Goal: Task Accomplishment & Management: Manage account settings

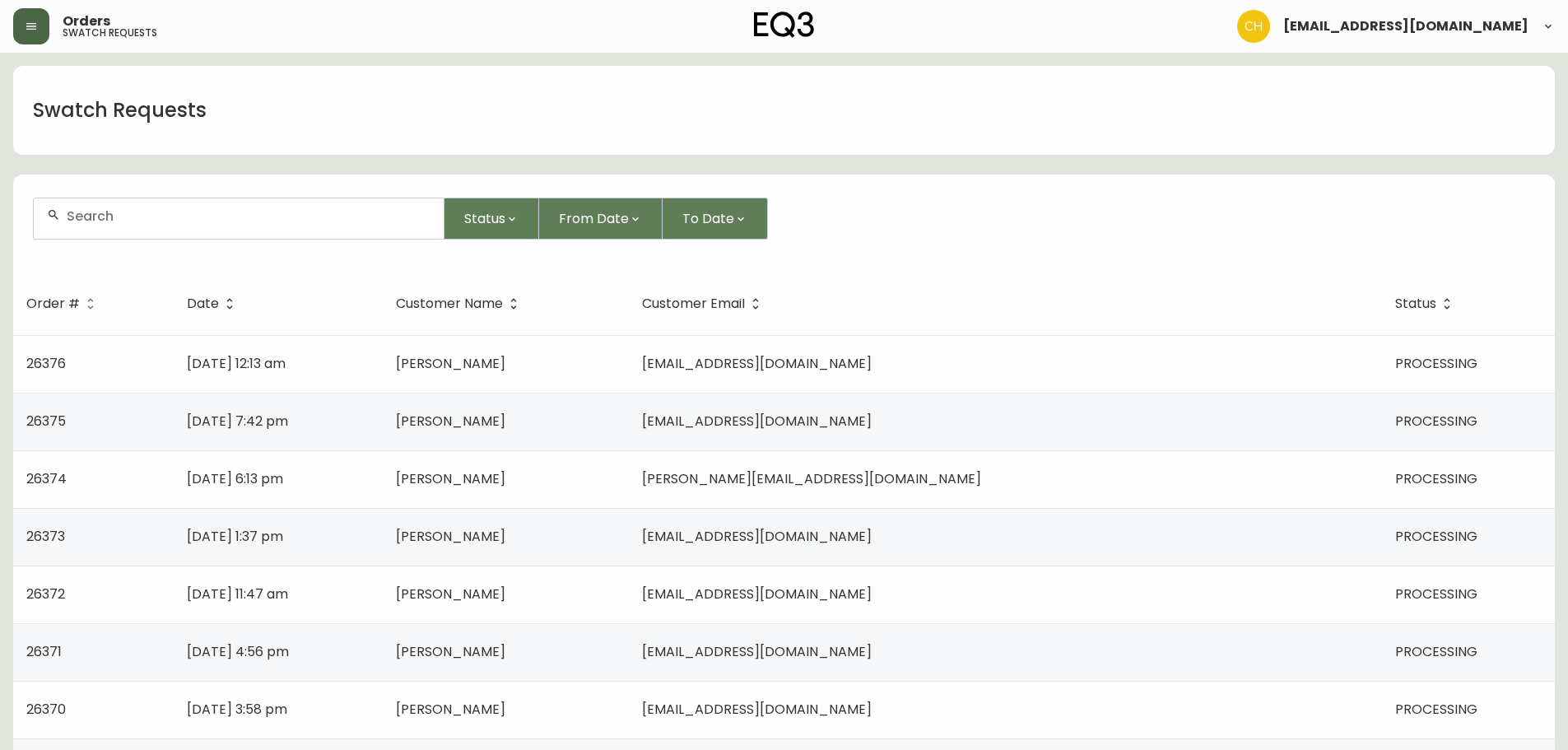
click at [35, 18] on button "button" at bounding box center [31, 26] width 37 height 37
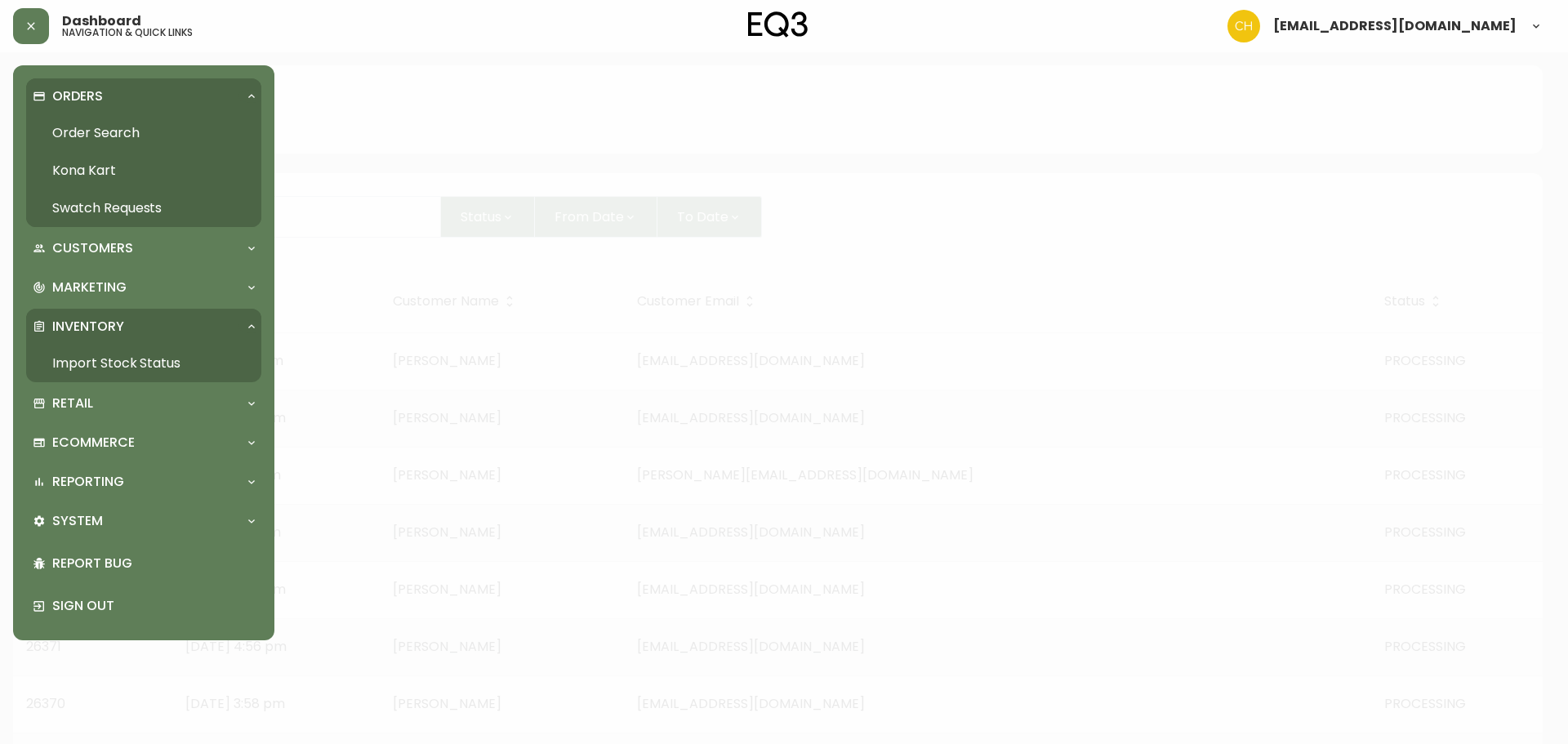
click at [63, 130] on link "Order Search" at bounding box center [144, 132] width 235 height 37
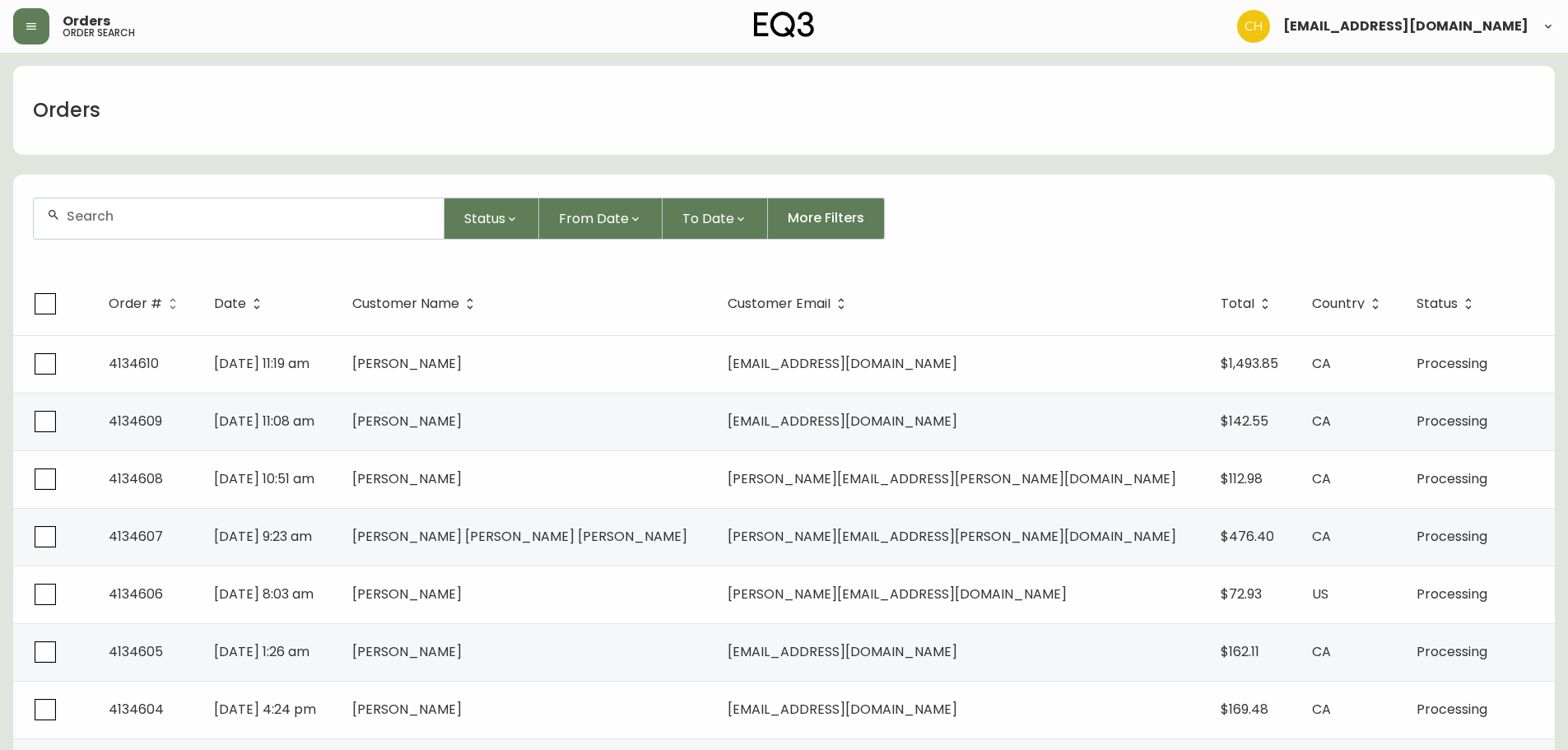
click at [64, 222] on div at bounding box center [239, 219] width 410 height 40
type input "4134571"
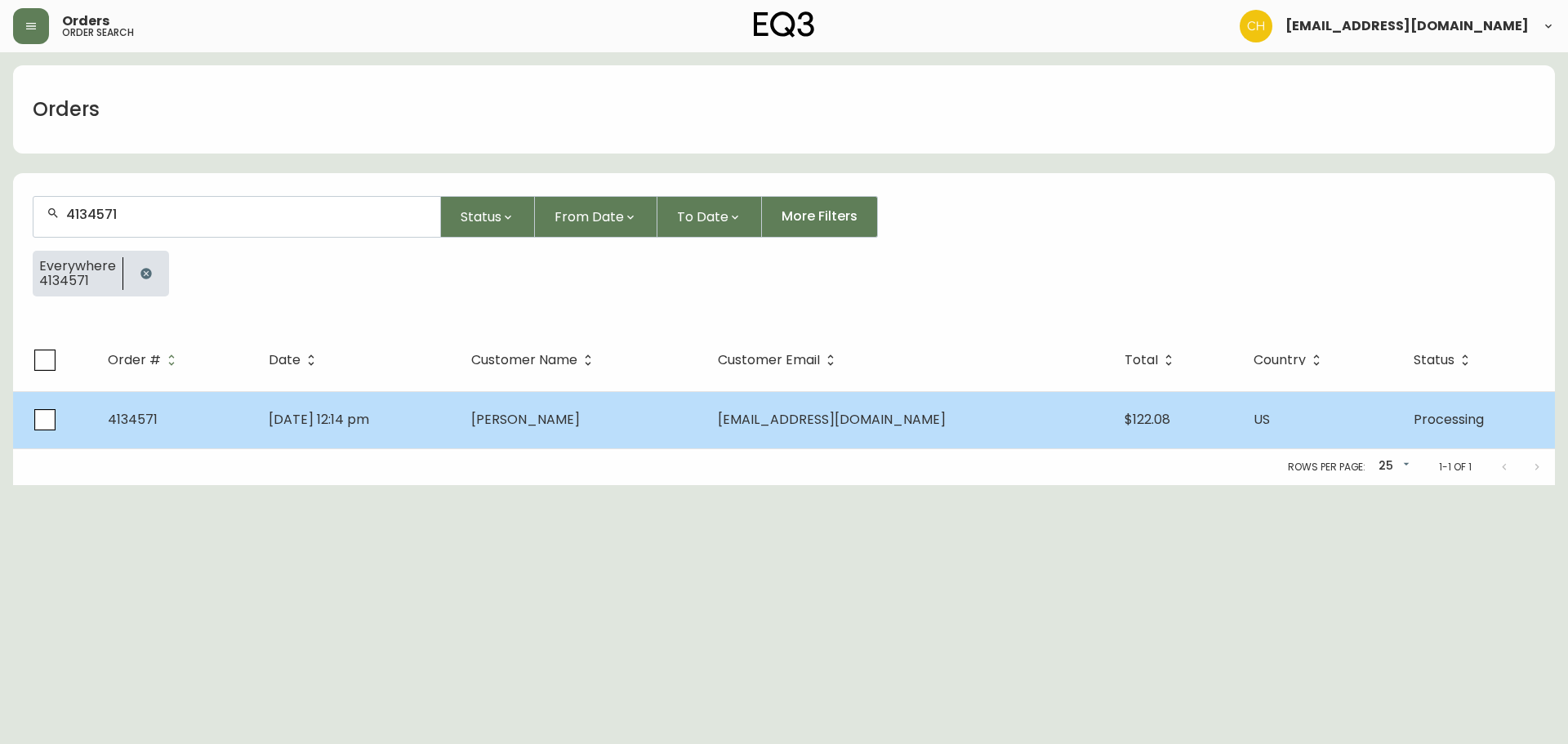
click at [573, 407] on td "[PERSON_NAME]" at bounding box center [581, 420] width 246 height 57
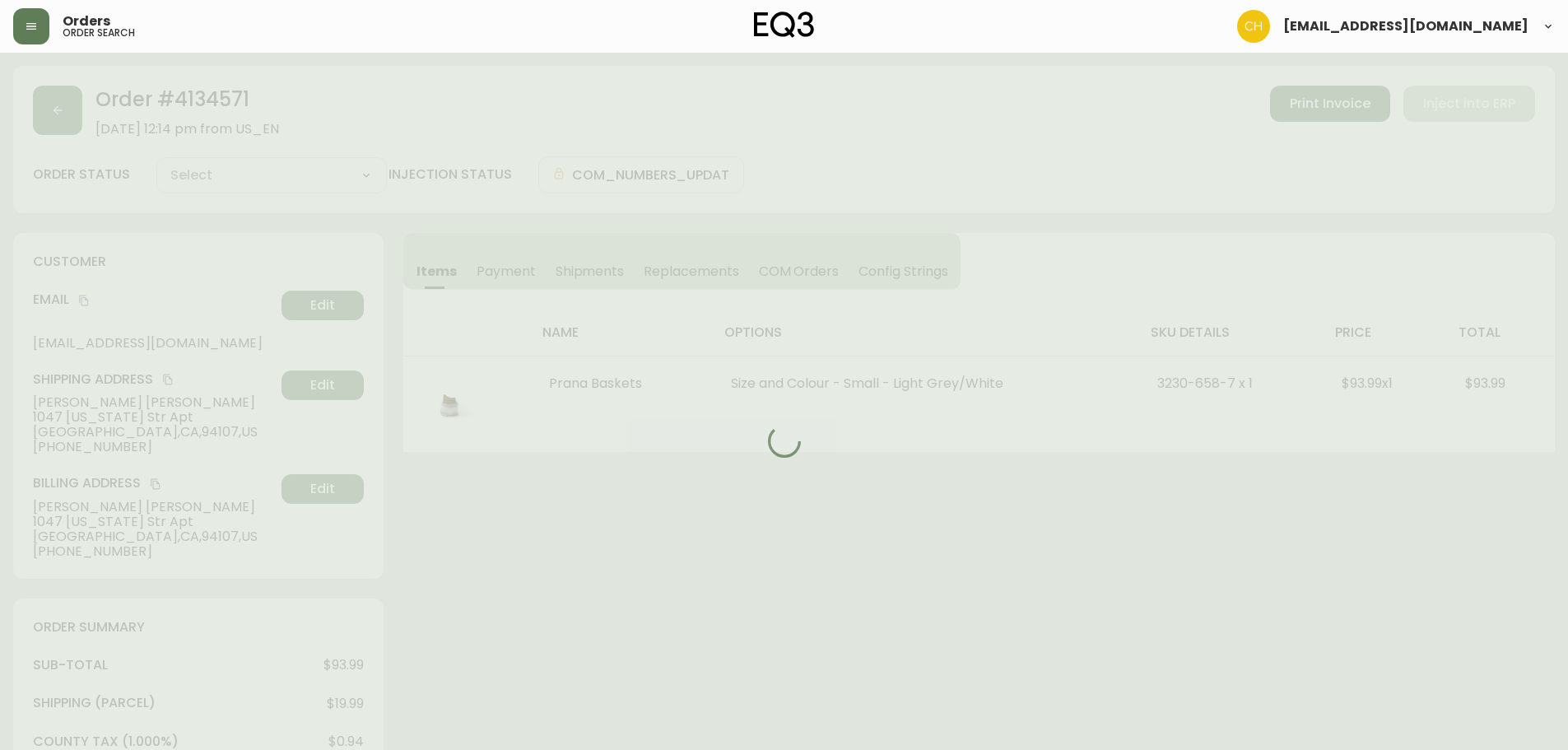
type input "Processing"
select select "PROCESSING"
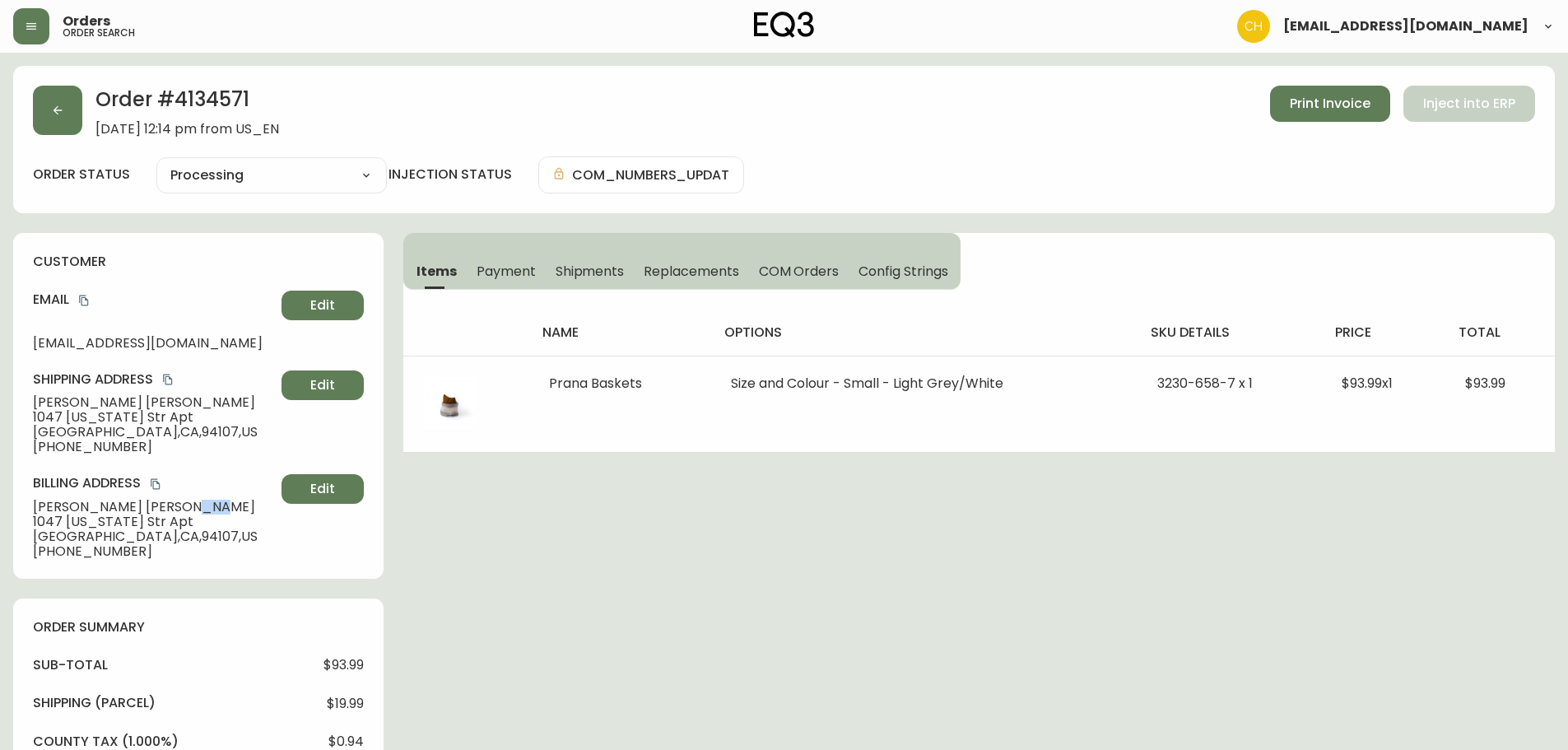
drag, startPoint x: 139, startPoint y: 508, endPoint x: 116, endPoint y: 508, distance: 23.0
click at [116, 508] on span "[PERSON_NAME]" at bounding box center [154, 507] width 242 height 15
click at [123, 508] on span "[PERSON_NAME]" at bounding box center [154, 507] width 242 height 15
drag, startPoint x: 138, startPoint y: 509, endPoint x: 33, endPoint y: 505, distance: 105.1
click at [33, 505] on span "[PERSON_NAME]" at bounding box center [154, 507] width 242 height 15
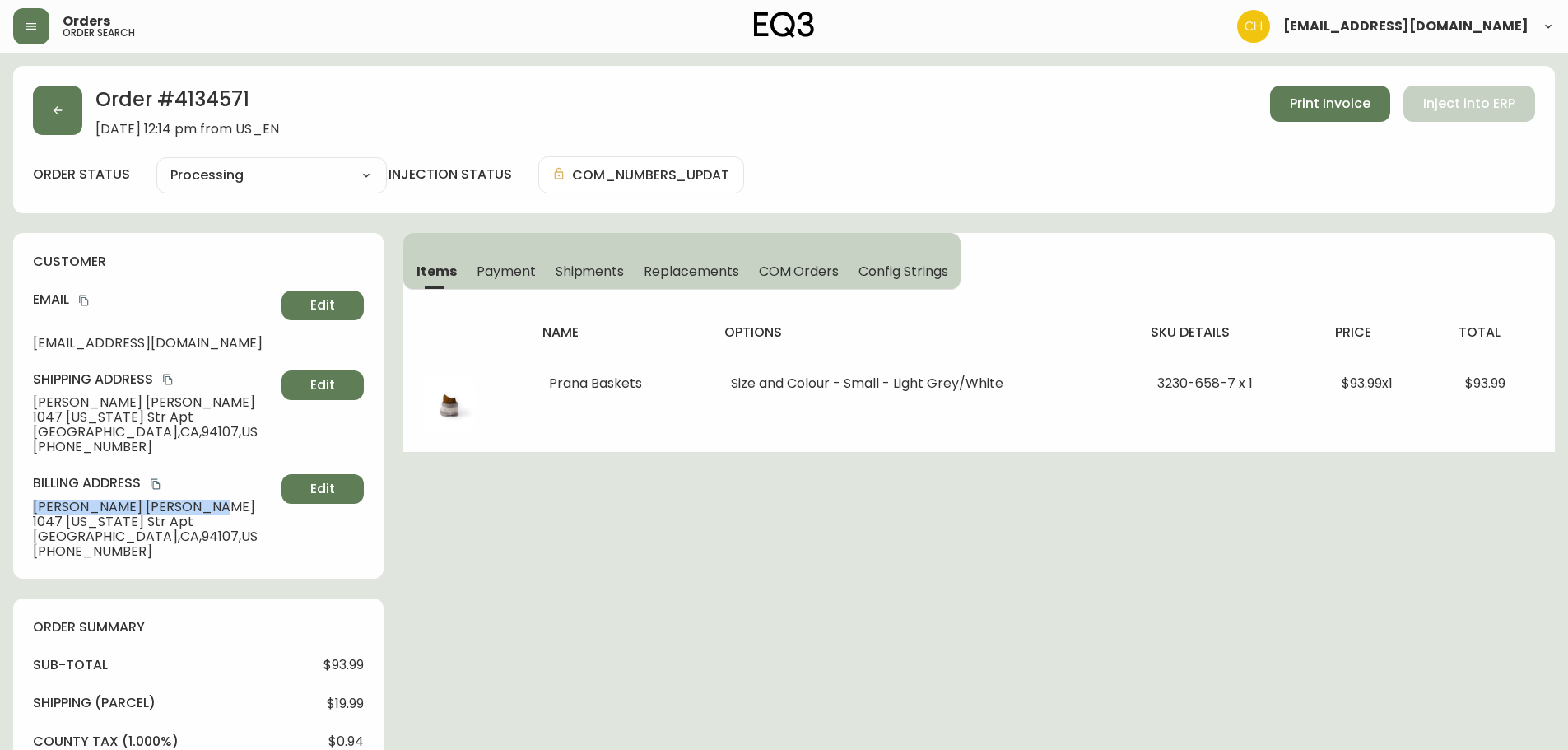
copy span "[PERSON_NAME]"
click at [51, 120] on button "button" at bounding box center [58, 110] width 50 height 50
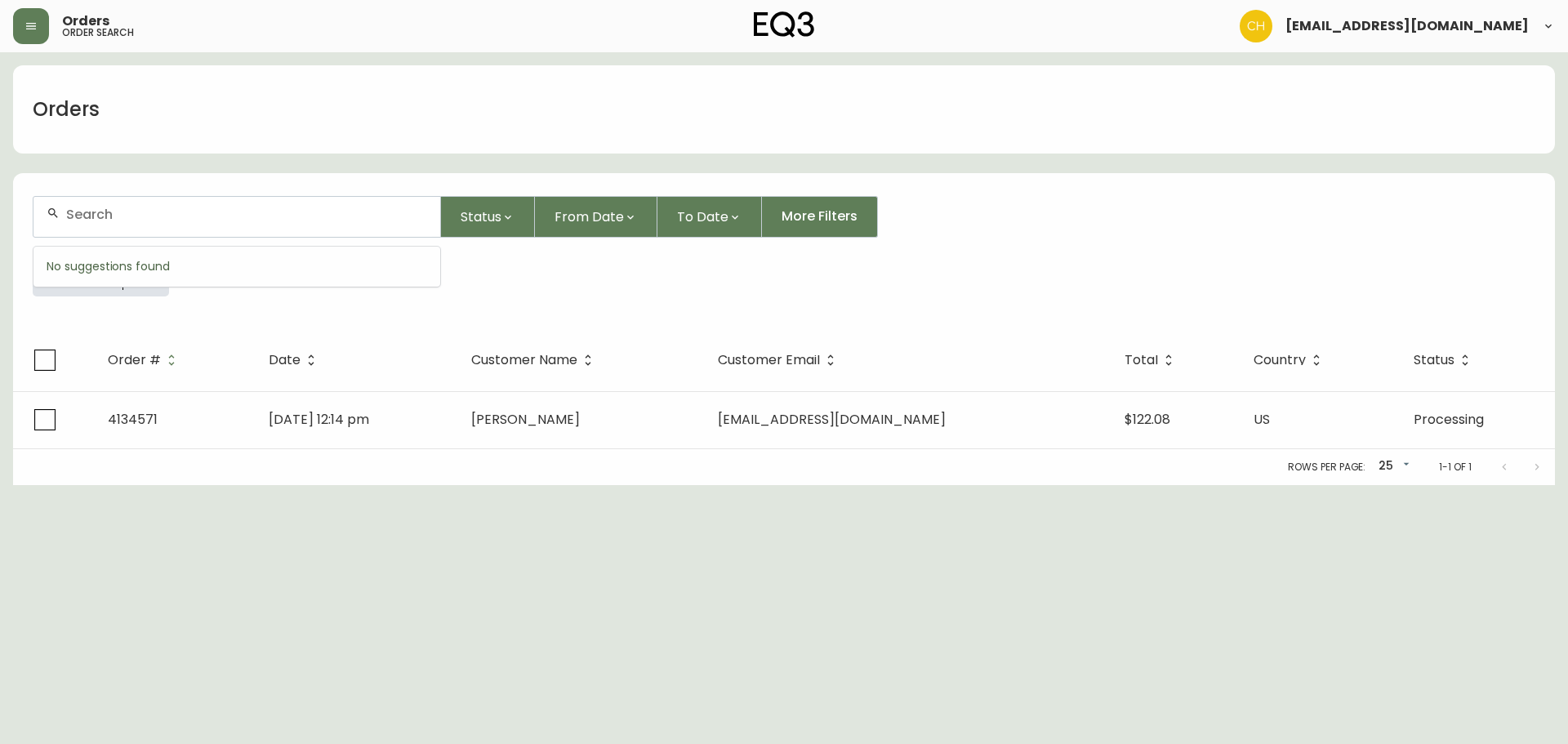
click at [192, 213] on input "text" at bounding box center [246, 215] width 361 height 16
paste input "[PERSON_NAME]"
type input "[PERSON_NAME]"
drag, startPoint x: 224, startPoint y: 325, endPoint x: 237, endPoint y: 335, distance: 16.4
click at [225, 325] on form "[PERSON_NAME] Status From Date To Date More Filters Everywhere [PERSON_NAME]" at bounding box center [784, 253] width 1542 height 153
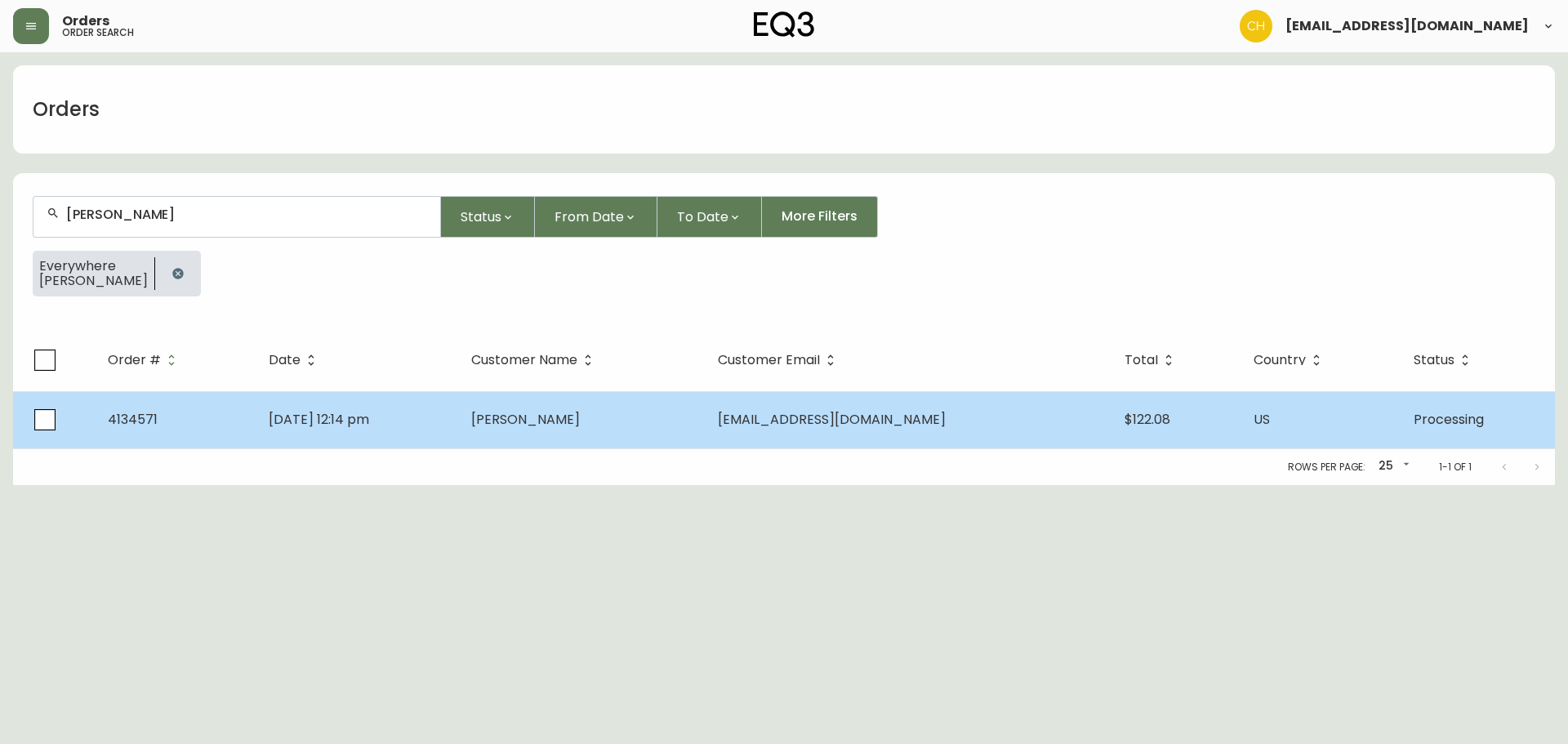
click at [317, 418] on span "[DATE] 12:14 pm" at bounding box center [319, 420] width 100 height 19
click at [578, 416] on span "[PERSON_NAME]" at bounding box center [526, 420] width 109 height 19
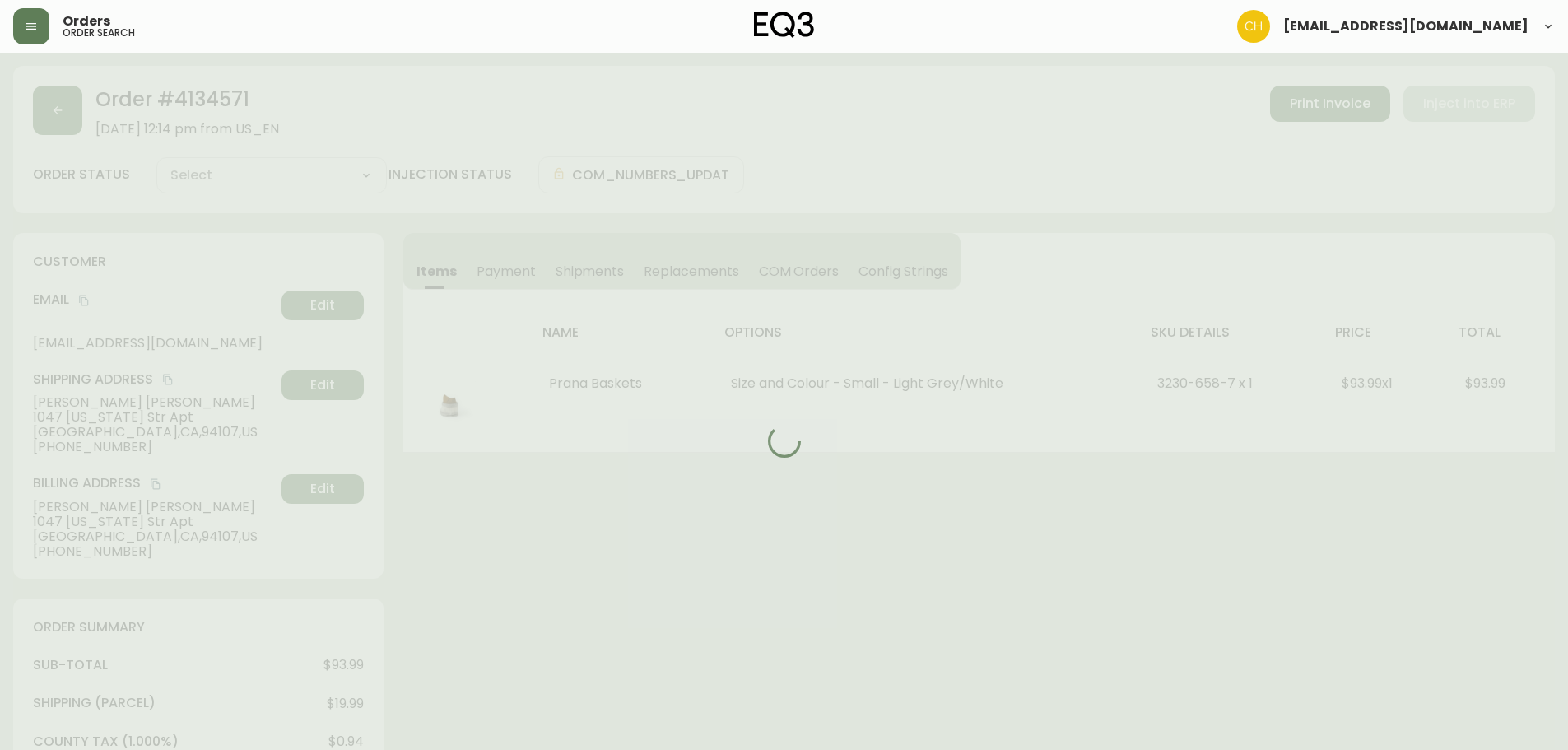
type input "Processing"
select select "PROCESSING"
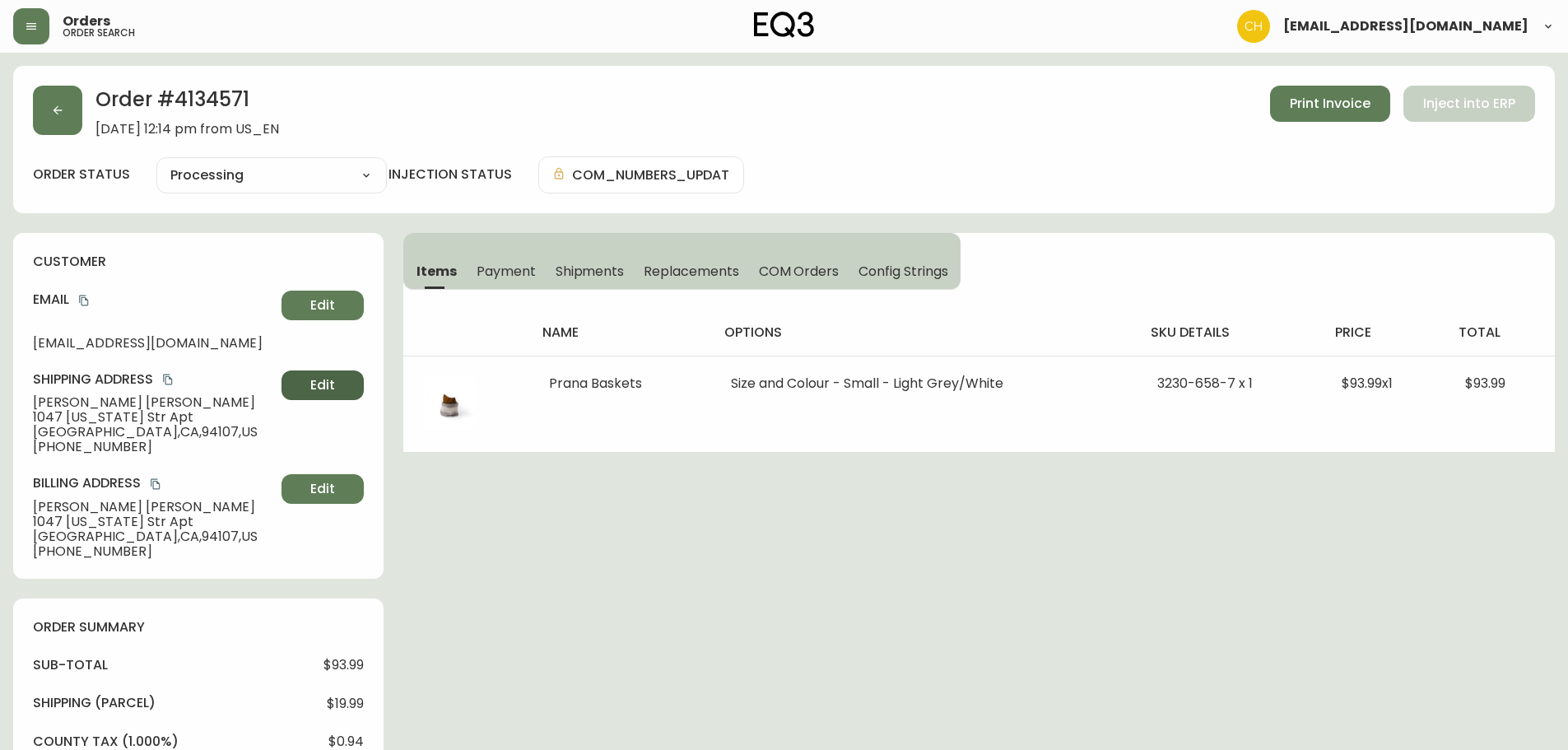
click at [333, 381] on span "Edit" at bounding box center [322, 385] width 24 height 18
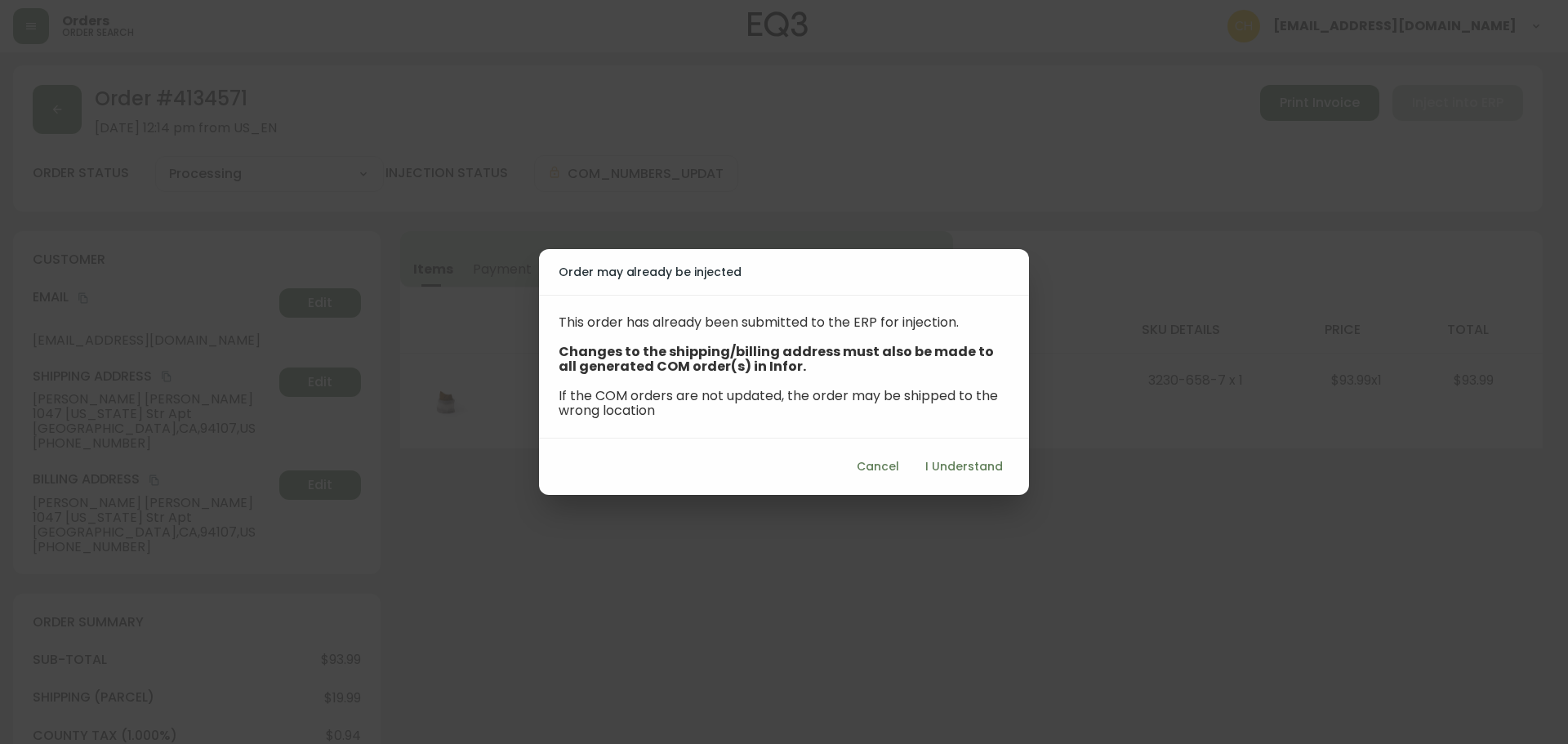
click at [945, 473] on span "I Understand" at bounding box center [964, 467] width 78 height 21
select select "US"
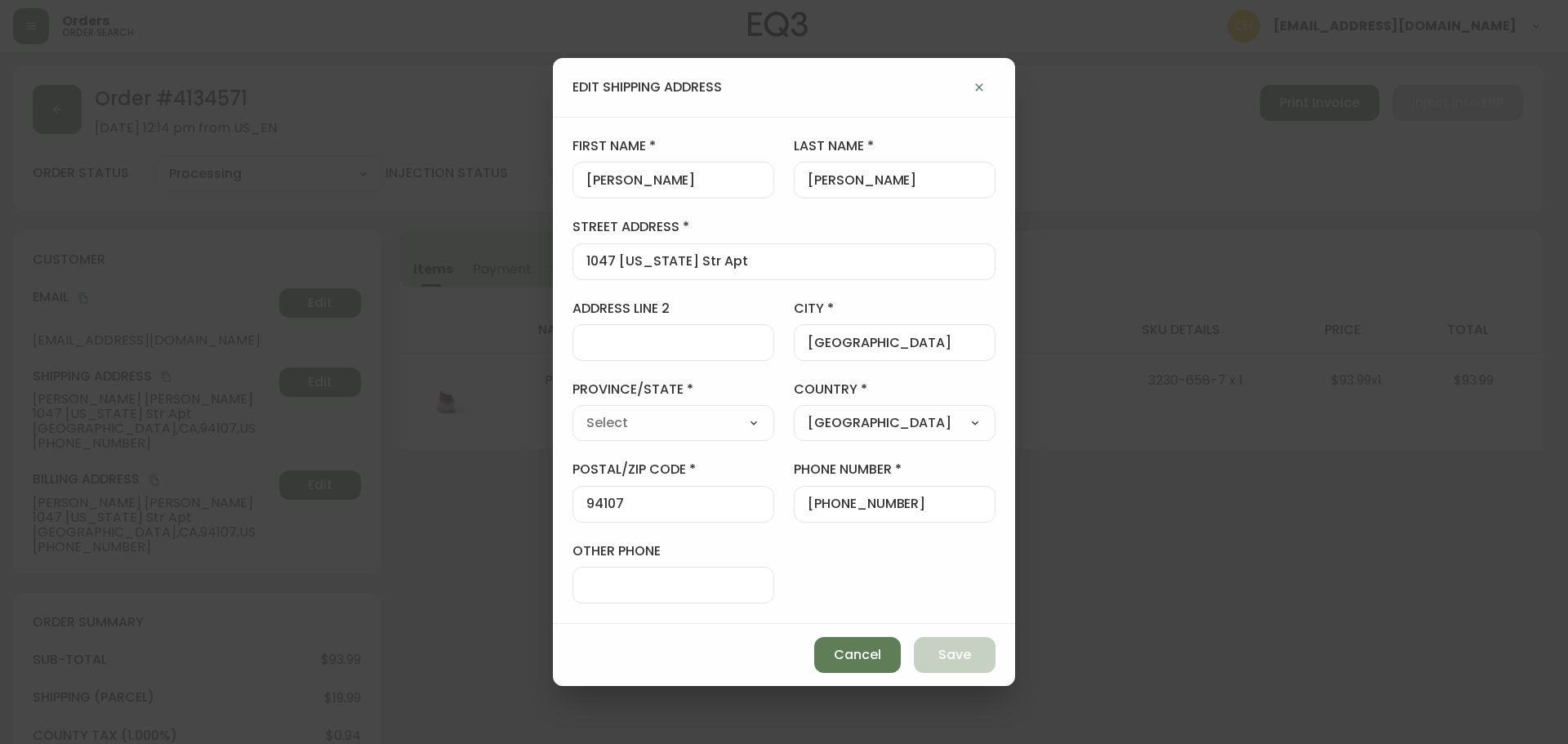
drag, startPoint x: 848, startPoint y: 652, endPoint x: 835, endPoint y: 624, distance: 30.9
click at [848, 650] on span "Cancel" at bounding box center [857, 655] width 48 height 18
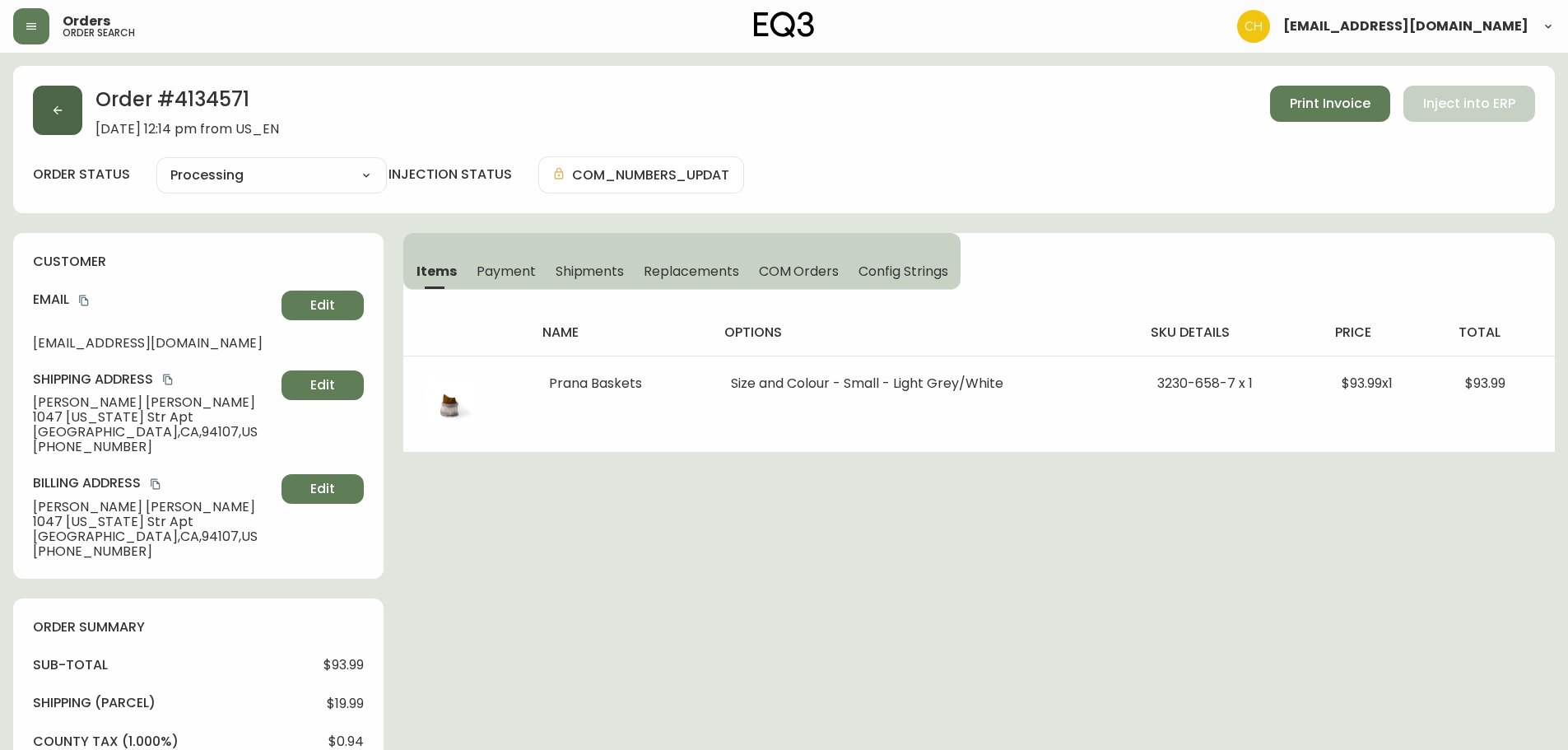
click at [62, 111] on icon "button" at bounding box center [58, 110] width 13 height 13
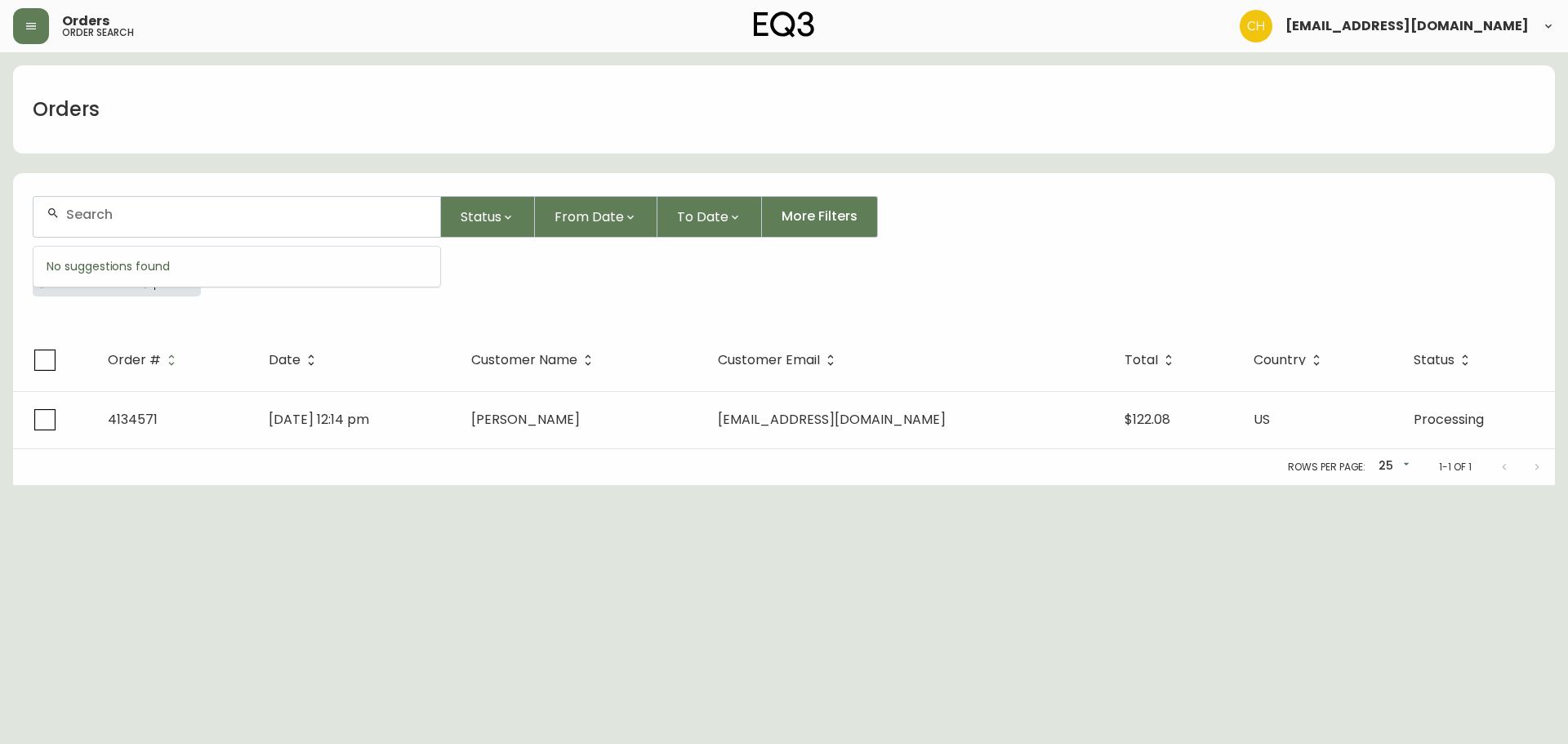
click at [132, 213] on input "text" at bounding box center [246, 215] width 361 height 16
type input "4134585"
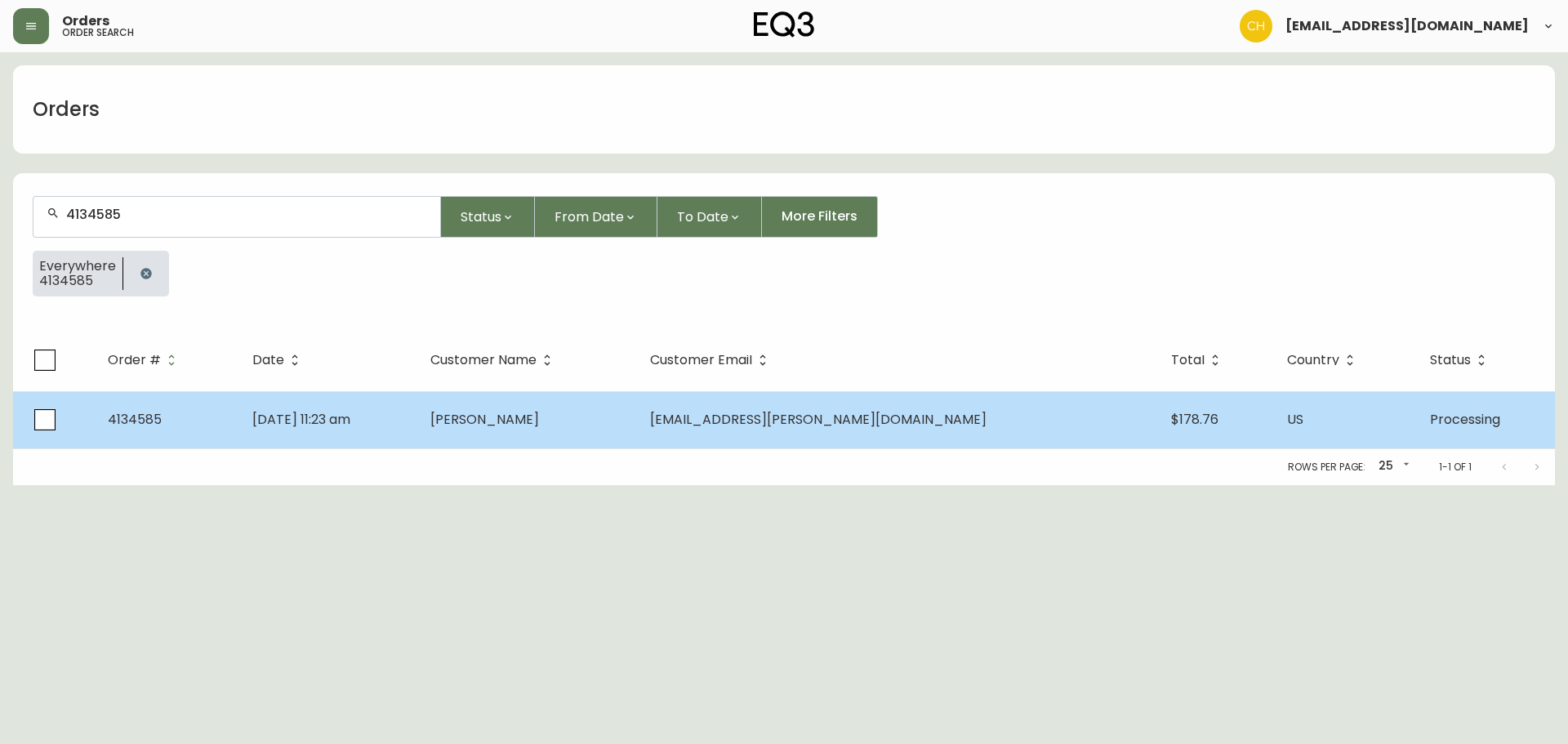
click at [553, 429] on td "[PERSON_NAME]" at bounding box center [528, 420] width 221 height 57
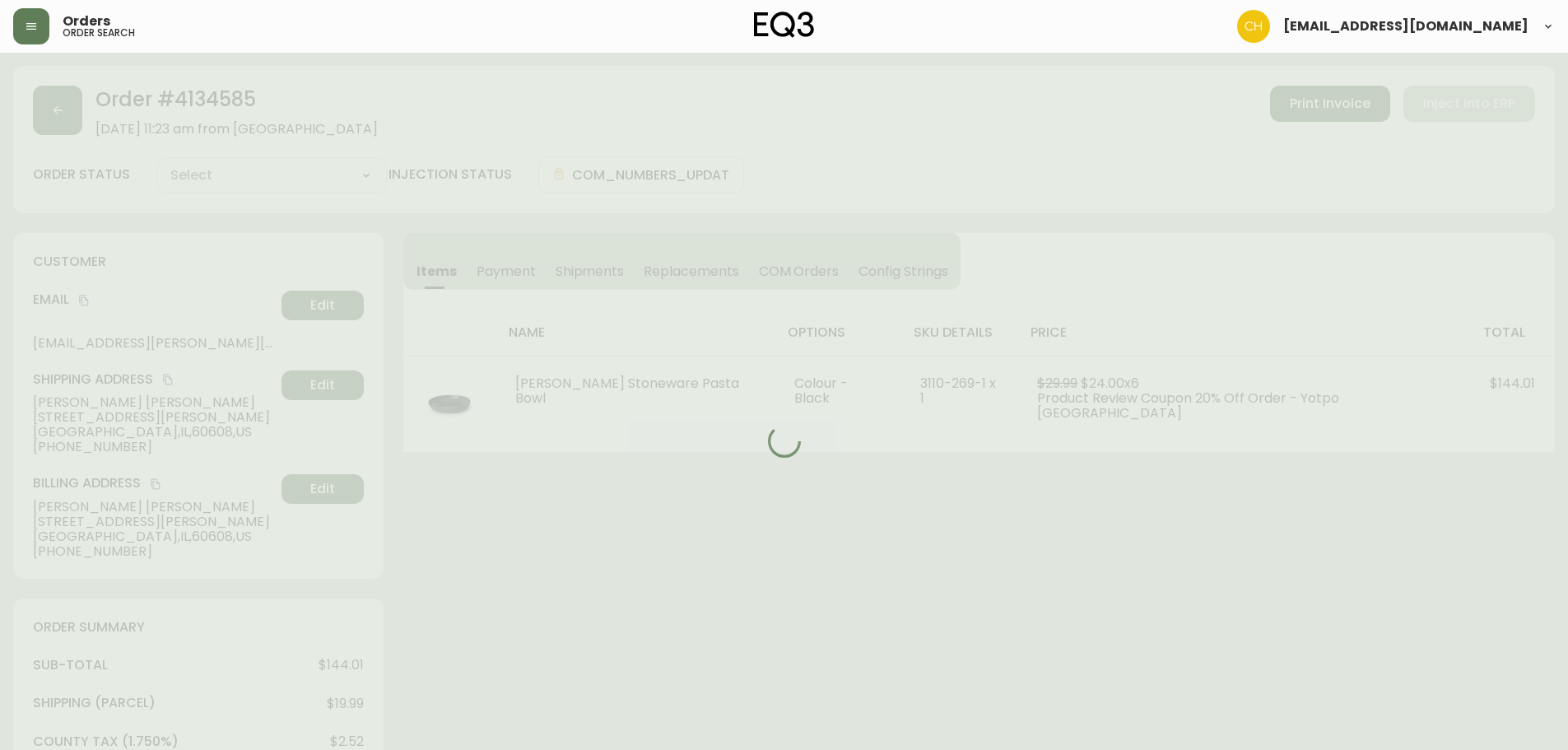
type input "Processing"
select select "PROCESSING"
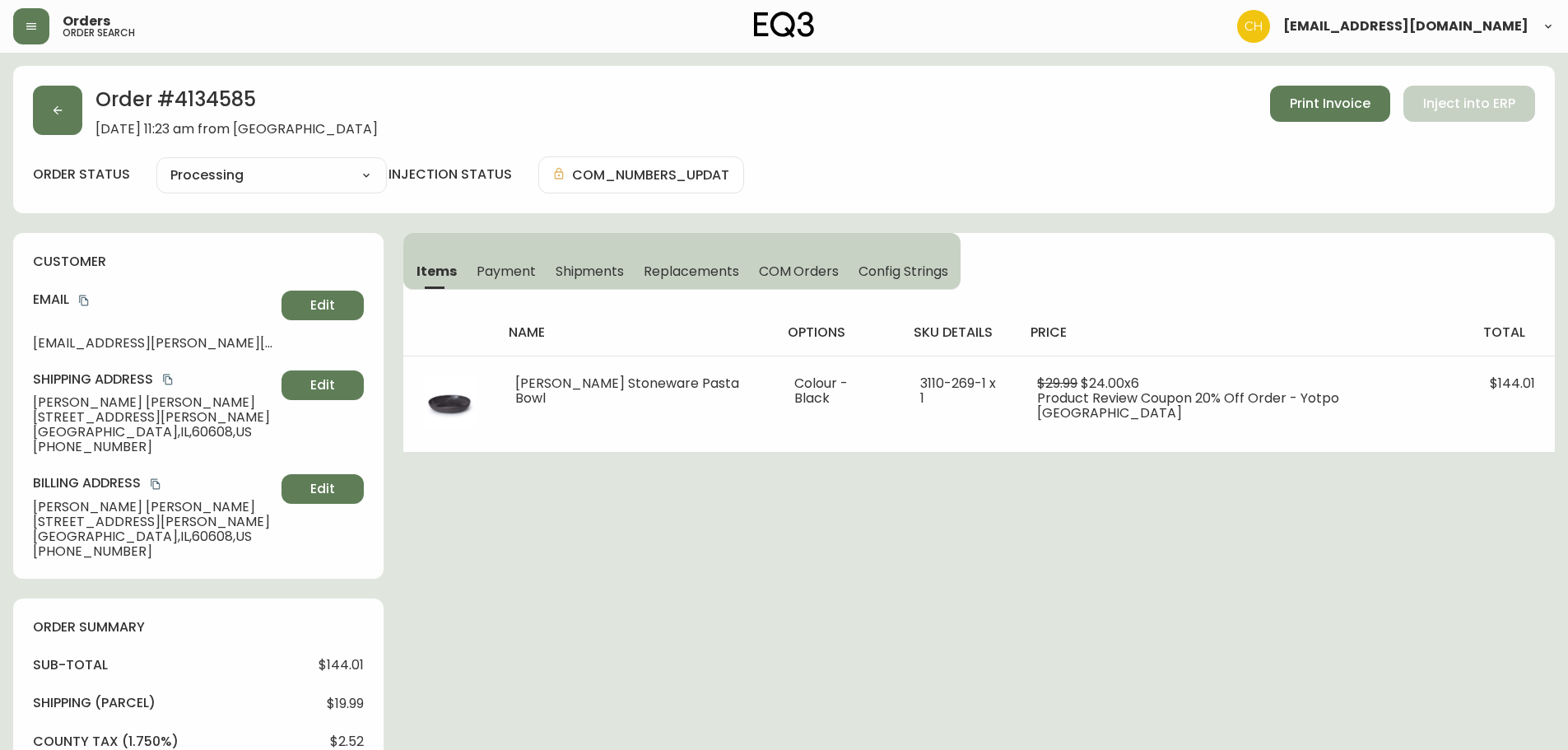
click at [596, 260] on button "Shipments" at bounding box center [590, 271] width 89 height 37
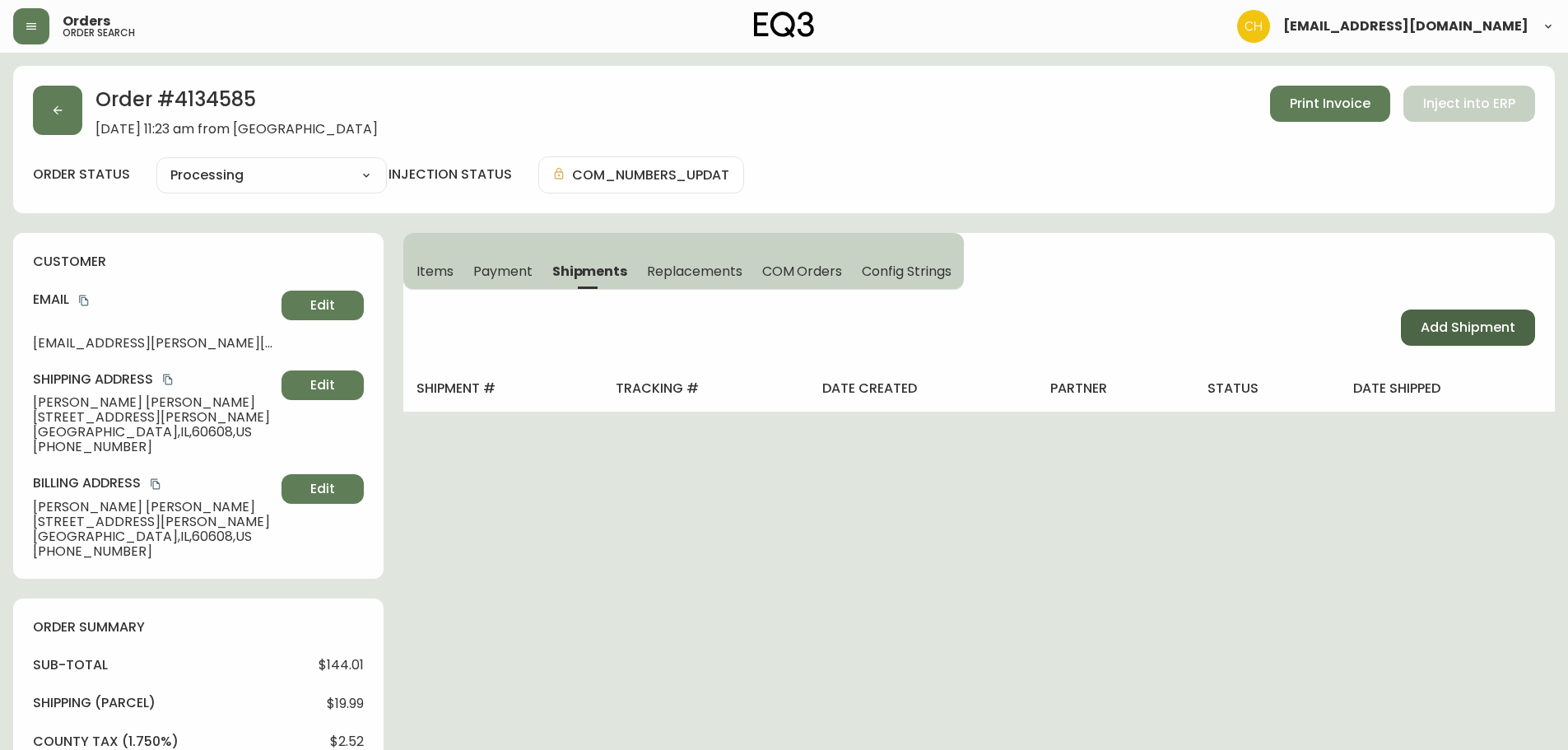
click at [1470, 323] on span "Add Shipment" at bounding box center [1468, 327] width 95 height 18
select select "PENDING"
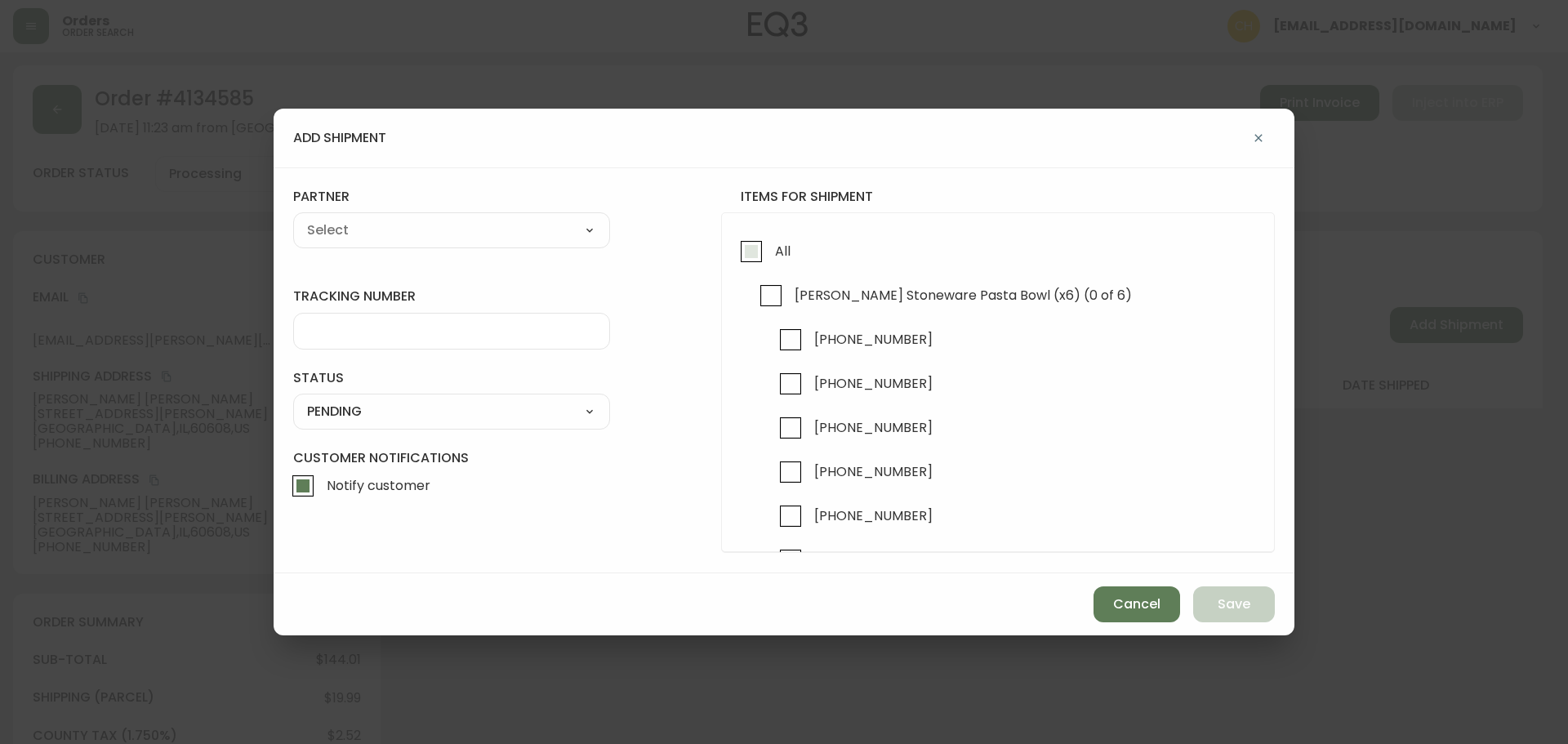
click at [751, 255] on input "All" at bounding box center [751, 251] width 37 height 37
checkbox input "true"
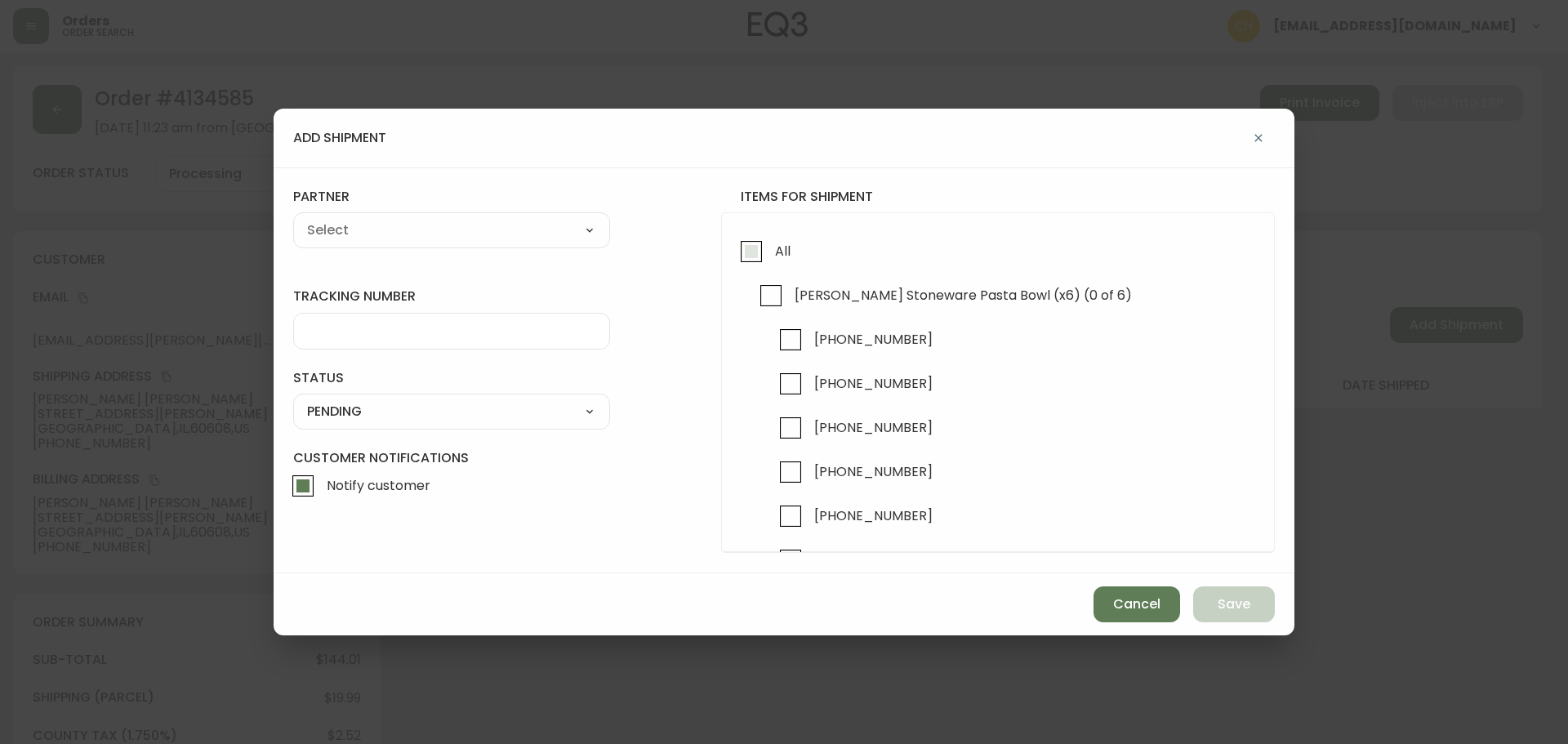
checkbox input "true"
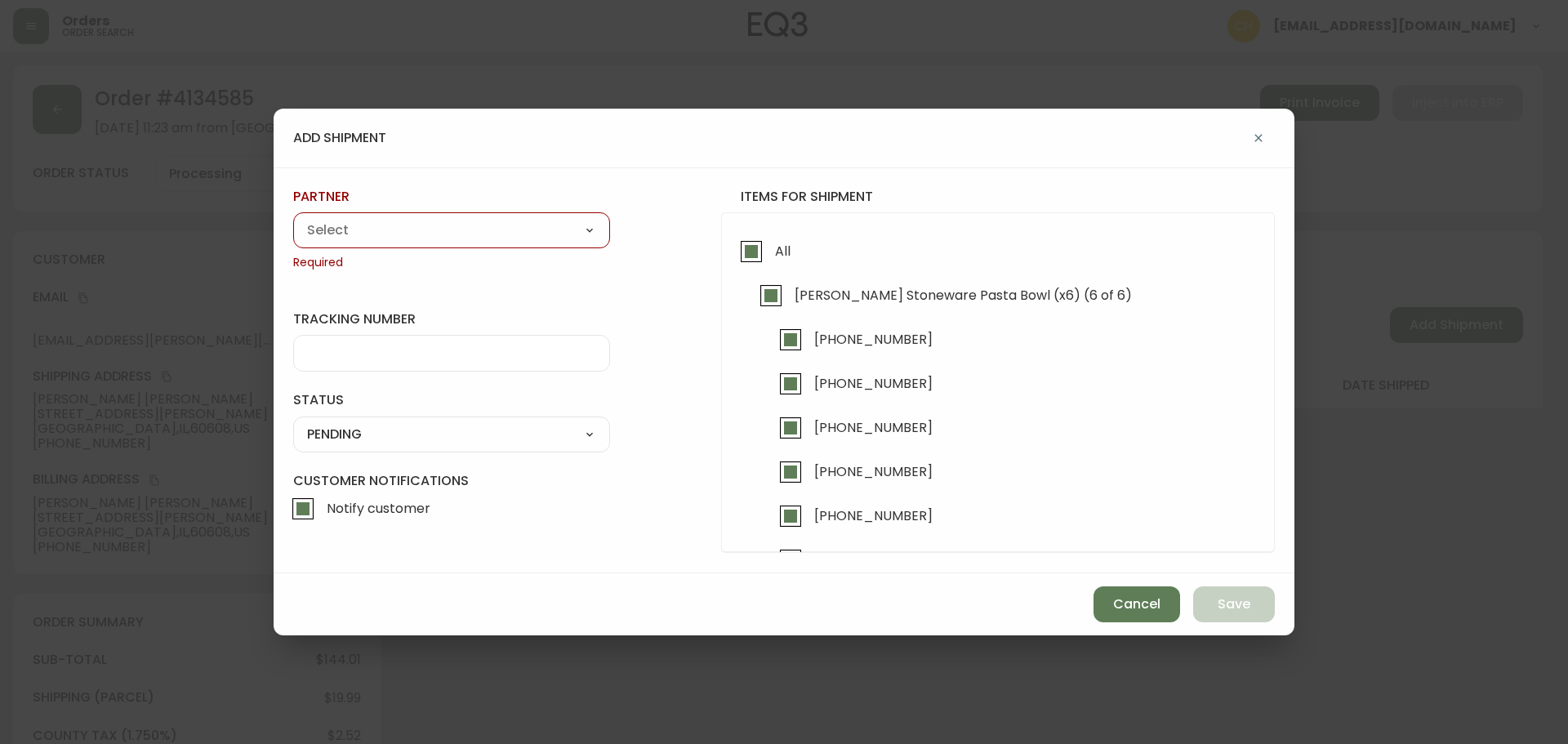
click at [394, 236] on select "A Move to Remember LLC ABF Freight Alero [PERSON_NAME] Canada Post CDS Ceva Log…" at bounding box center [451, 230] width 317 height 24
select select "cjy0a9taa01x001669l98m63c"
click at [293, 218] on select "A Move to Remember LLC ABF Freight Alero [PERSON_NAME] Canada Post CDS Ceva Log…" at bounding box center [451, 230] width 317 height 24
type input "FedEx"
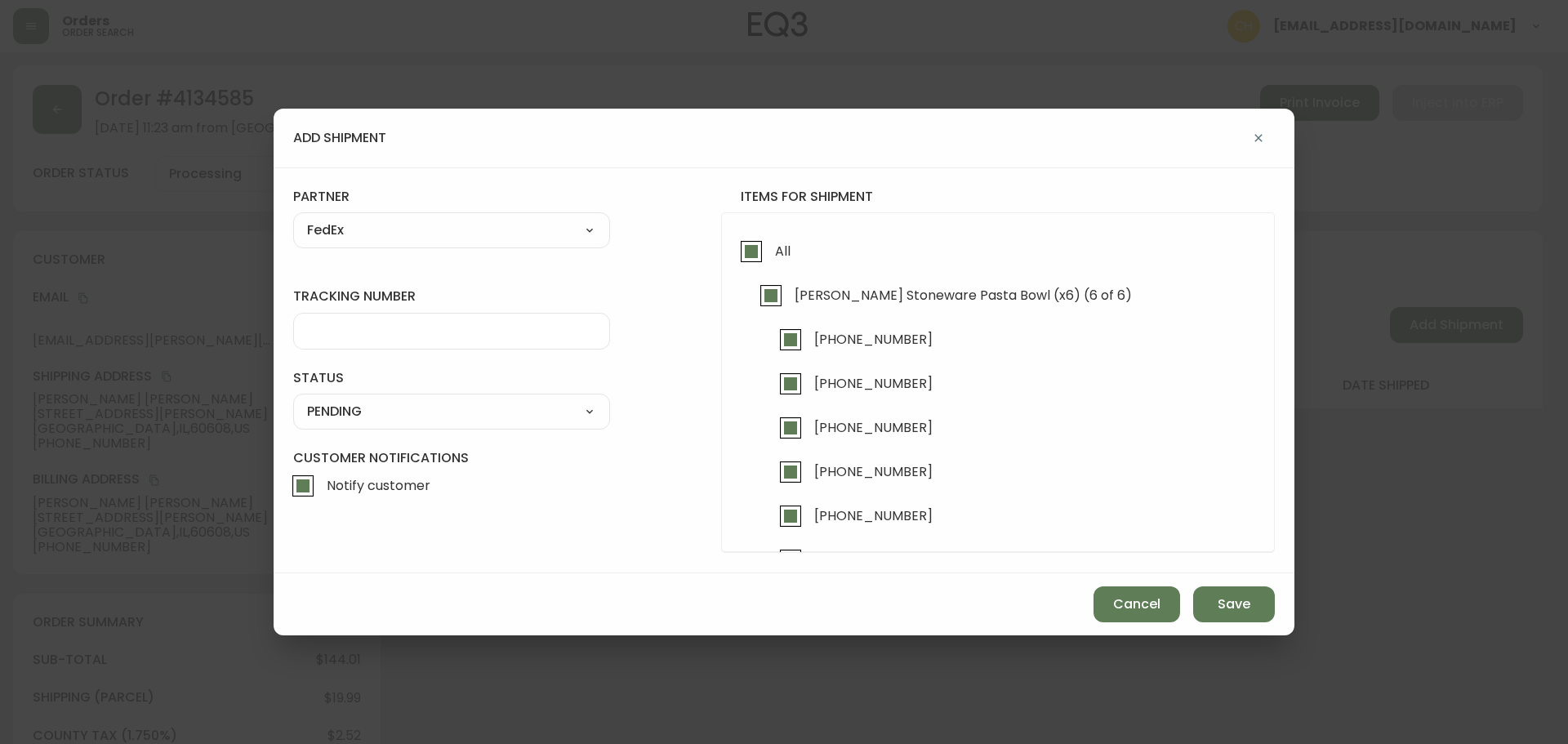
click at [338, 336] on input "tracking number" at bounding box center [451, 331] width 289 height 16
type input "455177309956"
click at [324, 418] on select "SHIPPED PENDING CANCELLED" at bounding box center [451, 412] width 317 height 24
click at [293, 400] on select "SHIPPED PENDING CANCELLED" at bounding box center [451, 412] width 317 height 24
select select "PENDING"
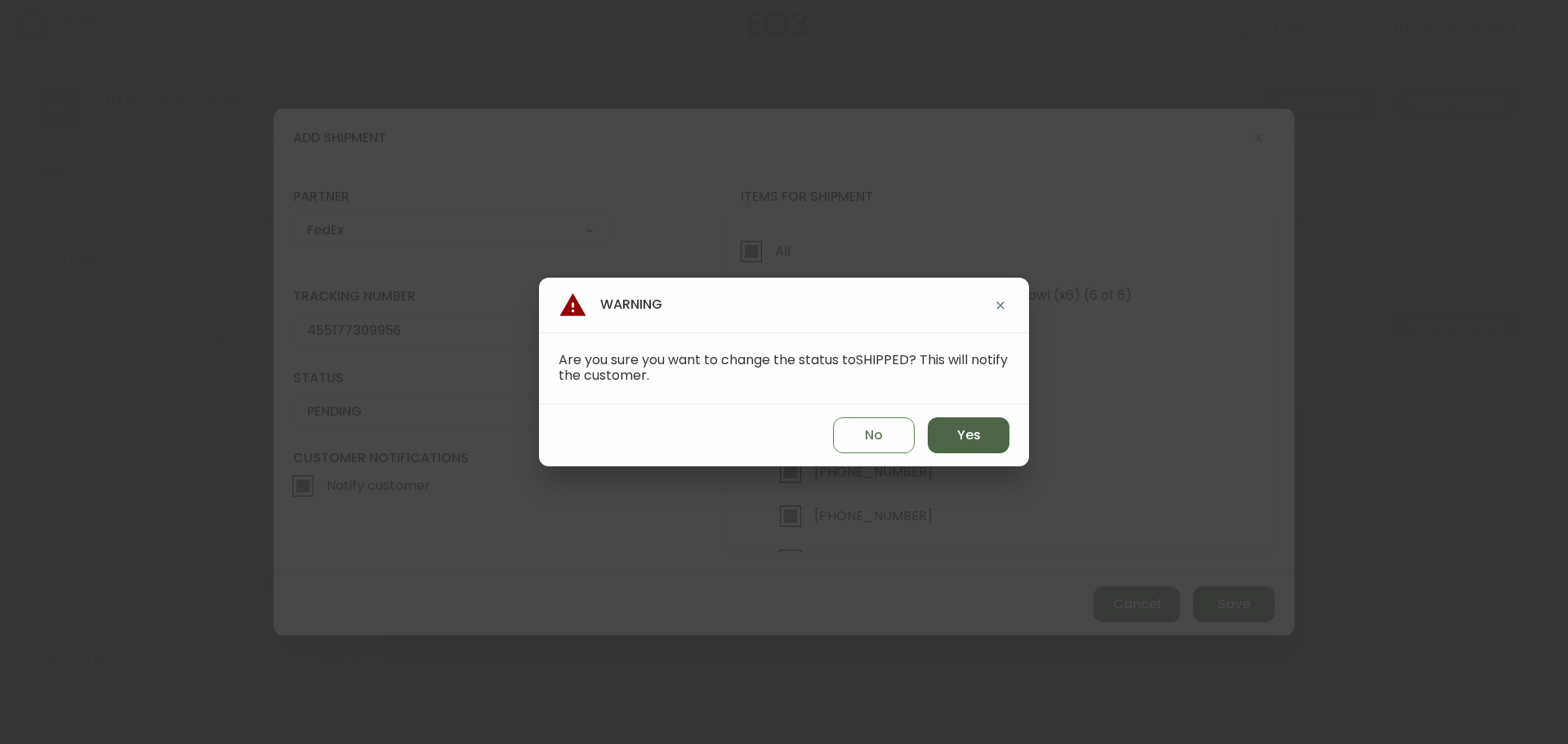
click at [937, 431] on button "Yes" at bounding box center [969, 436] width 81 height 36
type input "SHIPPED"
select select "SHIPPED"
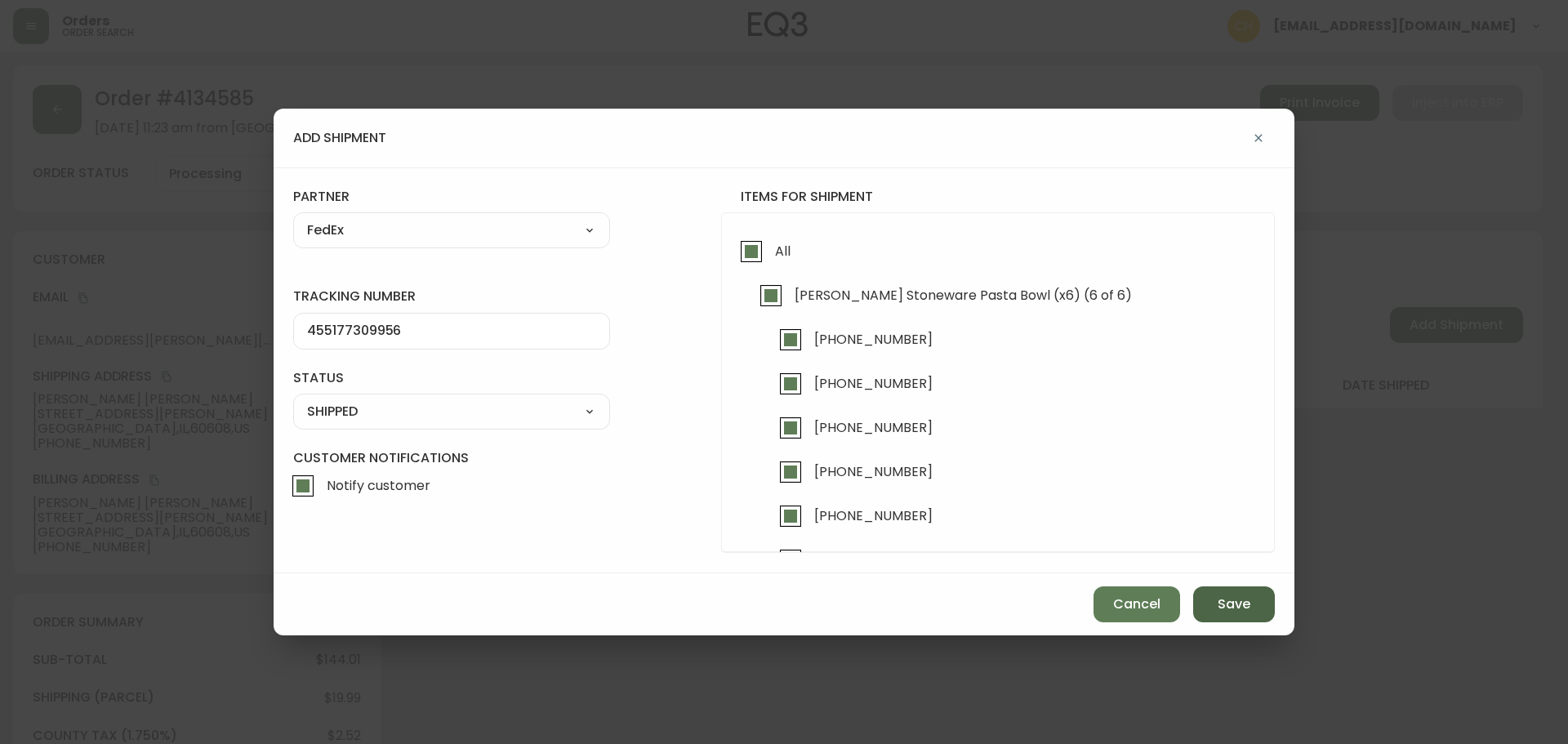
click at [1229, 600] on span "Save" at bounding box center [1234, 604] width 33 height 18
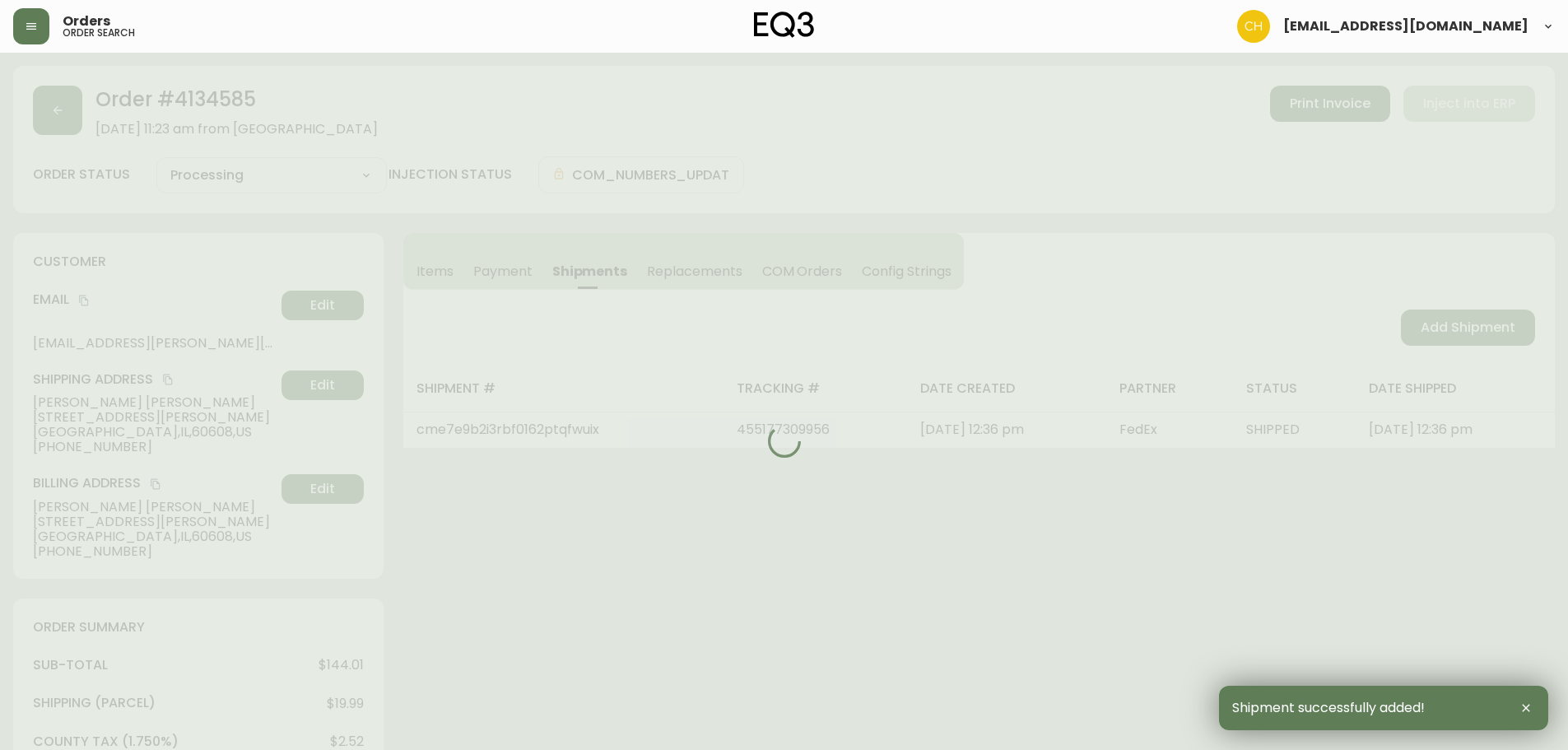
type input "Fully Shipped"
select select "FULLY_SHIPPED"
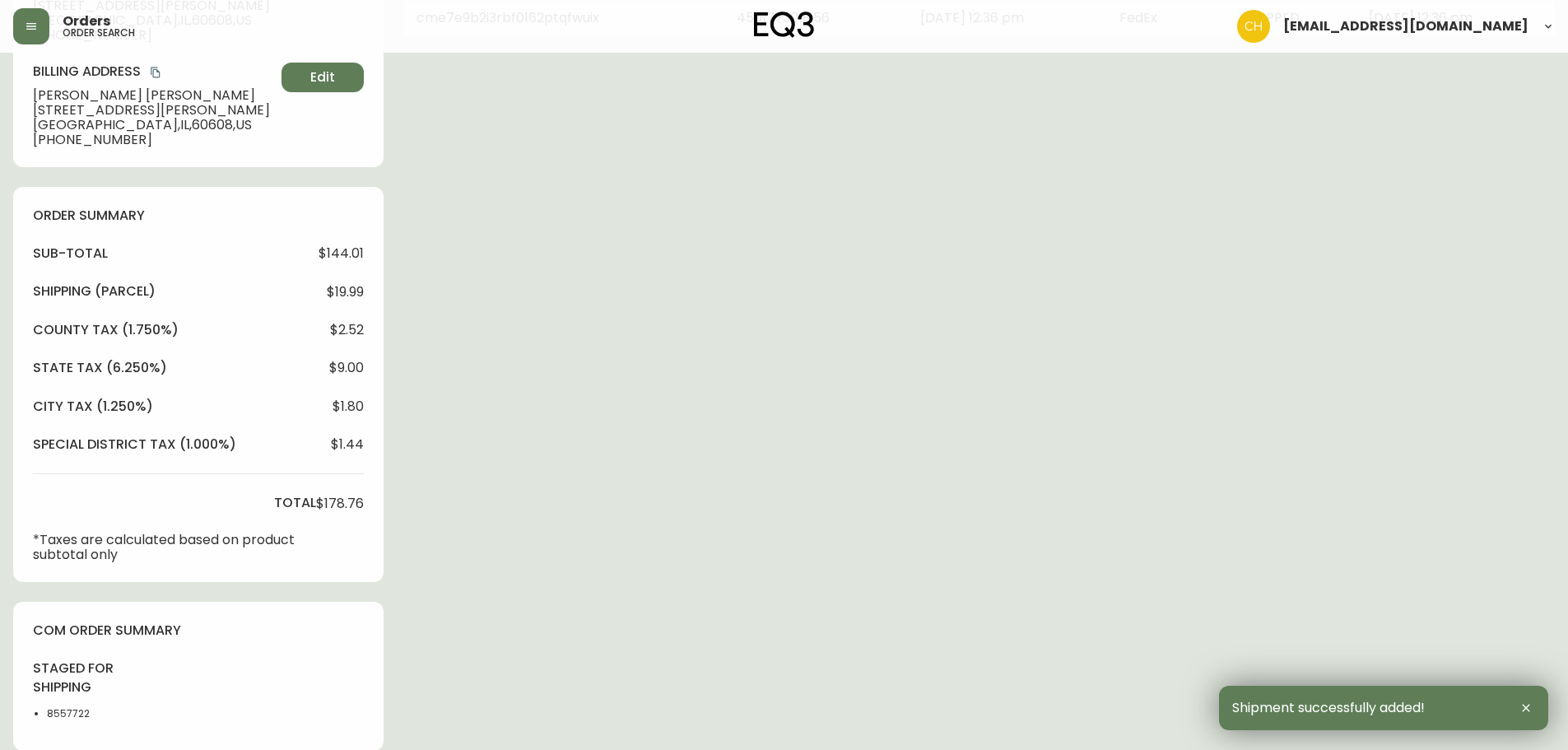
scroll to position [823, 0]
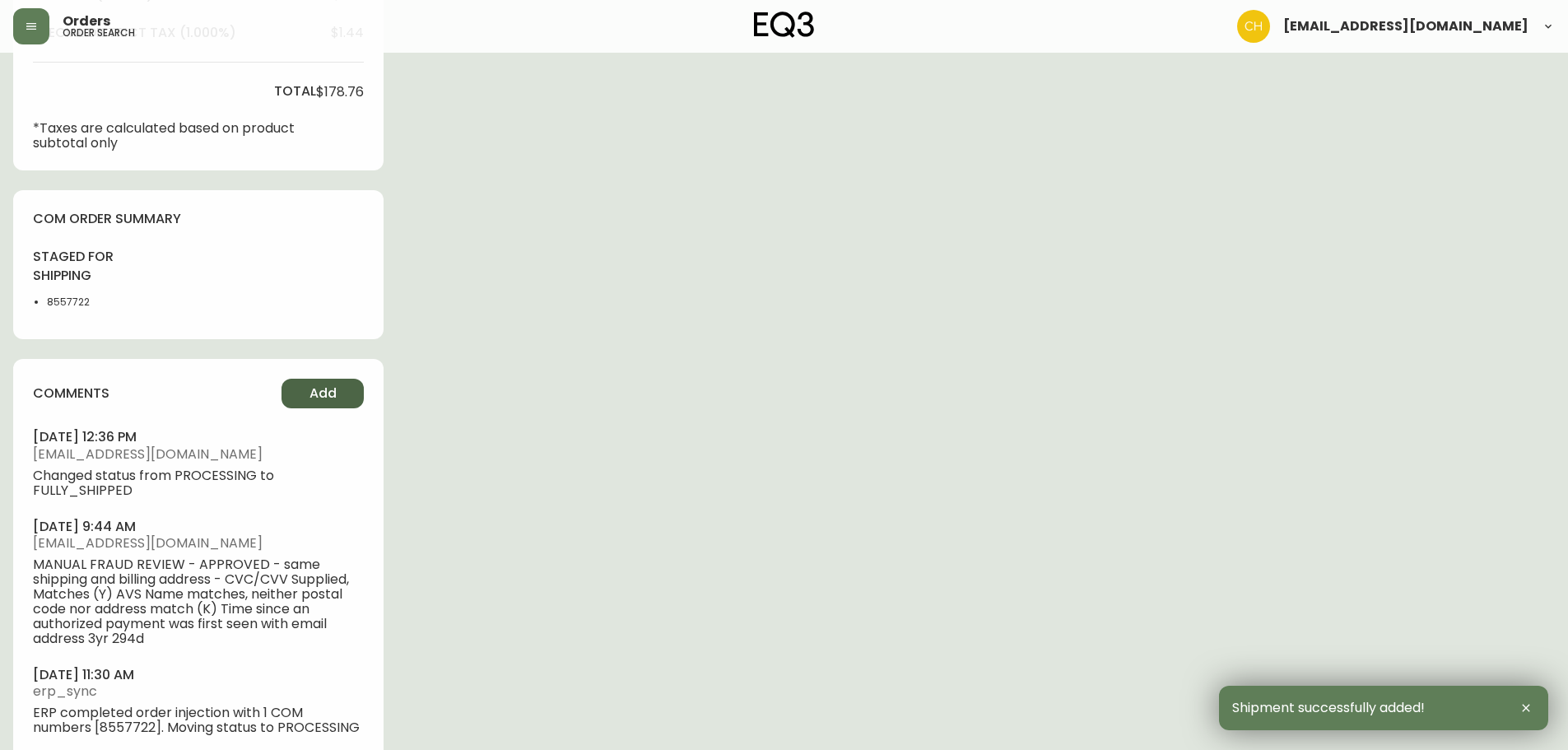
click at [336, 394] on span "Add" at bounding box center [322, 393] width 27 height 18
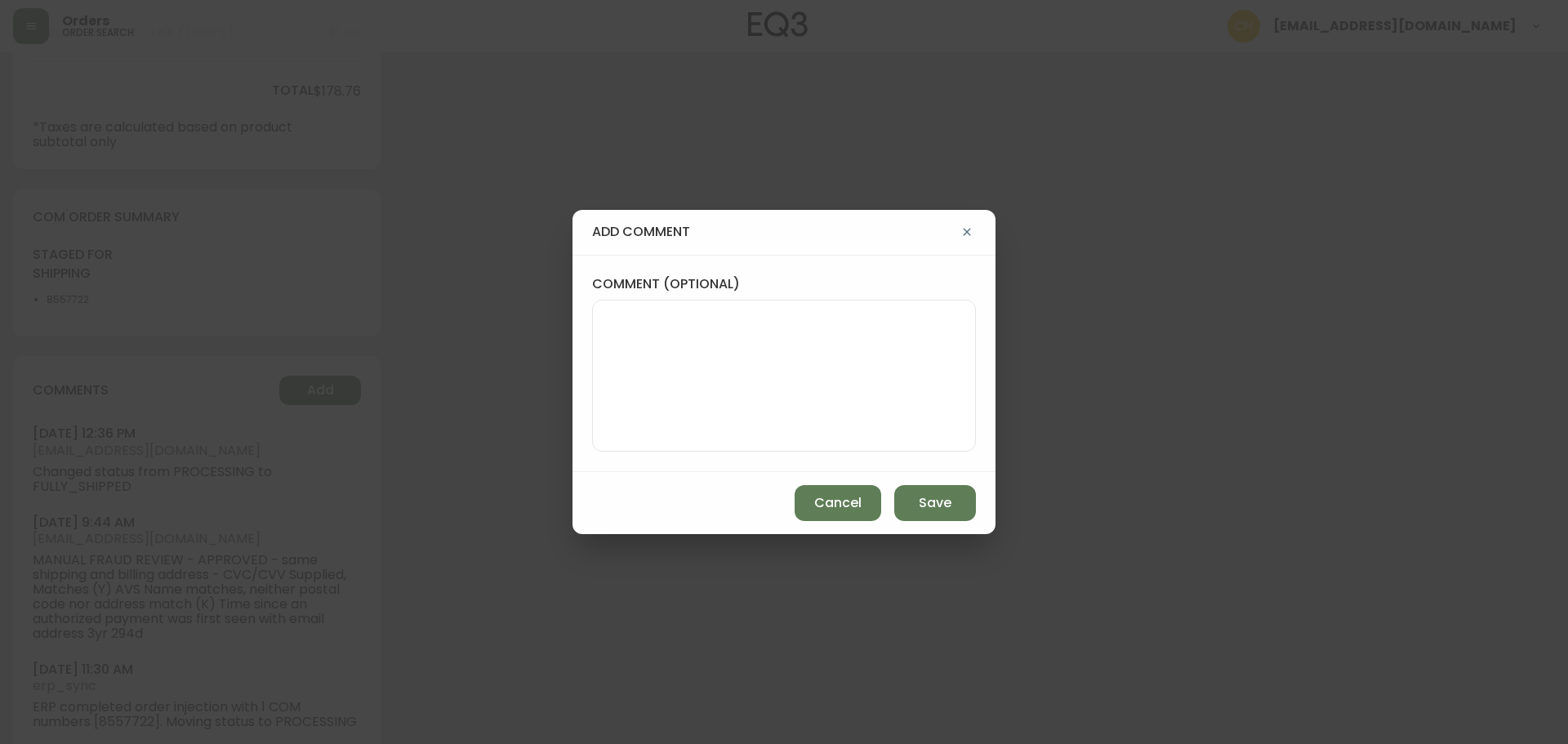
click at [676, 339] on textarea "comment (optional)" at bounding box center [784, 375] width 356 height 131
type textarea "c"
type textarea "CH"
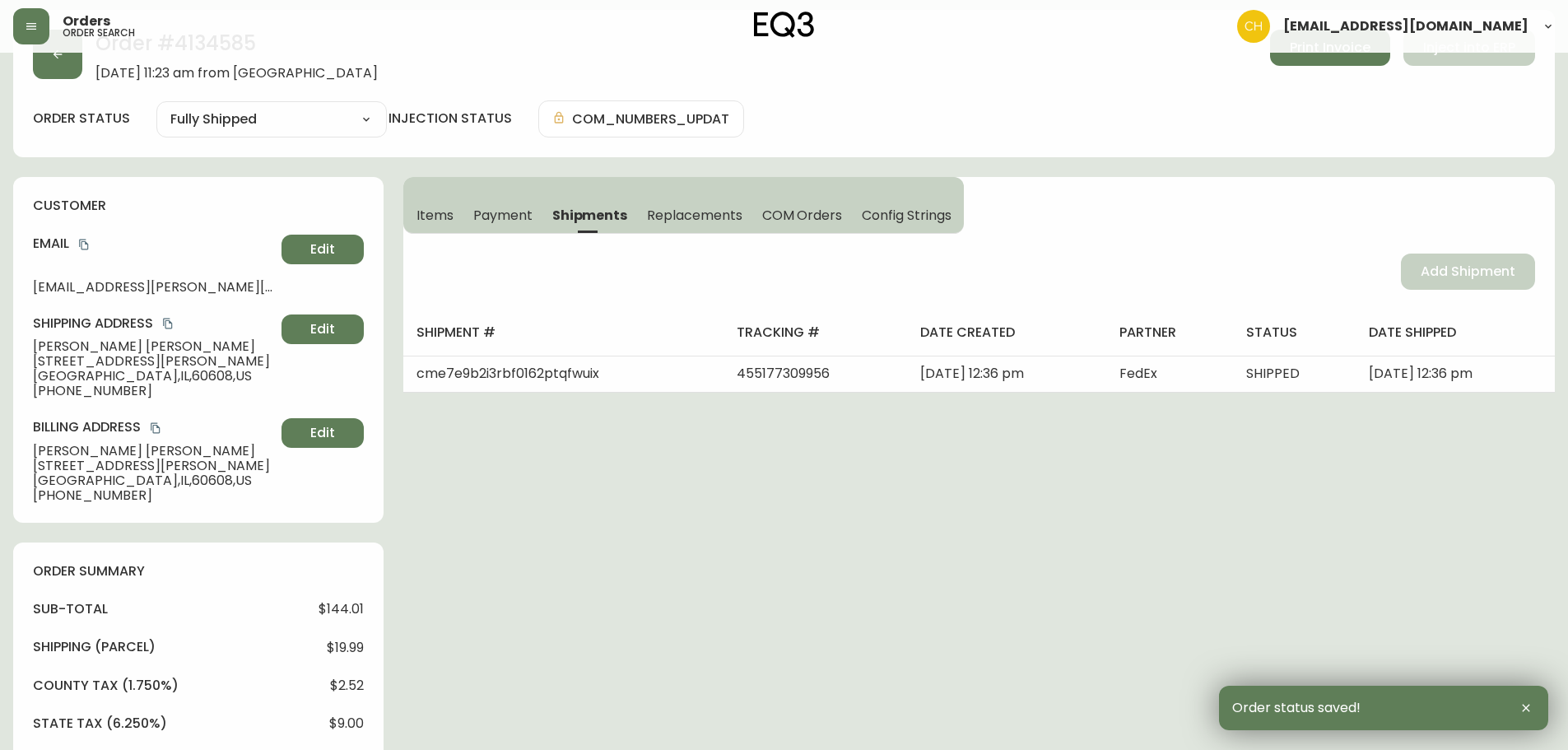
scroll to position [0, 0]
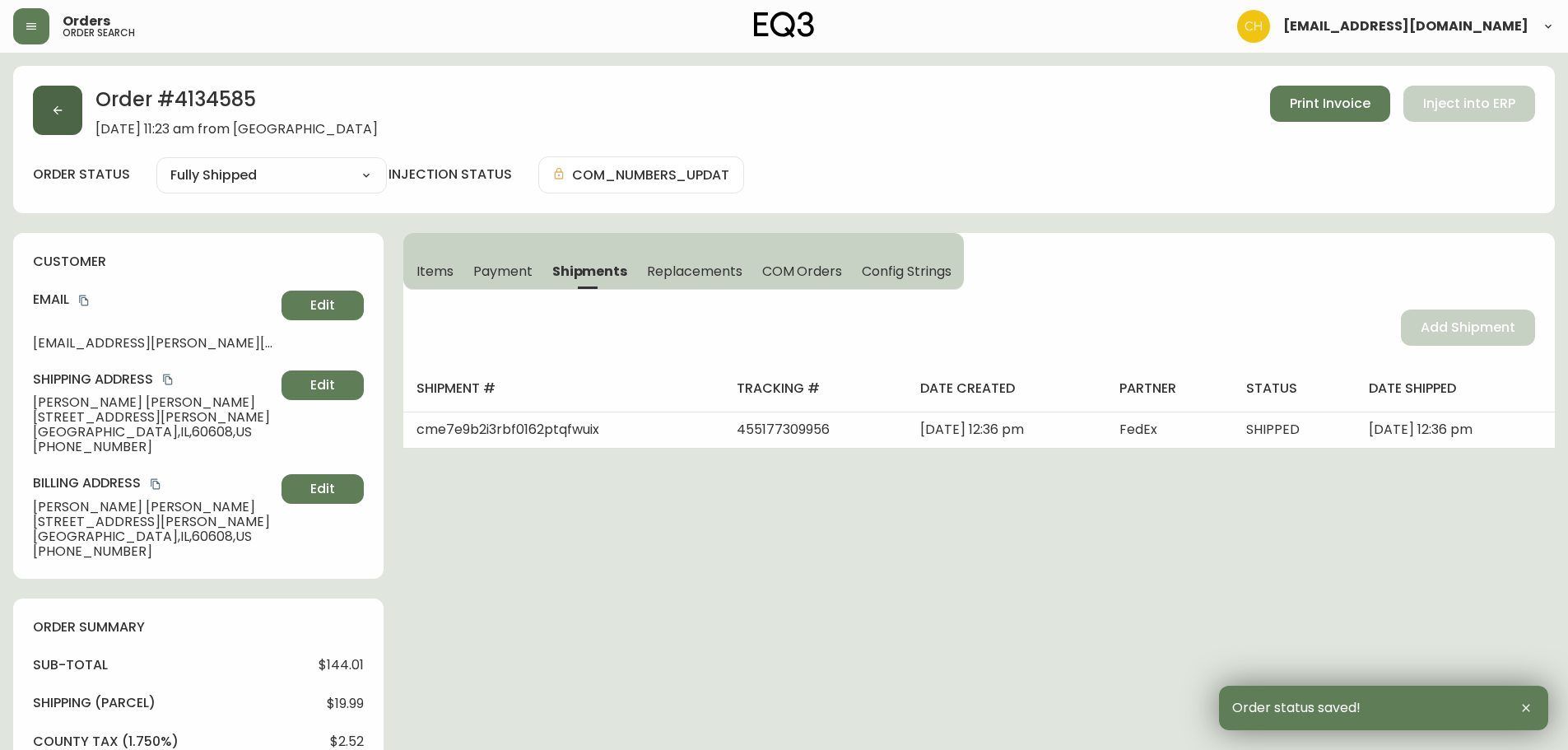
click at [58, 119] on button "button" at bounding box center [58, 110] width 50 height 50
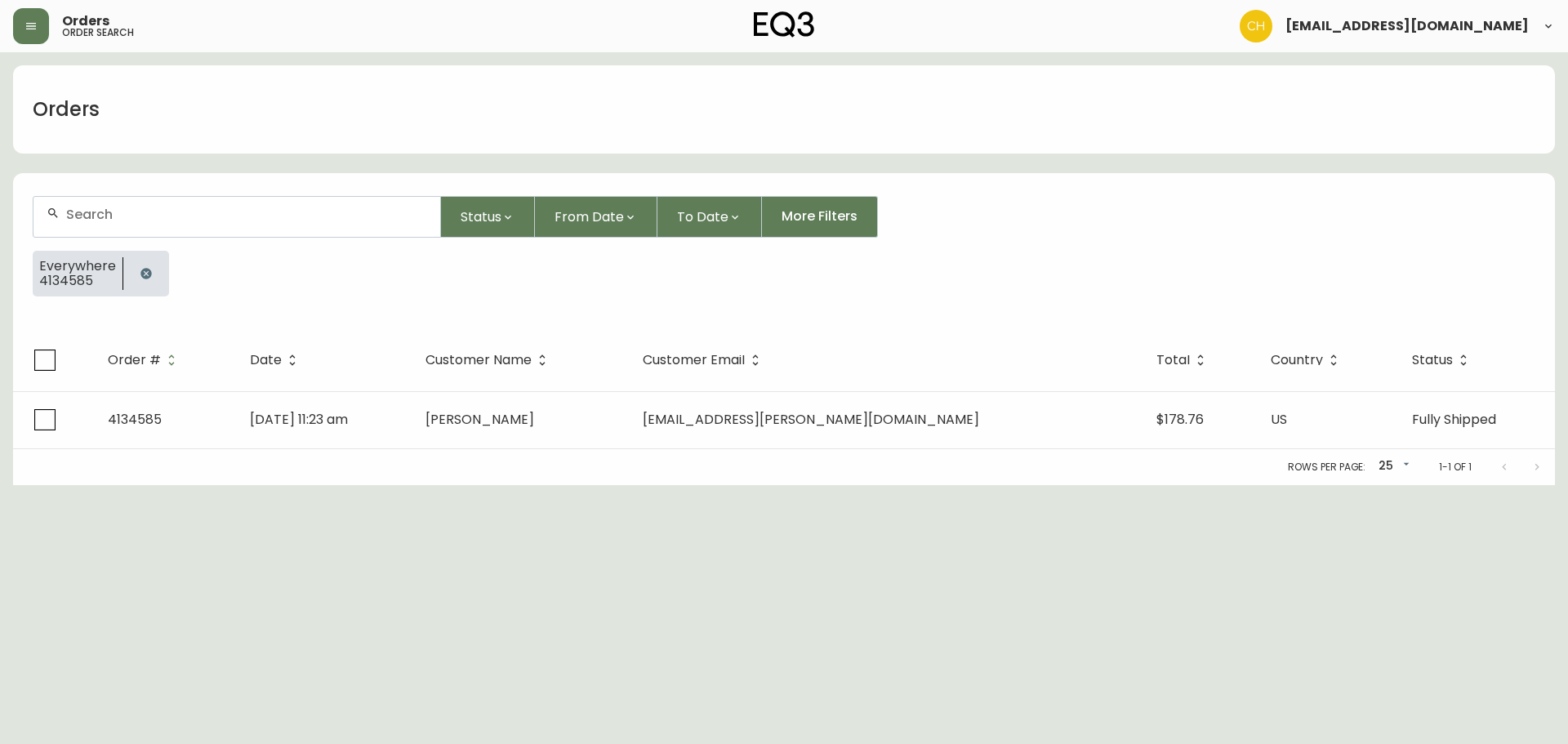
click at [82, 219] on input "text" at bounding box center [246, 215] width 361 height 16
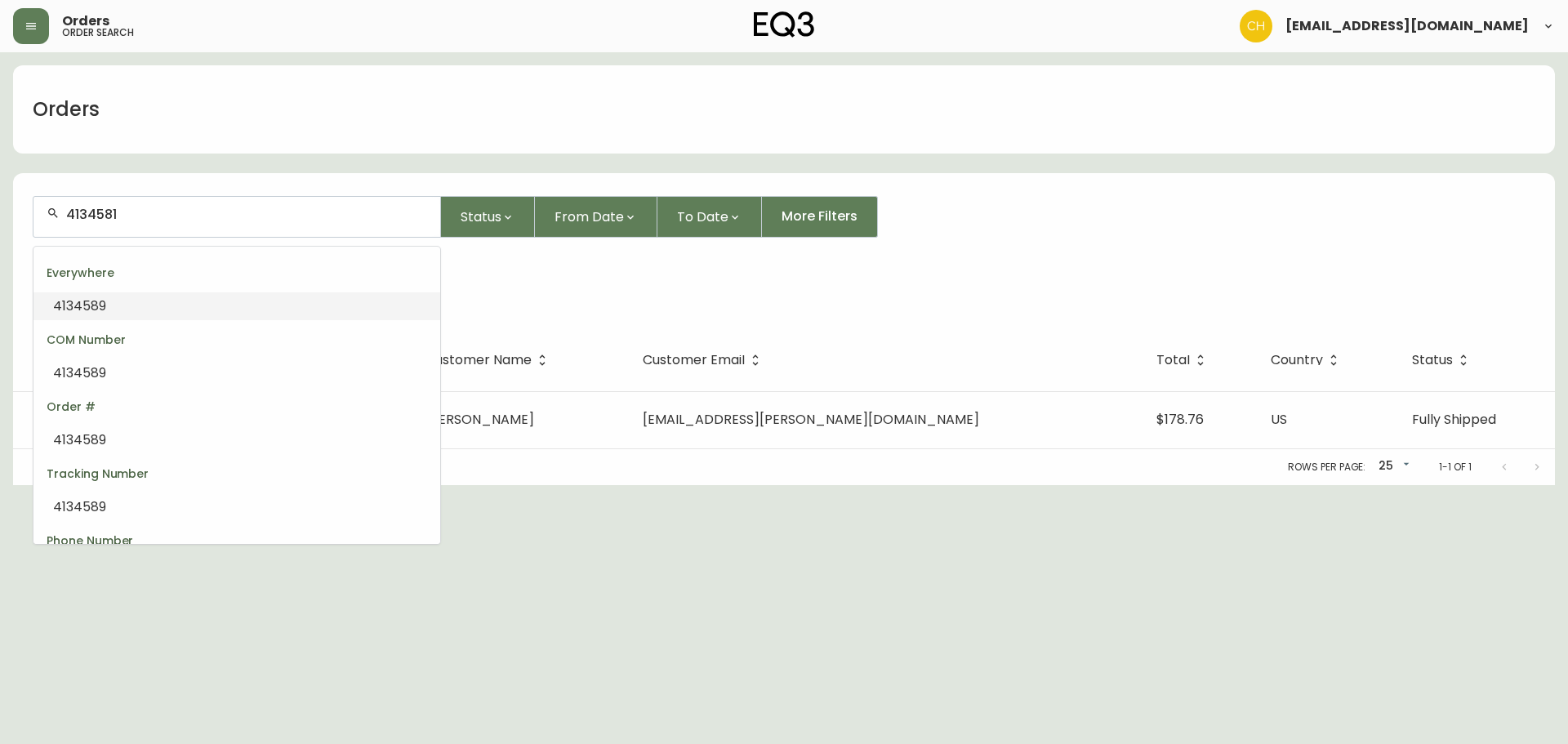
type input "4134581"
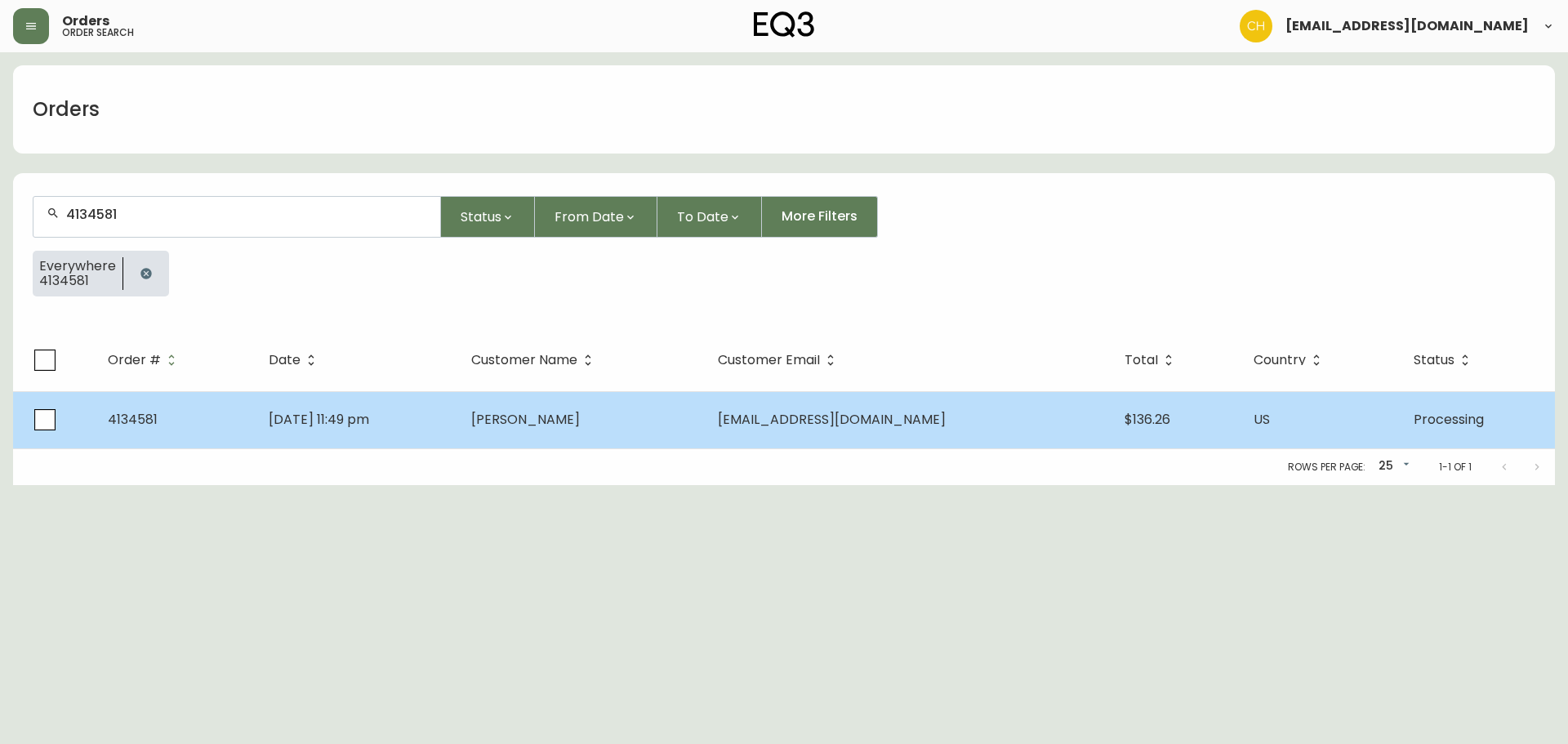
click at [554, 429] on td "[PERSON_NAME]" at bounding box center [581, 420] width 246 height 57
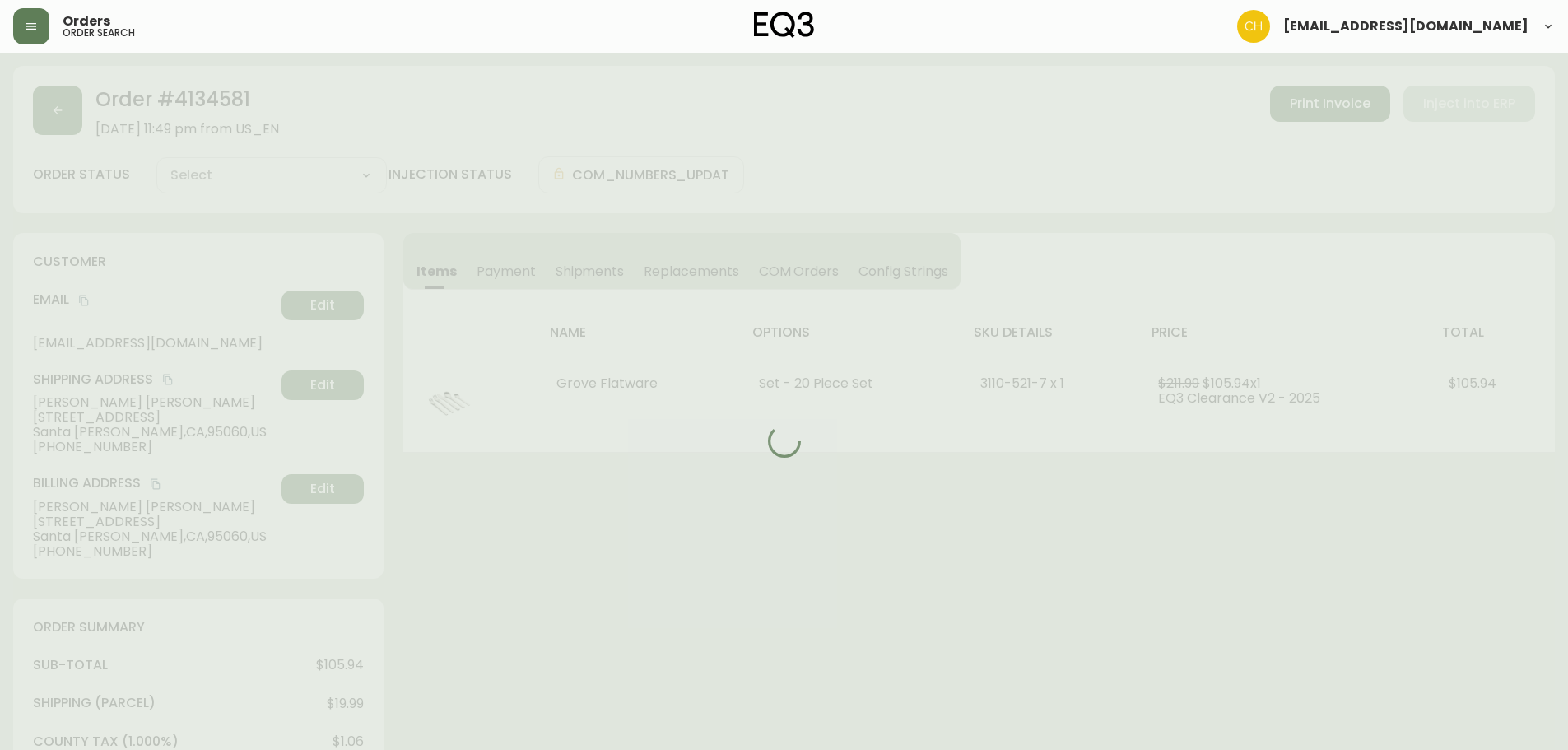
type input "Processing"
select select "PROCESSING"
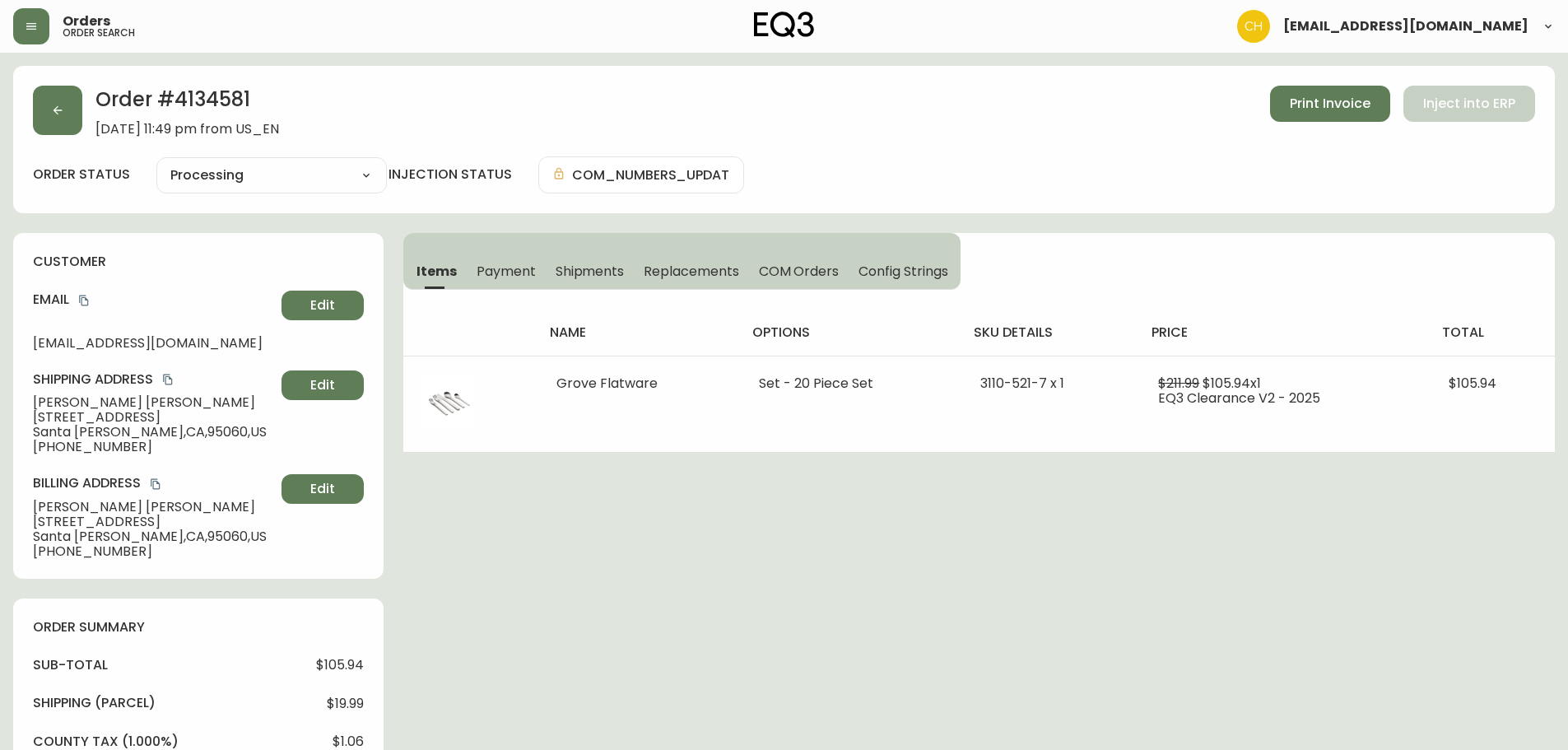
click at [576, 264] on span "Shipments" at bounding box center [589, 271] width 69 height 17
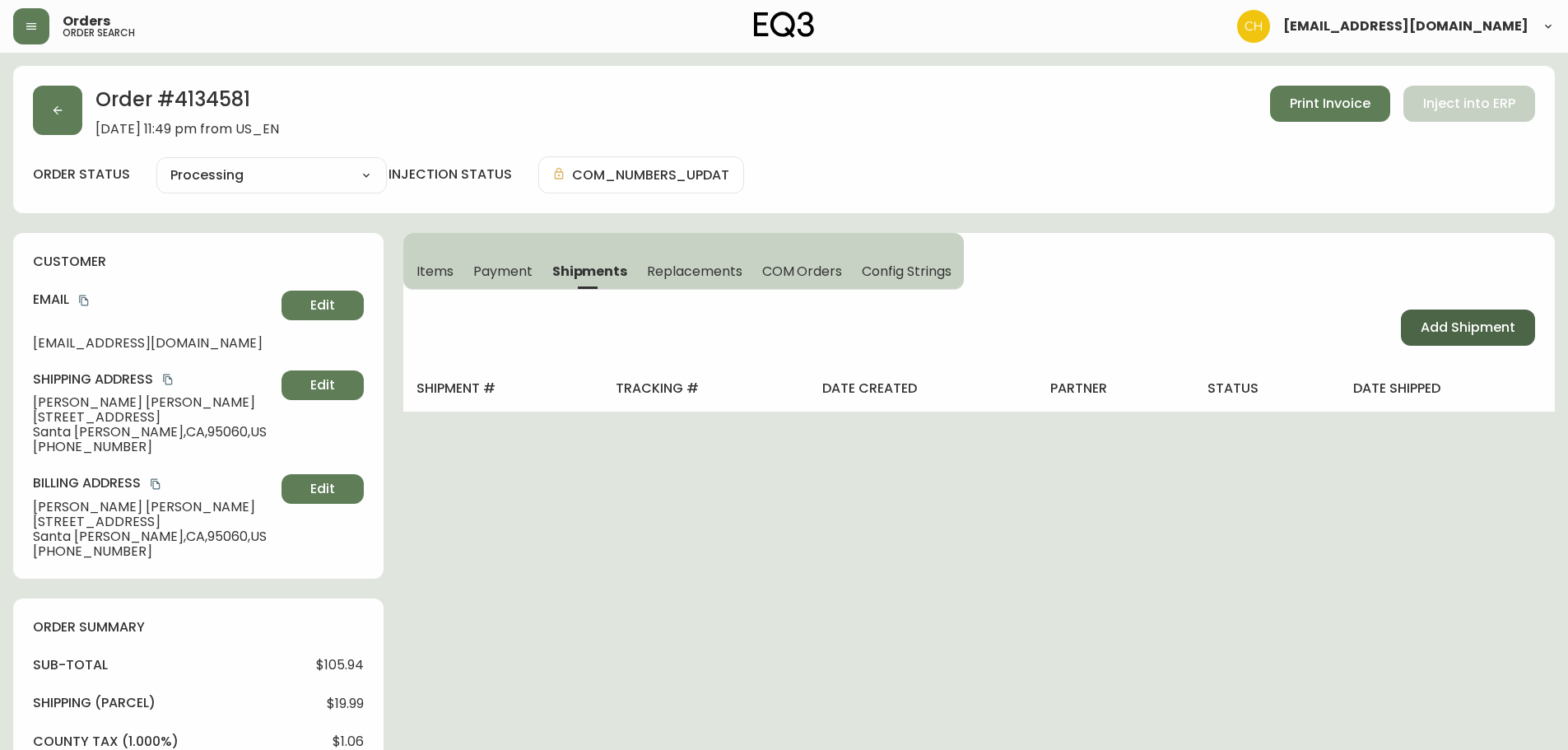
click at [1446, 334] on span "Add Shipment" at bounding box center [1468, 327] width 95 height 18
select select "PENDING"
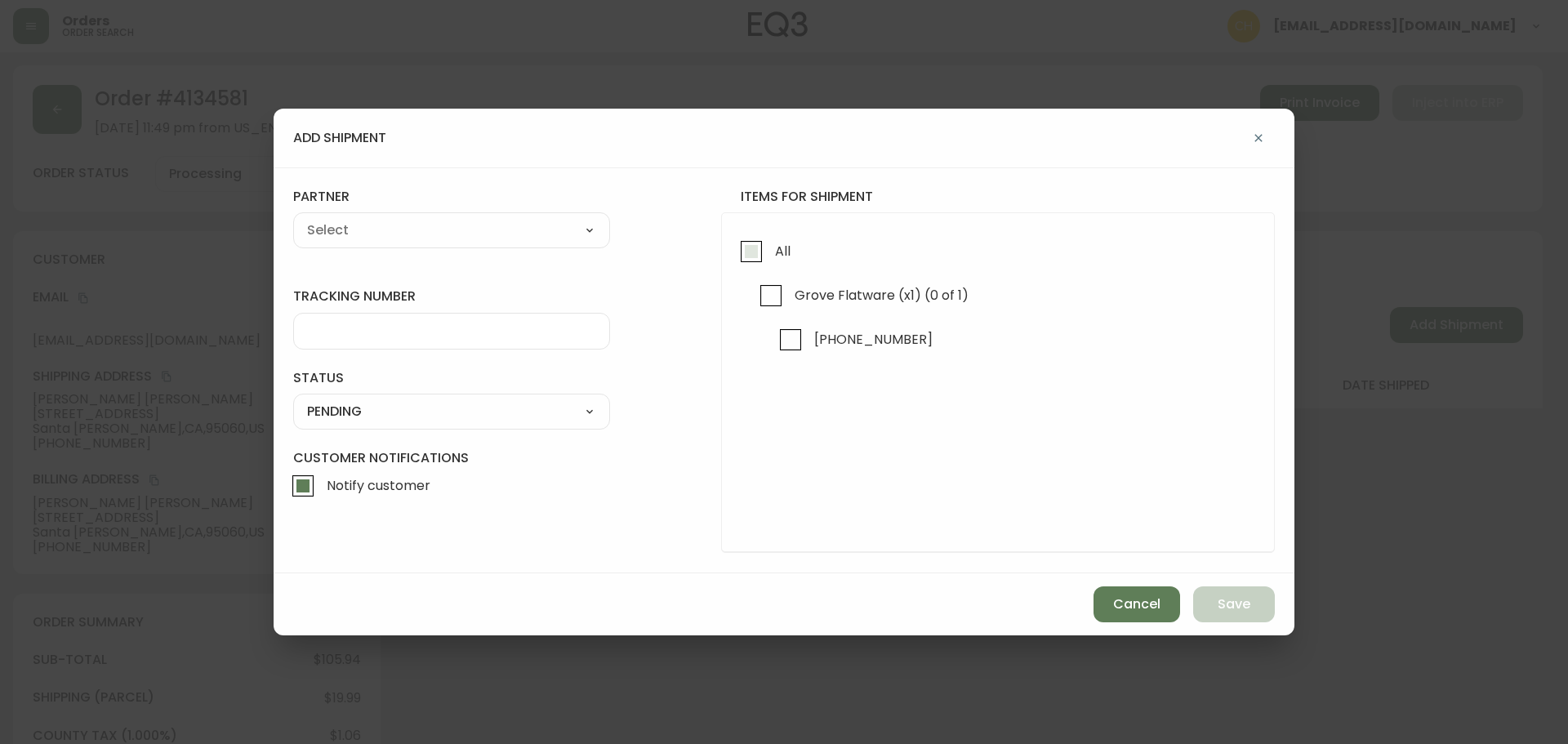
drag, startPoint x: 745, startPoint y: 256, endPoint x: 735, endPoint y: 253, distance: 10.4
click at [744, 255] on input "All" at bounding box center [751, 251] width 37 height 37
checkbox input "true"
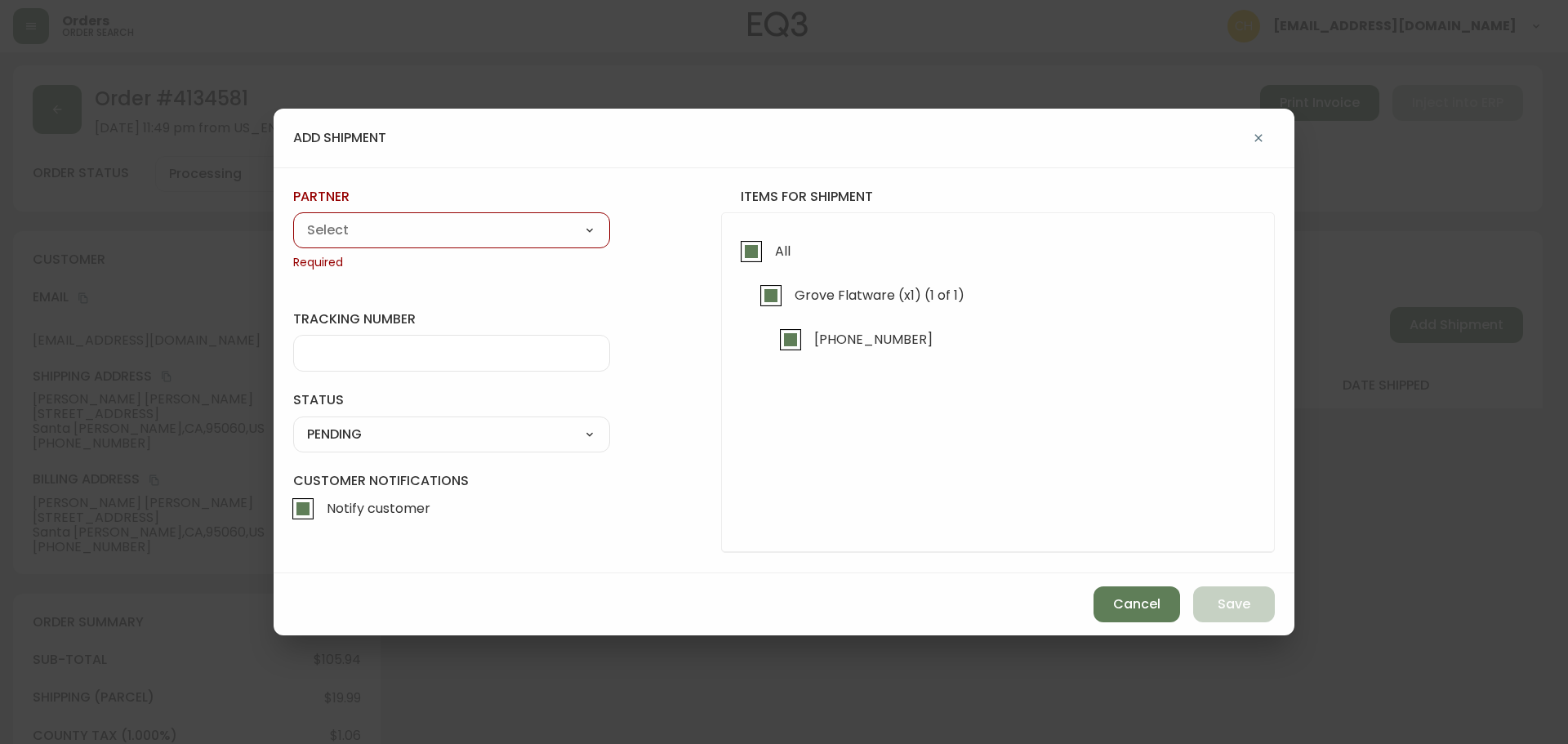
drag, startPoint x: 569, startPoint y: 237, endPoint x: 556, endPoint y: 236, distance: 13.0
click at [565, 237] on select "A Move to Remember LLC ABF Freight Alero [PERSON_NAME] Canada Post CDS Ceva Log…" at bounding box center [451, 230] width 317 height 24
select select "cjy0a9taa01x001669l98m63c"
click at [293, 218] on select "A Move to Remember LLC ABF Freight Alero [PERSON_NAME] Canada Post CDS Ceva Log…" at bounding box center [451, 230] width 317 height 24
type input "FedEx"
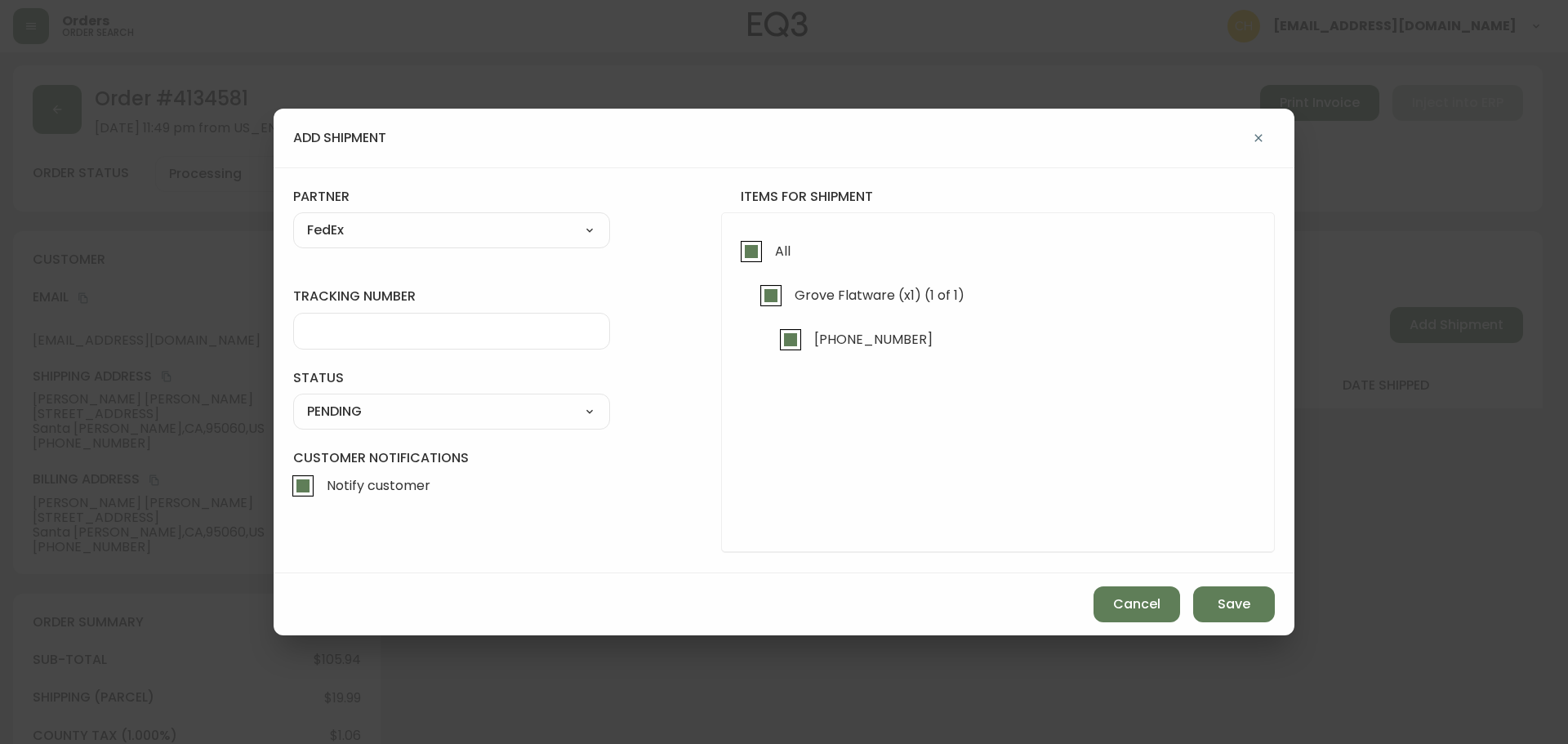
click at [361, 330] on input "tracking number" at bounding box center [451, 331] width 289 height 16
type input "455177309967"
click at [349, 414] on select "SHIPPED PENDING CANCELLED" at bounding box center [451, 412] width 317 height 24
click at [293, 400] on select "SHIPPED PENDING CANCELLED" at bounding box center [451, 412] width 317 height 24
select select "PENDING"
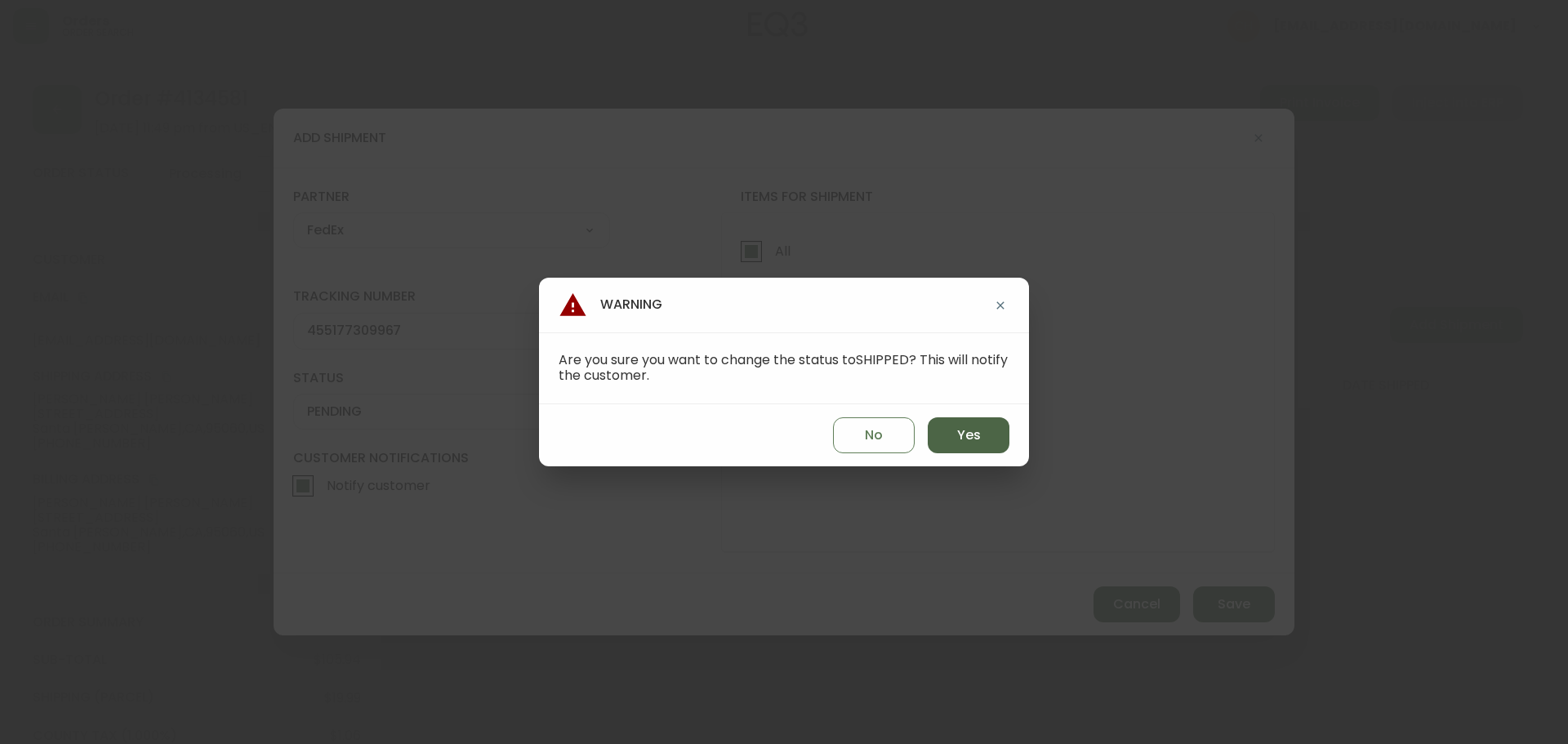
click at [957, 440] on span "Yes" at bounding box center [969, 435] width 23 height 18
type input "SHIPPED"
select select "SHIPPED"
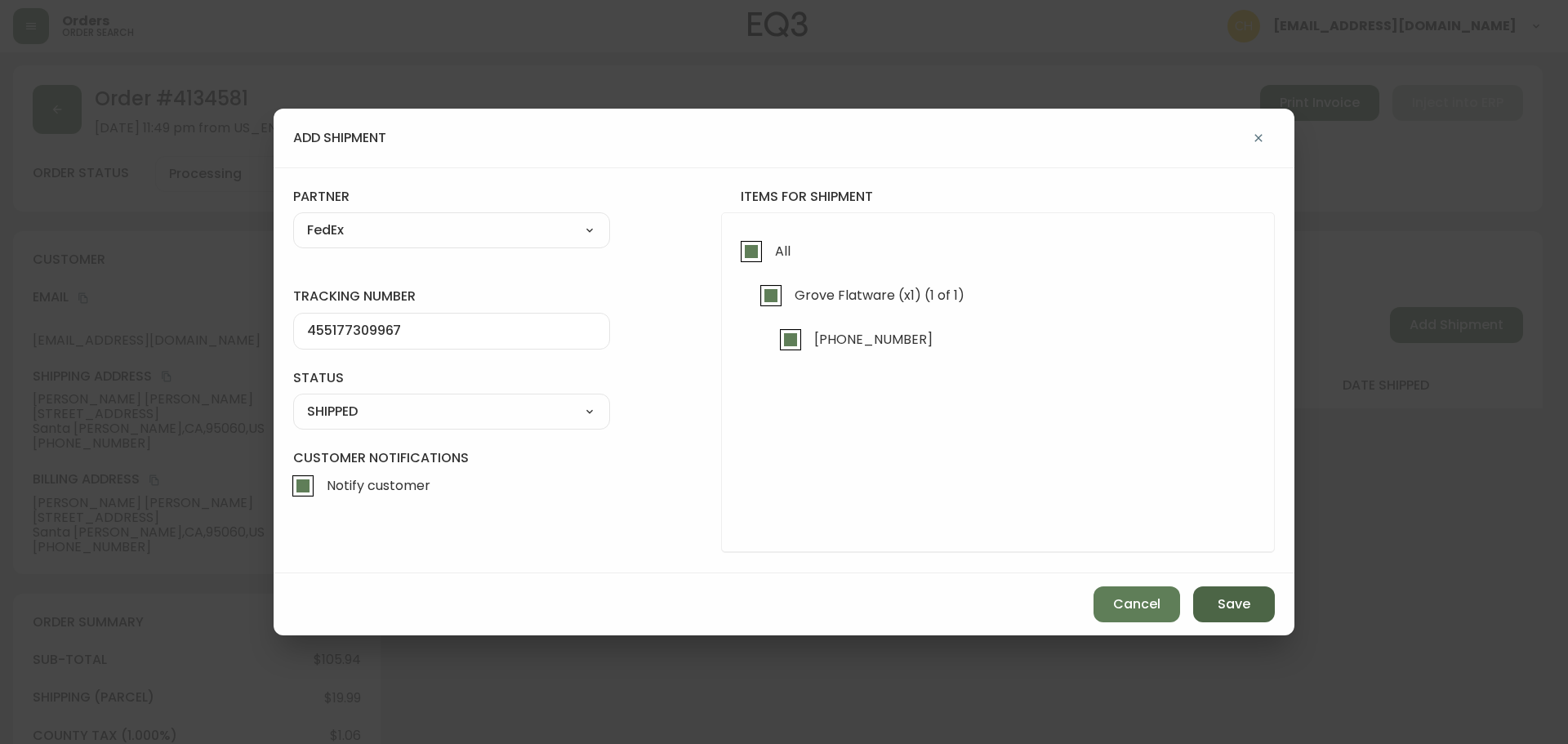
click at [1232, 606] on span "Save" at bounding box center [1234, 604] width 33 height 18
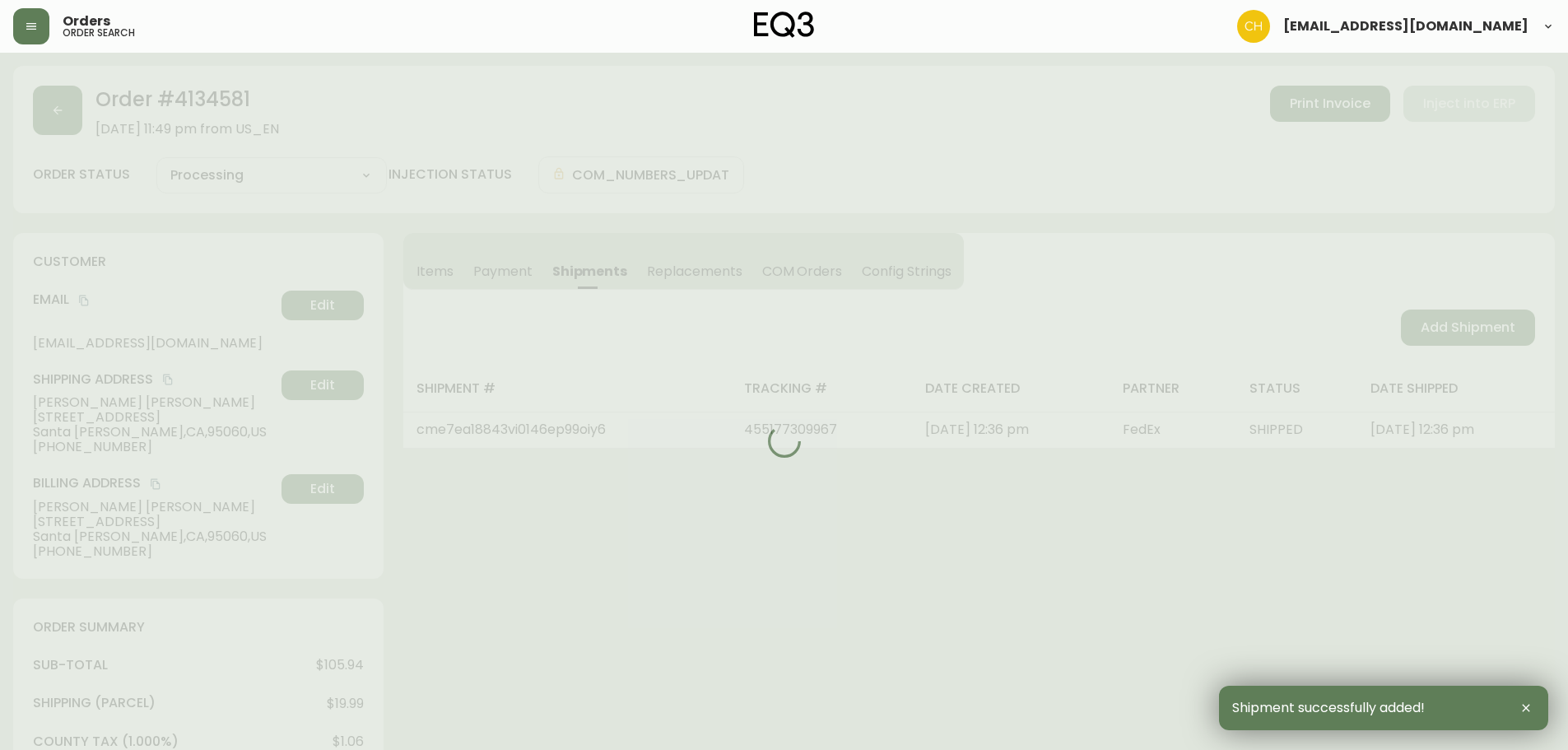
type input "Fully Shipped"
select select "FULLY_SHIPPED"
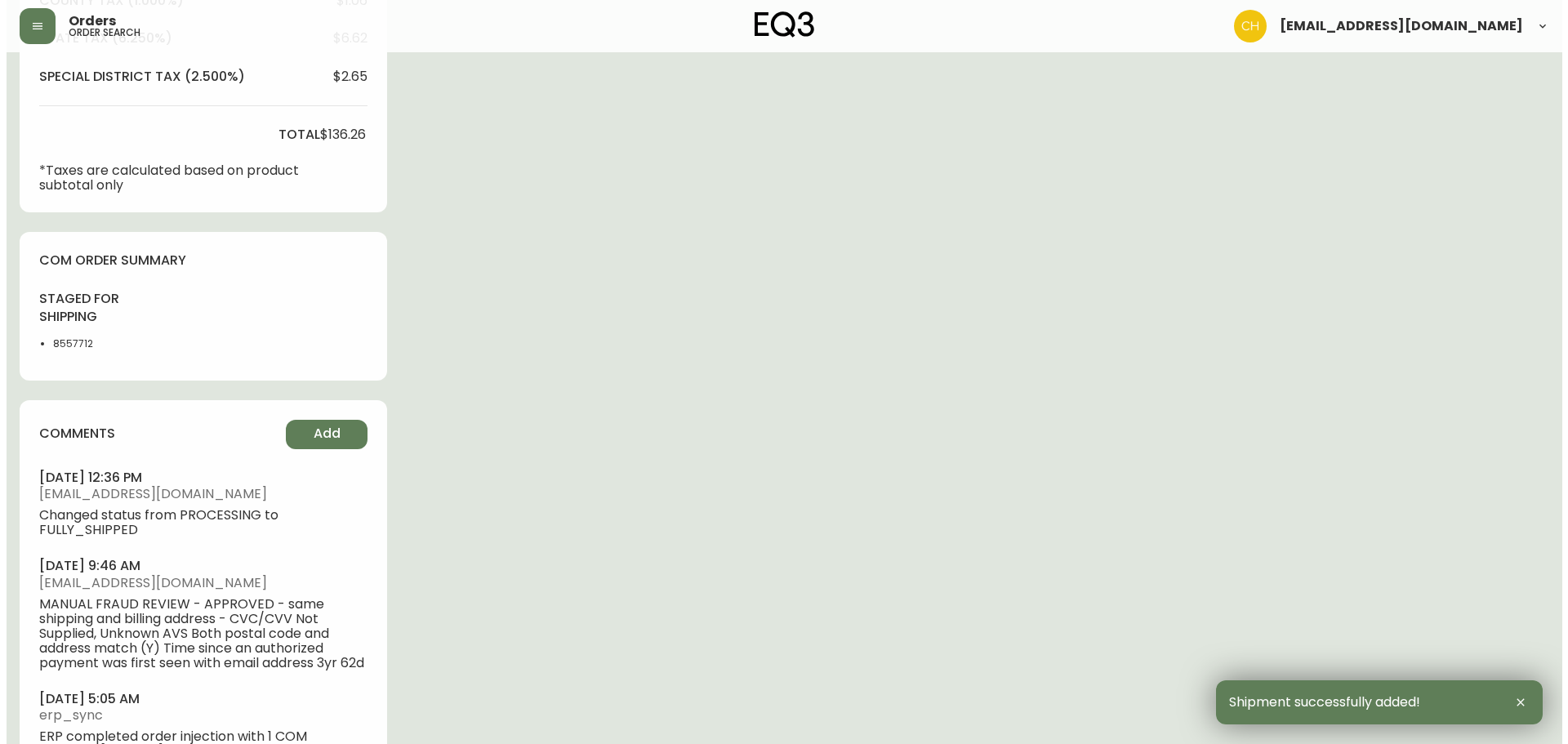
scroll to position [814, 0]
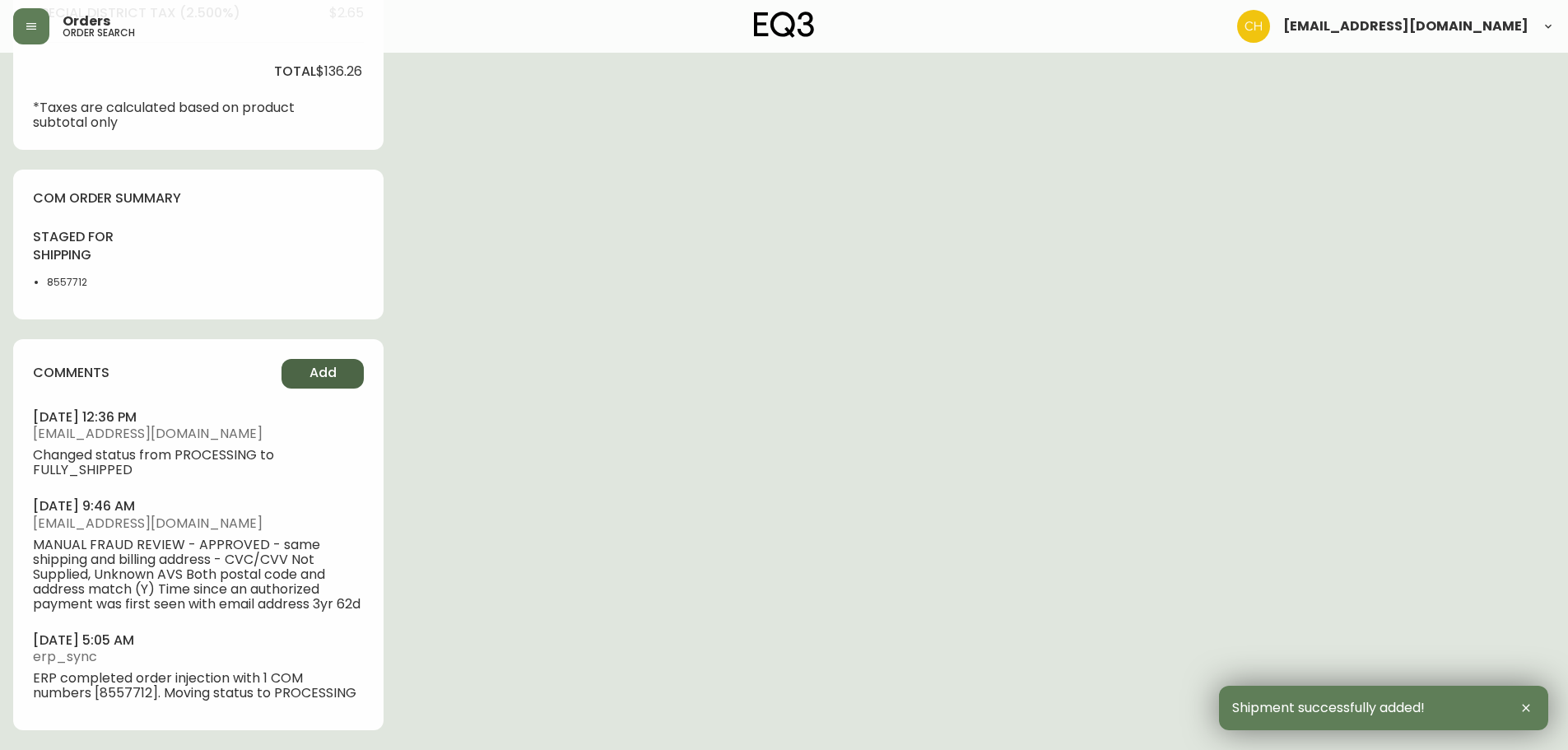
click at [333, 364] on span "Add" at bounding box center [322, 372] width 27 height 18
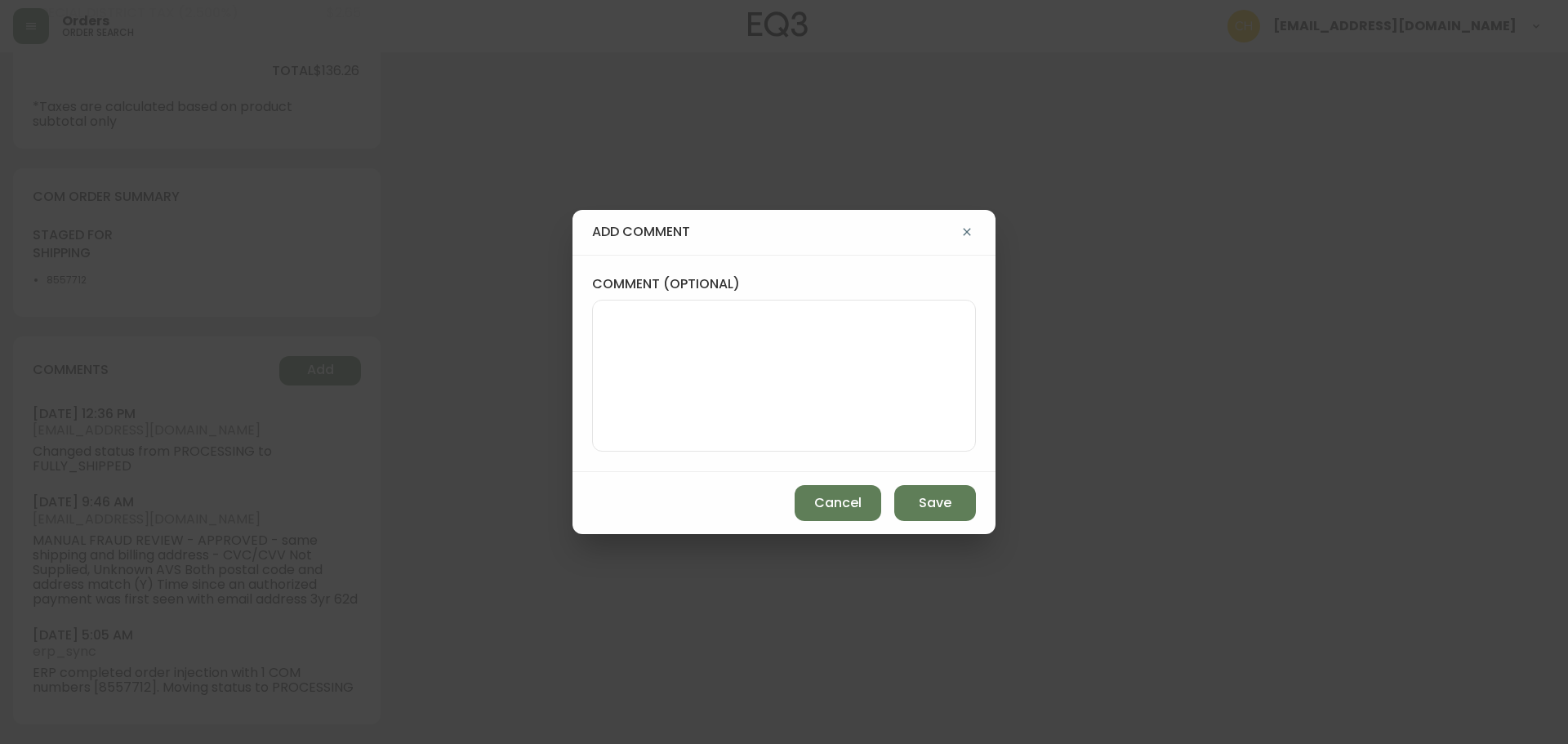
click at [638, 347] on textarea "comment (optional)" at bounding box center [784, 375] width 356 height 131
type textarea "CH"
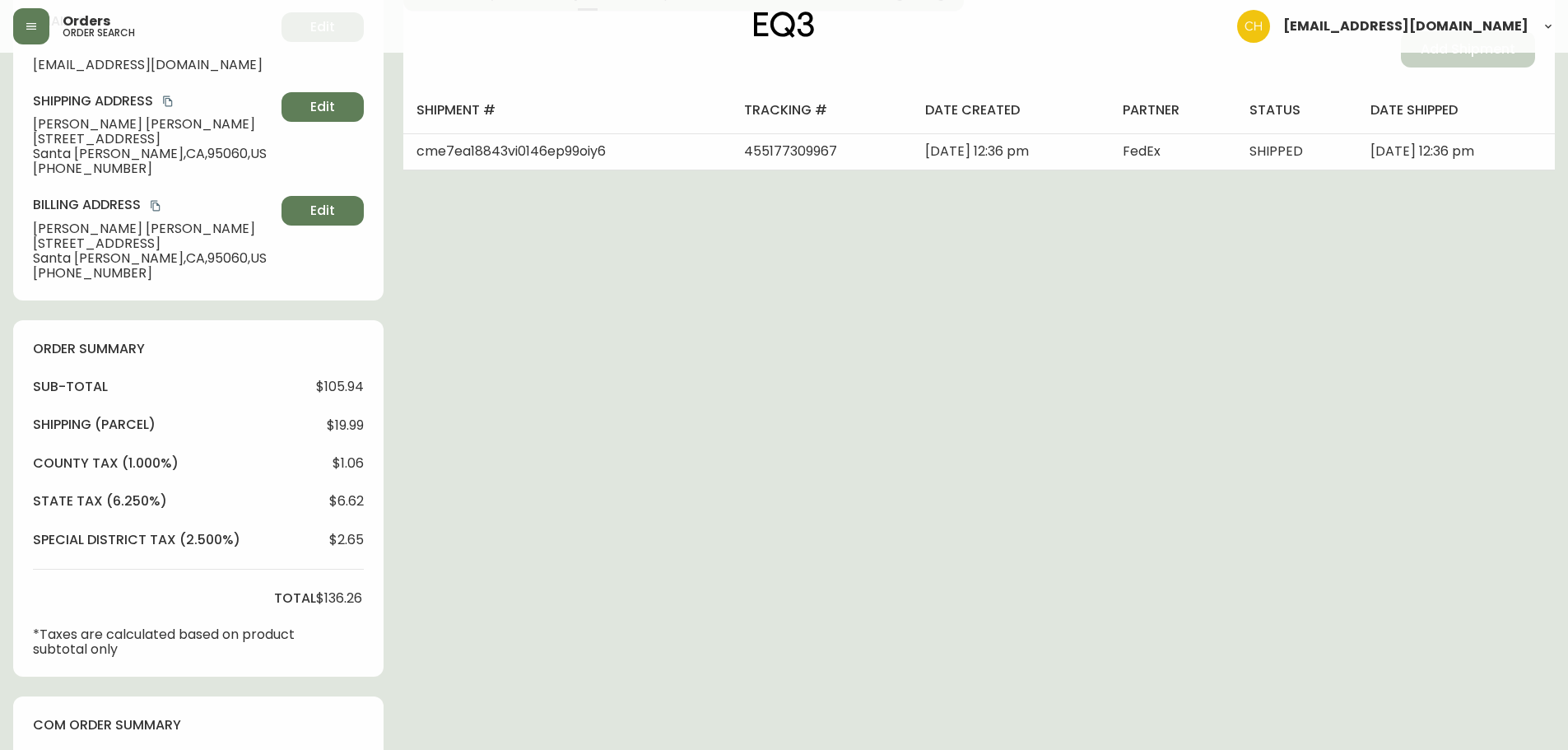
scroll to position [0, 0]
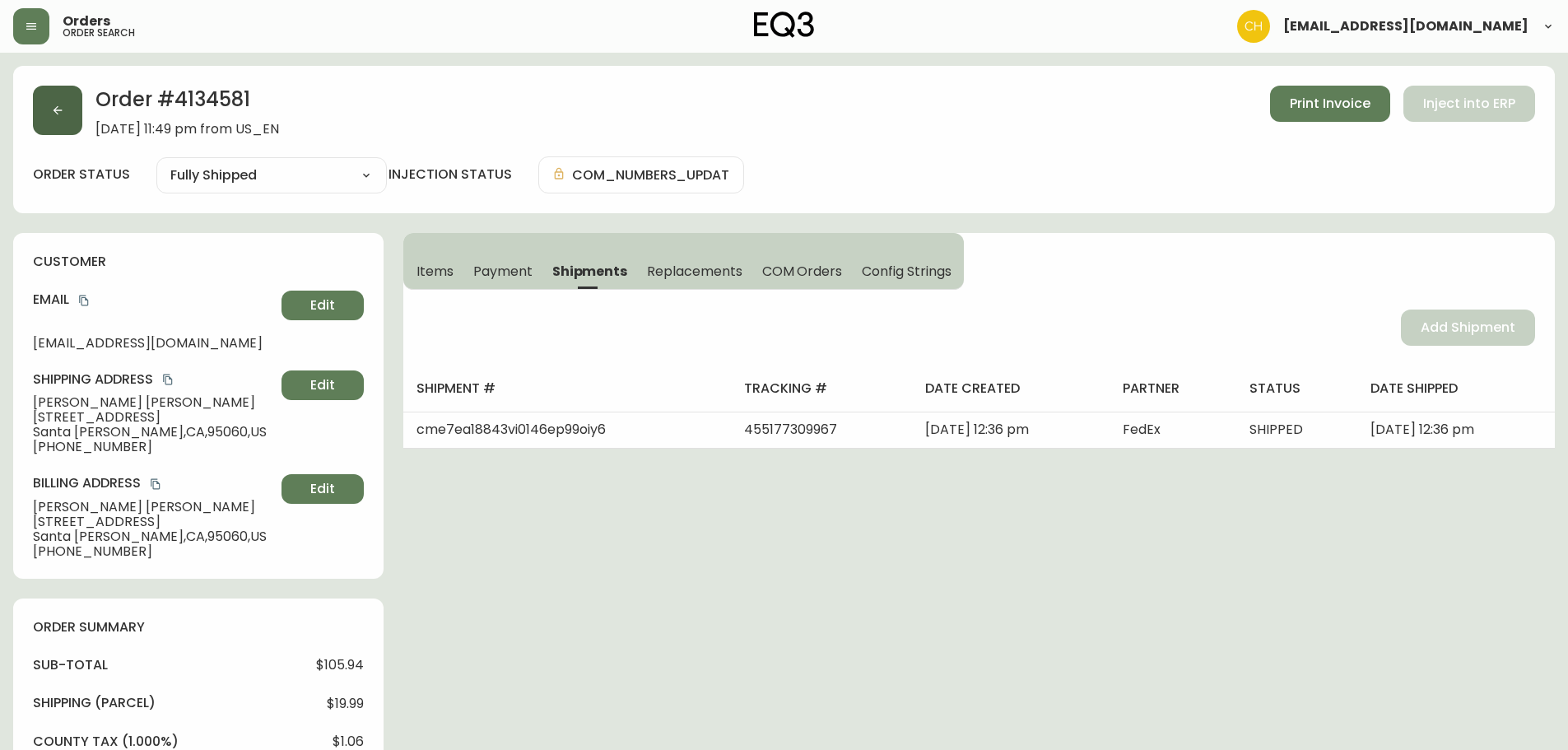
click at [67, 107] on button "button" at bounding box center [58, 110] width 50 height 50
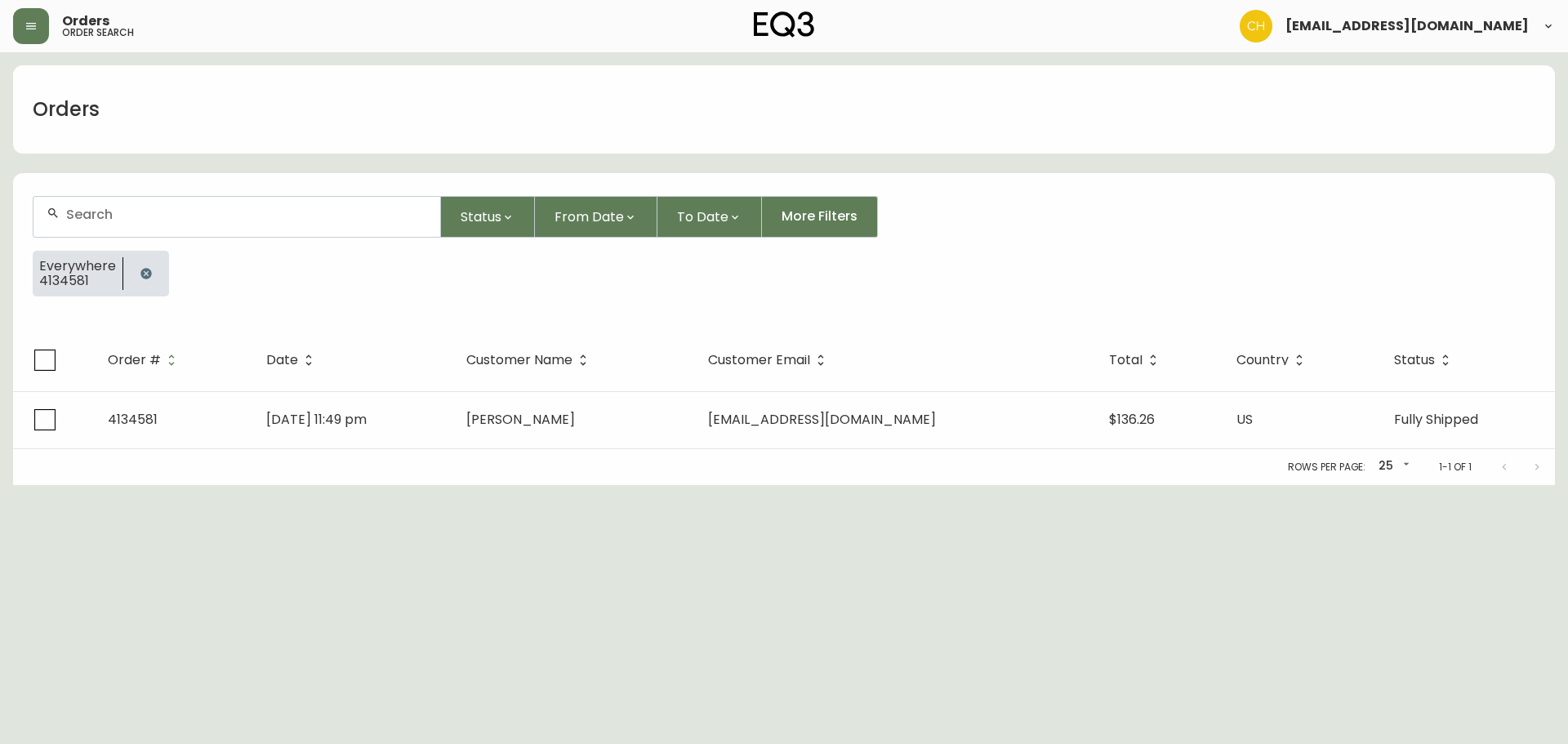
click at [99, 214] on input "text" at bounding box center [246, 215] width 361 height 16
type input "4134583"
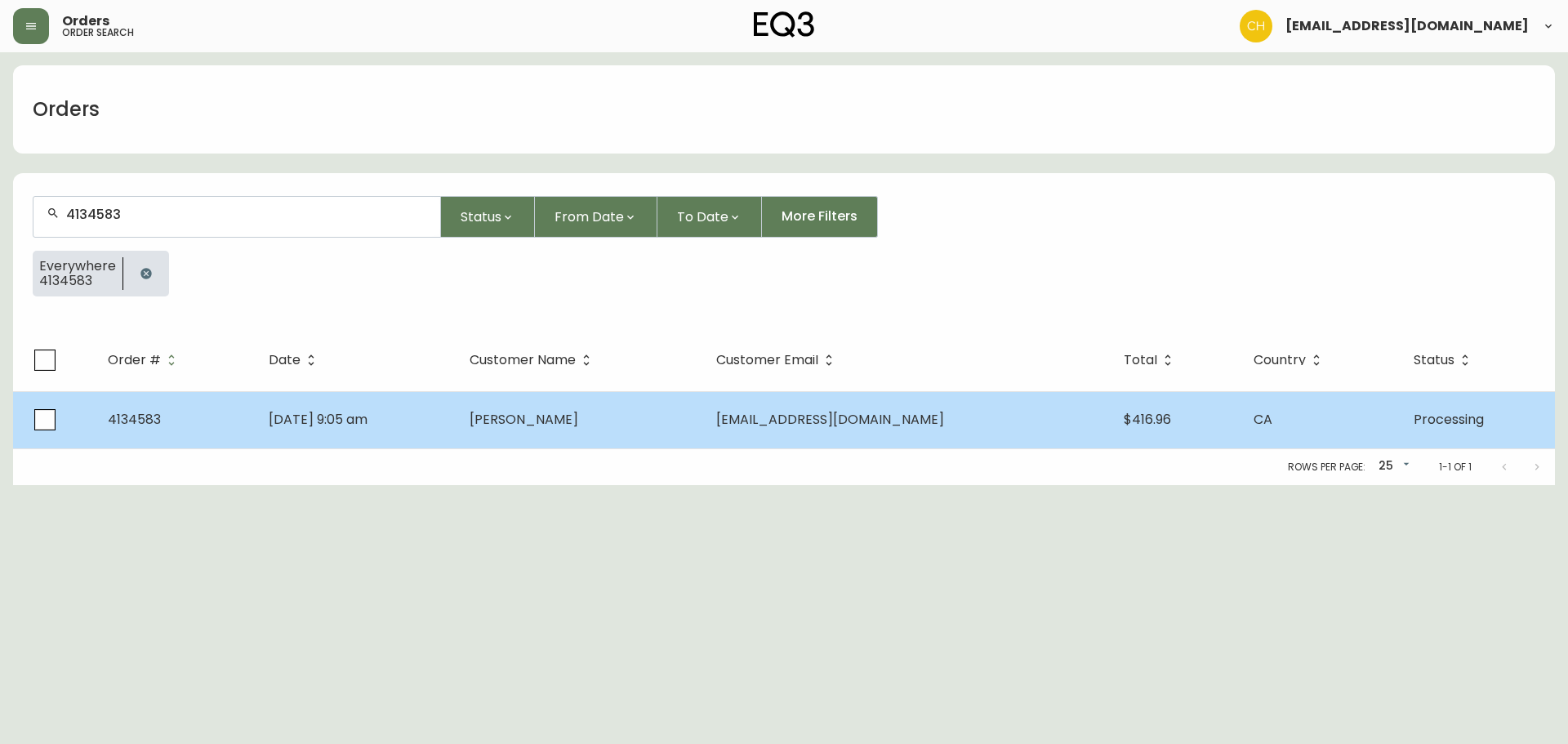
click at [636, 417] on td "[PERSON_NAME]" at bounding box center [579, 420] width 246 height 57
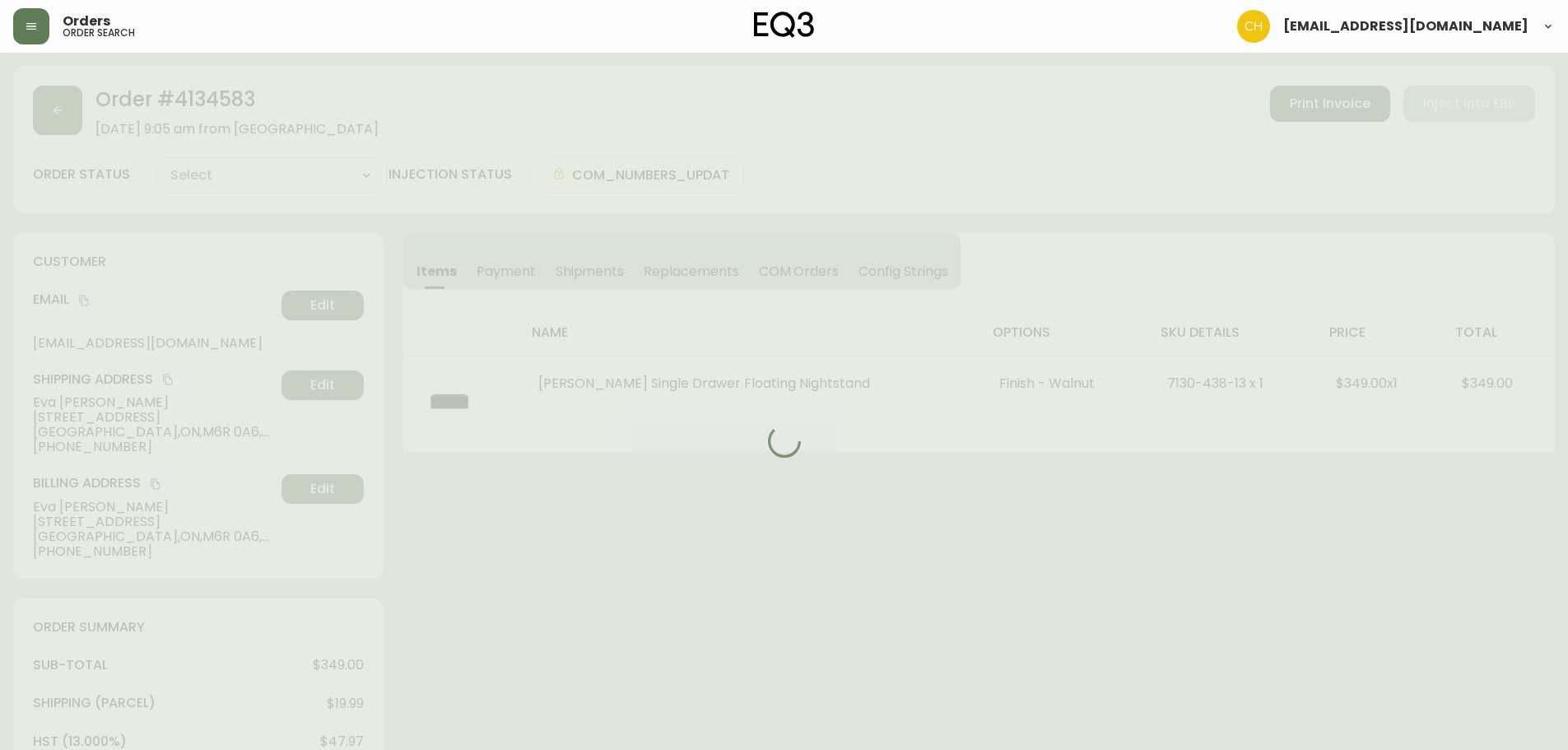
type input "Processing"
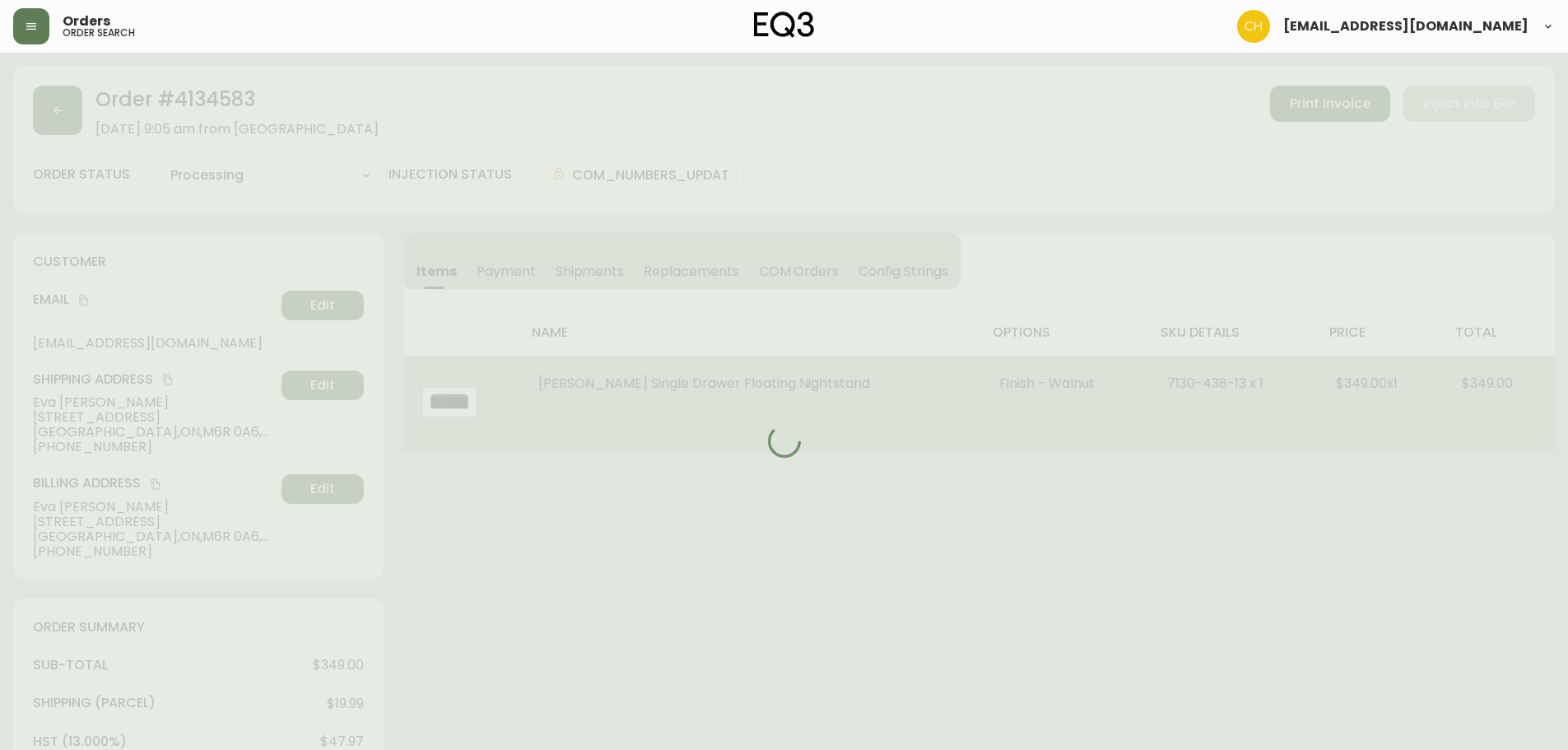
select select "PROCESSING"
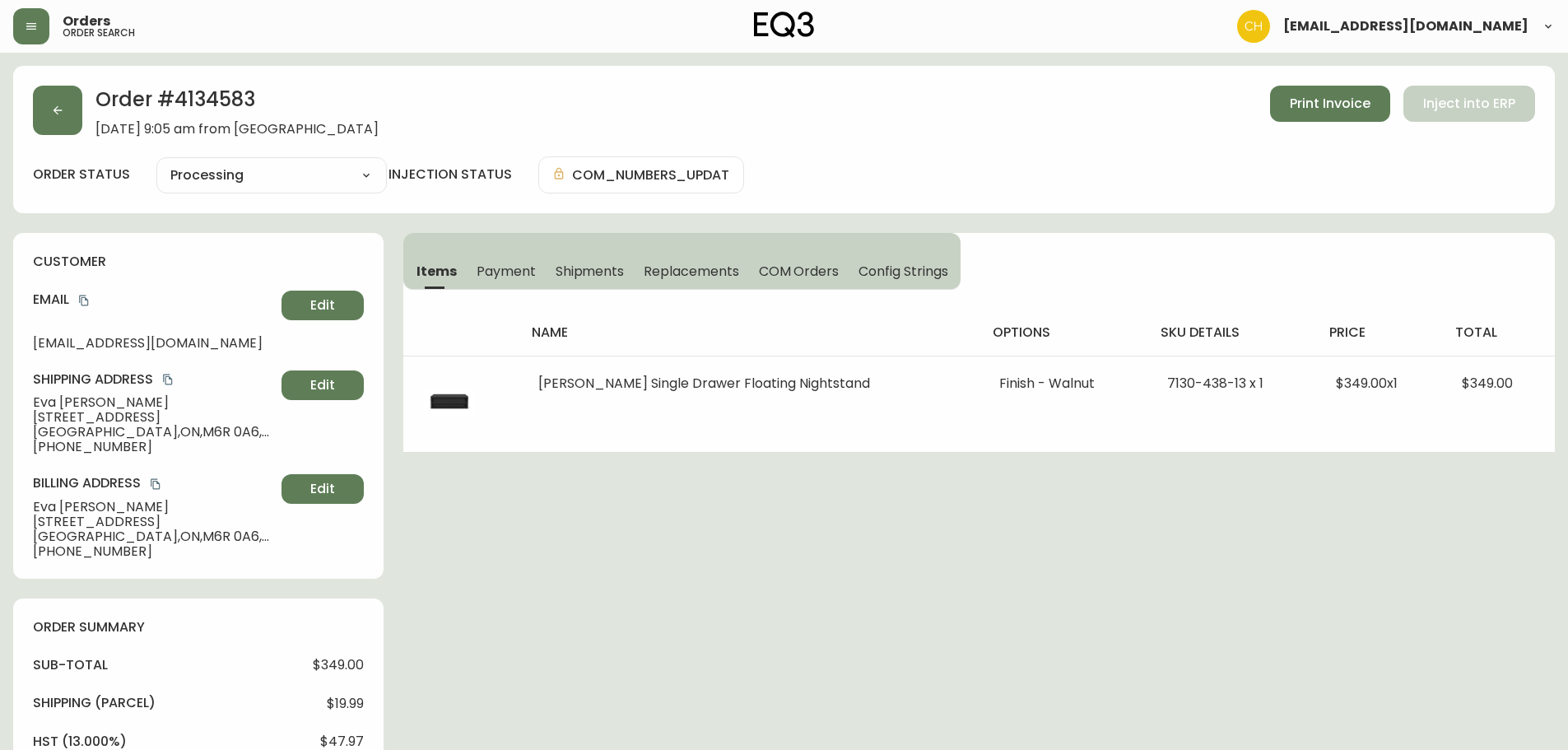
drag, startPoint x: 579, startPoint y: 269, endPoint x: 600, endPoint y: 276, distance: 22.1
click at [580, 269] on span "Shipments" at bounding box center [589, 271] width 69 height 17
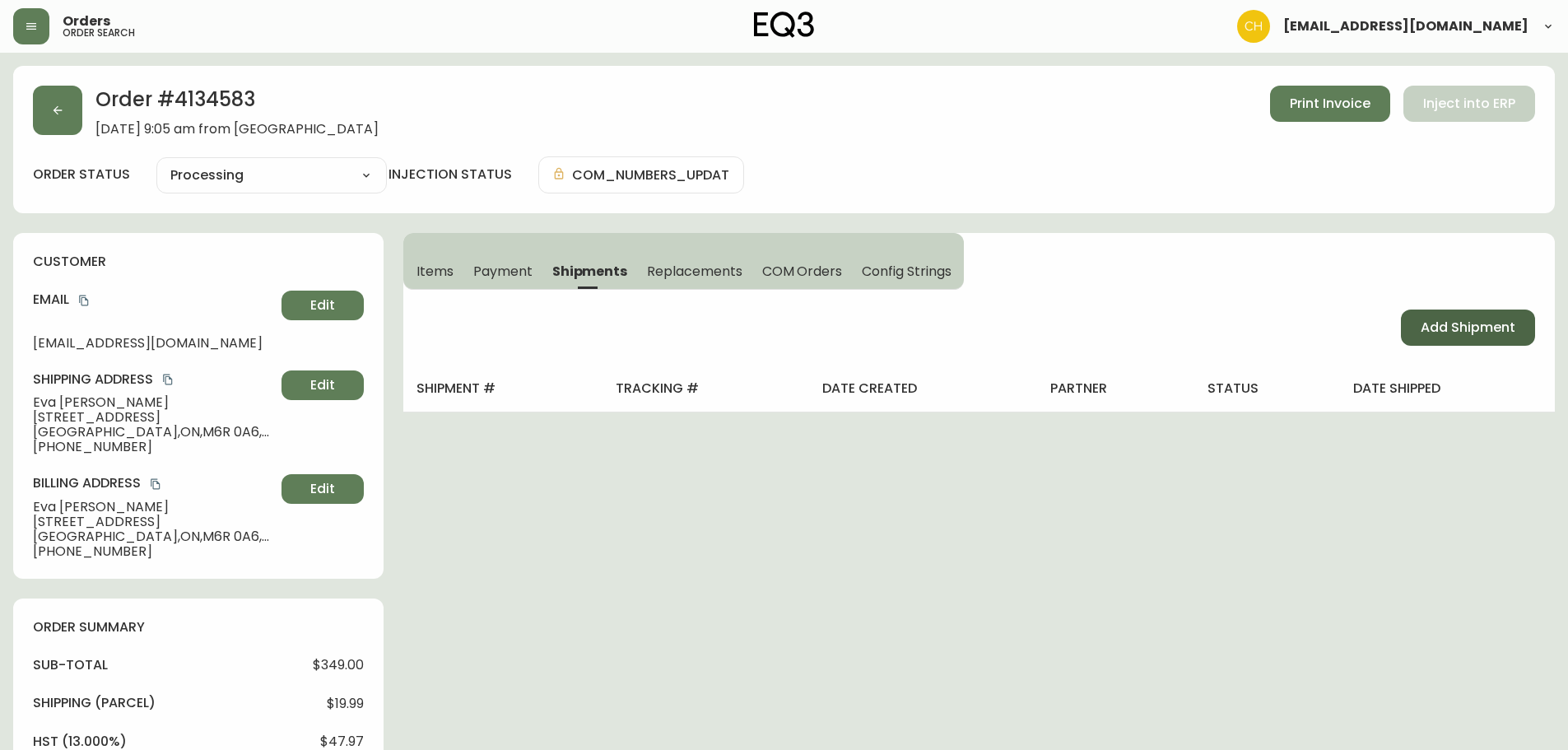
click at [1453, 316] on button "Add Shipment" at bounding box center [1468, 328] width 134 height 37
select select "PENDING"
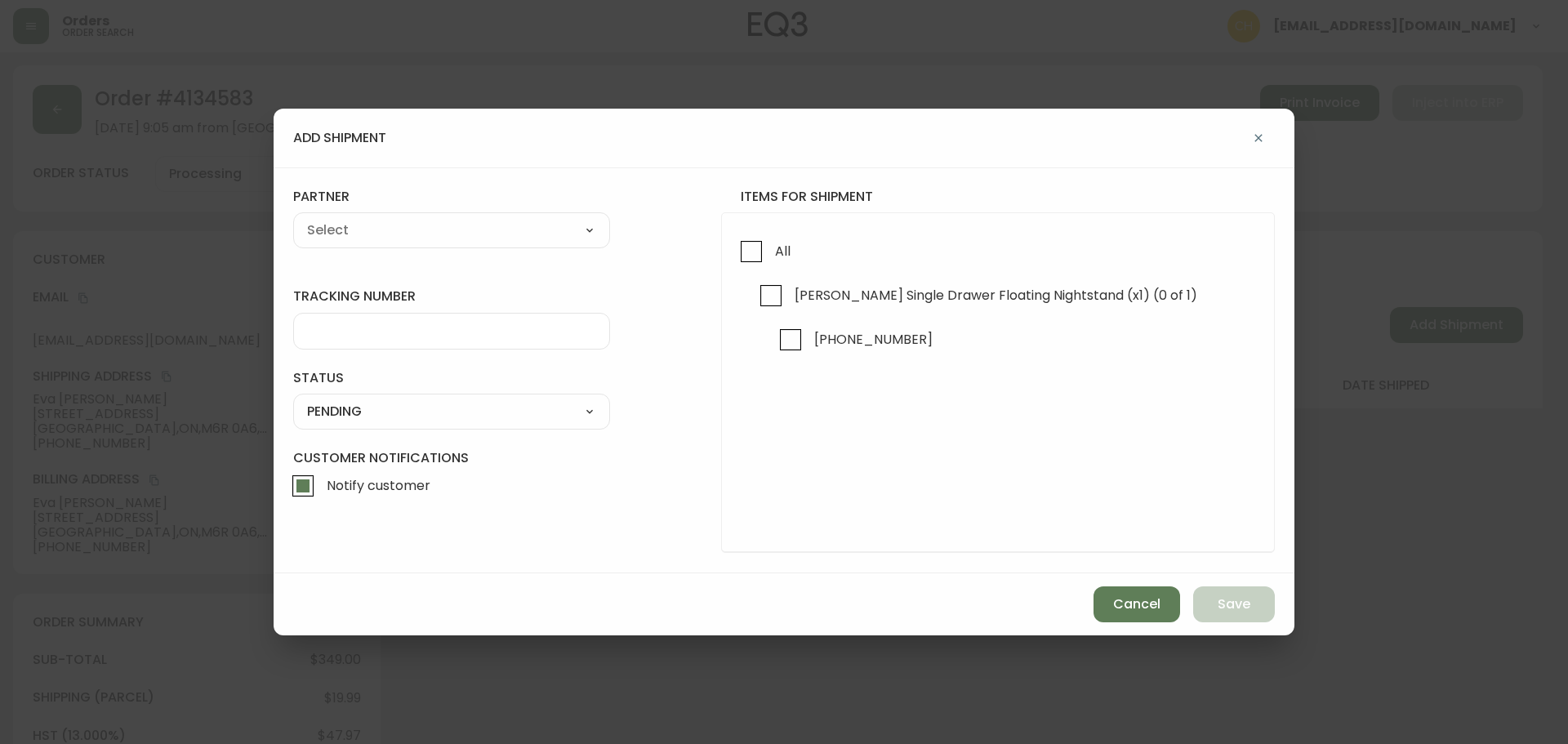
drag, startPoint x: 753, startPoint y: 256, endPoint x: 653, endPoint y: 230, distance: 103.3
click at [744, 254] on input "All" at bounding box center [751, 251] width 37 height 37
checkbox input "true"
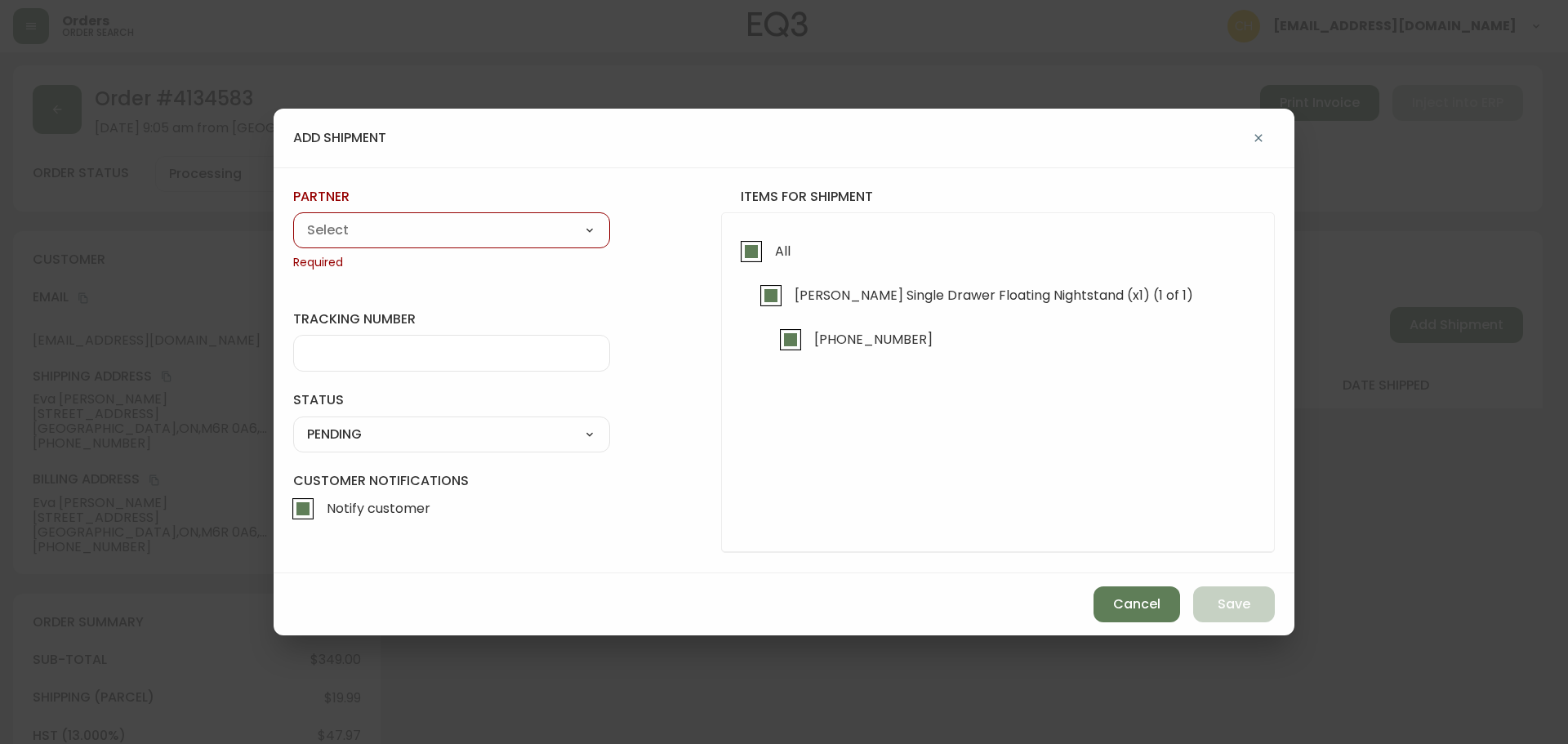
drag, startPoint x: 528, startPoint y: 228, endPoint x: 511, endPoint y: 228, distance: 17.0
click at [528, 228] on select "A Move to Remember LLC ABF Freight Alero [PERSON_NAME] Canada Post CDS Ceva Log…" at bounding box center [451, 230] width 317 height 24
select select "cjy0a9taa01x001669l98m63c"
click at [293, 218] on select "A Move to Remember LLC ABF Freight Alero [PERSON_NAME] Canada Post CDS Ceva Log…" at bounding box center [451, 230] width 317 height 24
type input "FedEx"
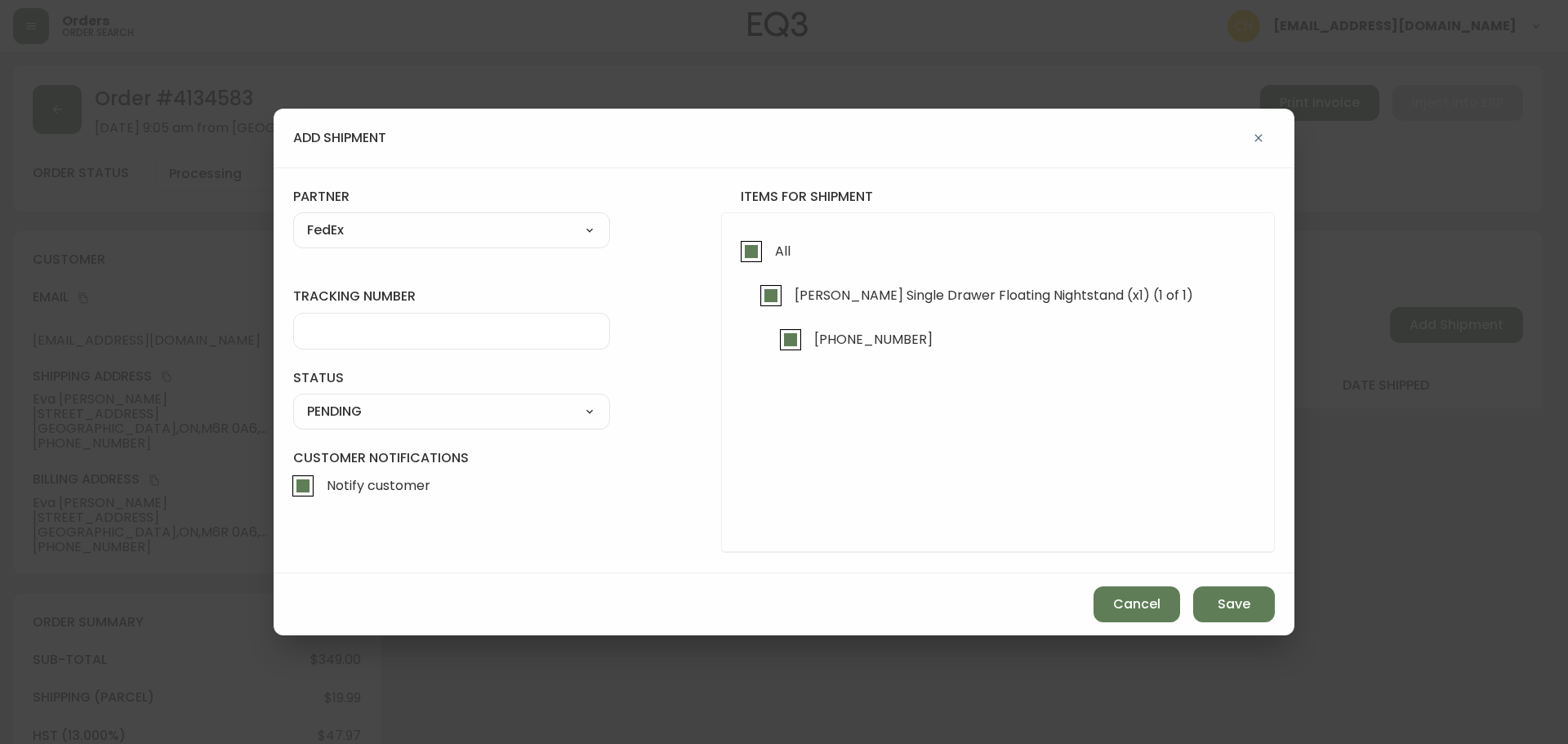
click at [364, 330] on input "tracking number" at bounding box center [451, 331] width 289 height 16
type input "455183575785"
click at [357, 410] on select "SHIPPED PENDING CANCELLED" at bounding box center [451, 412] width 317 height 24
click at [293, 400] on select "SHIPPED PENDING CANCELLED" at bounding box center [451, 412] width 317 height 24
select select "PENDING"
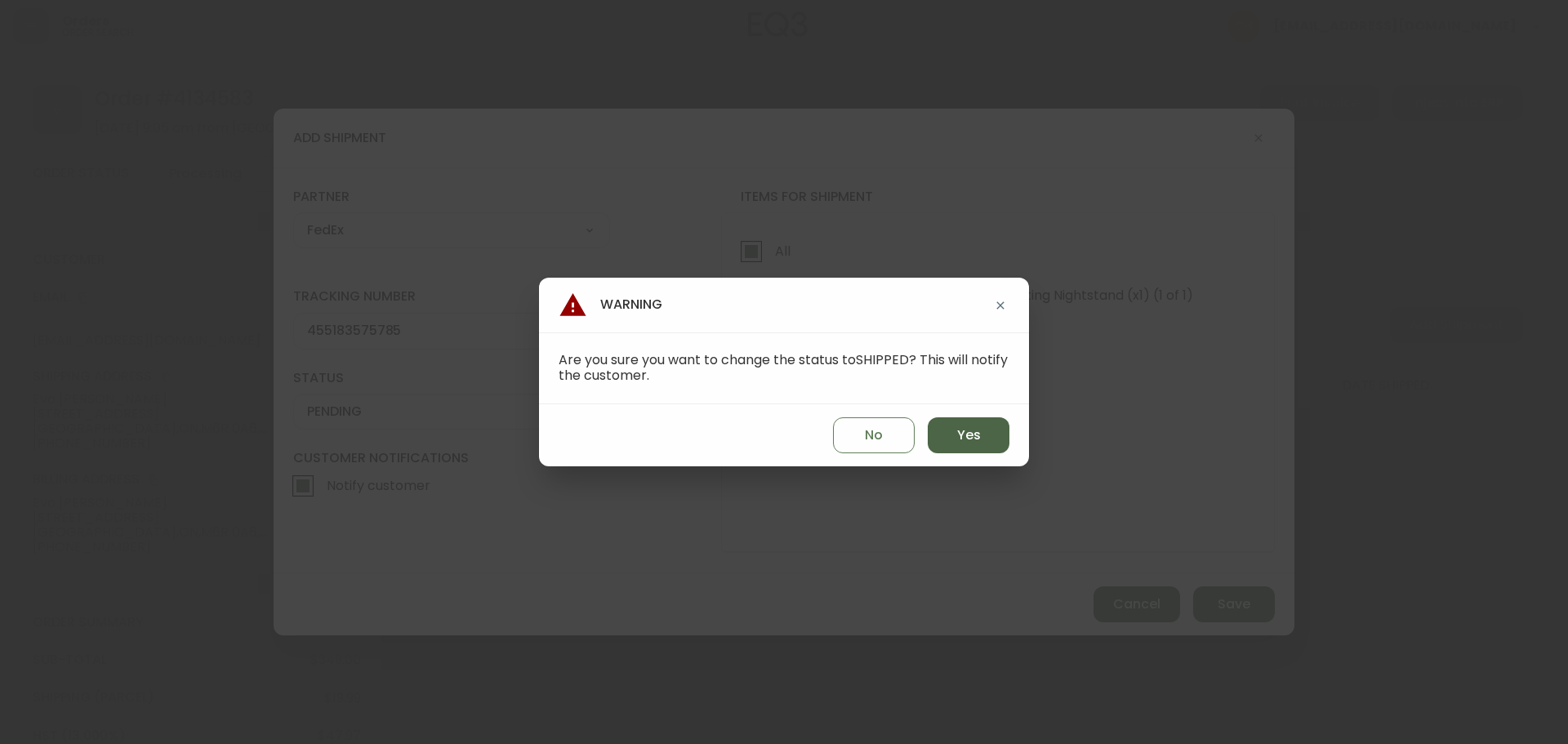
drag, startPoint x: 970, startPoint y: 427, endPoint x: 976, endPoint y: 433, distance: 8.5
click at [970, 427] on span "Yes" at bounding box center [969, 435] width 23 height 18
type input "SHIPPED"
select select "SHIPPED"
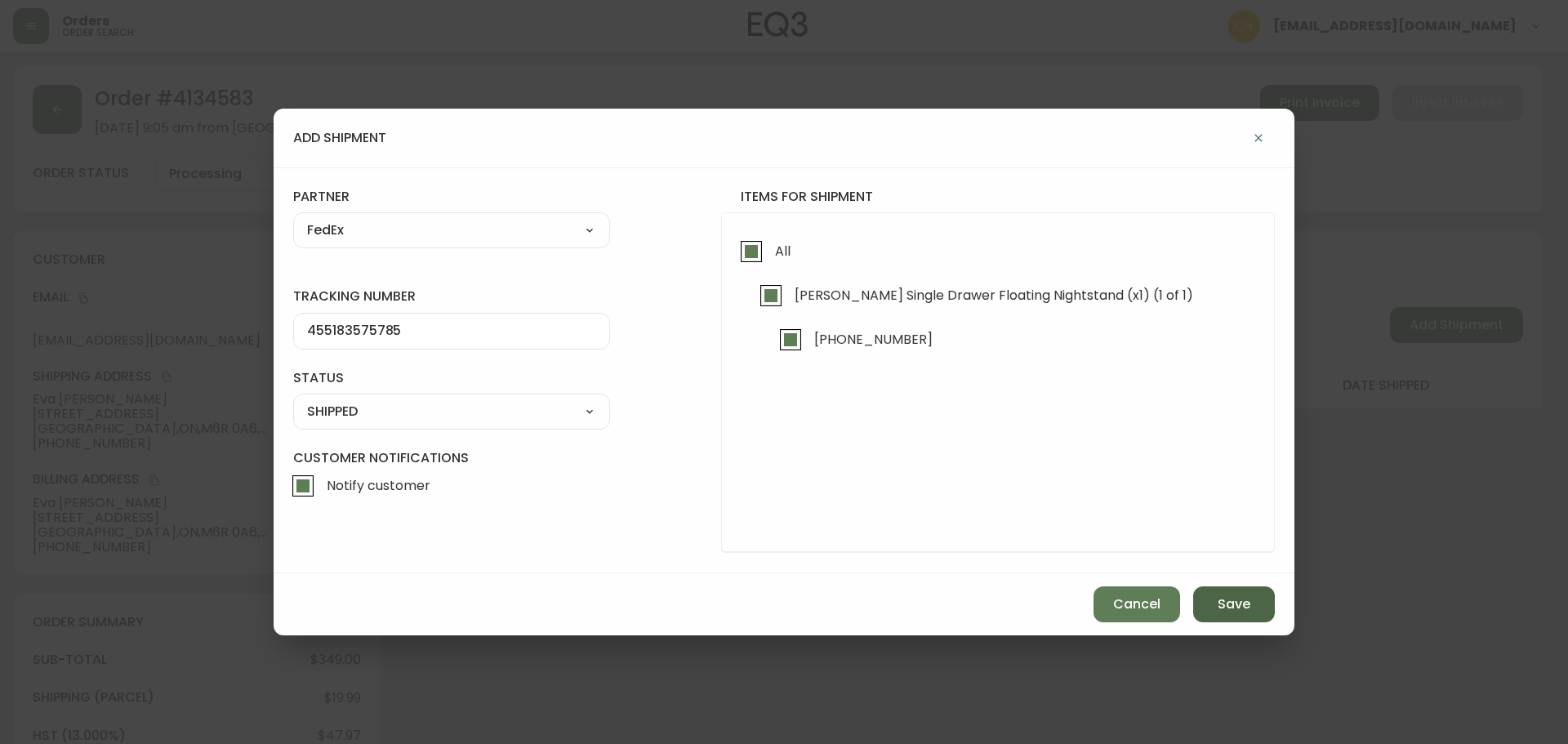
click at [1225, 601] on span "Save" at bounding box center [1234, 604] width 33 height 18
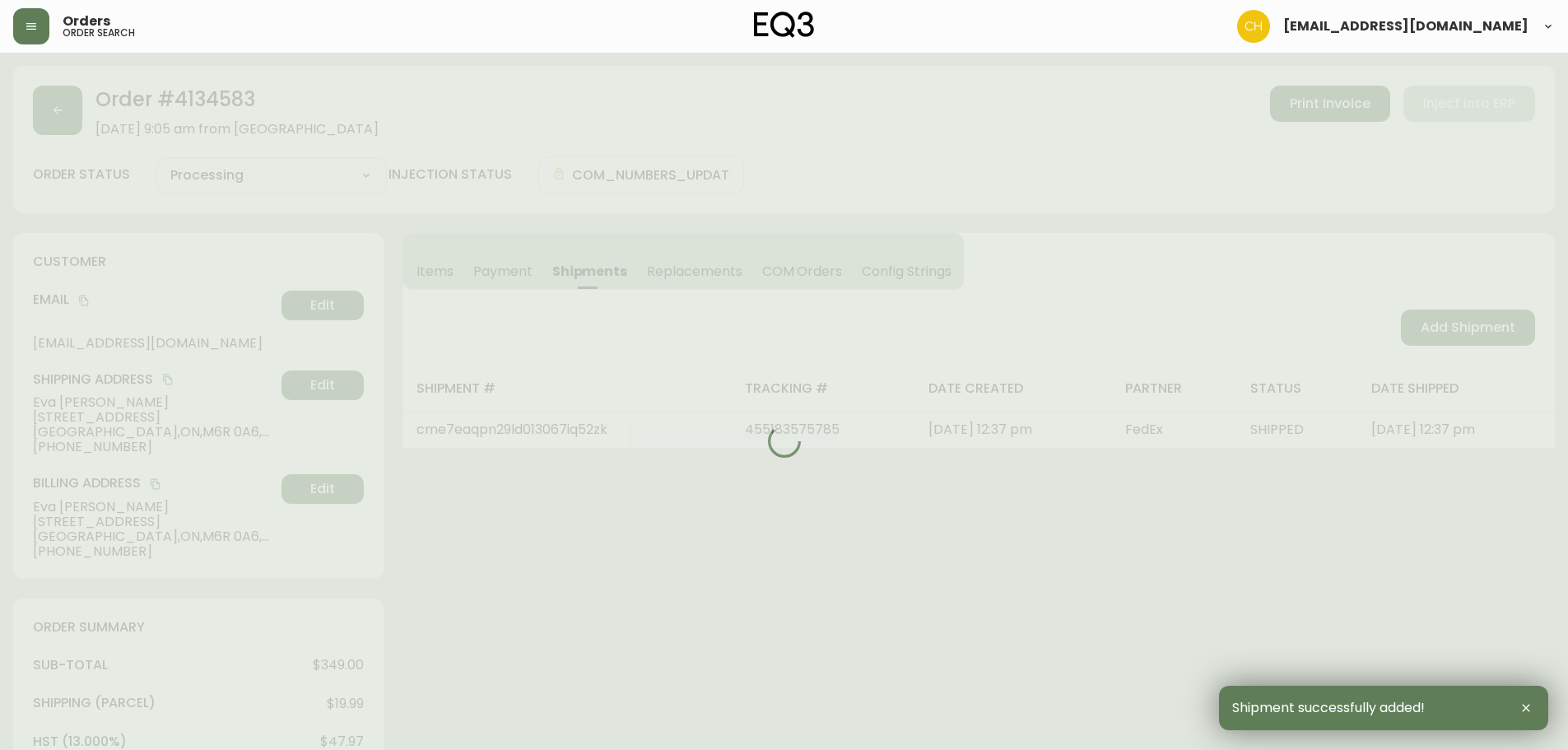
type input "Fully Shipped"
select select "FULLY_SHIPPED"
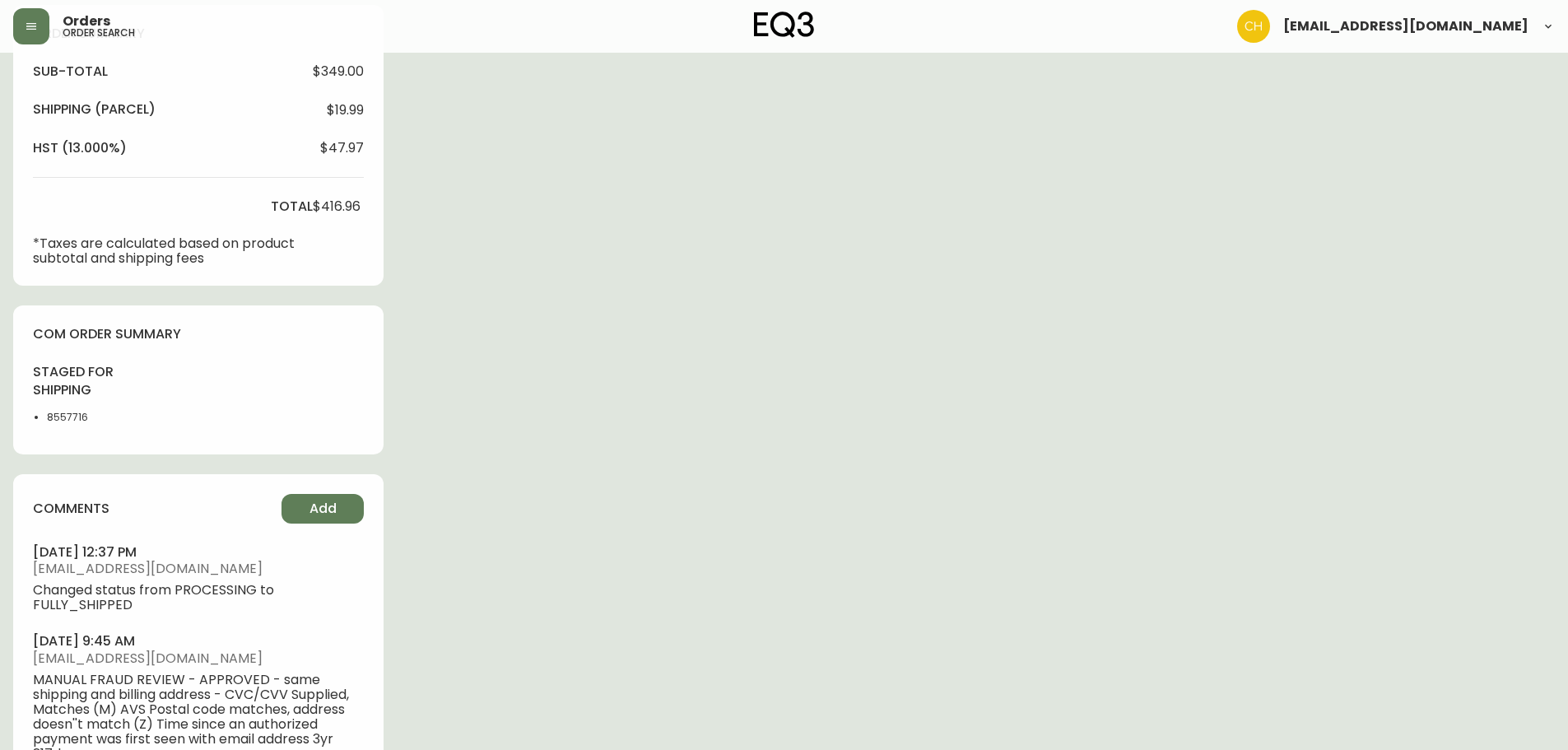
scroll to position [658, 0]
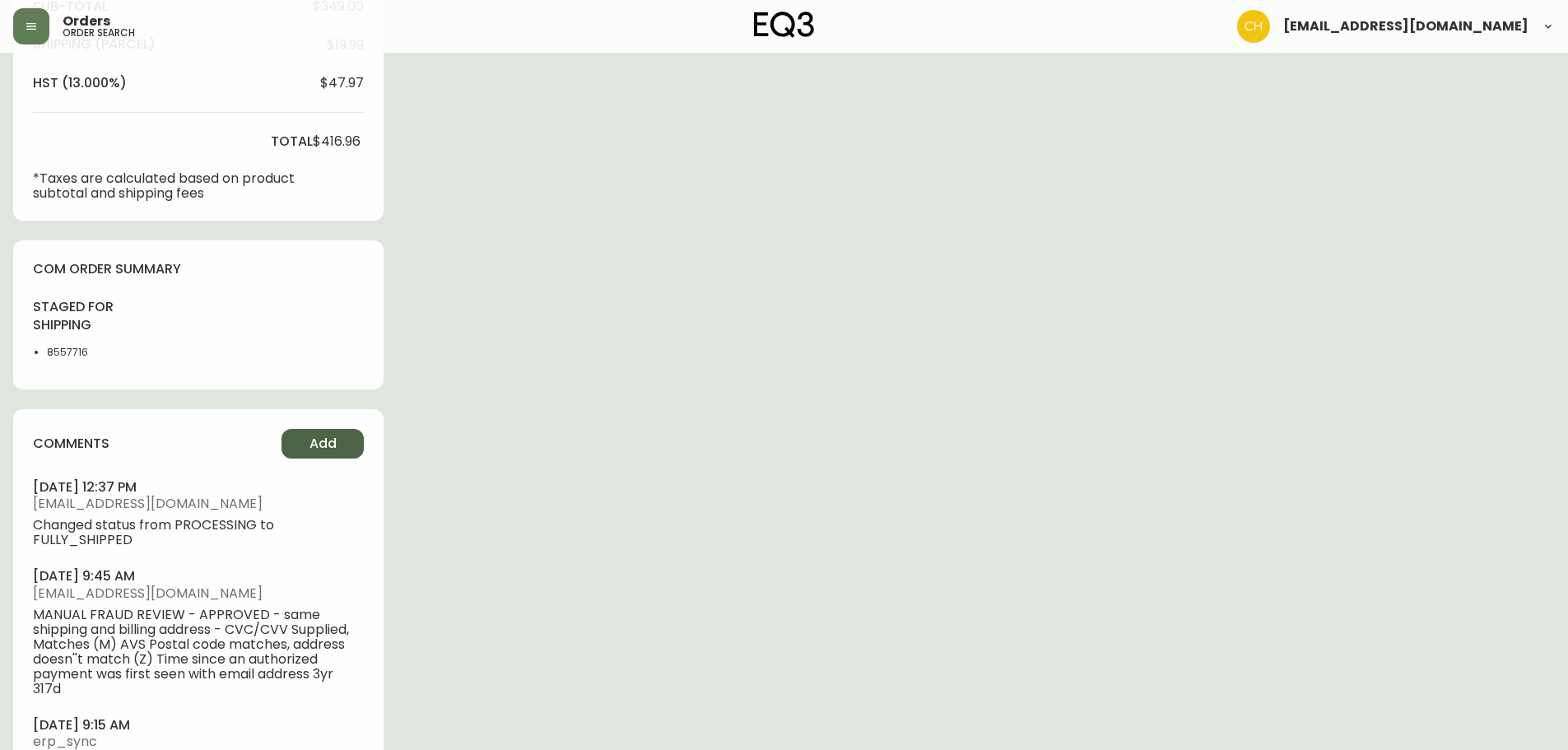
click at [333, 451] on span "Add" at bounding box center [322, 444] width 27 height 18
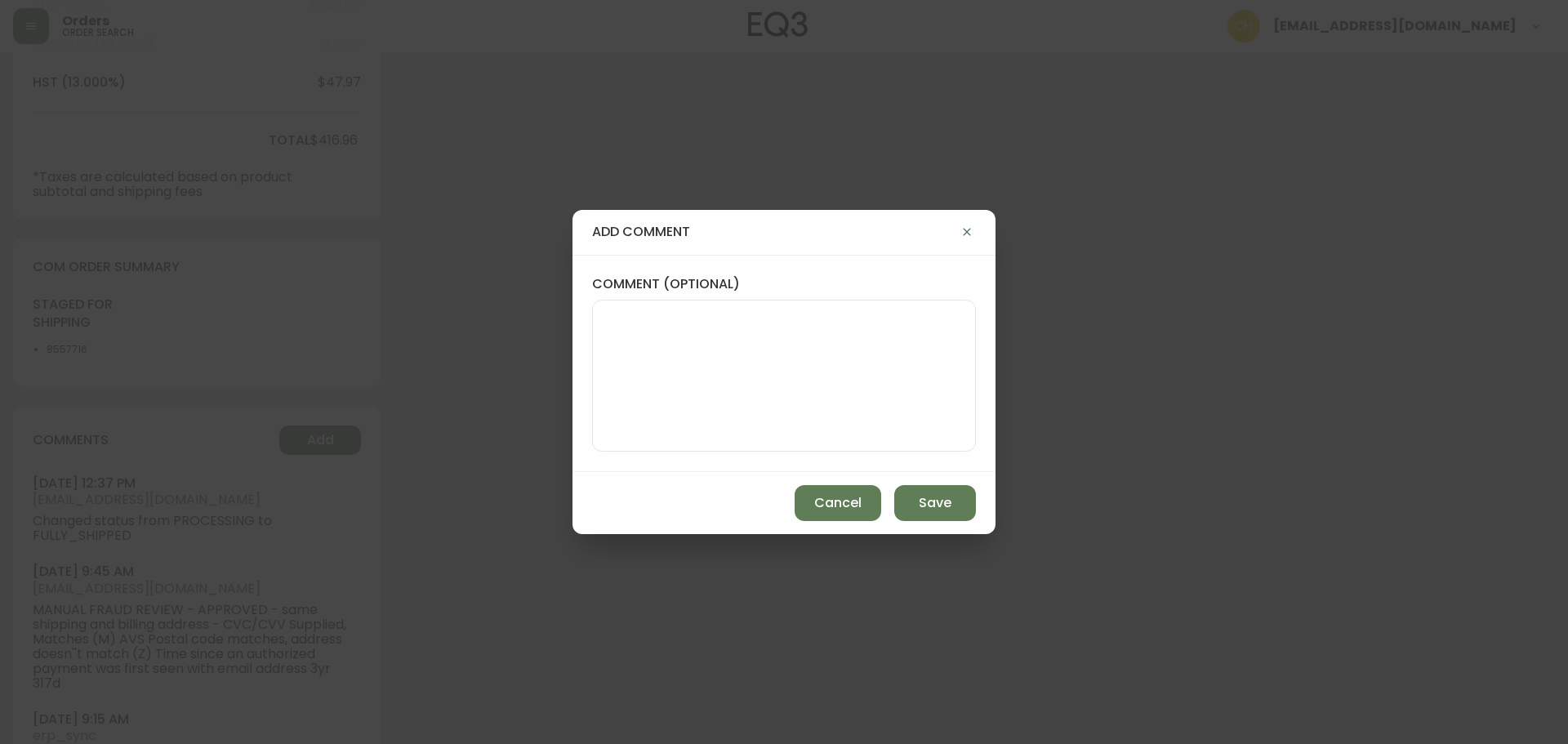
click at [756, 333] on textarea "comment (optional)" at bounding box center [784, 375] width 356 height 131
type textarea "CH"
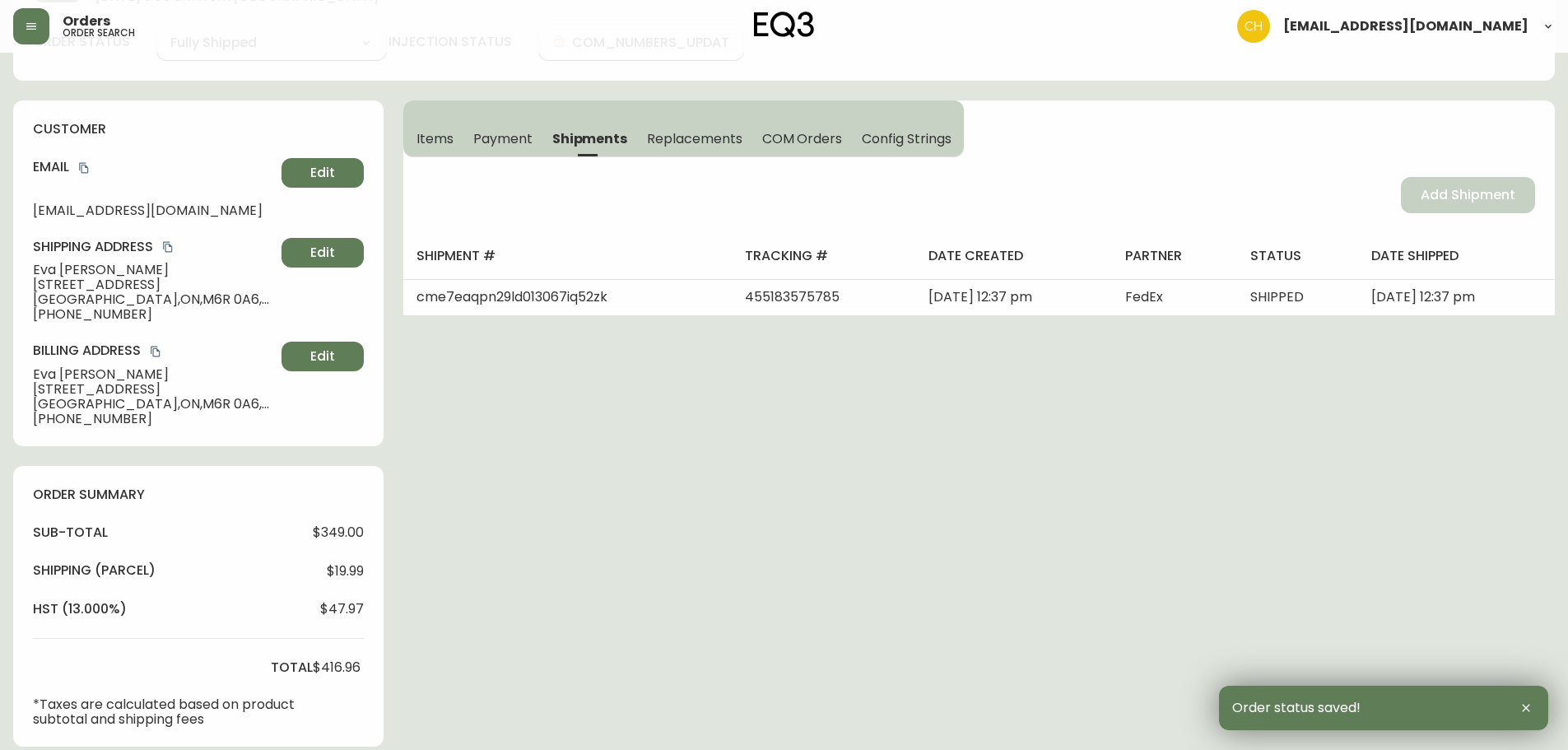
scroll to position [0, 0]
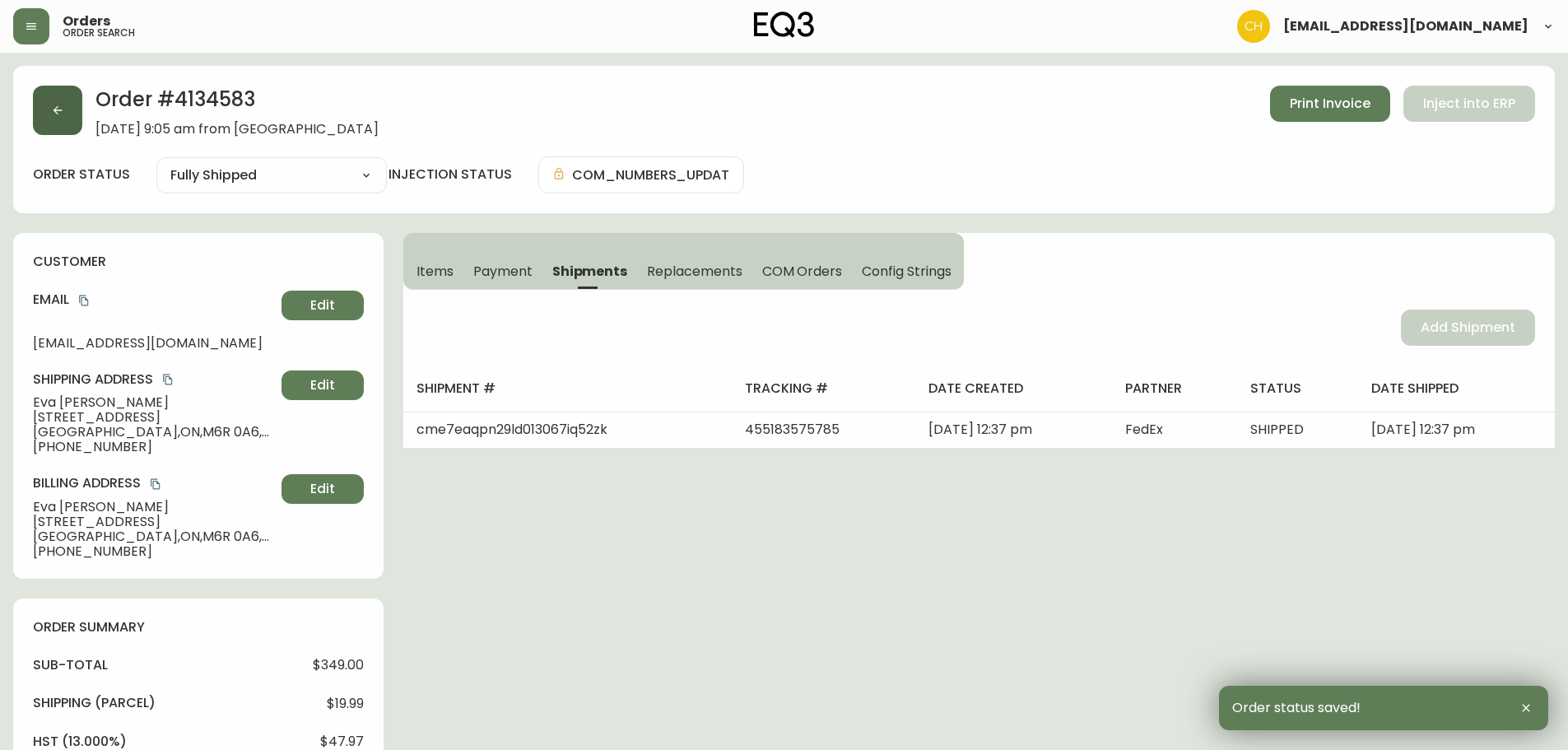
click at [71, 121] on button "button" at bounding box center [58, 110] width 50 height 50
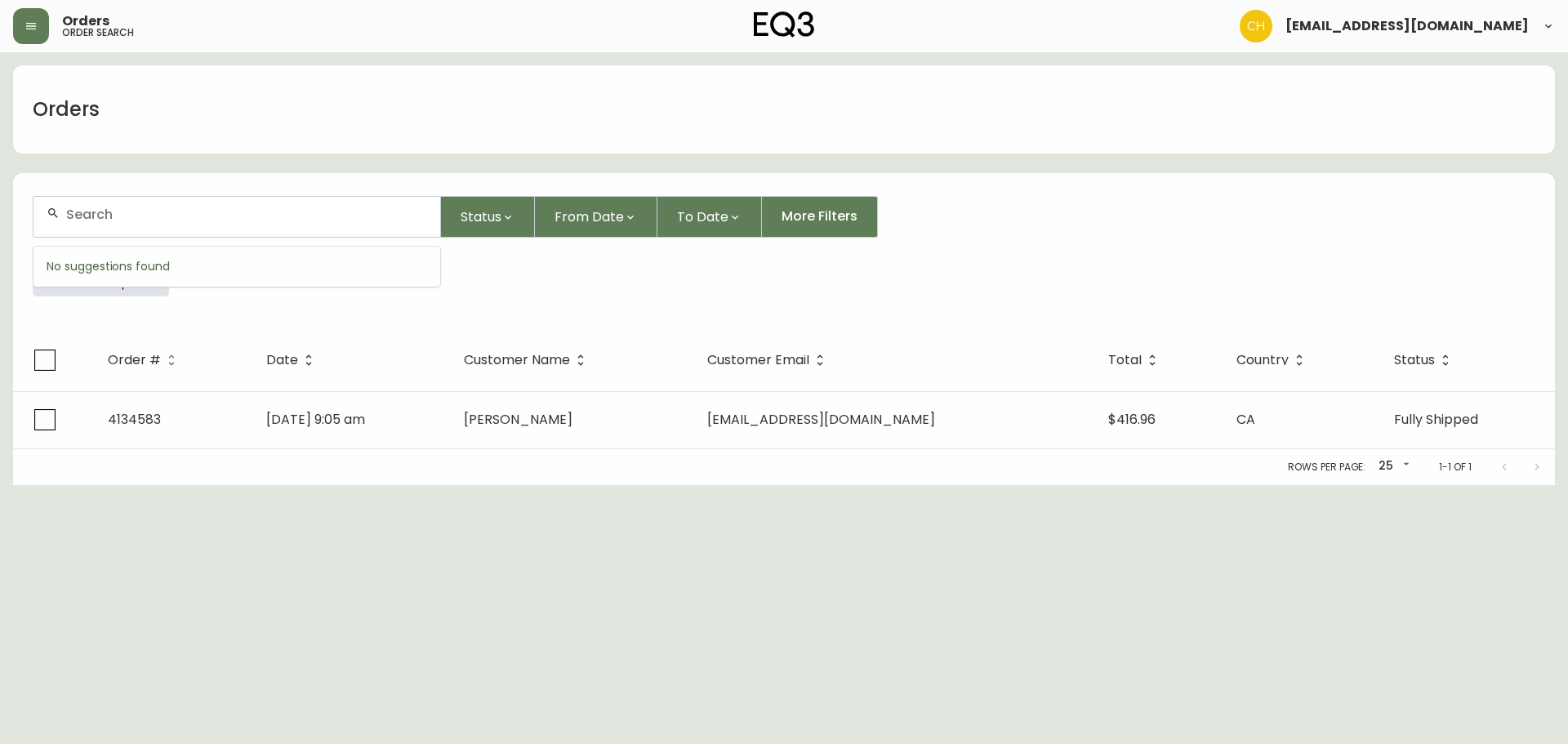
click at [80, 210] on input "text" at bounding box center [246, 215] width 361 height 16
type input "4134595"
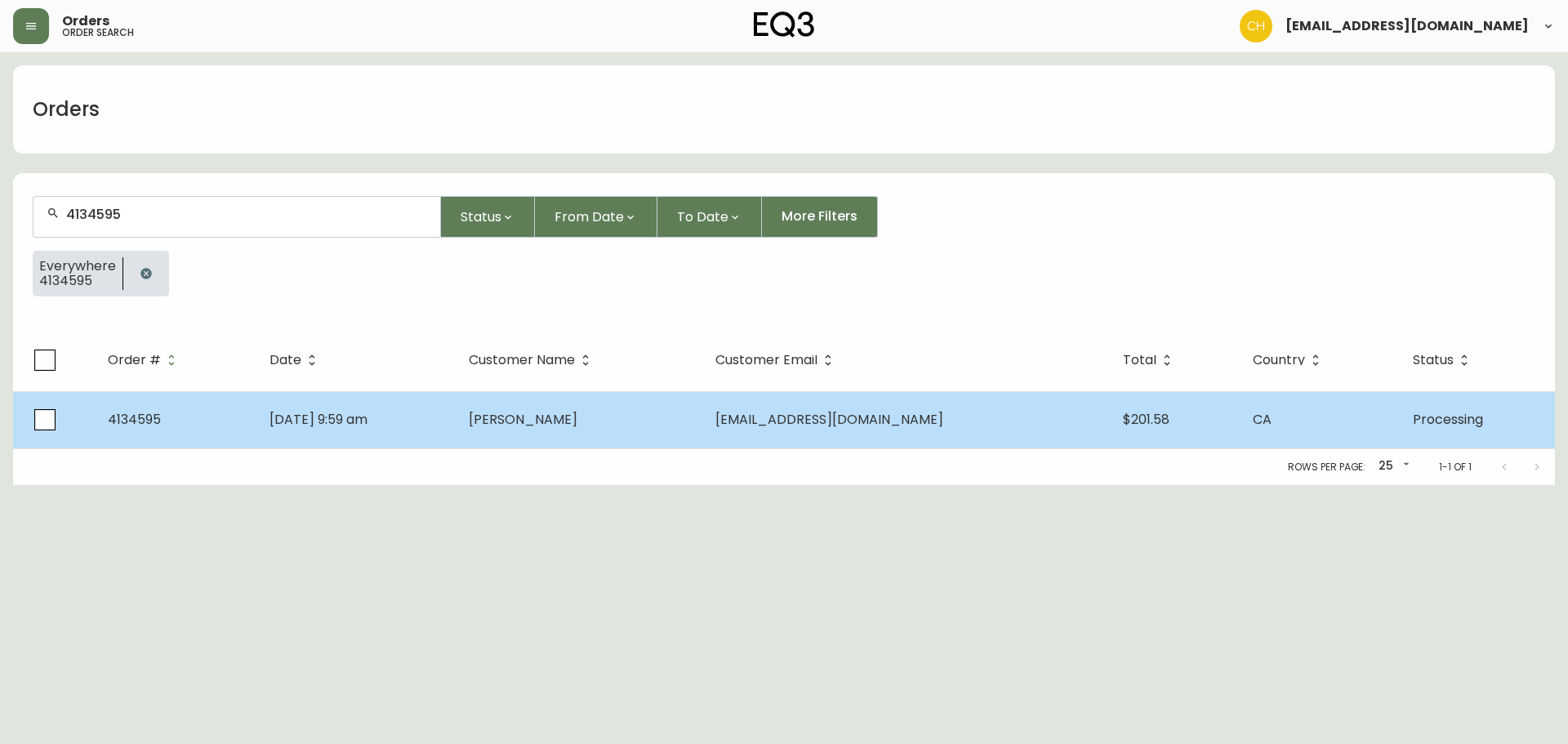
click at [578, 421] on span "[PERSON_NAME]" at bounding box center [523, 420] width 109 height 19
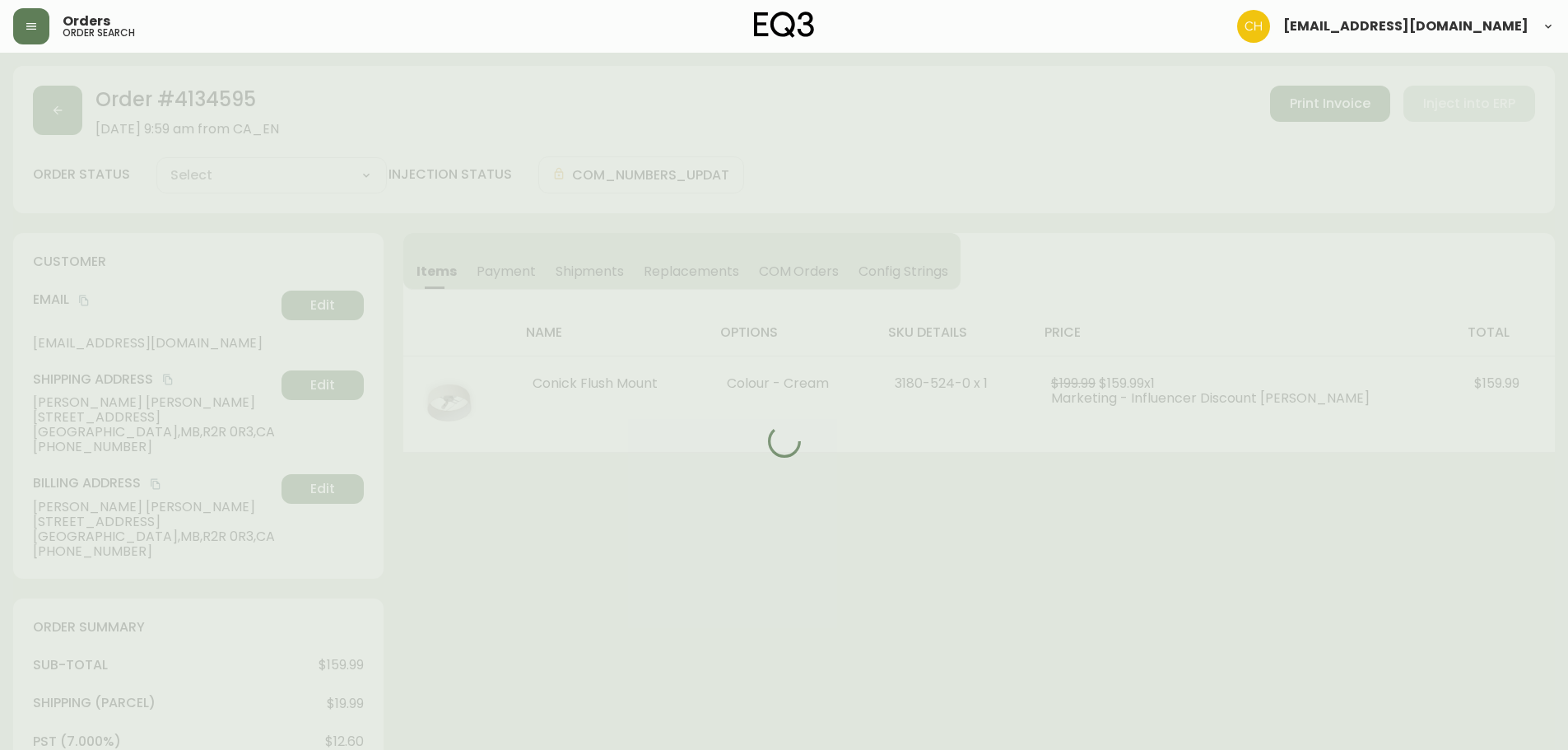
type input "Processing"
select select "PROCESSING"
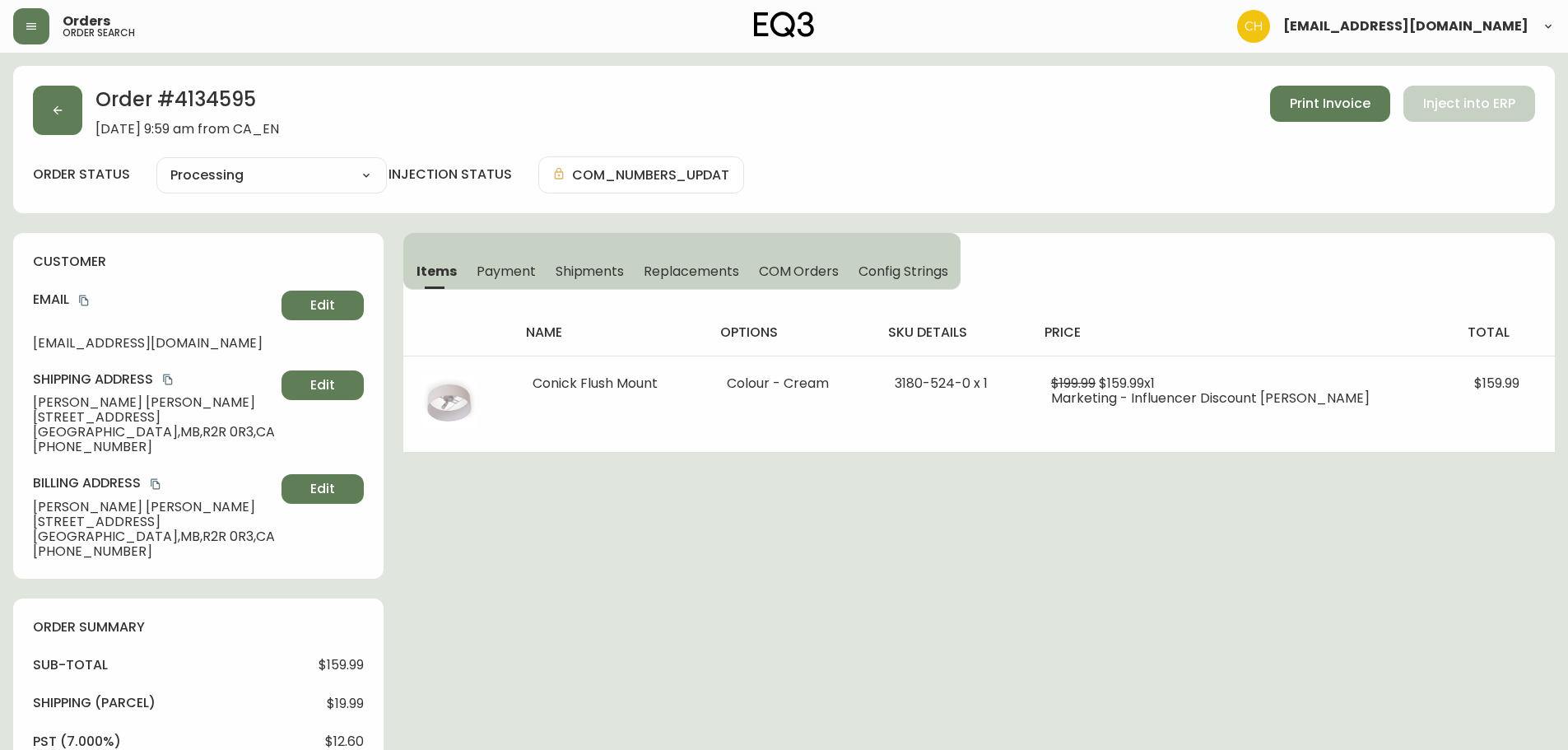
click at [584, 263] on span "Shipments" at bounding box center [589, 271] width 69 height 17
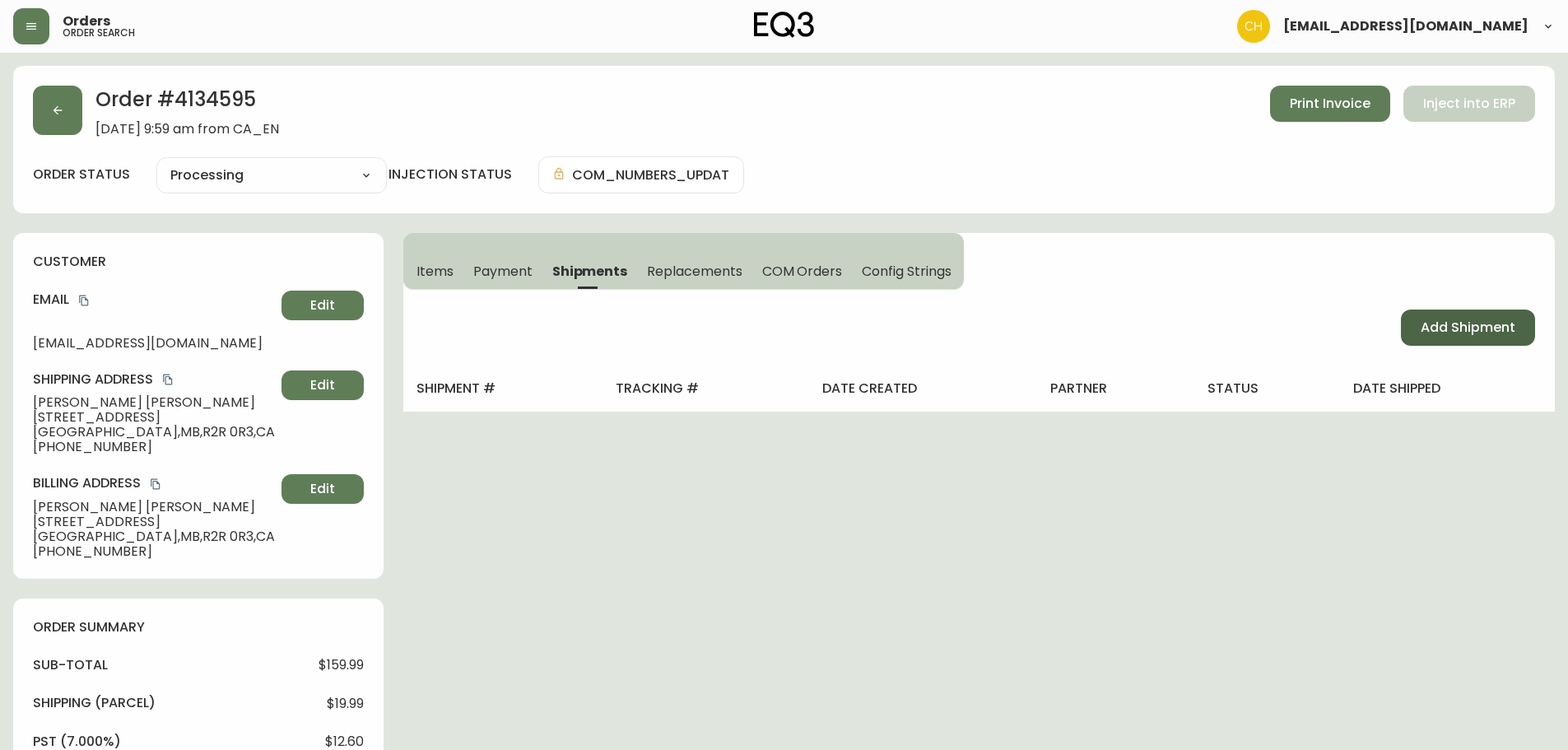
click at [1412, 339] on button "Add Shipment" at bounding box center [1468, 328] width 134 height 37
select select "PENDING"
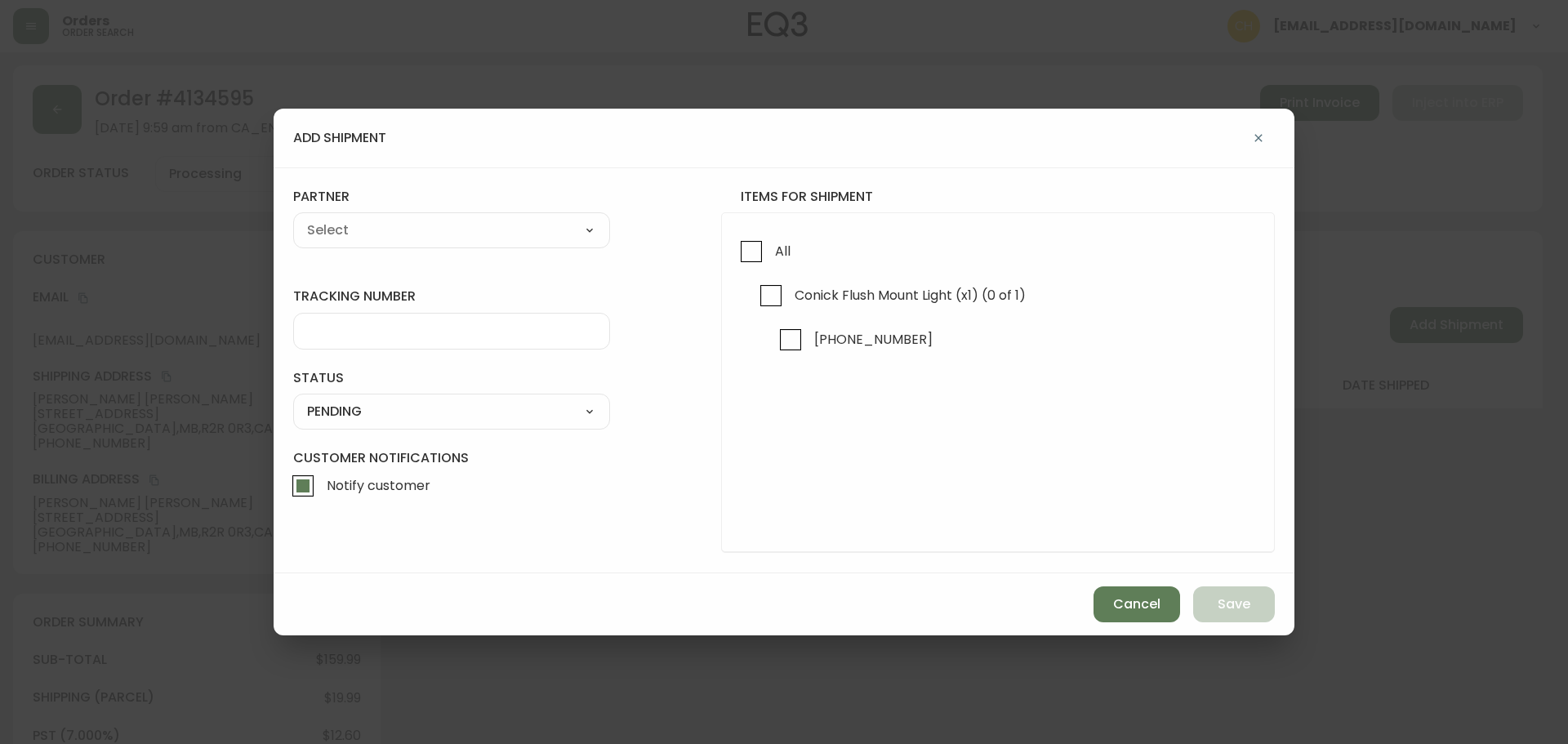
drag, startPoint x: 750, startPoint y: 254, endPoint x: 685, endPoint y: 242, distance: 66.1
click at [749, 254] on input "All" at bounding box center [751, 251] width 37 height 37
checkbox input "true"
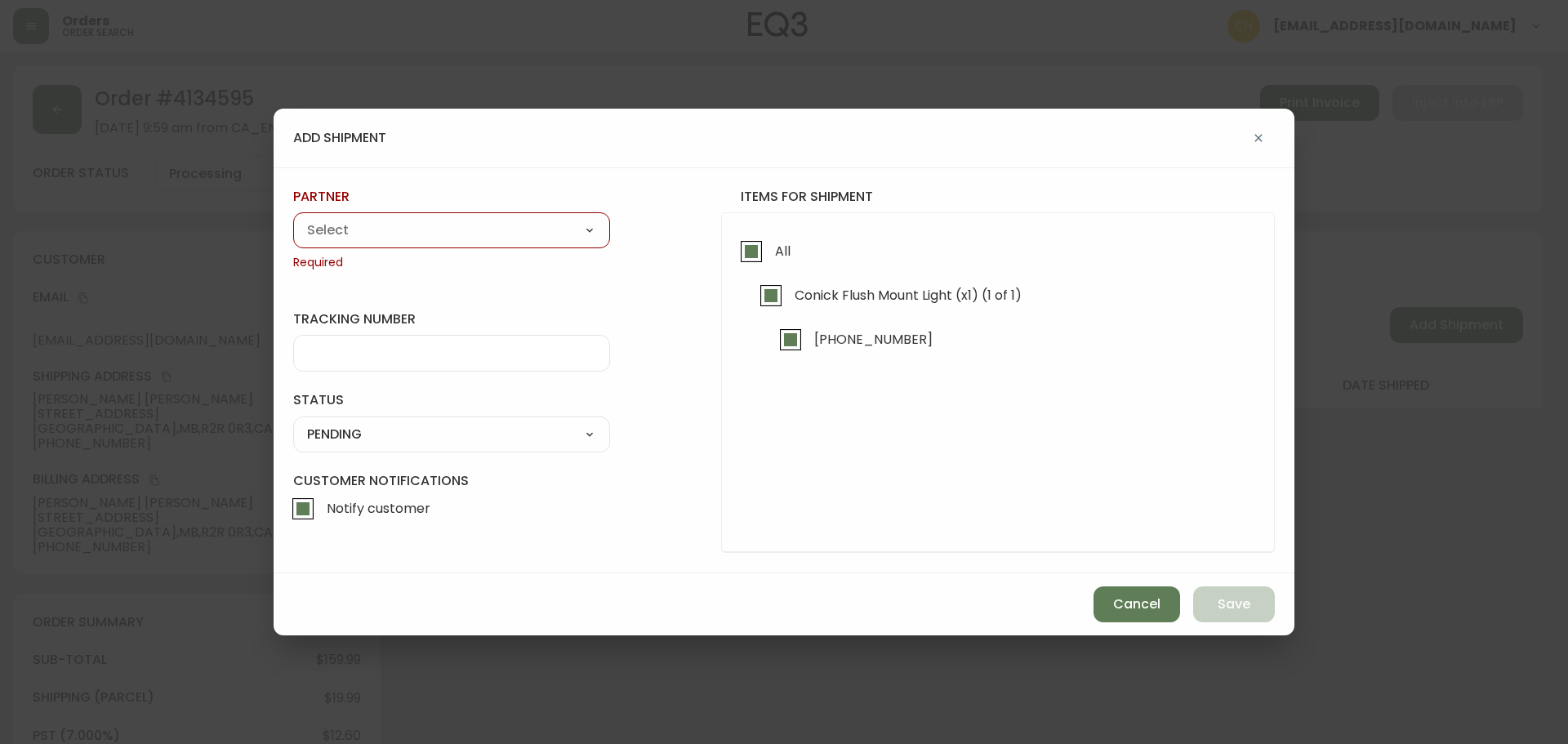
click at [465, 231] on select "A Move to Remember LLC ABF Freight Alero [PERSON_NAME] Canada Post CDS Ceva Log…" at bounding box center [451, 230] width 317 height 24
select select "cjy0a9taa01x001669l98m63c"
click at [293, 218] on select "A Move to Remember LLC ABF Freight Alero [PERSON_NAME] Canada Post CDS Ceva Log…" at bounding box center [451, 230] width 317 height 24
type input "FedEx"
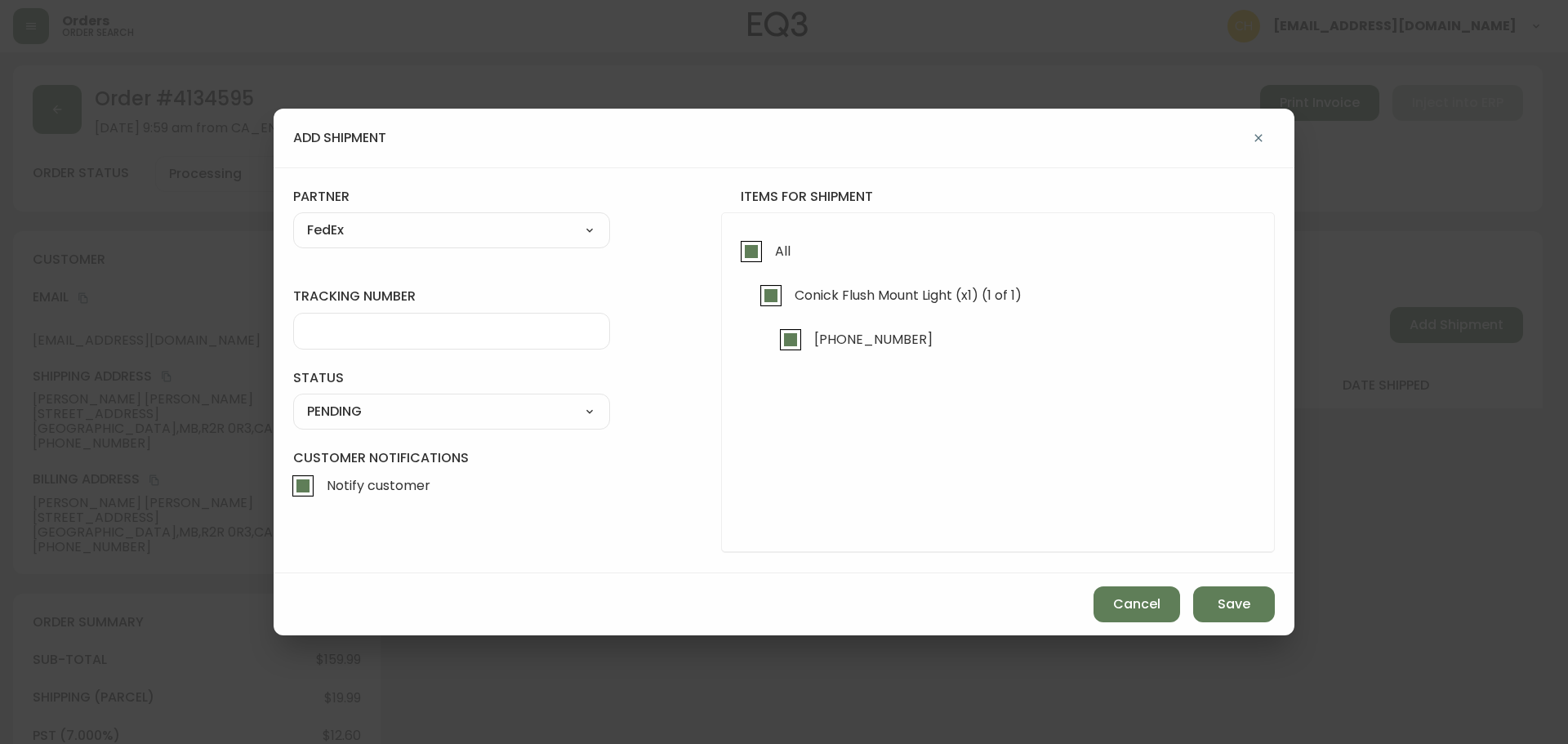
click at [354, 322] on div at bounding box center [451, 331] width 317 height 36
type input "455183575796"
click at [401, 410] on select "SHIPPED PENDING CANCELLED" at bounding box center [451, 412] width 317 height 24
click at [293, 400] on select "SHIPPED PENDING CANCELLED" at bounding box center [451, 412] width 317 height 24
select select "PENDING"
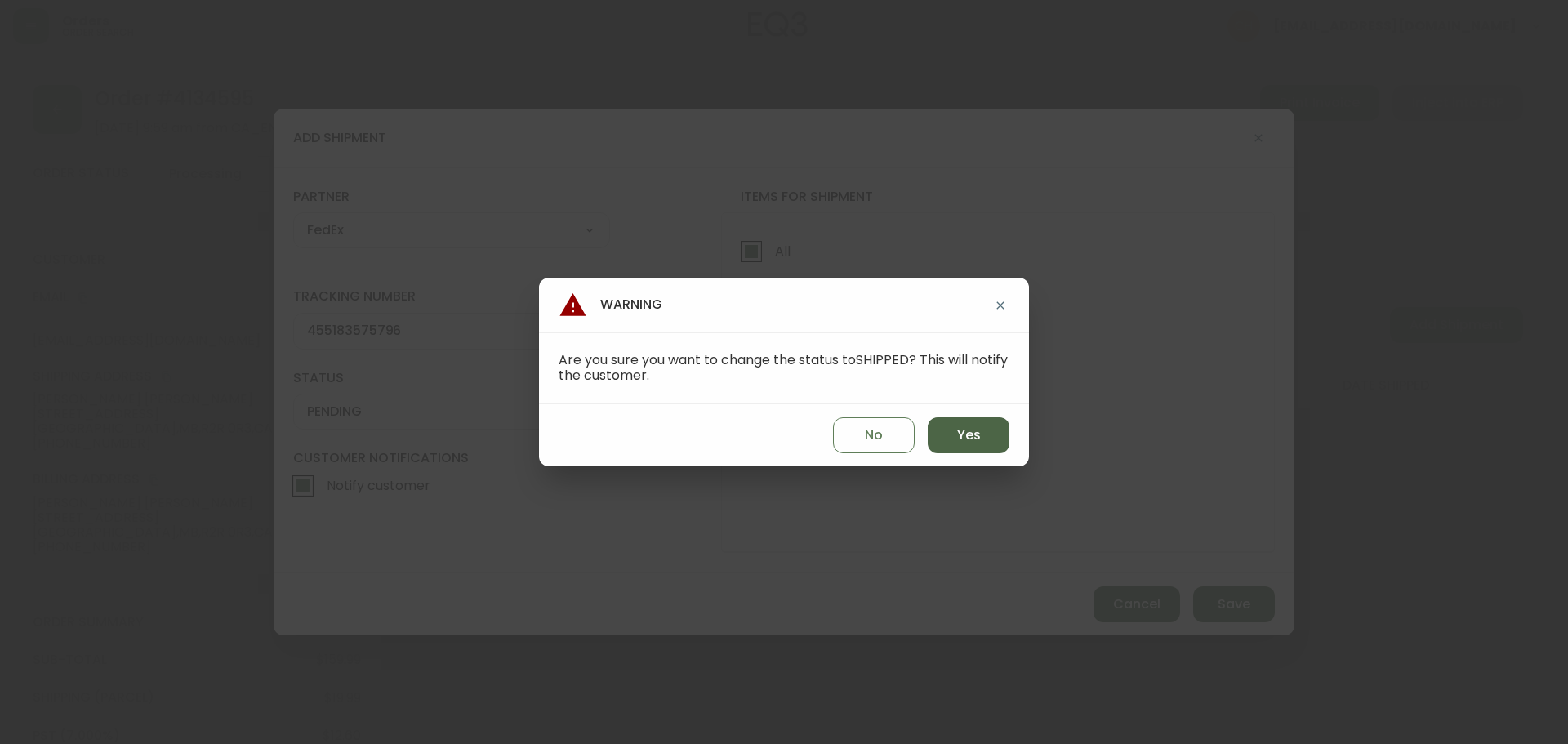
click at [992, 434] on button "Yes" at bounding box center [969, 436] width 81 height 36
type input "SHIPPED"
select select "SHIPPED"
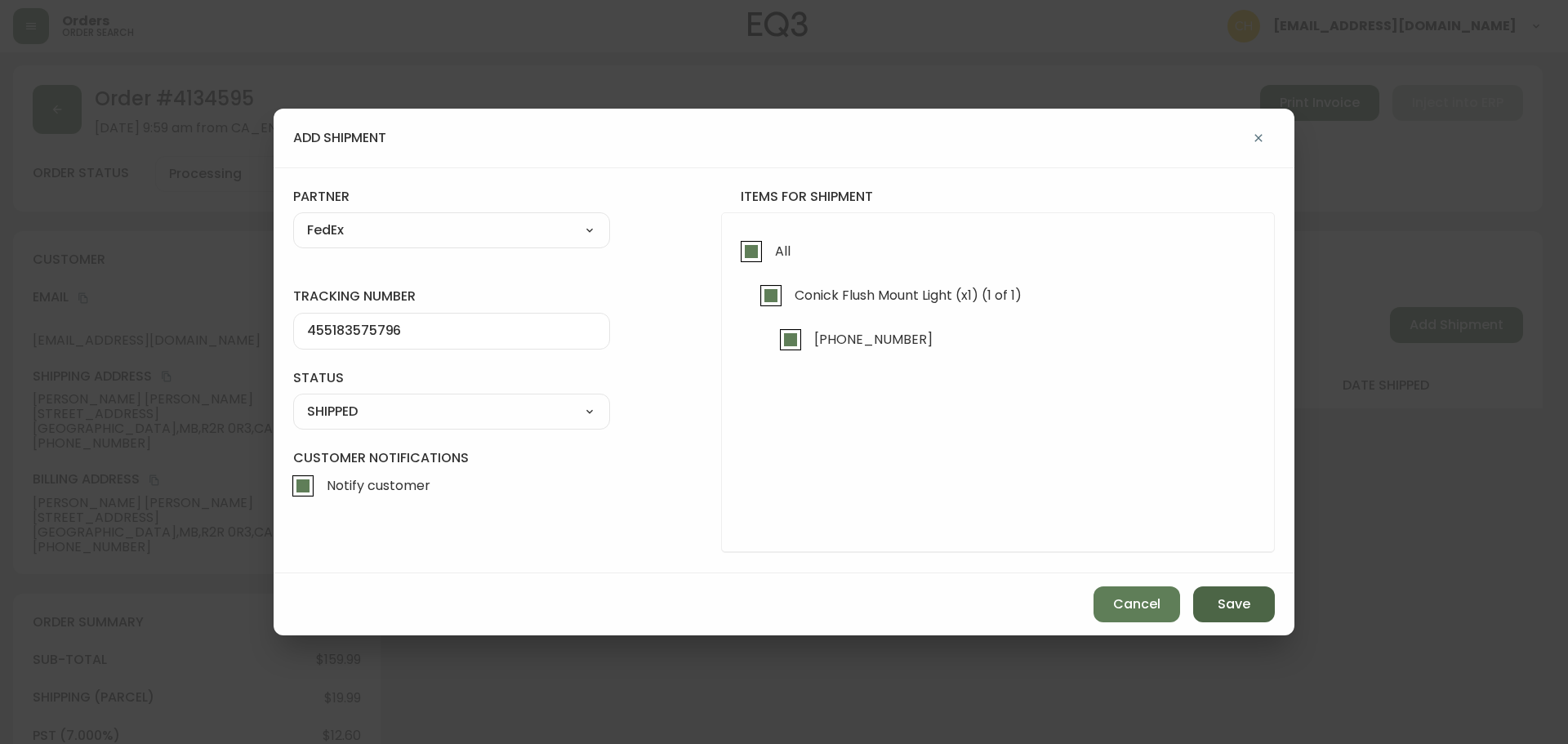
click at [1243, 610] on span "Save" at bounding box center [1234, 604] width 33 height 18
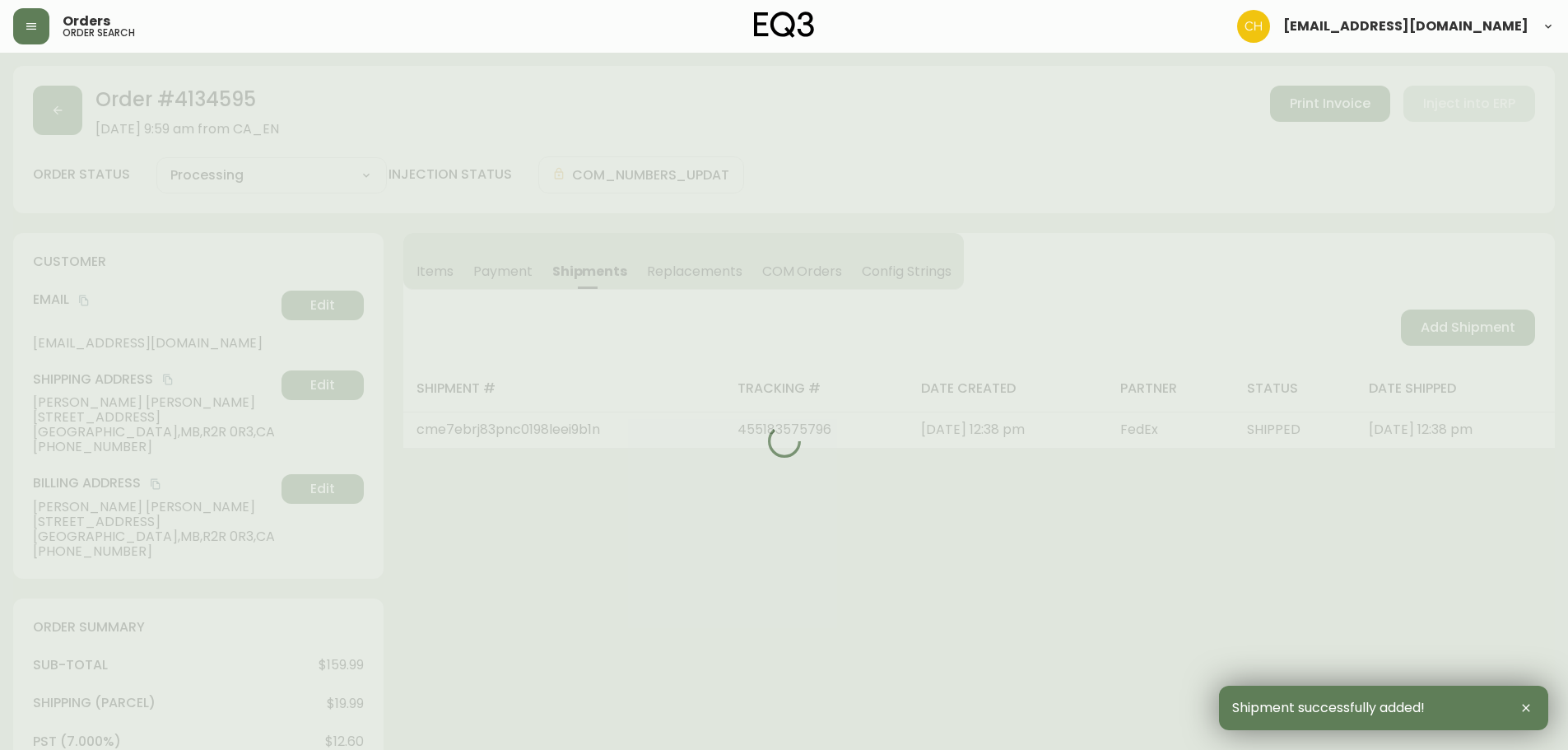
type input "Fully Shipped"
select select "FULLY_SHIPPED"
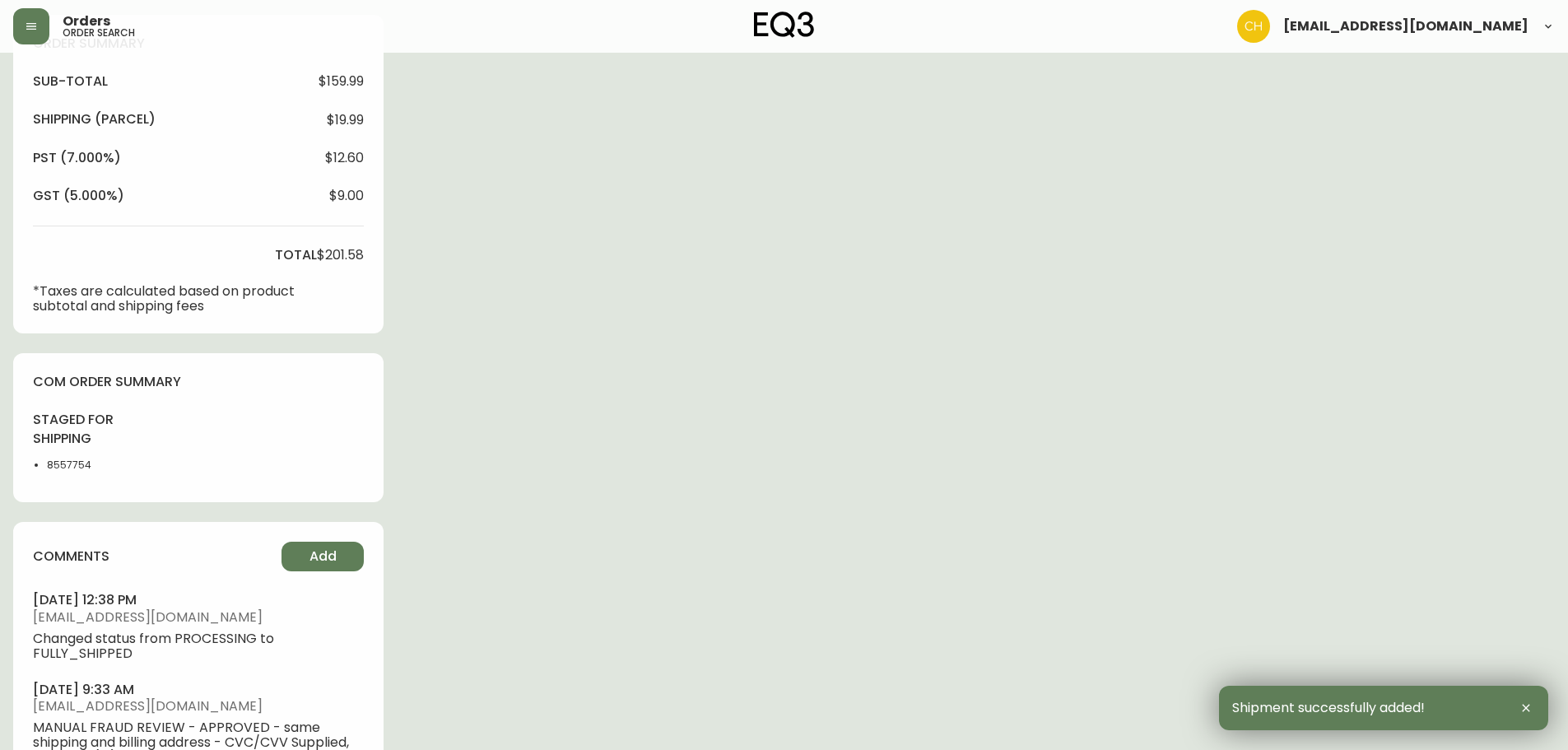
scroll to position [767, 0]
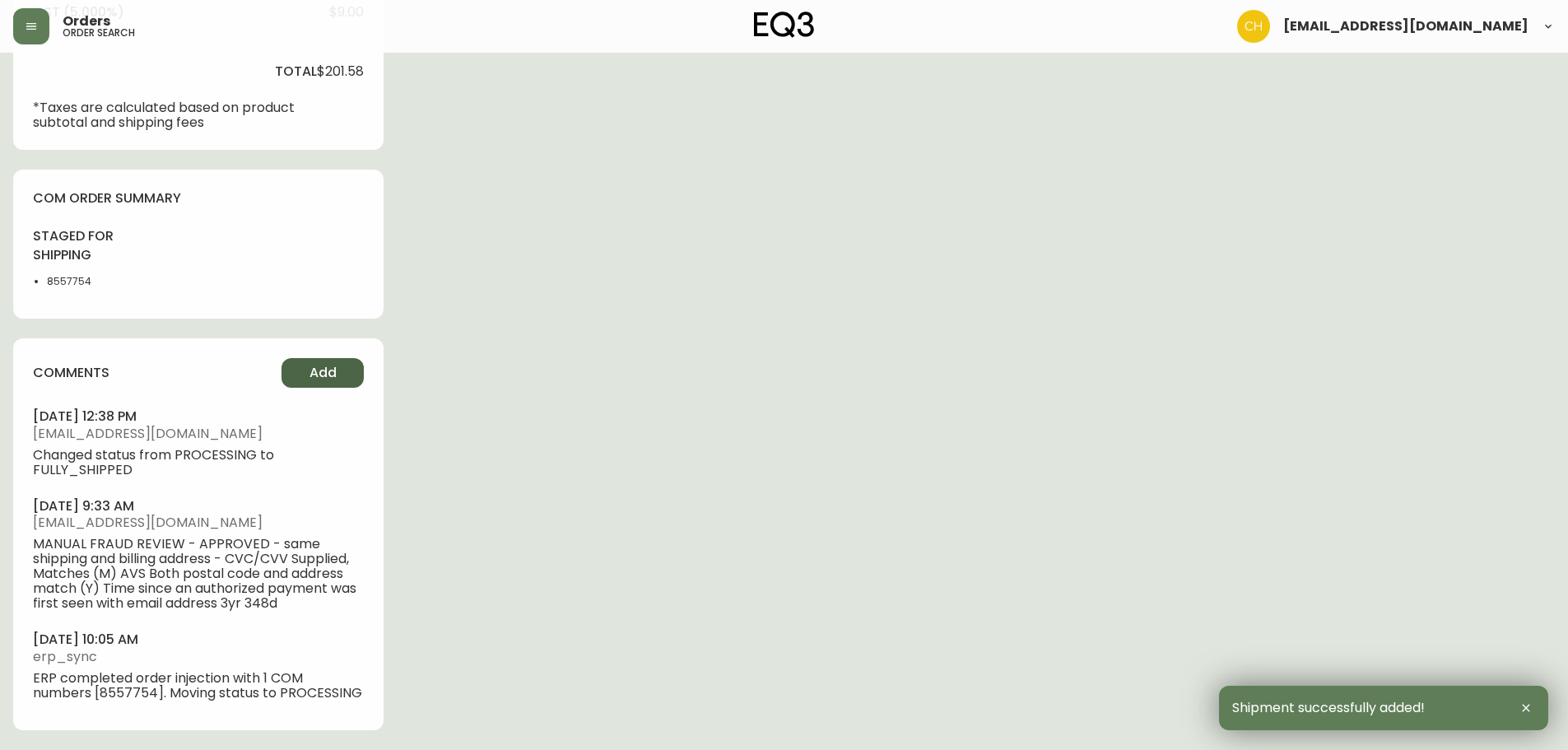
click at [323, 370] on span "Add" at bounding box center [322, 372] width 27 height 18
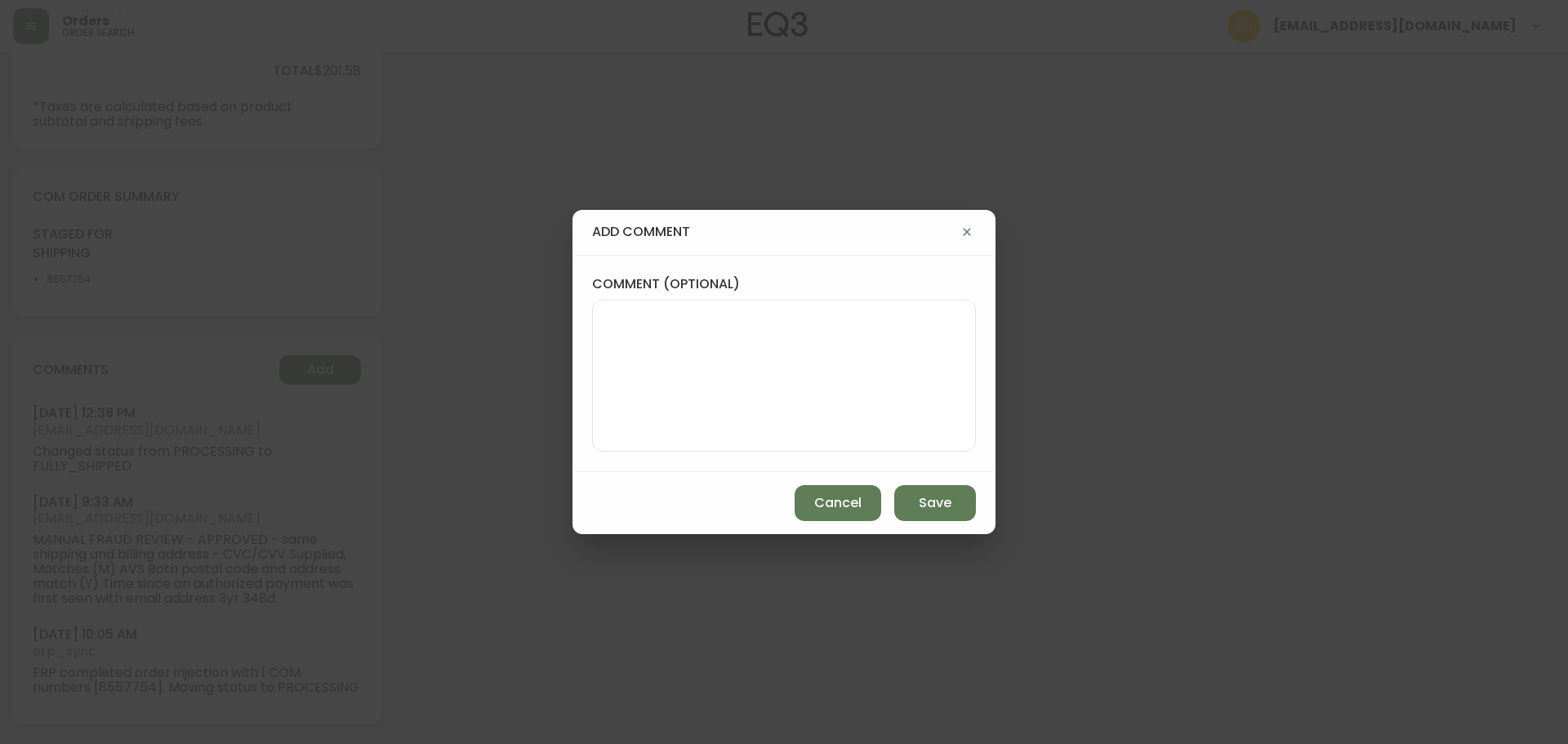
click at [753, 352] on textarea "comment (optional)" at bounding box center [784, 375] width 356 height 131
type textarea "CH"
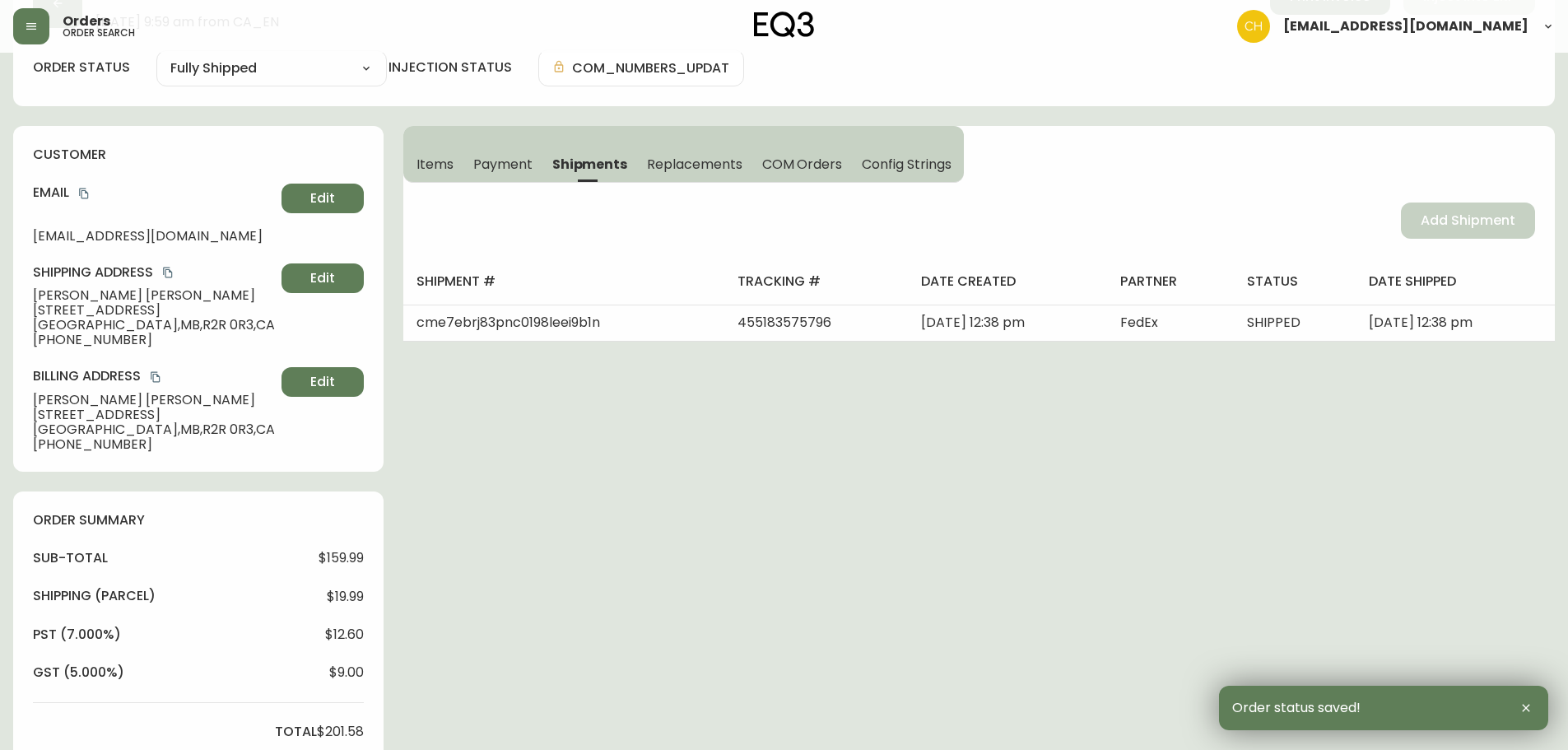
scroll to position [0, 0]
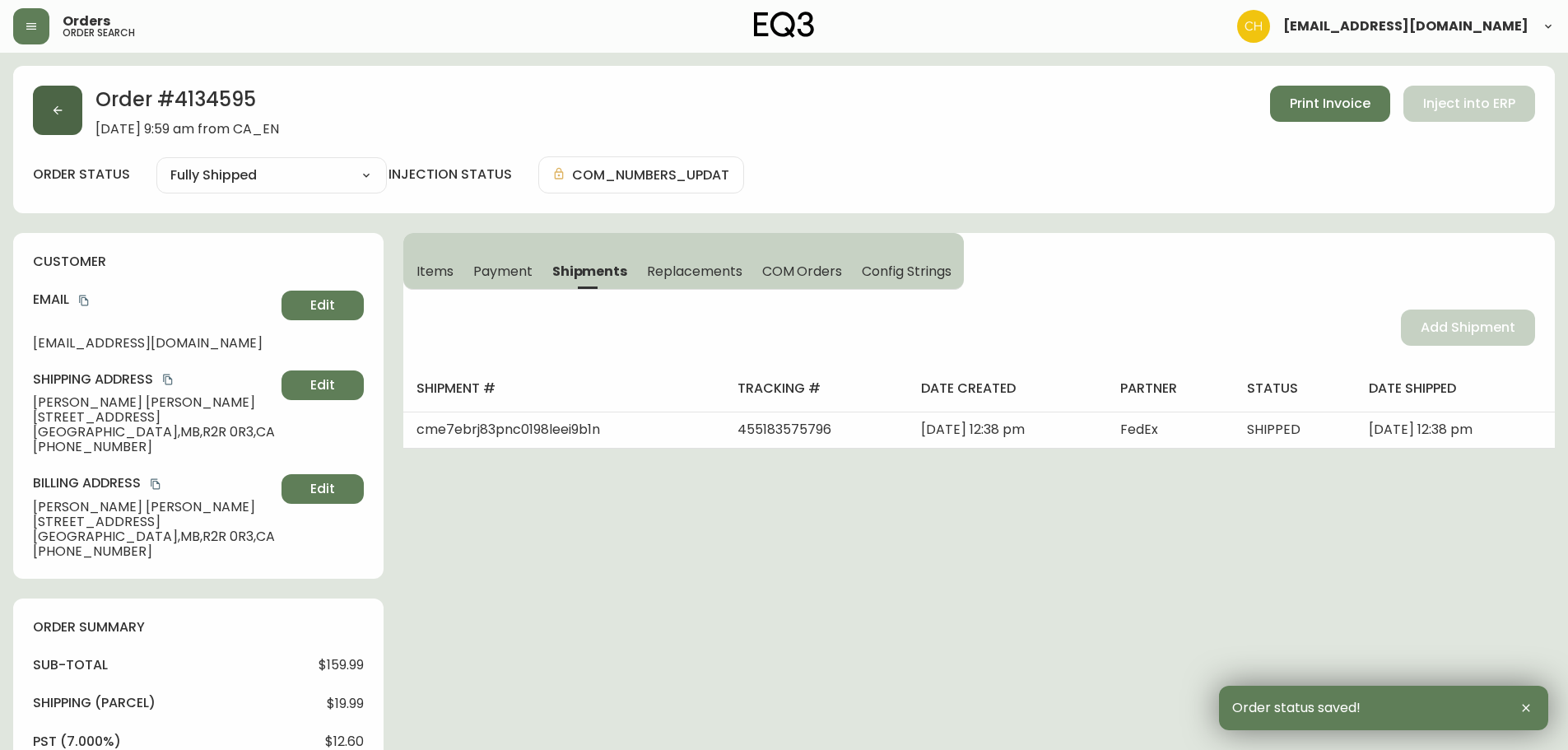
click at [53, 119] on button "button" at bounding box center [58, 110] width 50 height 50
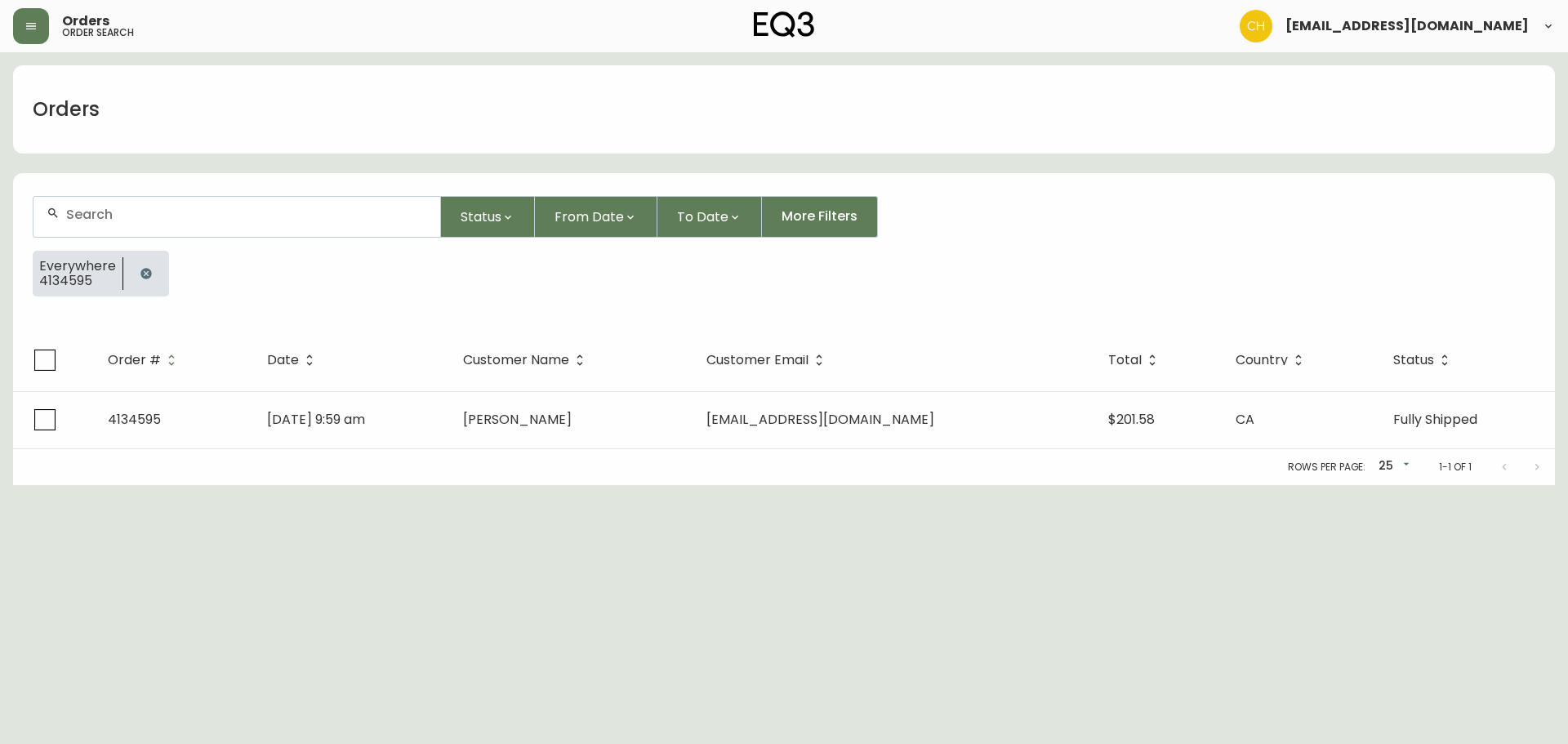
click at [139, 213] on div at bounding box center [237, 217] width 406 height 40
type input "4134604"
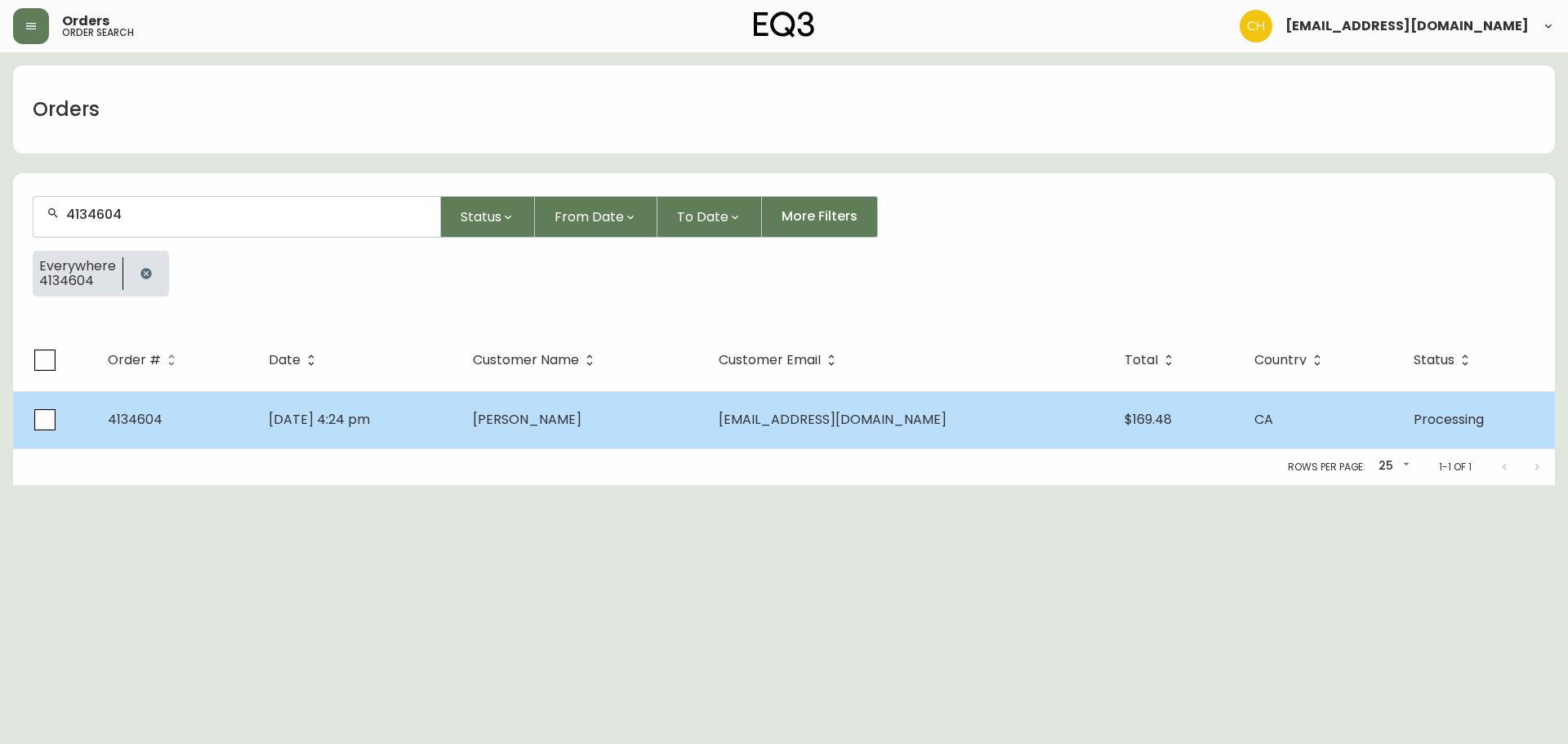
click at [566, 414] on span "[PERSON_NAME]" at bounding box center [528, 420] width 109 height 19
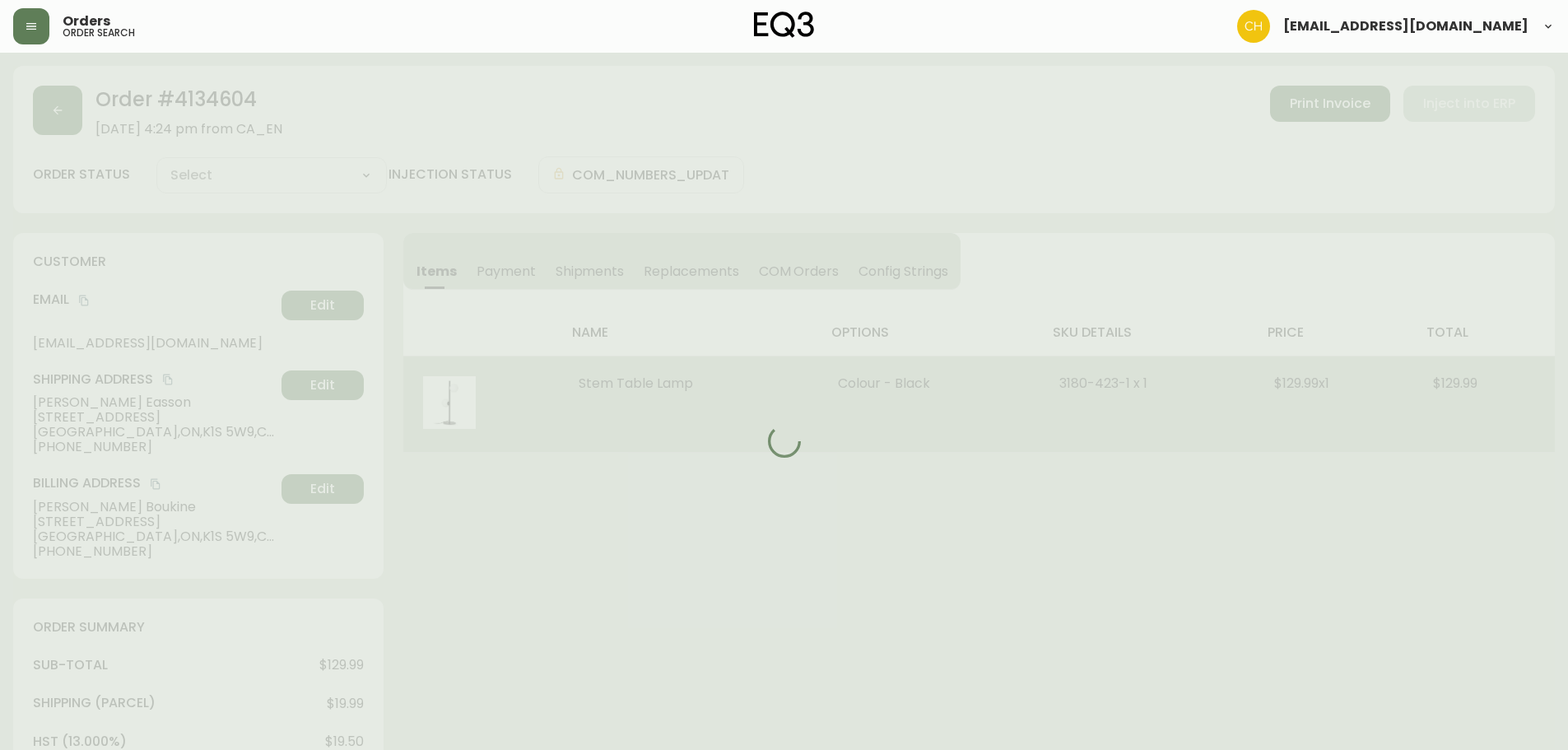
type input "Processing"
select select "PROCESSING"
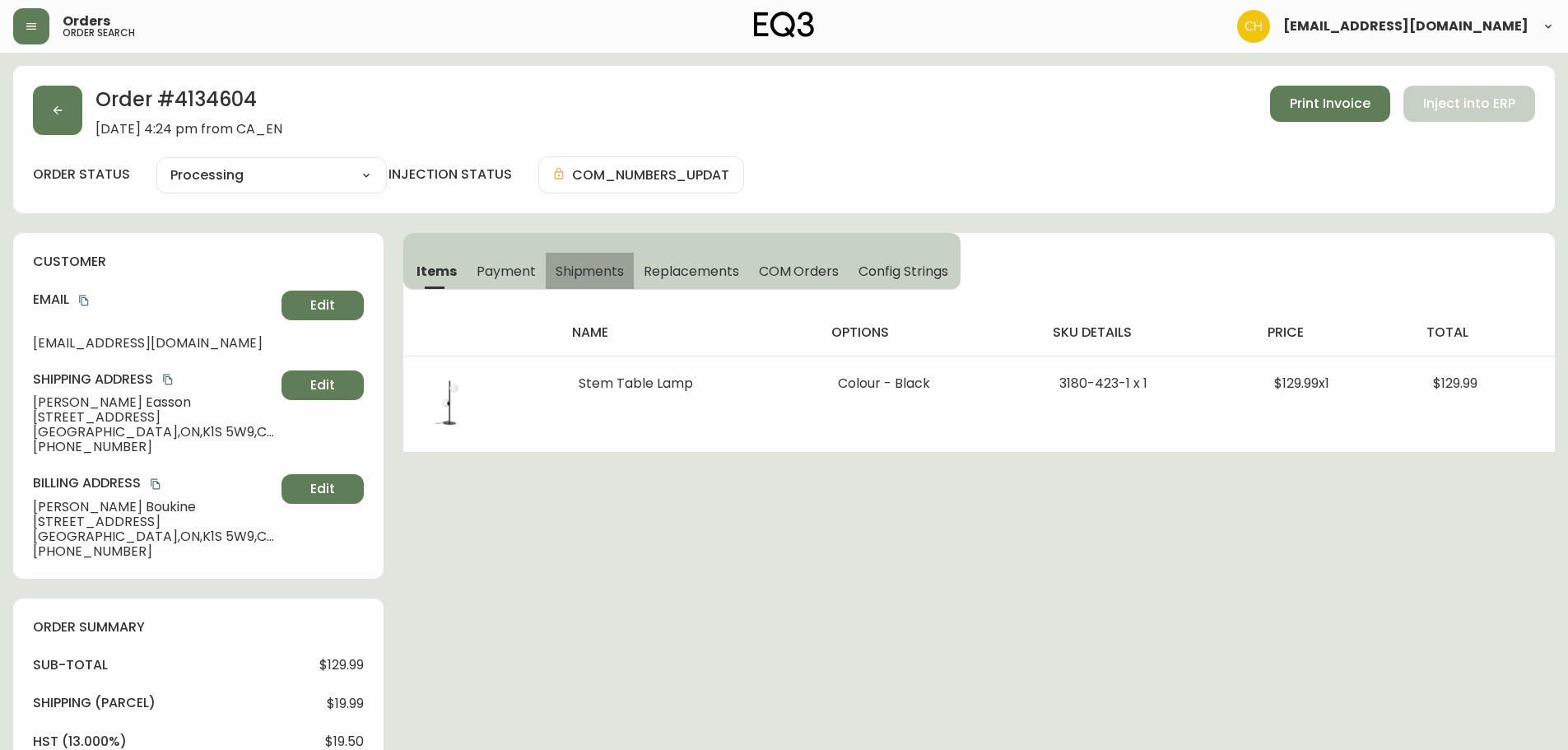
drag, startPoint x: 585, startPoint y: 271, endPoint x: 662, endPoint y: 286, distance: 78.4
click at [586, 271] on span "Shipments" at bounding box center [589, 271] width 69 height 17
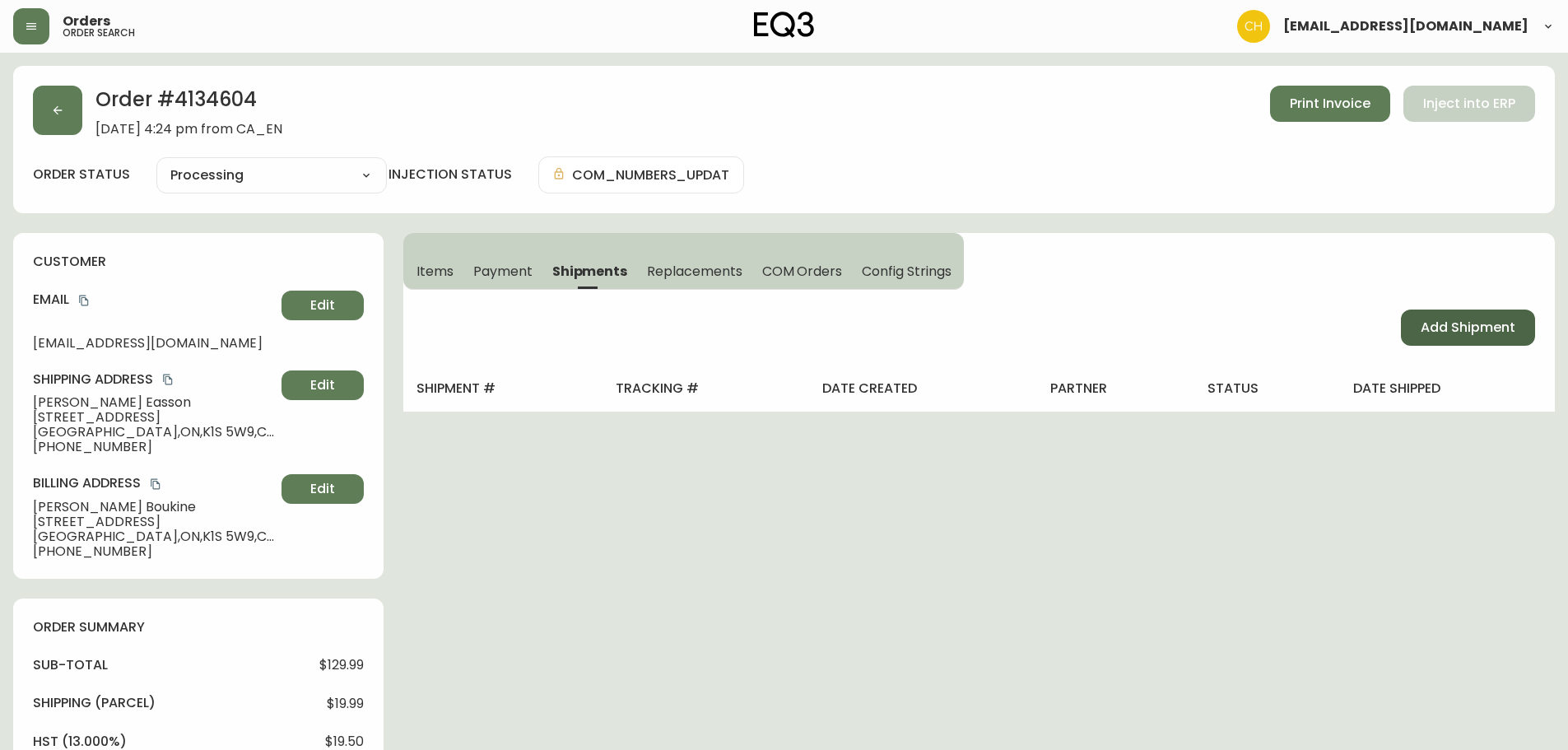
click at [1457, 326] on span "Add Shipment" at bounding box center [1468, 327] width 95 height 18
select select "PENDING"
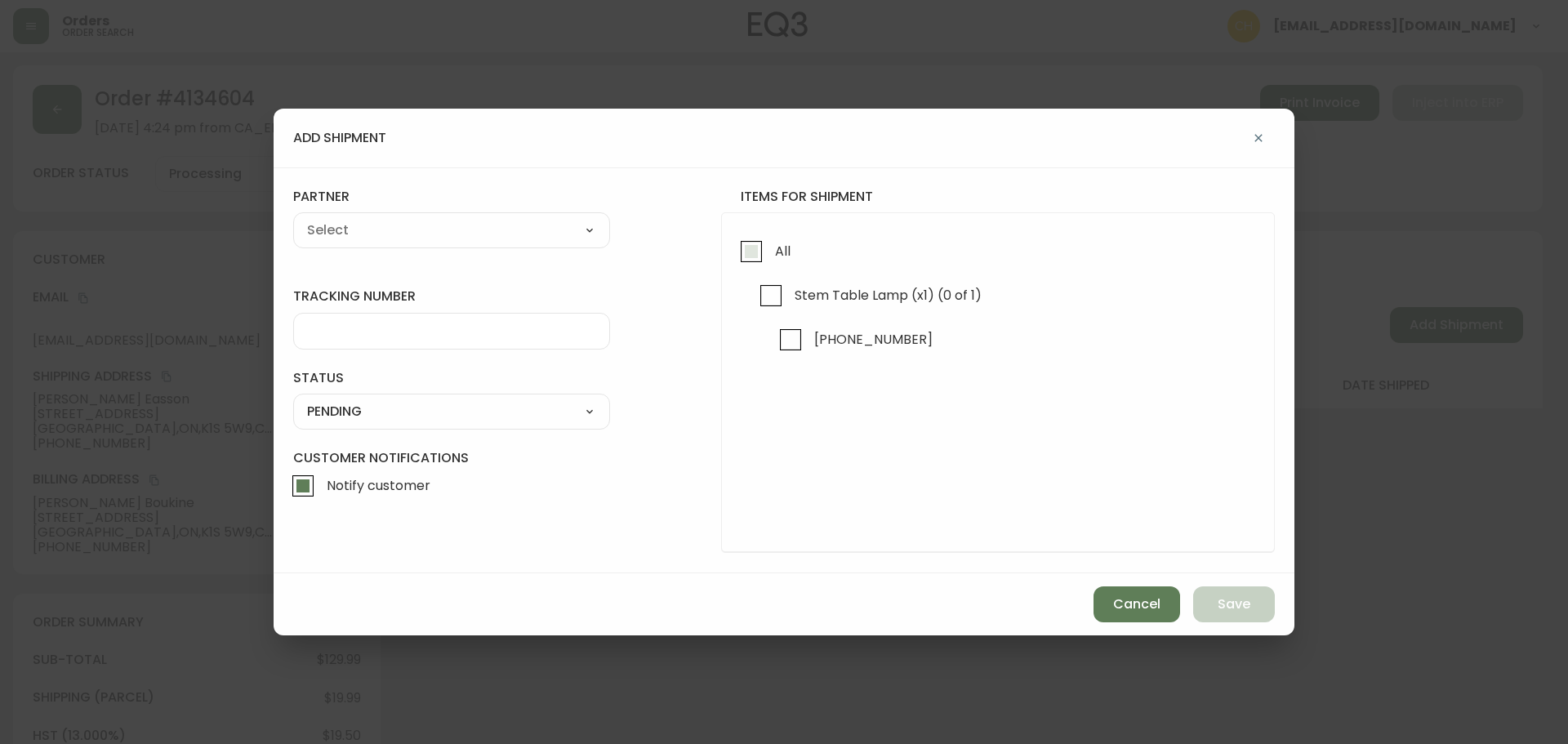
click at [748, 255] on input "All" at bounding box center [751, 251] width 37 height 37
checkbox input "true"
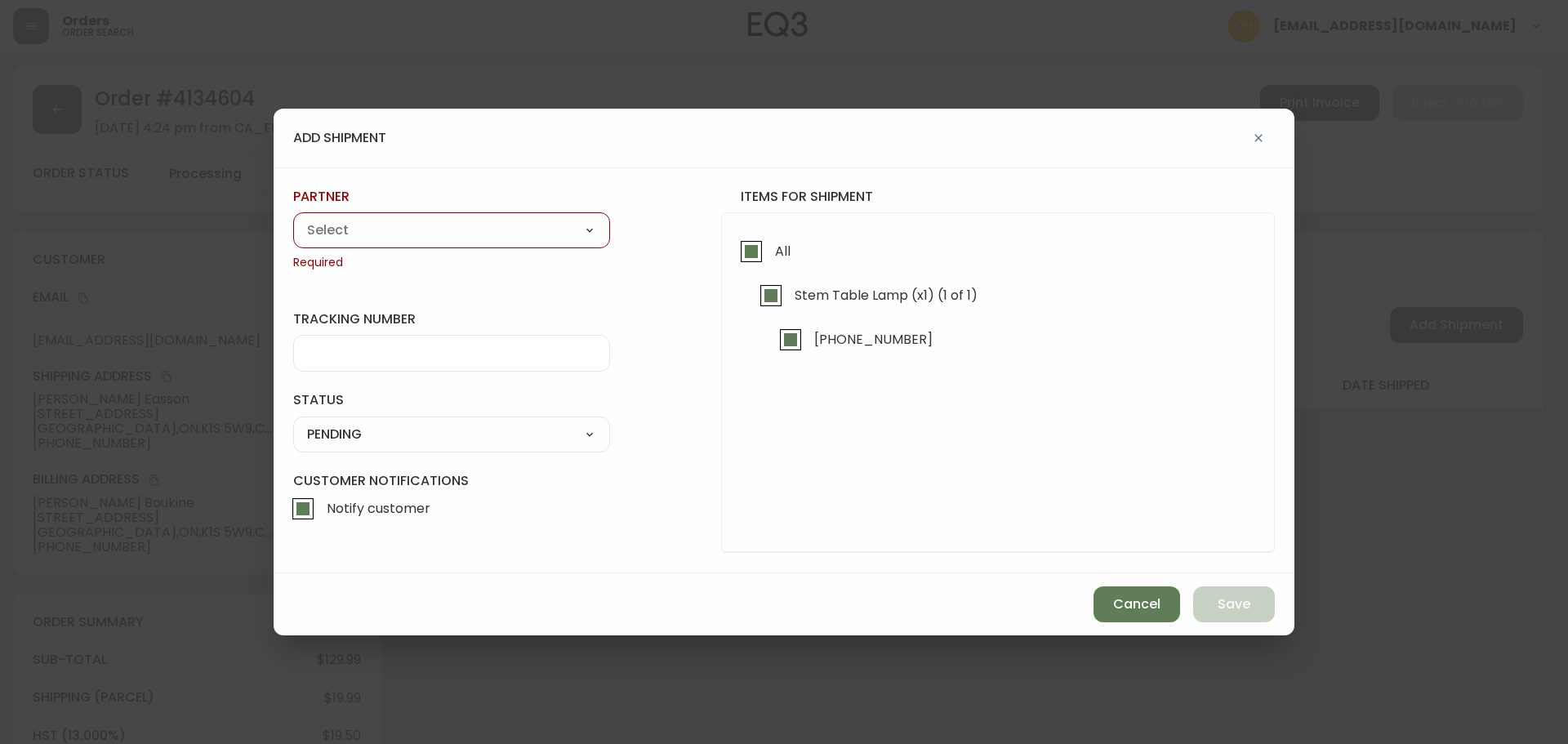
click at [484, 230] on select "A Move to Remember LLC ABF Freight Alero [PERSON_NAME] Canada Post CDS Ceva Log…" at bounding box center [451, 230] width 317 height 24
select select "cjy0a9taa01x001669l98m63c"
click at [293, 218] on select "A Move to Remember LLC ABF Freight Alero [PERSON_NAME] Canada Post CDS Ceva Log…" at bounding box center [451, 230] width 317 height 24
type input "FedEx"
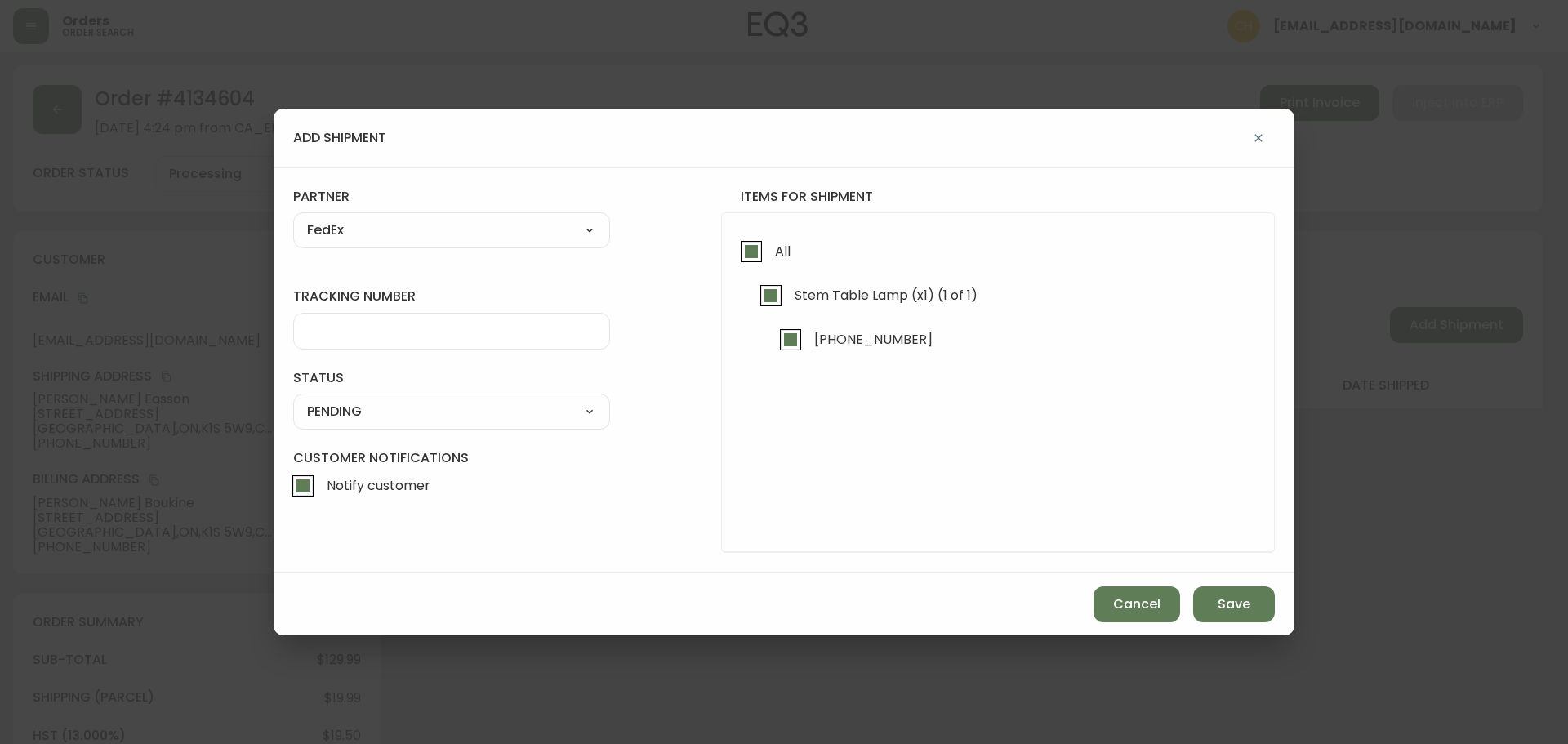
click at [348, 333] on input "tracking number" at bounding box center [451, 331] width 289 height 16
type input "455183575800"
click at [343, 413] on select "SHIPPED PENDING CANCELLED" at bounding box center [451, 412] width 317 height 24
click at [293, 400] on select "SHIPPED PENDING CANCELLED" at bounding box center [451, 412] width 317 height 24
select select "PENDING"
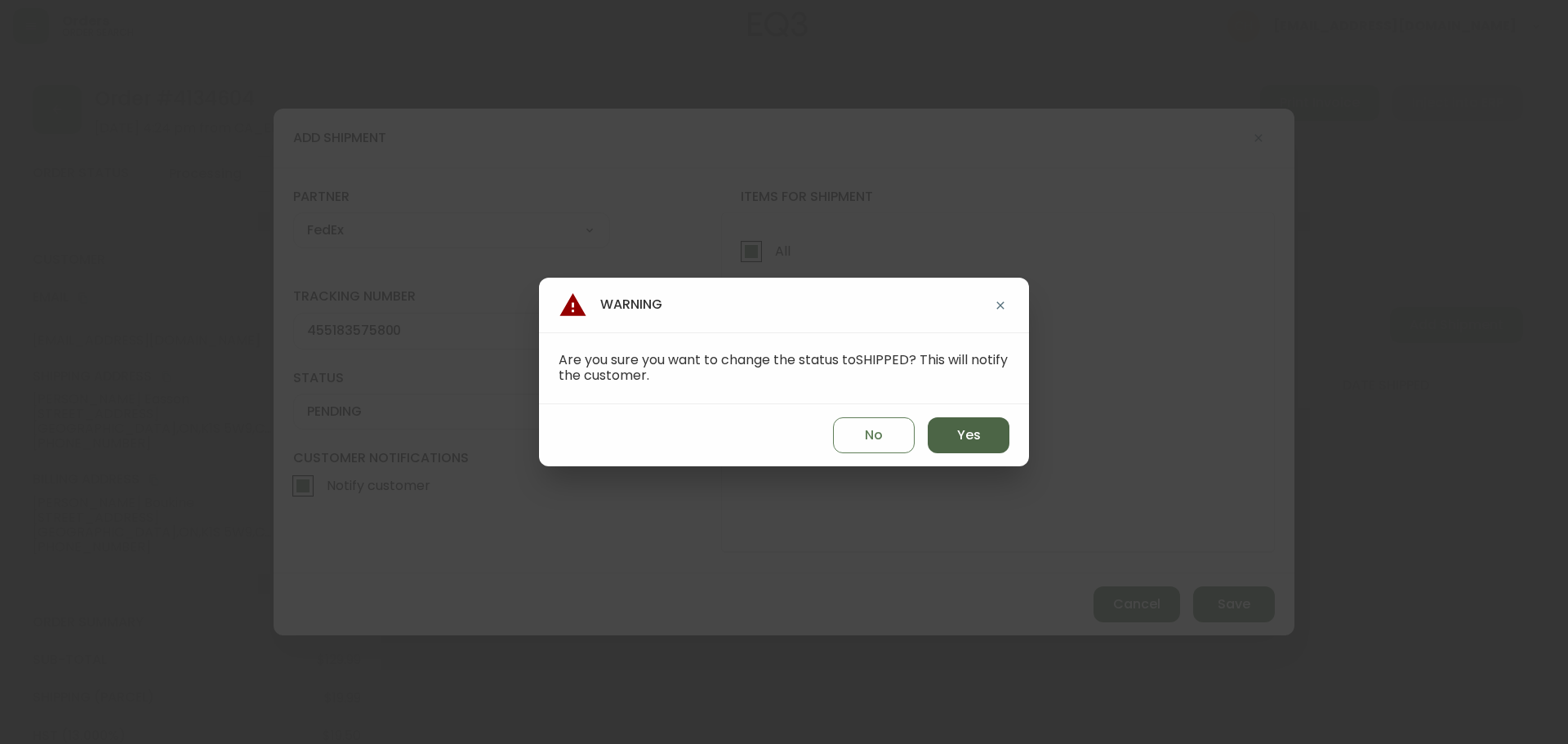
click at [954, 444] on button "Yes" at bounding box center [969, 436] width 81 height 36
type input "SHIPPED"
select select "SHIPPED"
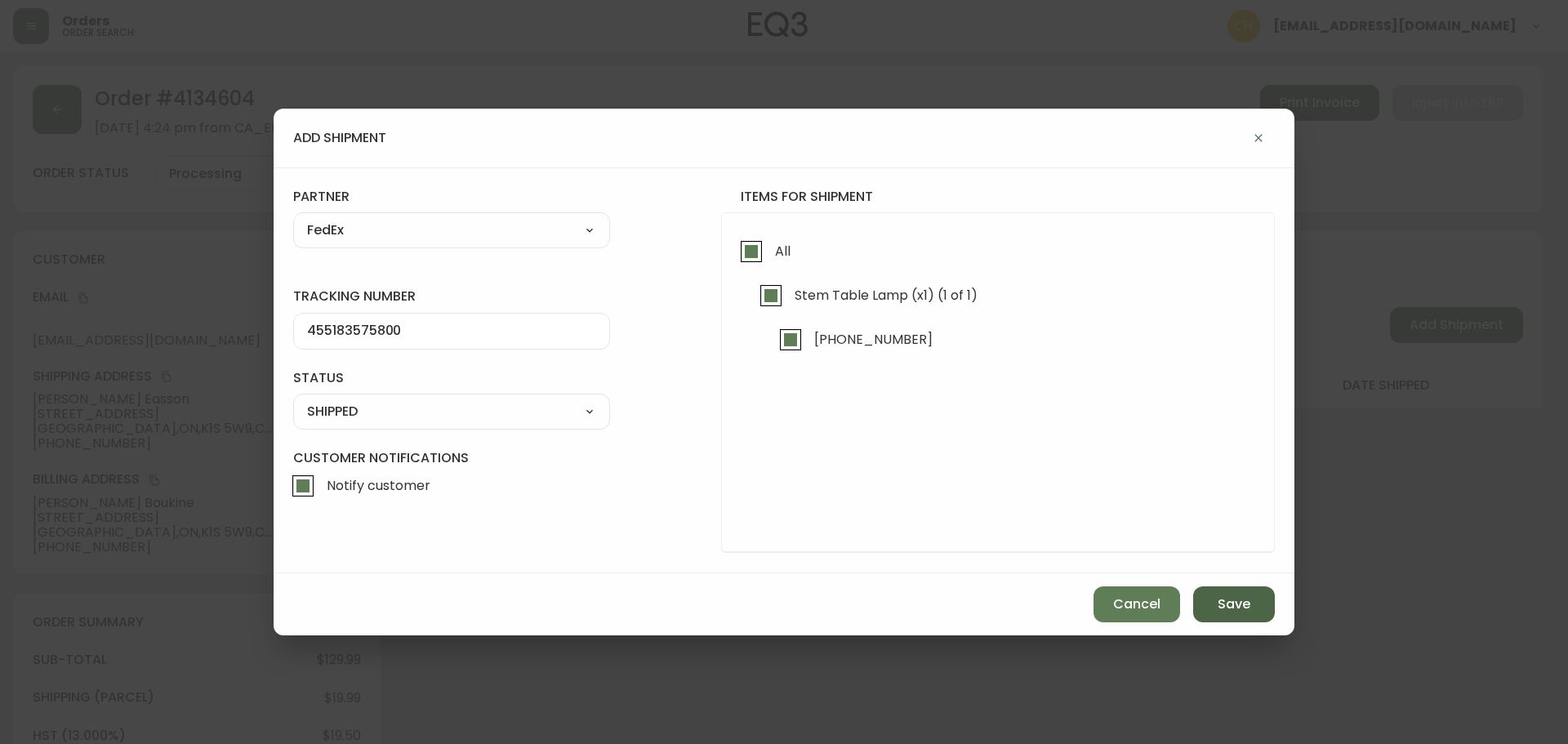
click at [1227, 606] on span "Save" at bounding box center [1234, 604] width 33 height 18
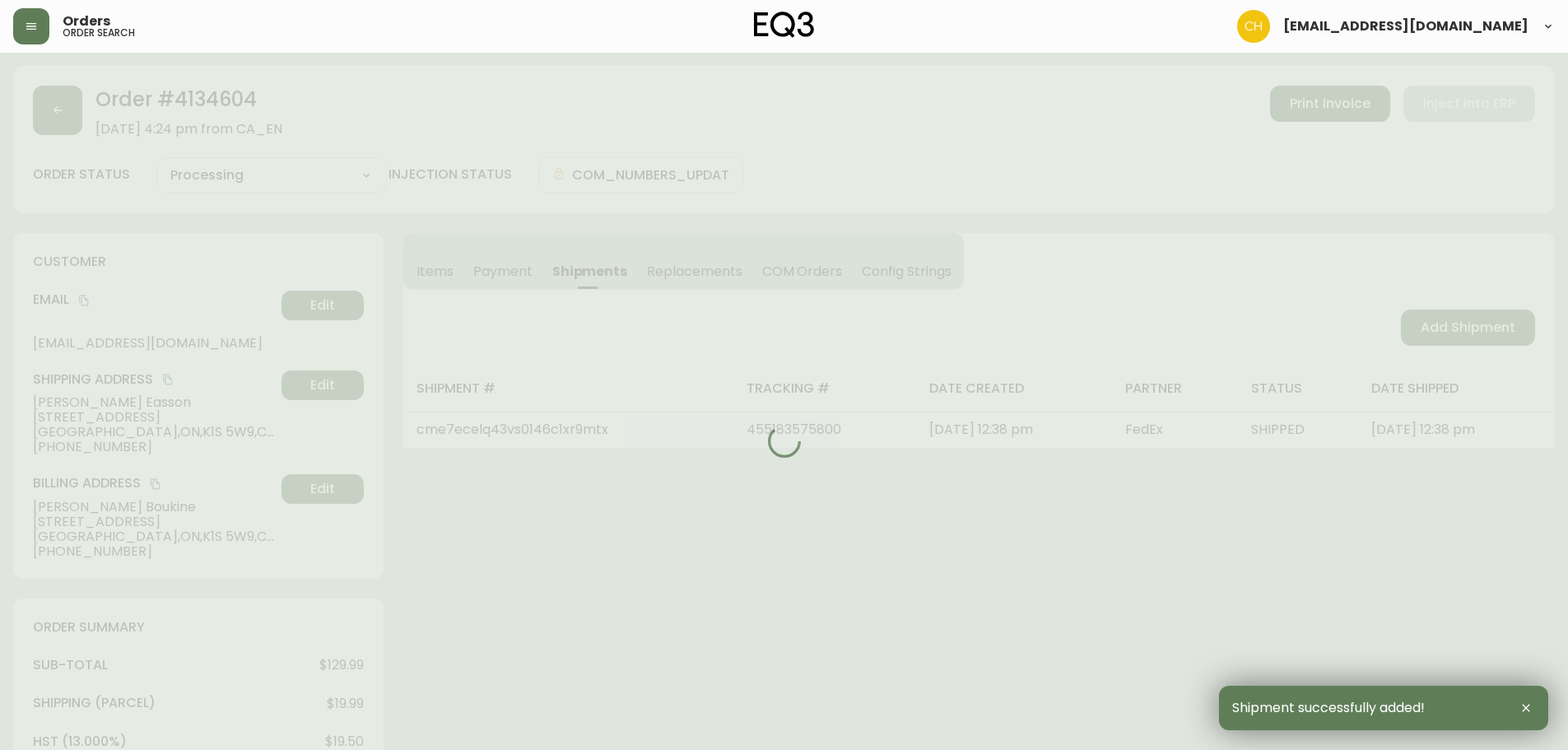
type input "Fully Shipped"
select select "FULLY_SHIPPED"
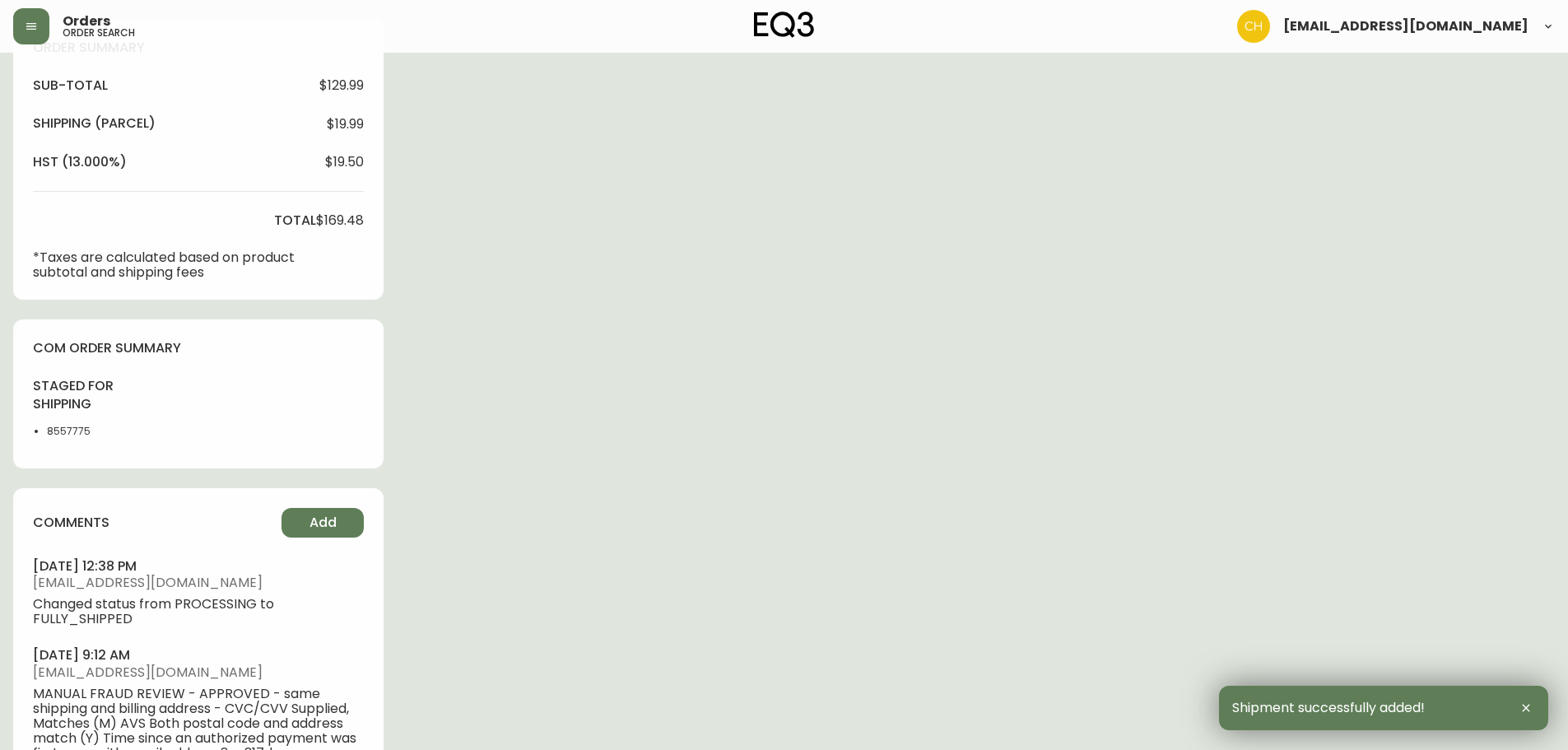
scroll to position [729, 0]
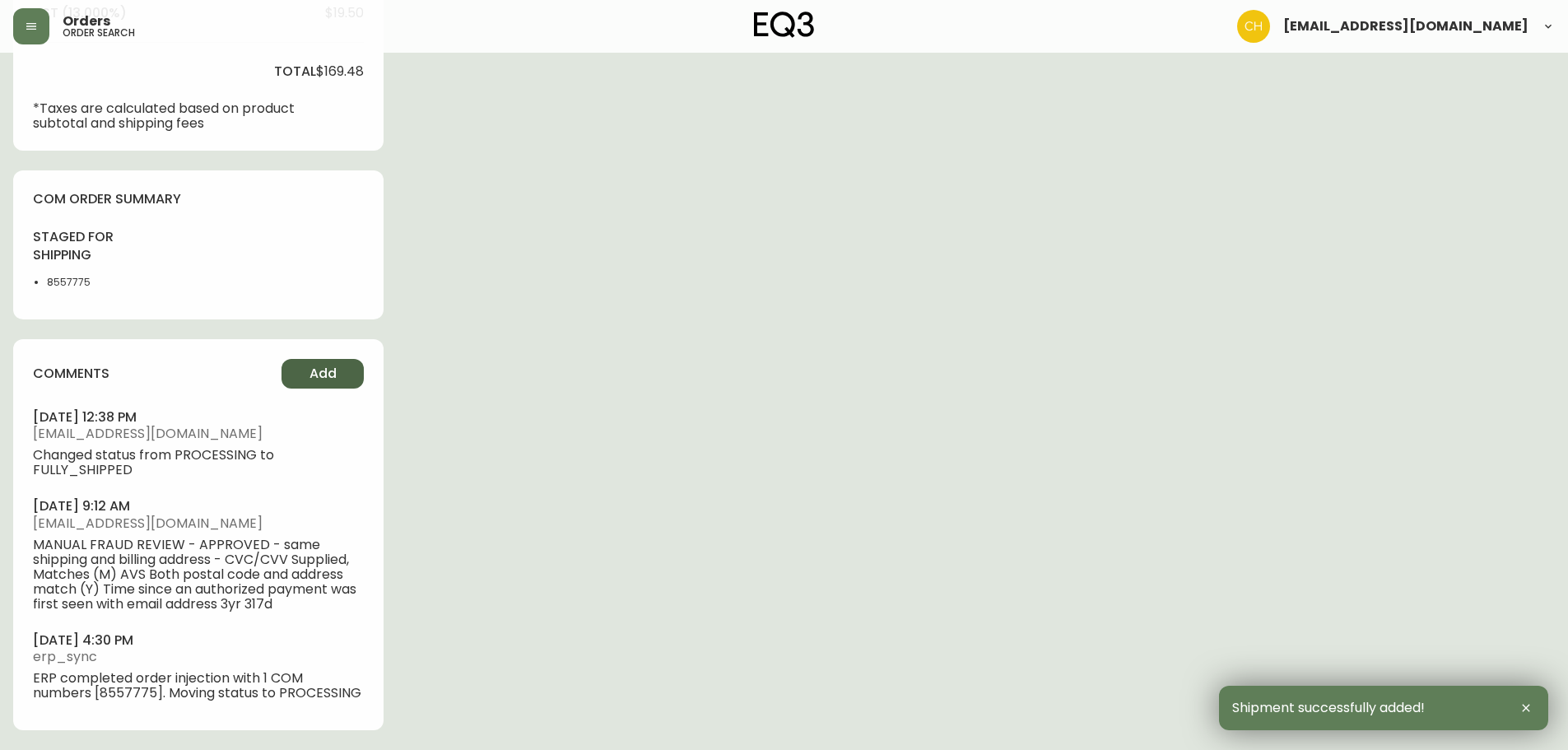
click at [337, 369] on button "Add" at bounding box center [322, 374] width 82 height 30
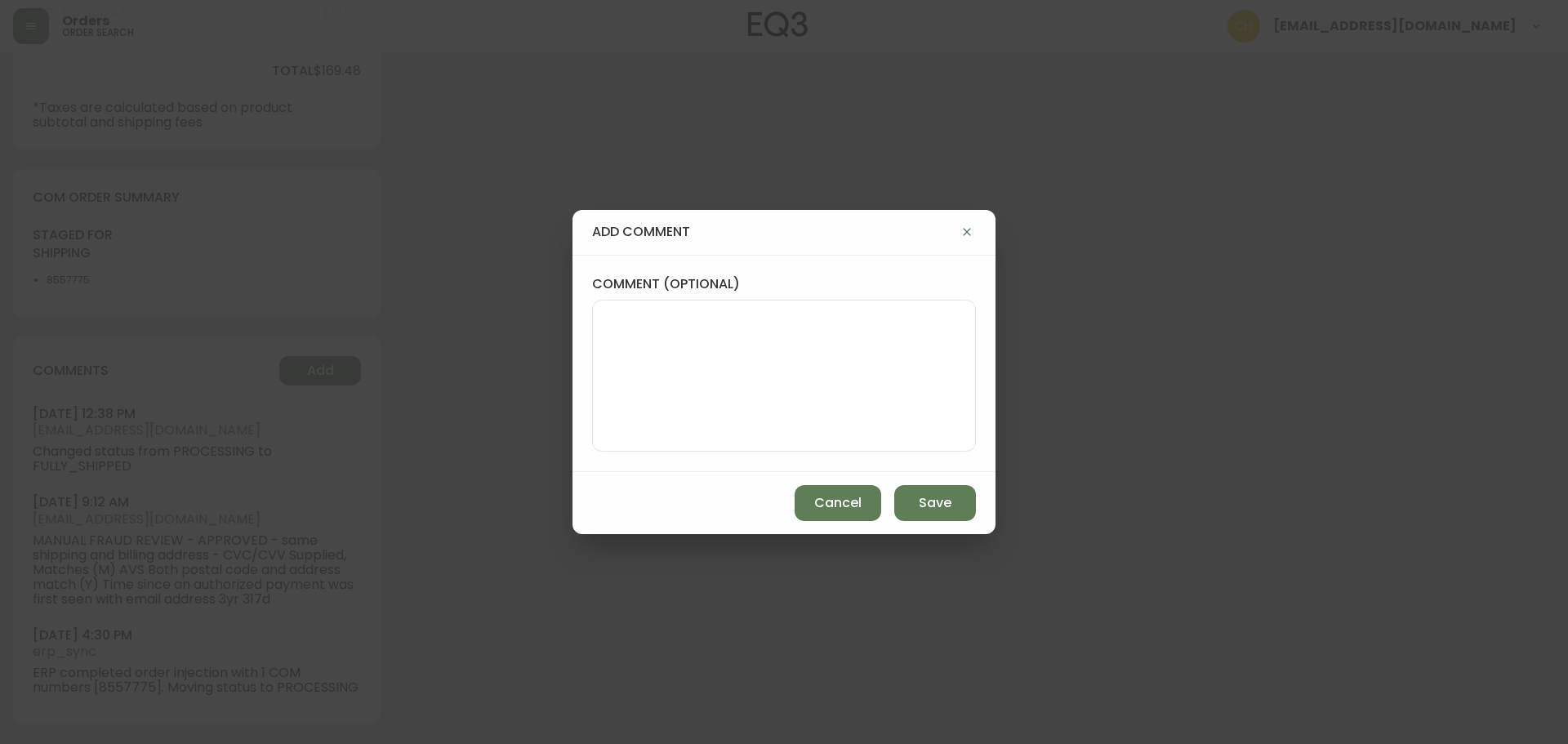
click at [620, 340] on textarea "comment (optional)" at bounding box center [784, 375] width 356 height 131
type textarea "CH"
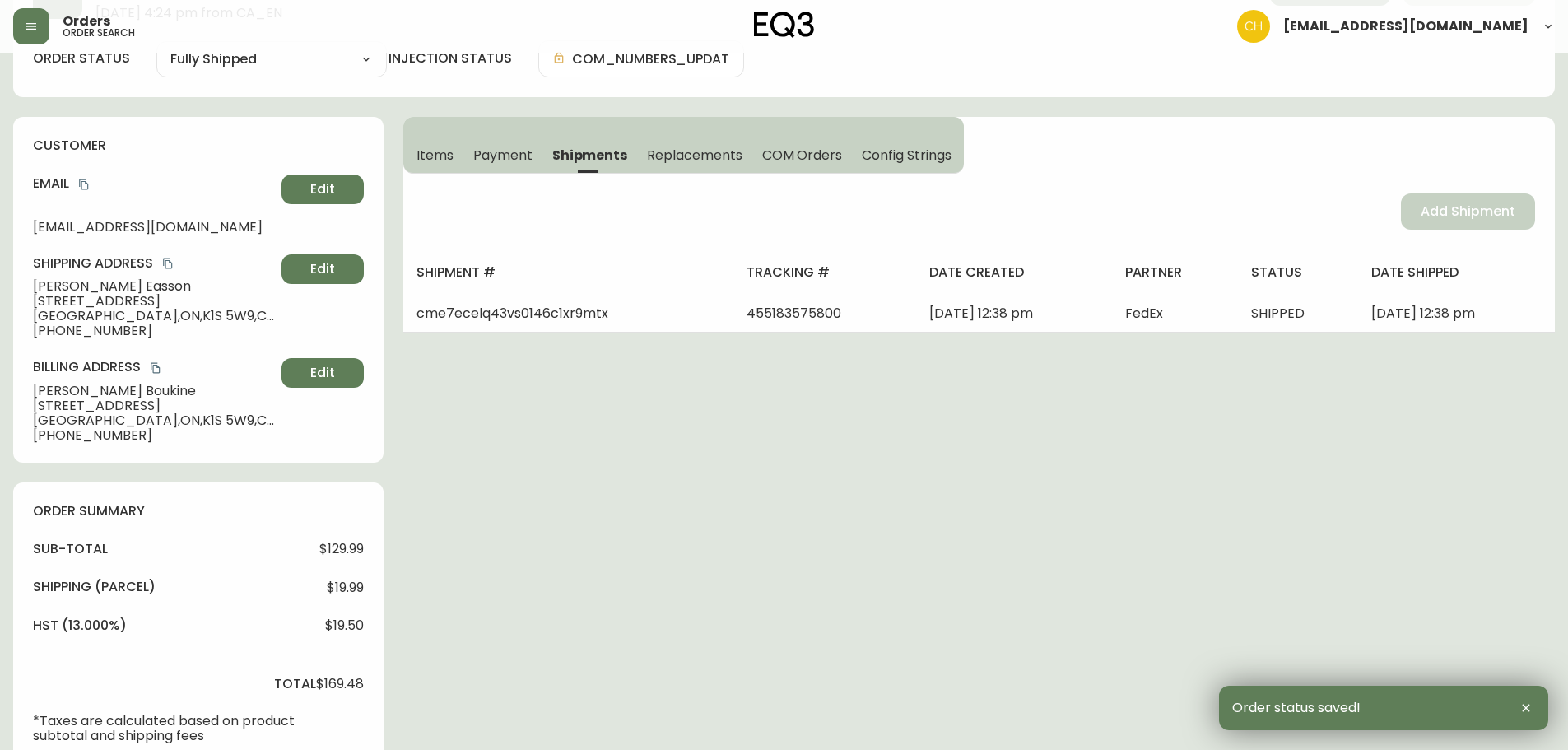
scroll to position [0, 0]
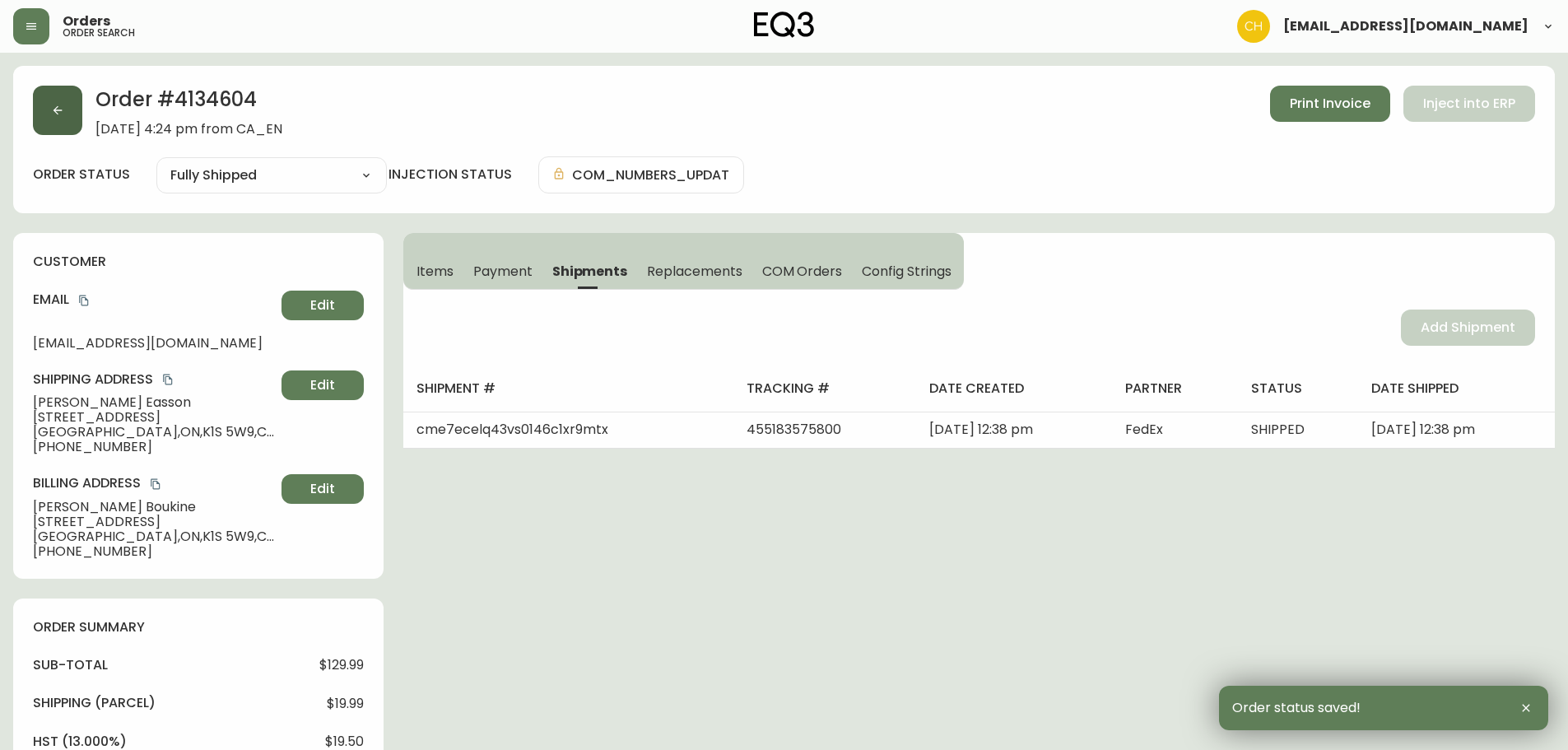
click at [66, 119] on button "button" at bounding box center [58, 110] width 50 height 50
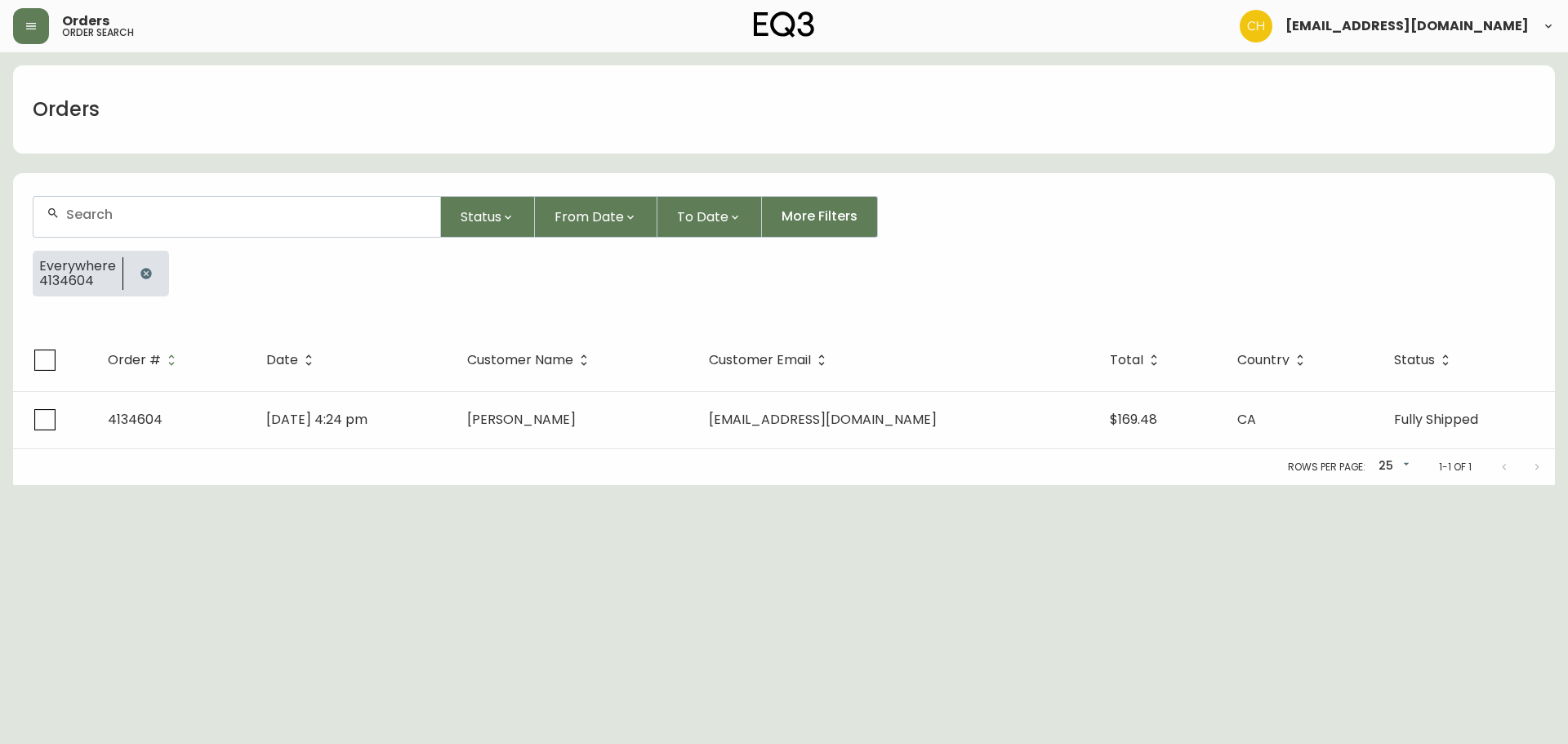
click at [86, 214] on input "text" at bounding box center [246, 215] width 361 height 16
type input "4134579"
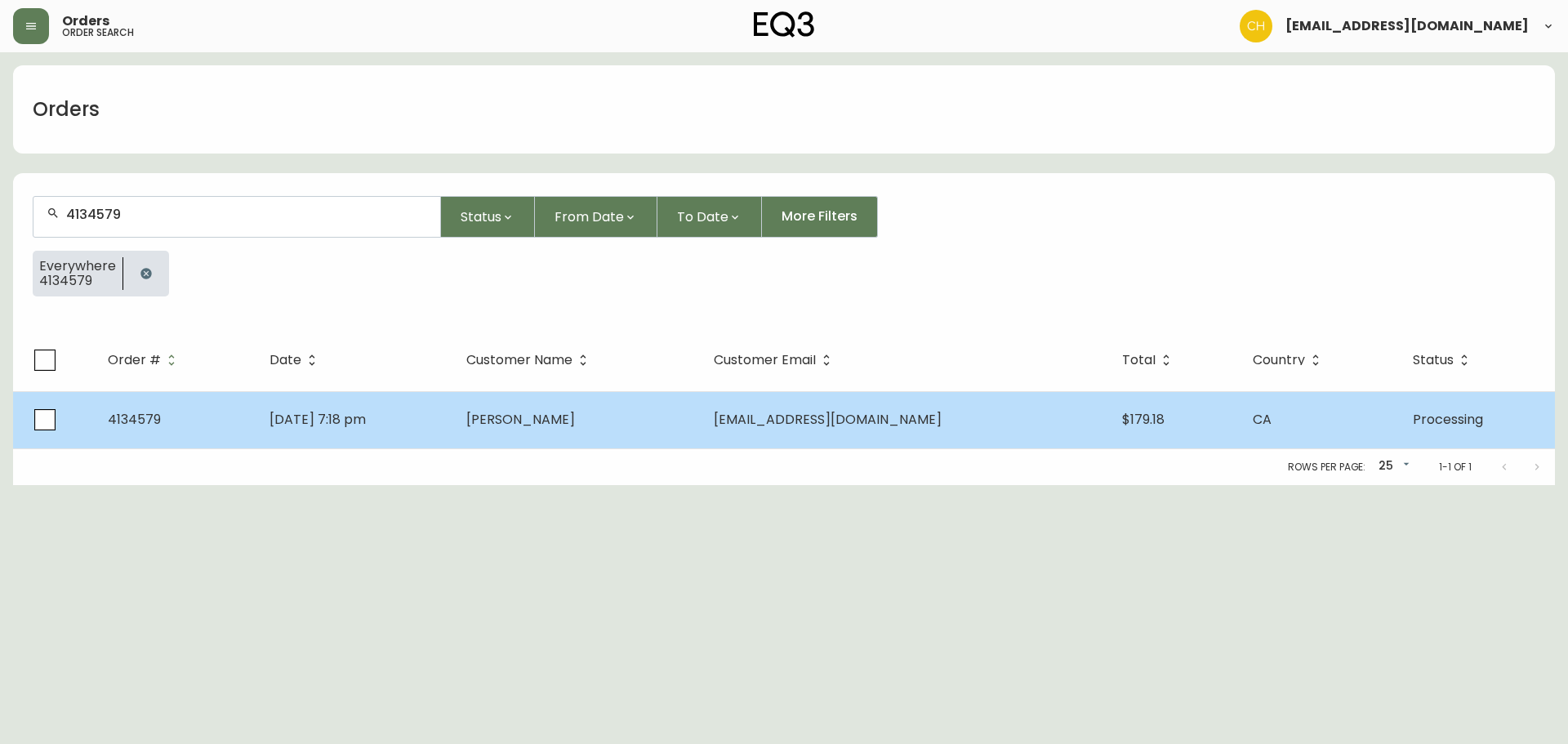
click at [540, 427] on span "[PERSON_NAME]" at bounding box center [521, 420] width 109 height 19
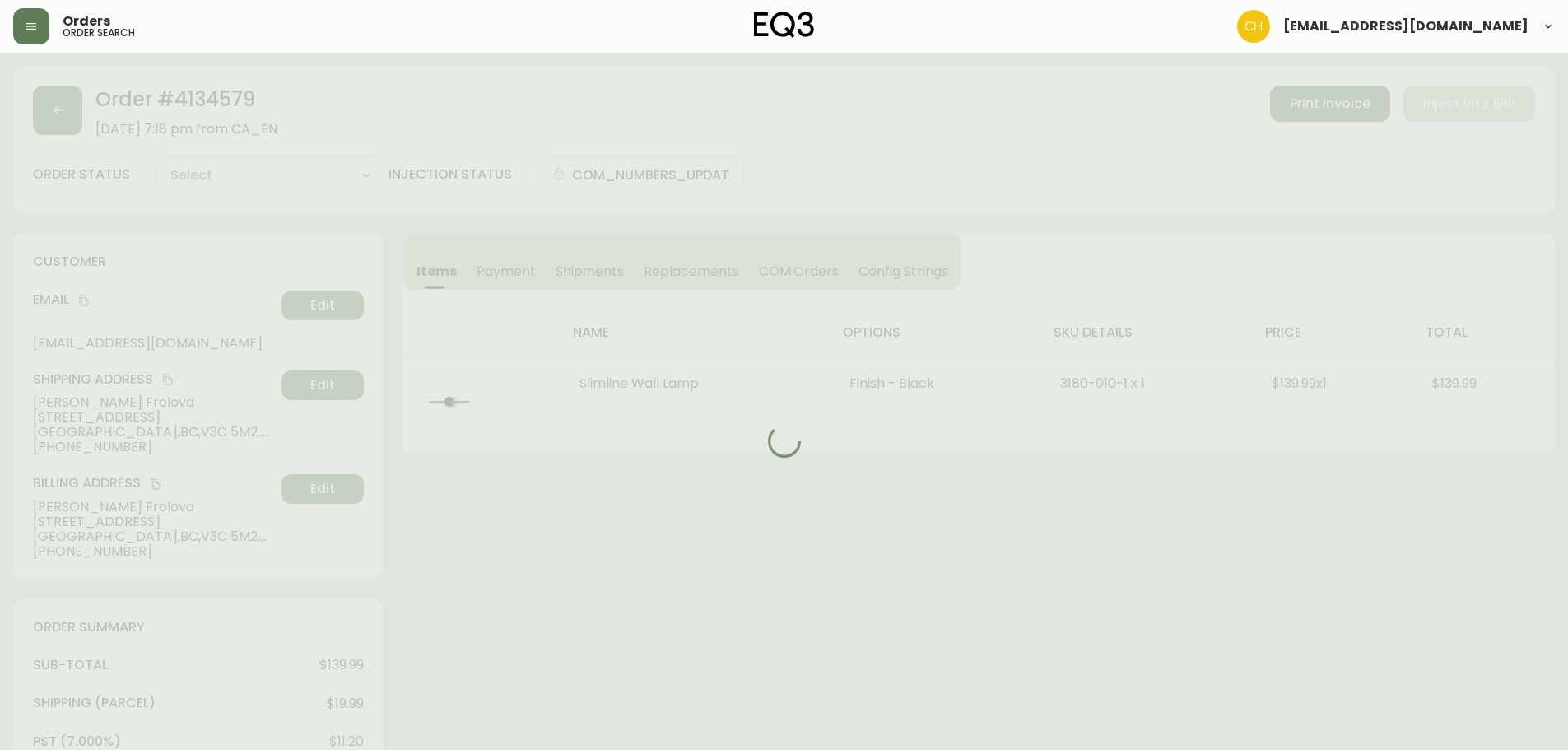
type input "Processing"
select select "PROCESSING"
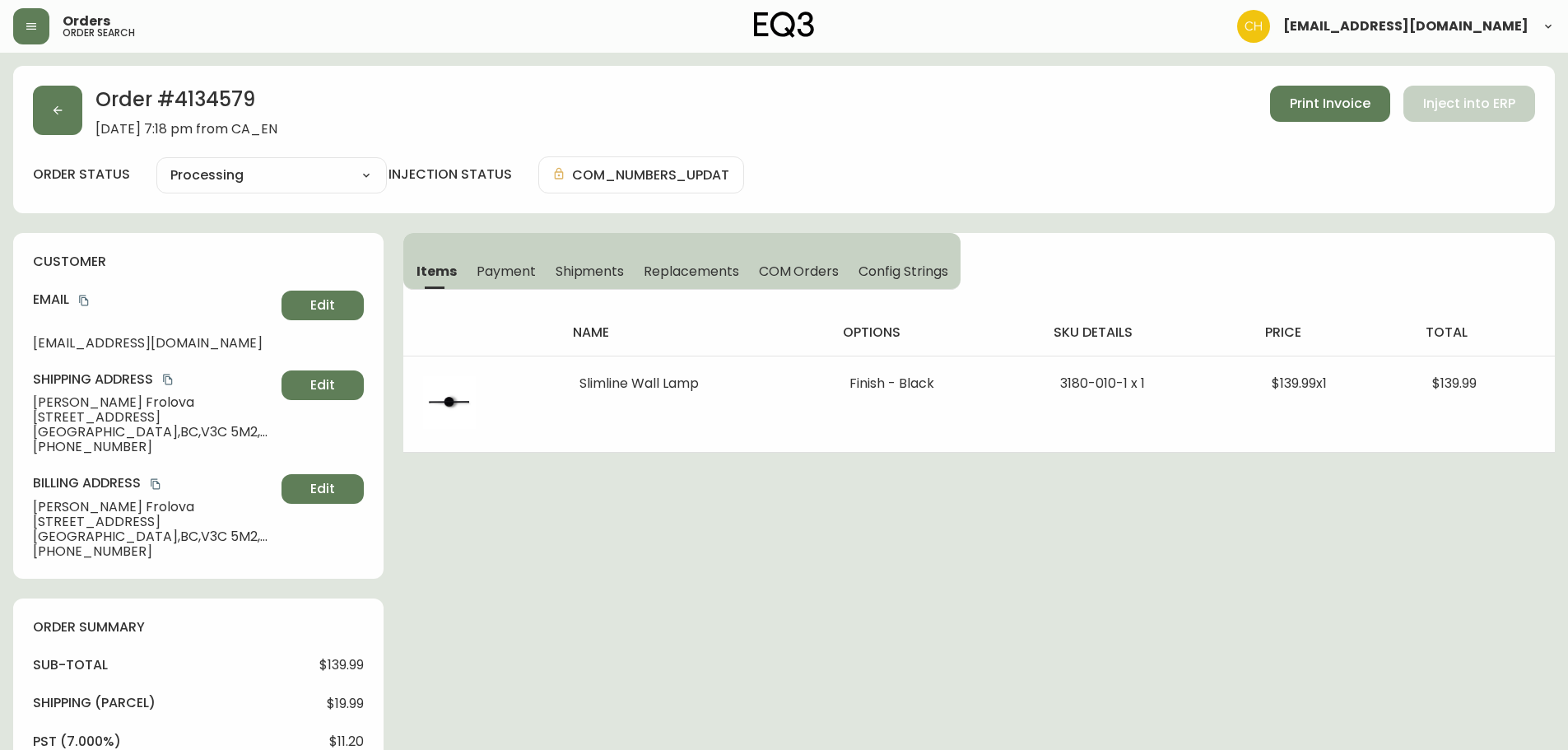
click at [600, 265] on span "Shipments" at bounding box center [589, 271] width 69 height 17
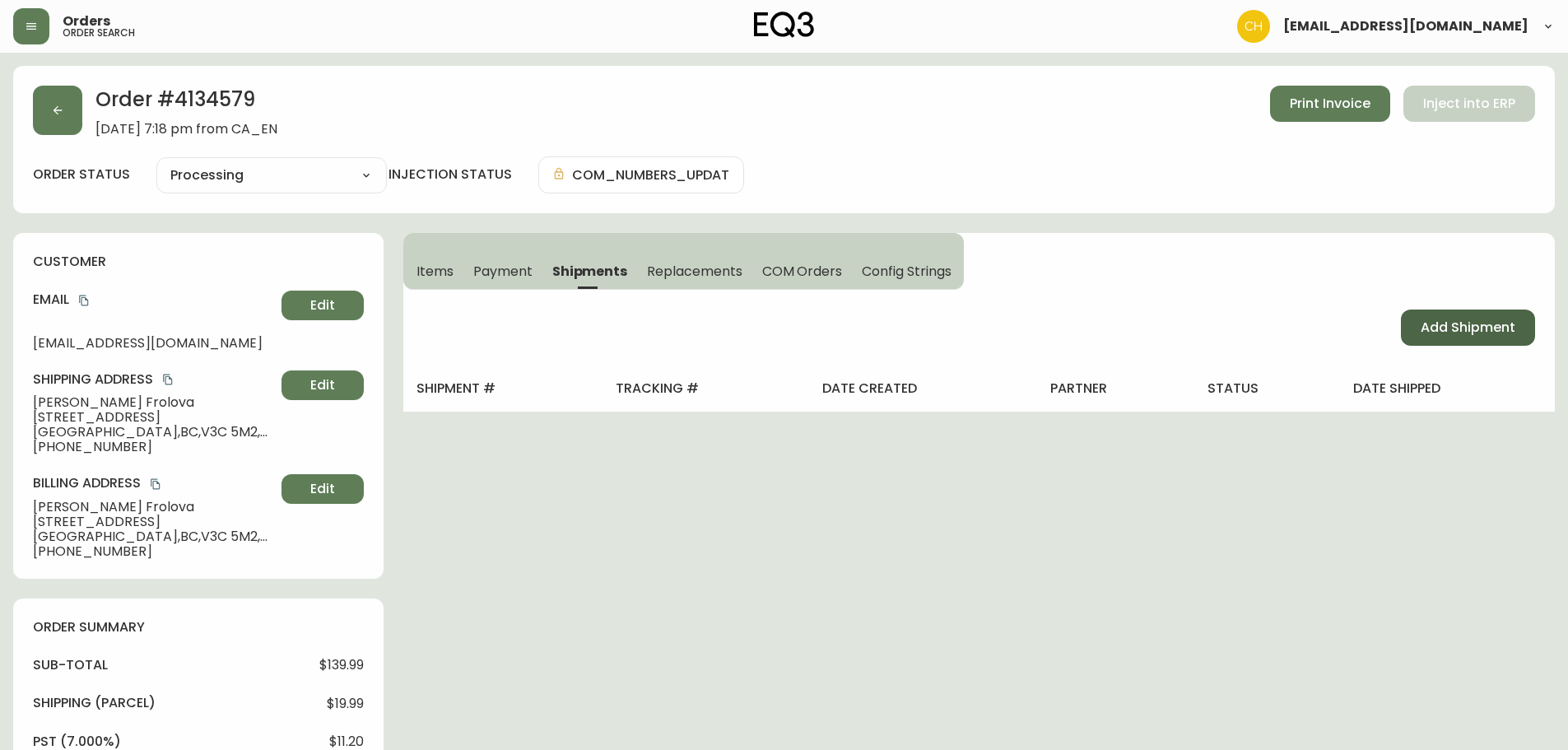
click at [1479, 324] on span "Add Shipment" at bounding box center [1468, 327] width 95 height 18
select select "PENDING"
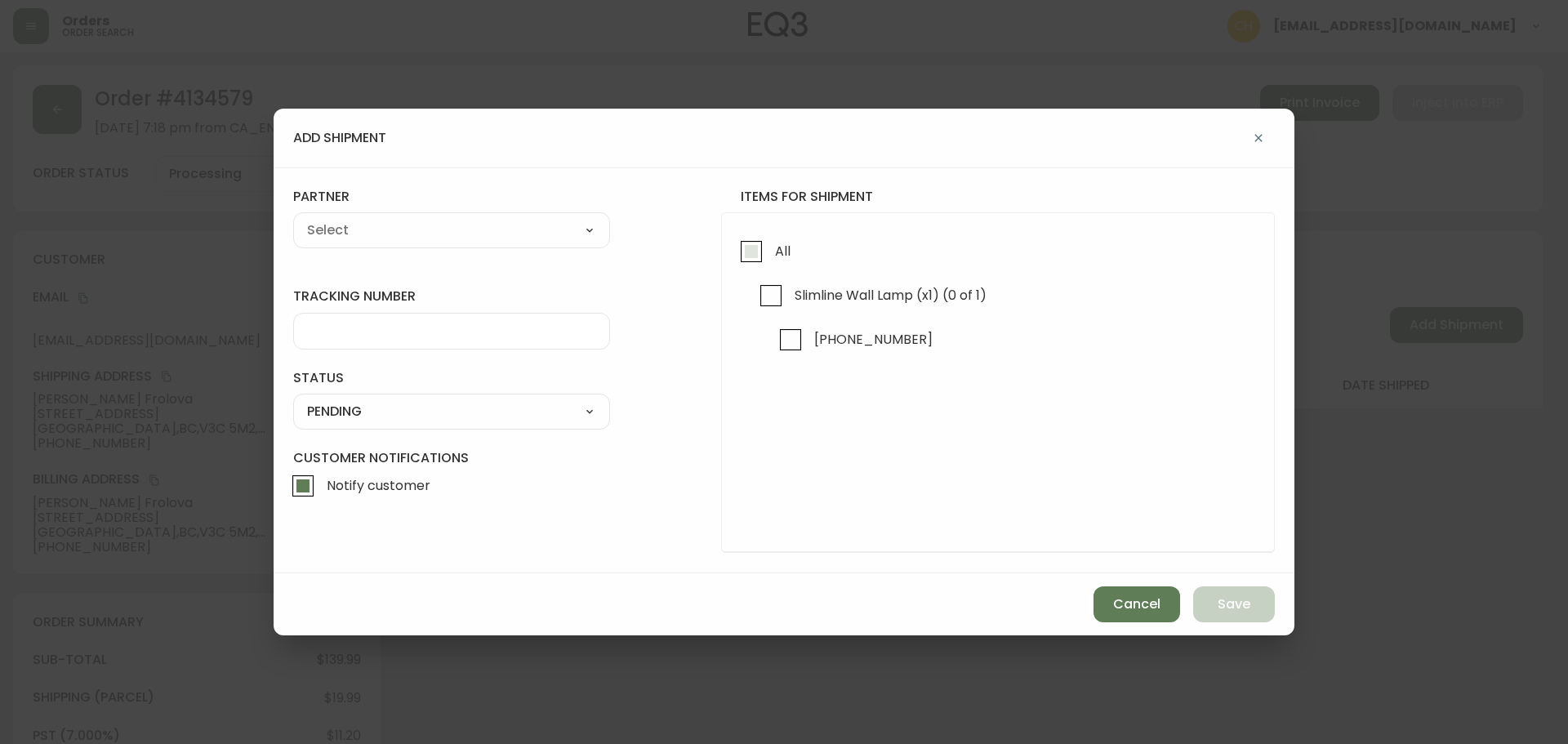
drag, startPoint x: 742, startPoint y: 253, endPoint x: 694, endPoint y: 244, distance: 48.8
click at [740, 253] on input "All" at bounding box center [751, 251] width 37 height 37
checkbox input "true"
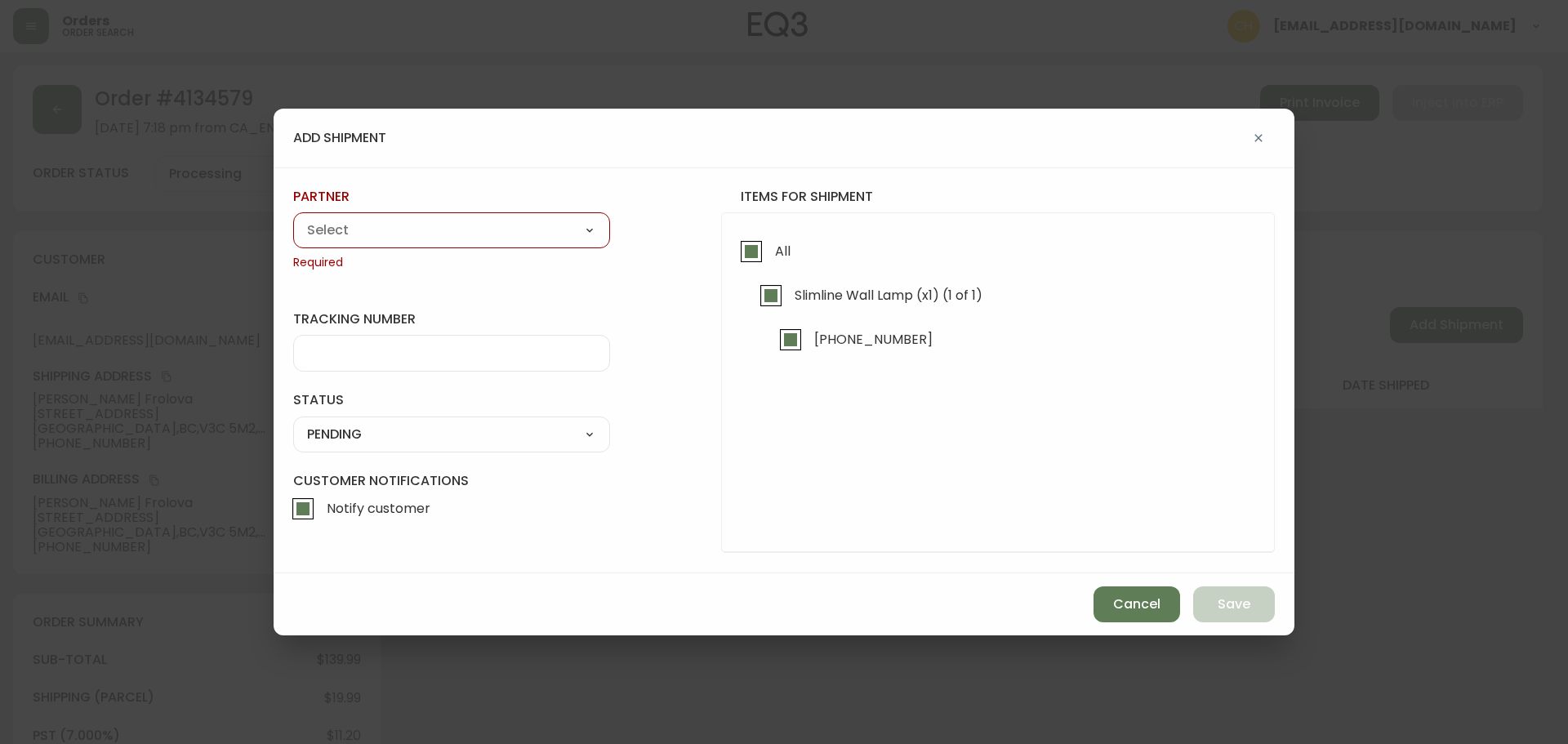
click at [486, 229] on select "A Move to Remember LLC ABF Freight Alero [PERSON_NAME] Canada Post CDS Ceva Log…" at bounding box center [451, 230] width 317 height 24
select select "cjy0a9taa01x001669l98m63c"
click at [293, 218] on select "A Move to Remember LLC ABF Freight Alero [PERSON_NAME] Canada Post CDS Ceva Log…" at bounding box center [451, 230] width 317 height 24
type input "FedEx"
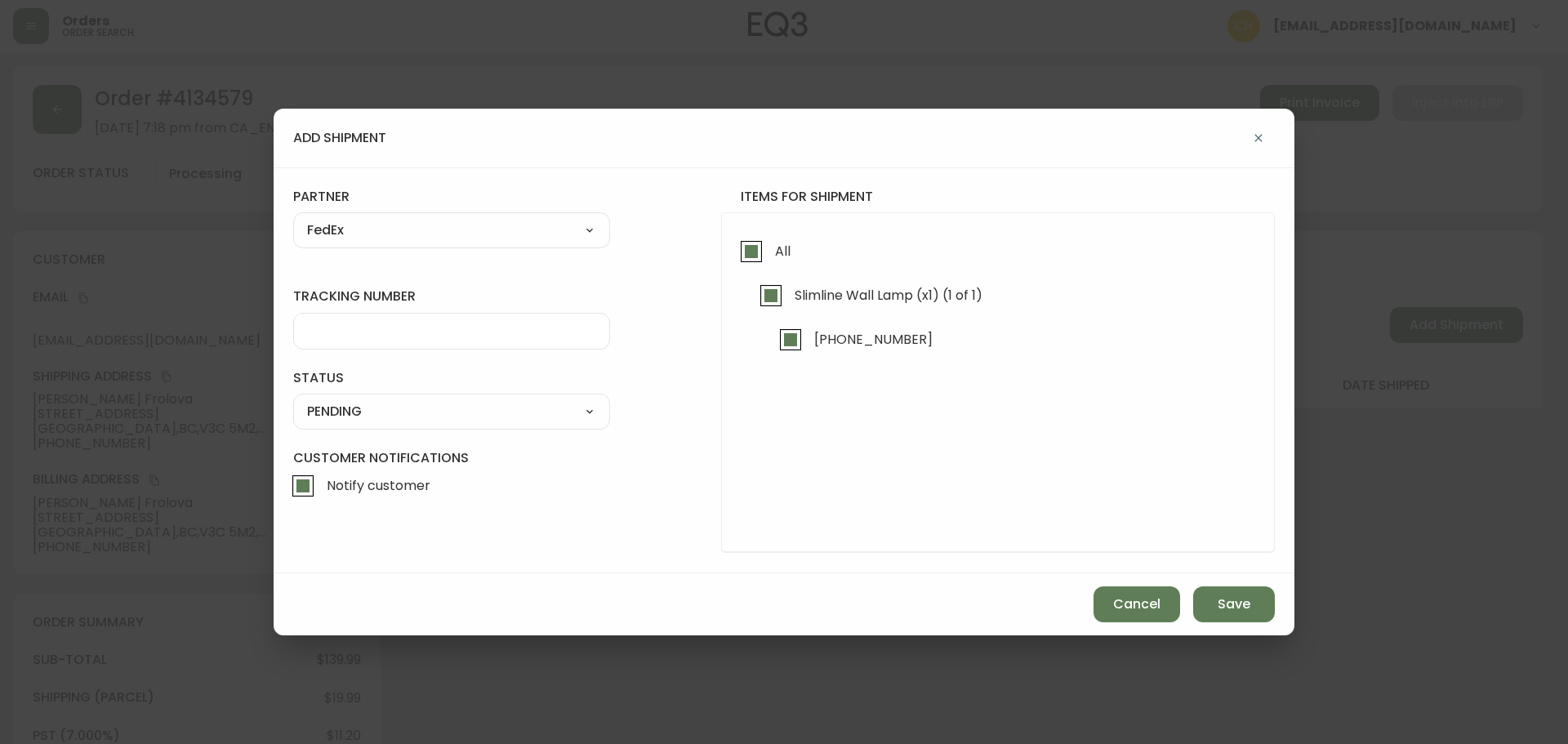
click at [391, 326] on input "tracking number" at bounding box center [451, 331] width 289 height 16
type input "455183575811"
click at [379, 409] on select "SHIPPED PENDING CANCELLED" at bounding box center [451, 412] width 317 height 24
click at [293, 400] on select "SHIPPED PENDING CANCELLED" at bounding box center [451, 412] width 317 height 24
select select "PENDING"
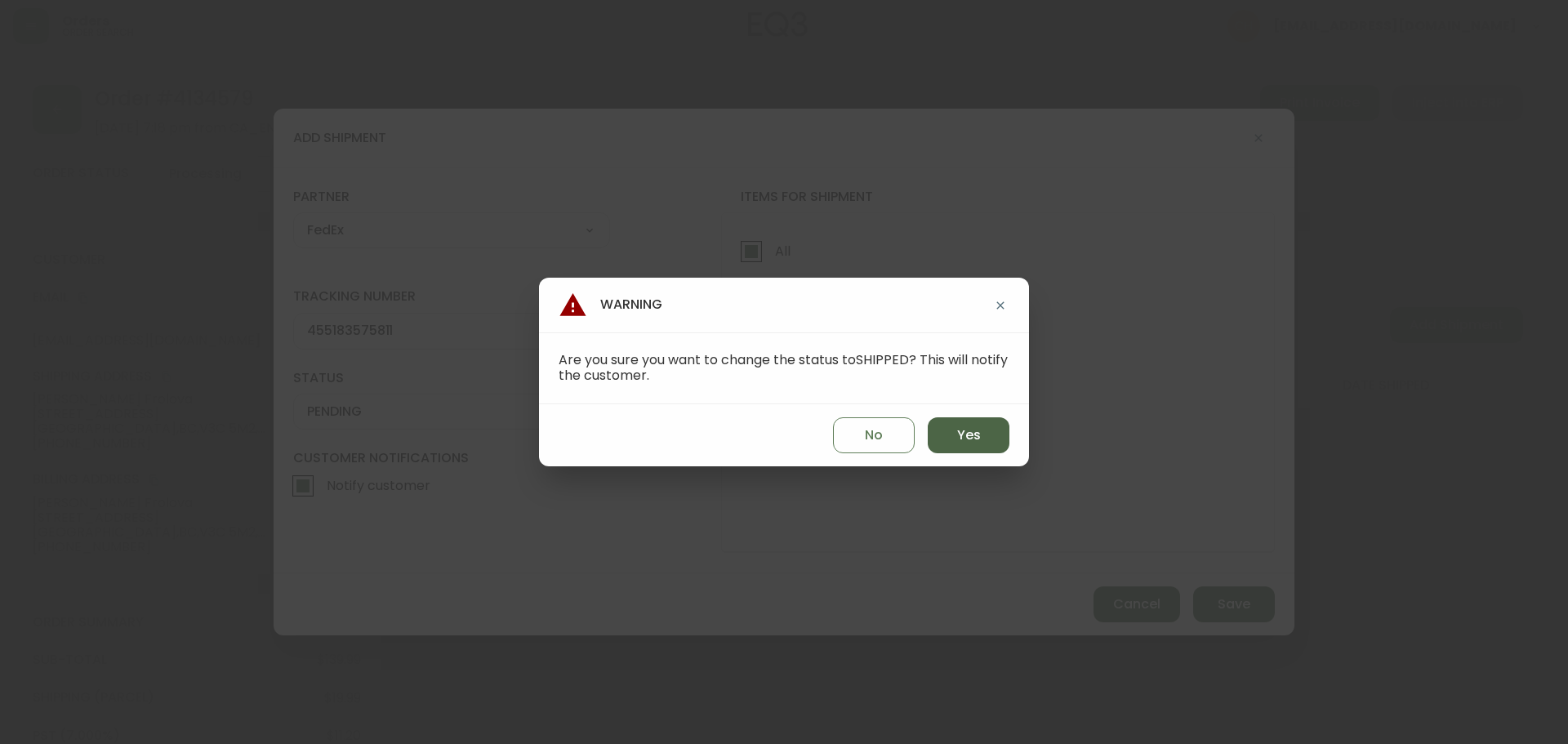
click at [953, 427] on button "Yes" at bounding box center [969, 436] width 81 height 36
type input "SHIPPED"
select select "SHIPPED"
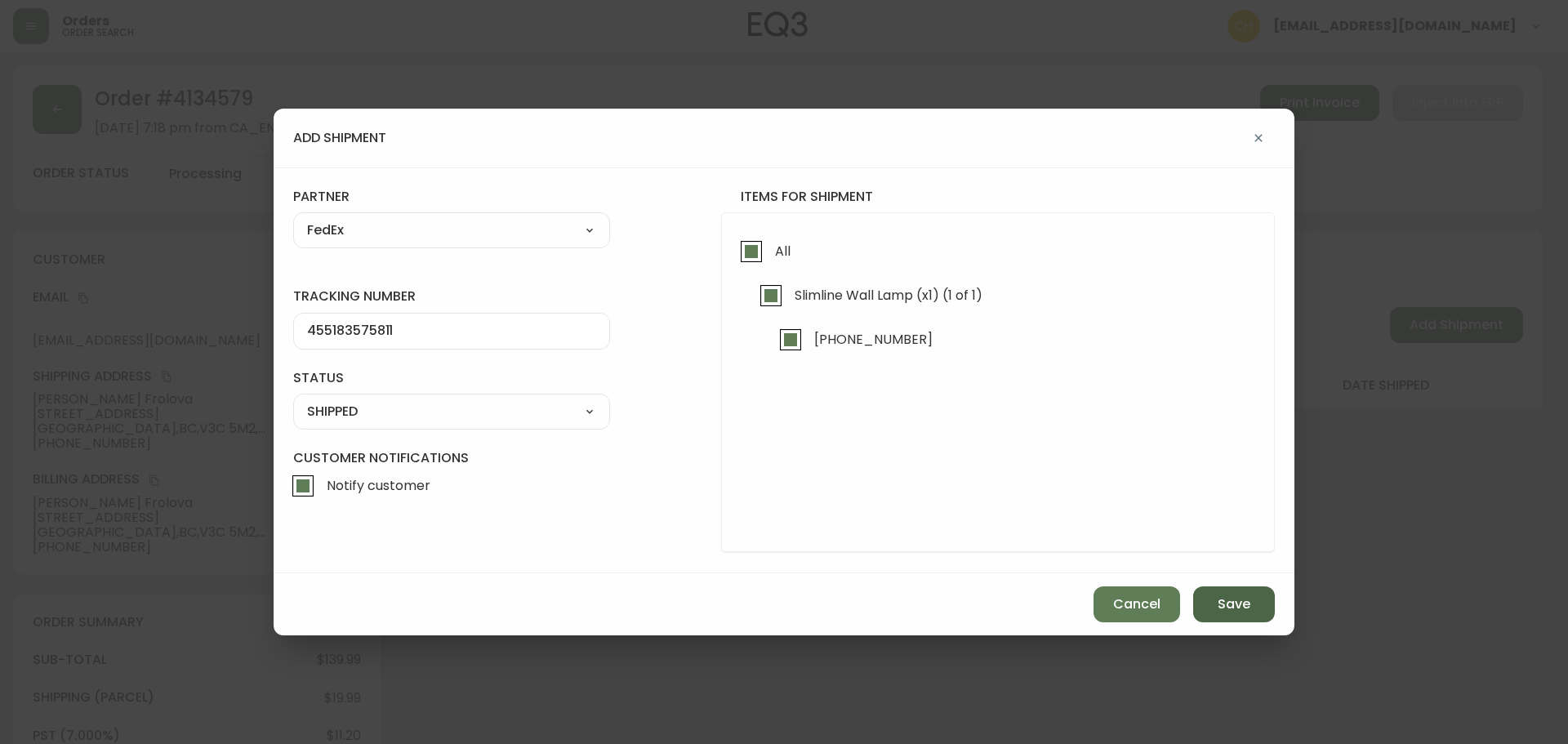
drag, startPoint x: 1225, startPoint y: 606, endPoint x: 1225, endPoint y: 595, distance: 11.0
click at [1225, 598] on span "Save" at bounding box center [1234, 604] width 33 height 18
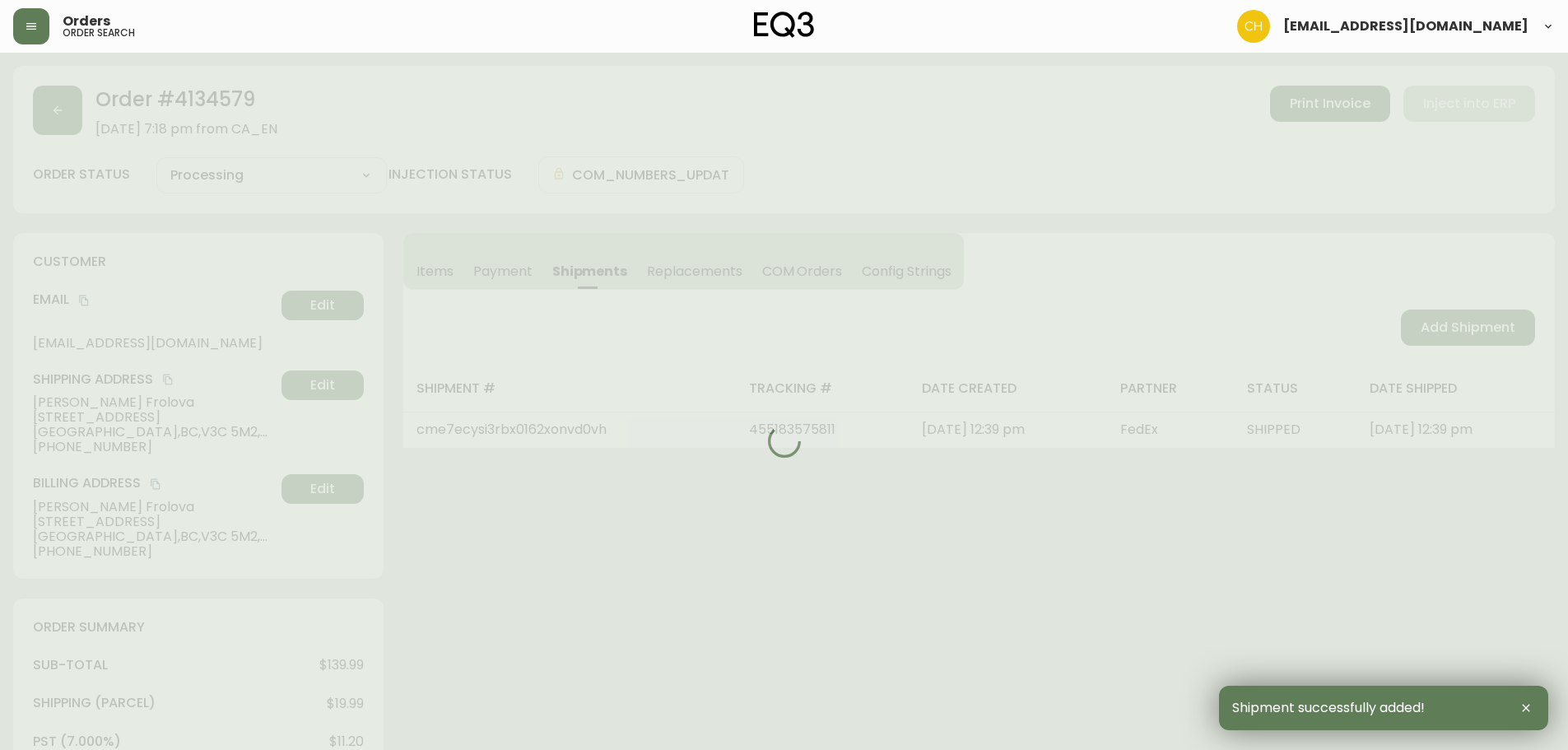
type input "Fully Shipped"
select select "FULLY_SHIPPED"
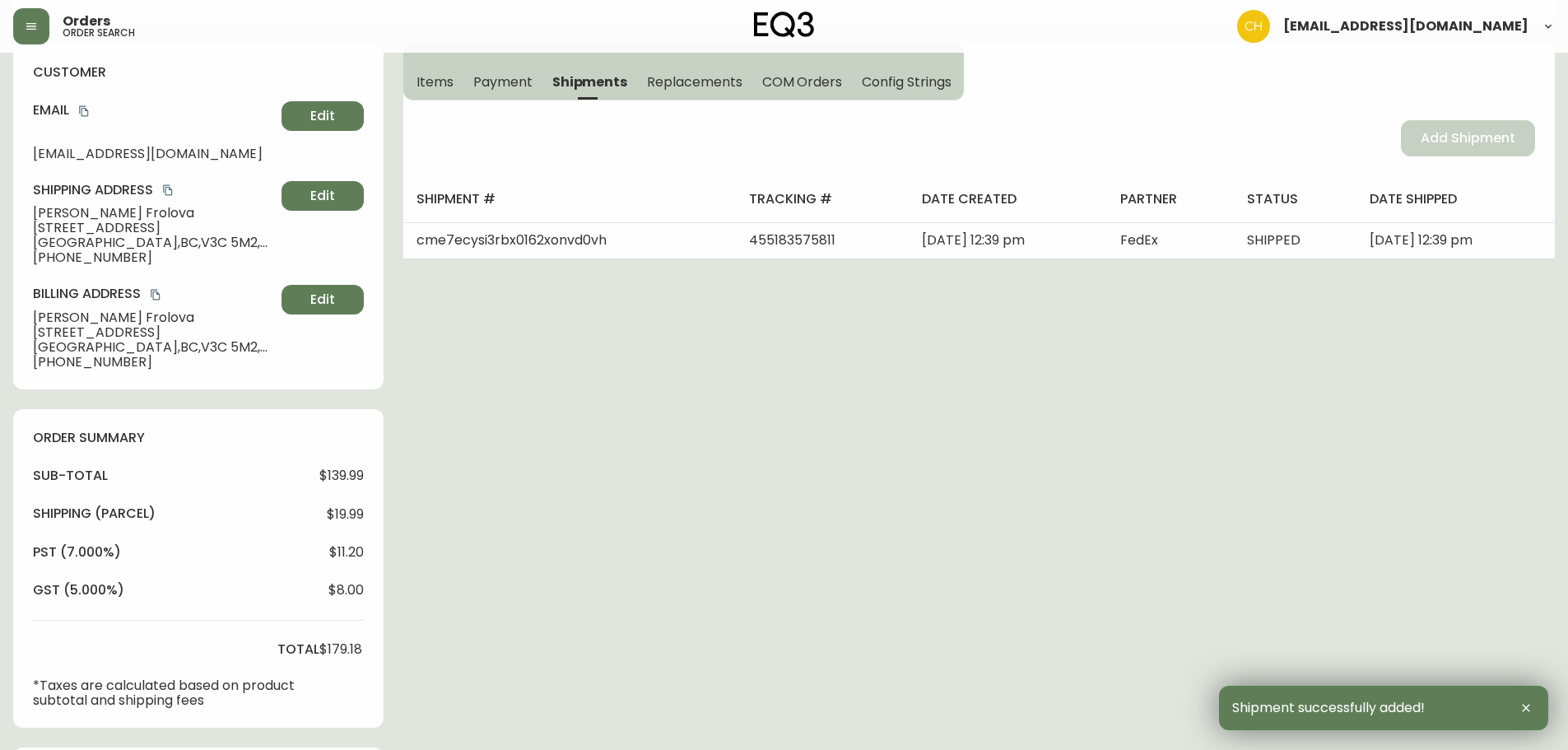
scroll to position [494, 0]
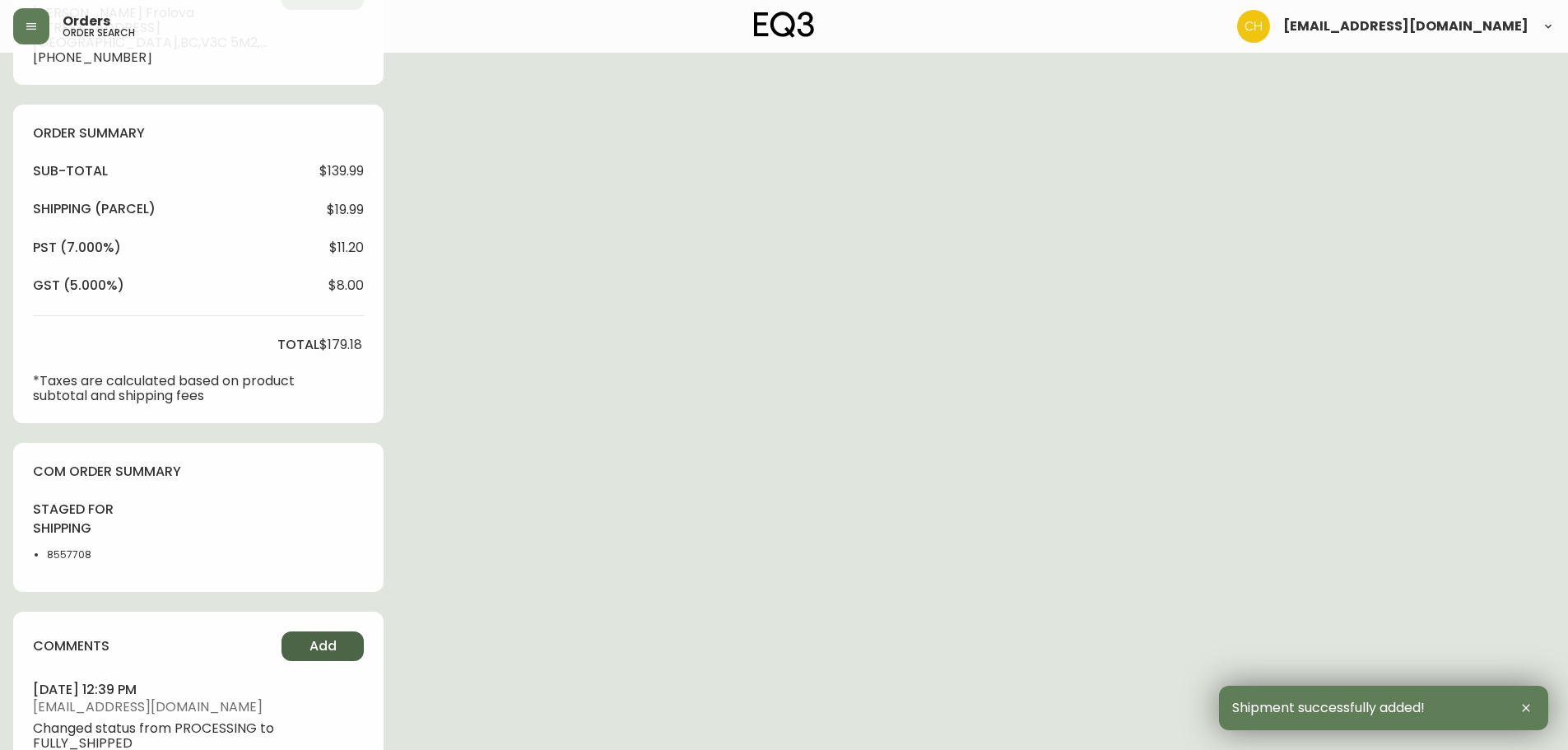
click at [329, 644] on span "Add" at bounding box center [322, 646] width 27 height 18
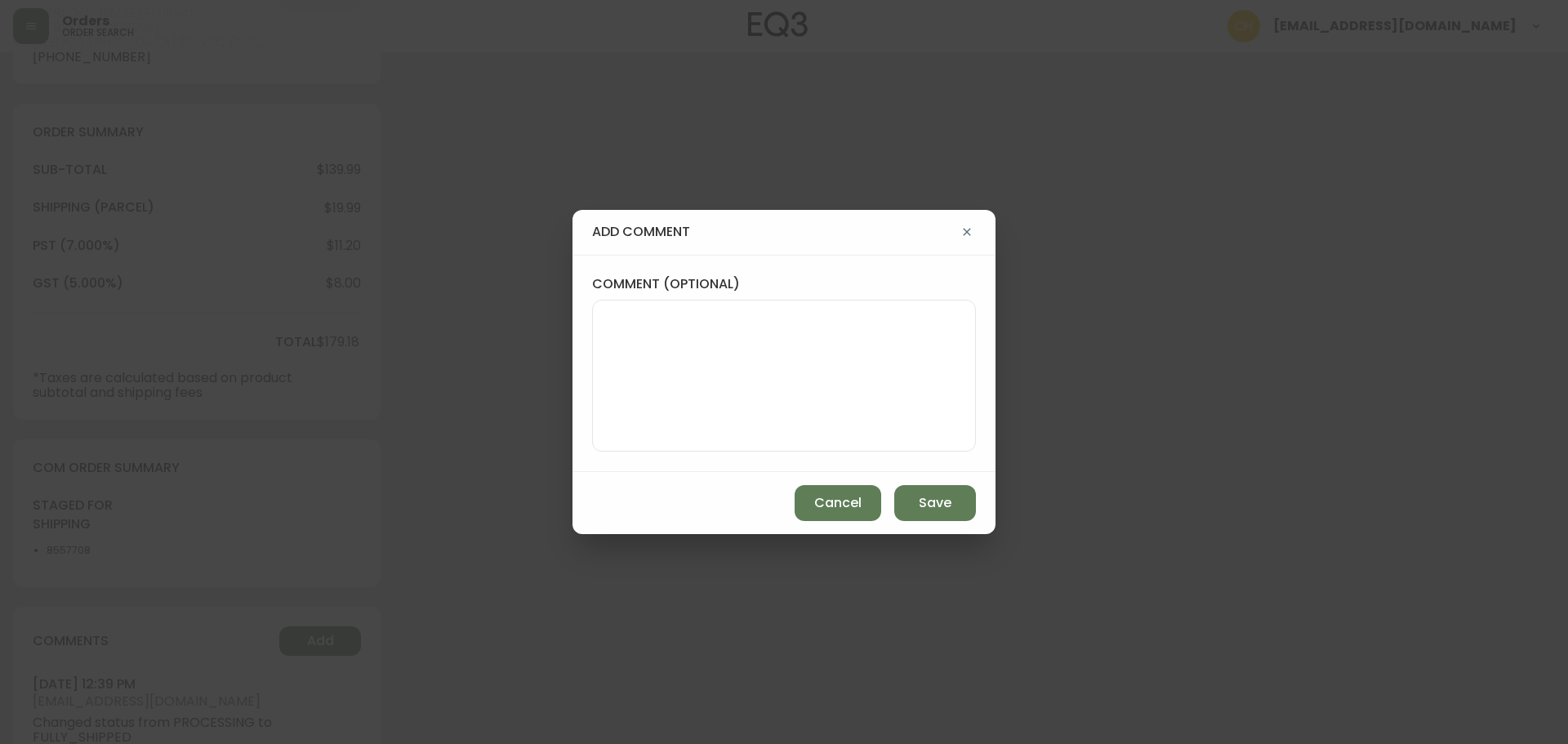
click at [707, 366] on textarea "comment (optional)" at bounding box center [784, 375] width 356 height 131
type textarea "CH"
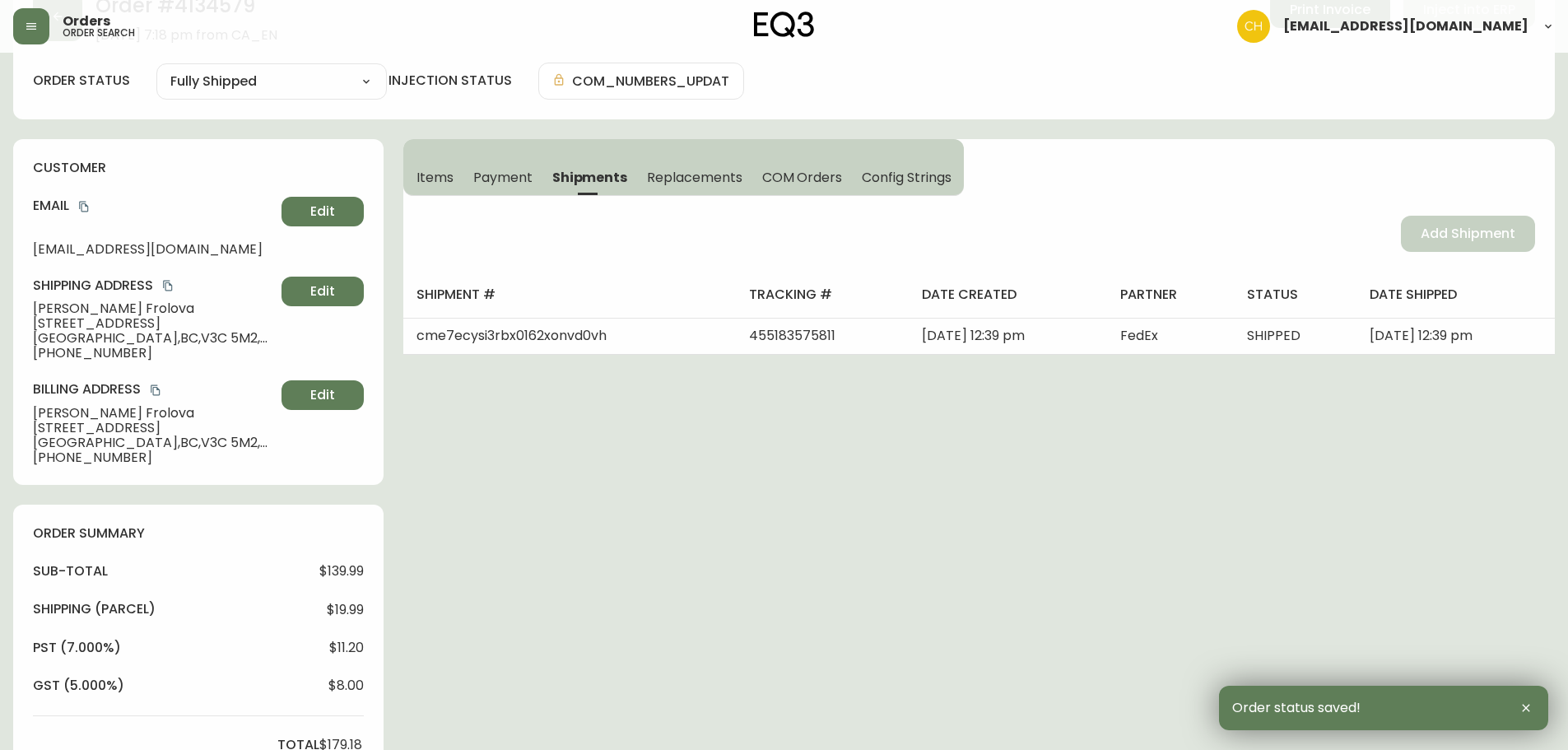
scroll to position [0, 0]
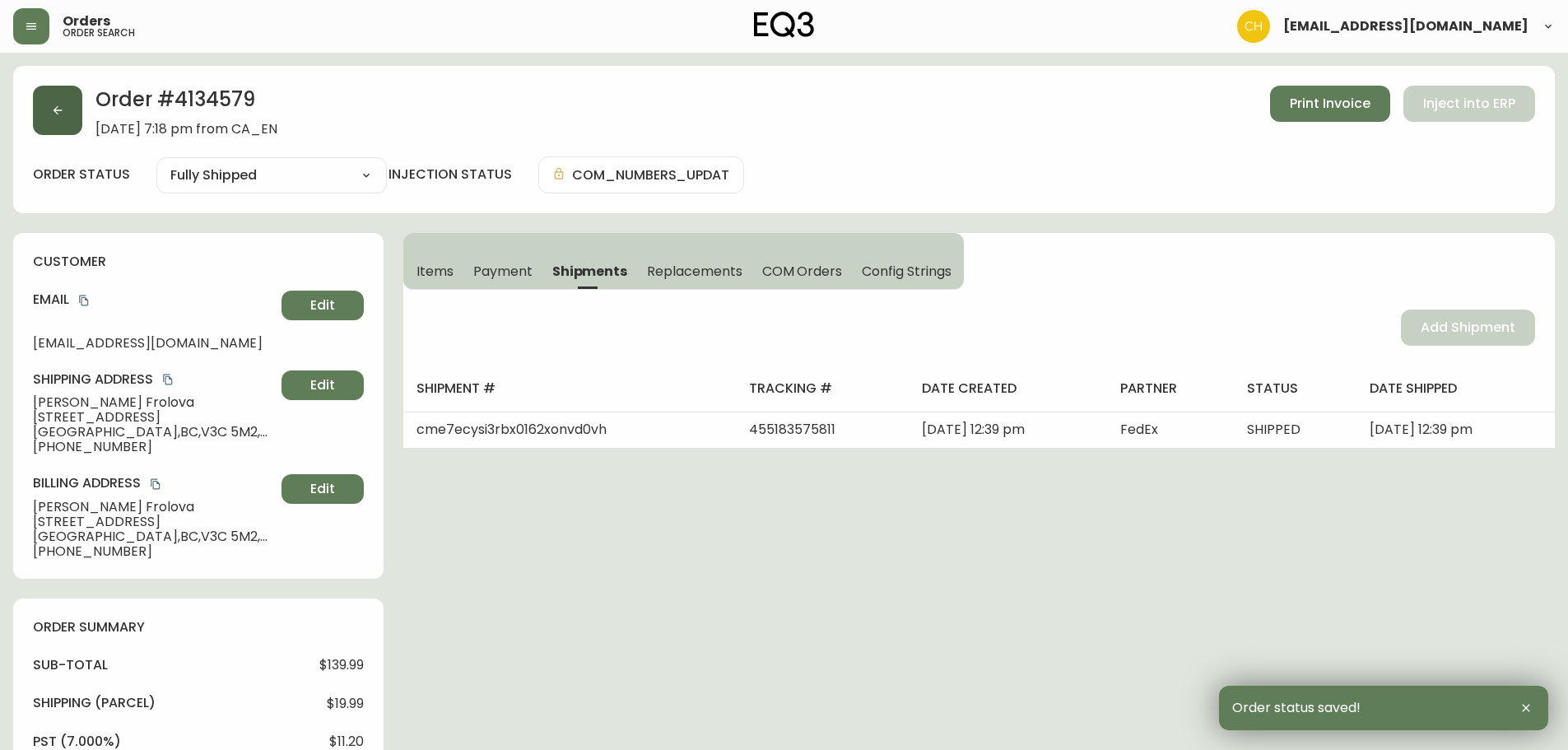
click at [60, 118] on button "button" at bounding box center [58, 110] width 50 height 50
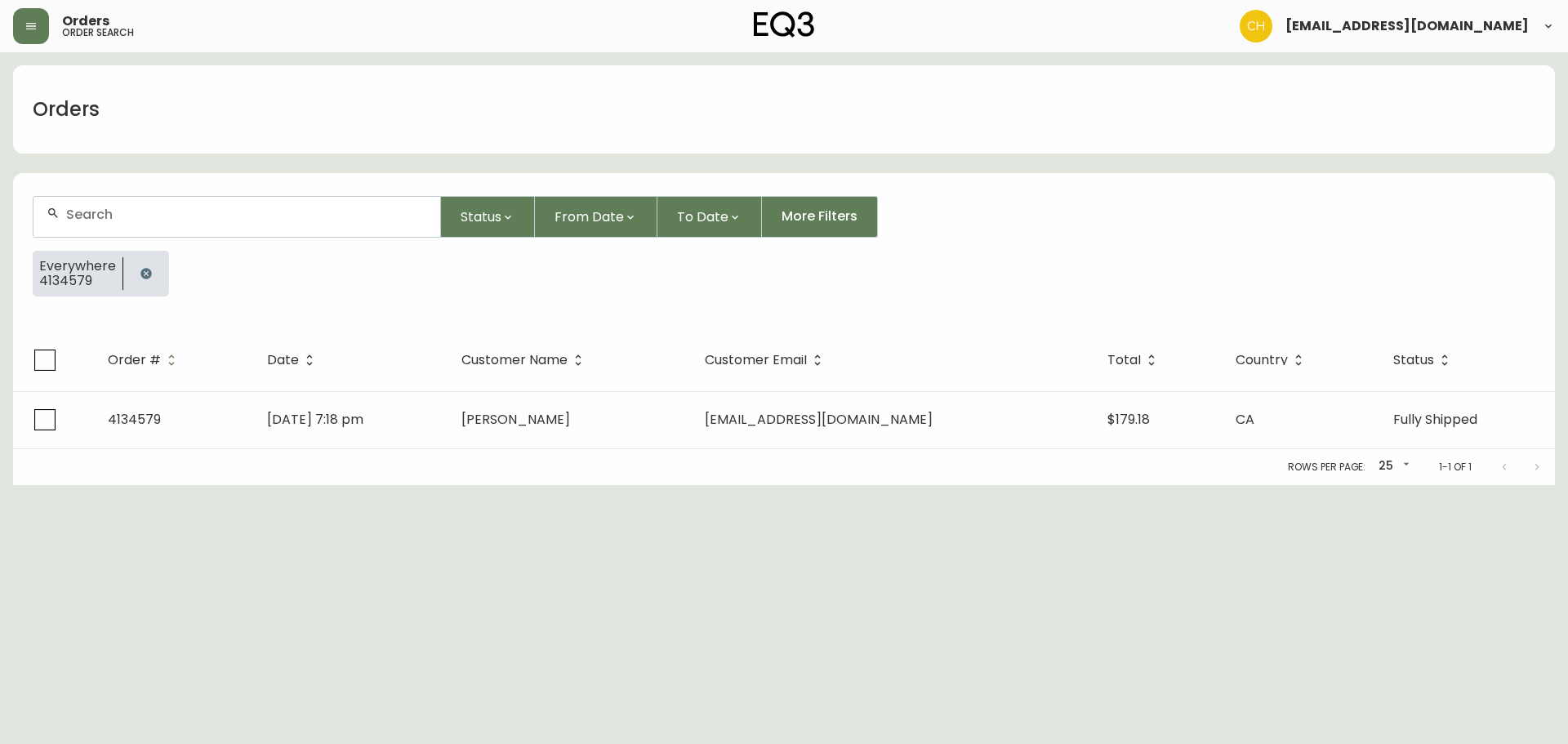
click at [77, 206] on div at bounding box center [237, 217] width 406 height 40
type input "4134592"
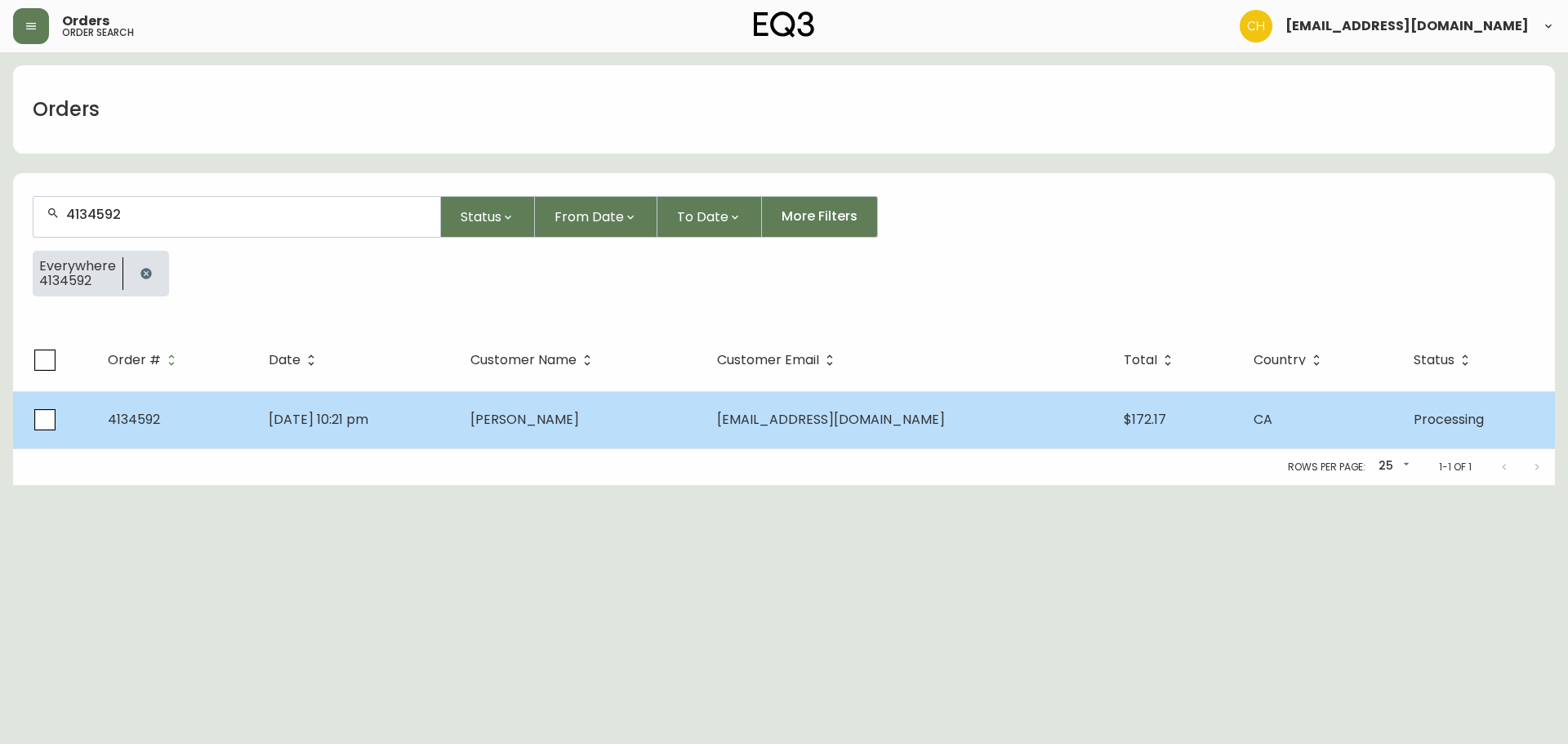
click at [534, 423] on td "[PERSON_NAME]" at bounding box center [580, 420] width 246 height 57
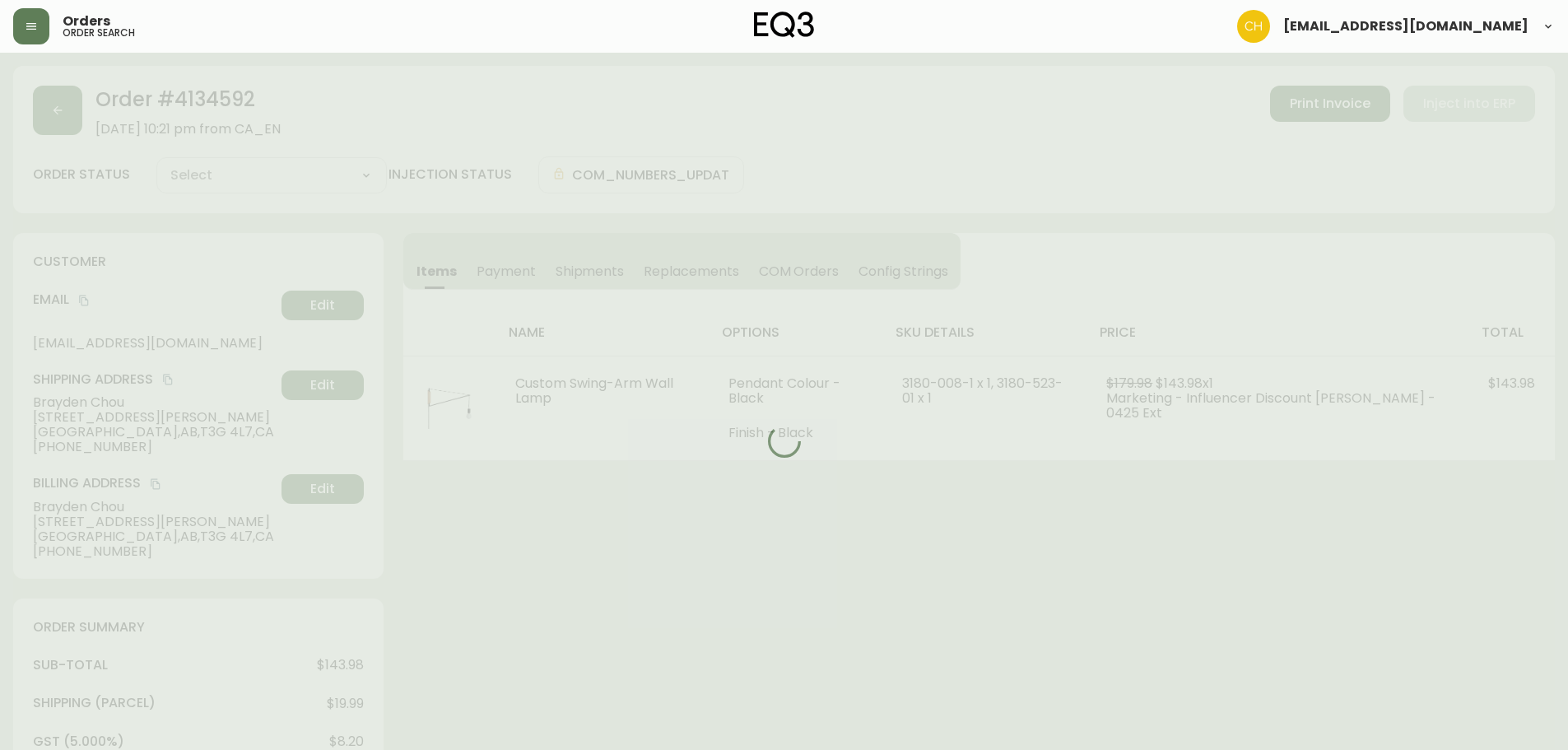
type input "Processing"
select select "PROCESSING"
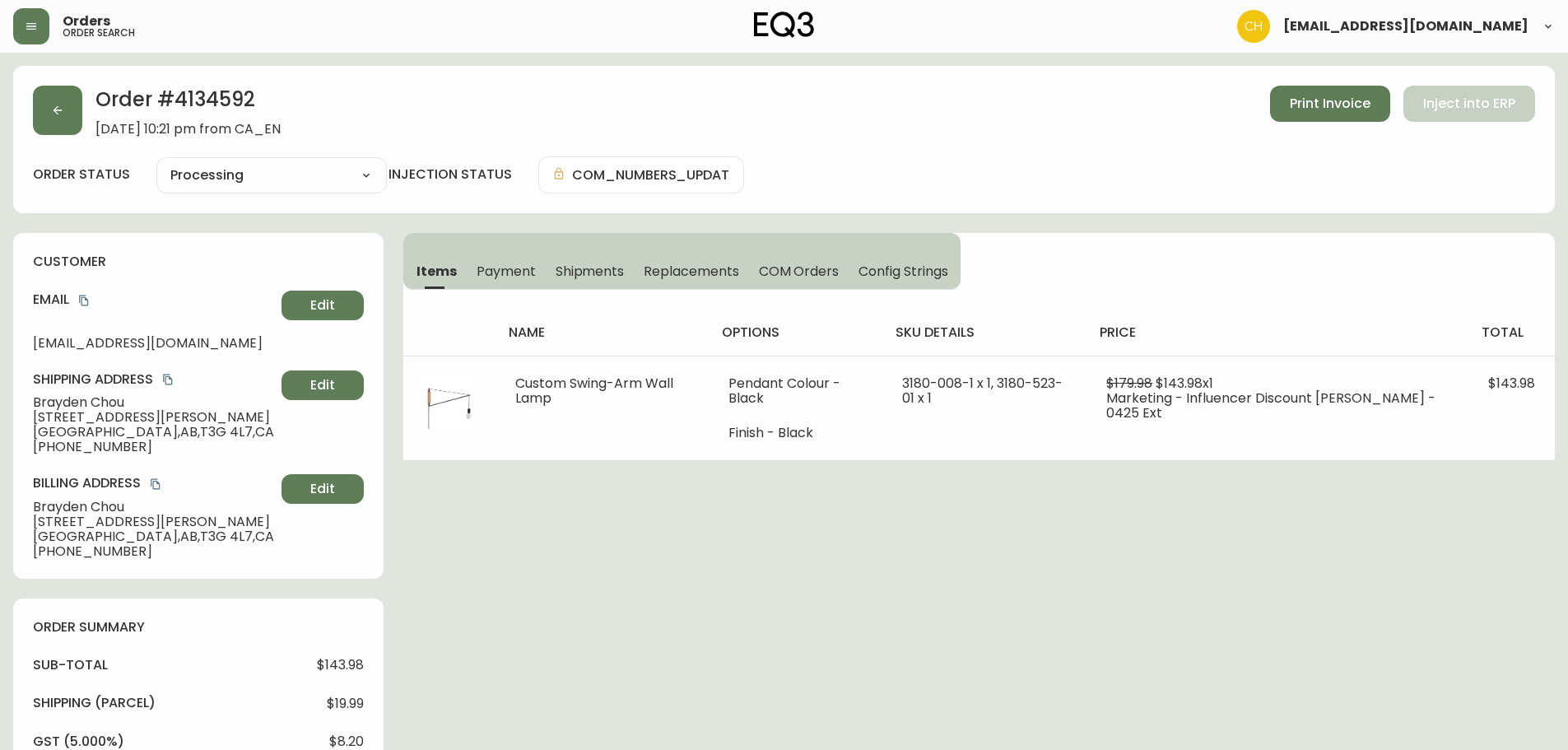
click at [574, 266] on span "Shipments" at bounding box center [589, 271] width 69 height 17
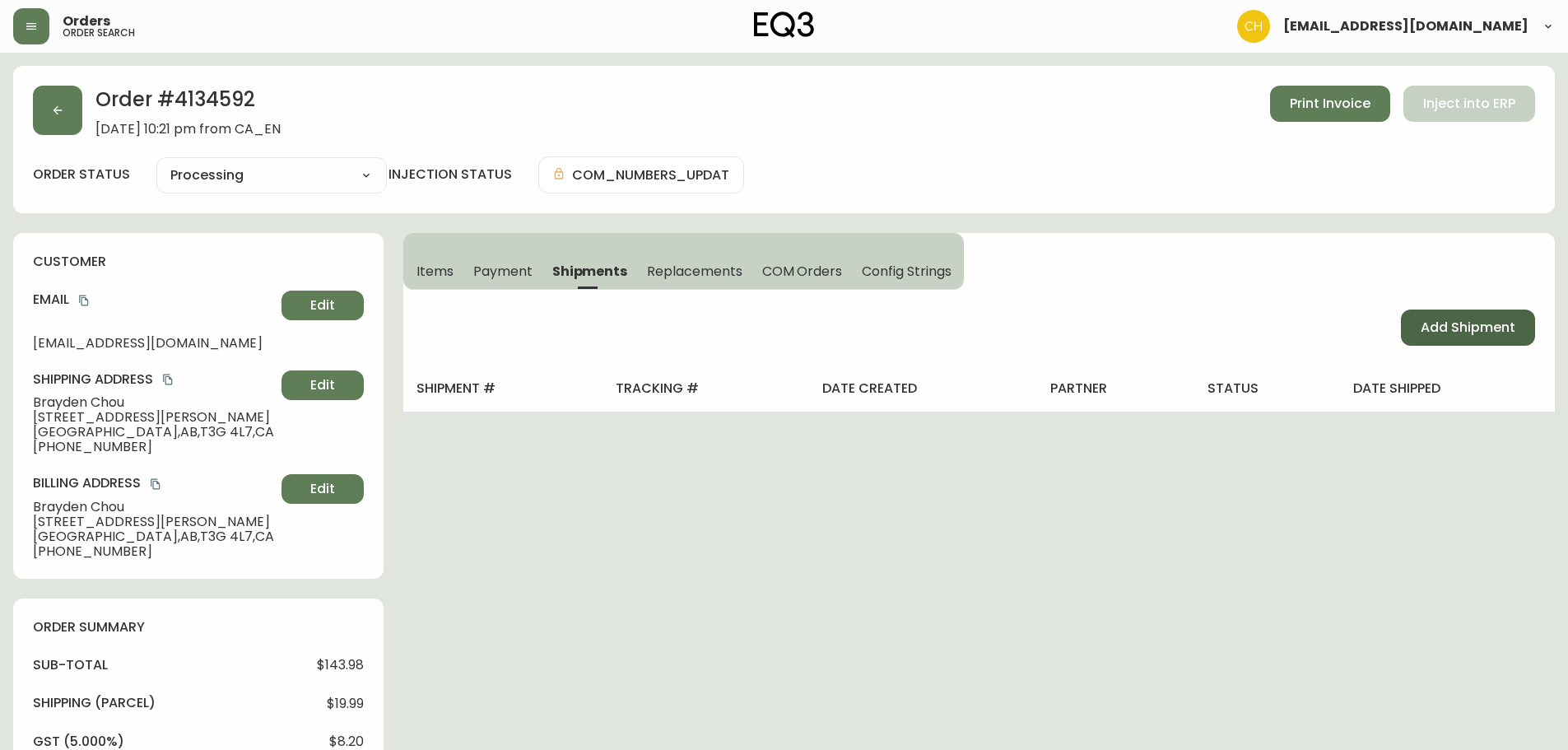
click at [1490, 323] on span "Add Shipment" at bounding box center [1468, 327] width 95 height 18
select select "PENDING"
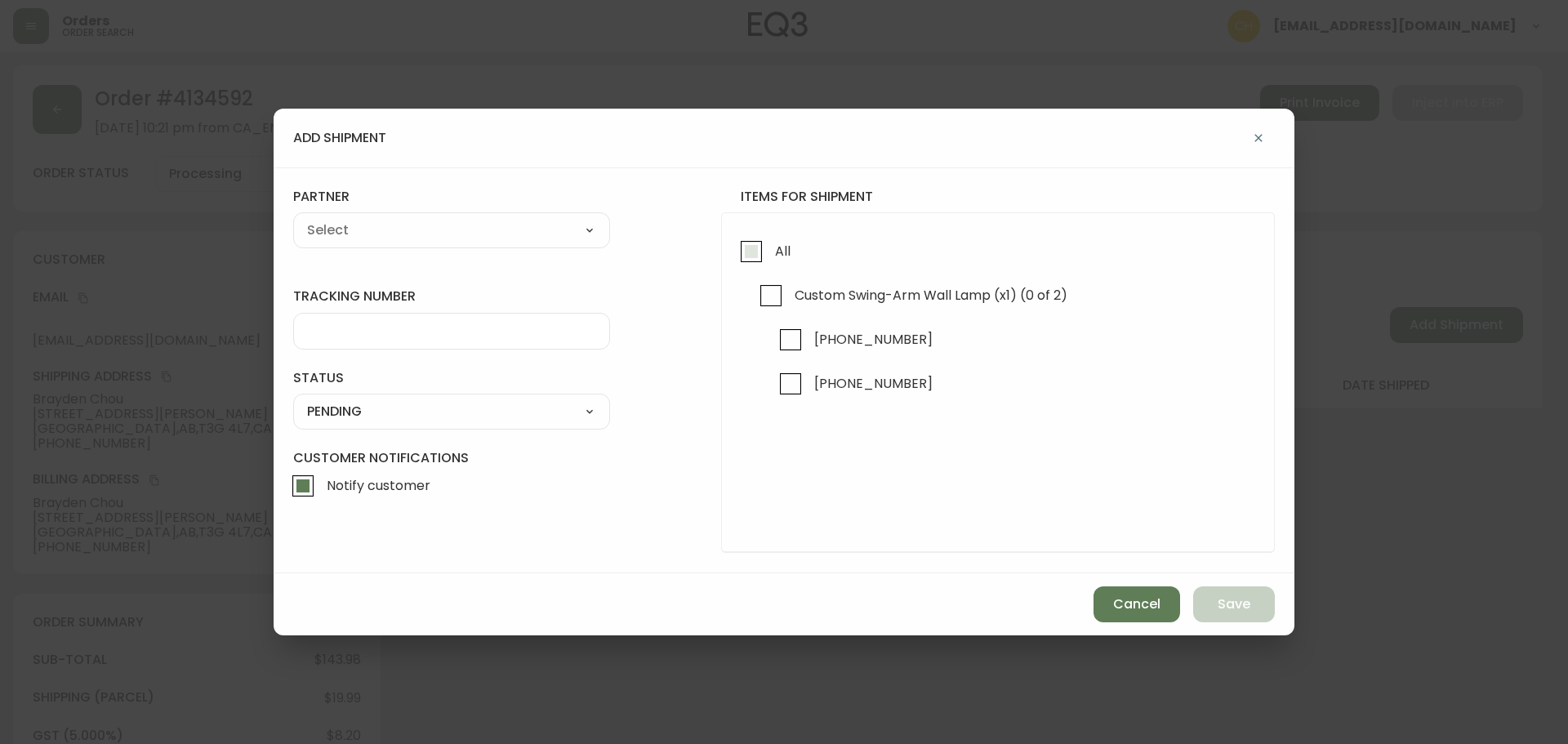
click at [750, 261] on input "All" at bounding box center [751, 251] width 37 height 37
checkbox input "true"
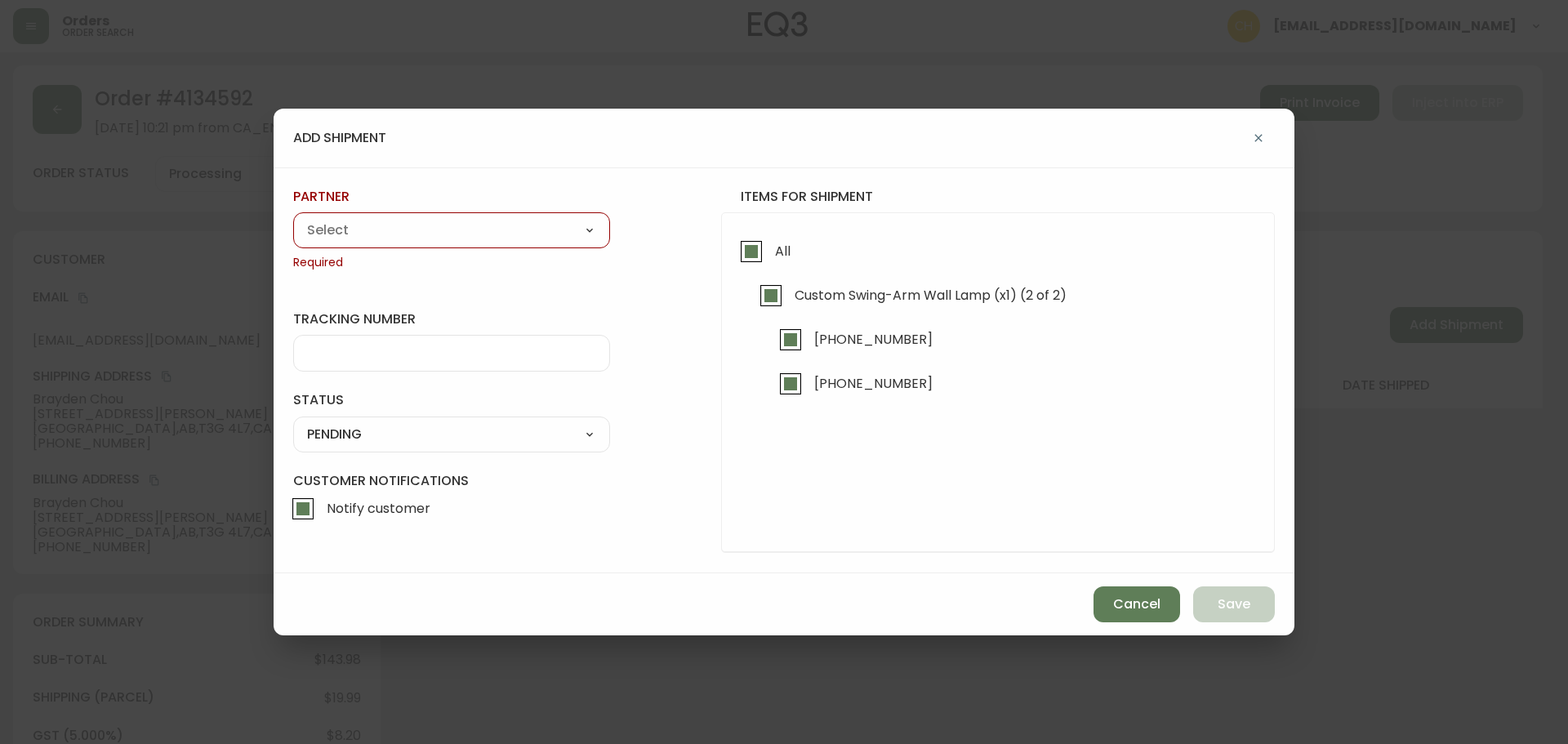
click at [369, 230] on select "A Move to Remember LLC ABF Freight Alero [PERSON_NAME] Canada Post CDS Ceva Log…" at bounding box center [451, 230] width 317 height 24
select select "cjy0a9taa01x001669l98m63c"
click at [293, 218] on select "A Move to Remember LLC ABF Freight Alero [PERSON_NAME] Canada Post CDS Ceva Log…" at bounding box center [451, 230] width 317 height 24
type input "FedEx"
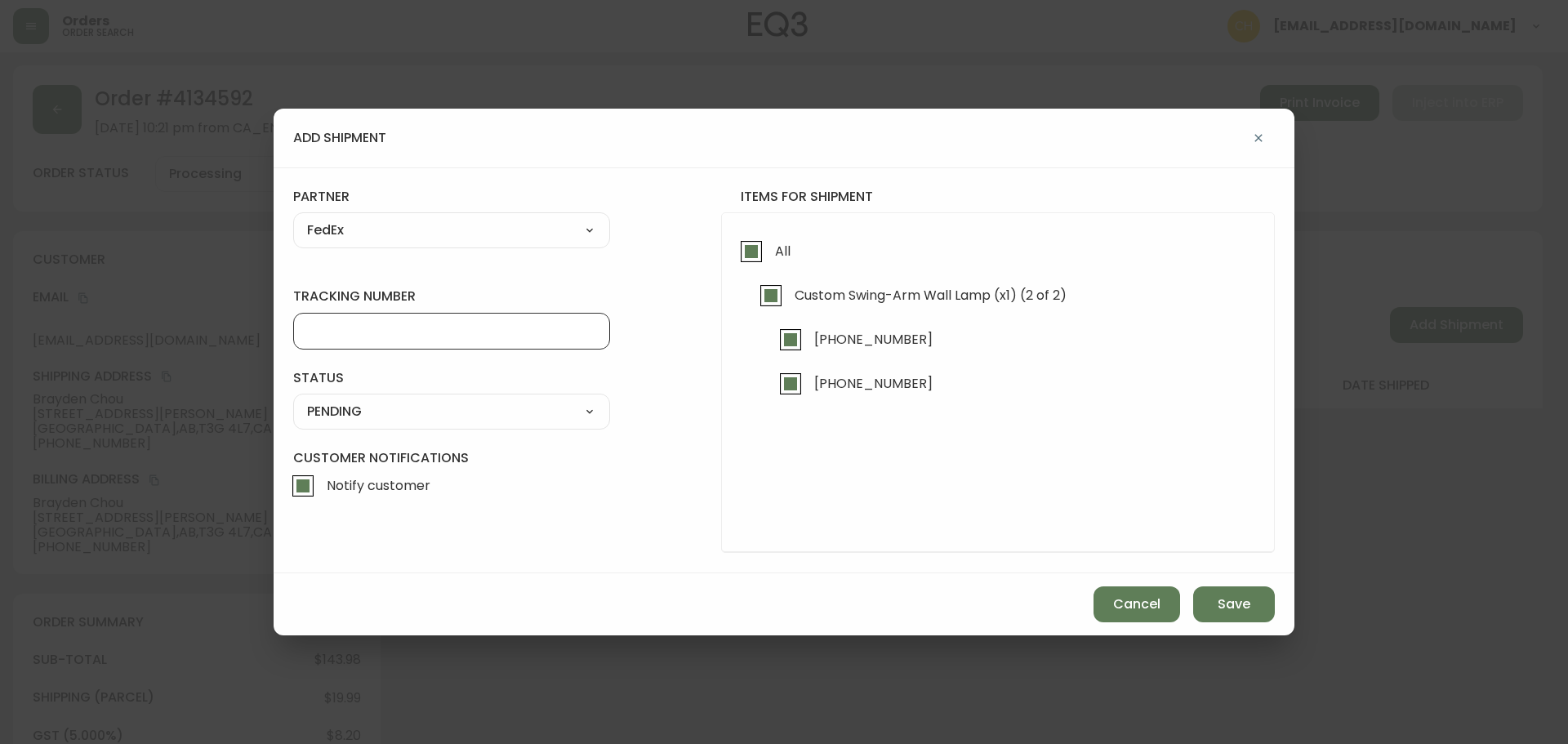
click at [347, 331] on input "tracking number" at bounding box center [451, 331] width 289 height 16
type input "455183575822"
click at [349, 424] on div "SHIPPED PENDING CANCELLED" at bounding box center [451, 412] width 317 height 36
click at [352, 408] on select "SHIPPED PENDING CANCELLED" at bounding box center [451, 412] width 317 height 24
click at [293, 400] on select "SHIPPED PENDING CANCELLED" at bounding box center [451, 412] width 317 height 24
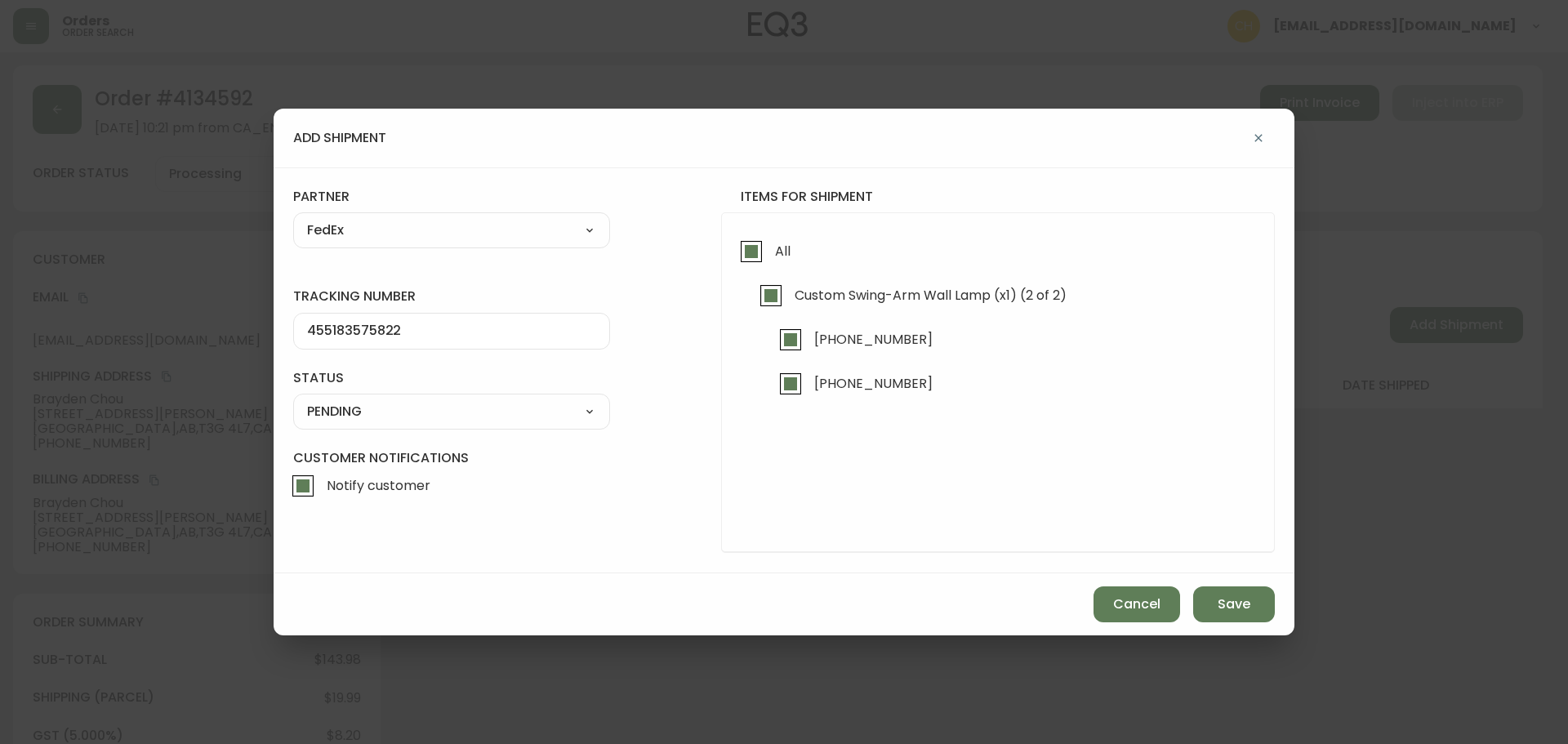
select select "PENDING"
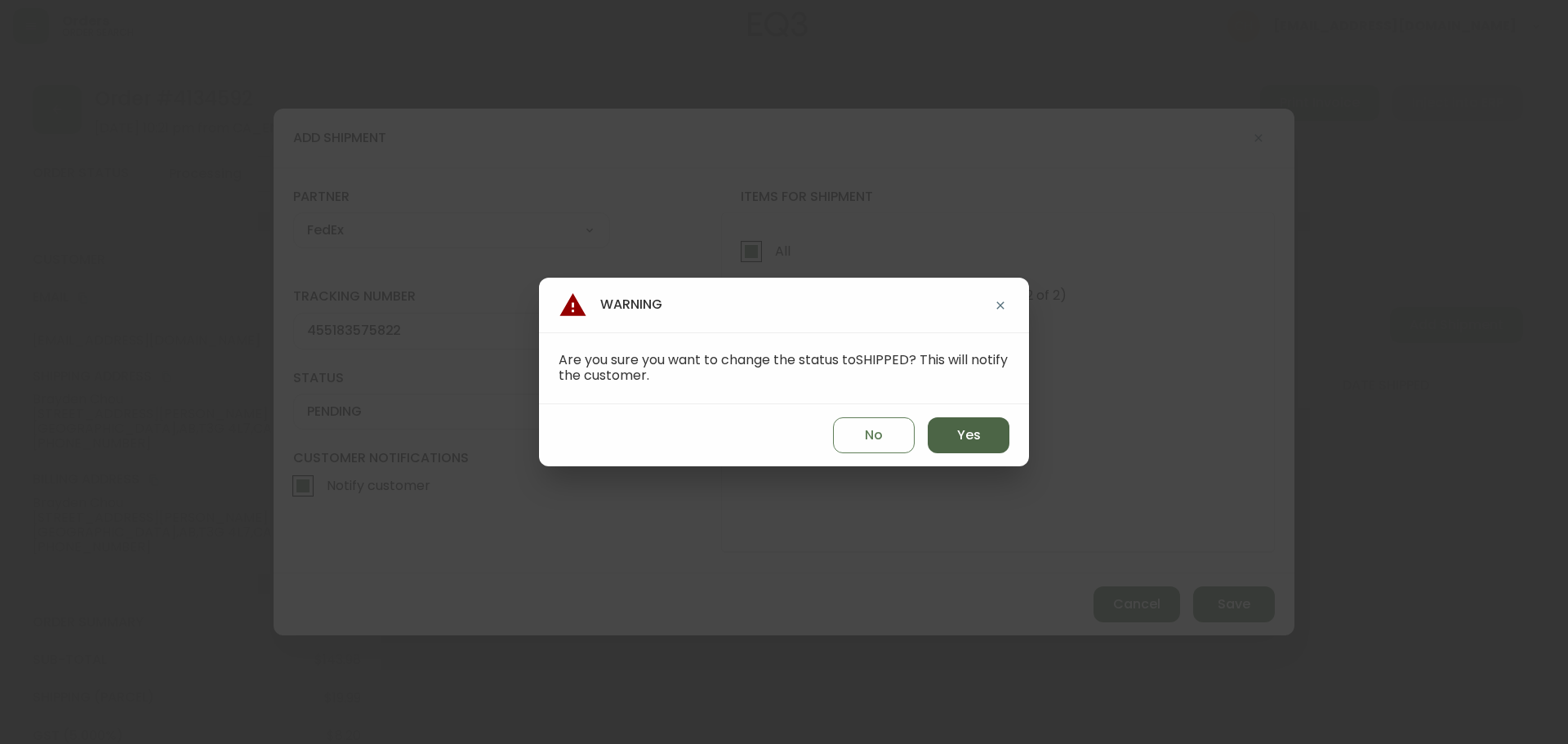
click at [958, 437] on span "Yes" at bounding box center [969, 435] width 23 height 18
type input "SHIPPED"
select select "SHIPPED"
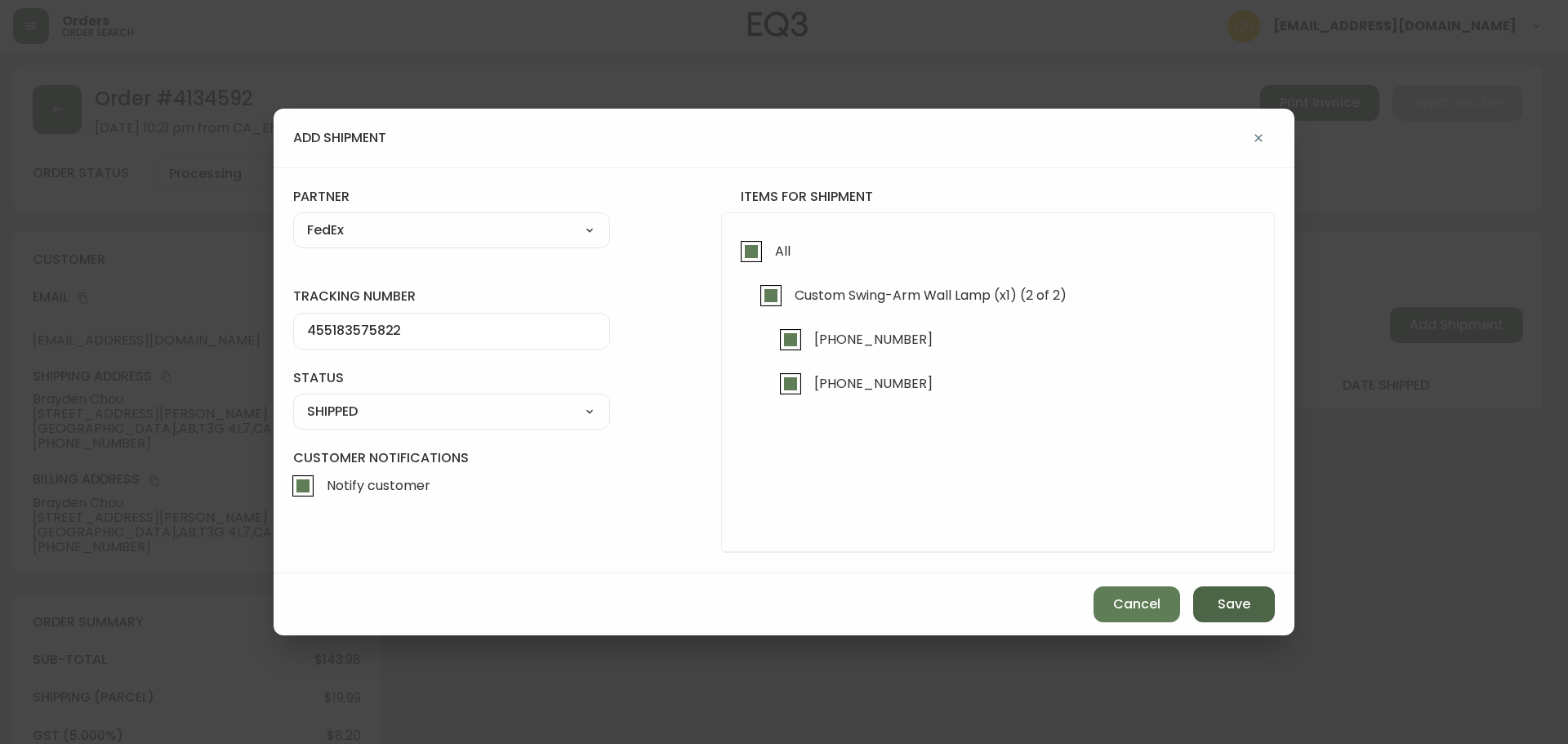
click at [1219, 600] on button "Save" at bounding box center [1234, 605] width 81 height 36
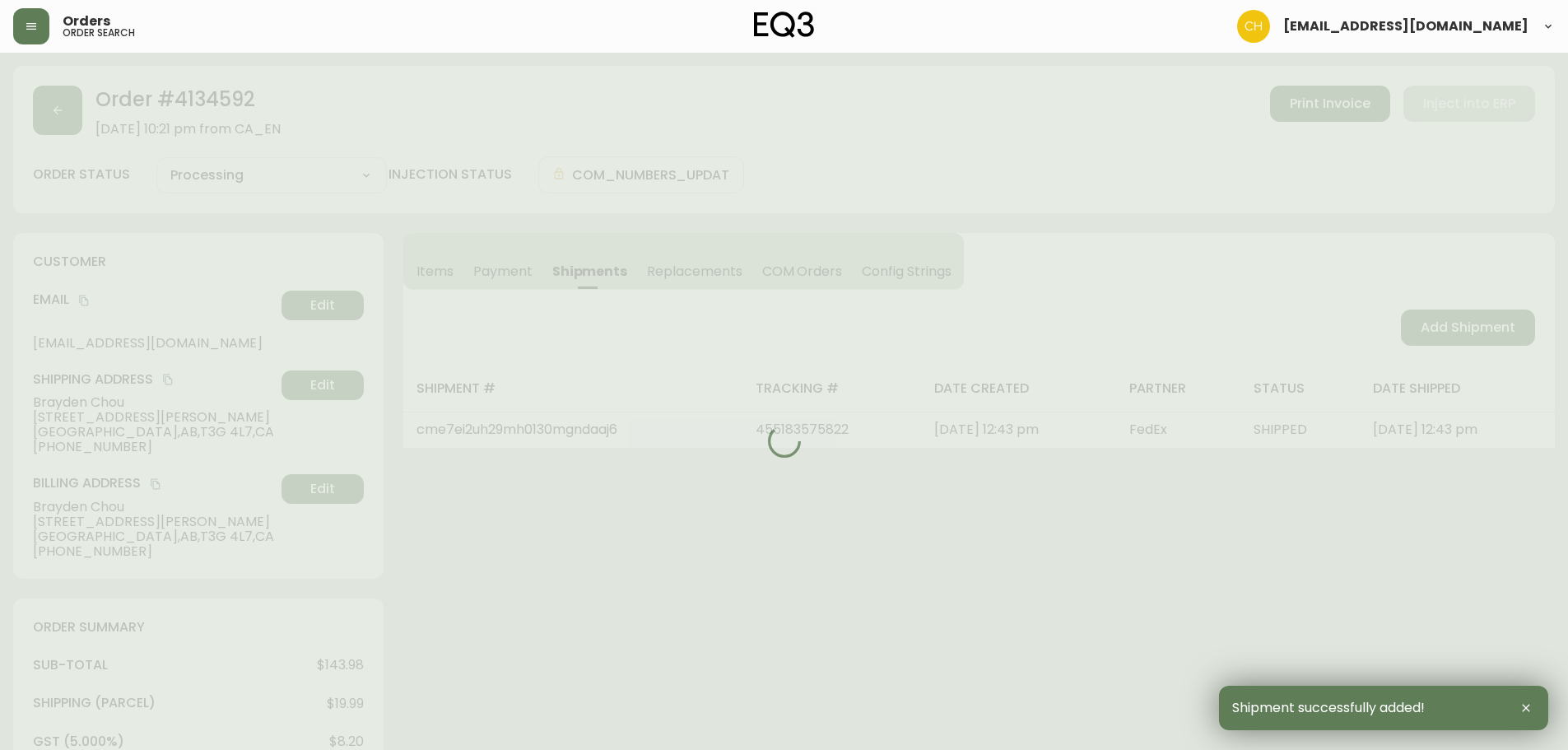
type input "Fully Shipped"
select select "FULLY_SHIPPED"
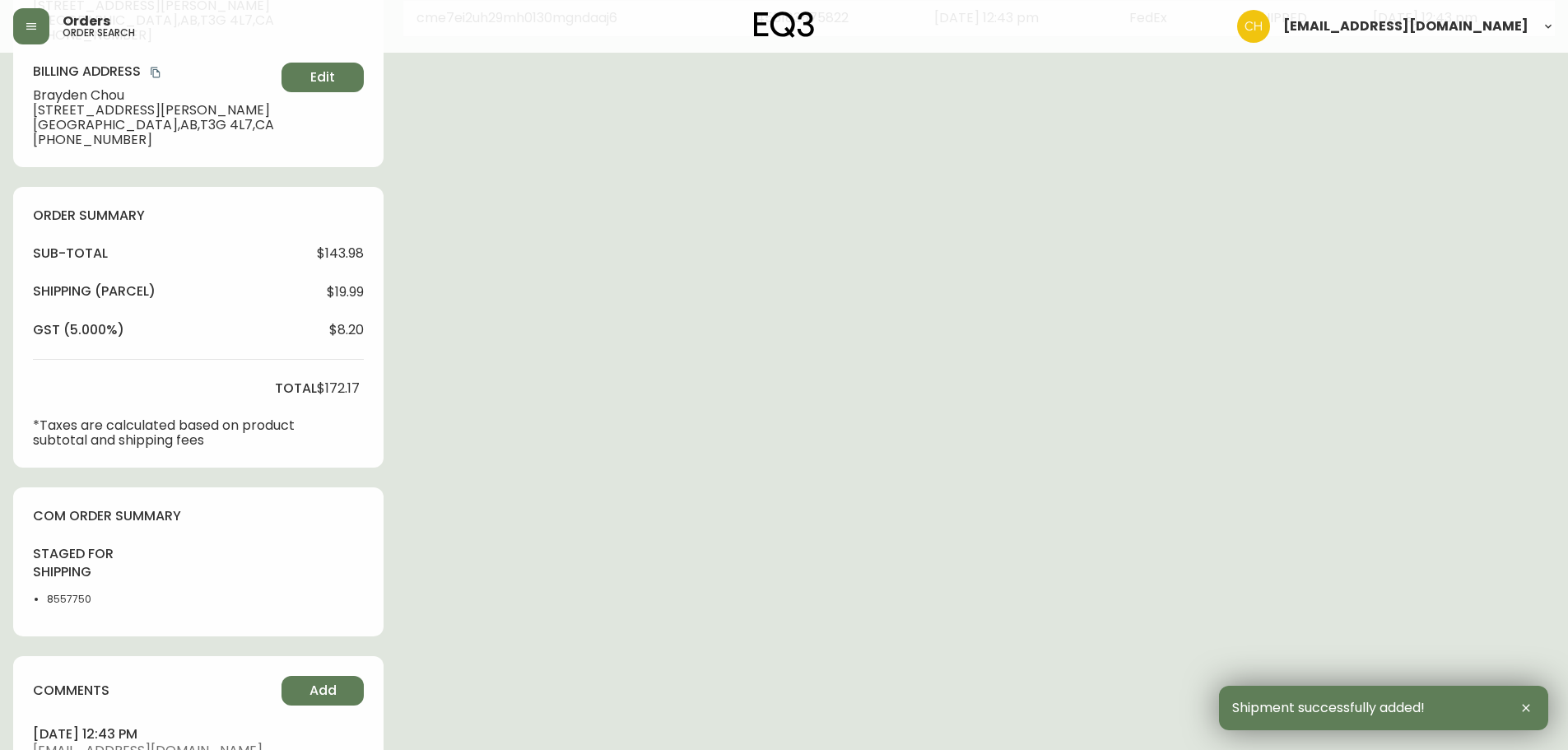
scroll to position [729, 0]
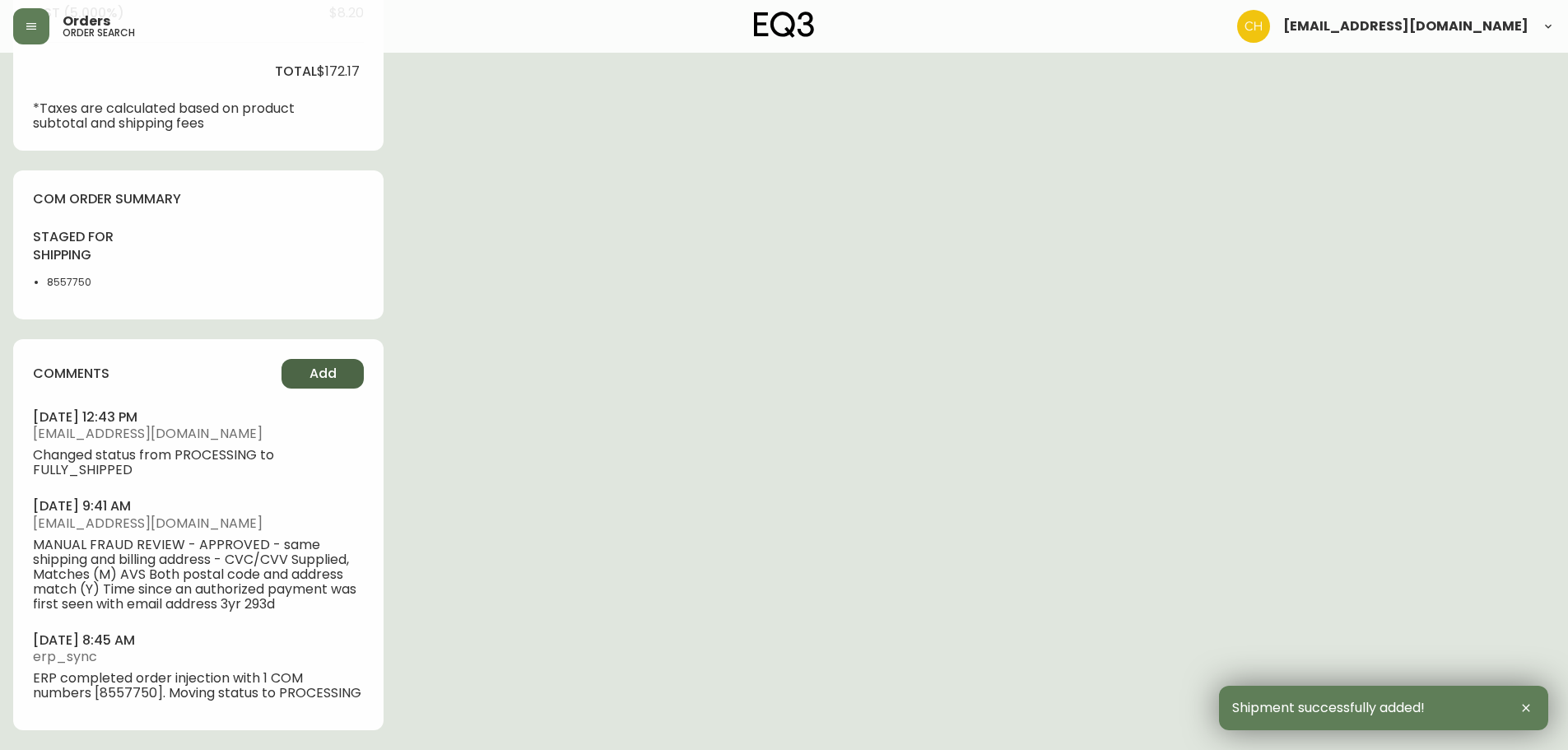
click at [331, 379] on span "Add" at bounding box center [322, 373] width 27 height 18
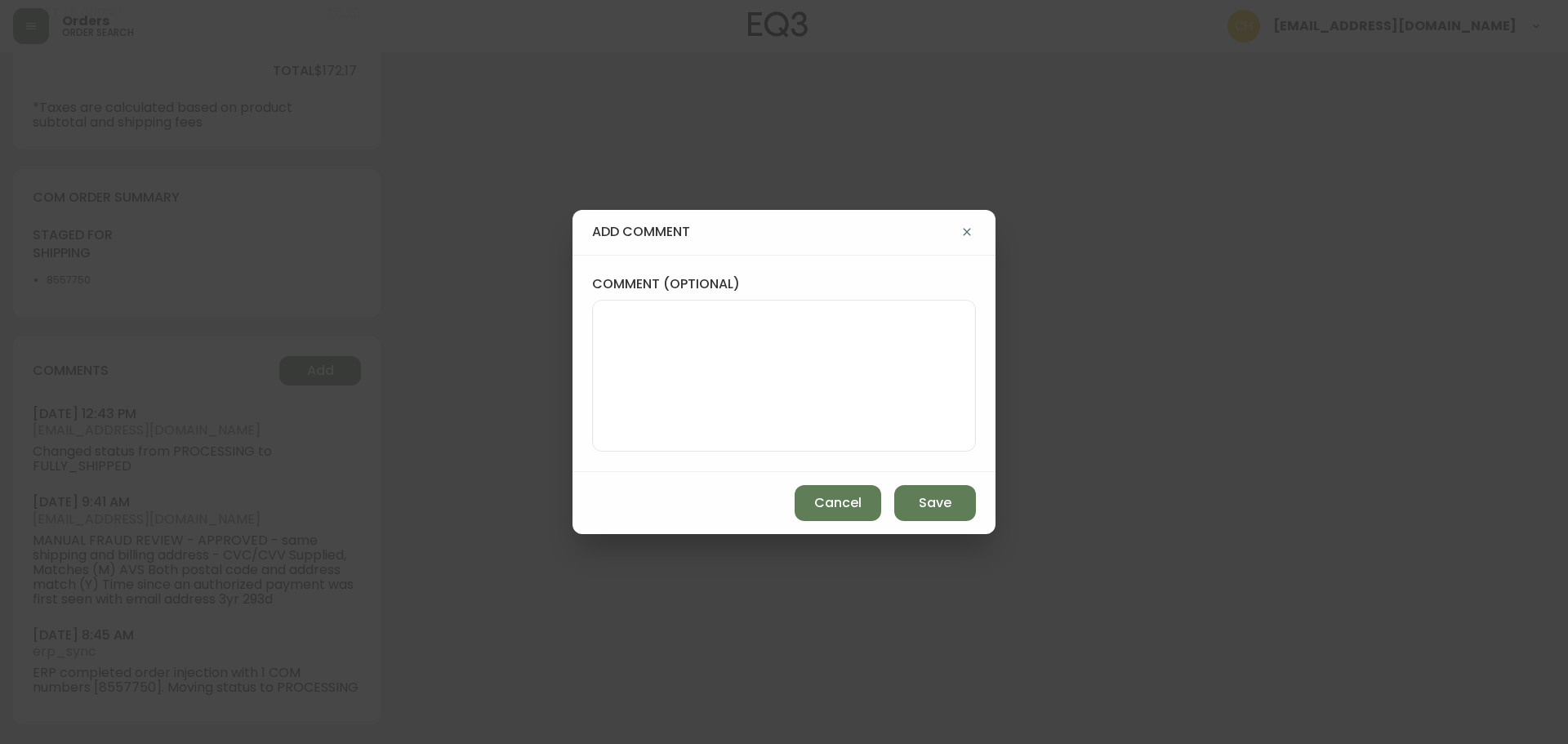
click at [636, 343] on textarea "comment (optional)" at bounding box center [784, 375] width 356 height 131
type textarea "CH"
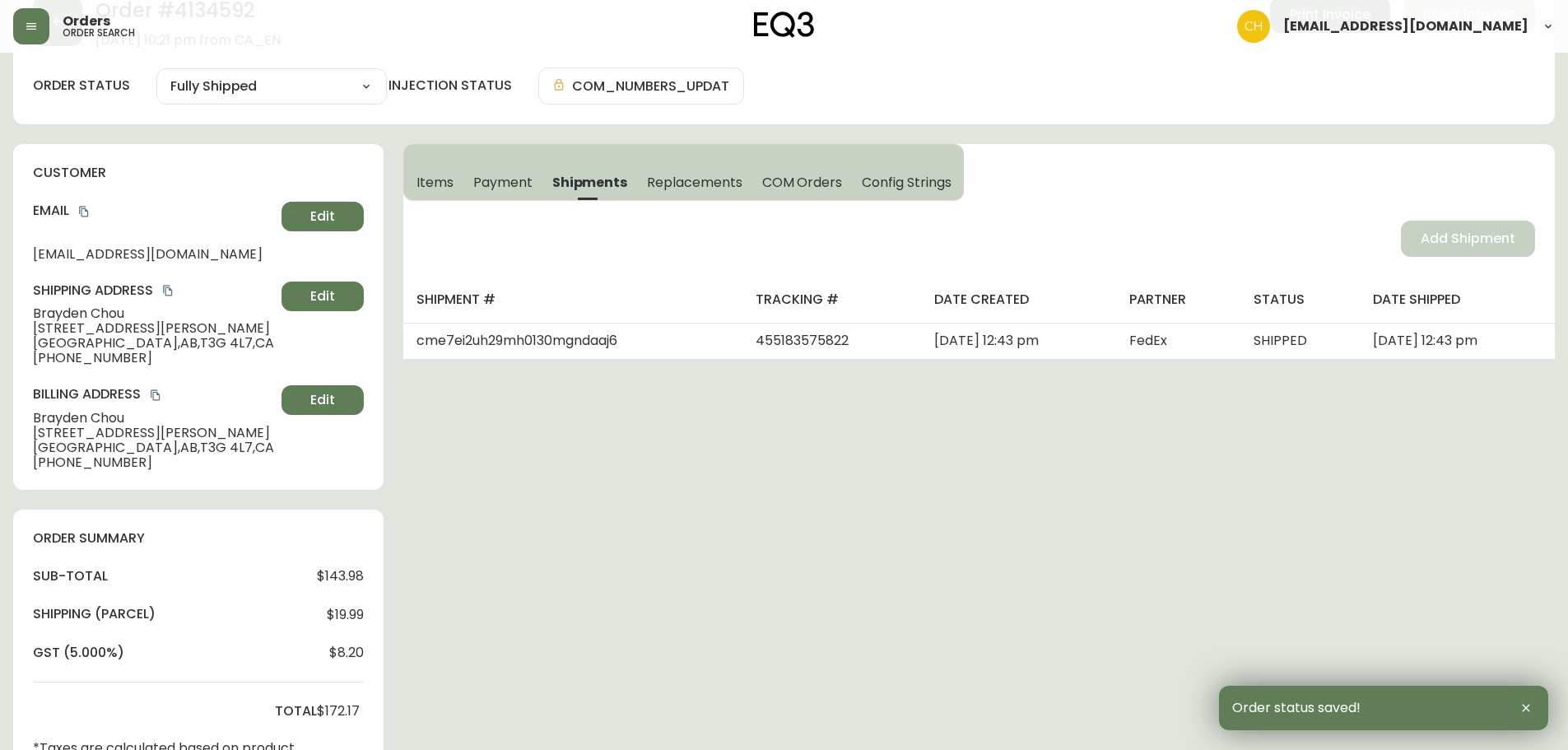
scroll to position [0, 0]
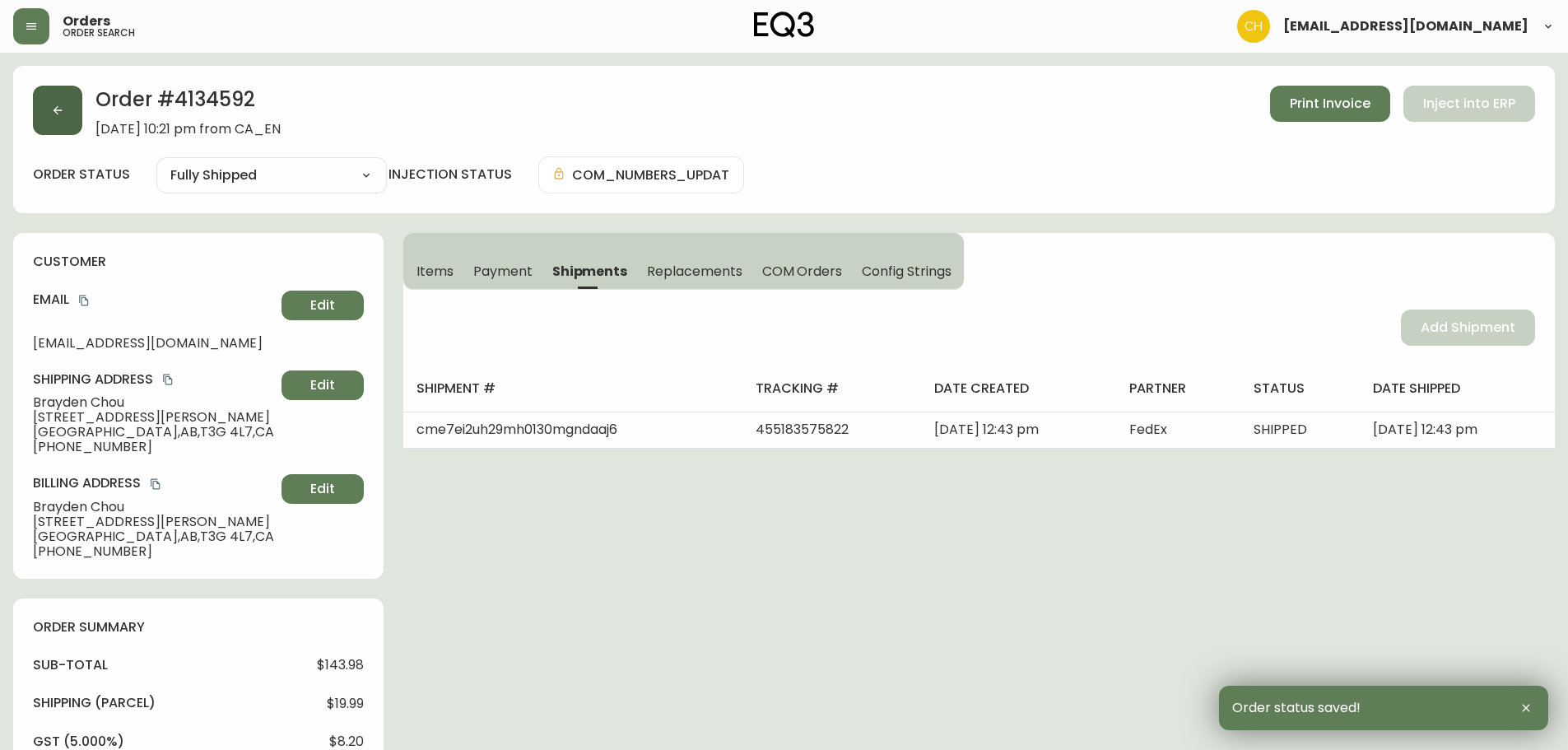
click at [70, 107] on button "button" at bounding box center [58, 110] width 50 height 50
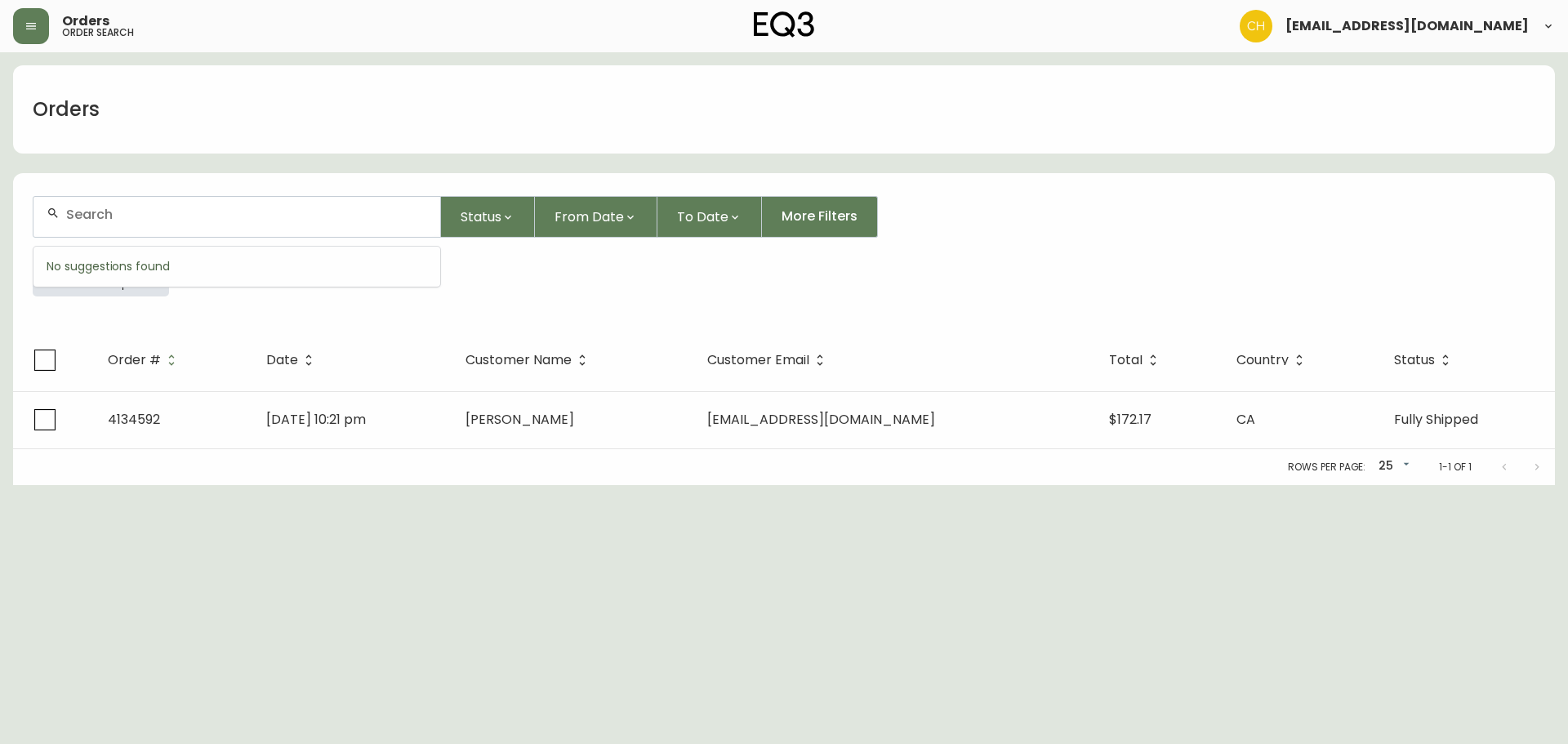
click at [90, 213] on input "text" at bounding box center [246, 215] width 361 height 16
type input "4134605"
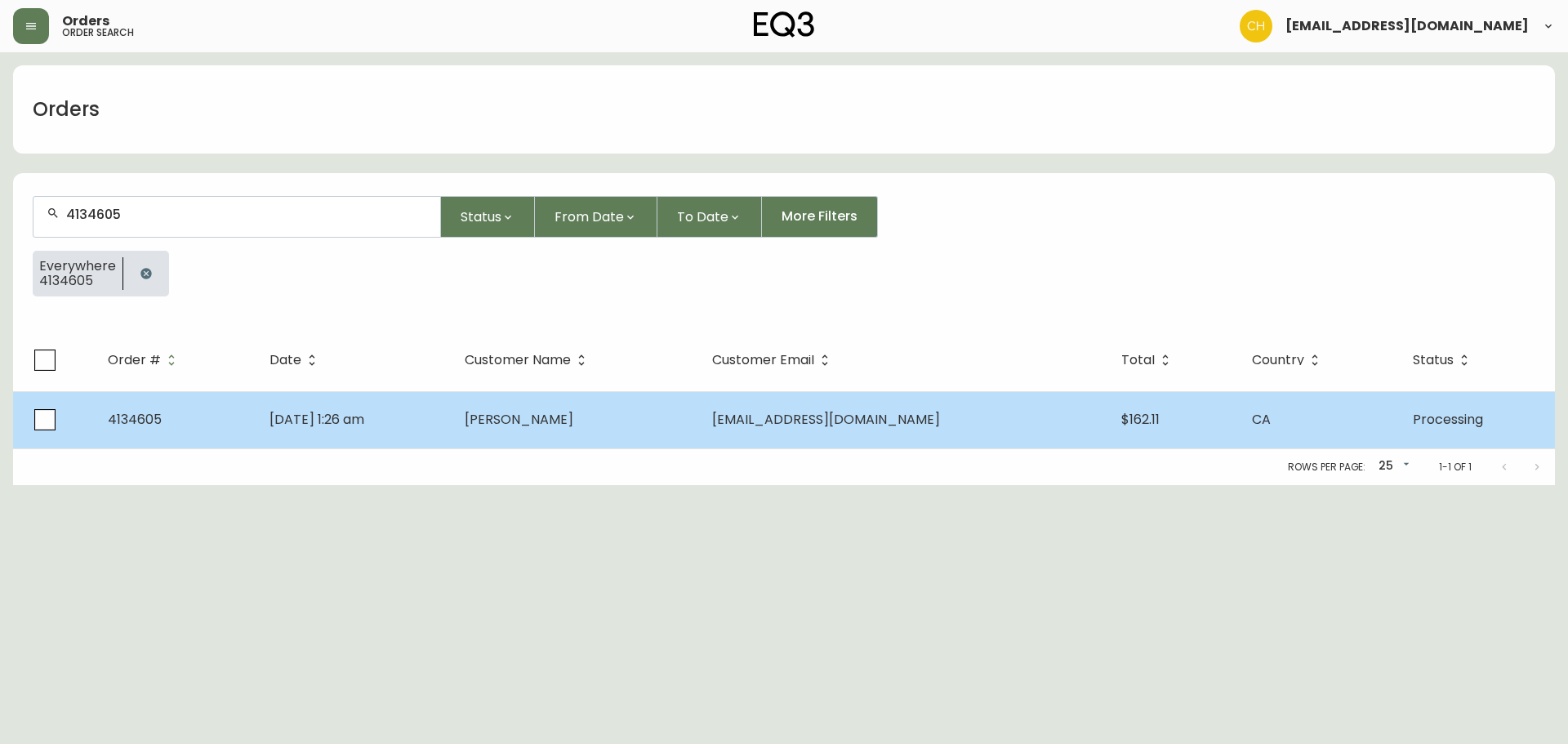
click at [529, 424] on span "[PERSON_NAME]" at bounding box center [519, 420] width 109 height 19
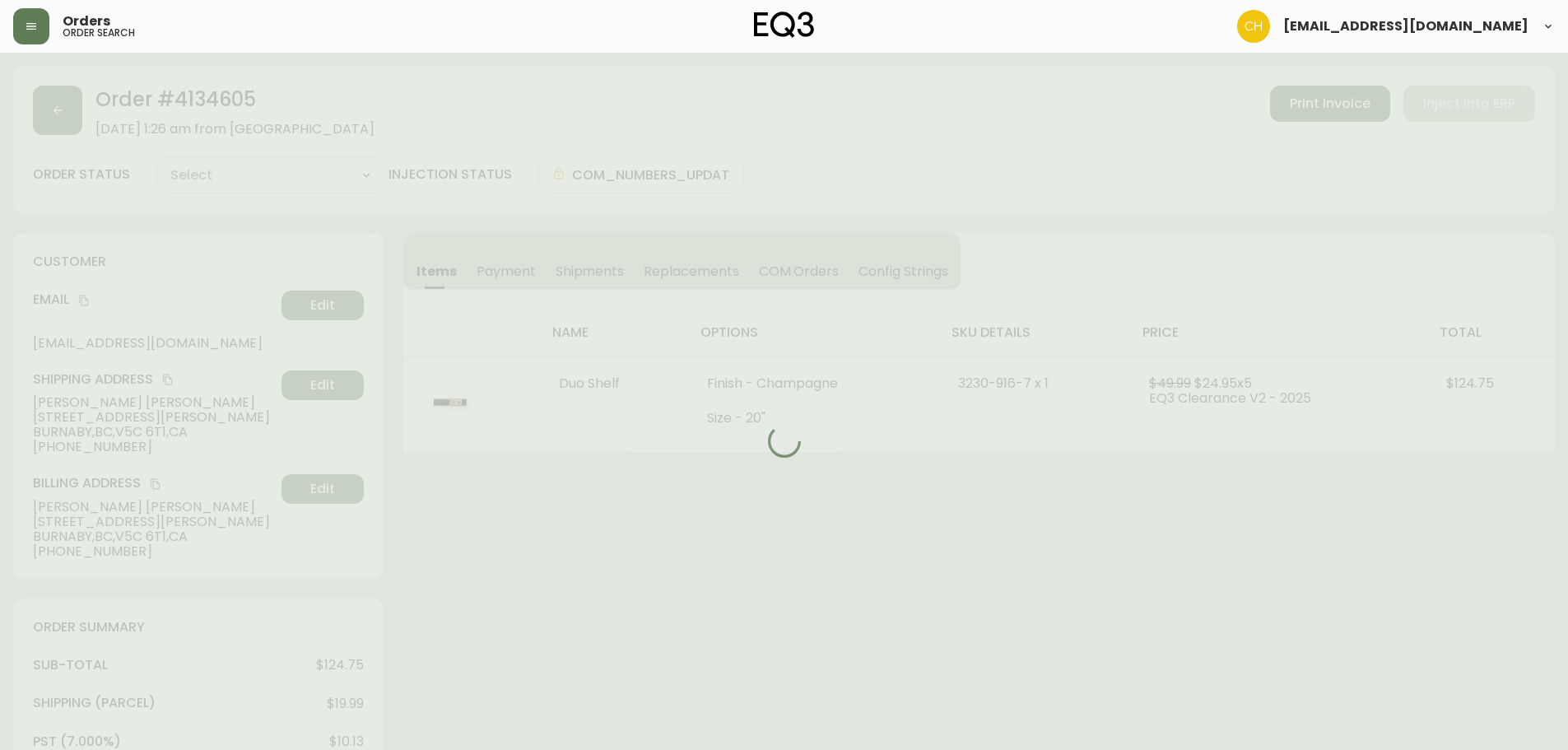
type input "Processing"
select select "PROCESSING"
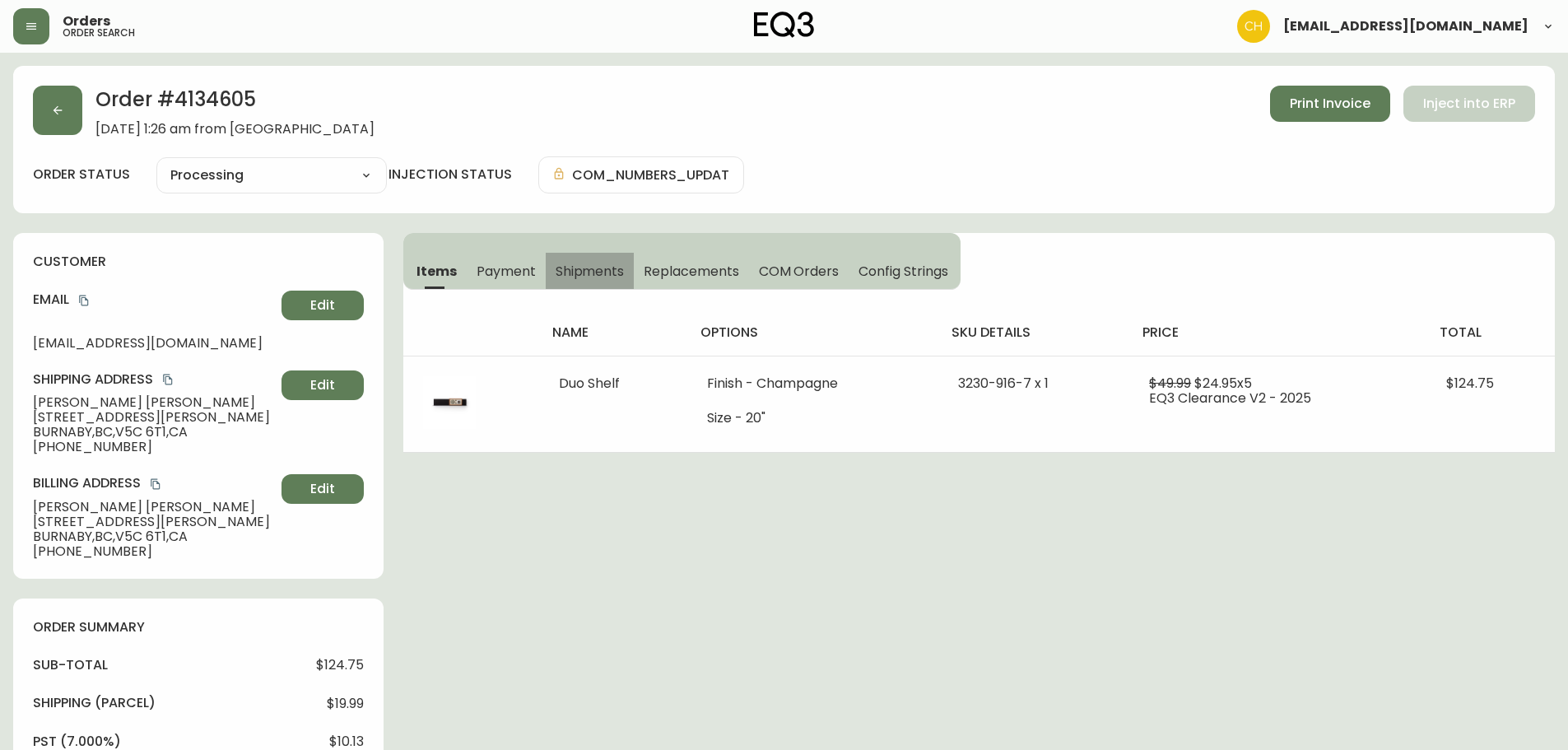
click at [582, 274] on span "Shipments" at bounding box center [589, 271] width 69 height 17
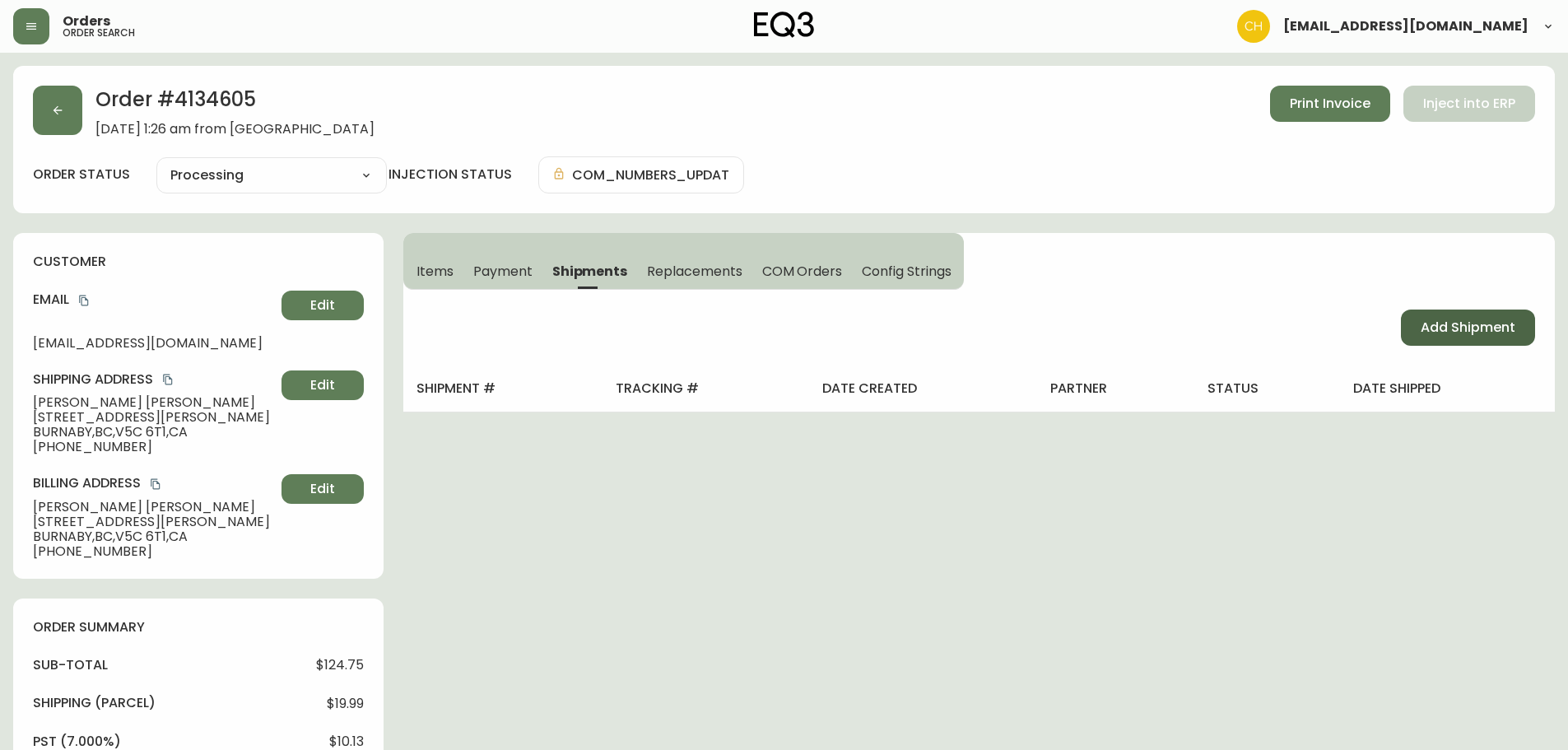
click at [1437, 328] on span "Add Shipment" at bounding box center [1468, 327] width 95 height 18
select select "PENDING"
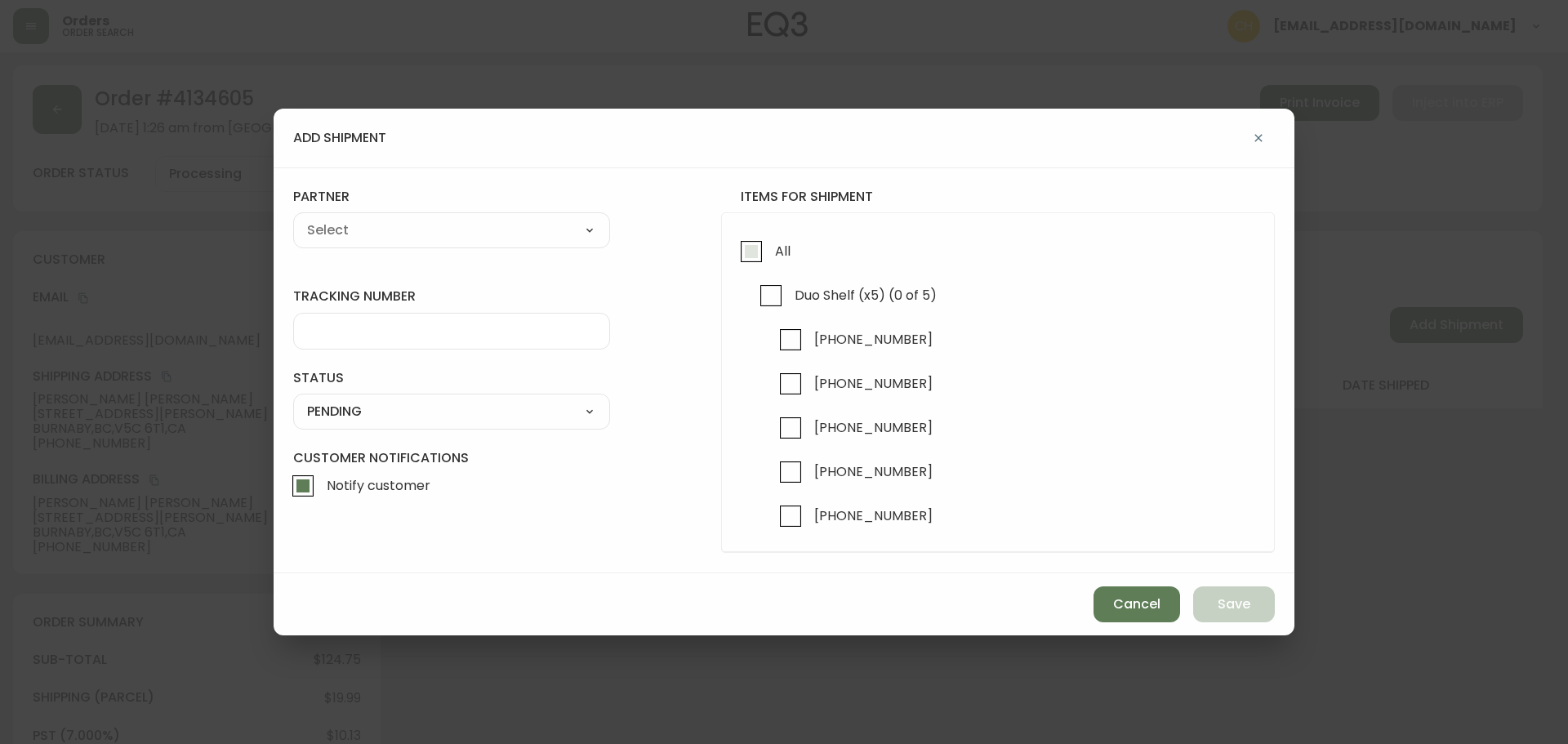
click at [755, 247] on input "All" at bounding box center [751, 251] width 37 height 37
checkbox input "true"
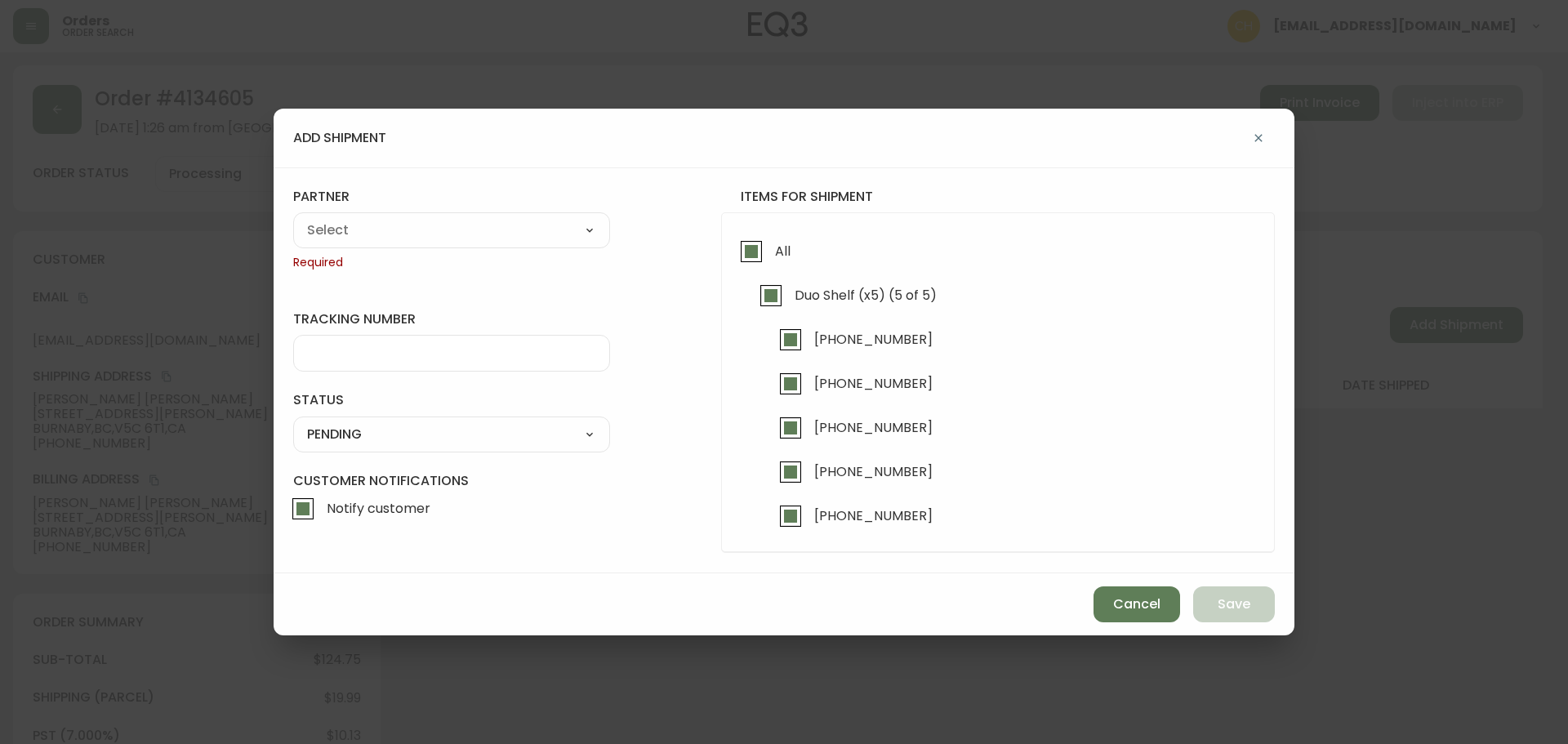
checkbox input "true"
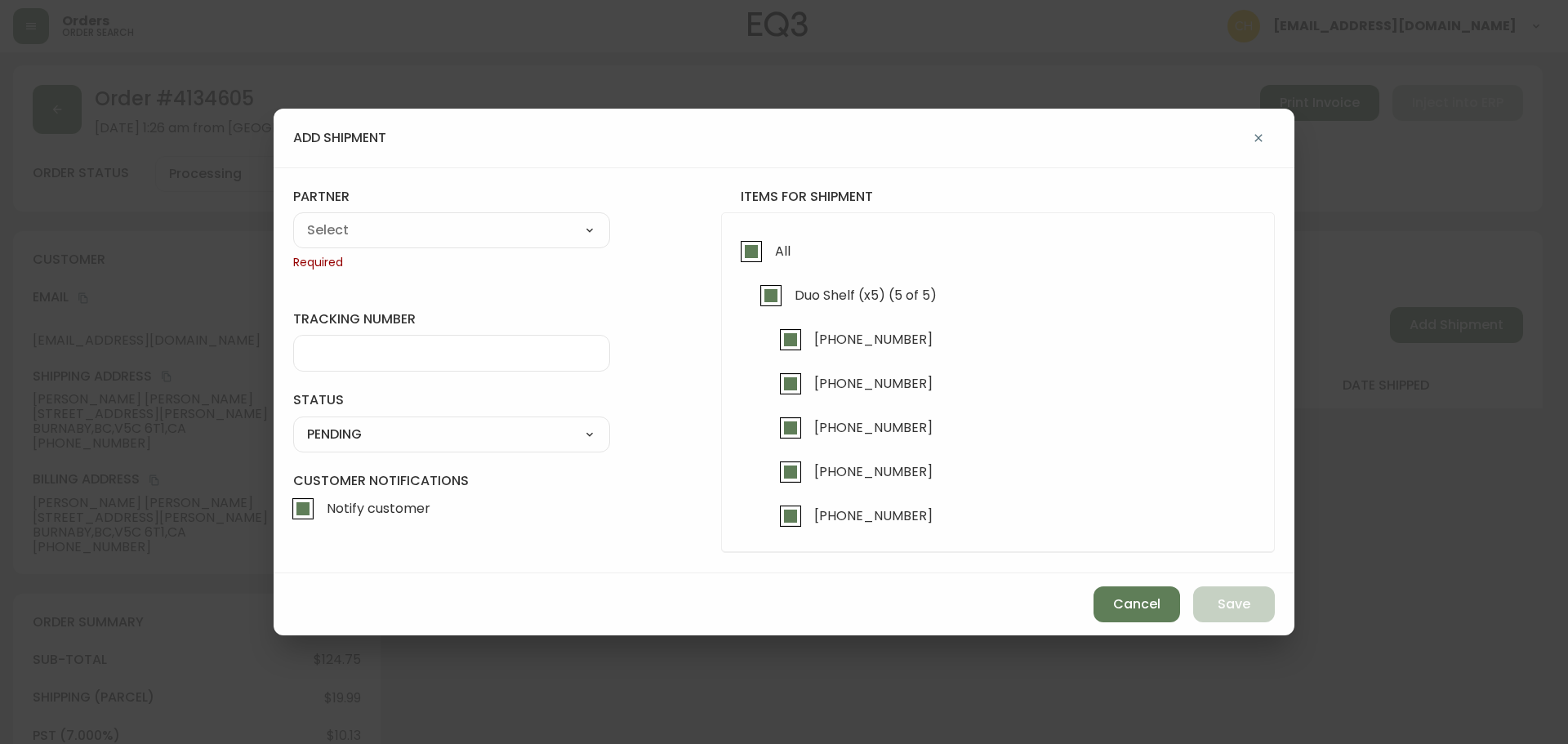
checkbox input "true"
click at [563, 231] on select "A Move to Remember LLC ABF Freight Alero [PERSON_NAME] Canada Post CDS Ceva Log…" at bounding box center [451, 230] width 317 height 24
select select "cjy0a9taa01x001669l98m63c"
click at [293, 218] on select "A Move to Remember LLC ABF Freight Alero [PERSON_NAME] Canada Post CDS Ceva Log…" at bounding box center [451, 230] width 317 height 24
type input "FedEx"
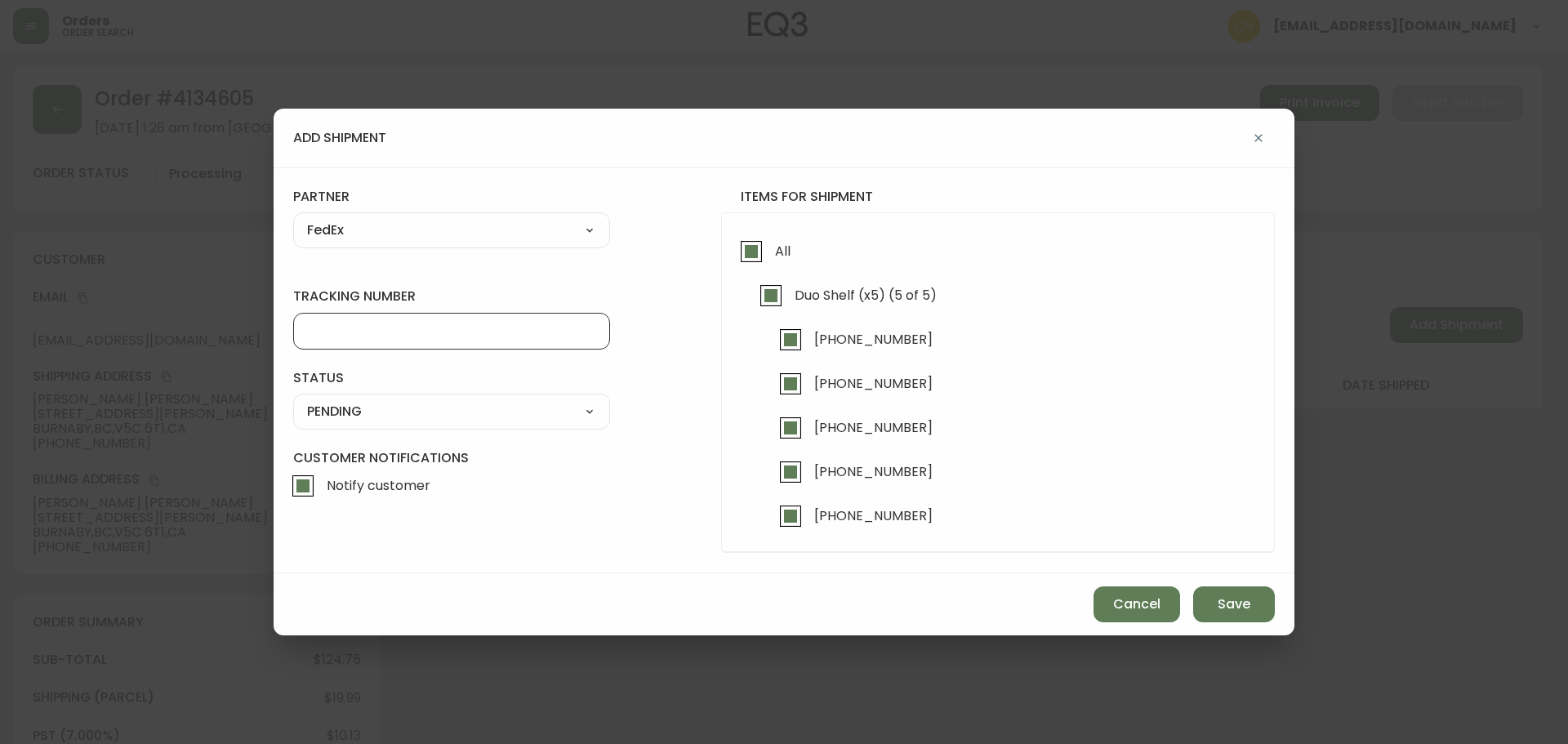
click at [357, 333] on input "tracking number" at bounding box center [451, 331] width 289 height 16
type input "4"
type input "455183575833"
click at [369, 413] on select "SHIPPED PENDING CANCELLED" at bounding box center [451, 412] width 317 height 24
click at [293, 400] on select "SHIPPED PENDING CANCELLED" at bounding box center [451, 412] width 317 height 24
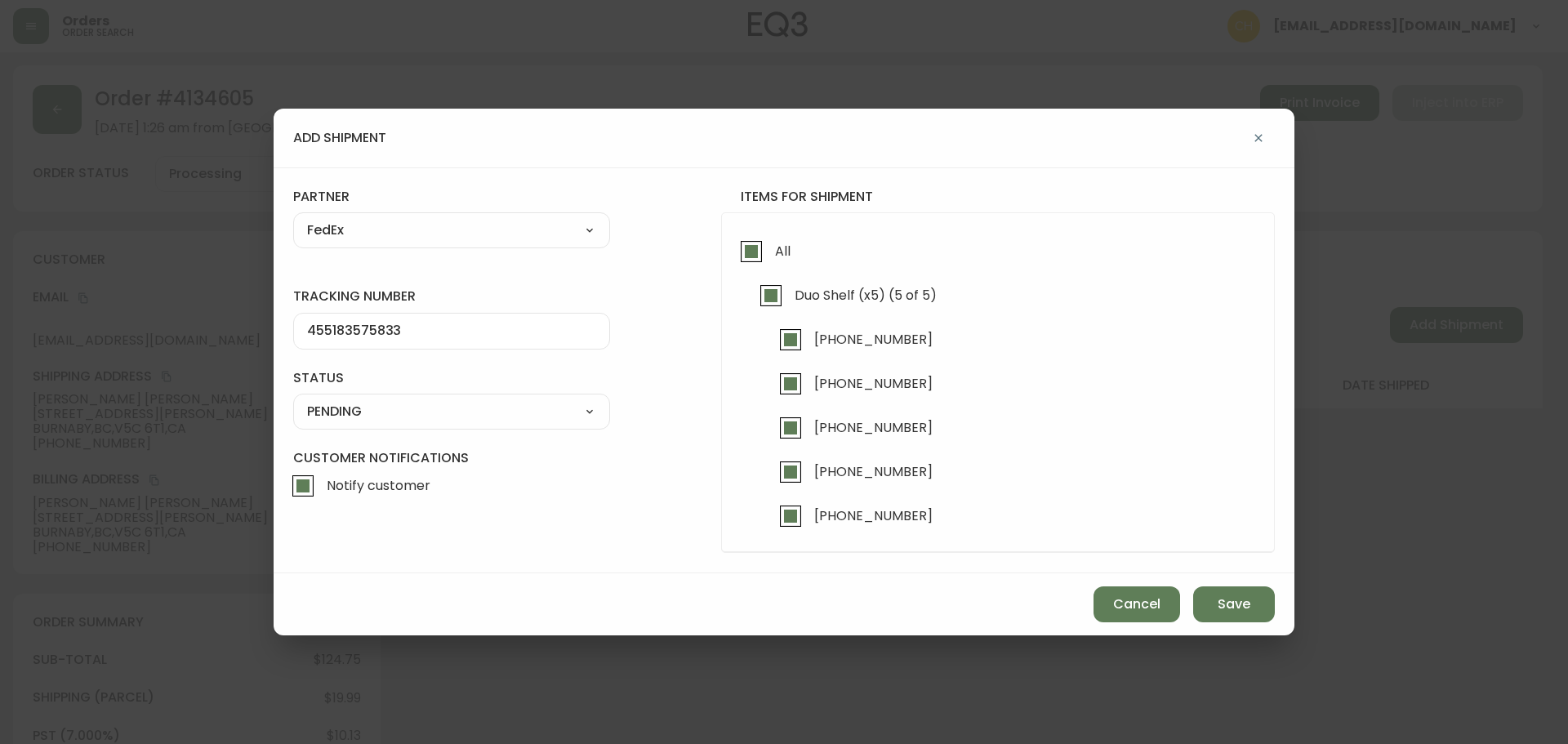
select select "PENDING"
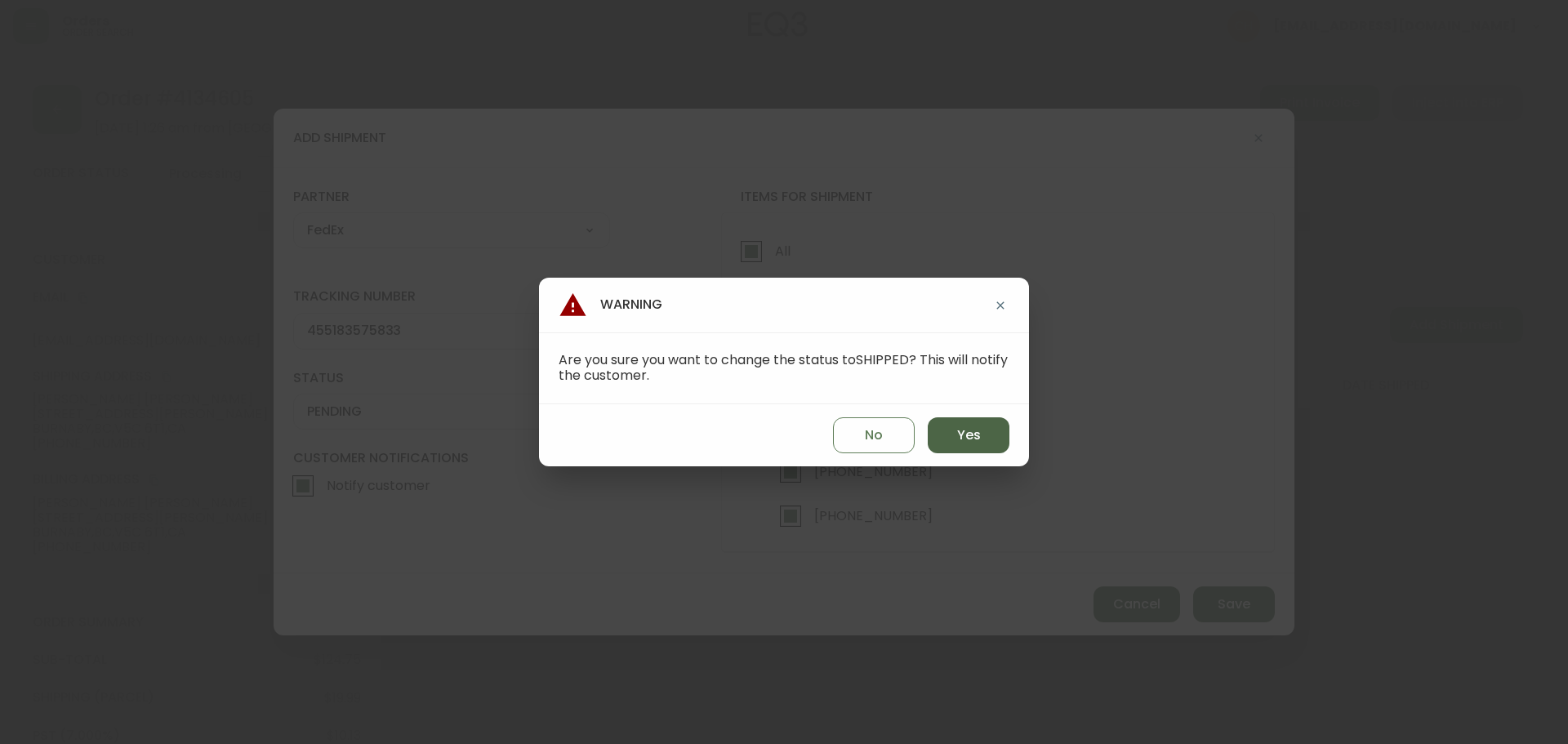
click at [961, 441] on span "Yes" at bounding box center [969, 435] width 23 height 18
type input "SHIPPED"
select select "SHIPPED"
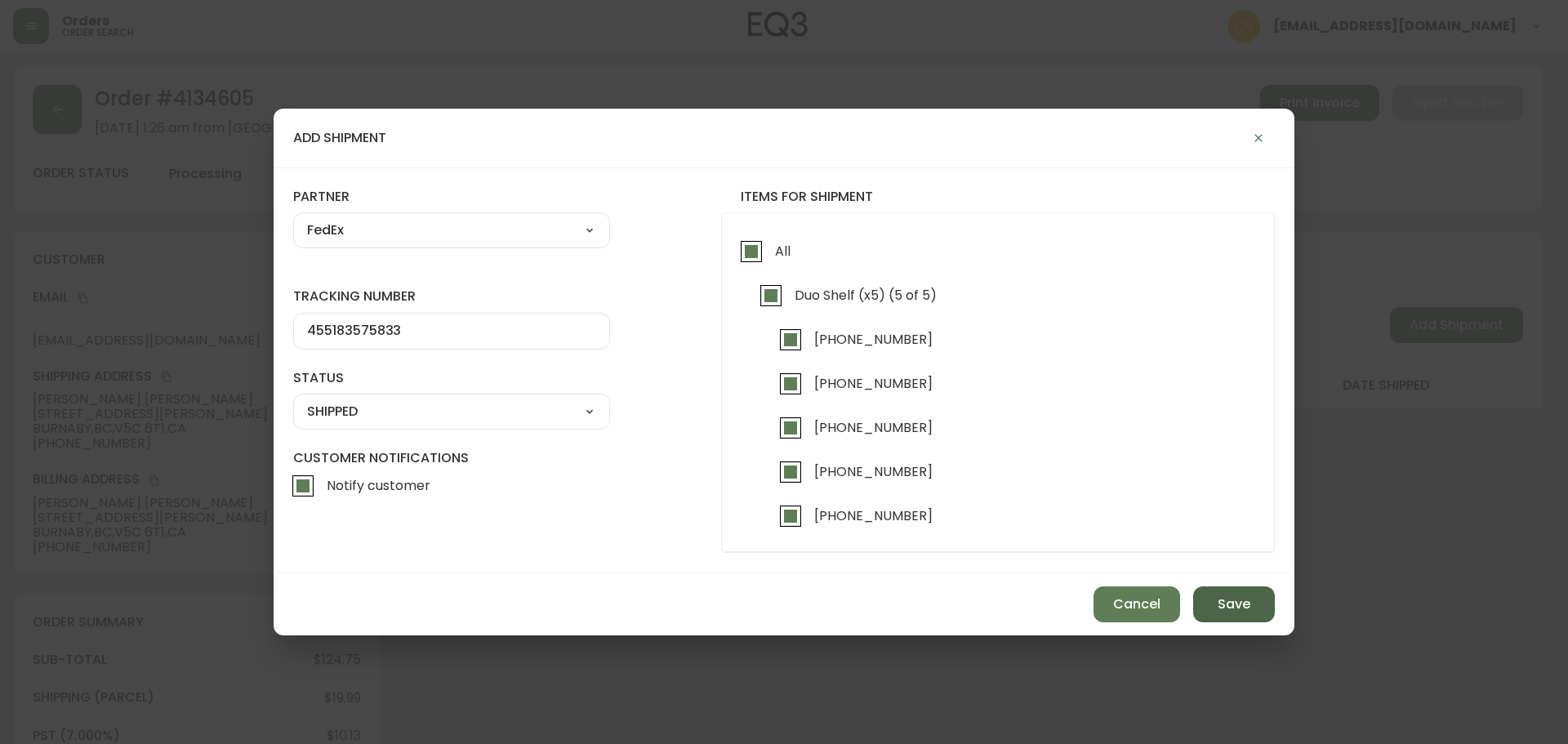
click at [1228, 600] on span "Save" at bounding box center [1234, 604] width 33 height 18
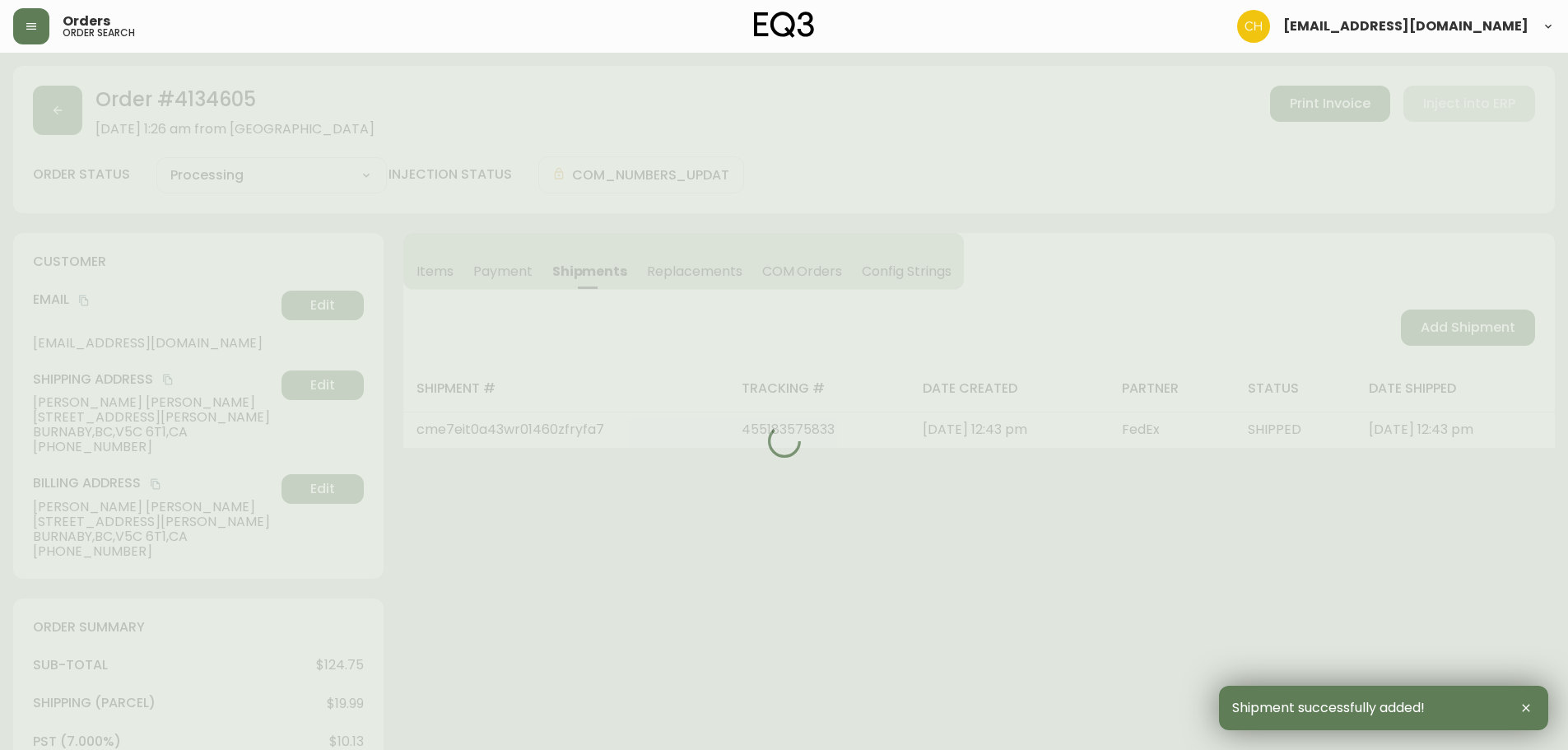
type input "Fully Shipped"
select select "FULLY_SHIPPED"
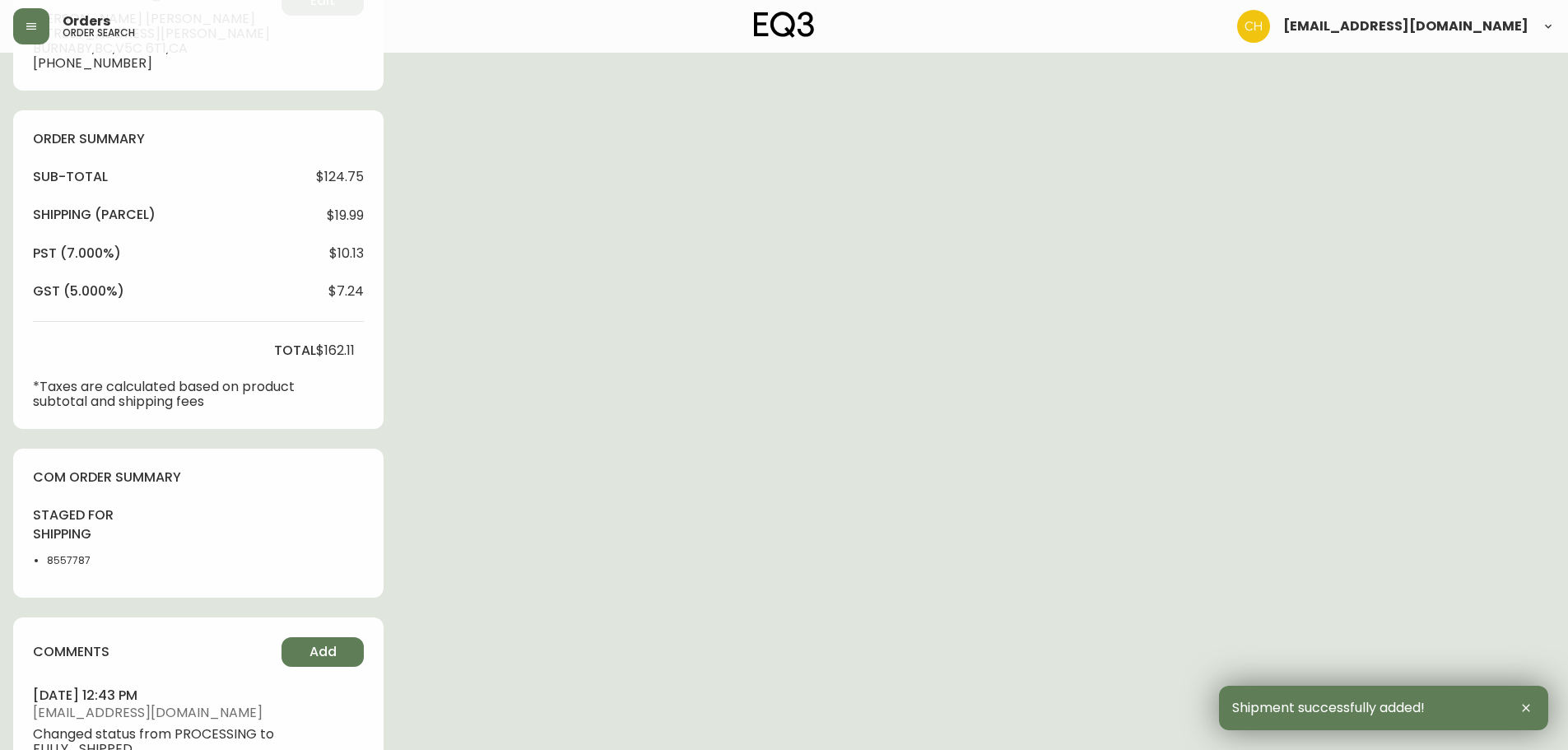
scroll to position [576, 0]
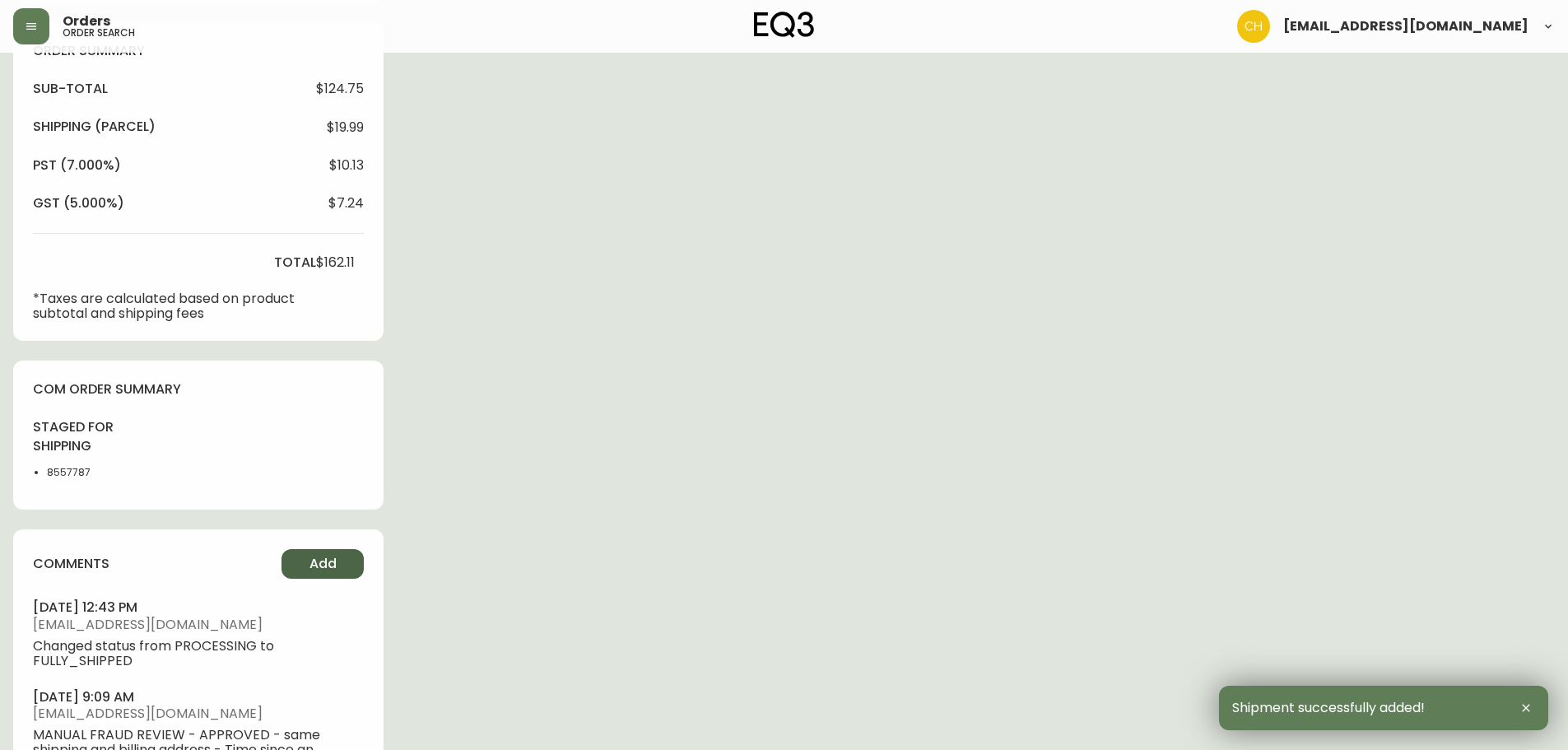
click at [332, 567] on span "Add" at bounding box center [322, 563] width 27 height 18
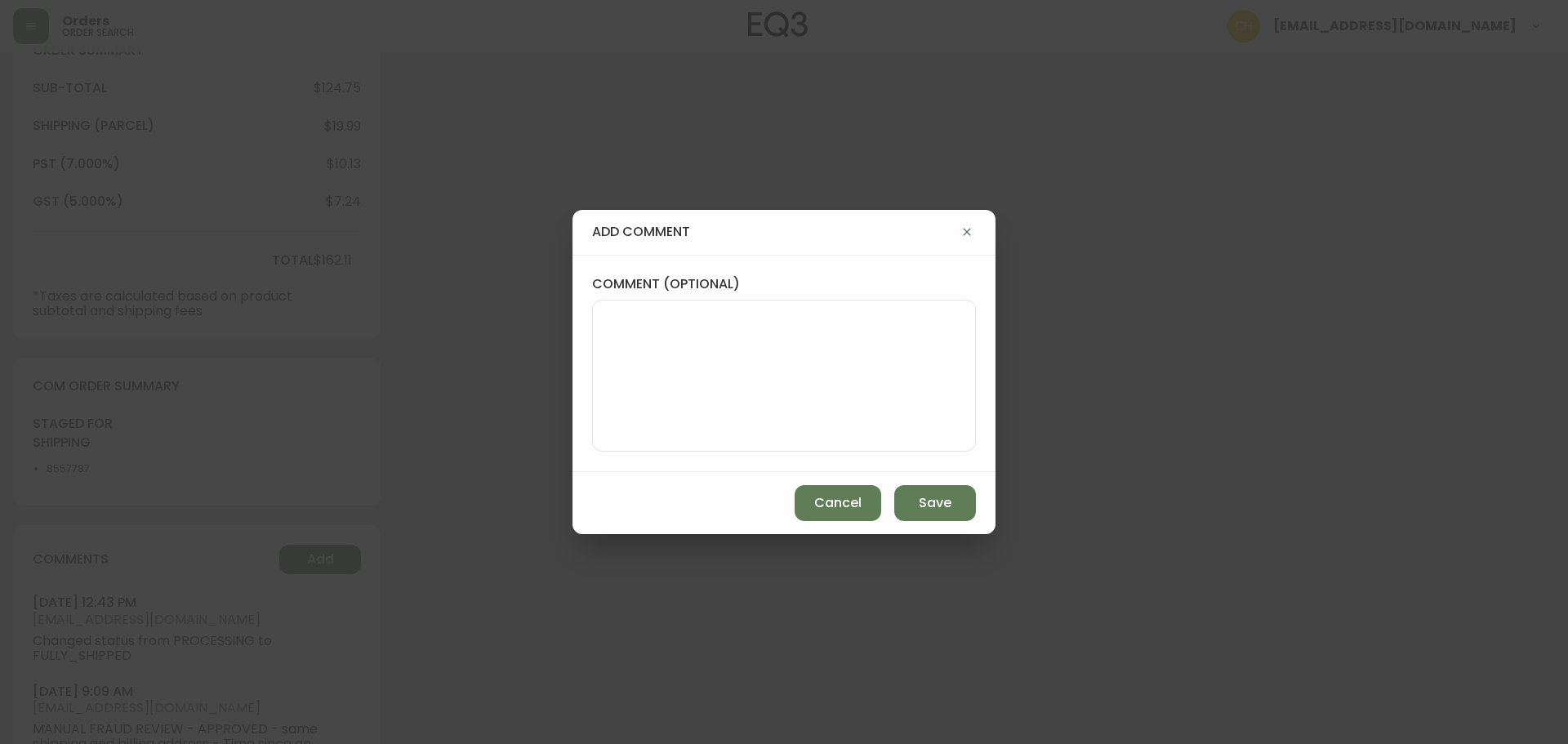
click at [673, 381] on textarea "comment (optional)" at bounding box center [784, 375] width 356 height 131
type textarea "CH"
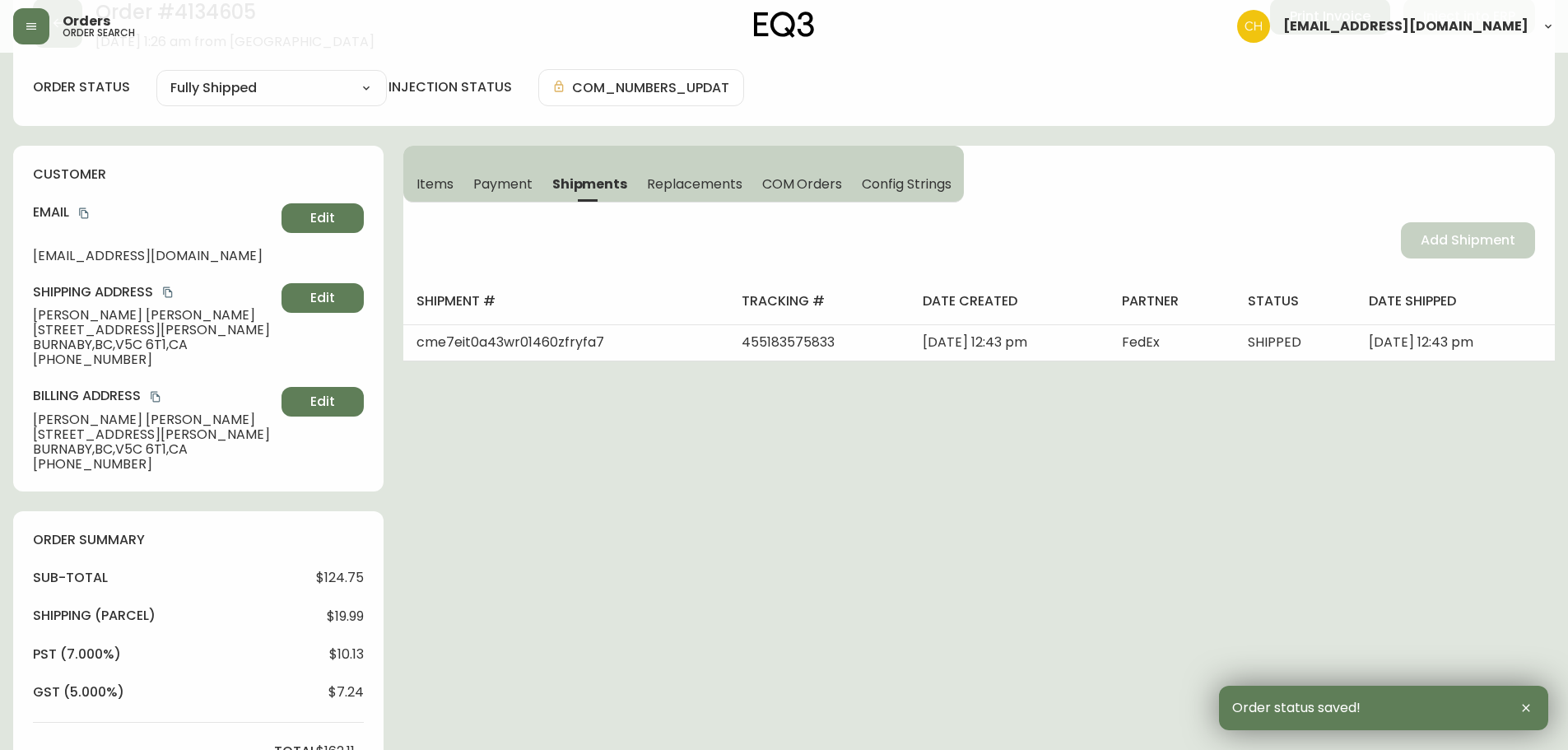
scroll to position [0, 0]
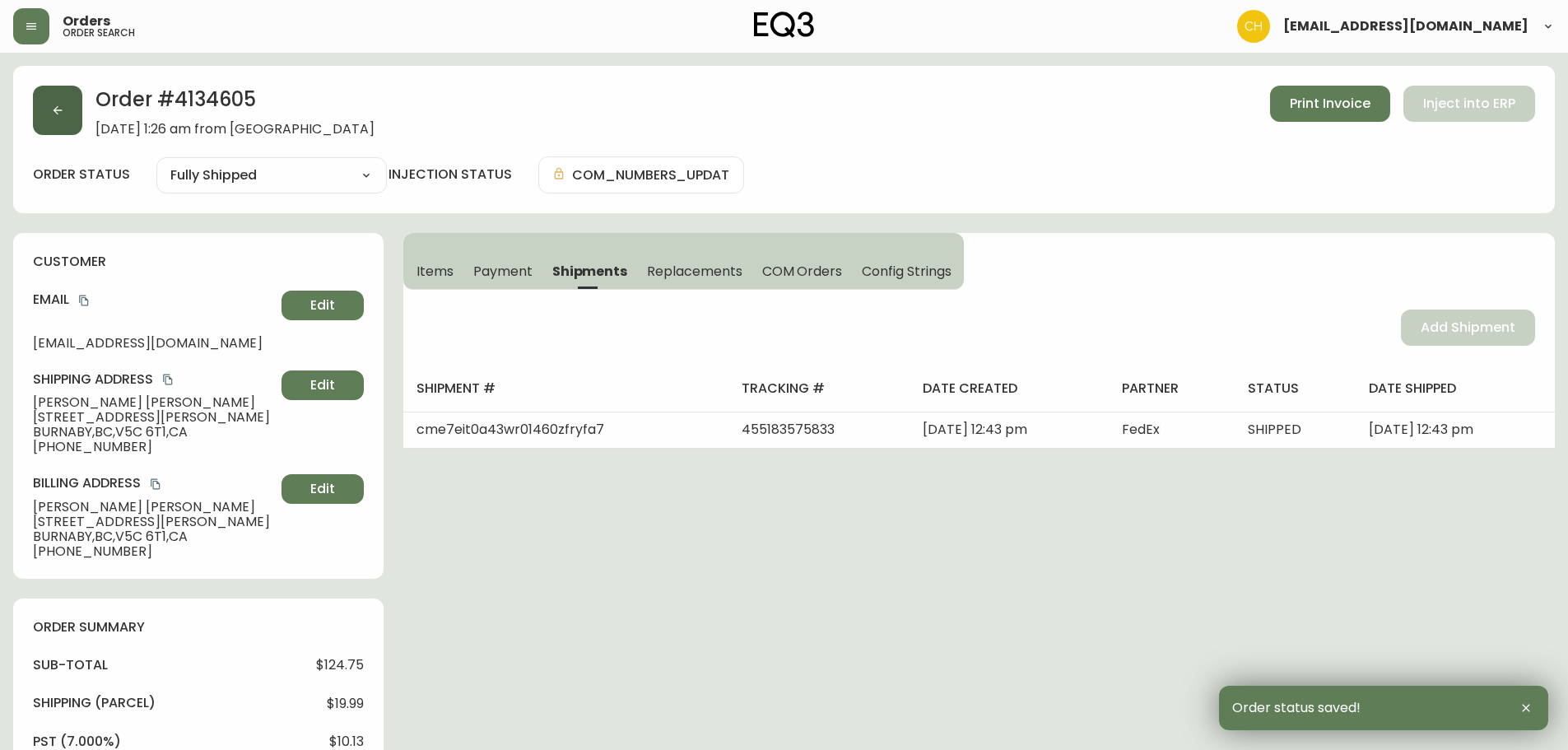
click at [58, 109] on icon "button" at bounding box center [58, 110] width 13 height 13
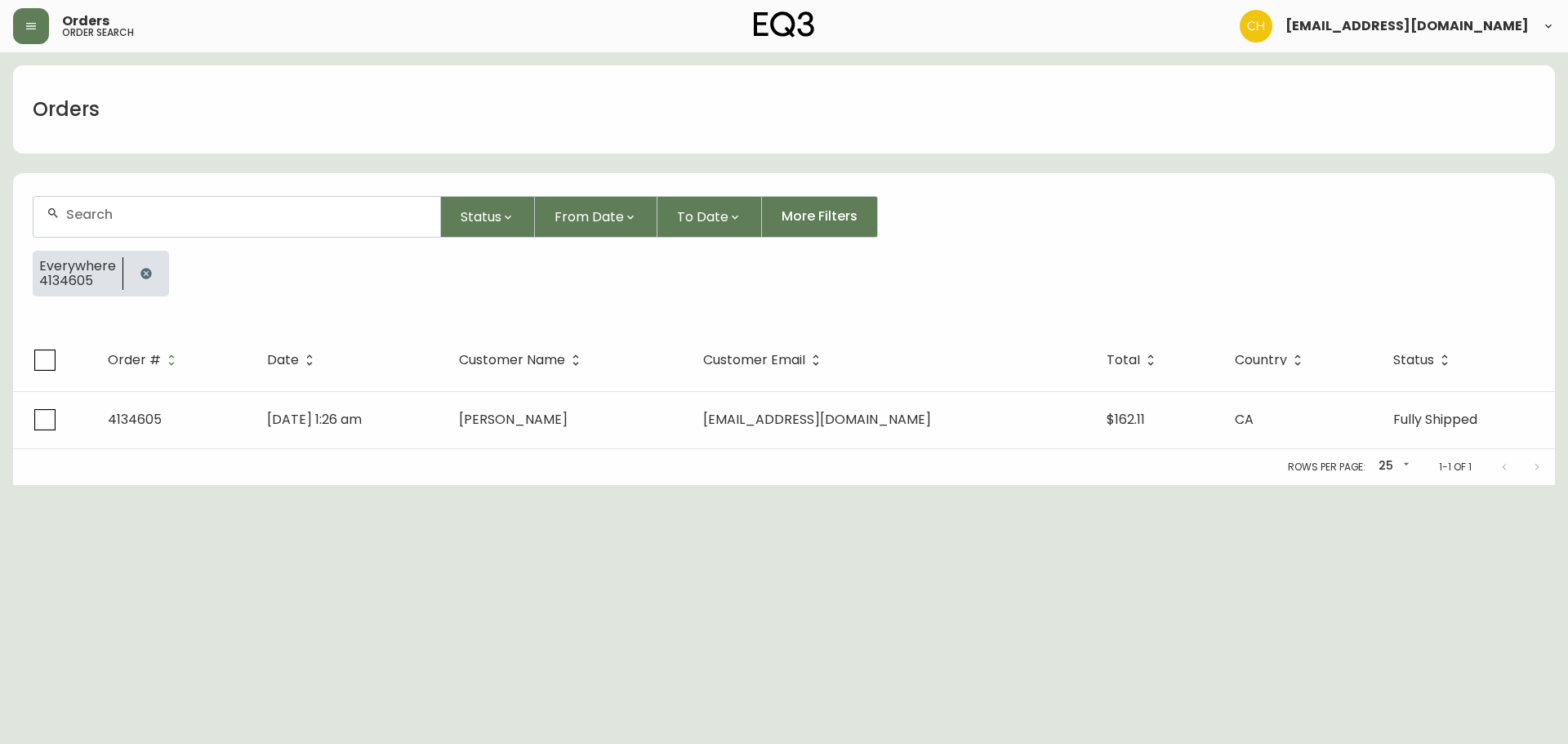
click at [85, 216] on input "text" at bounding box center [246, 215] width 361 height 16
type input "4134593"
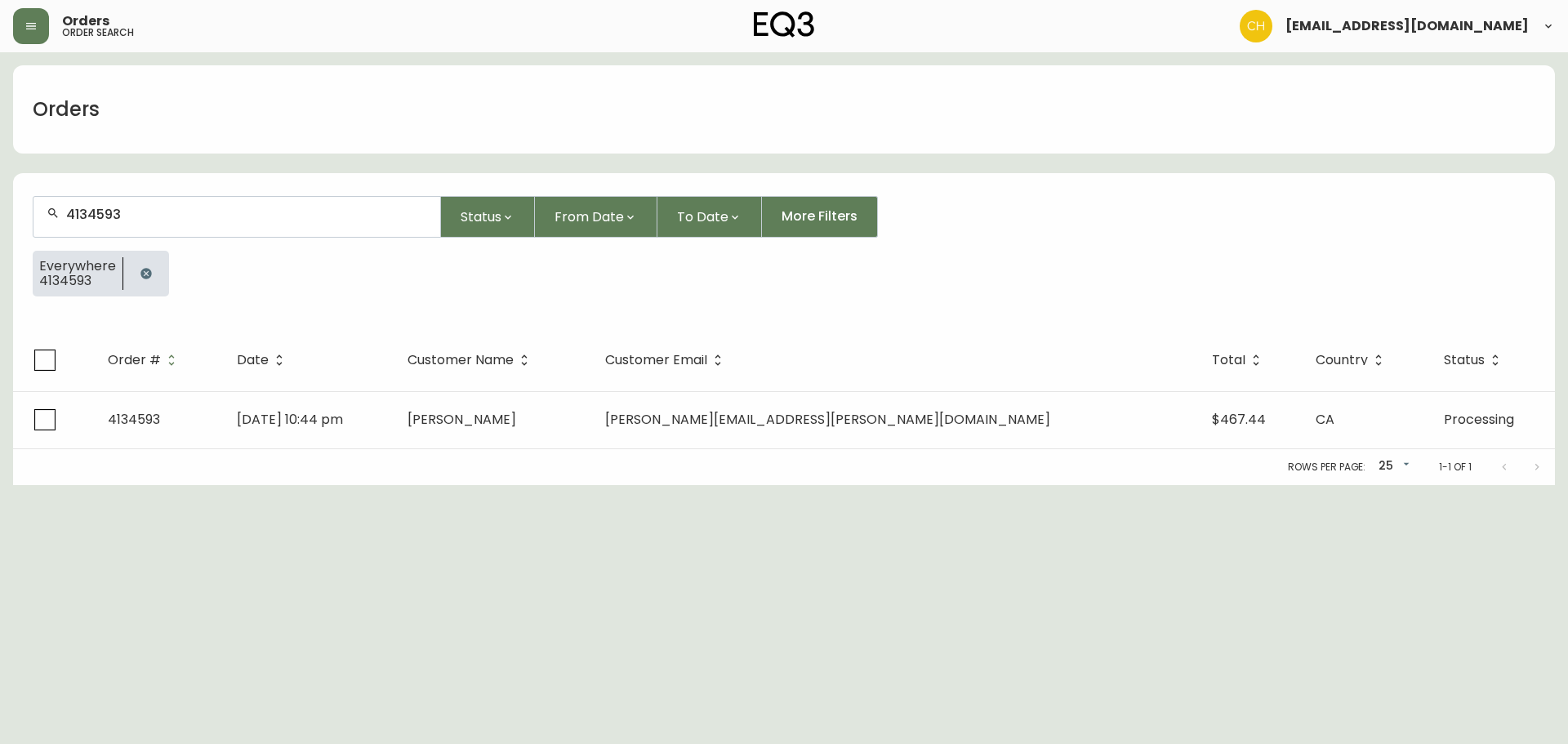
drag, startPoint x: 597, startPoint y: 456, endPoint x: 606, endPoint y: 428, distance: 29.4
click at [598, 451] on div "Rows per page: 25 25 1-1 of 1" at bounding box center [784, 467] width 1542 height 36
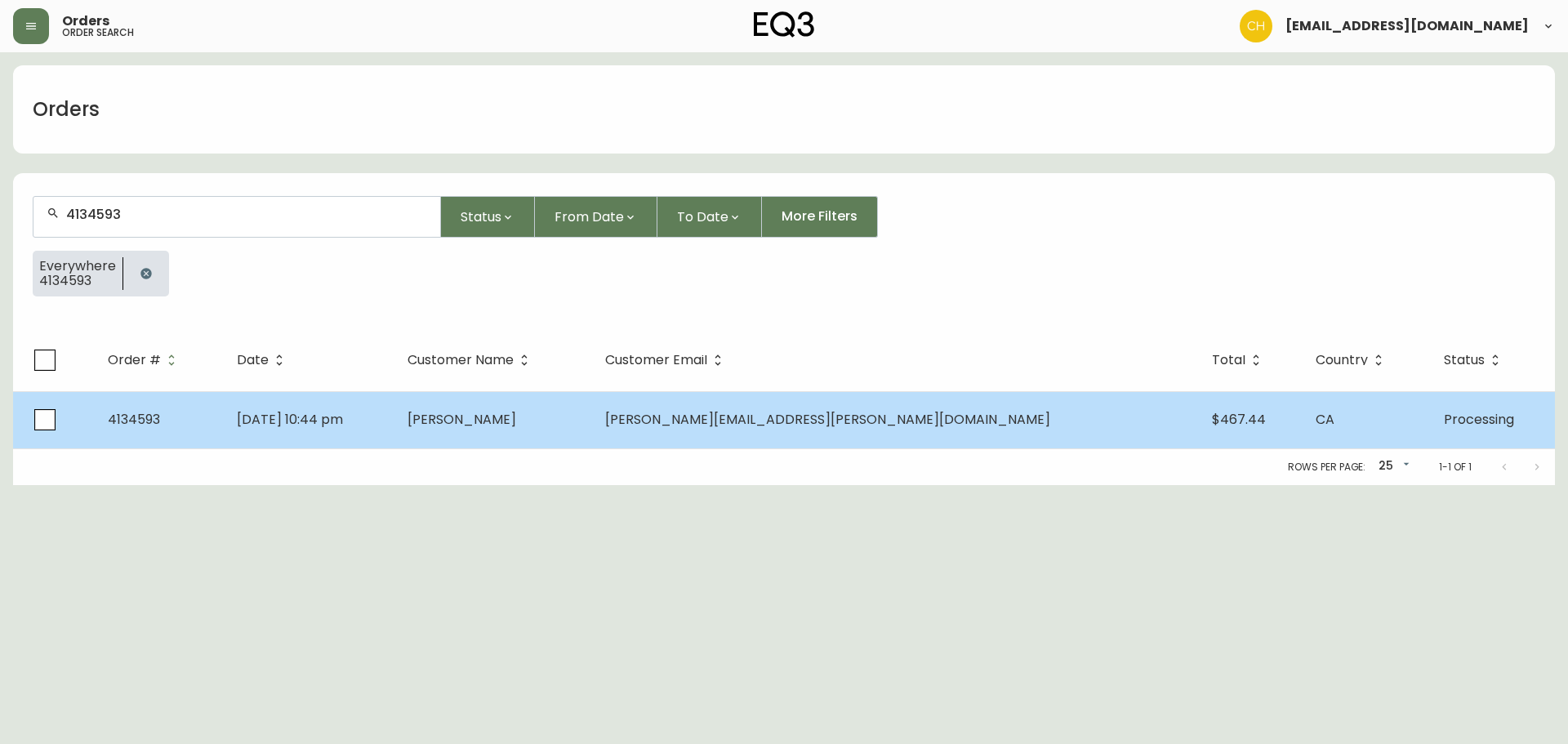
click at [516, 425] on span "[PERSON_NAME]" at bounding box center [462, 420] width 109 height 19
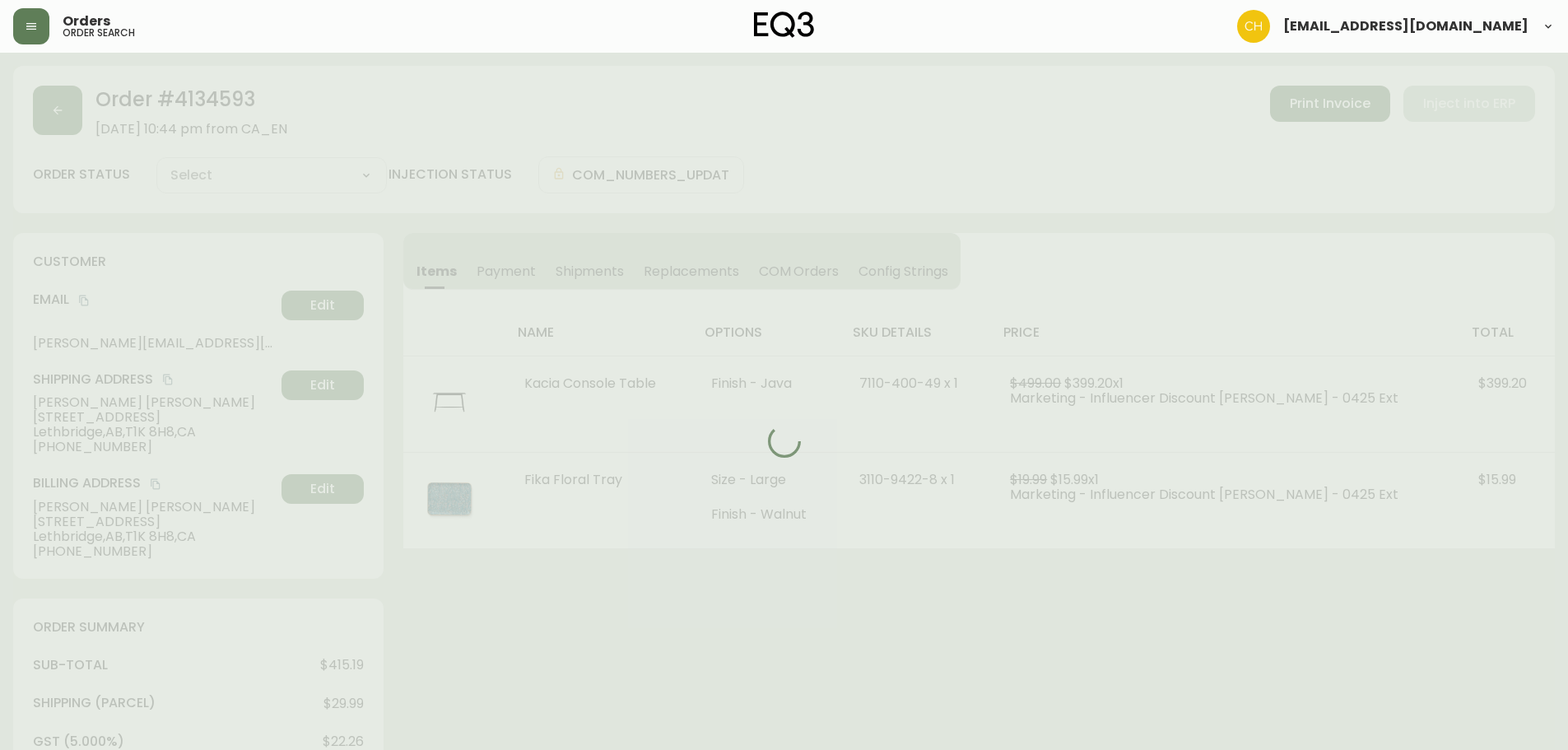
type input "Processing"
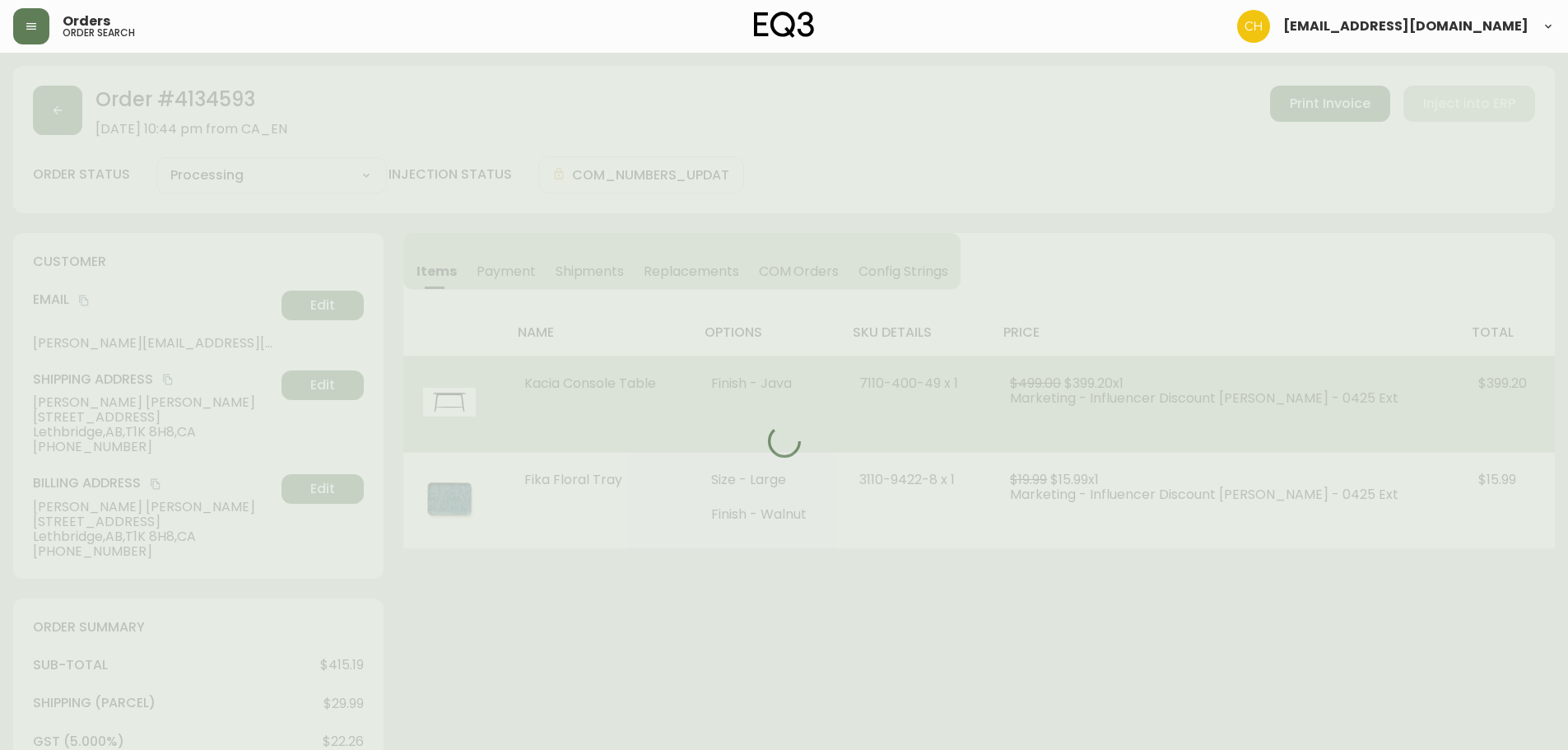
select select "PROCESSING"
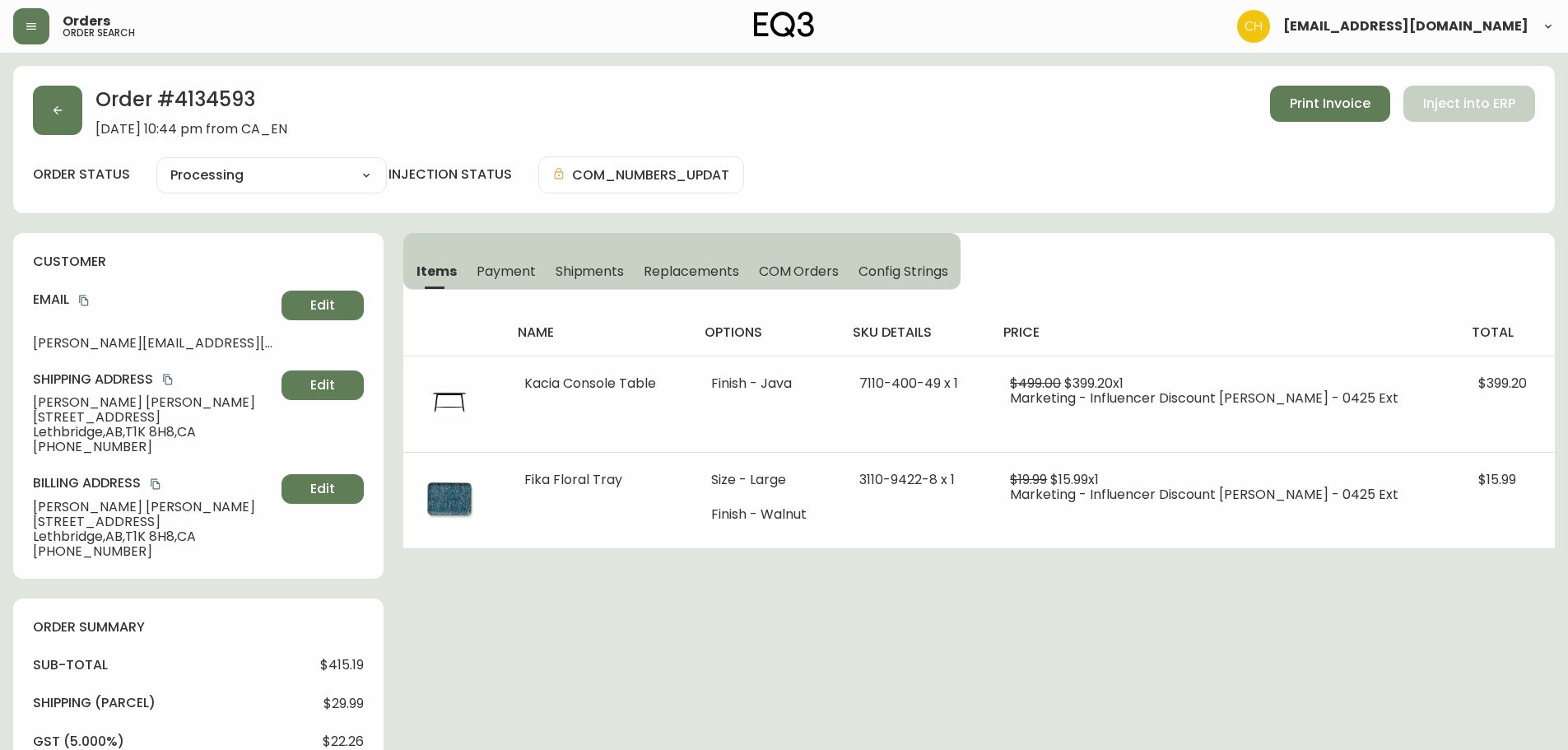
click at [592, 276] on span "Shipments" at bounding box center [589, 271] width 69 height 17
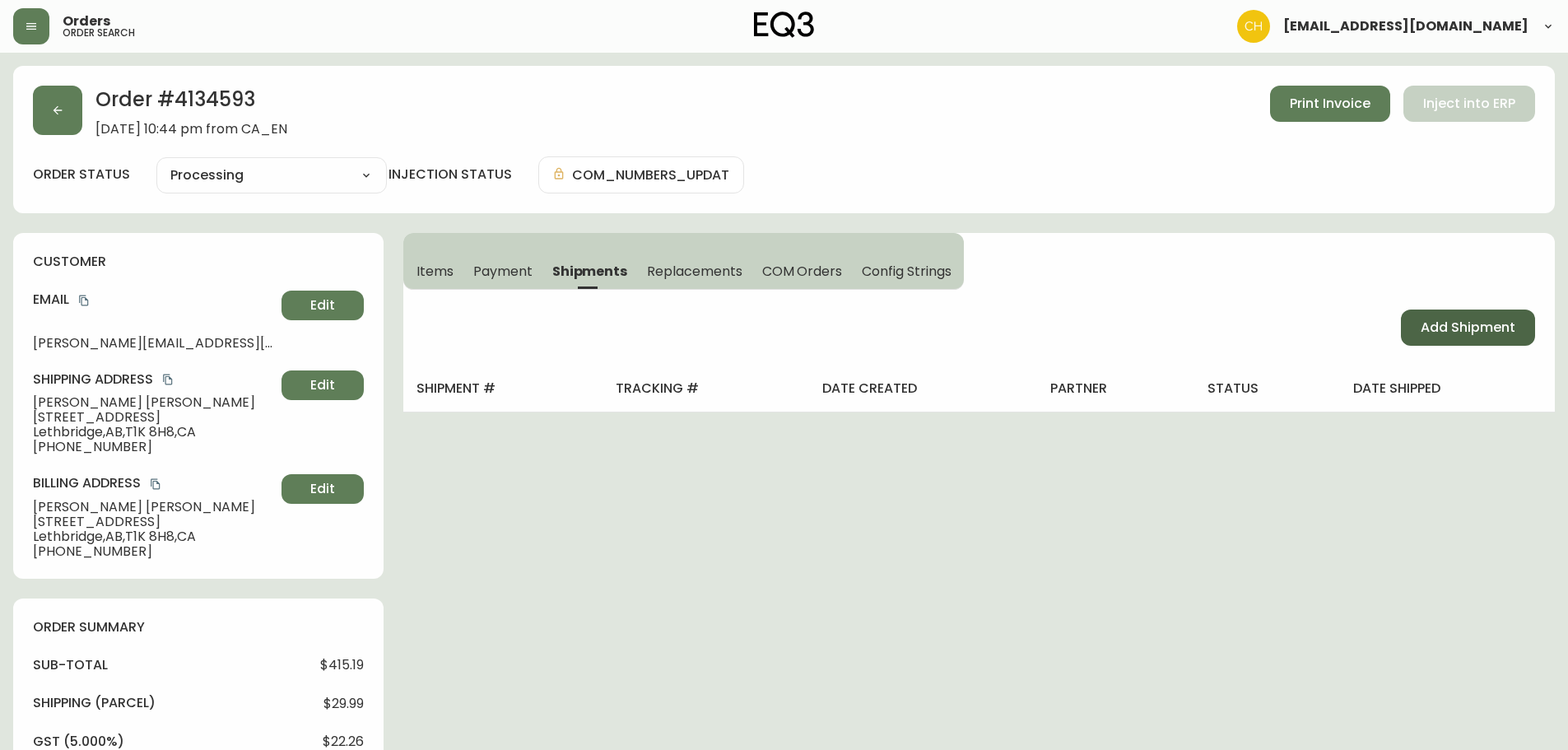
click at [1431, 321] on span "Add Shipment" at bounding box center [1468, 327] width 95 height 18
select select "PENDING"
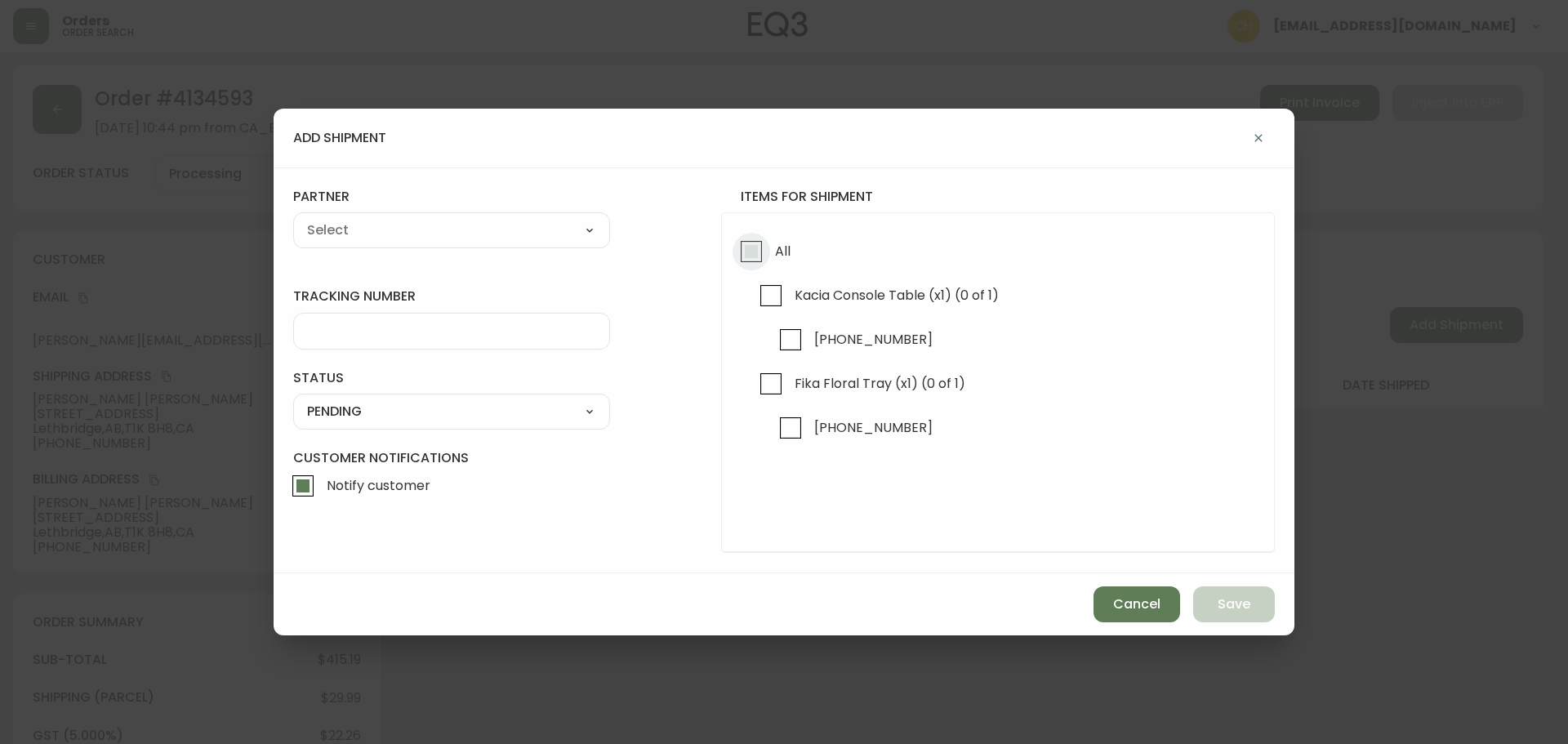
click at [757, 256] on input "All" at bounding box center [751, 251] width 37 height 37
checkbox input "true"
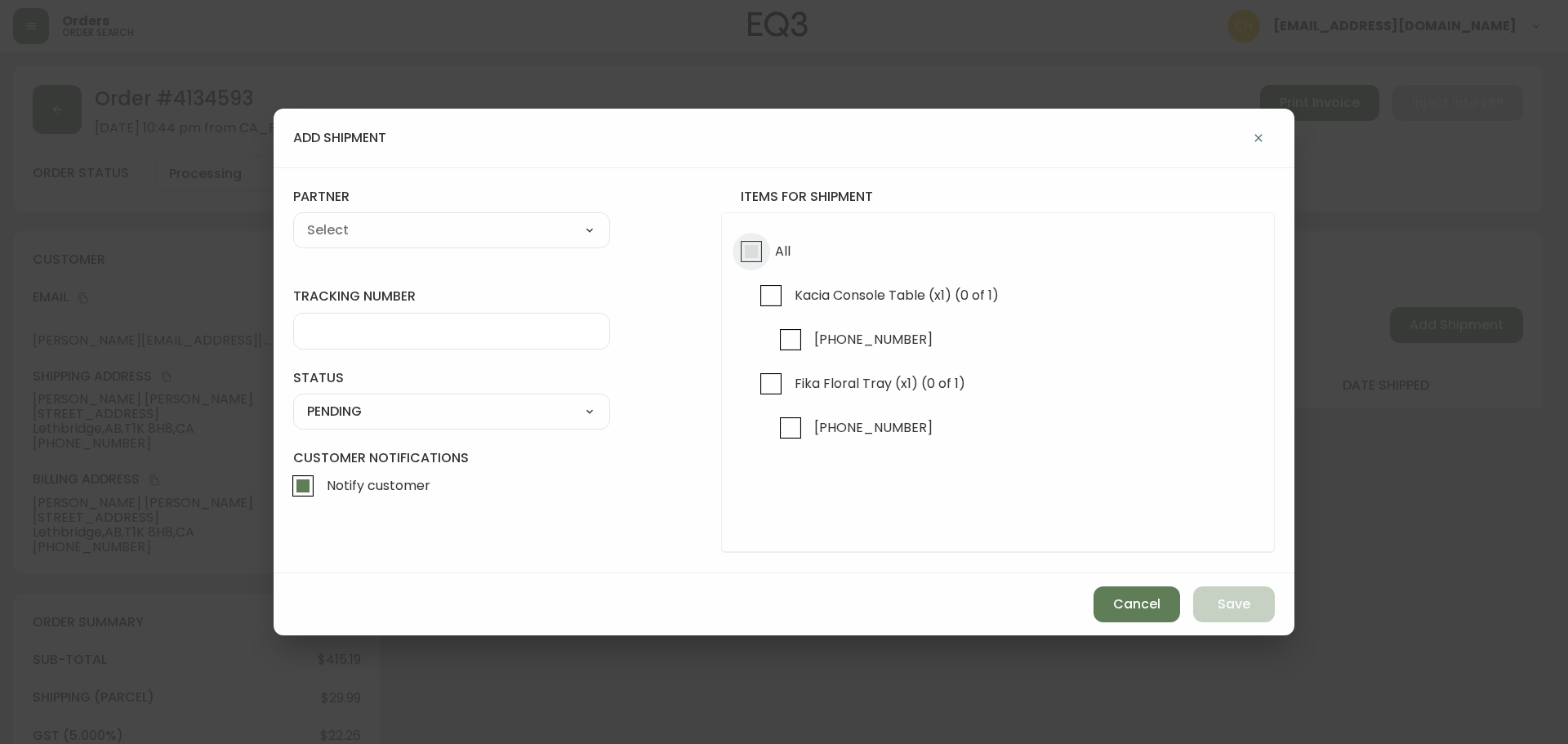
checkbox input "true"
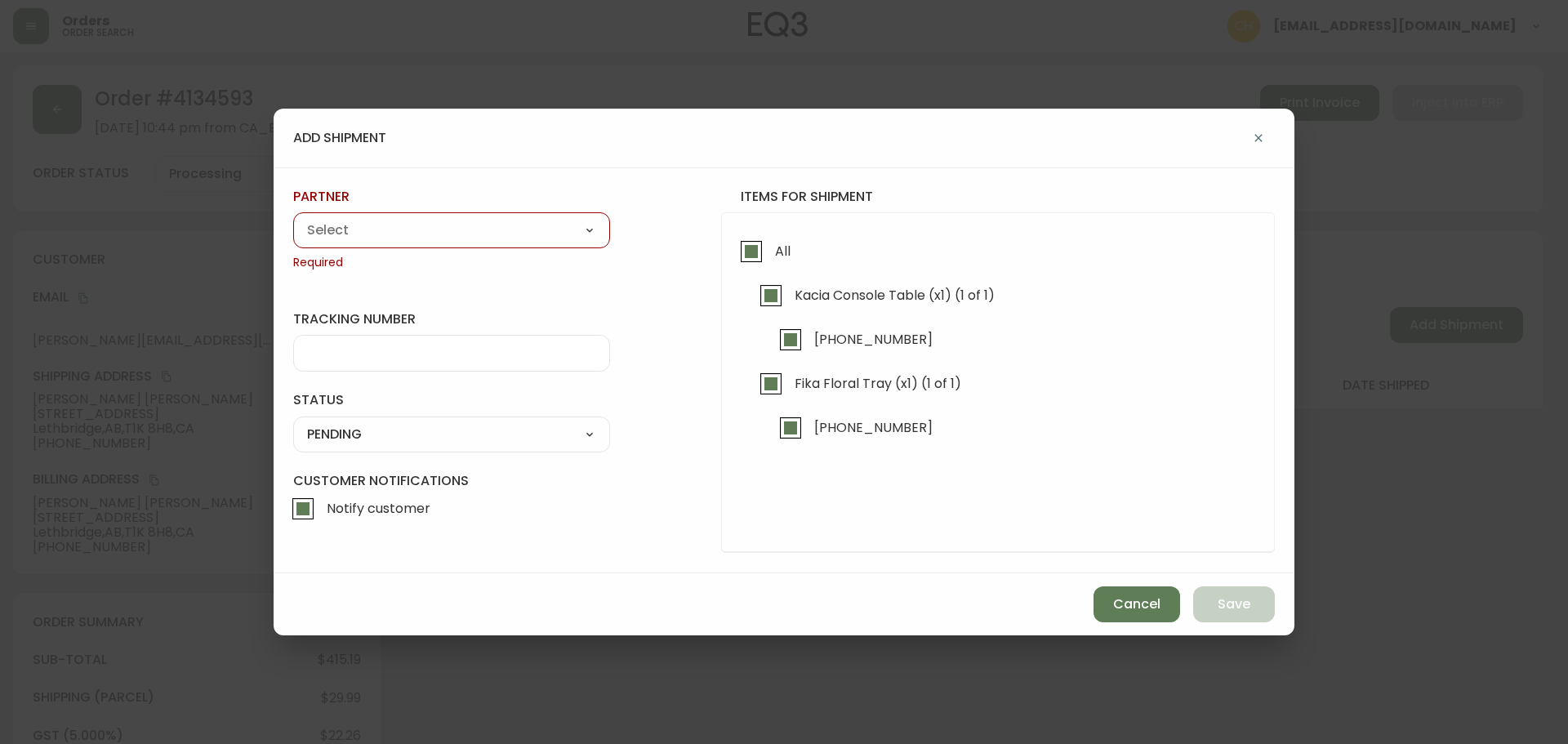
click at [445, 234] on select "A Move to Remember LLC ABF Freight Alero [PERSON_NAME] Canada Post CDS Ceva Log…" at bounding box center [451, 230] width 317 height 24
select select "cjy0a9taa01x001669l98m63c"
click at [293, 218] on select "A Move to Remember LLC ABF Freight Alero [PERSON_NAME] Canada Post CDS Ceva Log…" at bounding box center [451, 230] width 317 height 24
type input "FedEx"
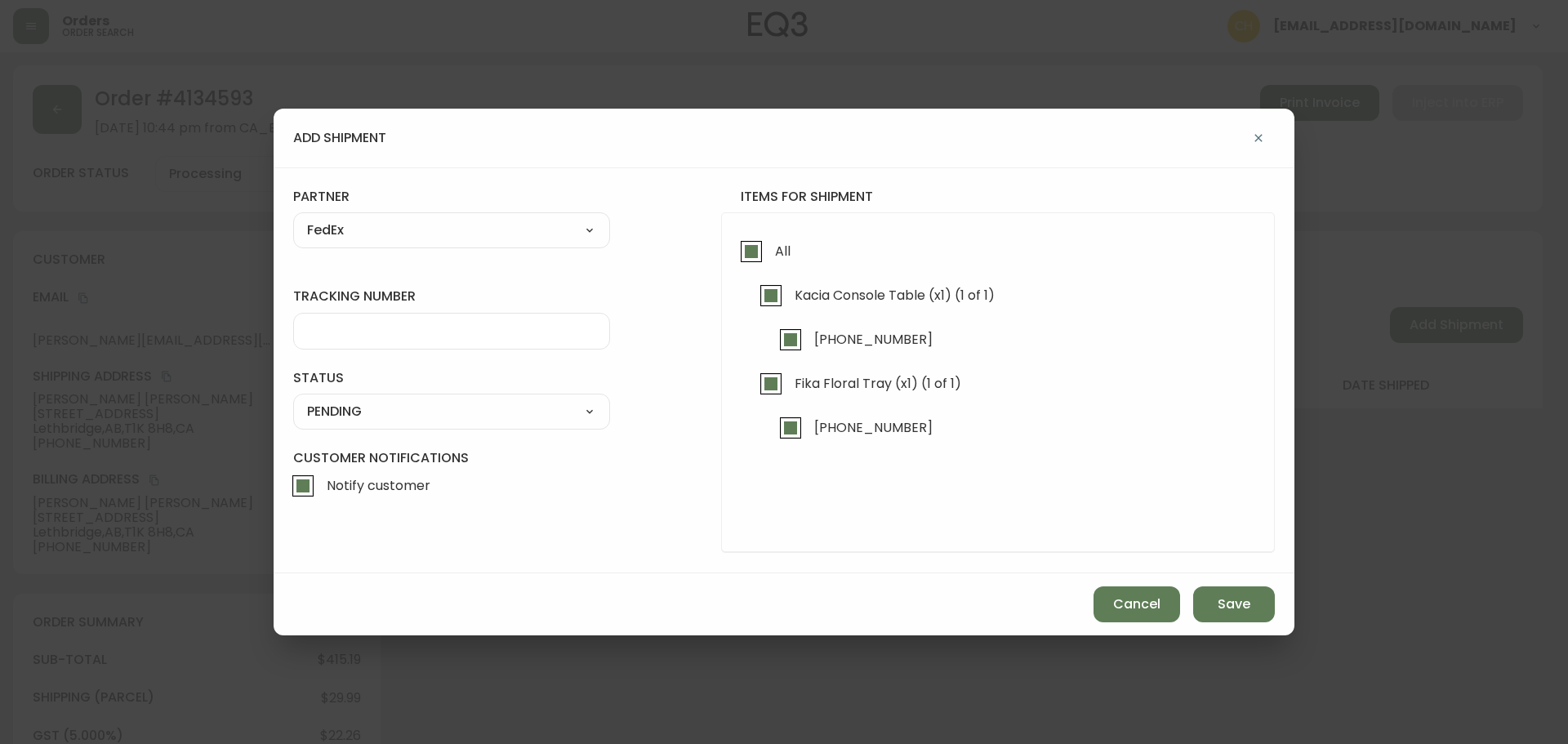
click at [350, 317] on div at bounding box center [451, 331] width 317 height 36
type input "455183575844"
click at [348, 419] on select "SHIPPED PENDING CANCELLED" at bounding box center [451, 412] width 317 height 24
click at [293, 400] on select "SHIPPED PENDING CANCELLED" at bounding box center [451, 412] width 317 height 24
select select "PENDING"
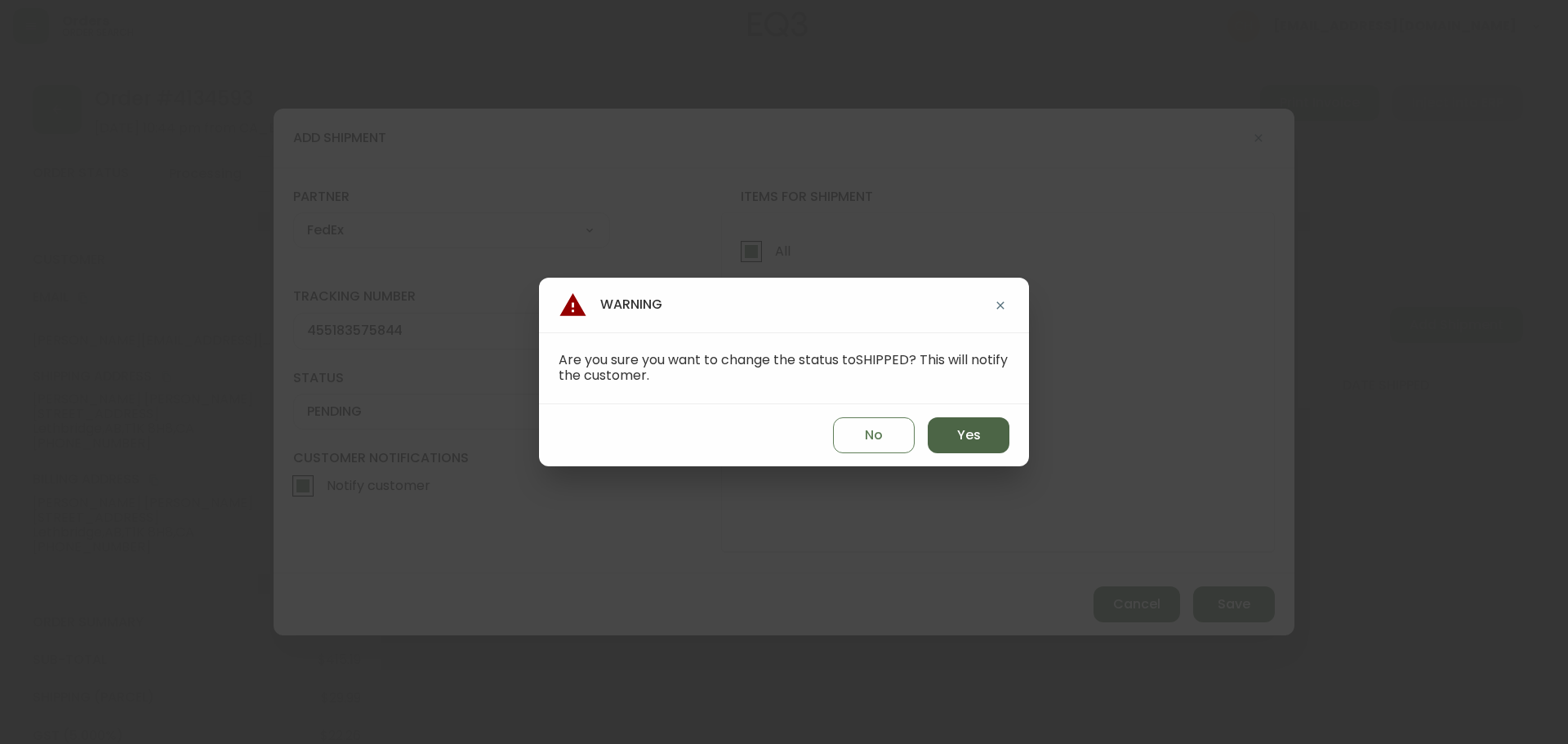
drag, startPoint x: 951, startPoint y: 444, endPoint x: 968, endPoint y: 447, distance: 17.3
click at [954, 445] on button "Yes" at bounding box center [969, 436] width 81 height 36
type input "SHIPPED"
select select "SHIPPED"
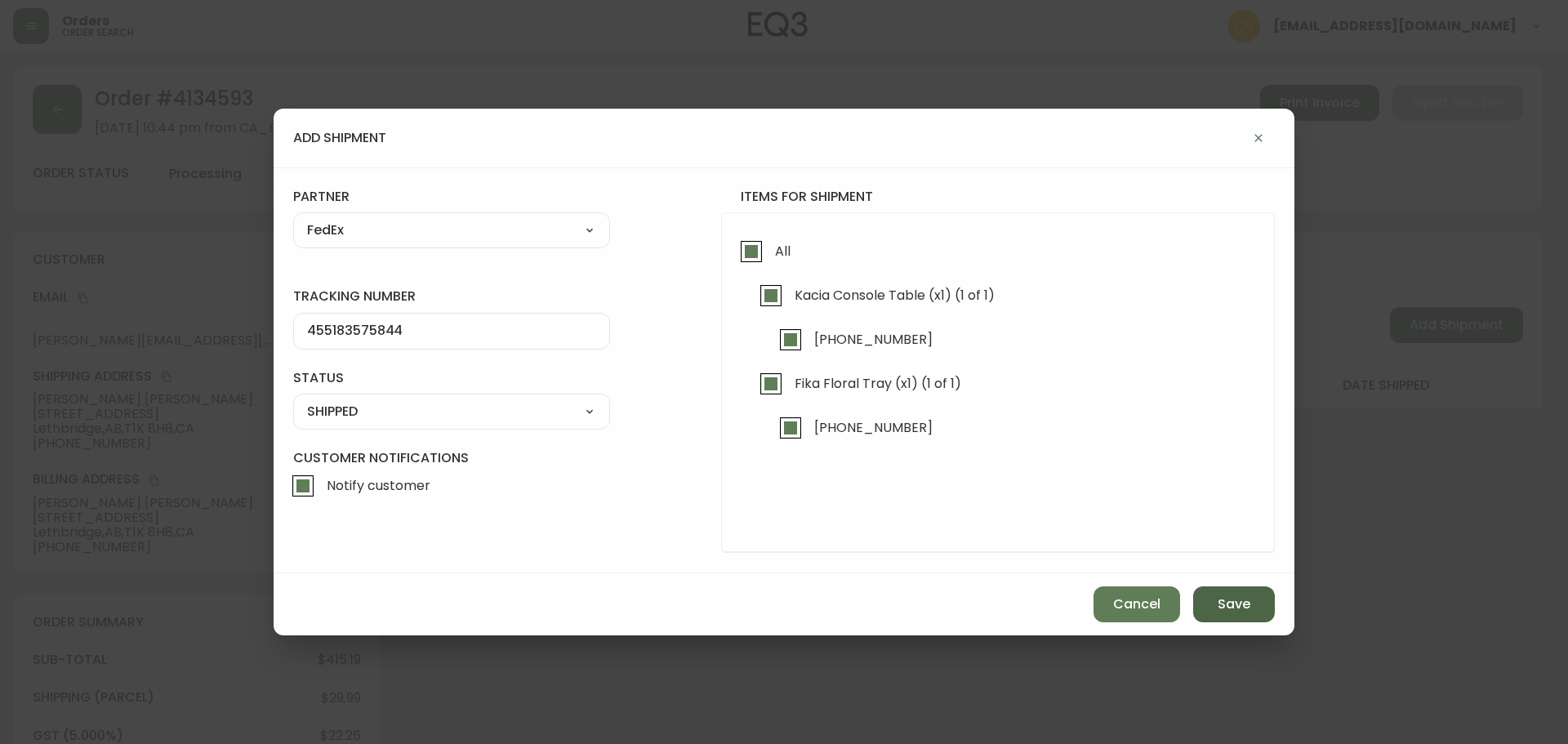
click at [1226, 602] on span "Save" at bounding box center [1234, 604] width 33 height 18
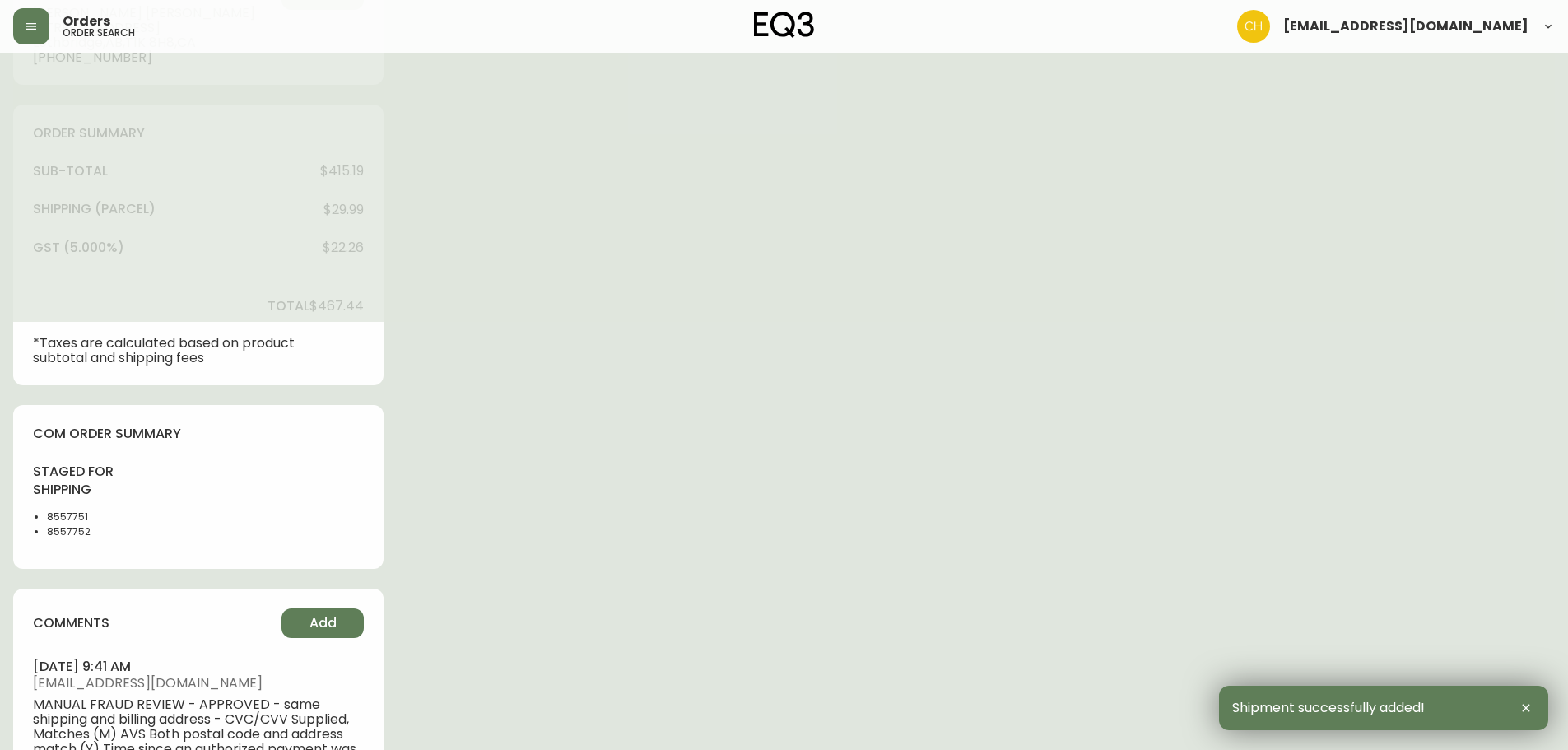
type input "Fully Shipped"
select select "FULLY_SHIPPED"
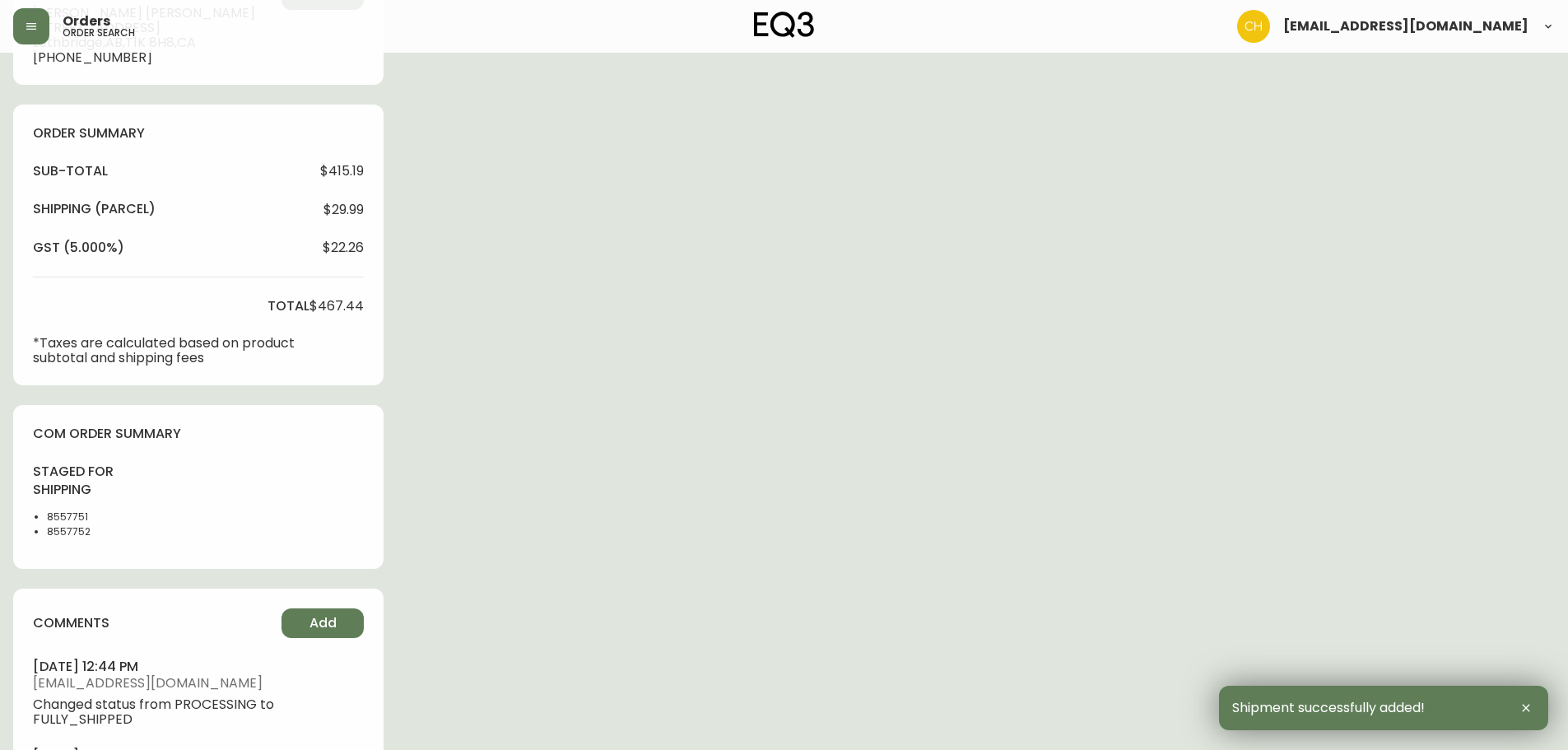
scroll to position [759, 0]
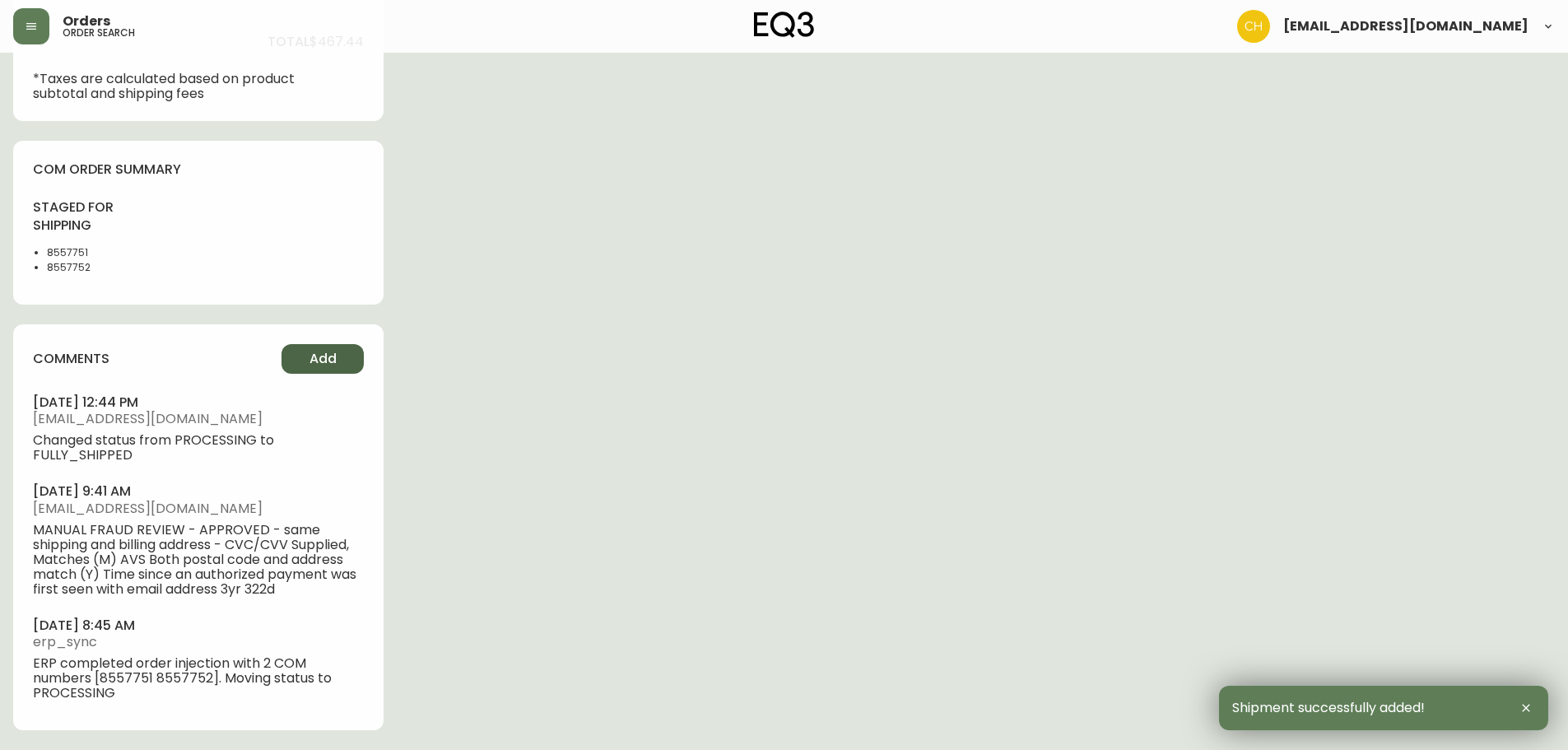
click at [334, 357] on span "Add" at bounding box center [322, 358] width 27 height 18
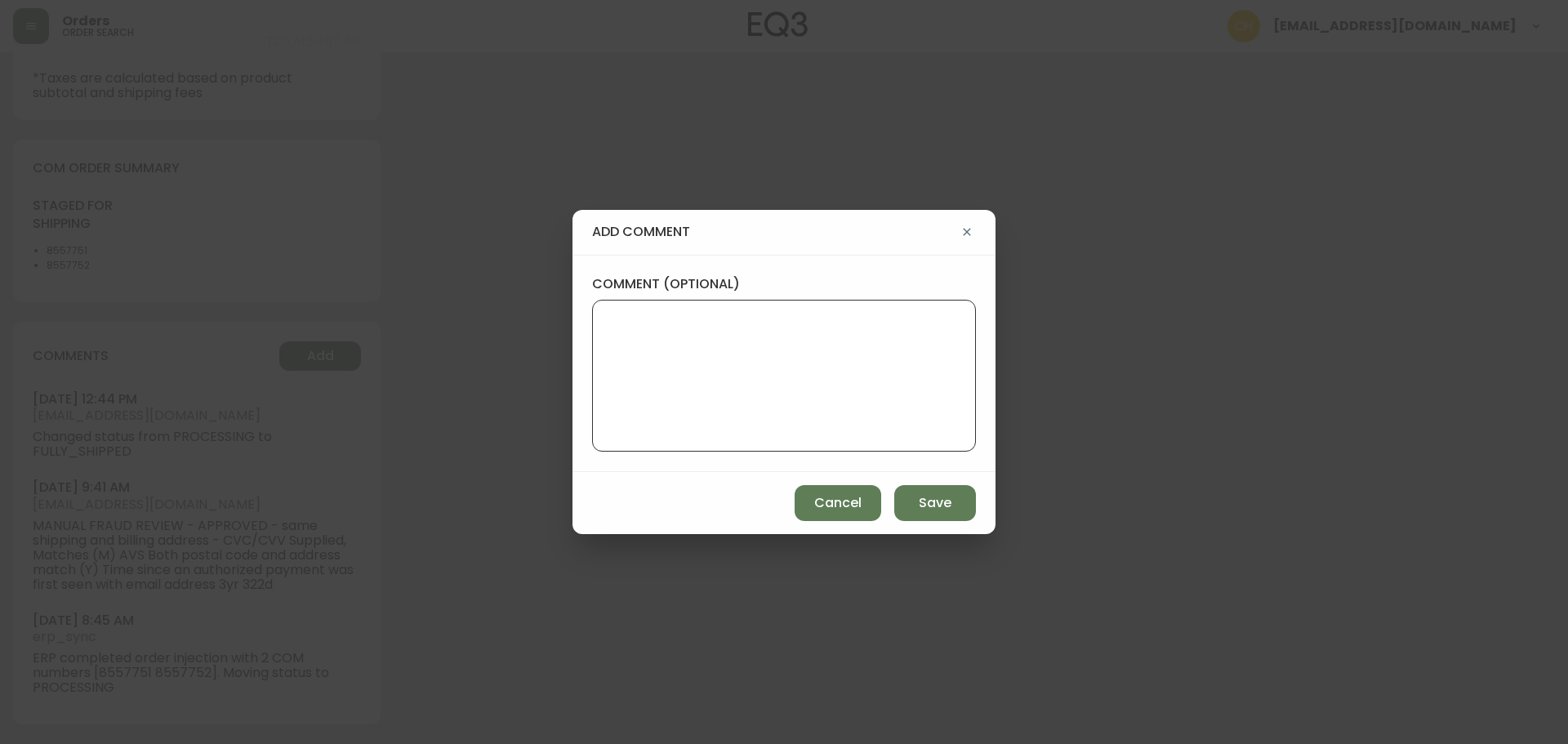
click at [627, 352] on textarea "comment (optional)" at bounding box center [784, 375] width 356 height 131
type textarea "CH"
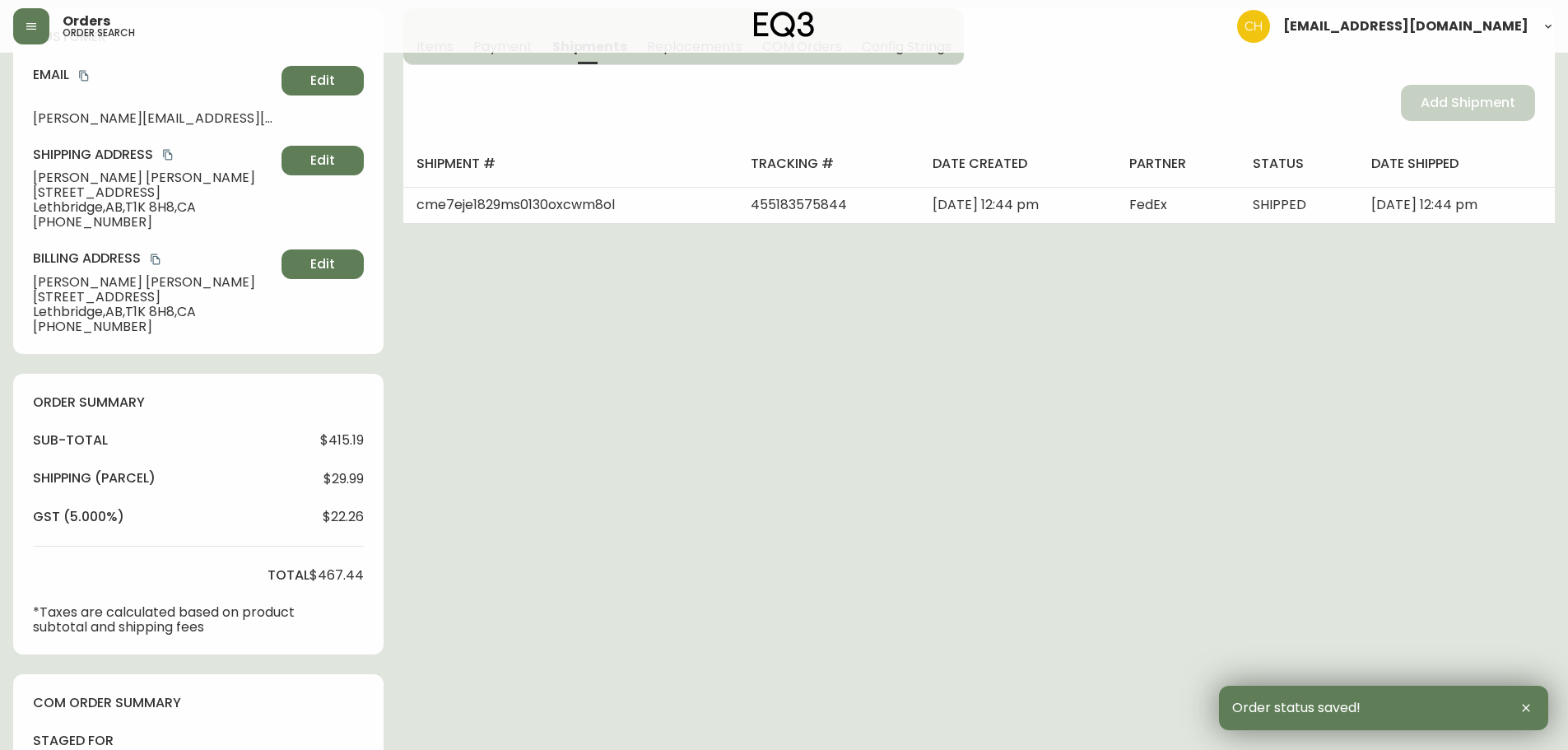
scroll to position [0, 0]
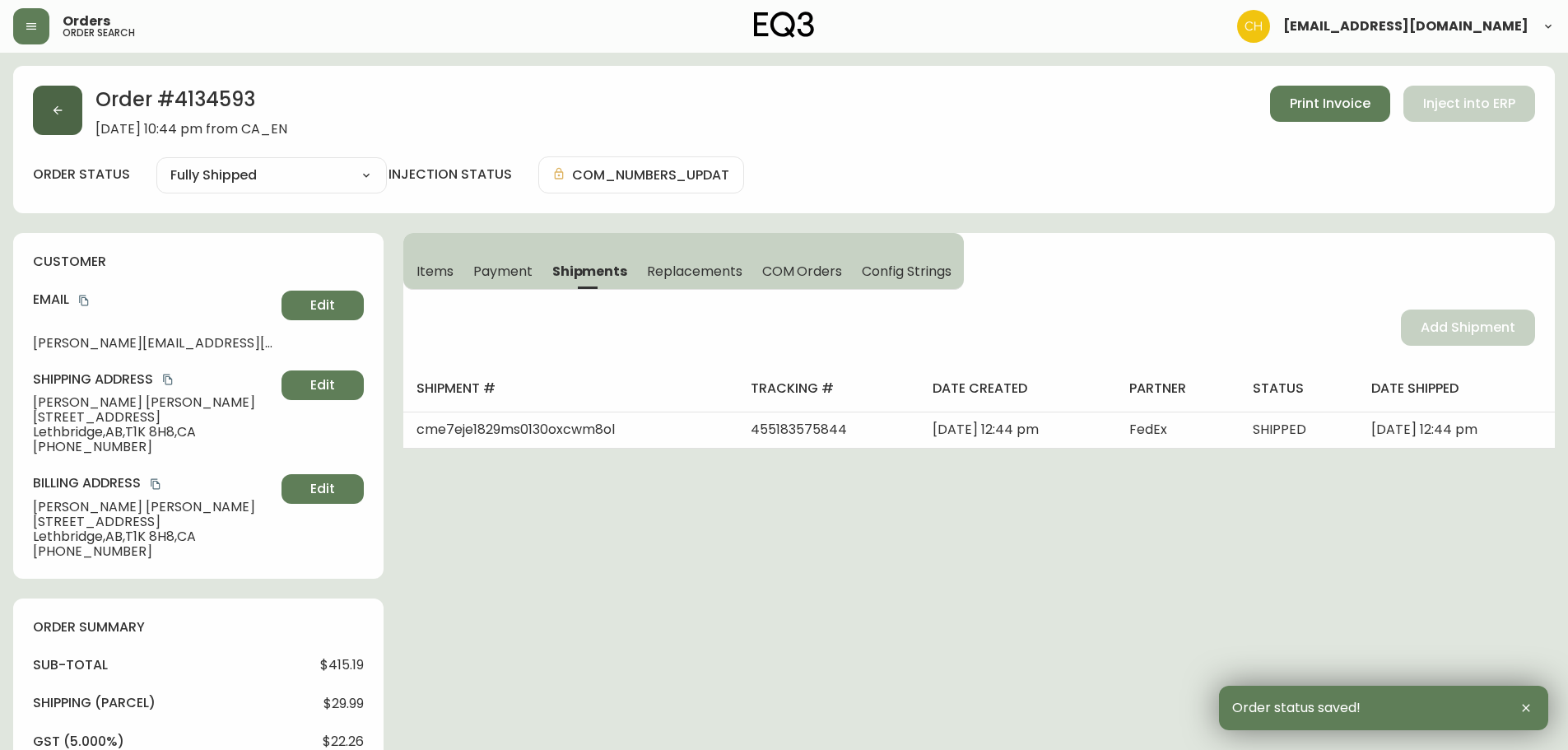
click at [78, 114] on button "button" at bounding box center [58, 110] width 50 height 50
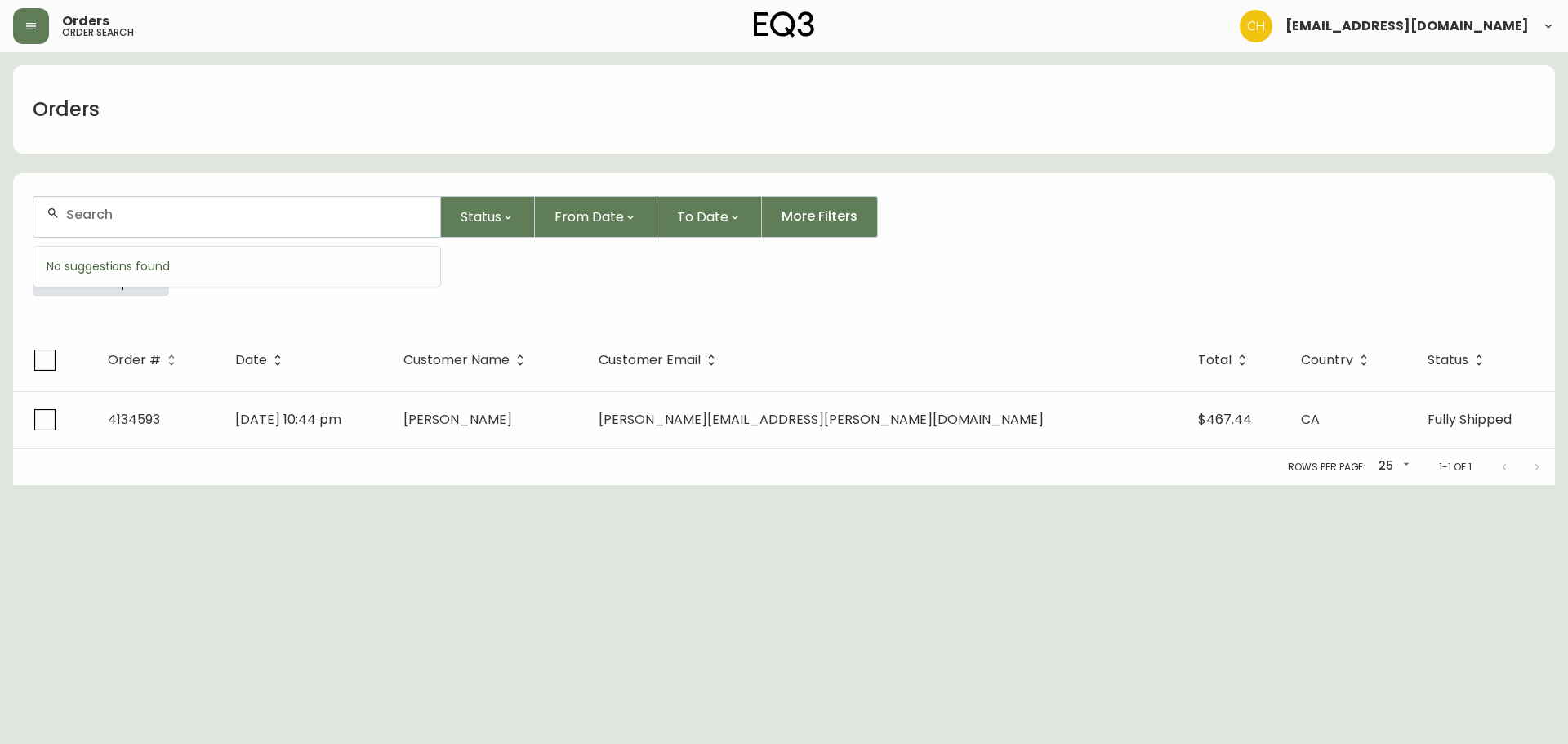
click at [80, 212] on input "text" at bounding box center [246, 215] width 361 height 16
type input "4134594"
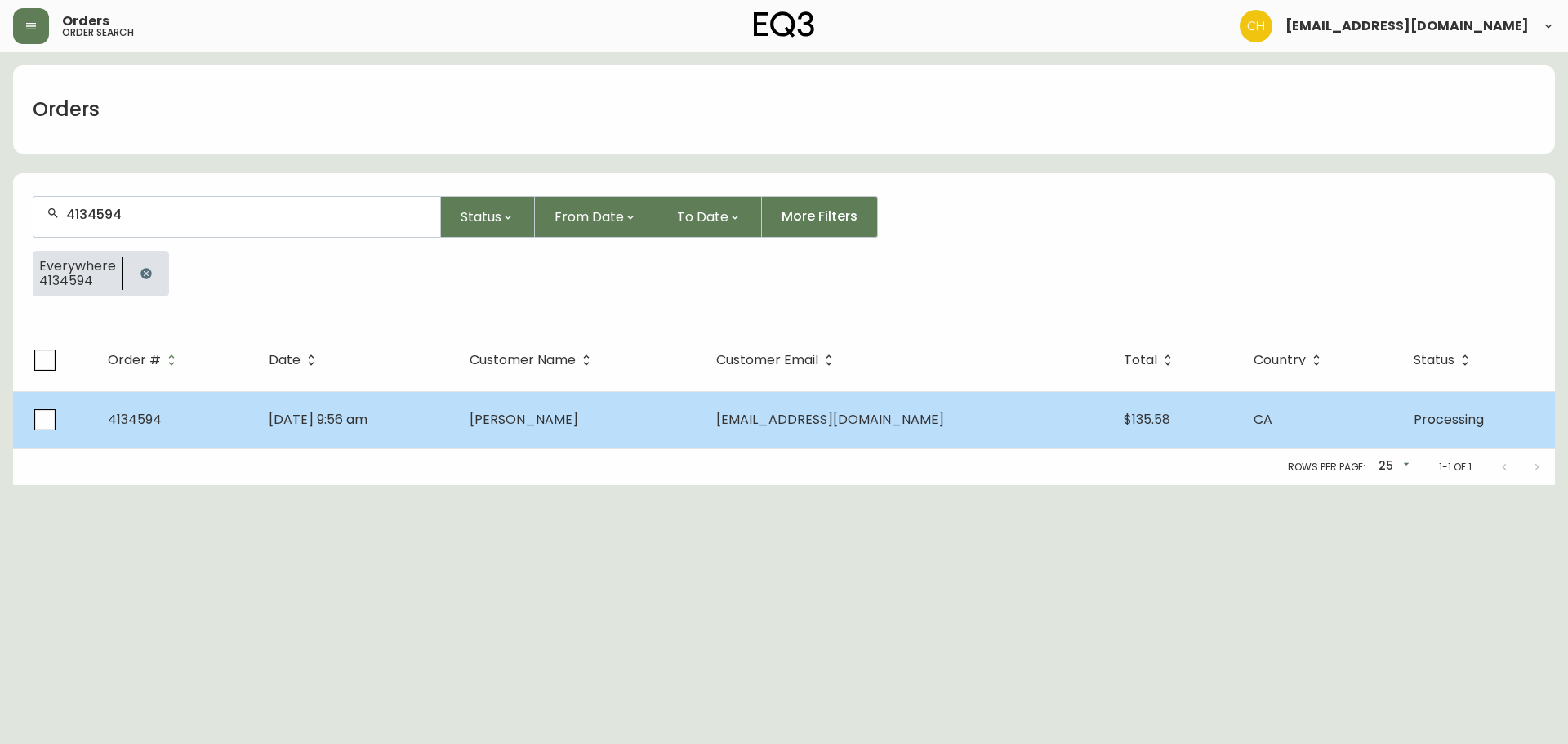
click at [600, 436] on td "[PERSON_NAME]" at bounding box center [579, 420] width 246 height 57
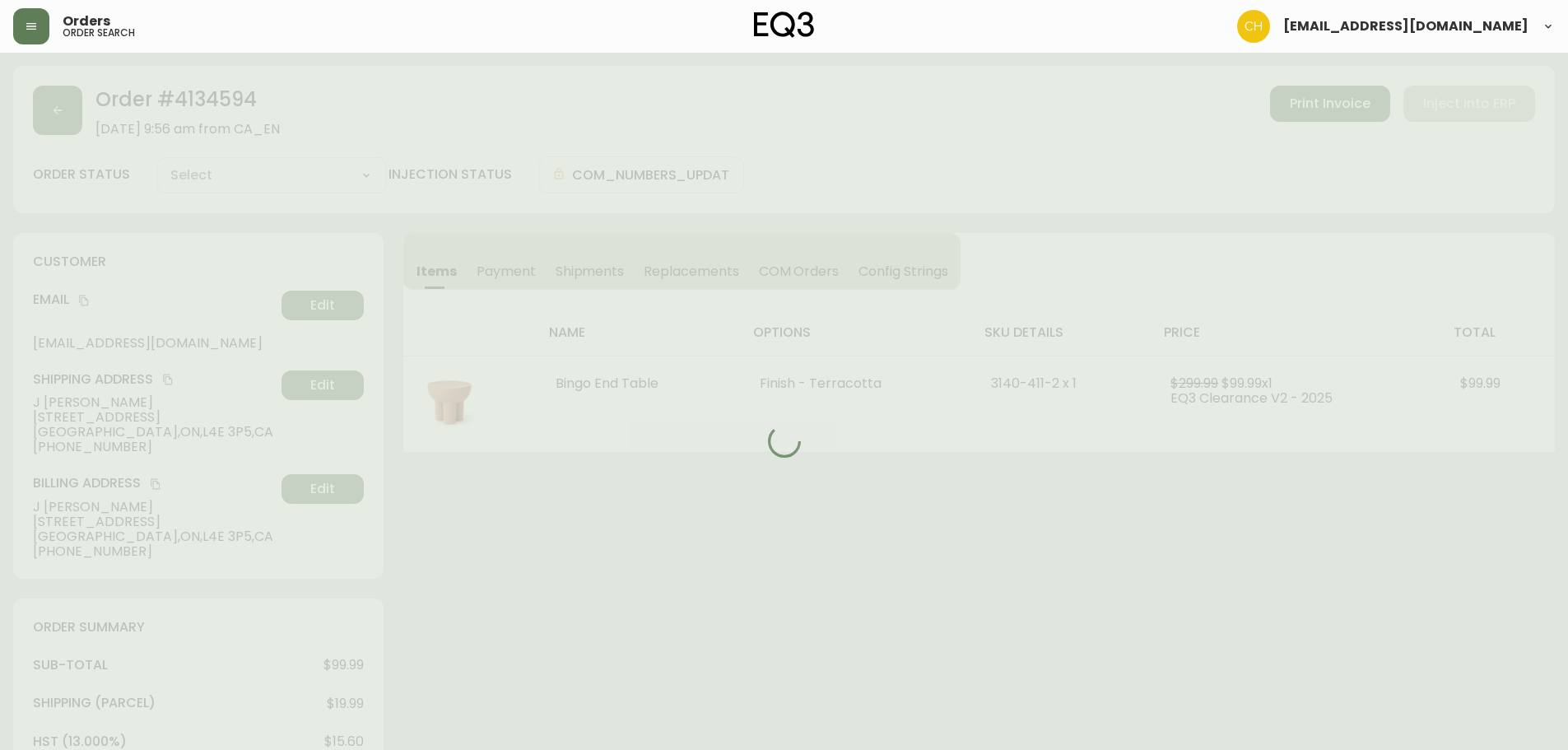
type input "Processing"
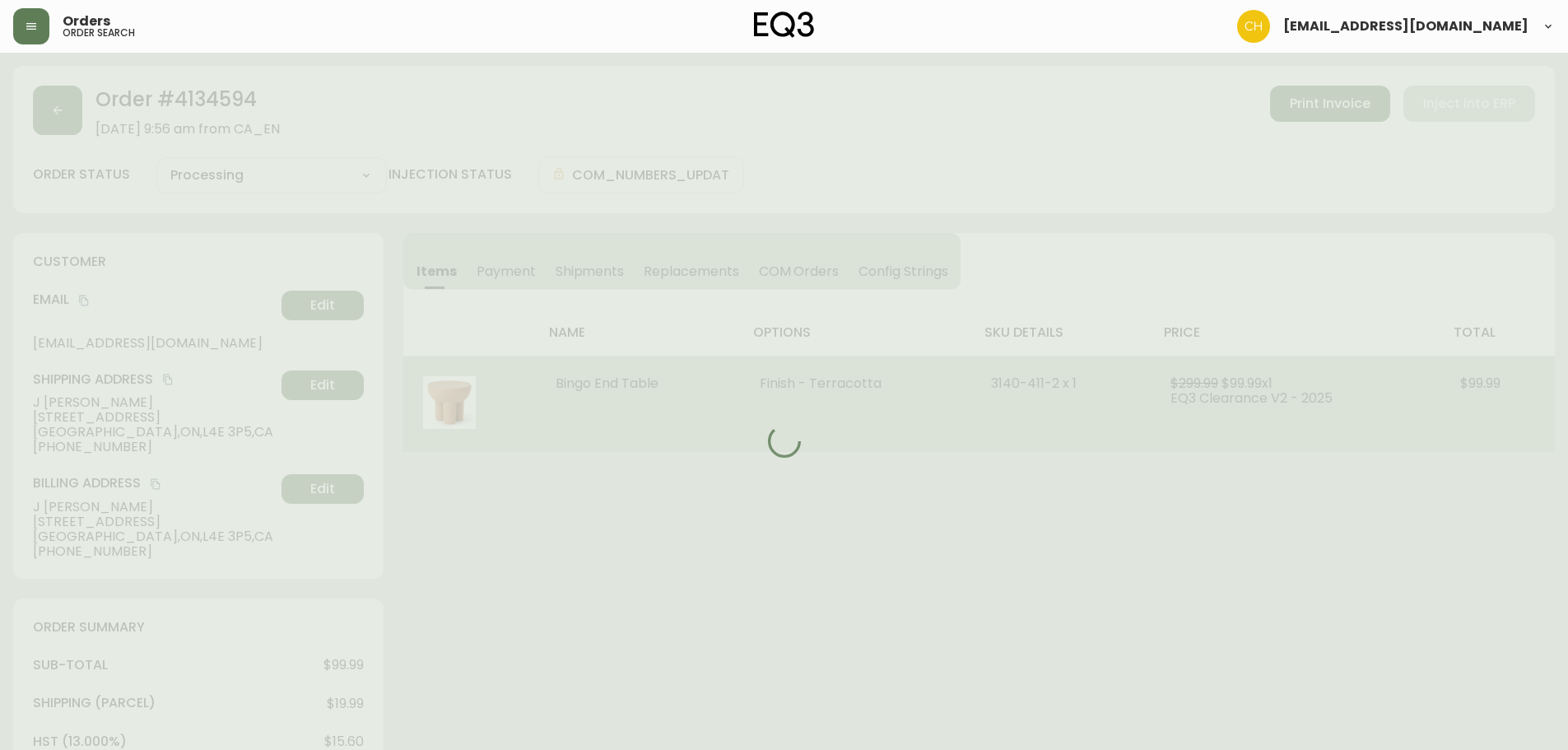
select select "PROCESSING"
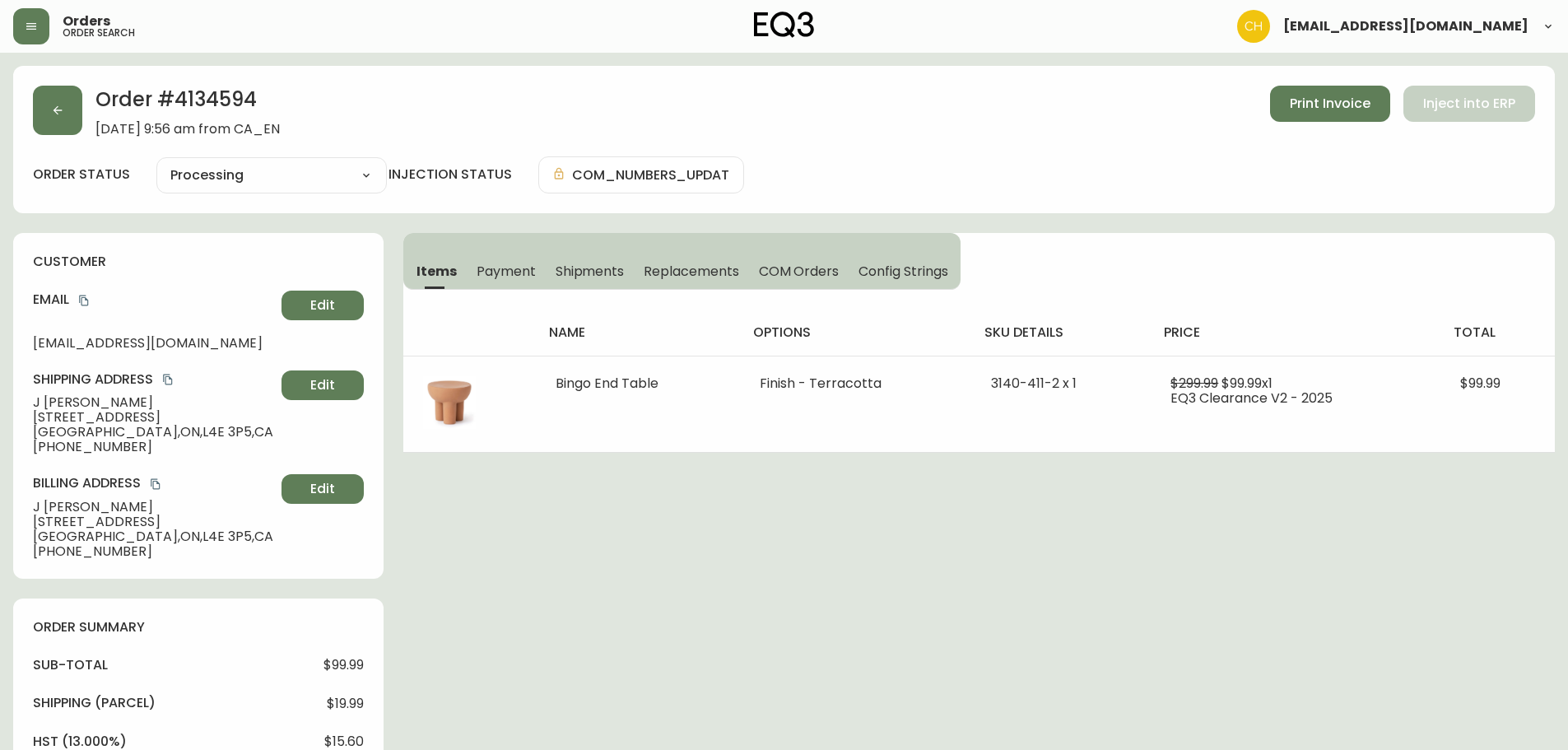
drag, startPoint x: 584, startPoint y: 272, endPoint x: 696, endPoint y: 275, distance: 112.0
click at [587, 272] on span "Shipments" at bounding box center [589, 271] width 69 height 17
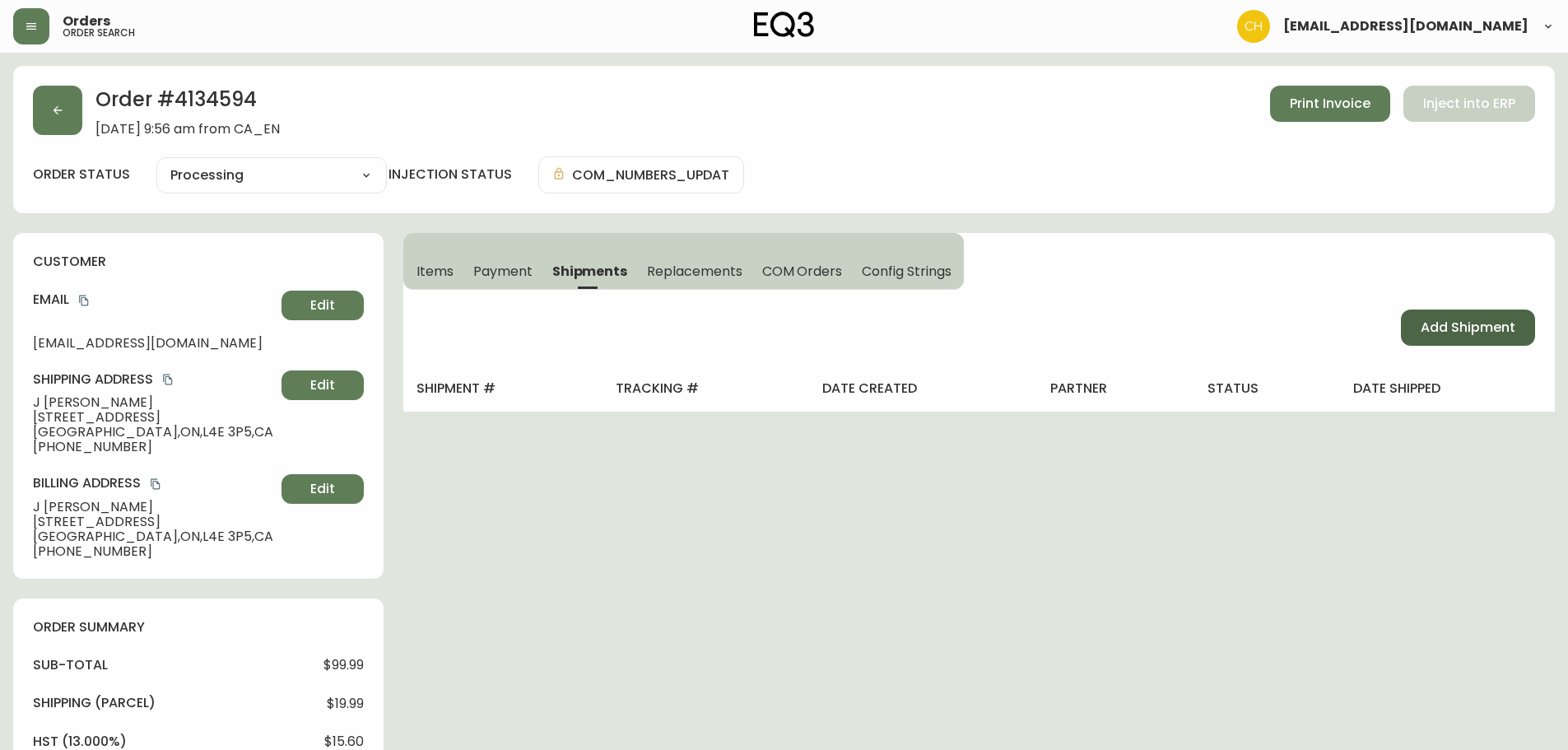
click at [1437, 330] on span "Add Shipment" at bounding box center [1468, 327] width 95 height 18
select select "PENDING"
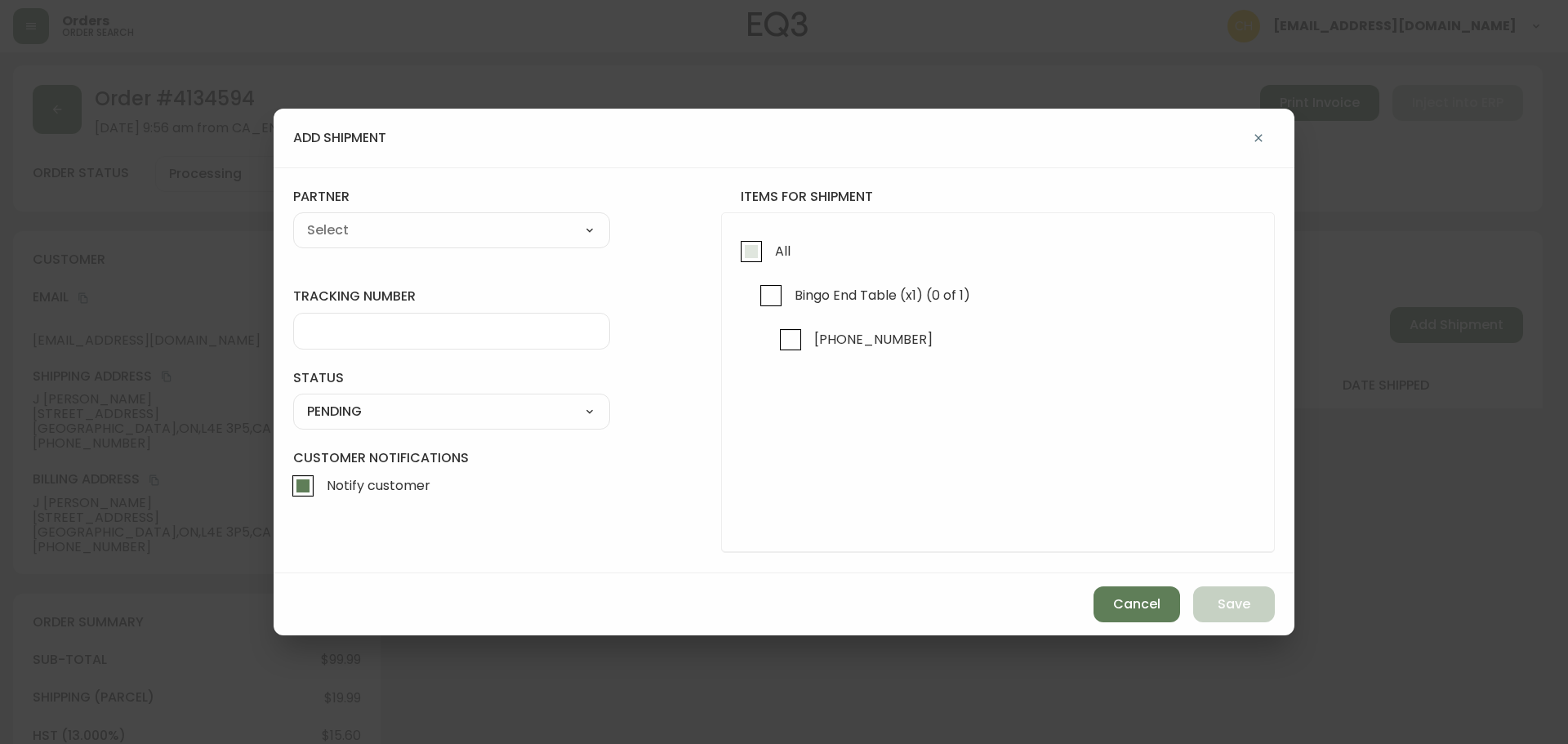
click at [750, 266] on input "All" at bounding box center [751, 251] width 37 height 37
checkbox input "true"
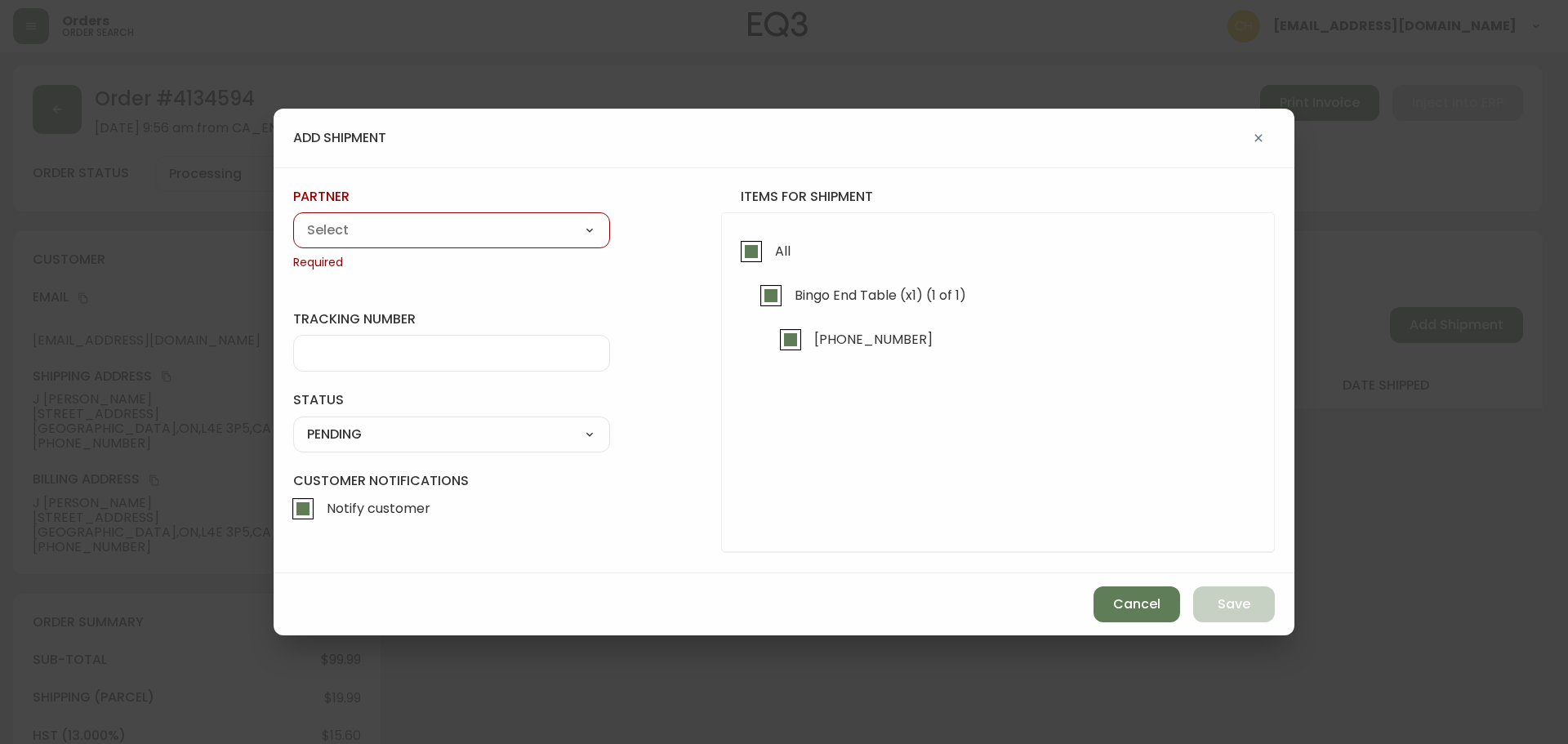
drag, startPoint x: 516, startPoint y: 238, endPoint x: 470, endPoint y: 239, distance: 46.0
click at [511, 238] on select "A Move to Remember LLC ABF Freight Alero [PERSON_NAME] Canada Post CDS Ceva Log…" at bounding box center [451, 230] width 317 height 24
select select "cjy0a9taa01x001669l98m63c"
click at [293, 218] on select "A Move to Remember LLC ABF Freight Alero [PERSON_NAME] Canada Post CDS Ceva Log…" at bounding box center [451, 230] width 317 height 24
type input "FedEx"
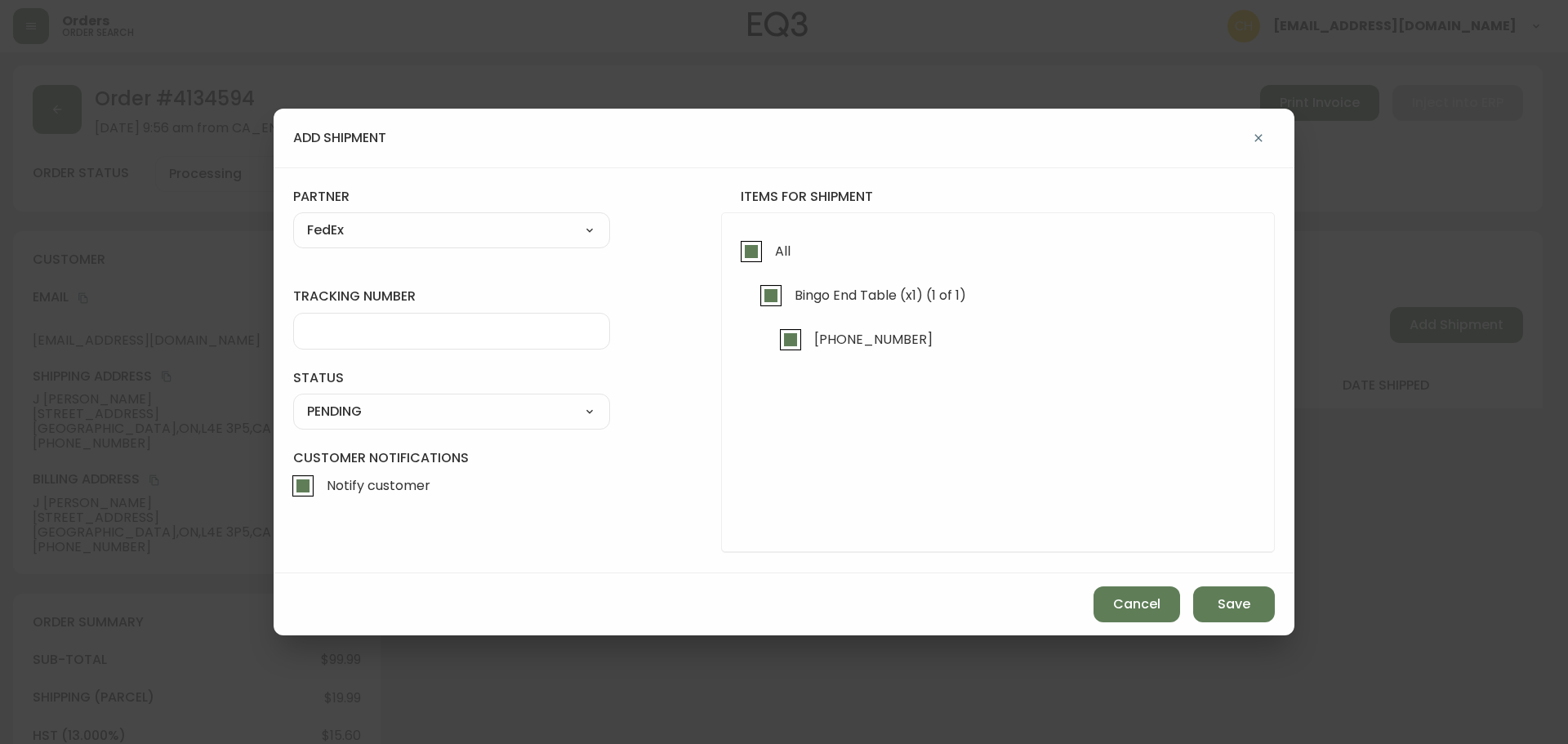
click at [334, 331] on input "tracking number" at bounding box center [451, 331] width 289 height 16
type input "455183575855"
click at [337, 416] on select "SHIPPED PENDING CANCELLED" at bounding box center [451, 412] width 317 height 24
click at [293, 400] on select "SHIPPED PENDING CANCELLED" at bounding box center [451, 412] width 317 height 24
select select "PENDING"
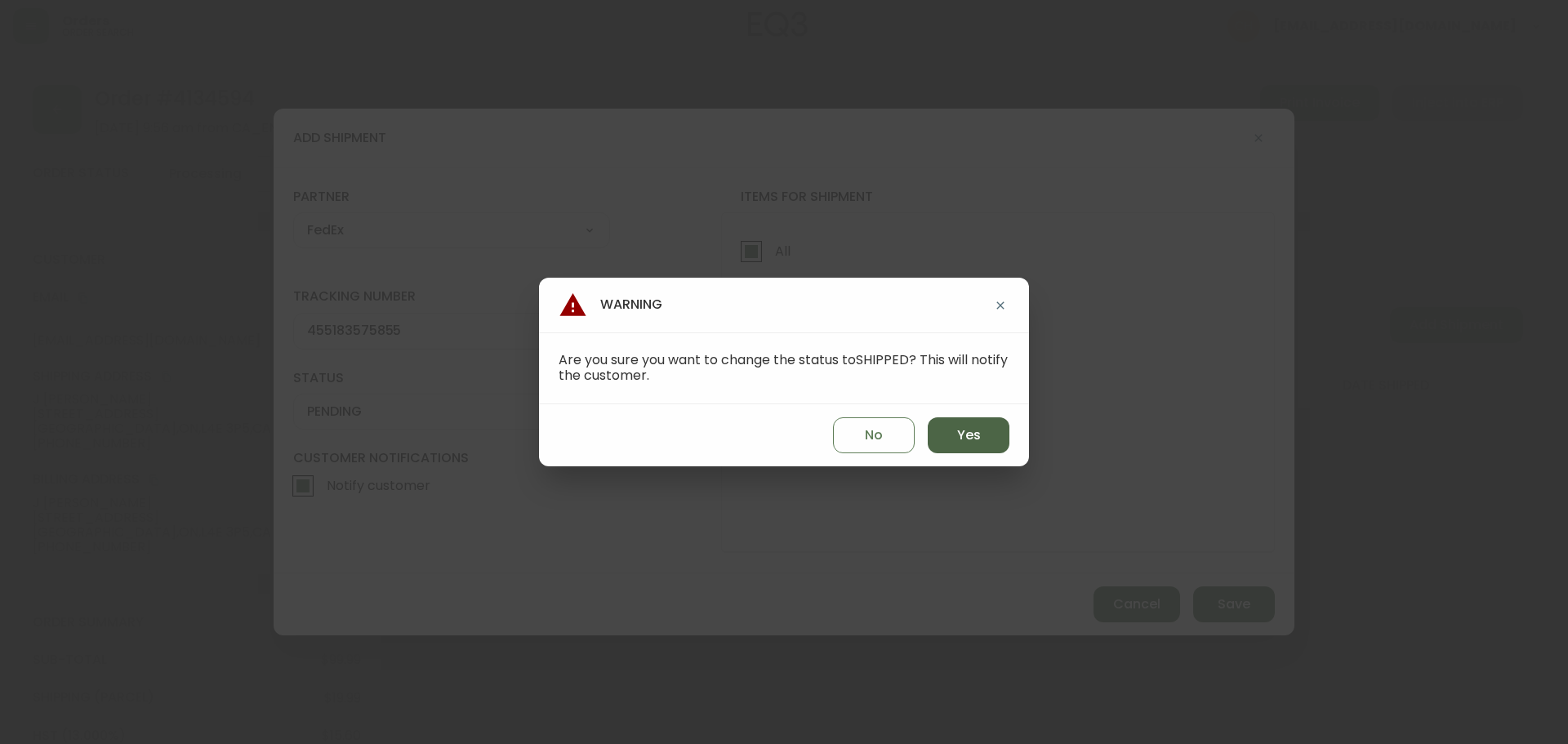
click at [948, 437] on button "Yes" at bounding box center [969, 436] width 81 height 36
type input "SHIPPED"
select select "SHIPPED"
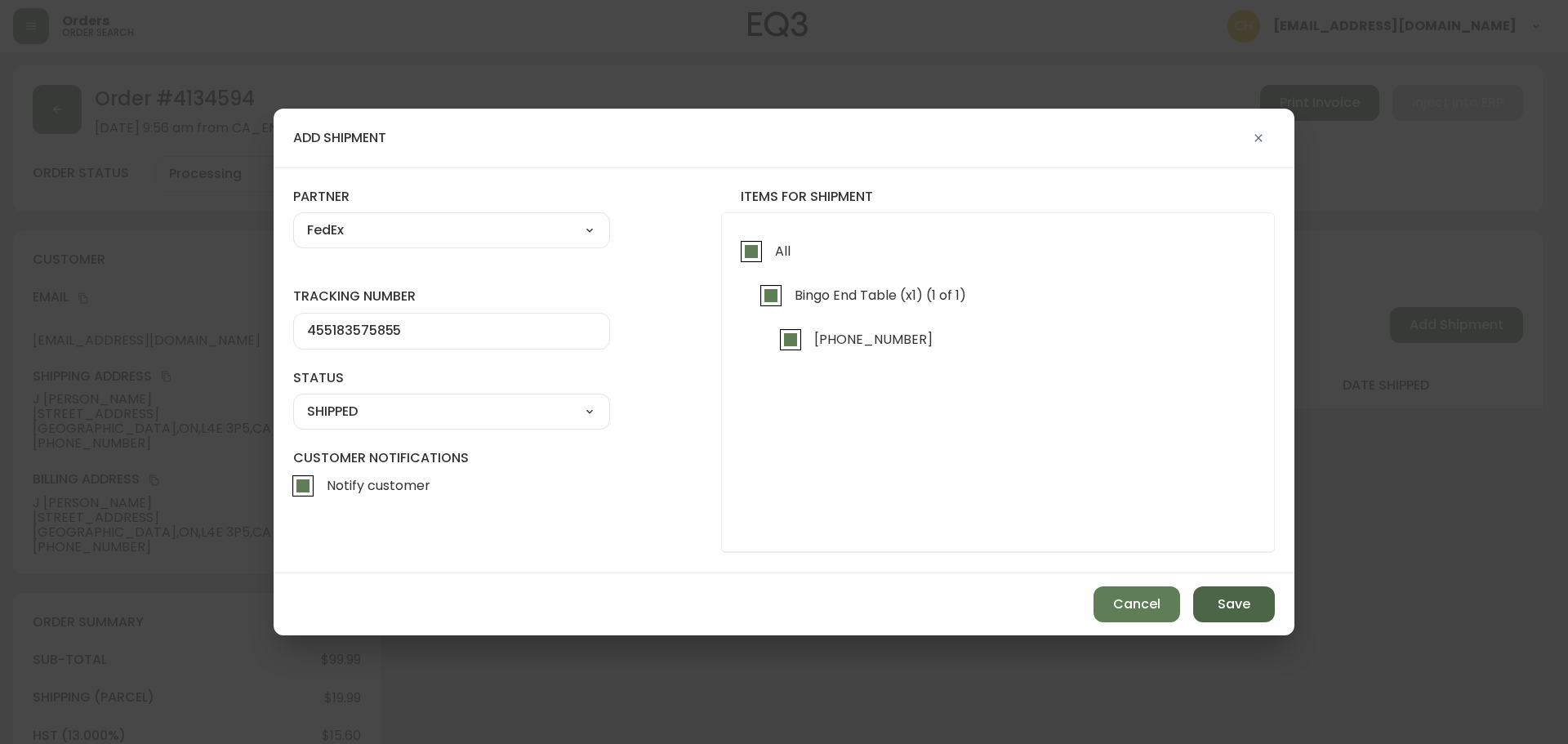
drag, startPoint x: 1232, startPoint y: 607, endPoint x: 1213, endPoint y: 593, distance: 23.6
click at [1232, 605] on span "Save" at bounding box center [1234, 604] width 33 height 18
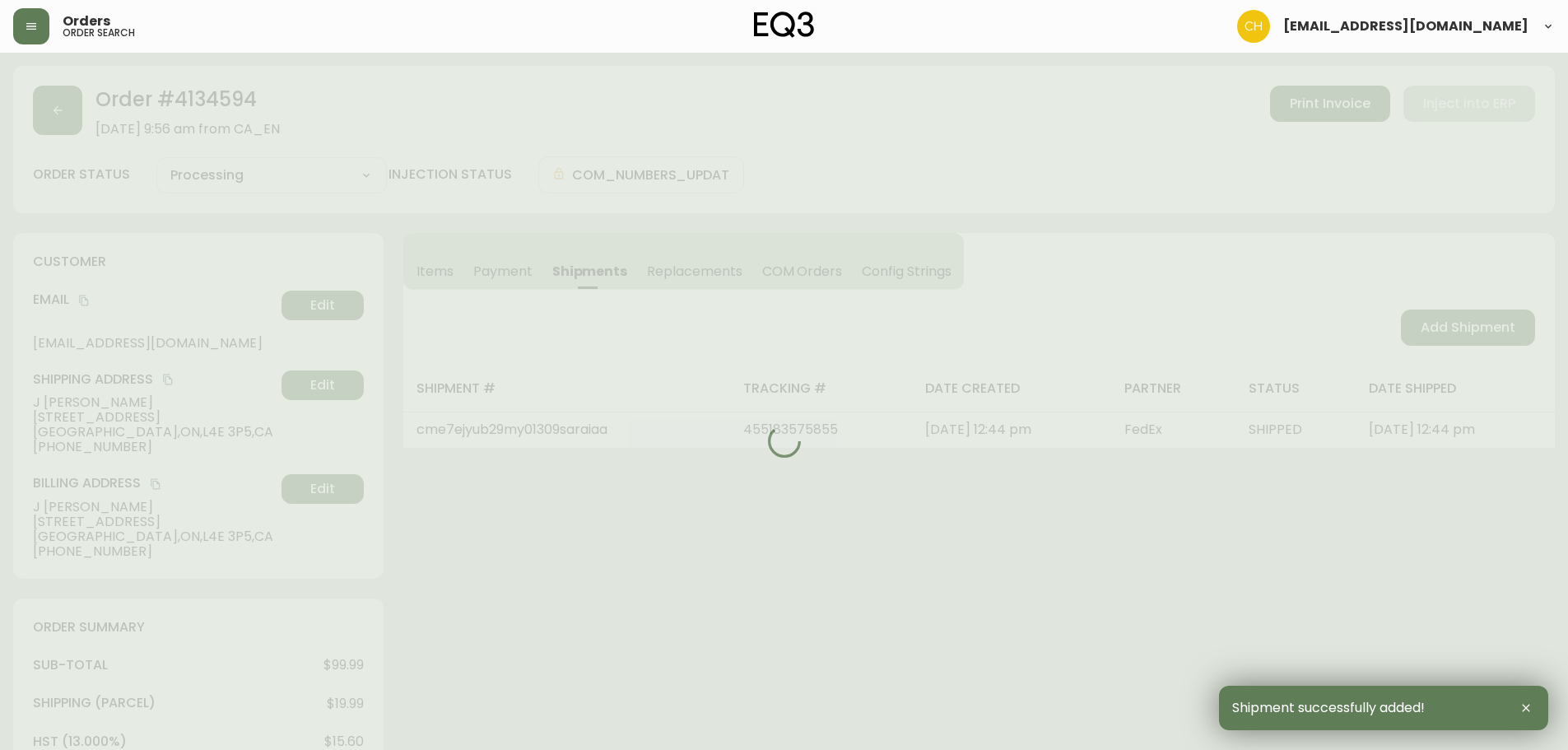
type input "Fully Shipped"
select select "FULLY_SHIPPED"
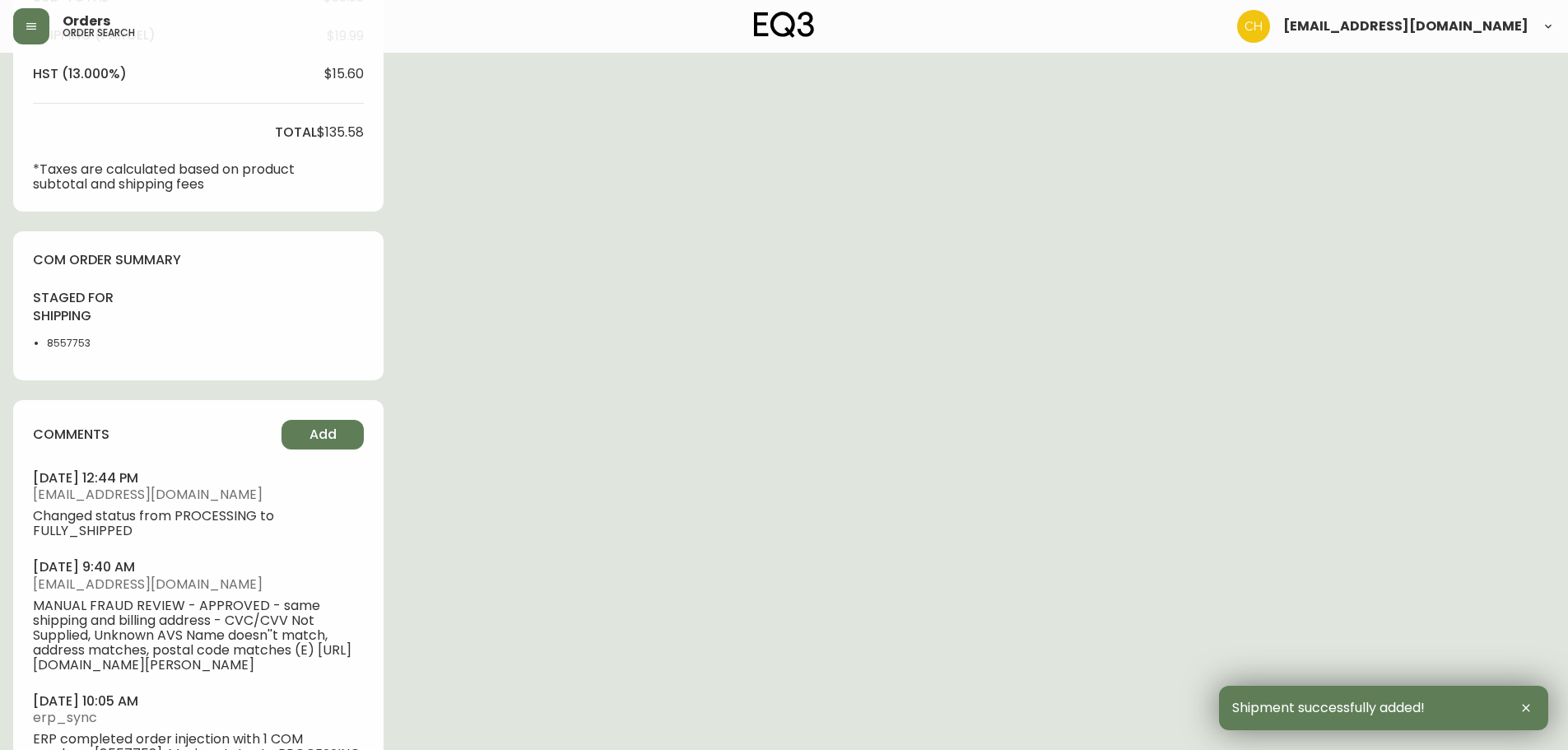
scroll to position [759, 0]
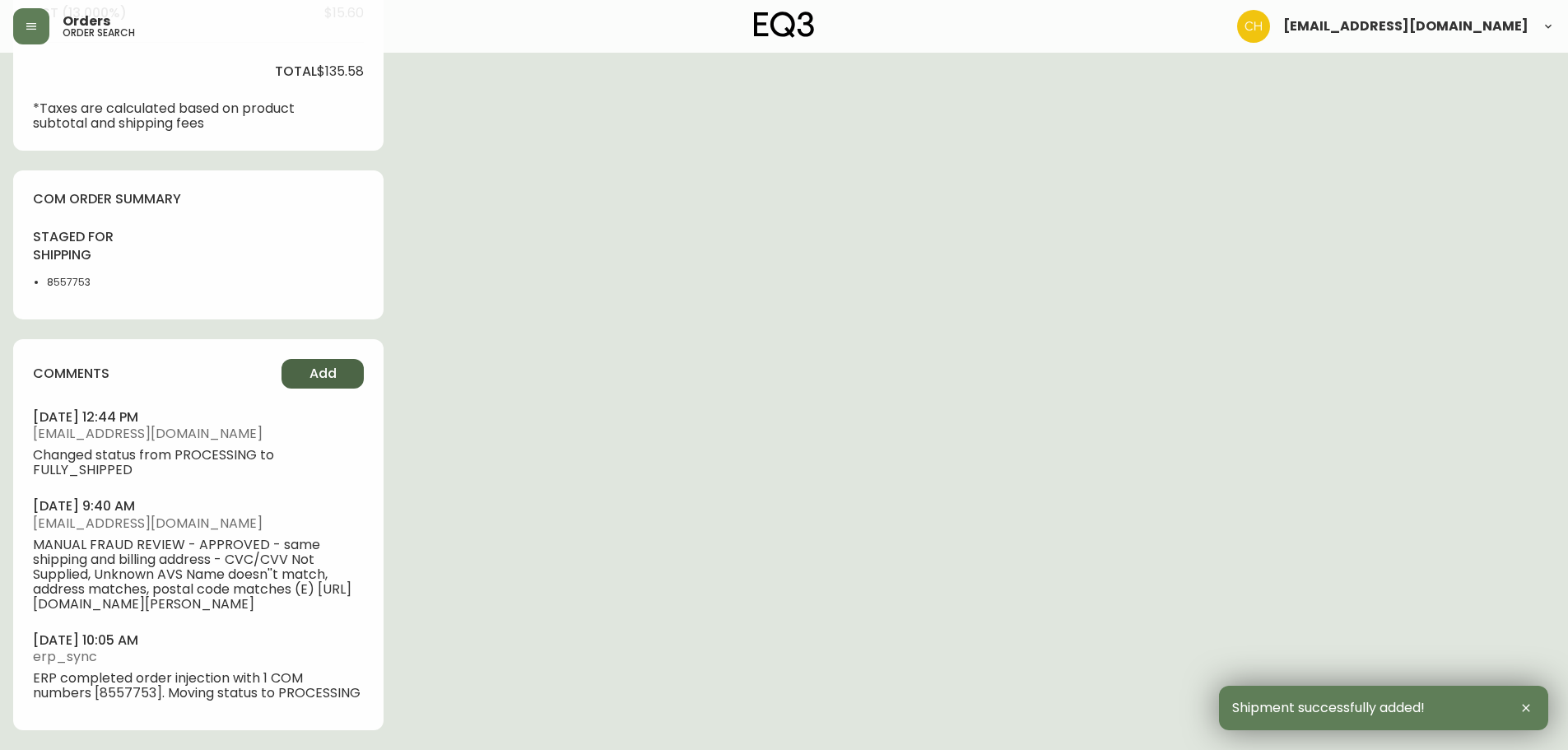
click at [344, 359] on button "Add" at bounding box center [322, 374] width 82 height 30
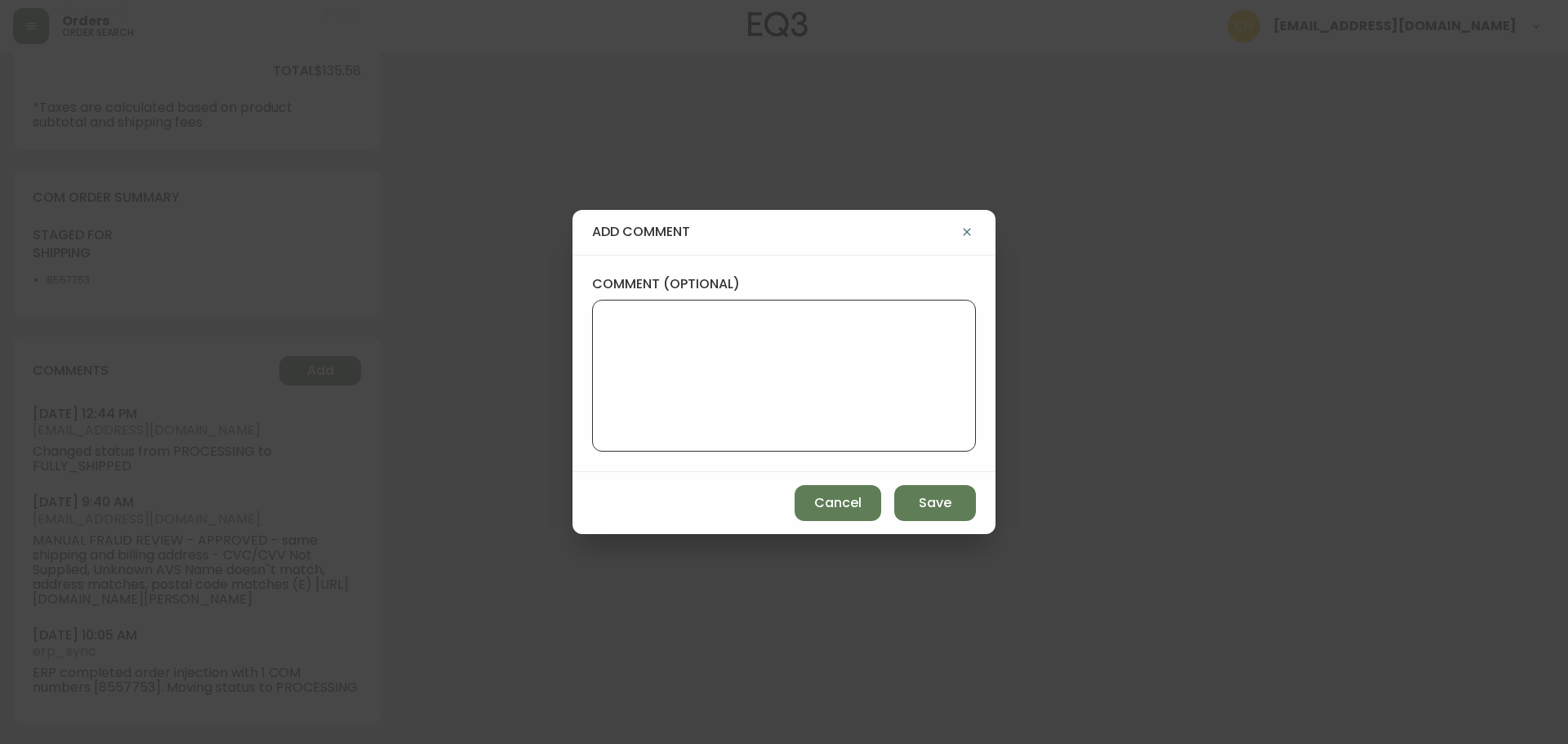
click at [637, 325] on textarea "comment (optional)" at bounding box center [784, 375] width 356 height 131
type textarea "CH"
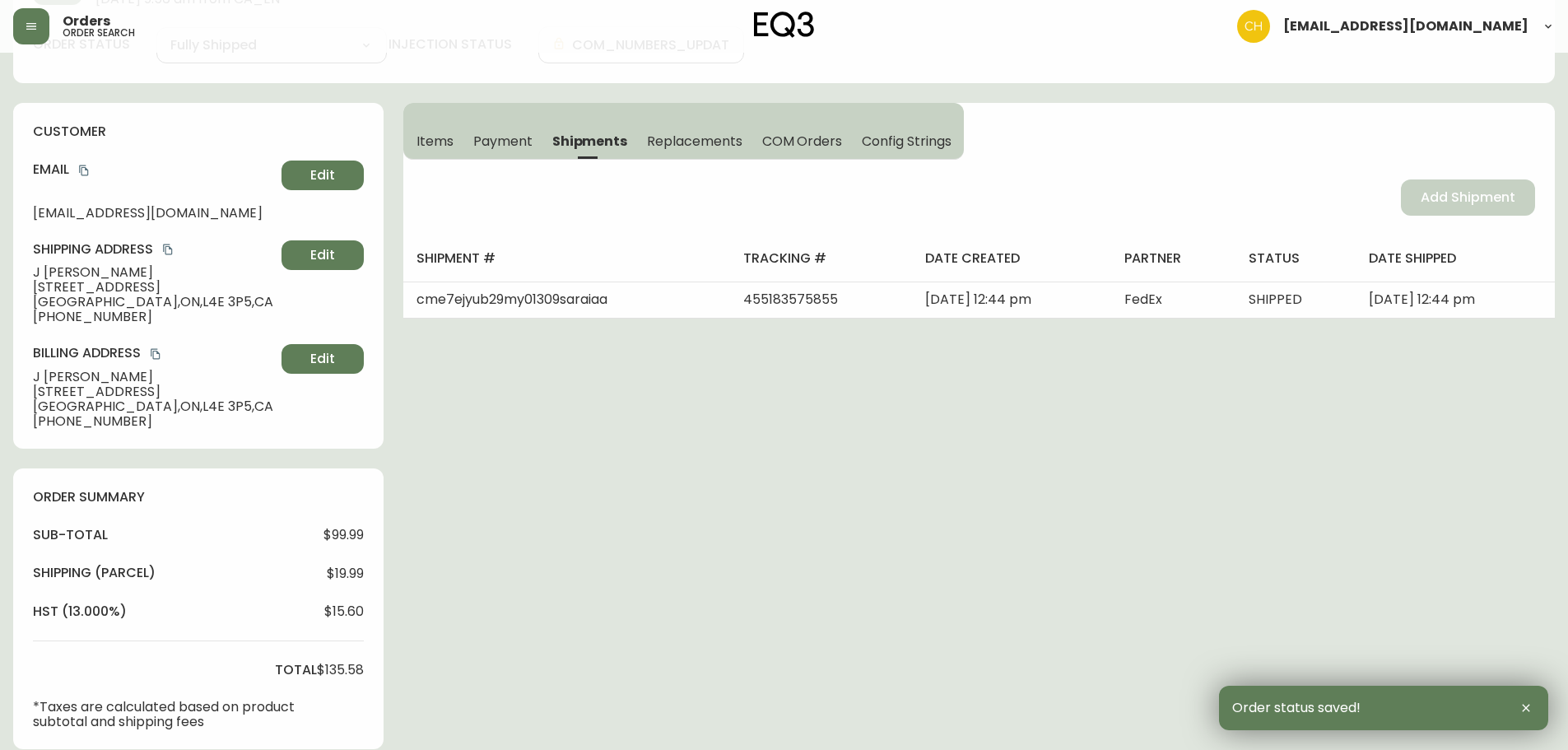
scroll to position [0, 0]
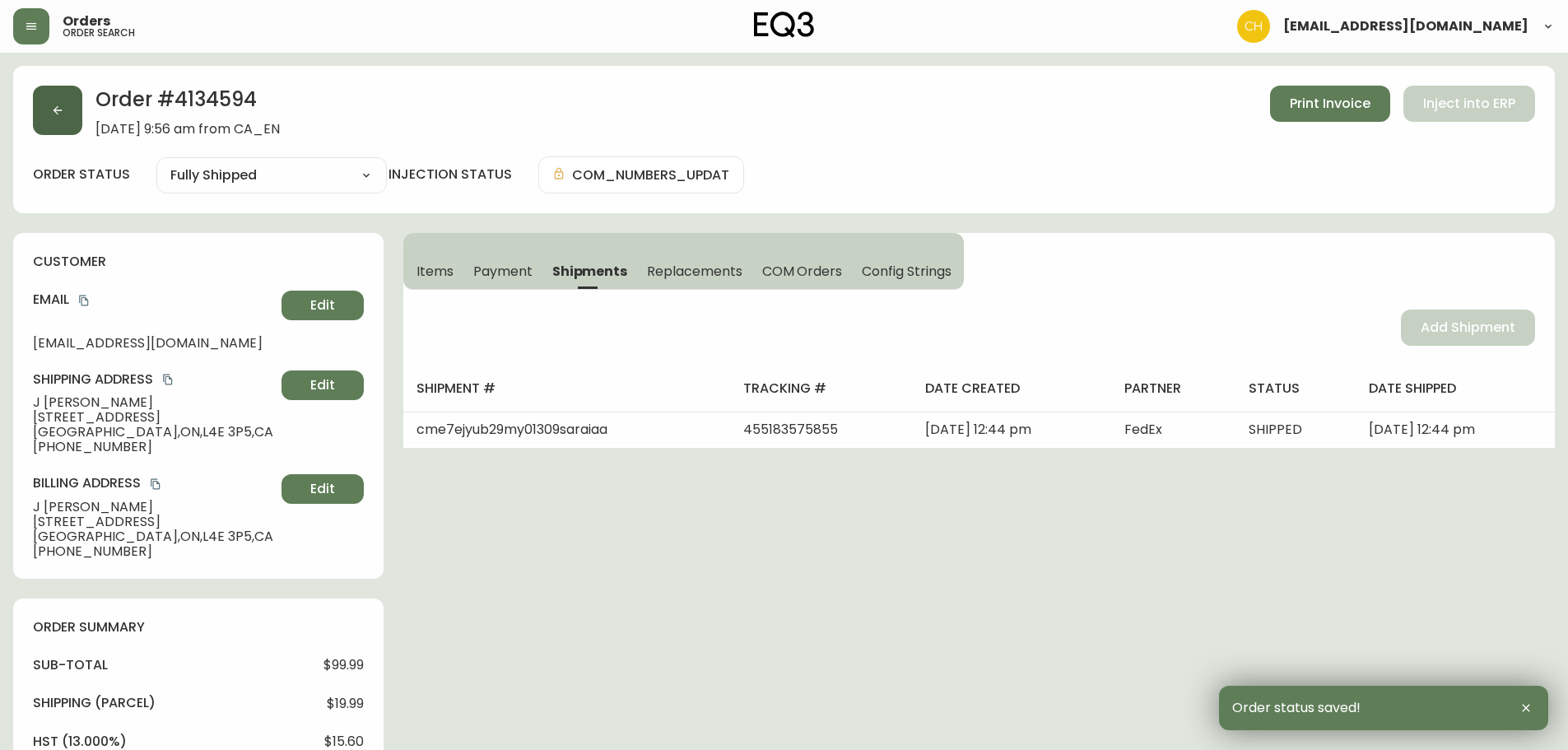
click at [56, 107] on icon "button" at bounding box center [58, 110] width 13 height 13
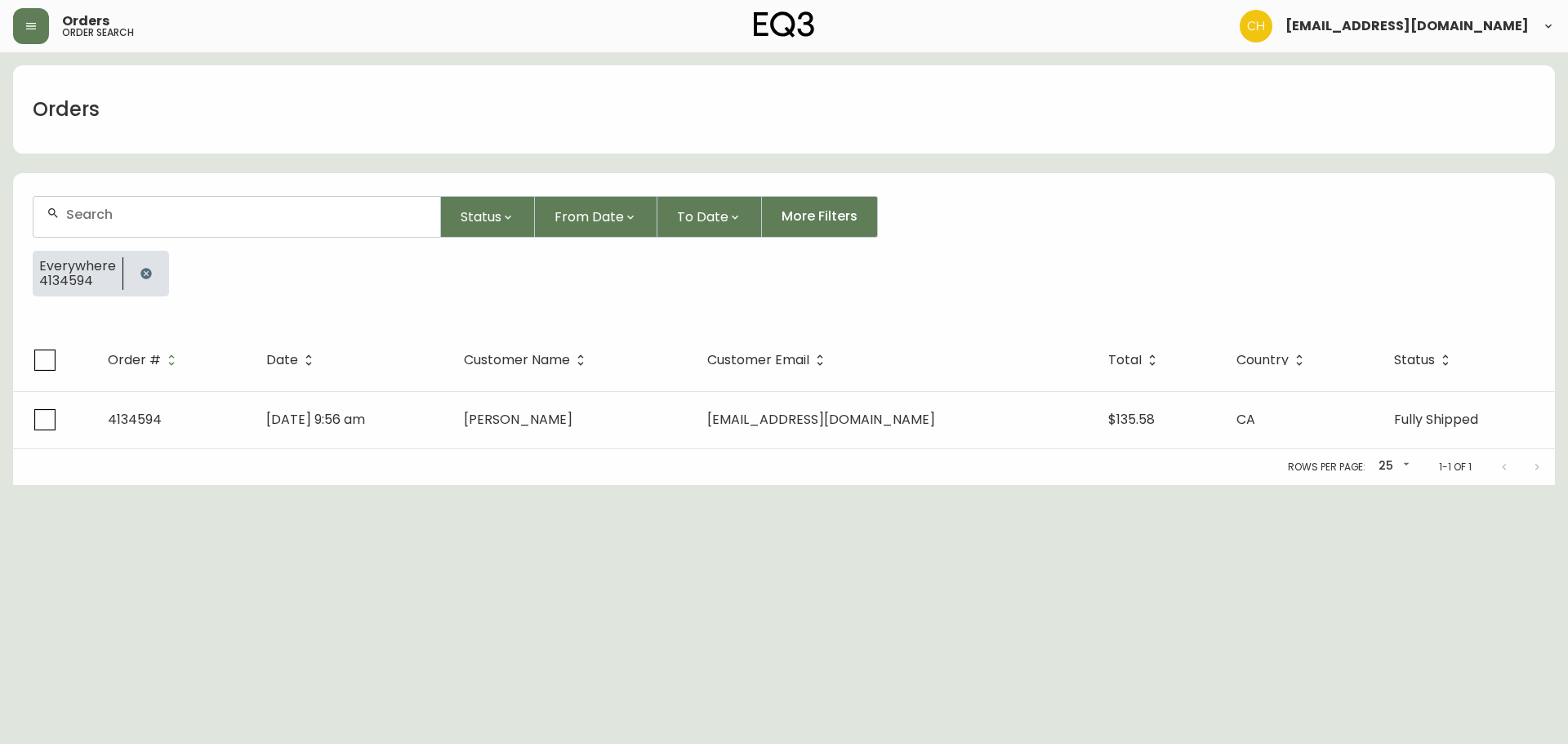
click at [86, 211] on input "text" at bounding box center [246, 215] width 361 height 16
type input "4134598"
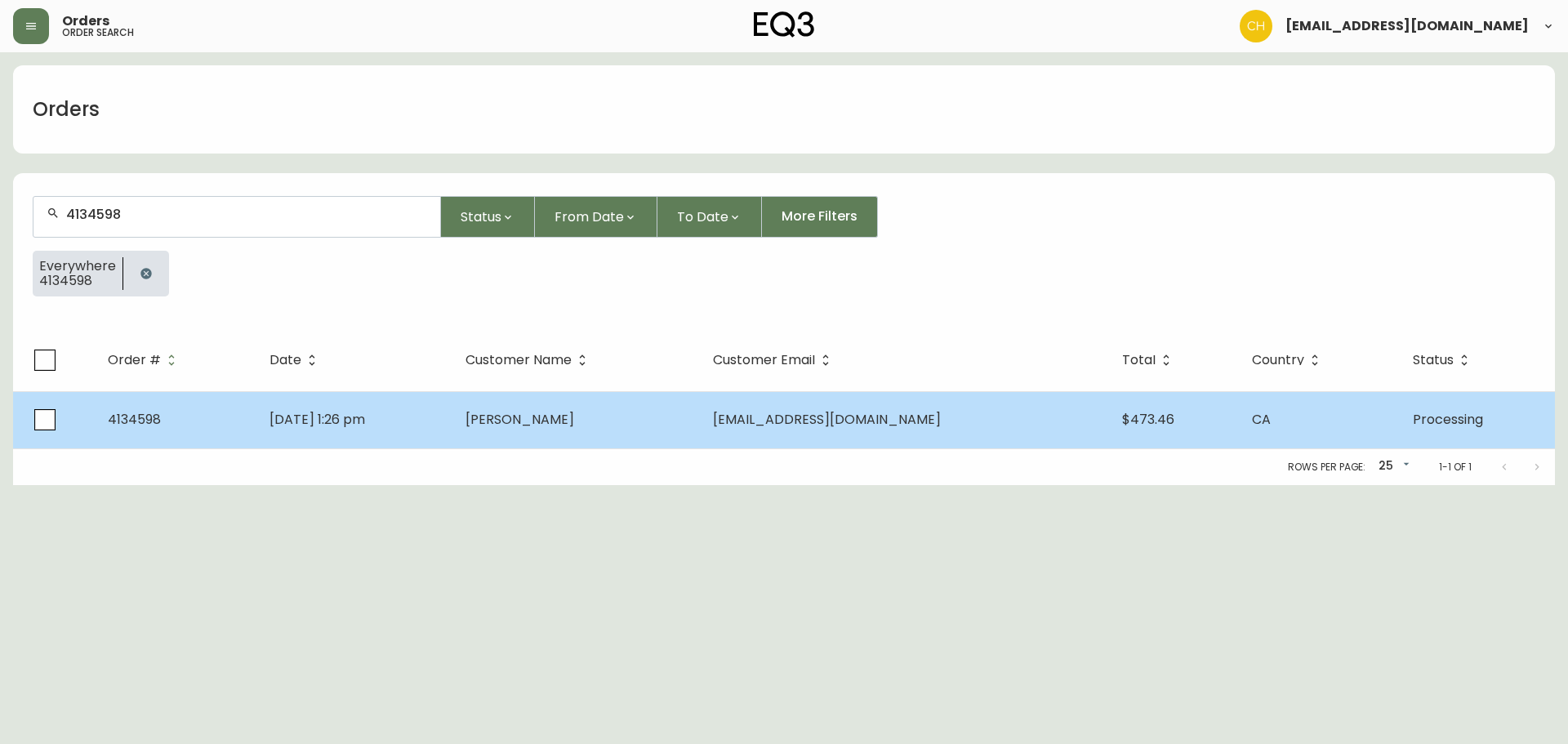
click at [574, 418] on span "[PERSON_NAME]" at bounding box center [520, 420] width 109 height 19
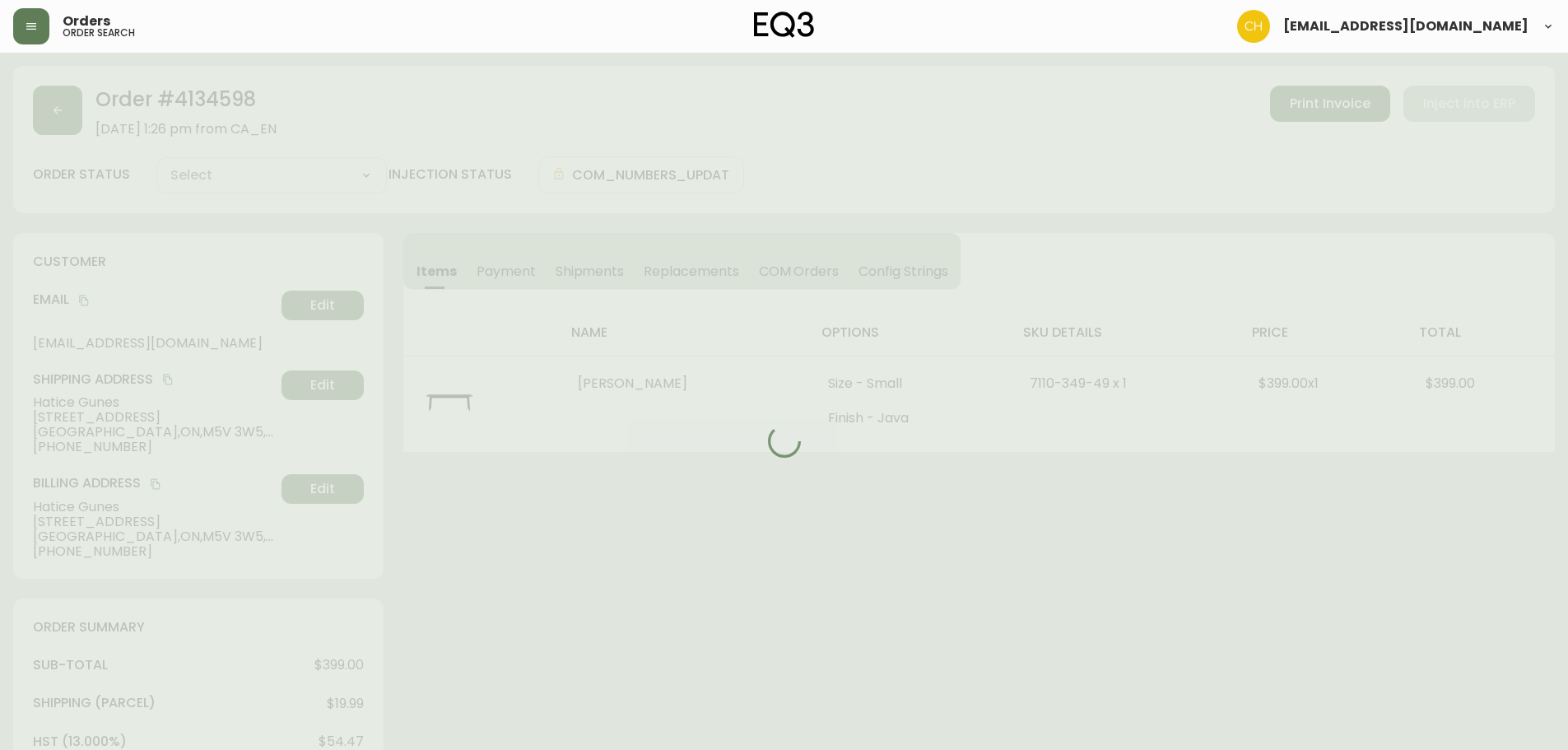
type input "Processing"
select select "PROCESSING"
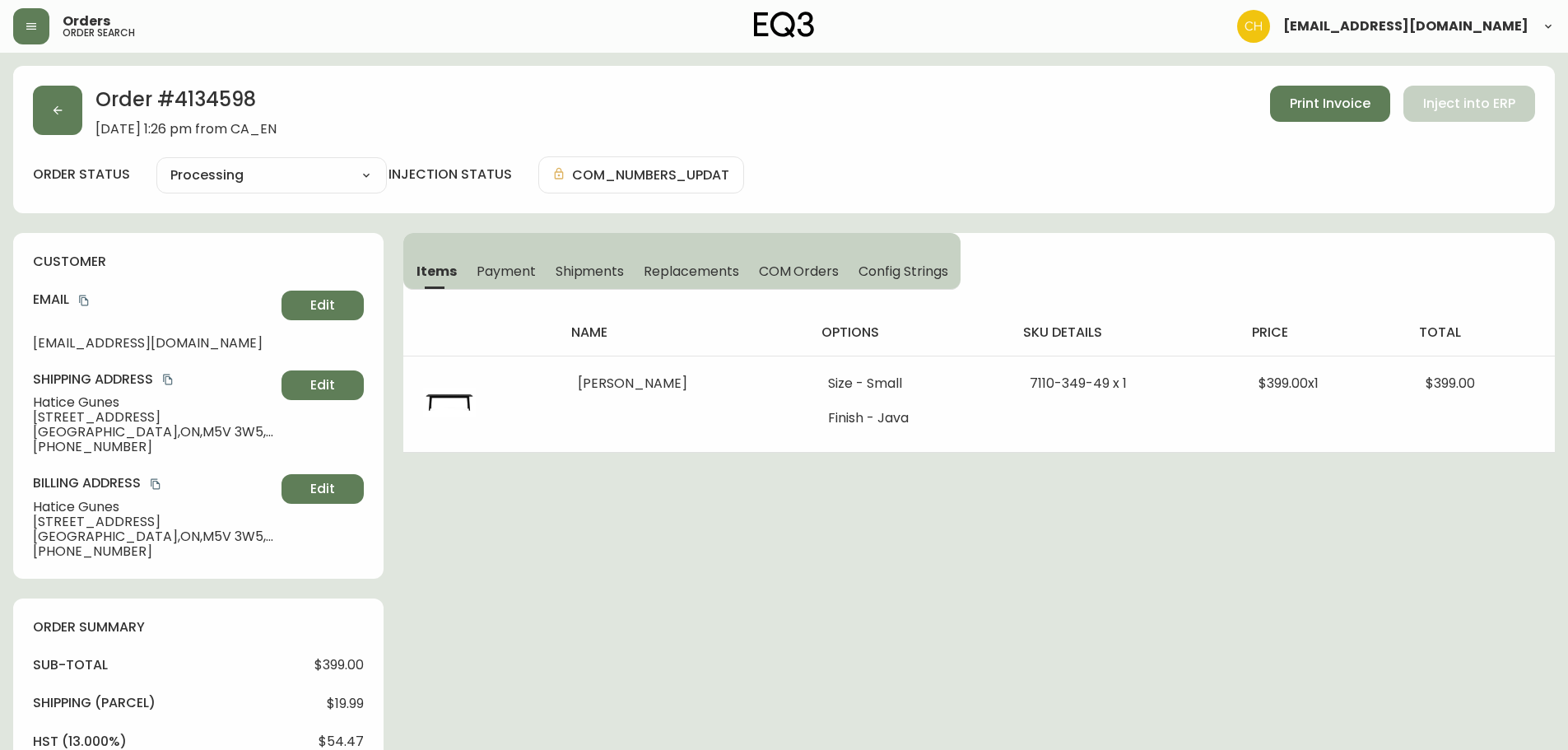
click at [611, 274] on span "Shipments" at bounding box center [589, 271] width 69 height 17
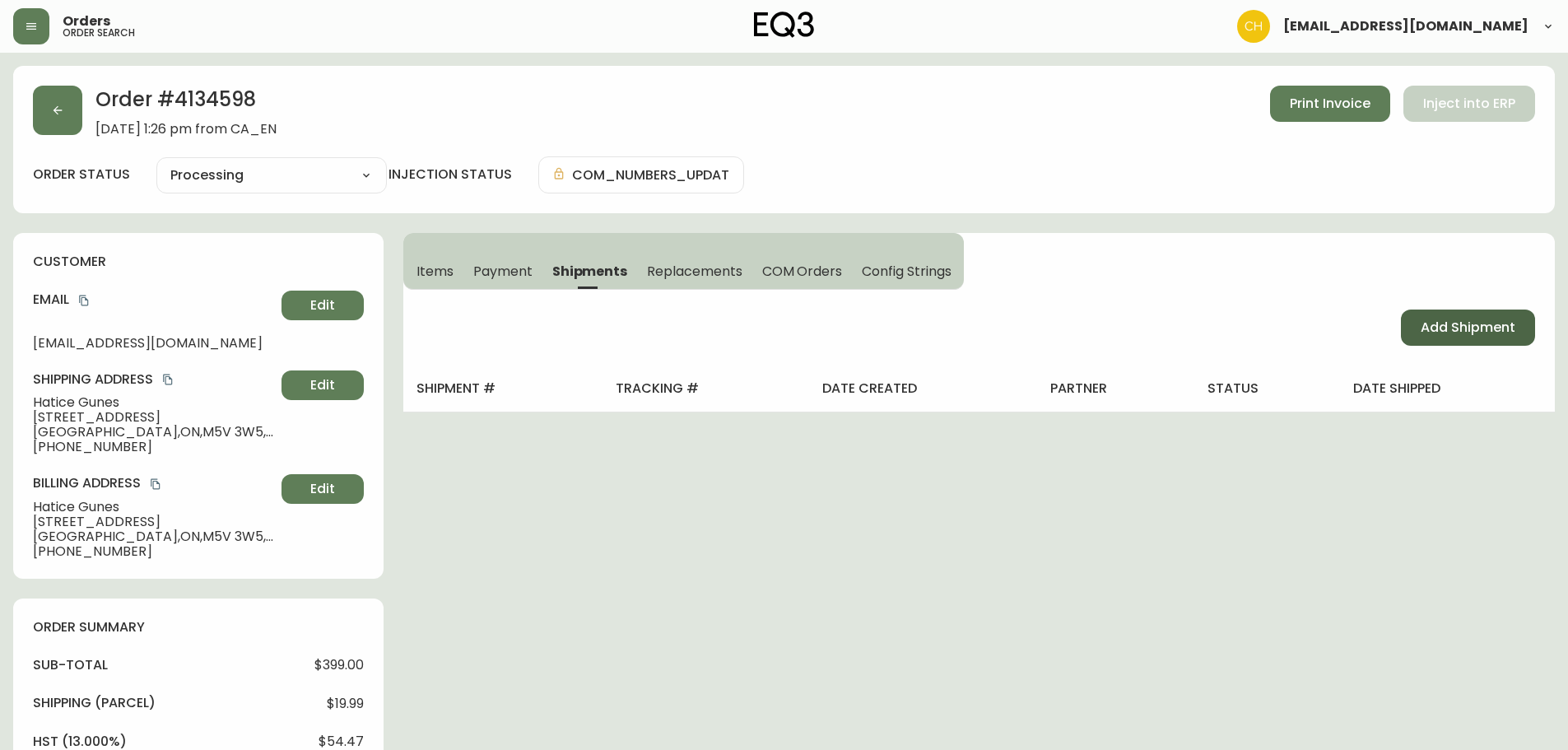
click at [1439, 328] on span "Add Shipment" at bounding box center [1468, 327] width 95 height 18
select select "PENDING"
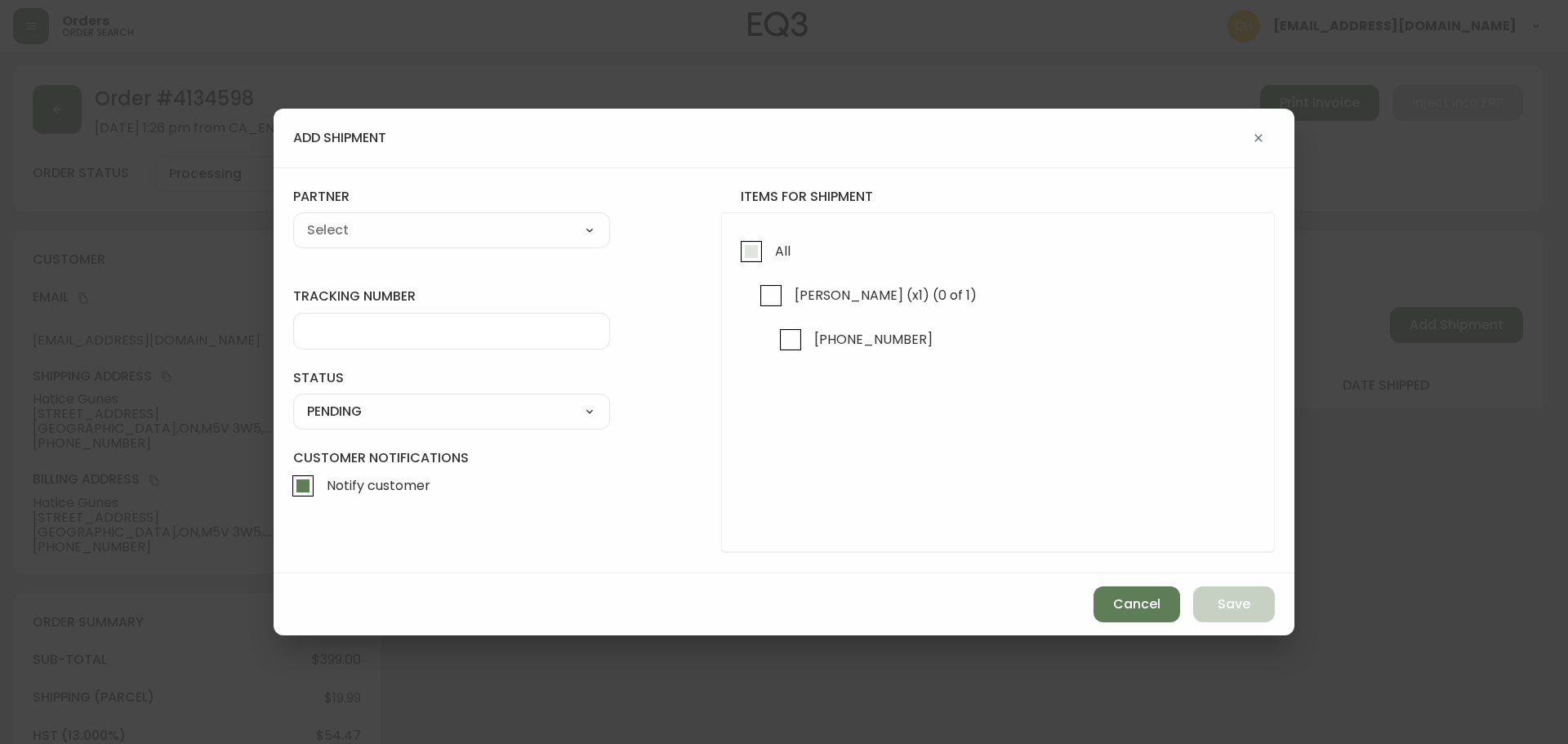
drag, startPoint x: 751, startPoint y: 246, endPoint x: 685, endPoint y: 258, distance: 67.1
click at [750, 246] on input "All" at bounding box center [751, 251] width 37 height 37
checkbox input "true"
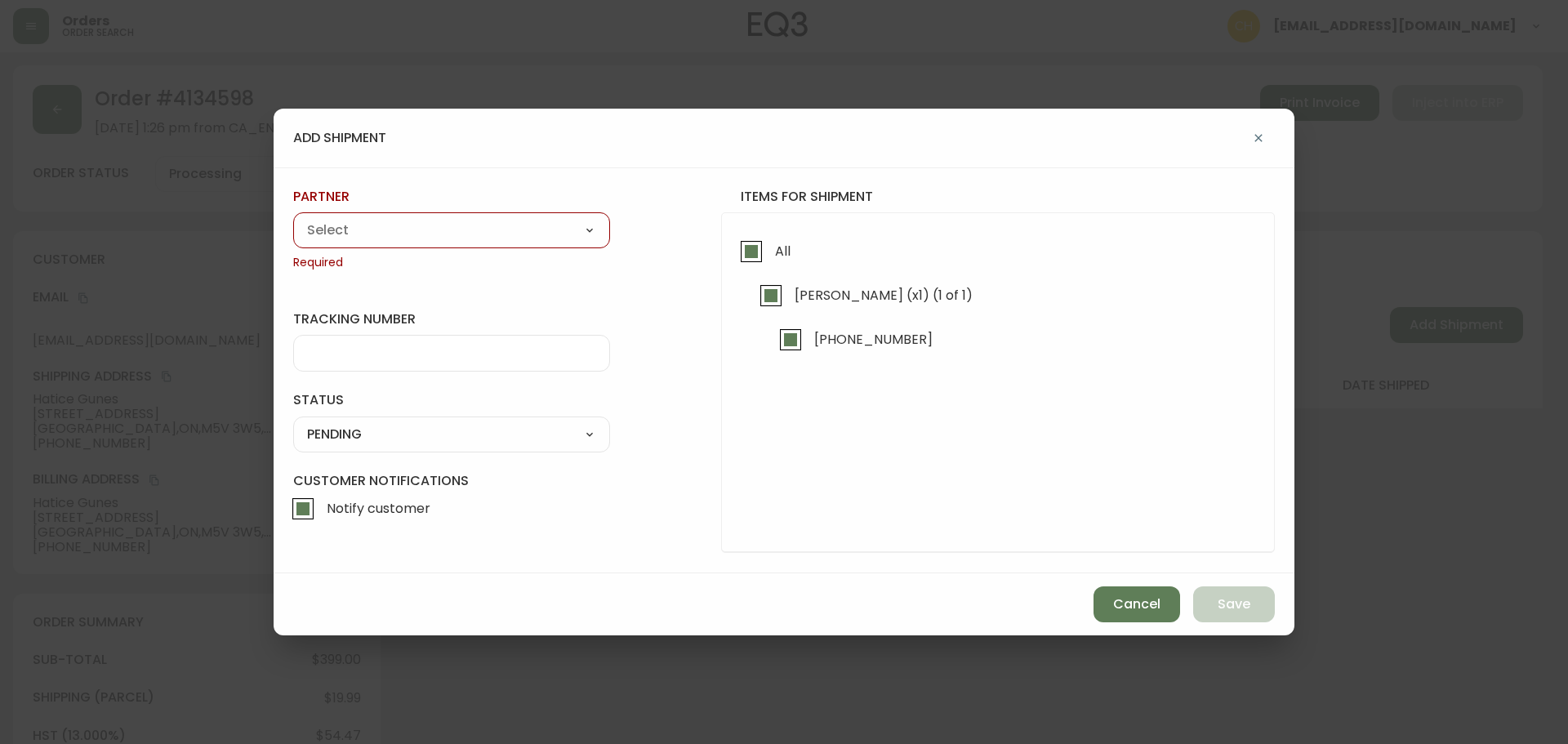
drag, startPoint x: 479, startPoint y: 231, endPoint x: 458, endPoint y: 242, distance: 23.7
click at [478, 231] on select "A Move to Remember LLC ABF Freight Alero [PERSON_NAME] Canada Post CDS Ceva Log…" at bounding box center [451, 230] width 317 height 24
select select "cjy0a9taa01x001669l98m63c"
click at [293, 218] on select "A Move to Remember LLC ABF Freight Alero [PERSON_NAME] Canada Post CDS Ceva Log…" at bounding box center [451, 230] width 317 height 24
type input "FedEx"
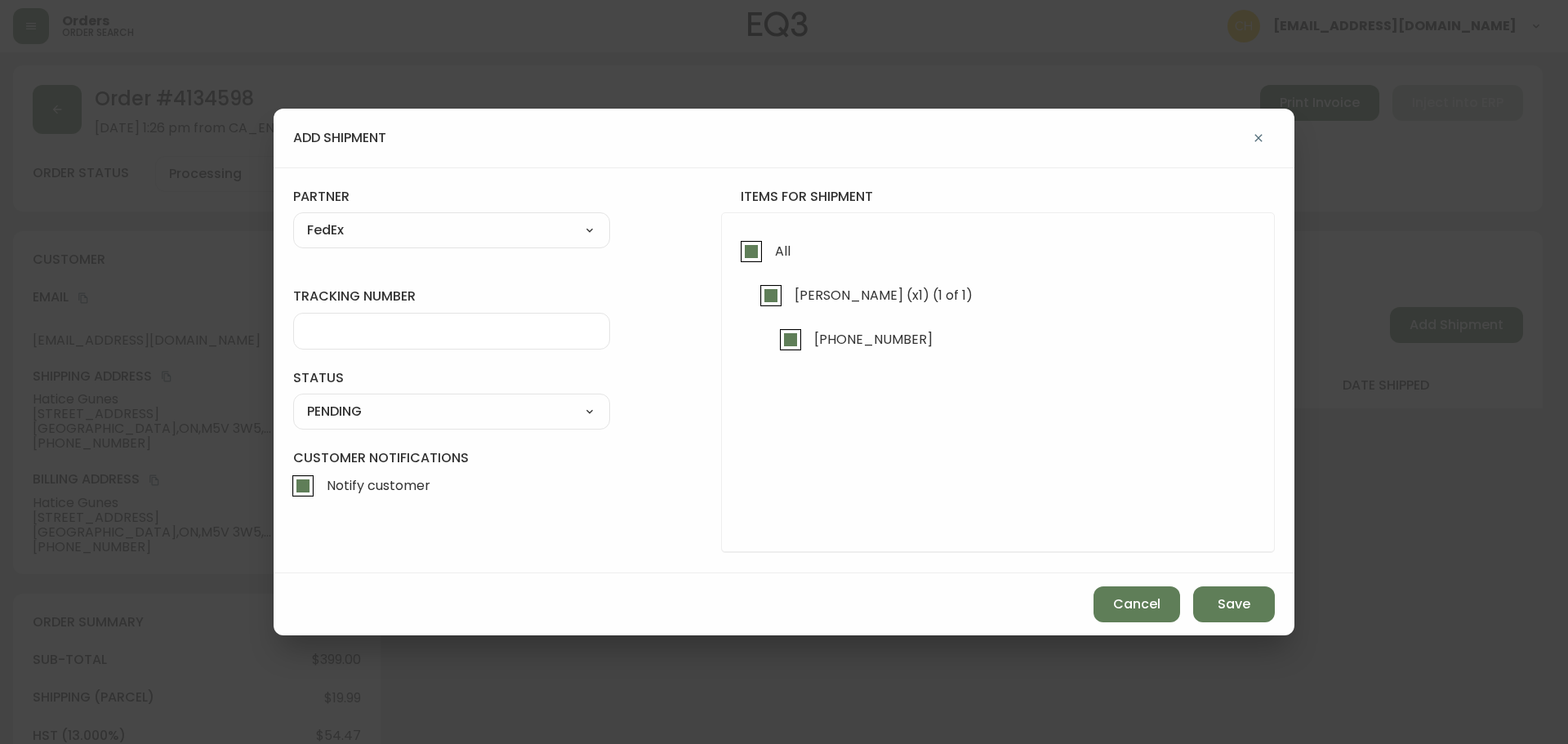
click at [338, 326] on input "tracking number" at bounding box center [451, 331] width 289 height 16
click at [337, 413] on select "SHIPPED PENDING CANCELLED" at bounding box center [451, 412] width 317 height 24
click at [293, 400] on select "SHIPPED PENDING CANCELLED" at bounding box center [451, 412] width 317 height 24
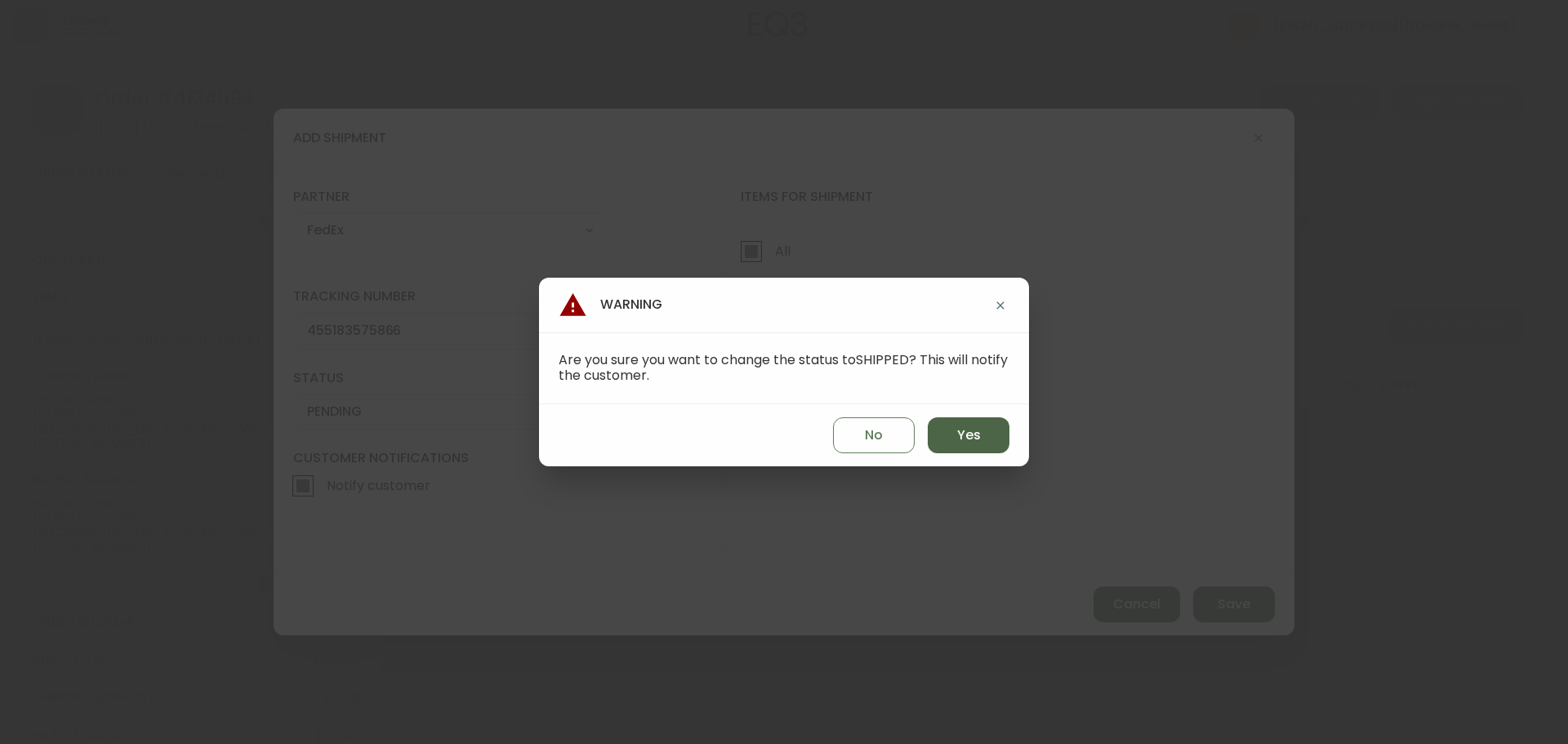
click at [942, 439] on button "Yes" at bounding box center [969, 436] width 81 height 36
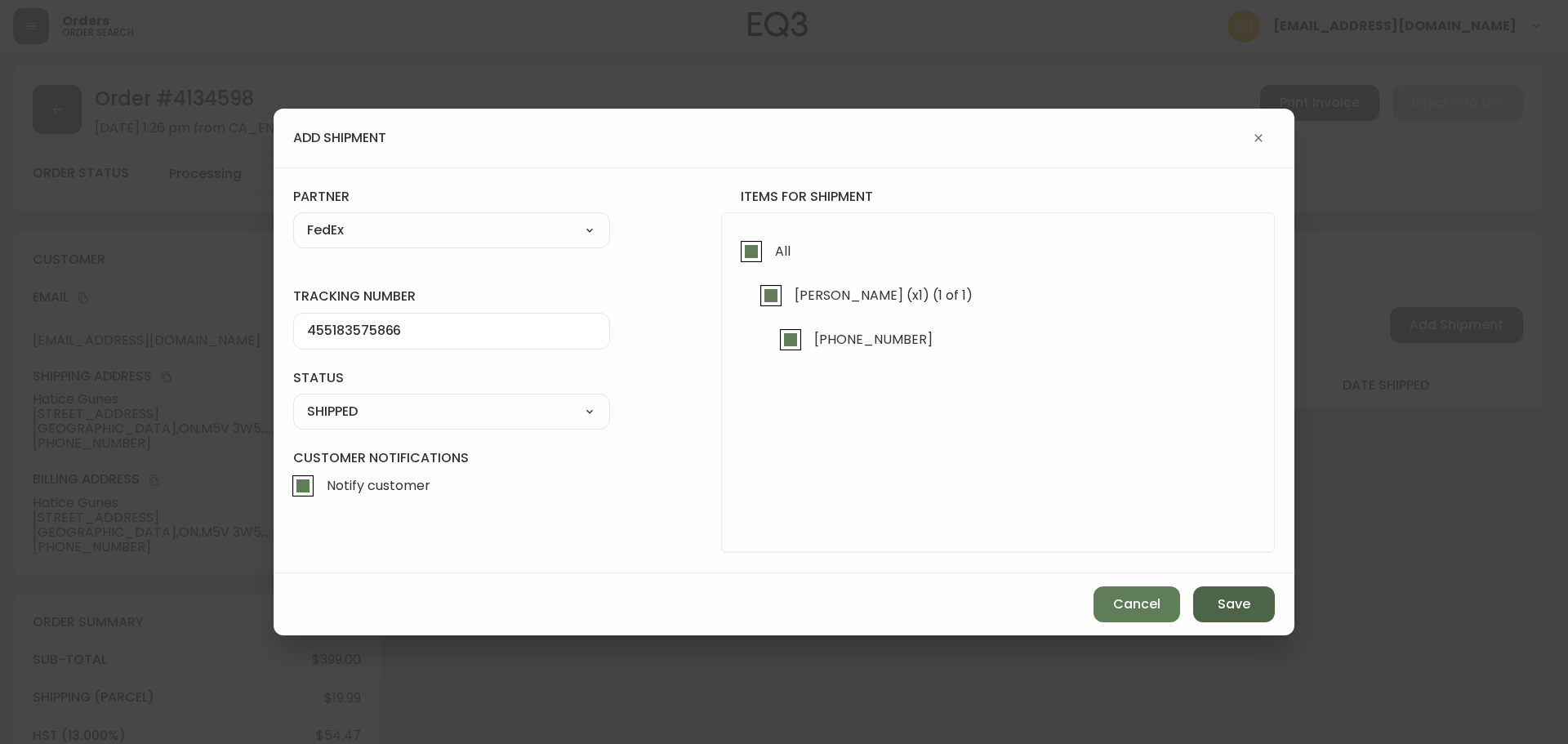
drag, startPoint x: 1227, startPoint y: 596, endPoint x: 1210, endPoint y: 581, distance: 22.7
click at [1228, 596] on span "Save" at bounding box center [1234, 604] width 33 height 18
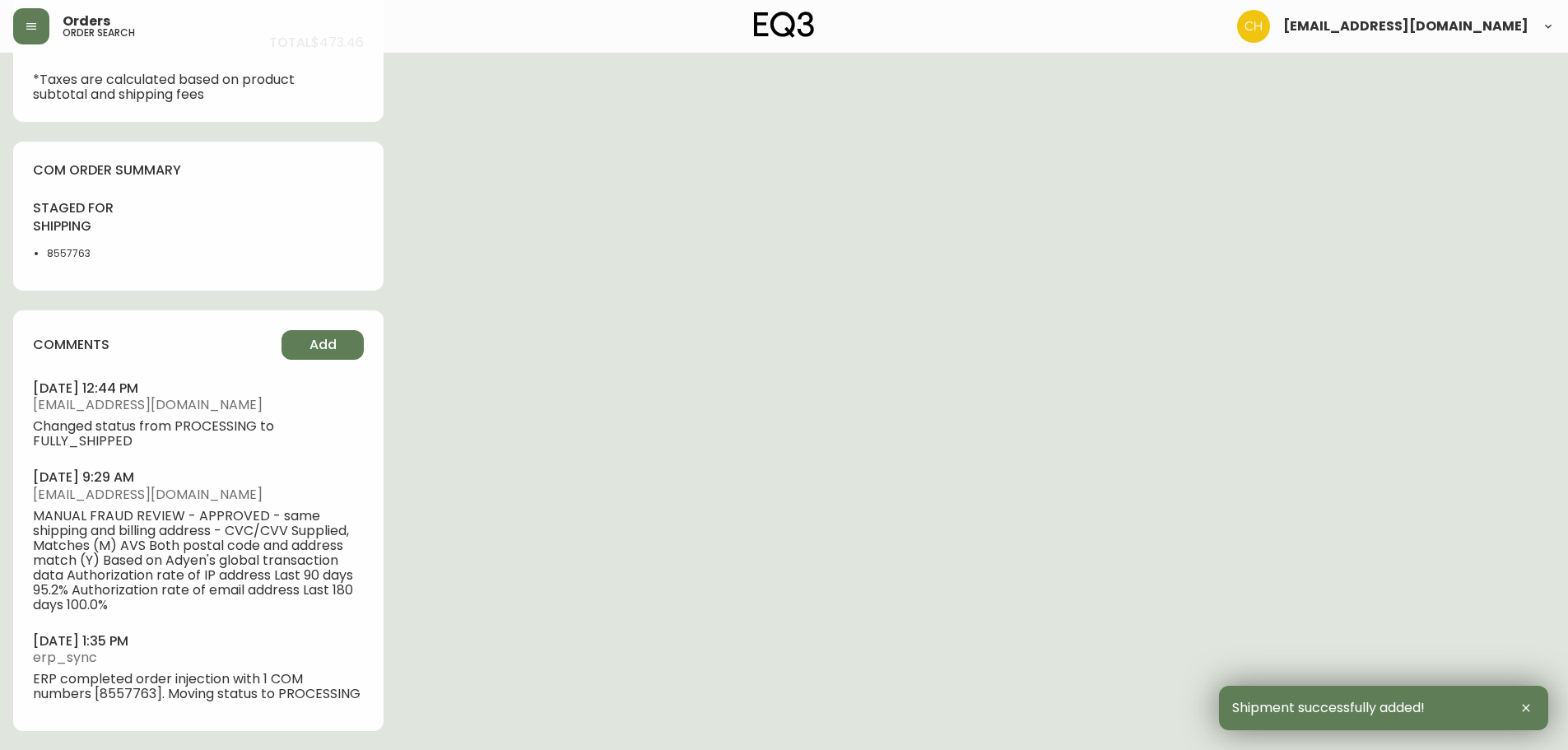
scroll to position [759, 0]
click at [341, 340] on button "Add" at bounding box center [322, 344] width 82 height 30
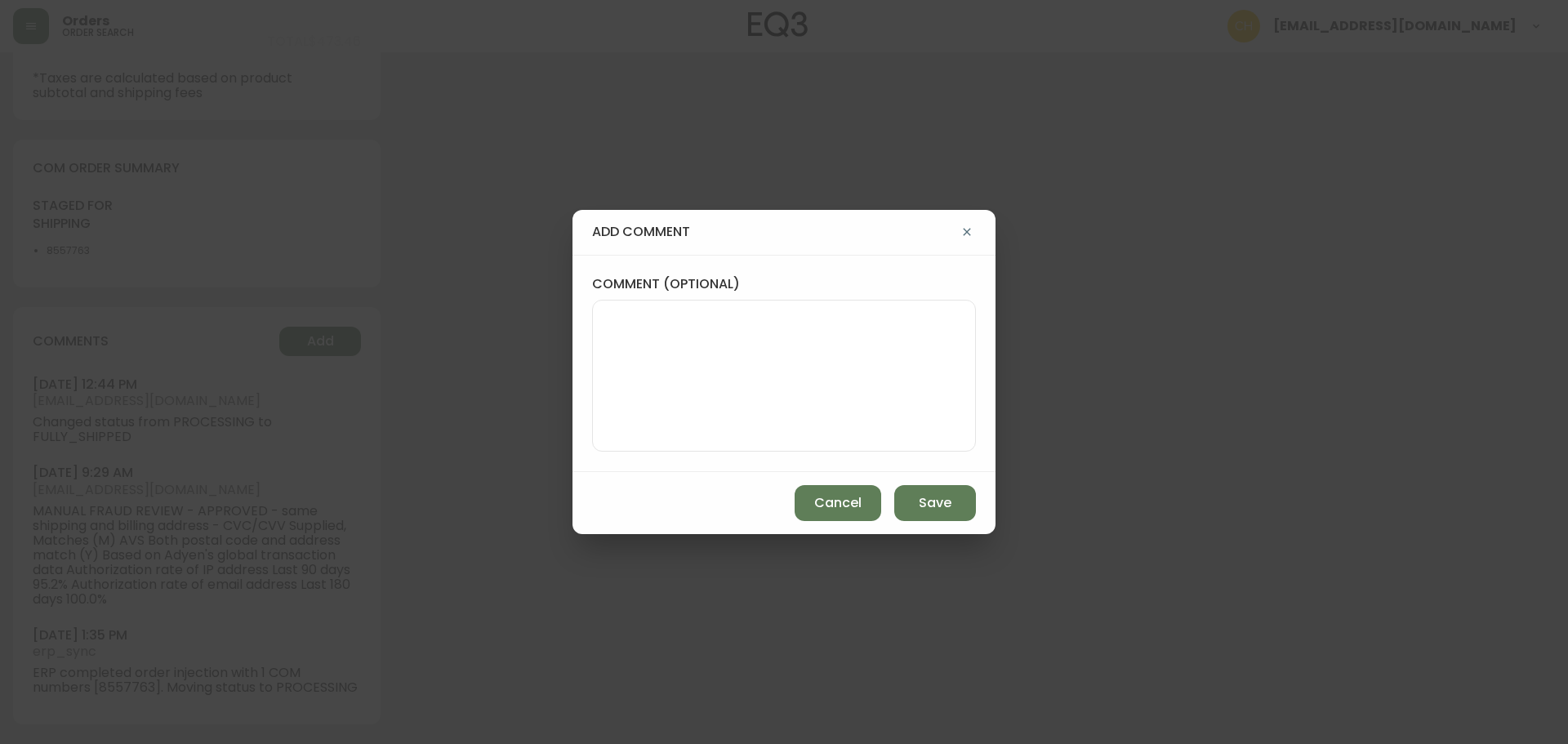
click at [619, 343] on textarea "comment (optional)" at bounding box center [784, 375] width 356 height 131
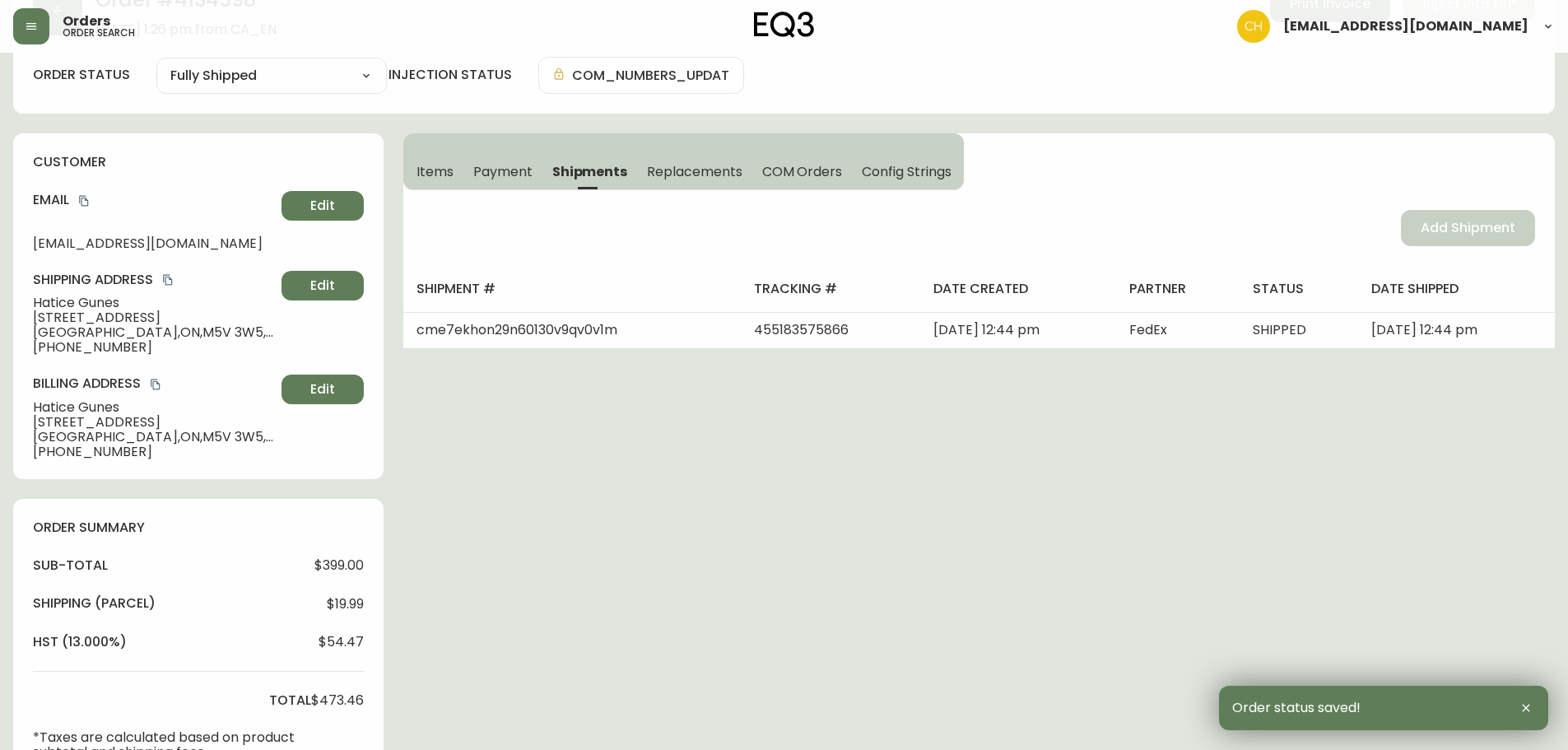
scroll to position [0, 0]
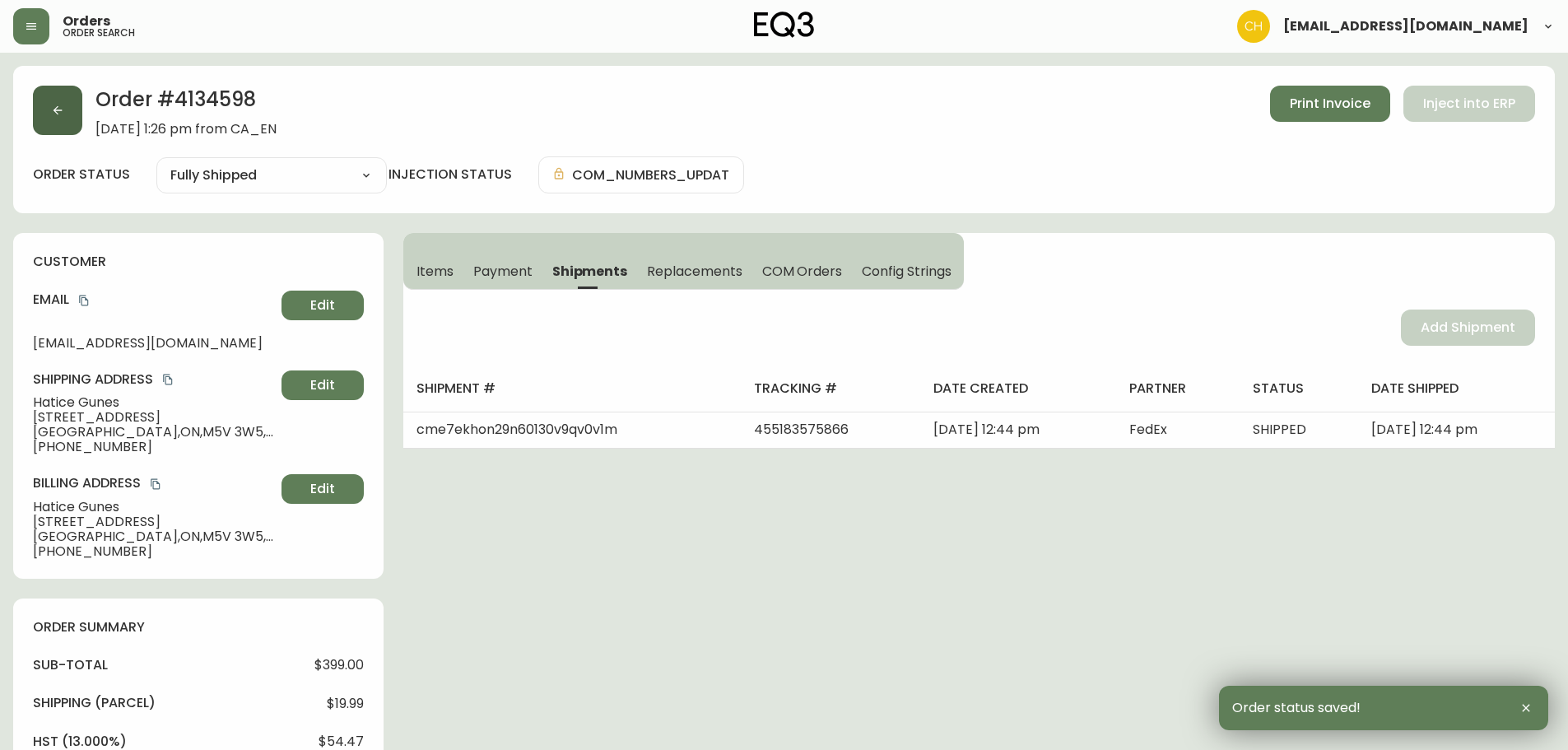
click at [65, 118] on button "button" at bounding box center [58, 110] width 50 height 50
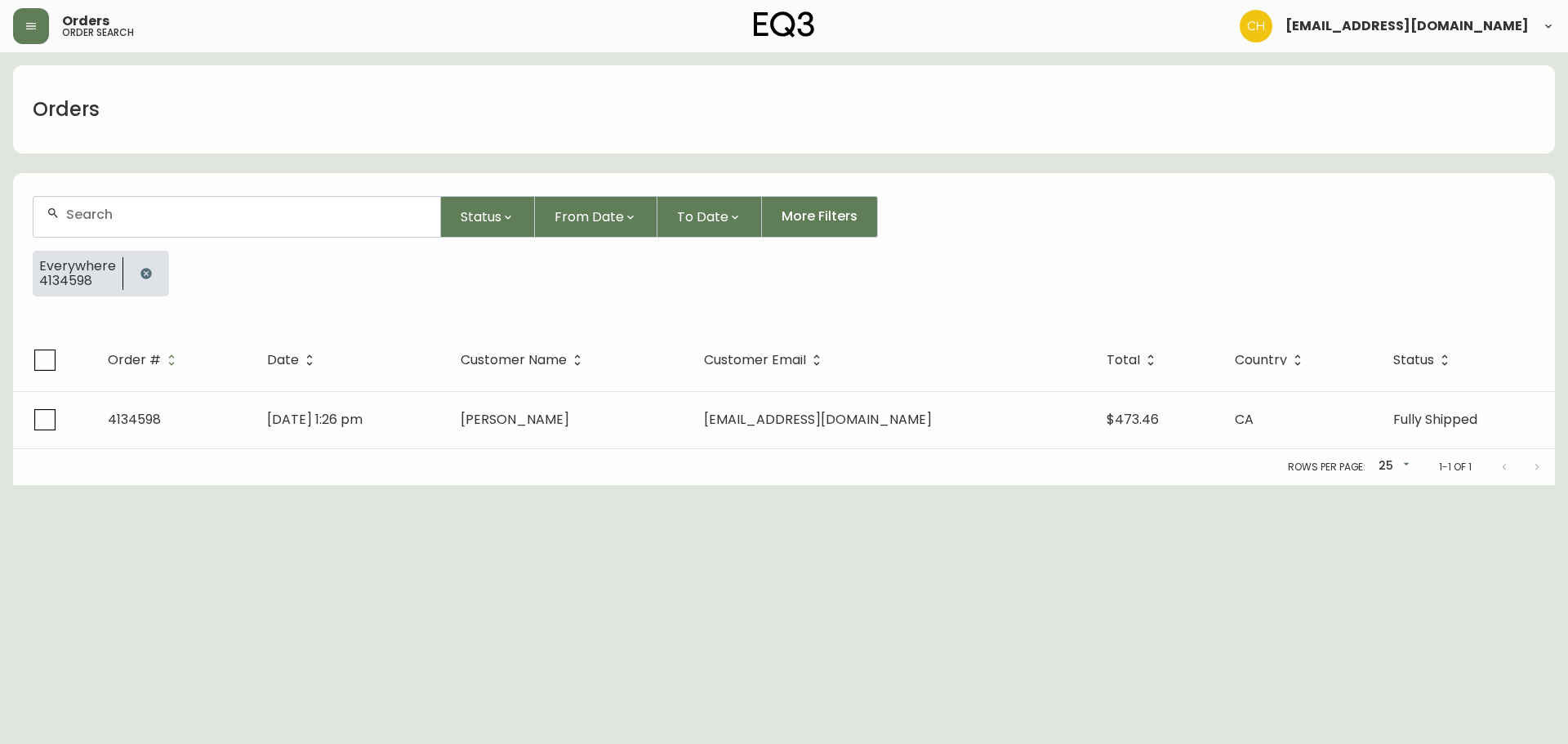
click at [88, 205] on div at bounding box center [237, 217] width 406 height 40
click at [91, 210] on input "text" at bounding box center [246, 215] width 361 height 16
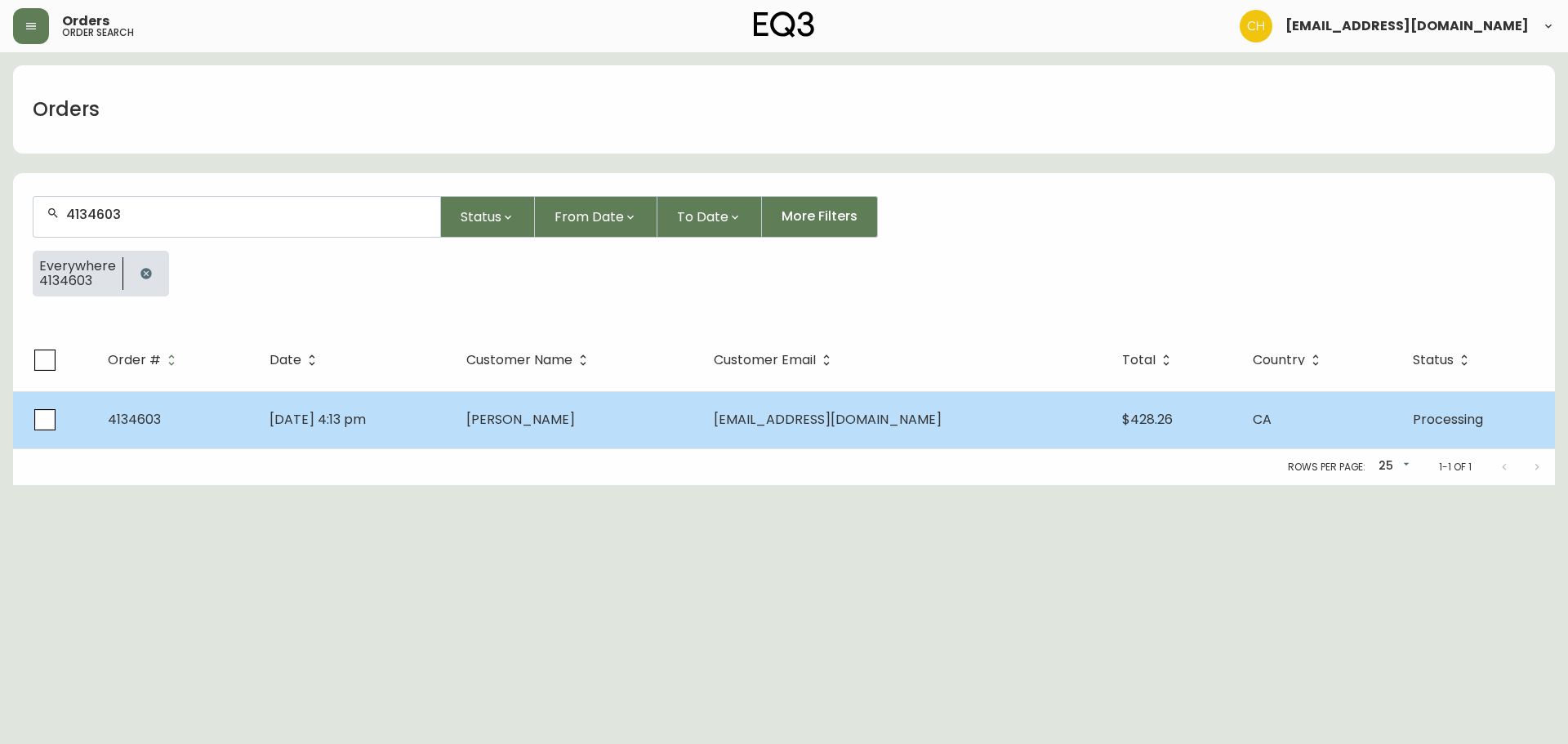
click at [575, 423] on span "[PERSON_NAME]" at bounding box center [521, 420] width 109 height 19
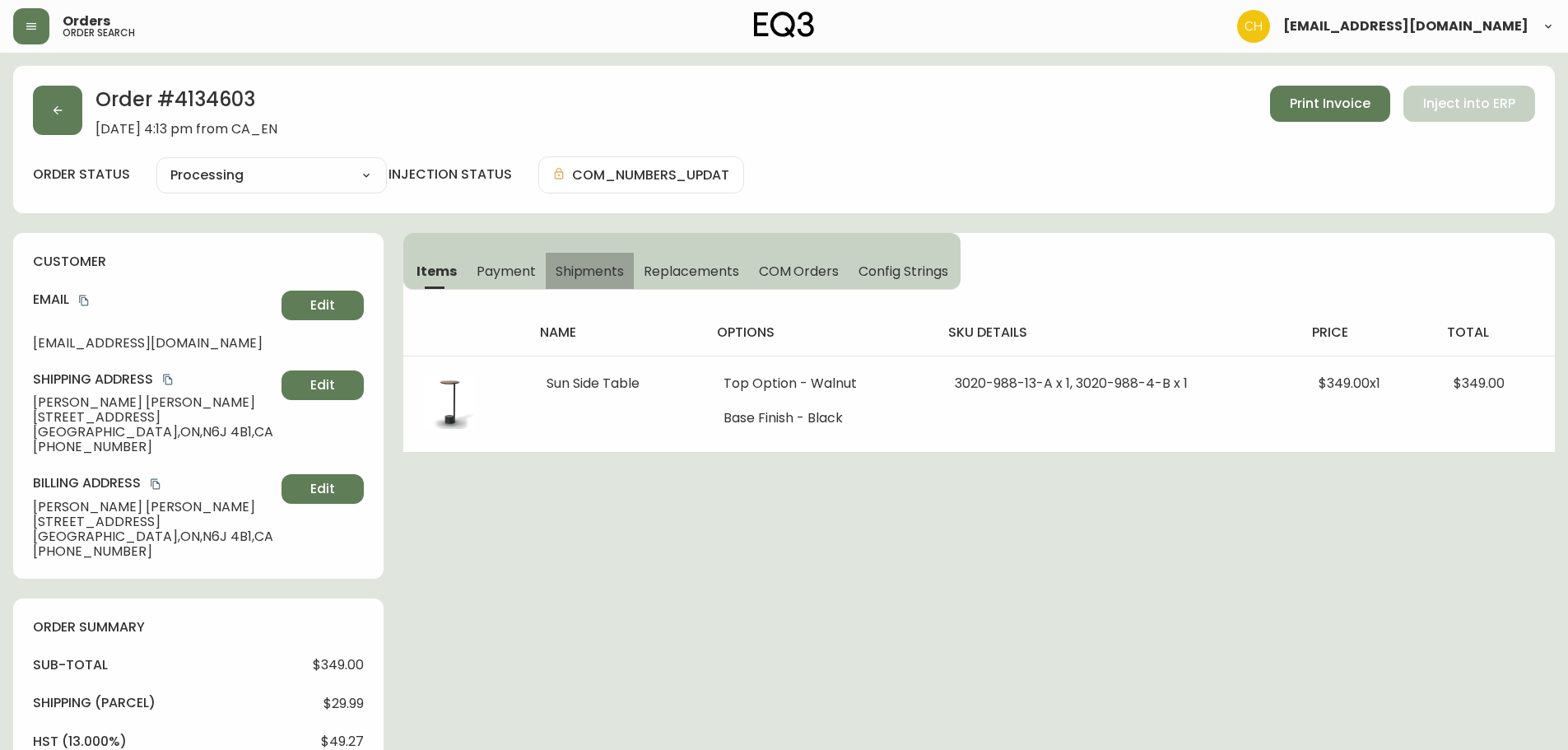
click at [599, 276] on span "Shipments" at bounding box center [589, 271] width 69 height 17
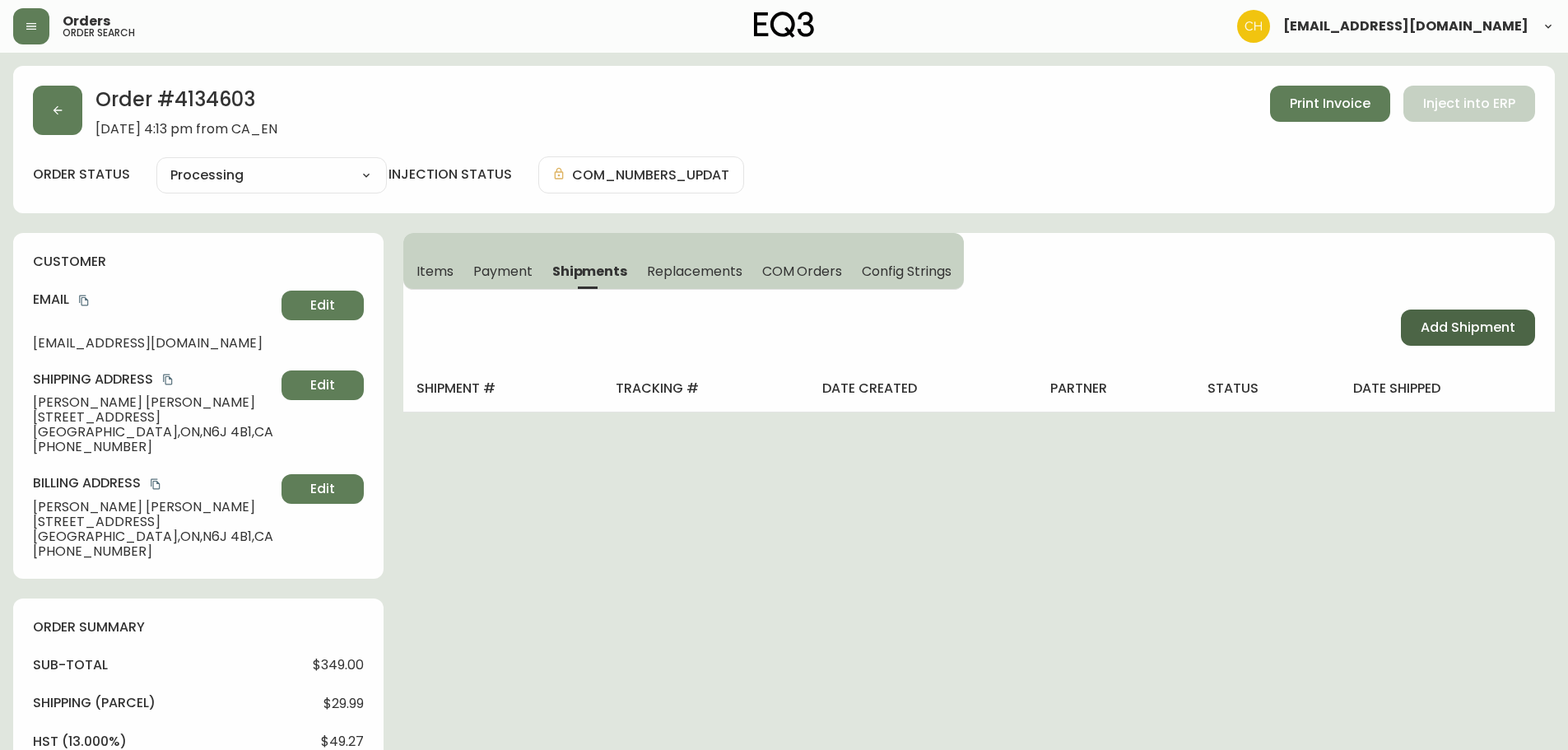
click at [1424, 326] on span "Add Shipment" at bounding box center [1468, 327] width 95 height 18
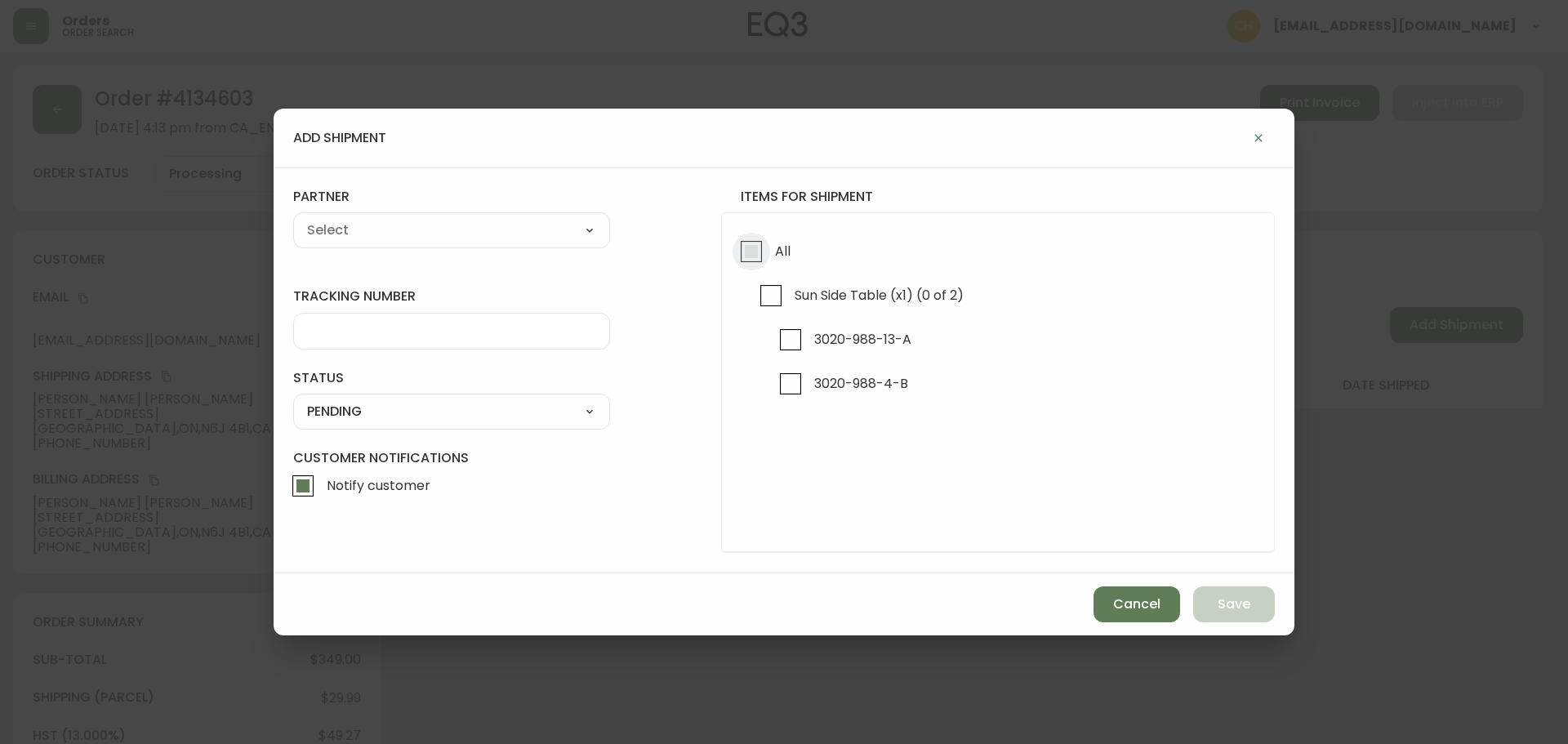
drag, startPoint x: 745, startPoint y: 255, endPoint x: 609, endPoint y: 251, distance: 136.1
click at [744, 255] on input "All" at bounding box center [751, 251] width 37 height 37
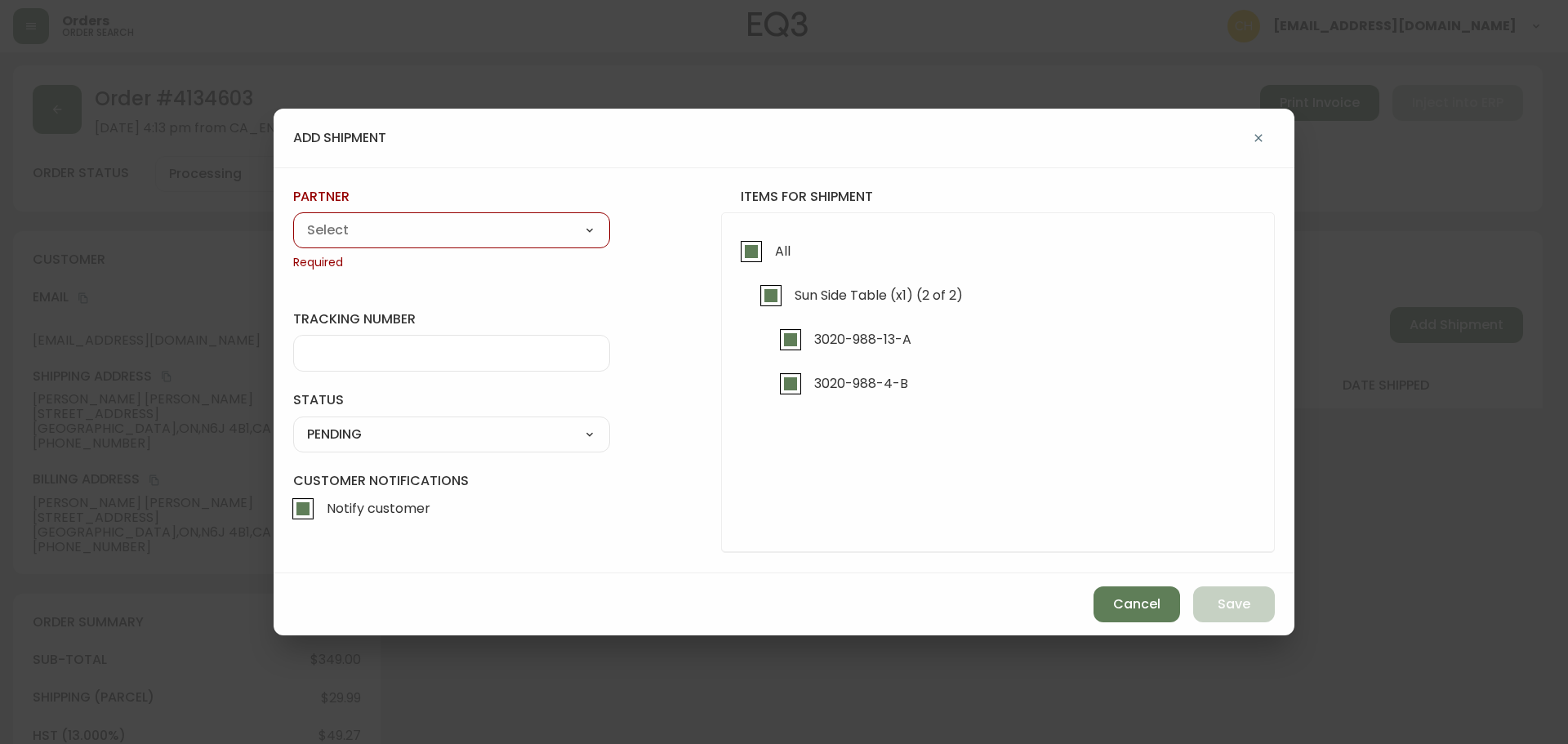
drag, startPoint x: 456, startPoint y: 232, endPoint x: 427, endPoint y: 238, distance: 29.6
click at [455, 232] on select "A Move to Remember LLC ABF Freight Alero [PERSON_NAME] Canada Post CDS Ceva Log…" at bounding box center [451, 230] width 317 height 24
click at [293, 218] on select "A Move to Remember LLC ABF Freight Alero [PERSON_NAME] Canada Post CDS Ceva Log…" at bounding box center [451, 230] width 317 height 24
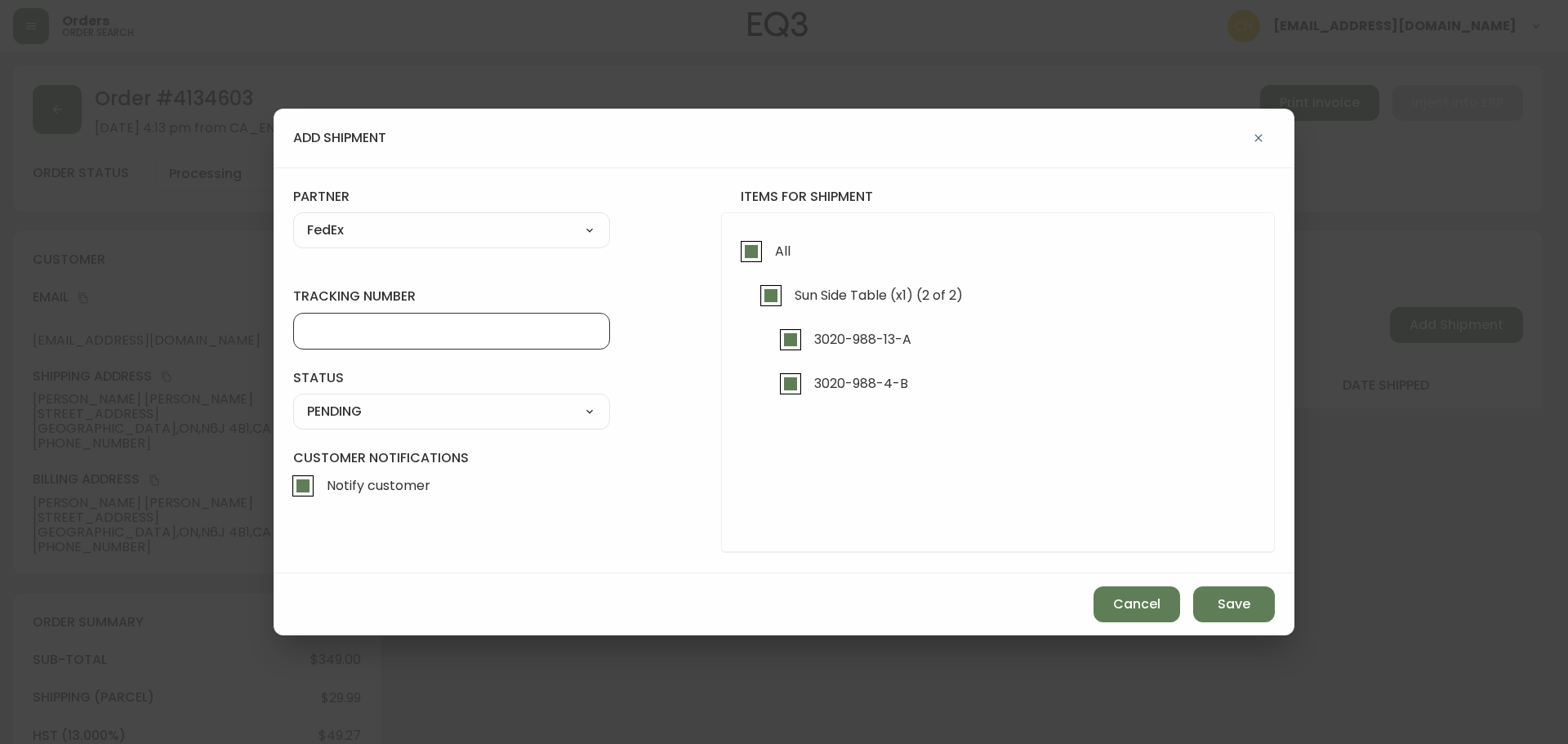
click at [344, 328] on input "tracking number" at bounding box center [451, 331] width 289 height 16
click at [342, 412] on select "SHIPPED PENDING CANCELLED" at bounding box center [451, 412] width 317 height 24
click at [293, 400] on select "SHIPPED PENDING CANCELLED" at bounding box center [451, 412] width 317 height 24
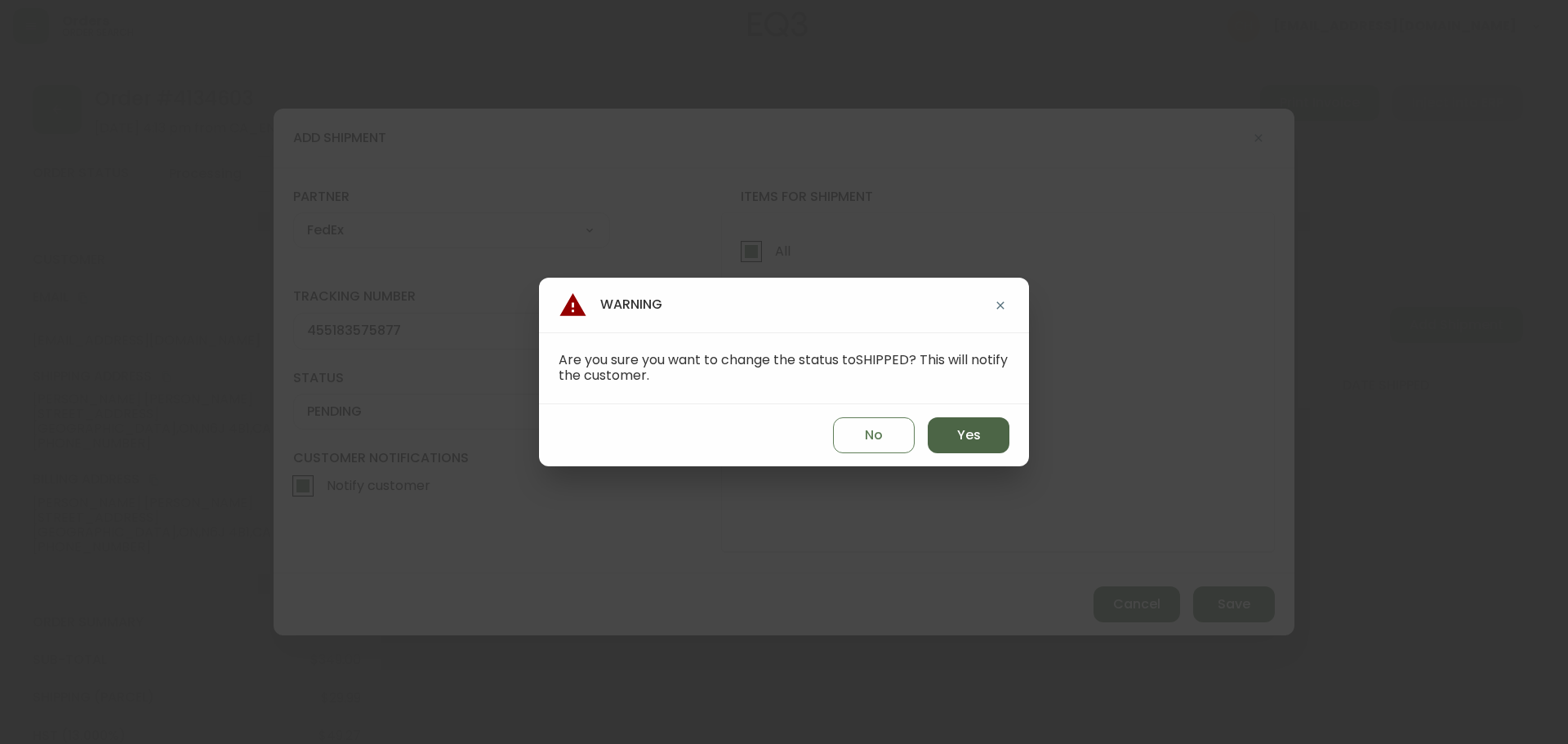
click at [984, 433] on button "Yes" at bounding box center [969, 436] width 81 height 36
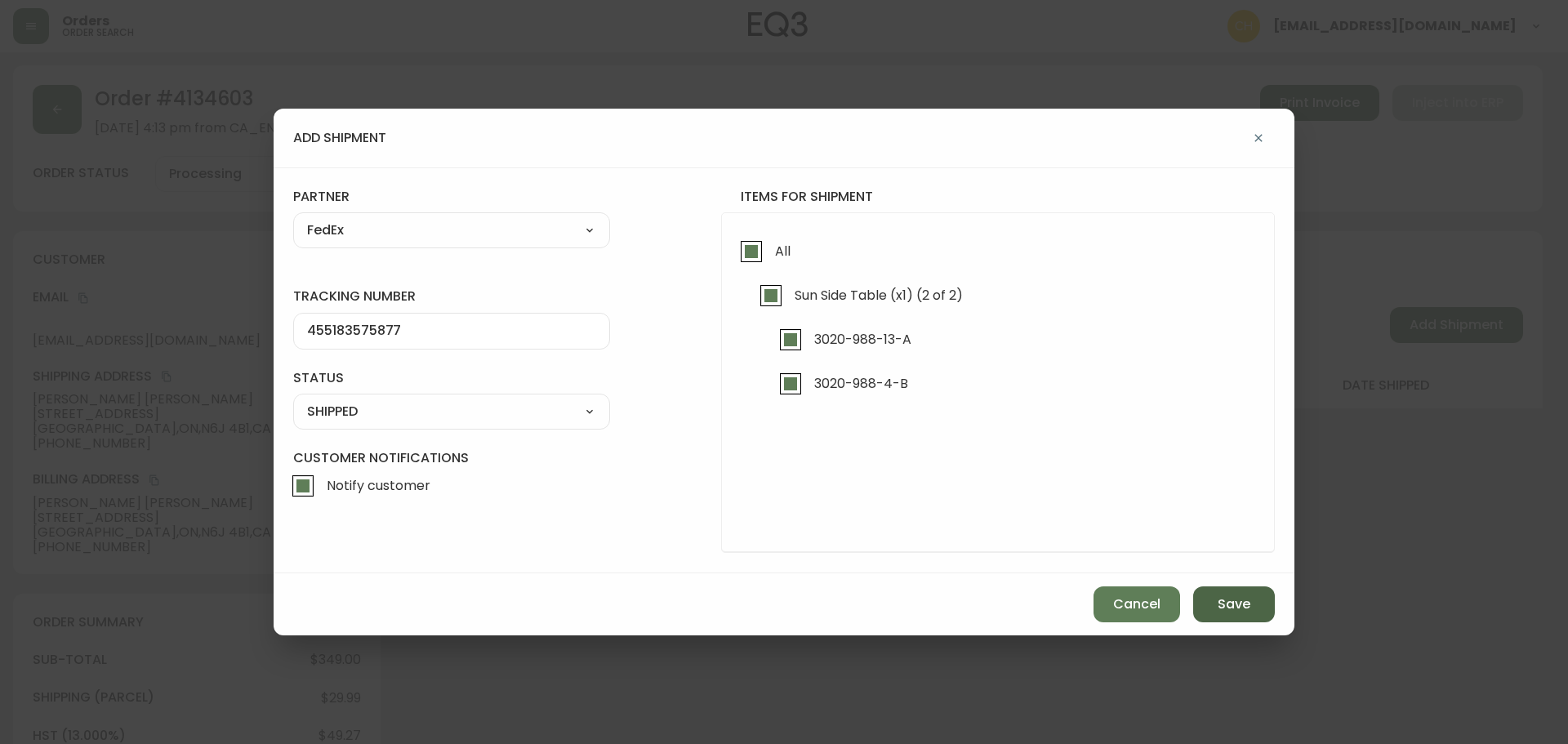
click at [1227, 600] on span "Save" at bounding box center [1234, 604] width 33 height 18
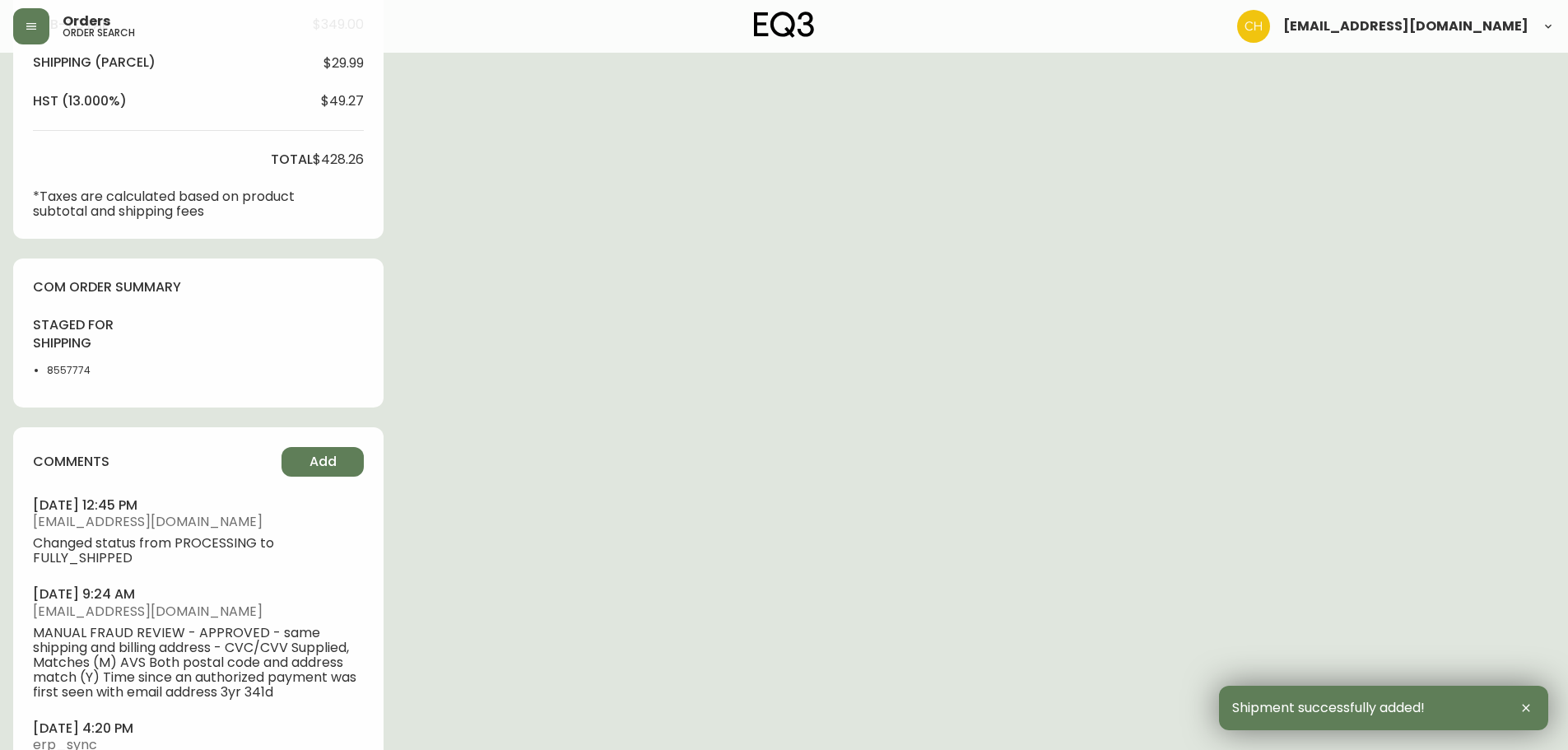
scroll to position [729, 0]
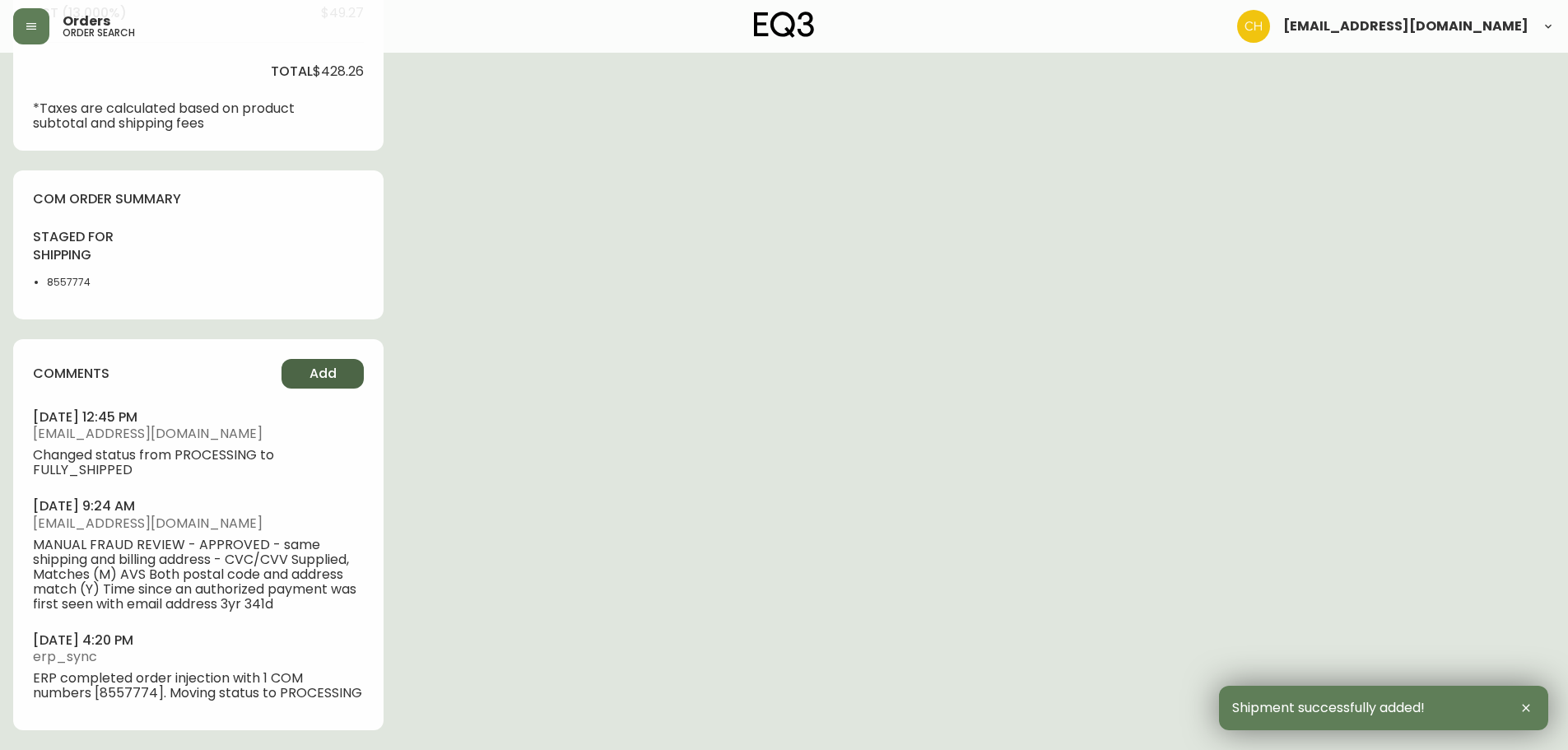
click at [348, 372] on button "Add" at bounding box center [322, 374] width 82 height 30
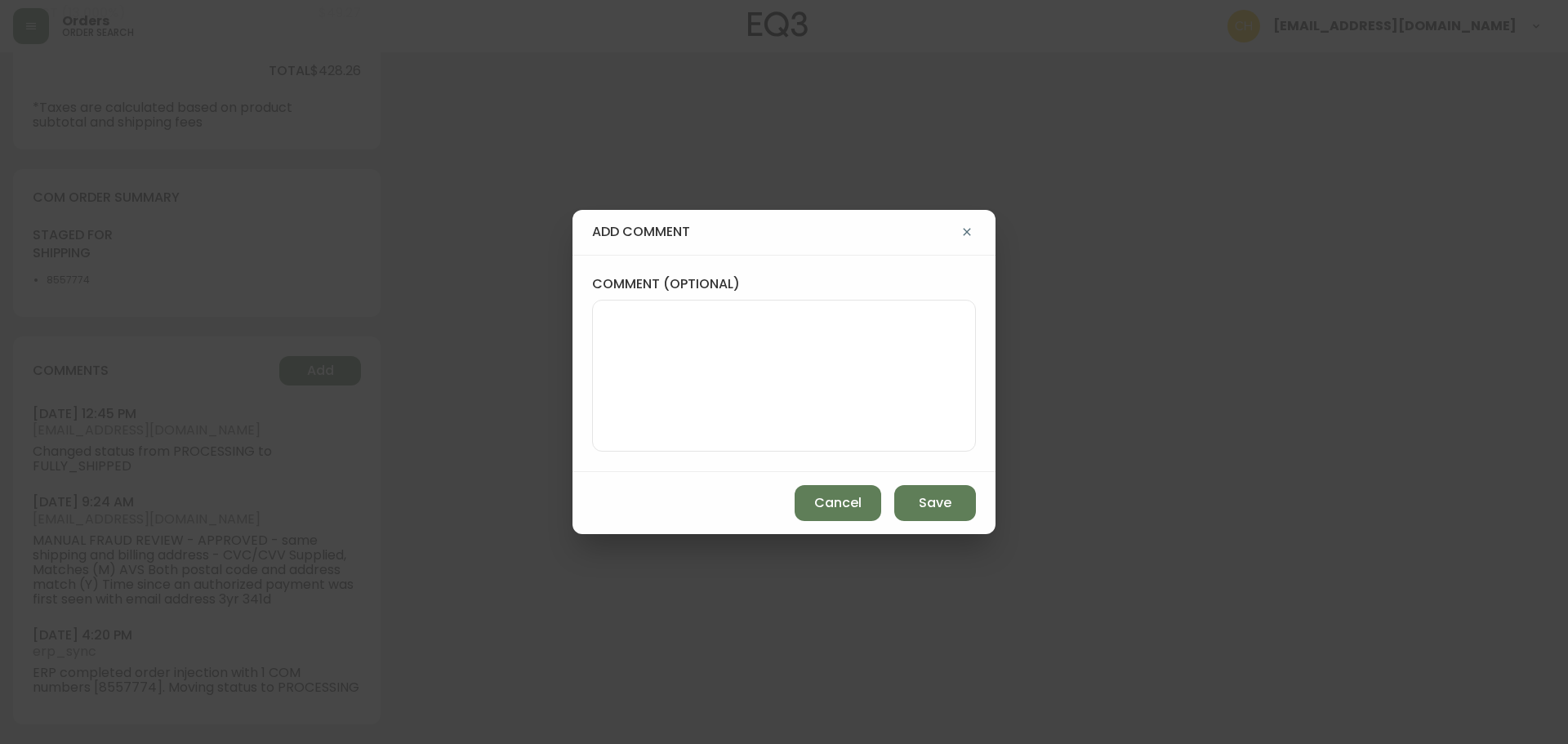
click at [640, 359] on textarea "comment (optional)" at bounding box center [784, 375] width 356 height 131
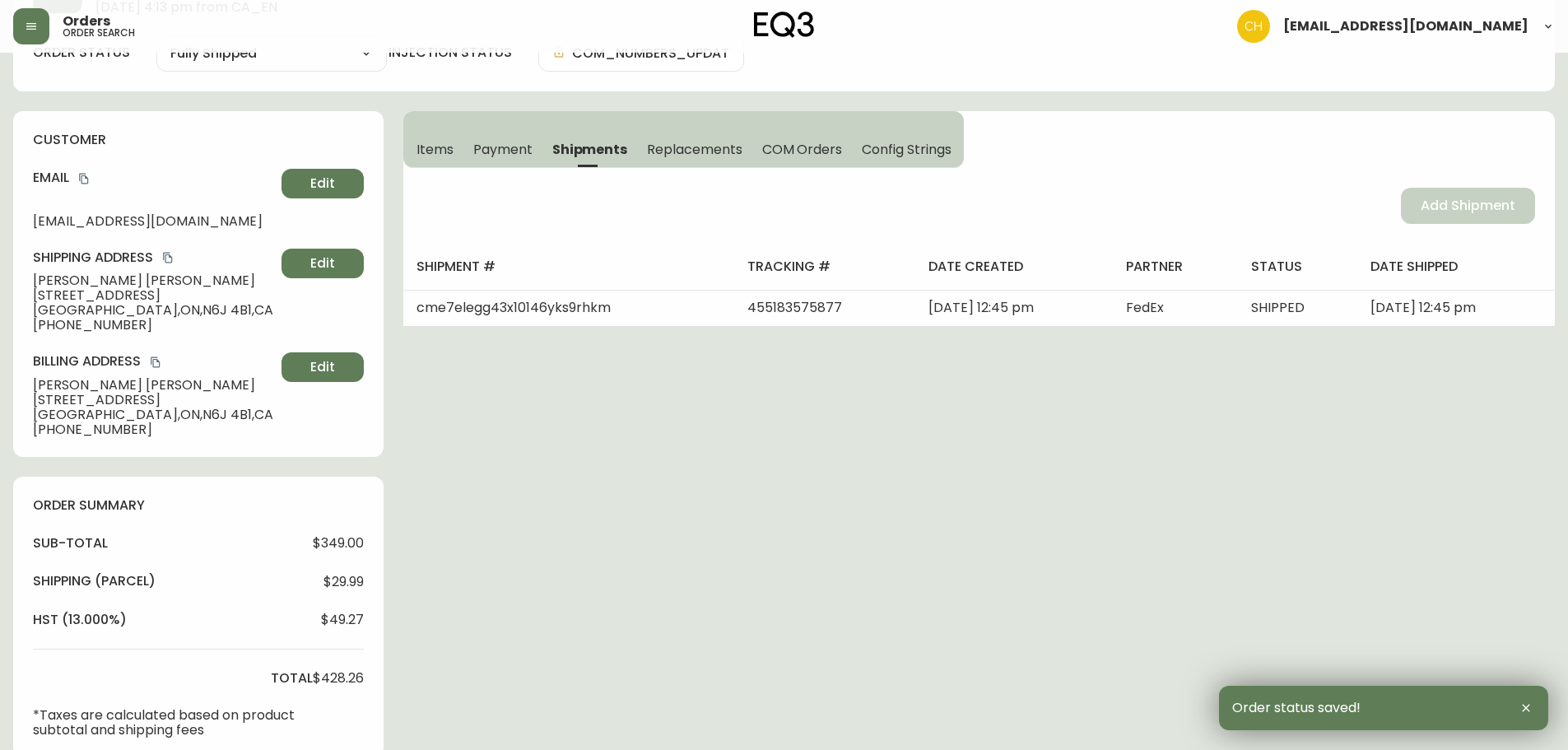
scroll to position [0, 0]
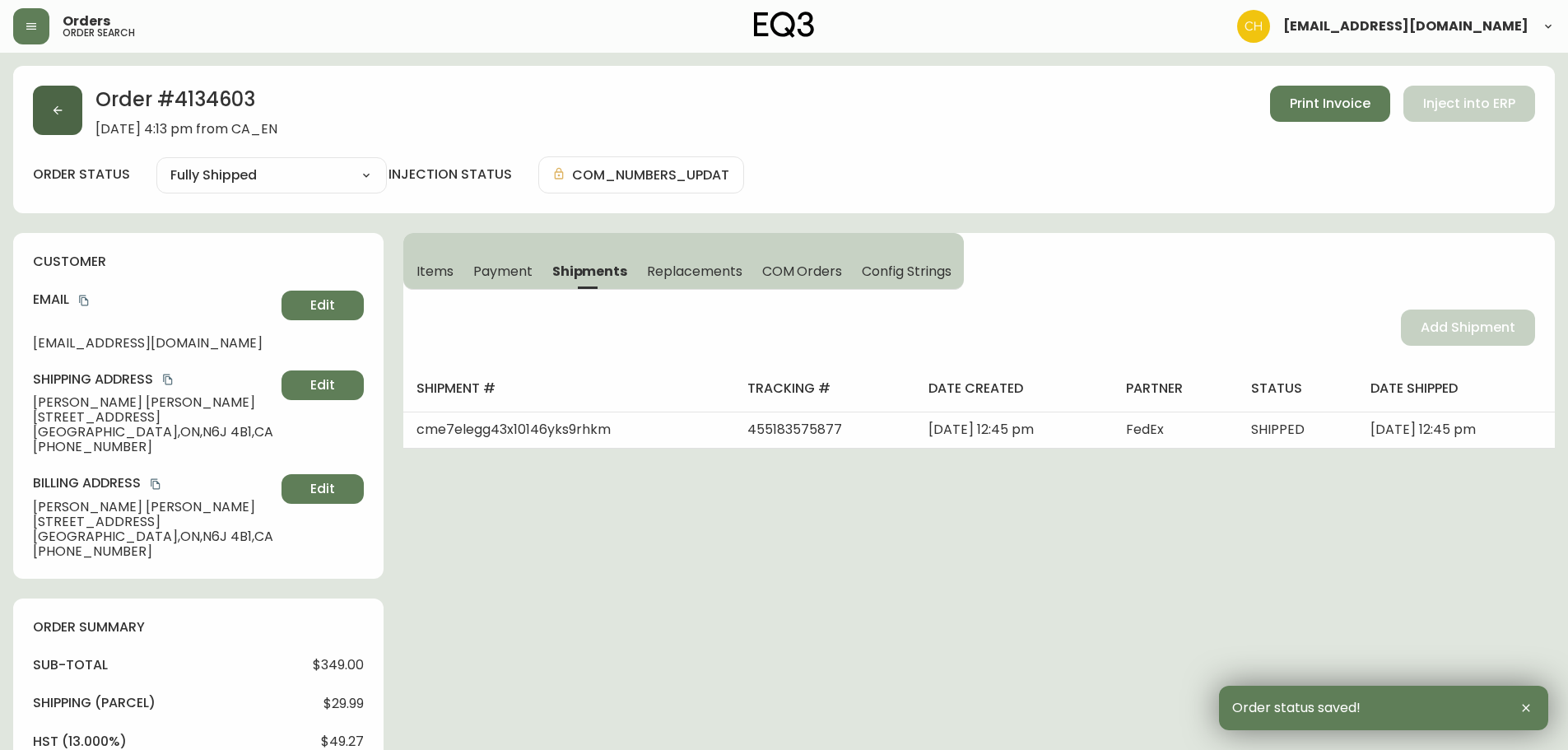
click at [68, 118] on button "button" at bounding box center [58, 110] width 50 height 50
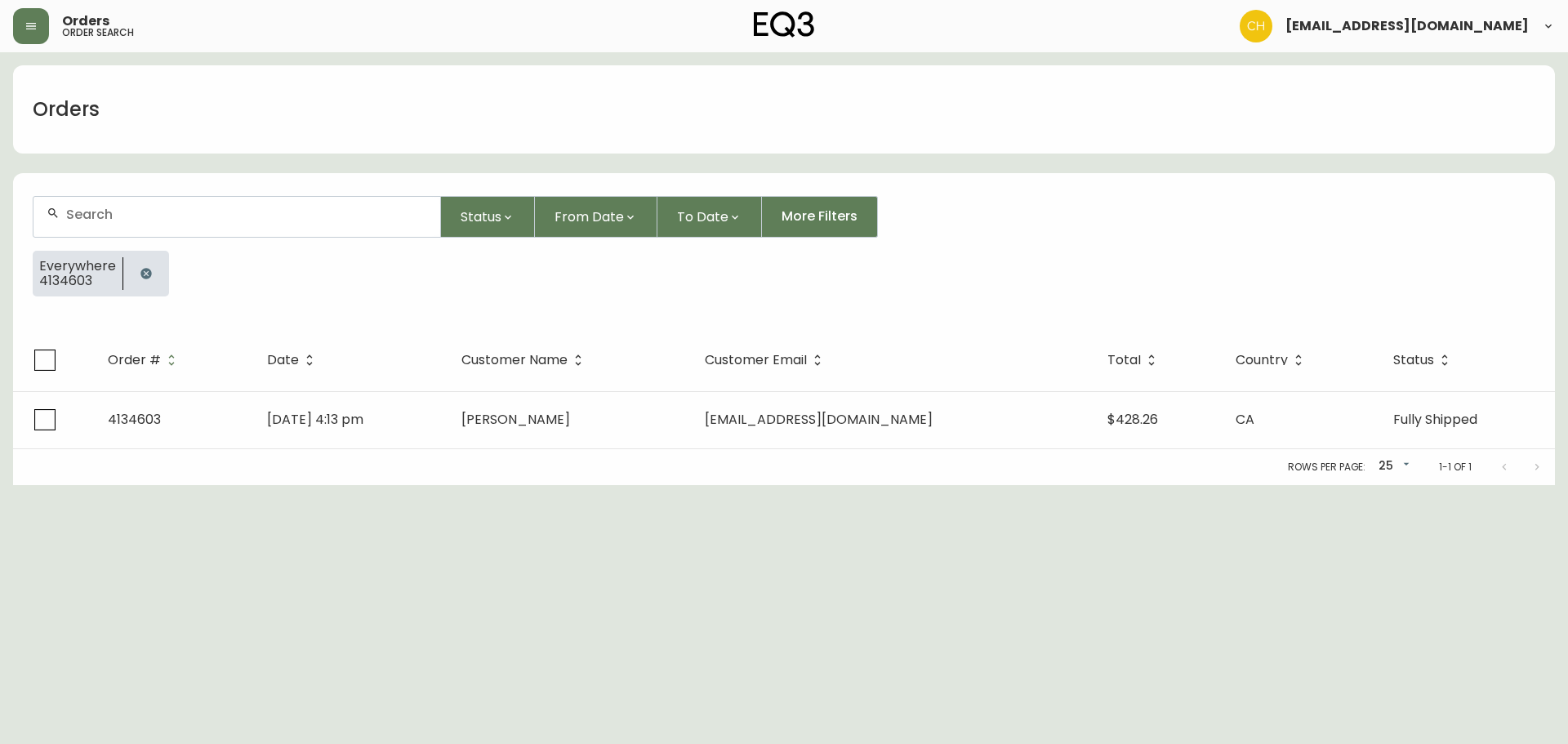
drag, startPoint x: 80, startPoint y: 207, endPoint x: 95, endPoint y: 208, distance: 15.0
click at [94, 208] on input "text" at bounding box center [246, 215] width 361 height 16
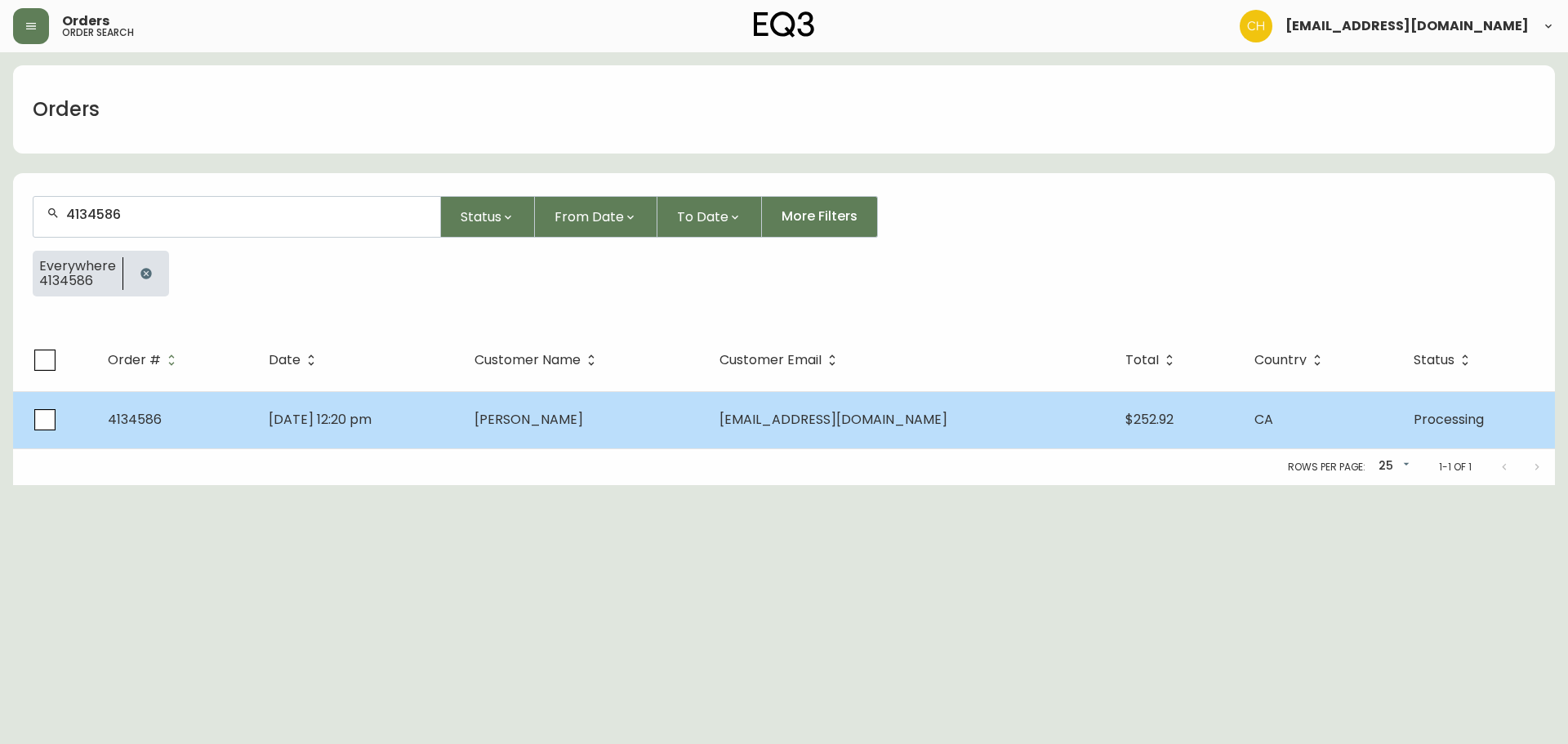
click at [579, 429] on td "[PERSON_NAME]" at bounding box center [584, 420] width 245 height 57
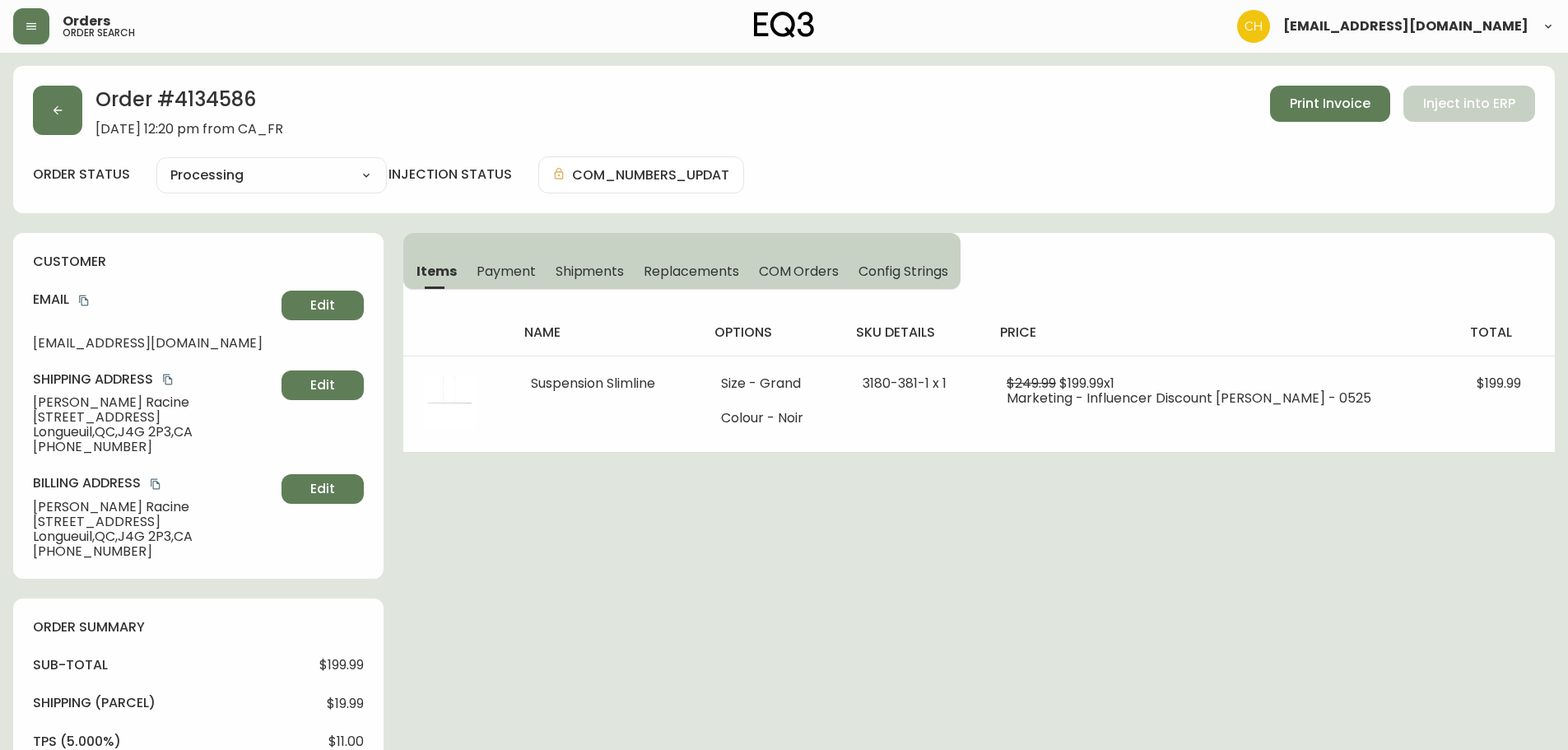
click at [589, 275] on span "Shipments" at bounding box center [589, 271] width 69 height 17
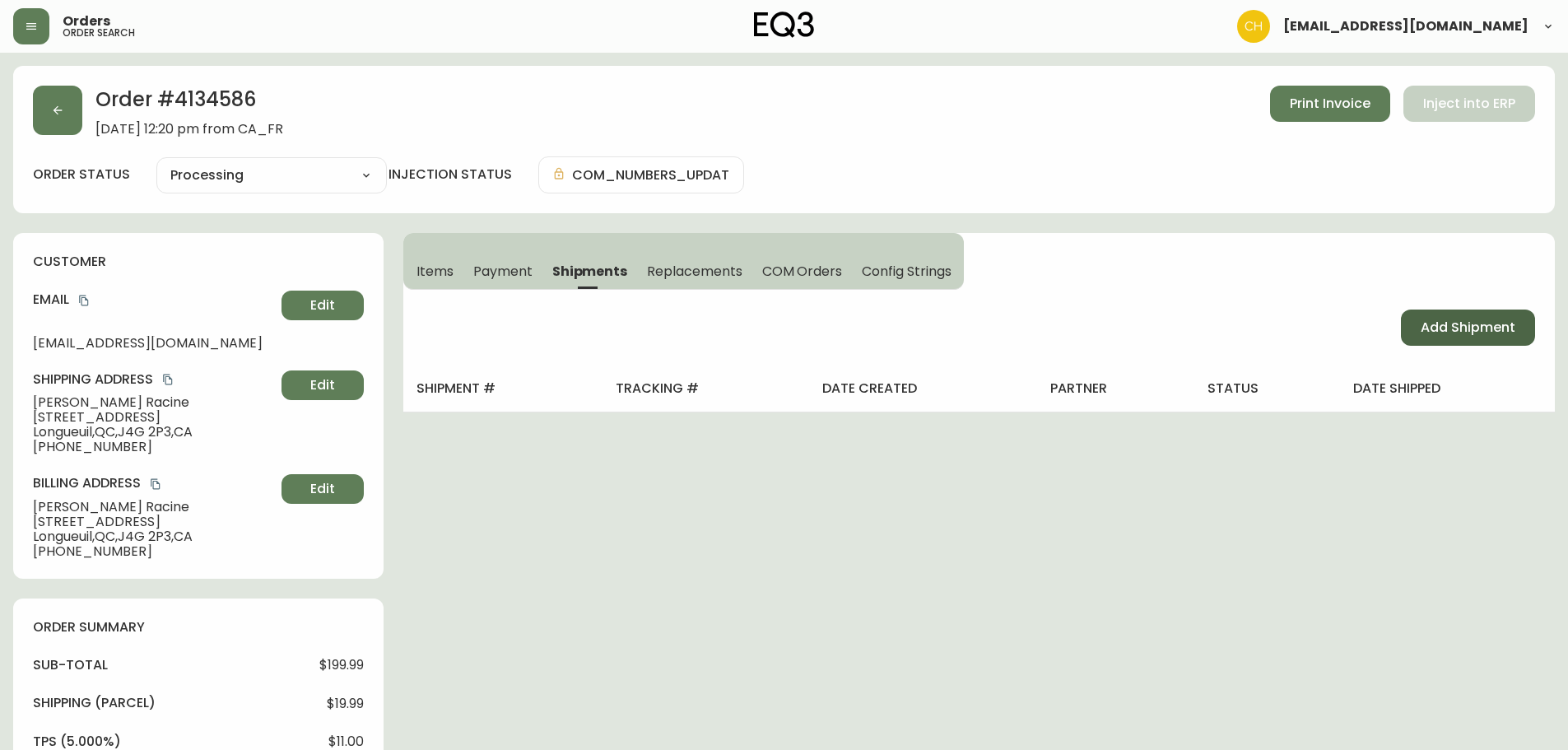
click at [1440, 335] on span "Add Shipment" at bounding box center [1468, 327] width 95 height 18
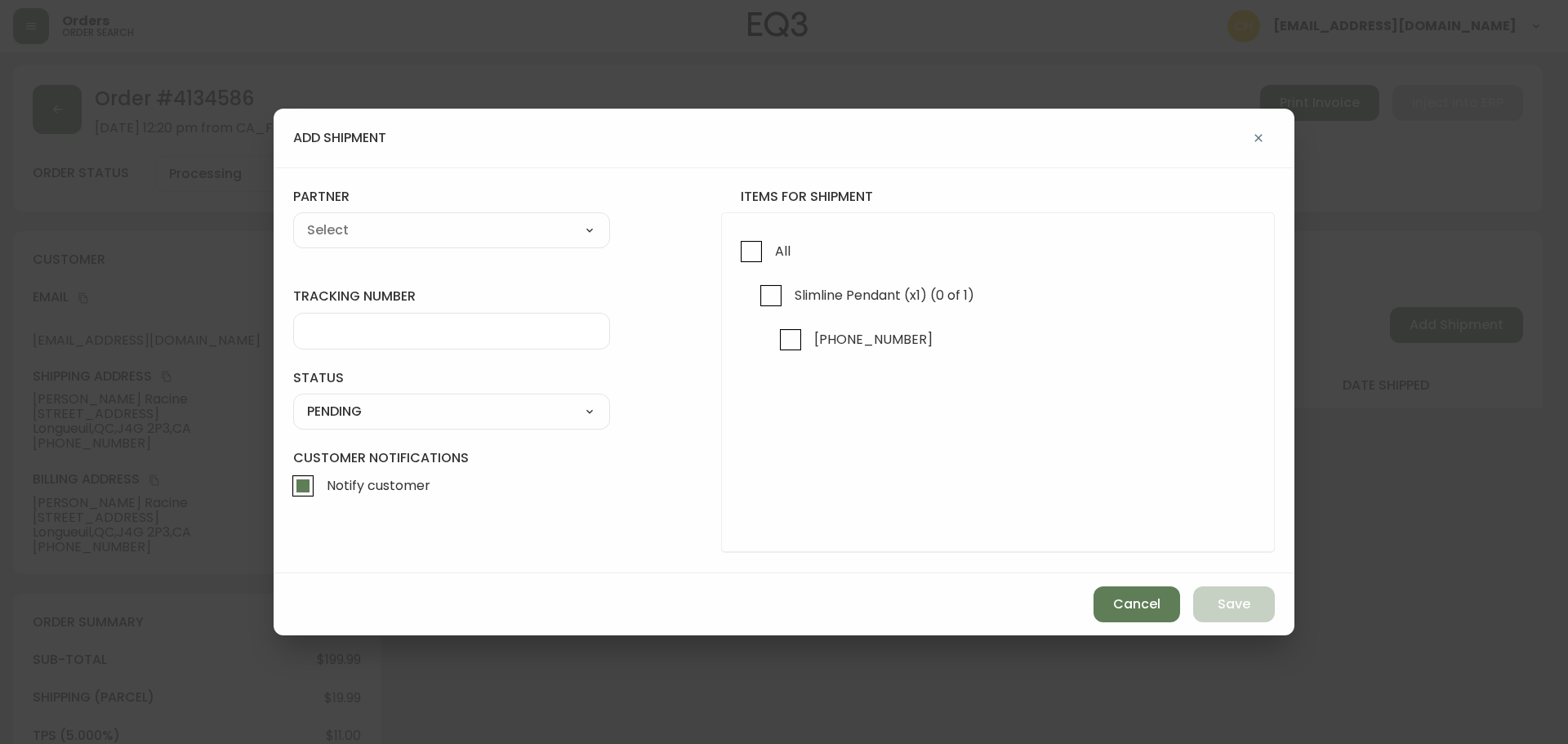
drag, startPoint x: 756, startPoint y: 259, endPoint x: 666, endPoint y: 242, distance: 91.6
click at [753, 259] on input "All" at bounding box center [751, 251] width 37 height 37
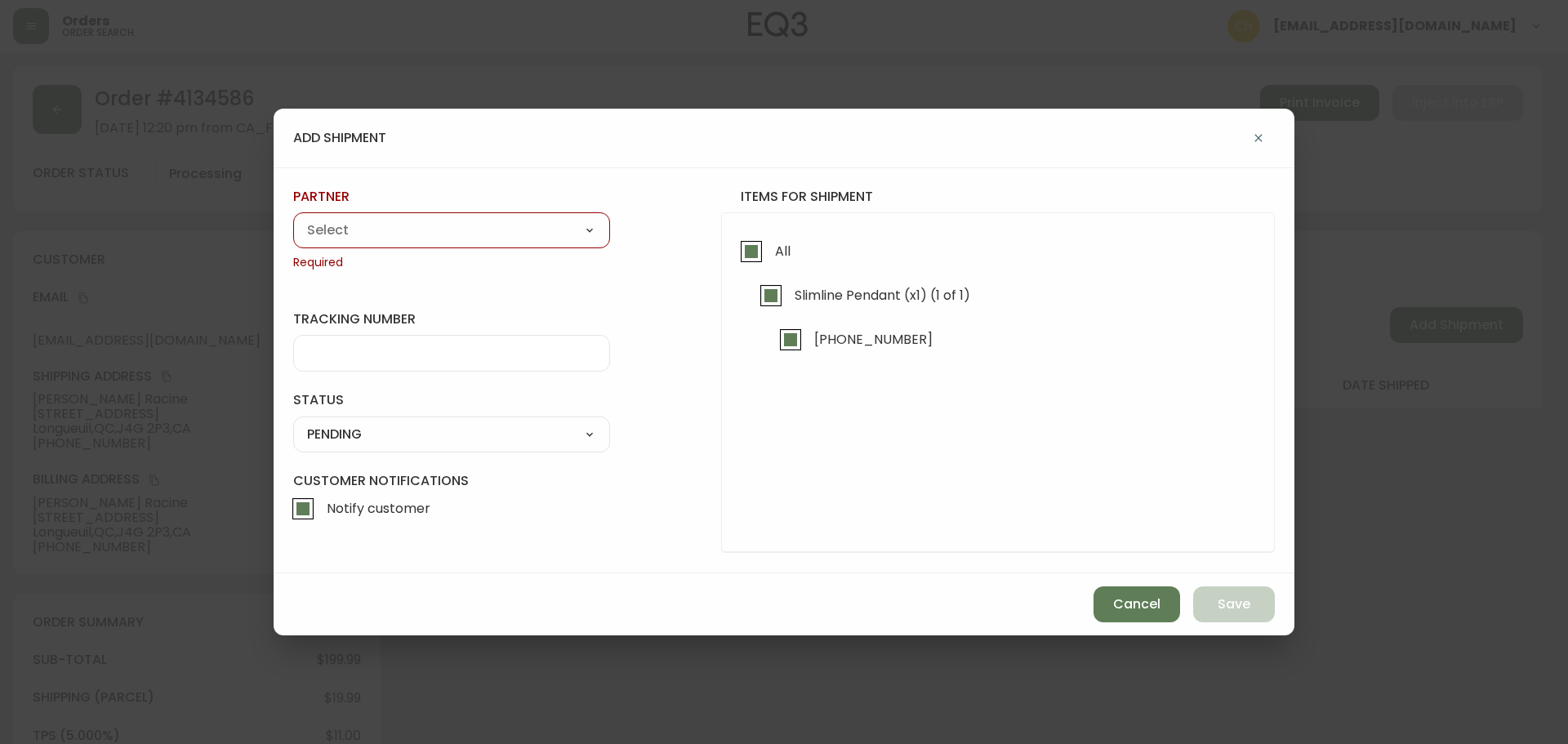
click at [534, 234] on select "A Move to Remember LLC ABF Freight Alero [PERSON_NAME] Canada Post CDS Ceva Log…" at bounding box center [451, 230] width 317 height 24
click at [293, 218] on select "A Move to Remember LLC ABF Freight Alero [PERSON_NAME] Canada Post CDS Ceva Log…" at bounding box center [451, 230] width 317 height 24
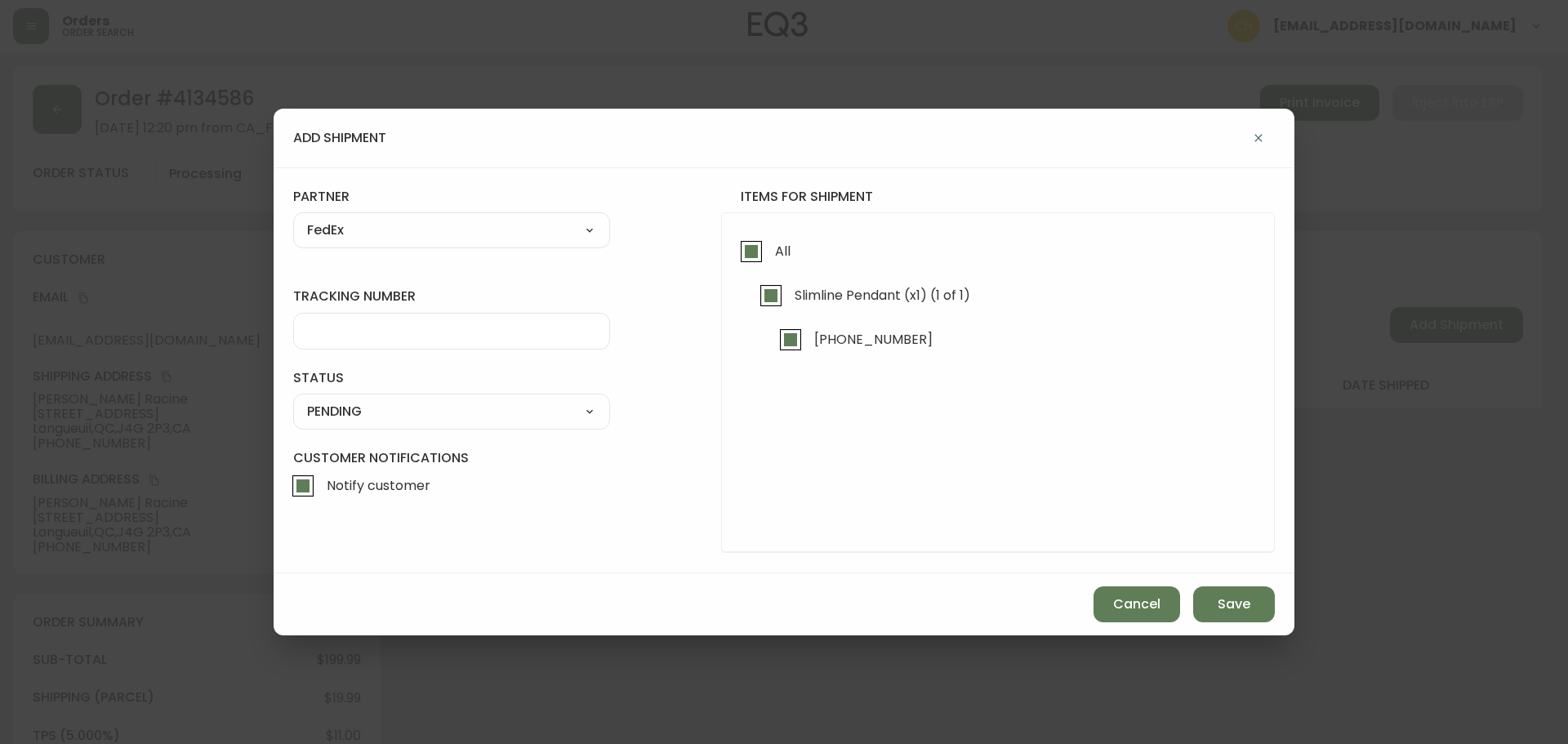
click at [364, 330] on input "tracking number" at bounding box center [451, 331] width 289 height 16
click at [395, 420] on select "SHIPPED PENDING CANCELLED" at bounding box center [451, 412] width 317 height 24
click at [293, 400] on select "SHIPPED PENDING CANCELLED" at bounding box center [451, 412] width 317 height 24
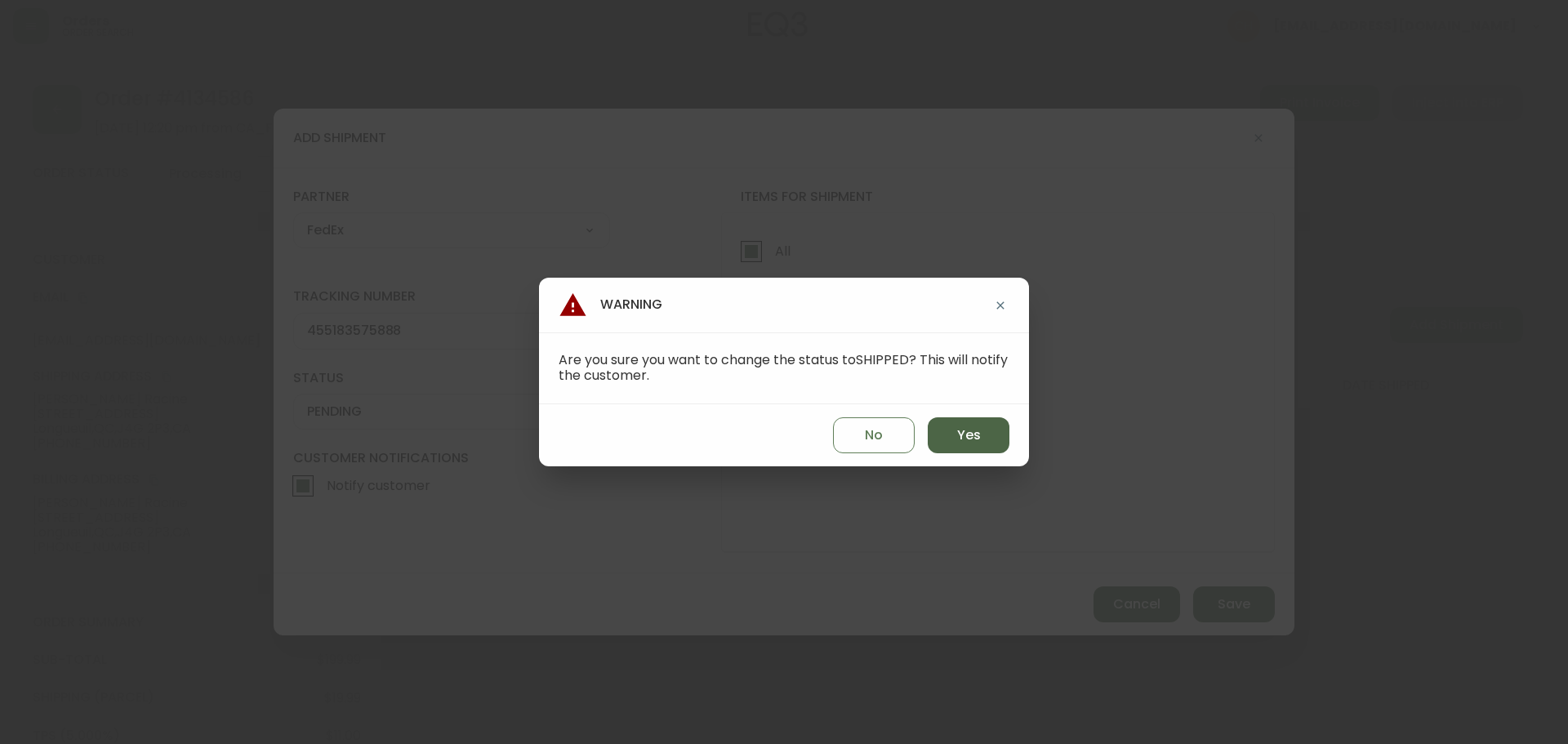
click at [951, 435] on button "Yes" at bounding box center [969, 436] width 81 height 36
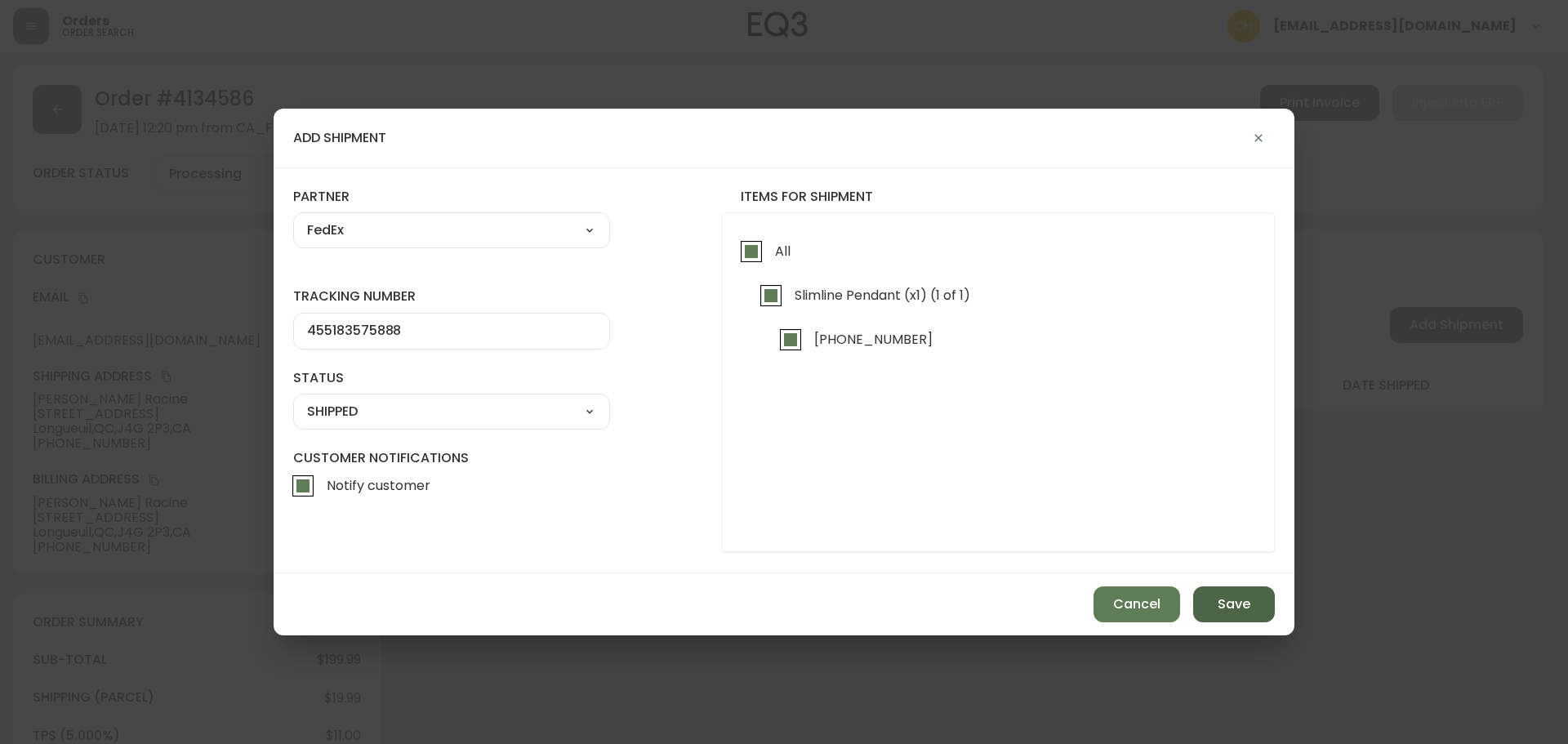
click at [1221, 609] on span "Save" at bounding box center [1234, 604] width 33 height 18
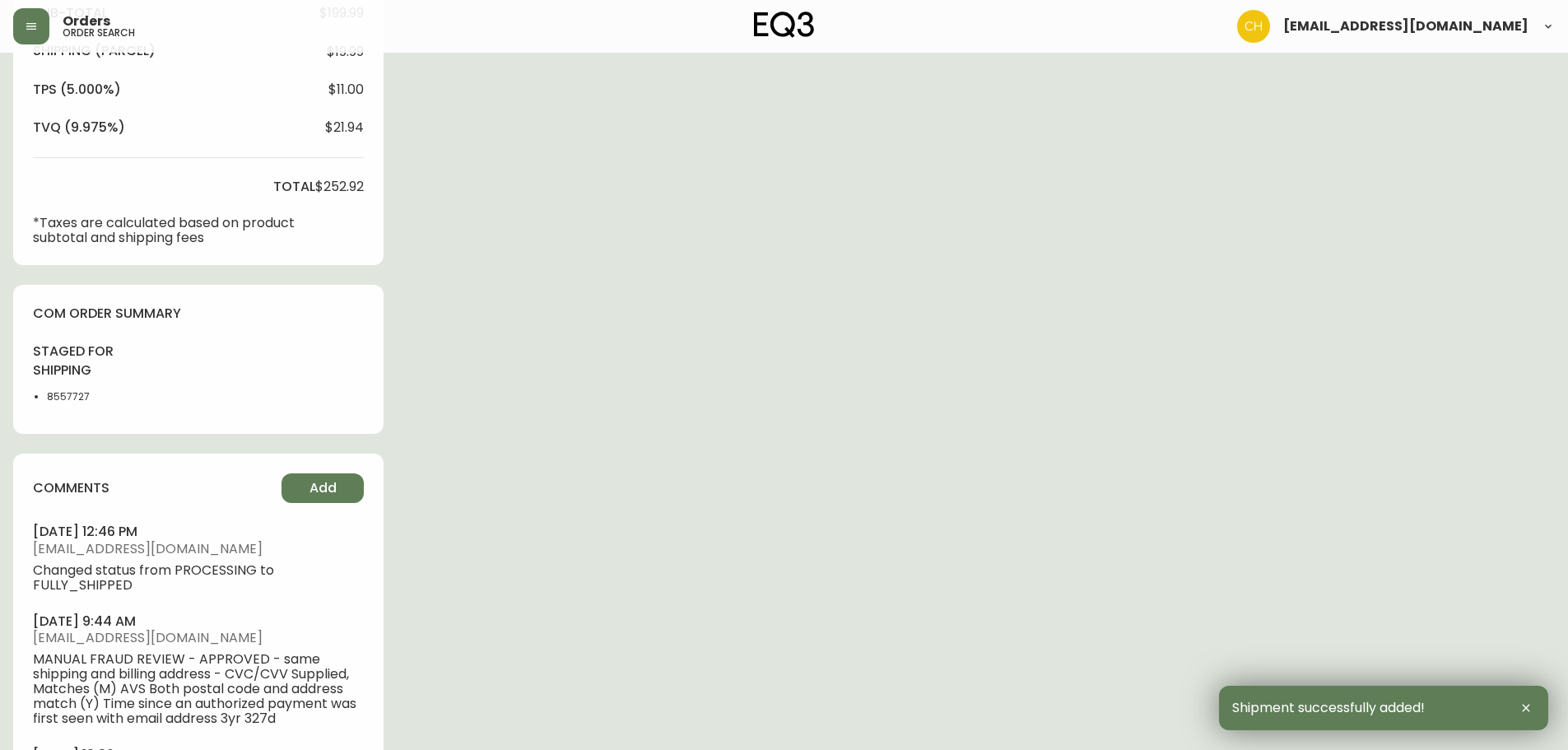
scroll to position [767, 0]
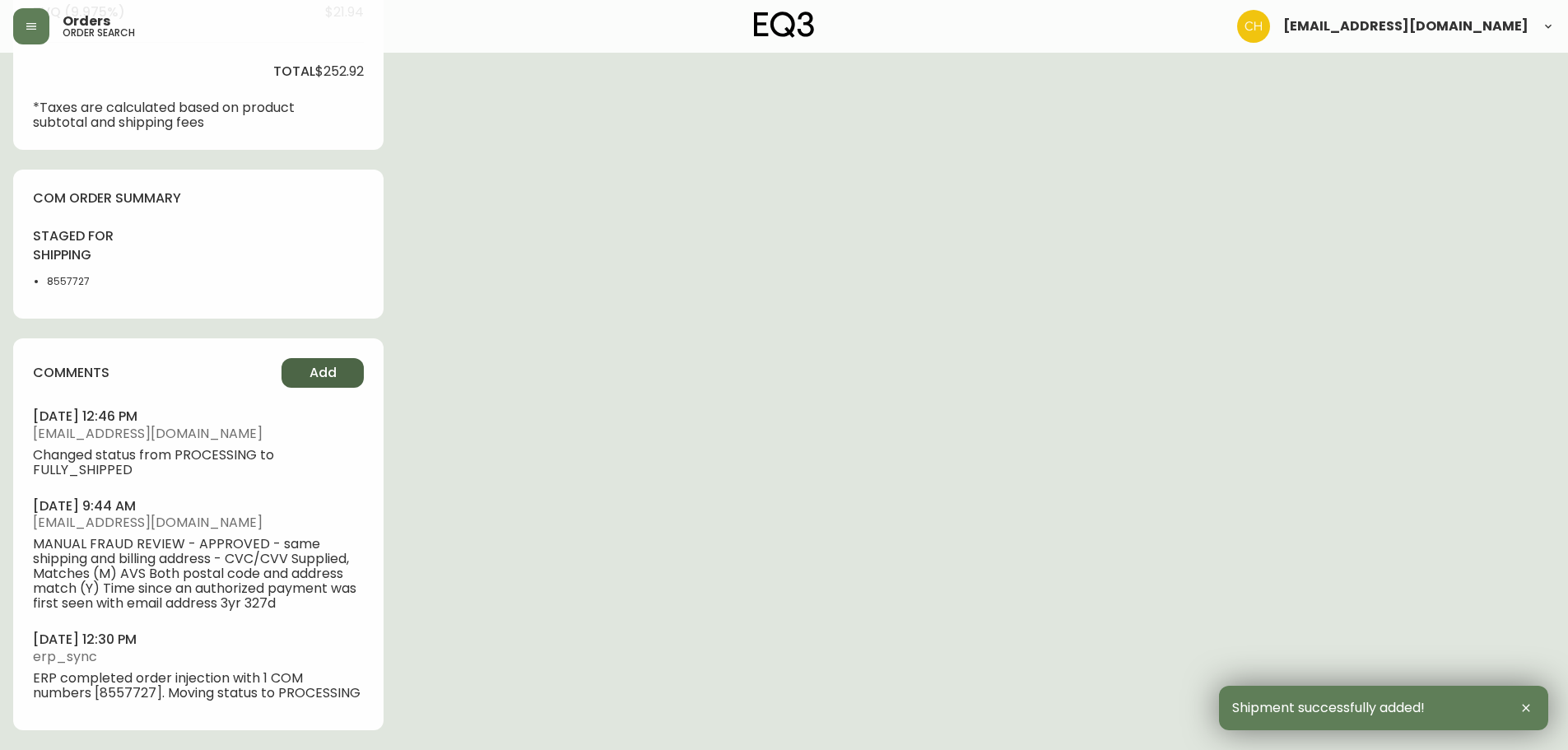
click at [329, 379] on span "Add" at bounding box center [322, 372] width 27 height 18
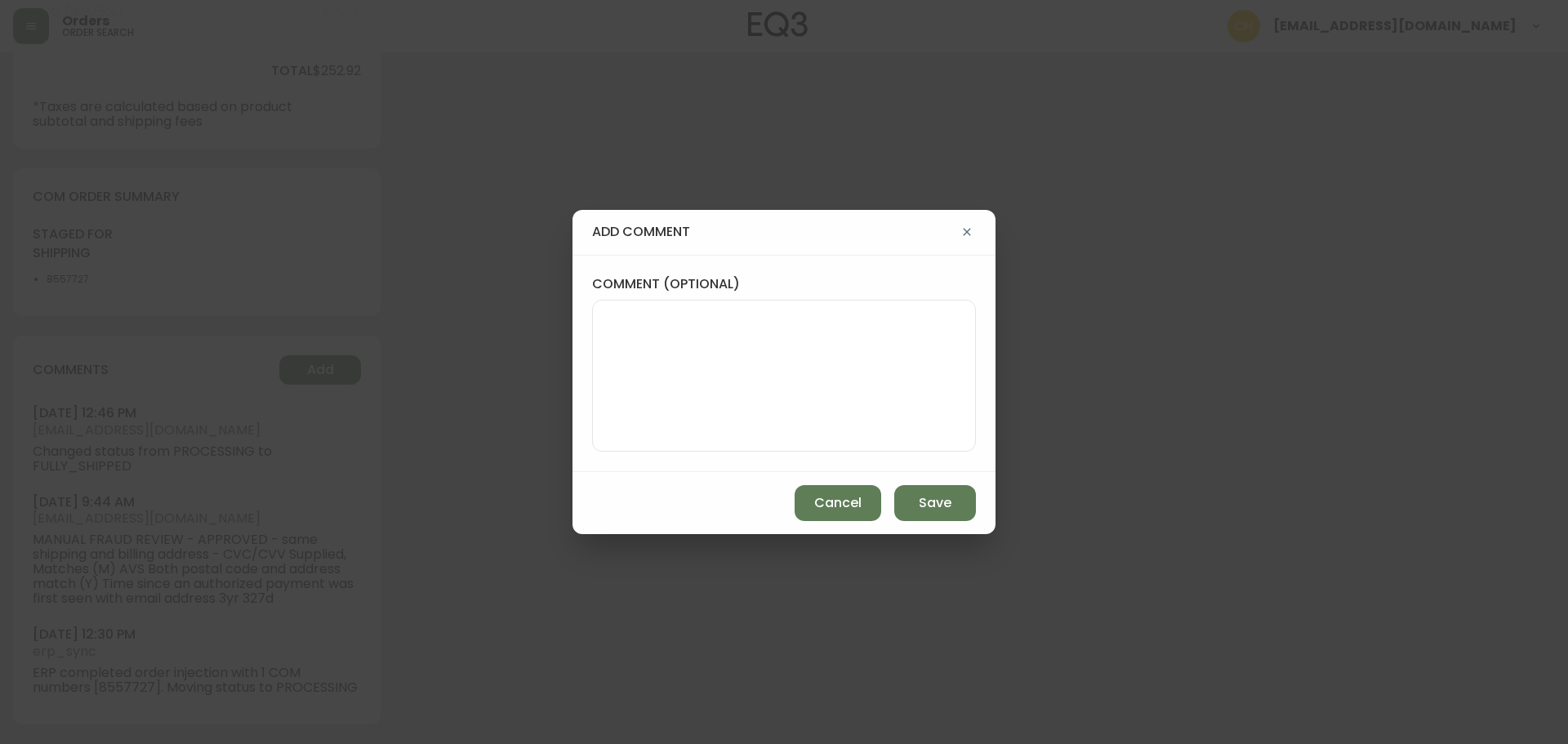
click at [663, 362] on textarea "comment (optional)" at bounding box center [784, 375] width 356 height 131
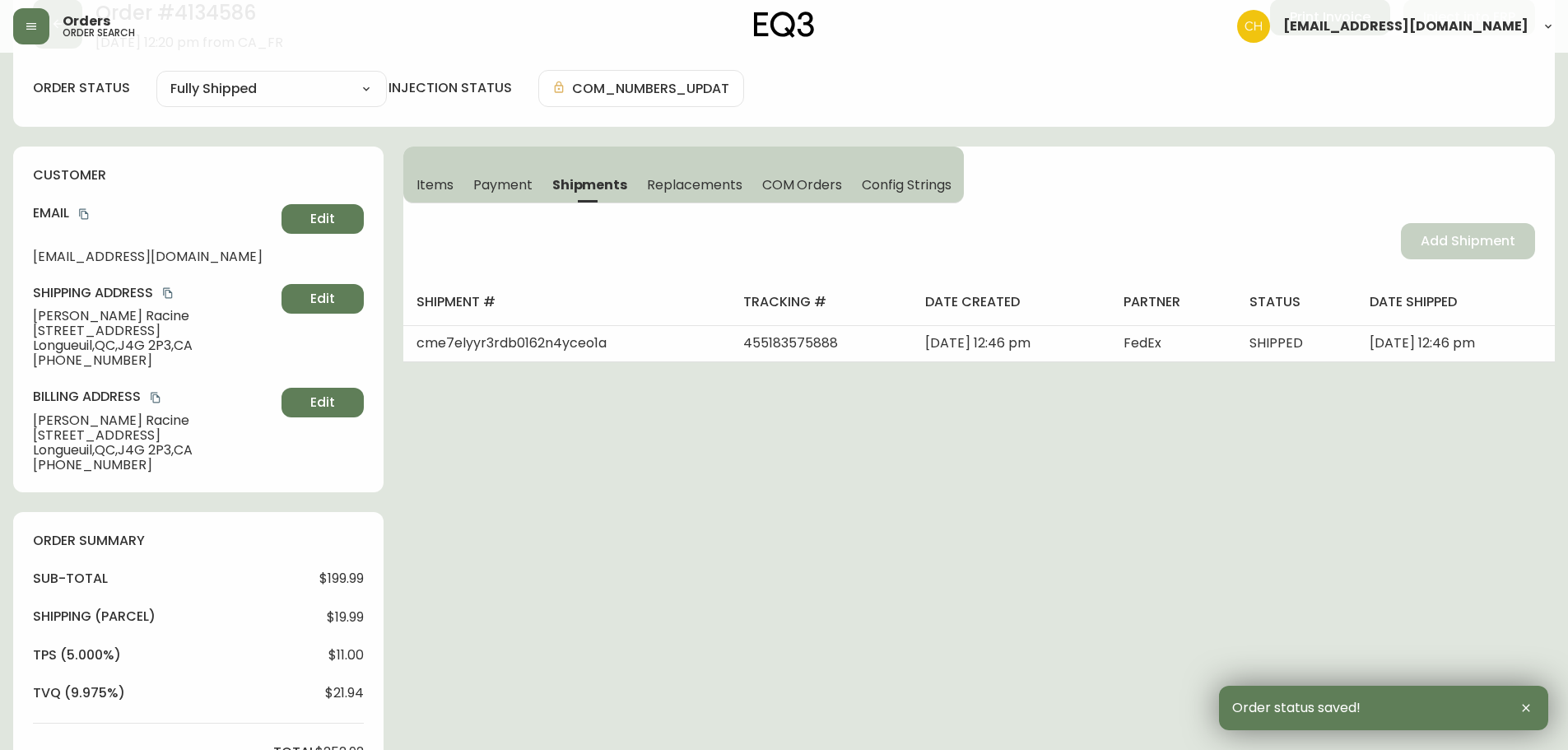
scroll to position [0, 0]
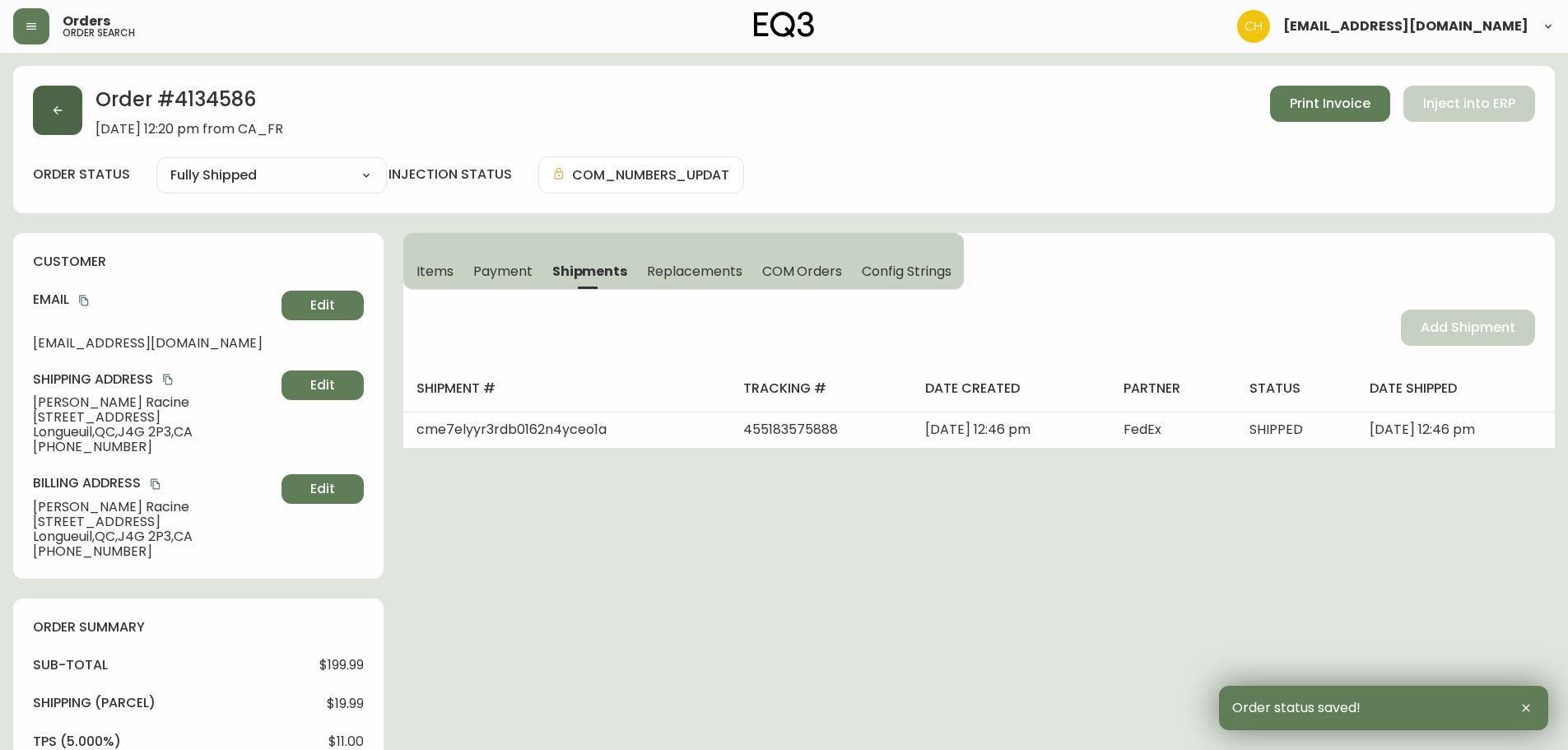
click at [59, 106] on icon "button" at bounding box center [58, 110] width 13 height 13
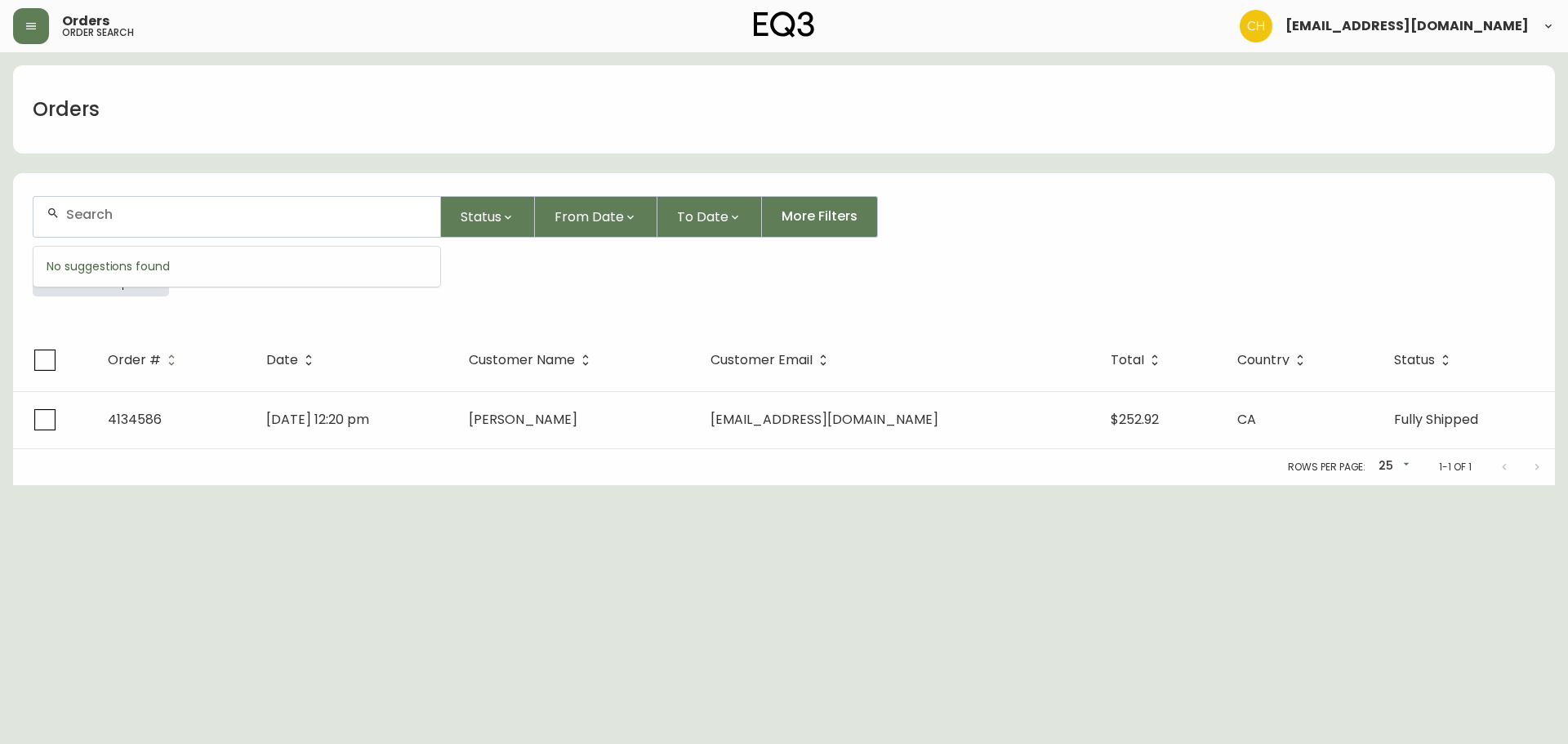
drag, startPoint x: 93, startPoint y: 217, endPoint x: 101, endPoint y: 217, distance: 8.0
click at [100, 217] on input "text" at bounding box center [246, 215] width 361 height 16
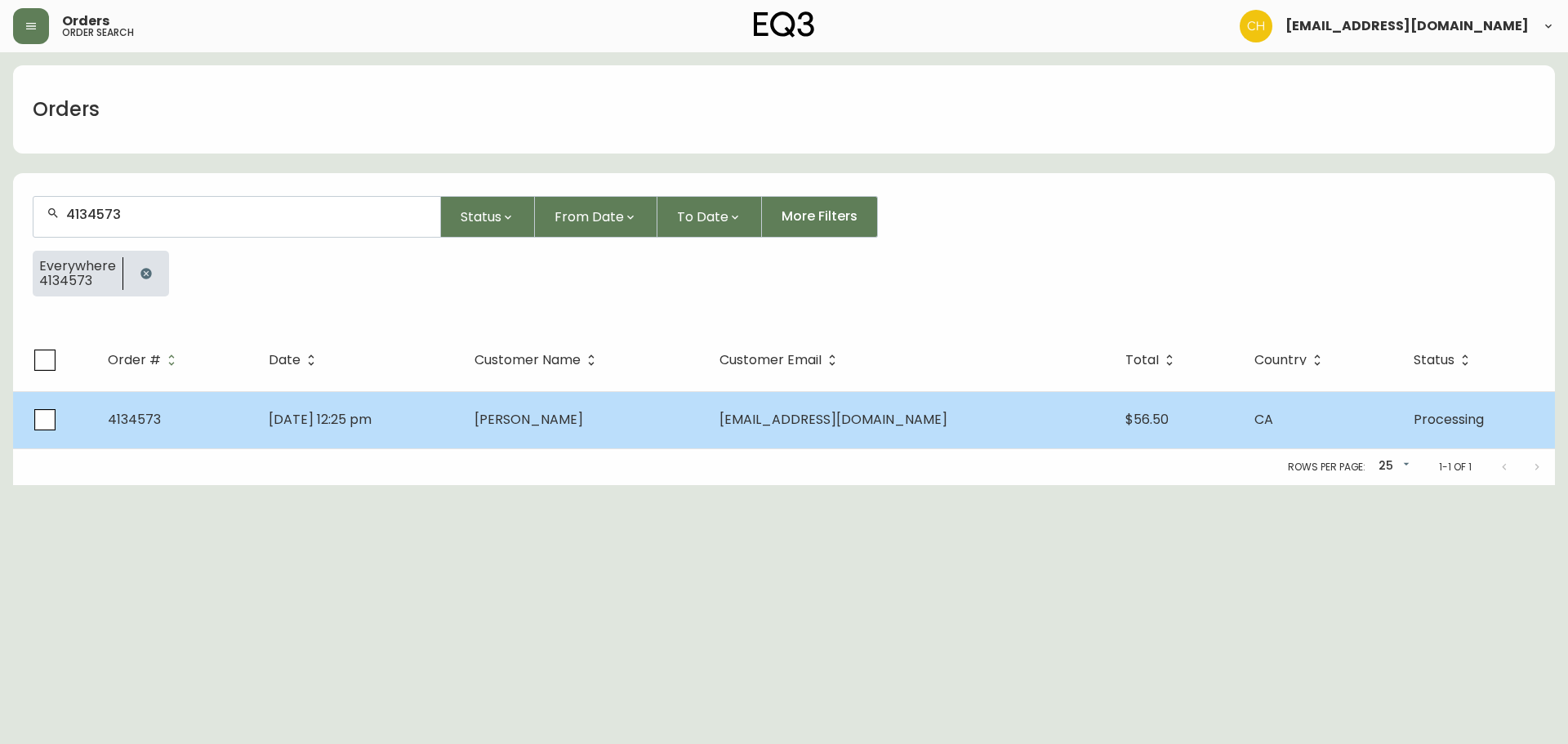
click at [547, 428] on td "[PERSON_NAME]" at bounding box center [584, 420] width 245 height 57
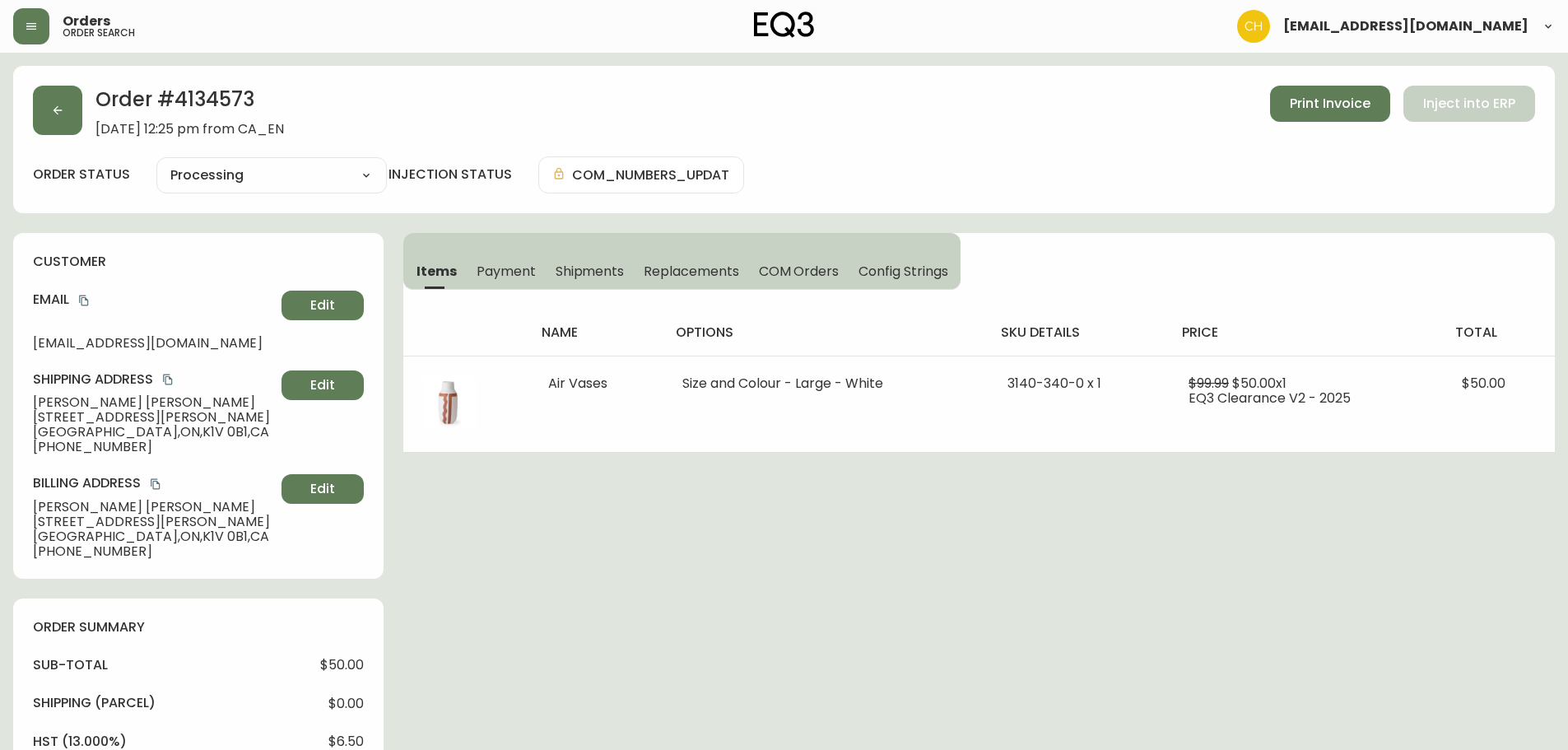
click at [584, 270] on span "Shipments" at bounding box center [589, 271] width 69 height 17
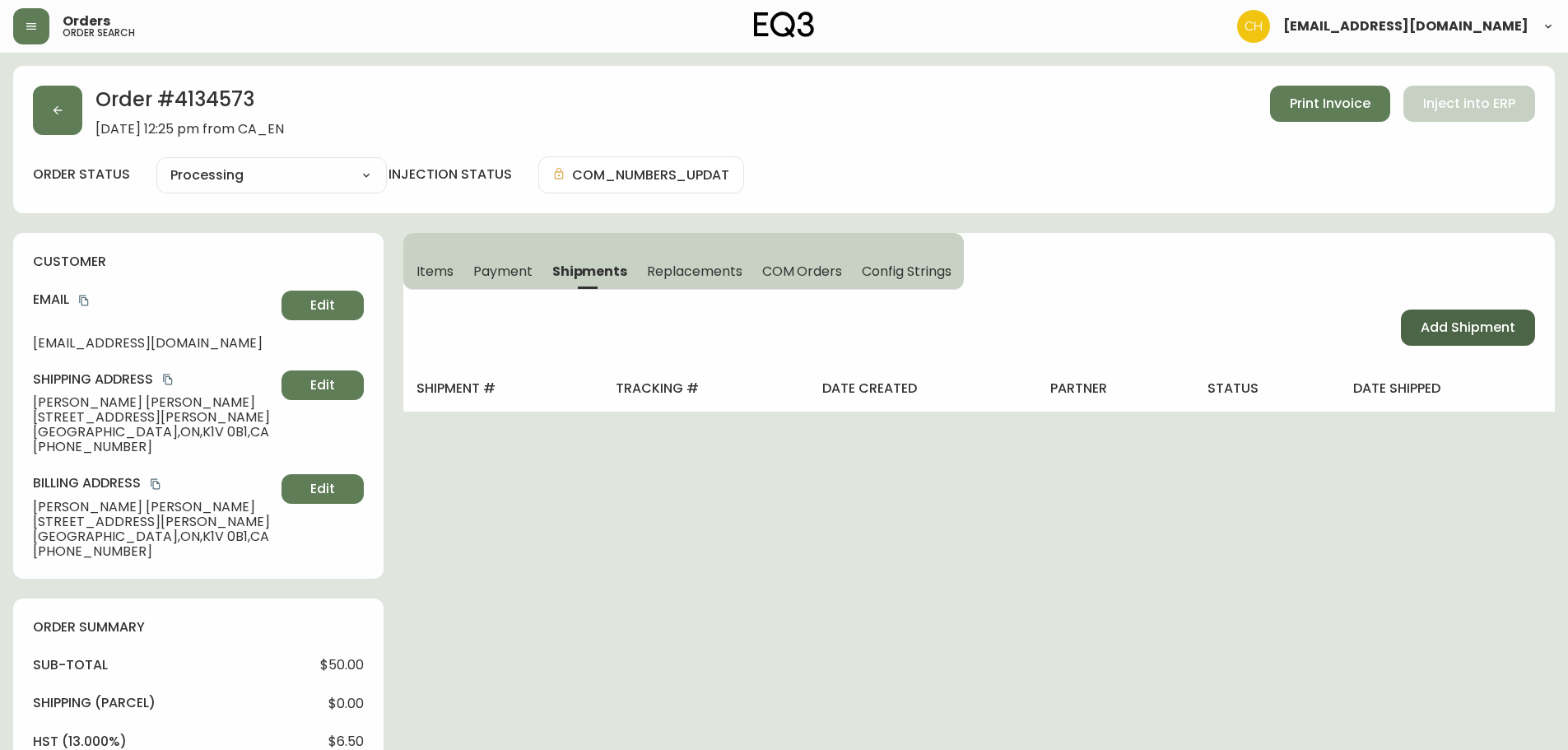
click at [1441, 326] on span "Add Shipment" at bounding box center [1468, 327] width 95 height 18
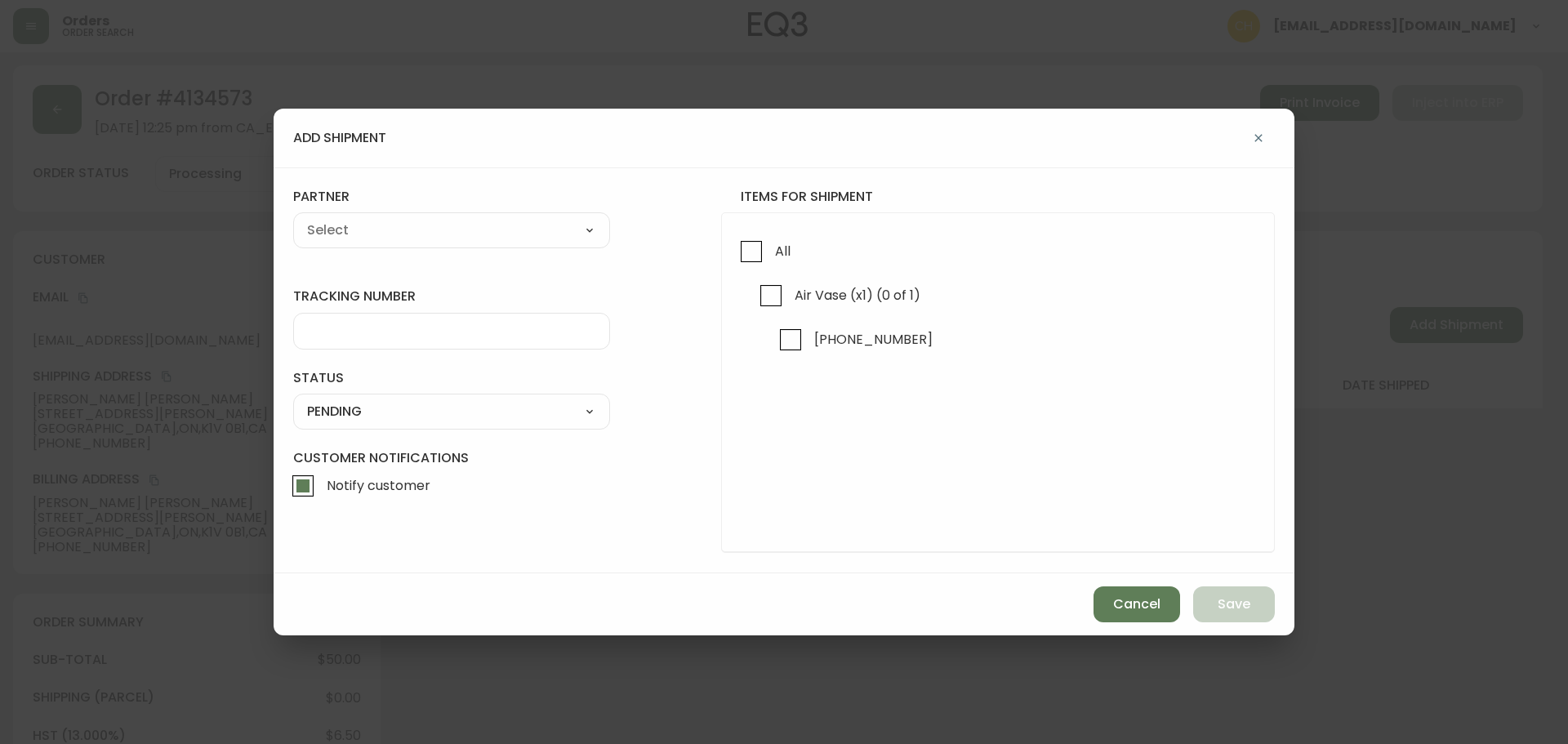
drag, startPoint x: 756, startPoint y: 252, endPoint x: 628, endPoint y: 227, distance: 130.4
click at [755, 252] on input "All" at bounding box center [751, 251] width 37 height 37
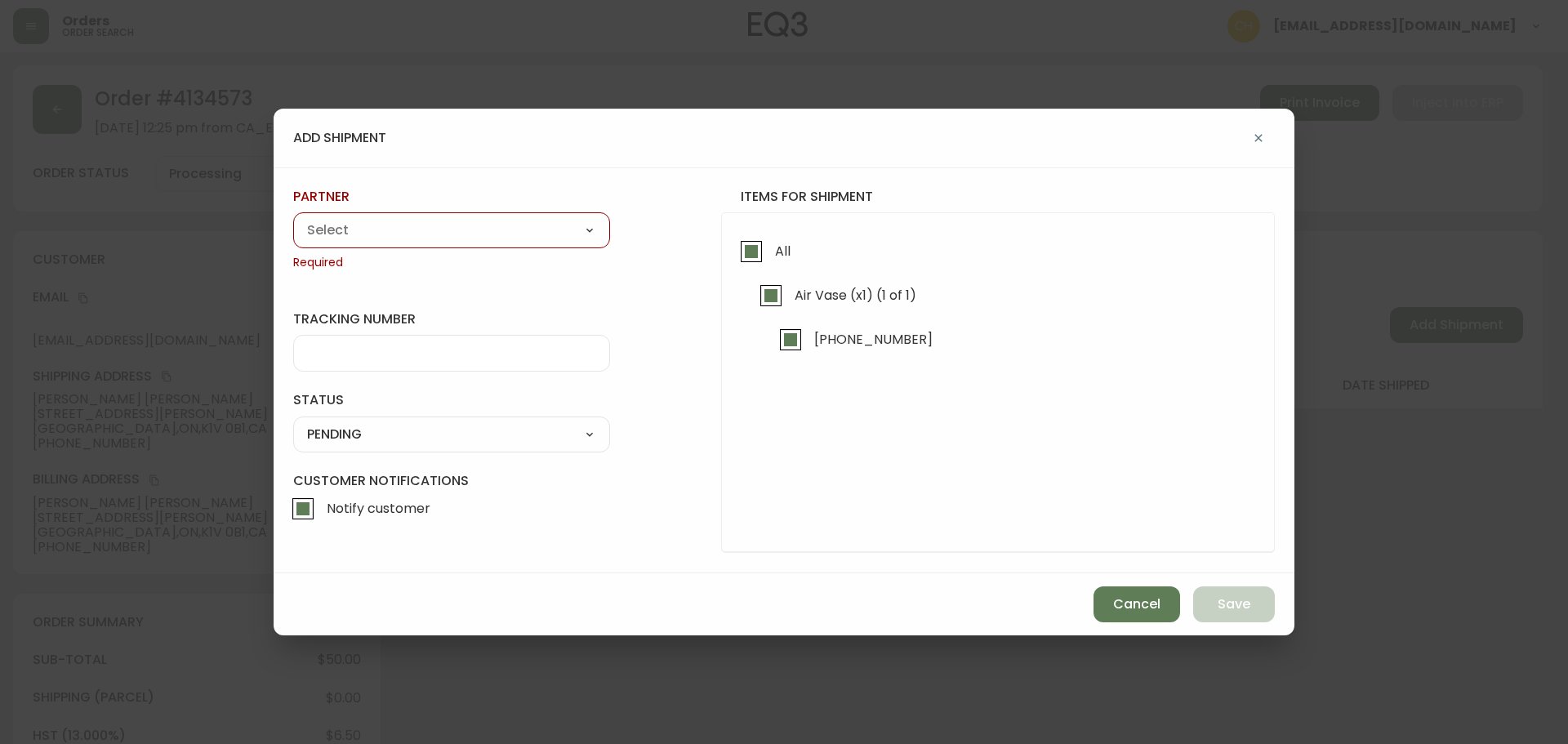
click at [528, 226] on select "A Move to Remember LLC ABF Freight Alero [PERSON_NAME] Canada Post CDS Ceva Log…" at bounding box center [451, 230] width 317 height 24
click at [293, 218] on select "A Move to Remember LLC ABF Freight Alero [PERSON_NAME] Canada Post CDS Ceva Log…" at bounding box center [451, 230] width 317 height 24
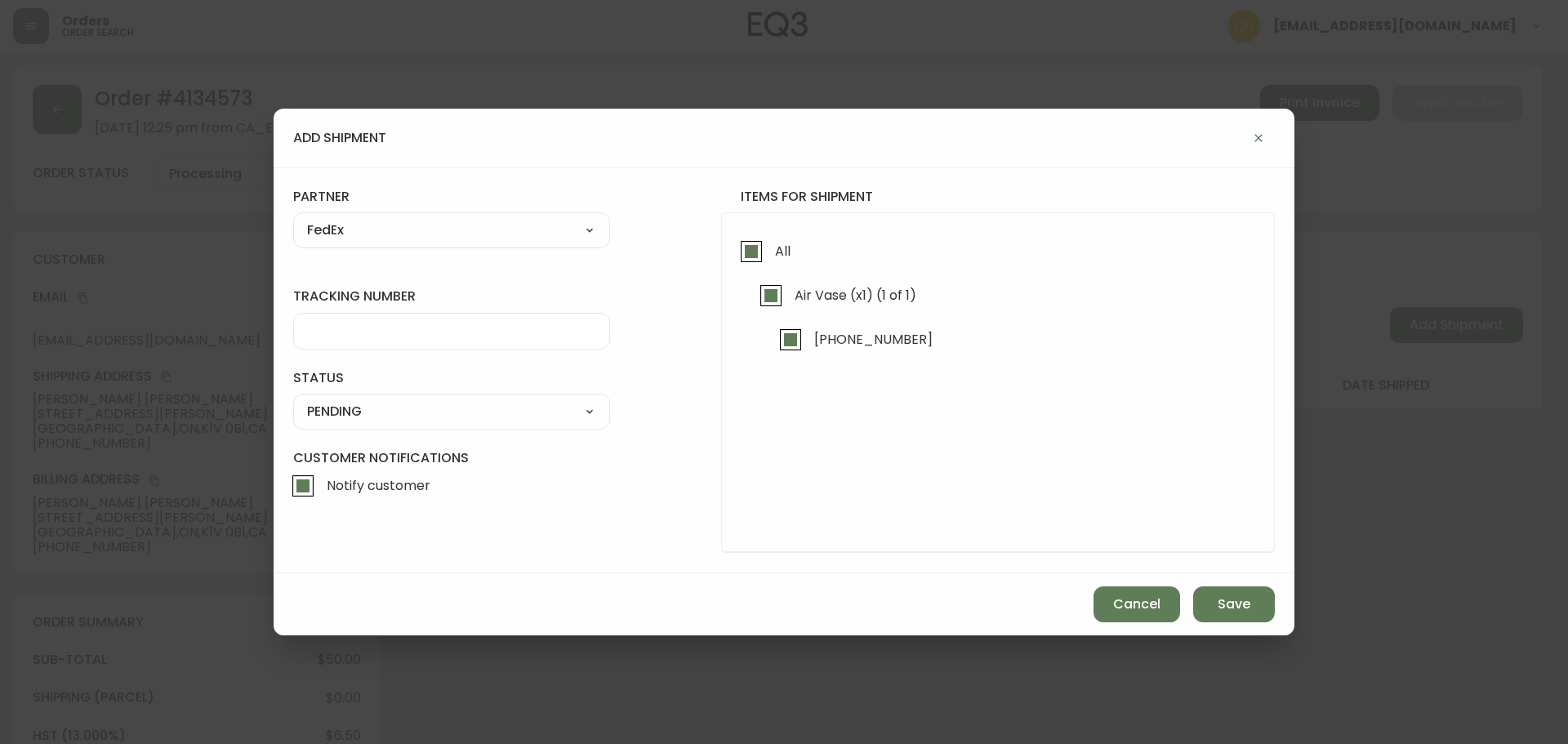
click at [364, 328] on input "tracking number" at bounding box center [451, 331] width 289 height 16
click at [396, 413] on select "SHIPPED PENDING CANCELLED" at bounding box center [451, 412] width 317 height 24
click at [293, 400] on select "SHIPPED PENDING CANCELLED" at bounding box center [451, 412] width 317 height 24
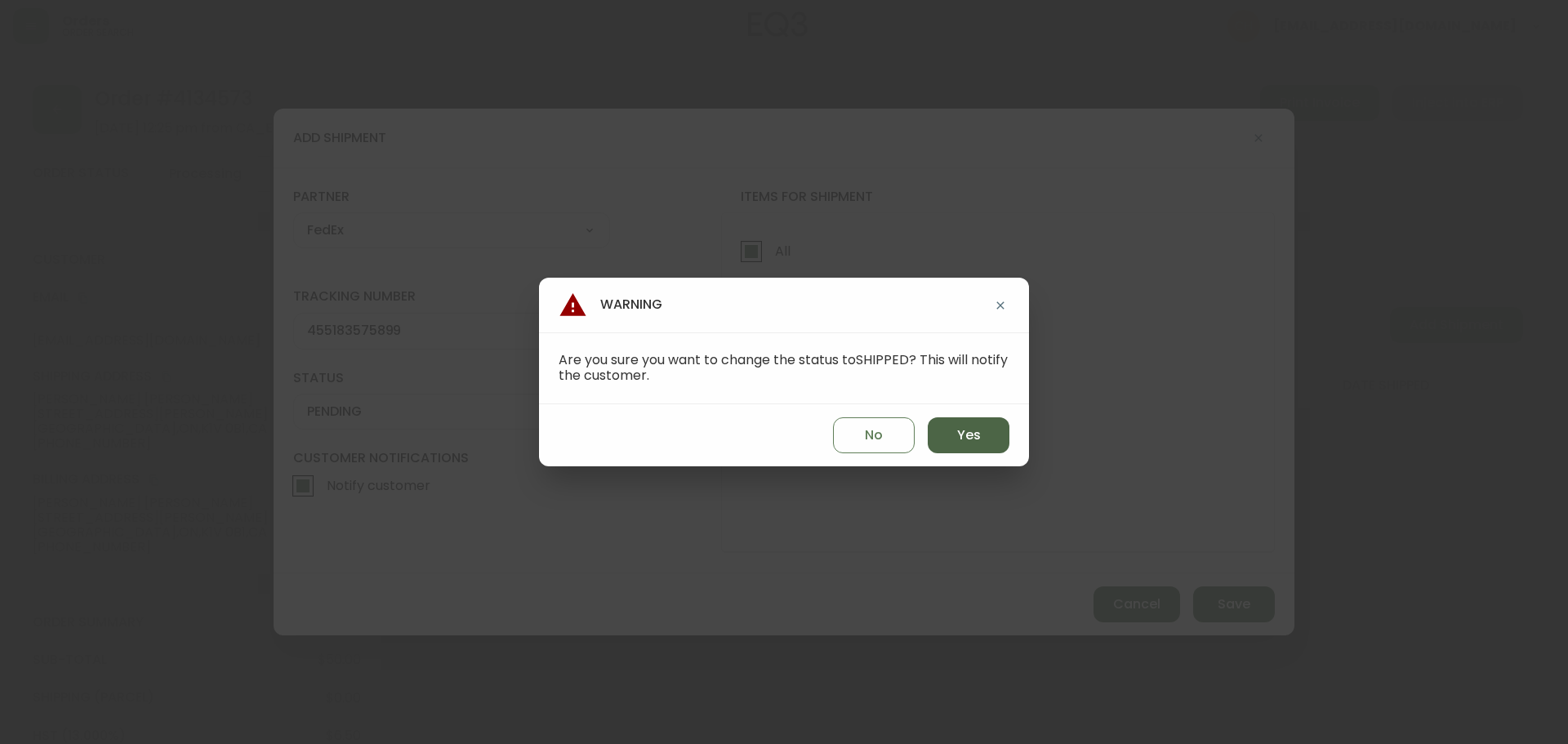
click at [959, 441] on span "Yes" at bounding box center [969, 435] width 23 height 18
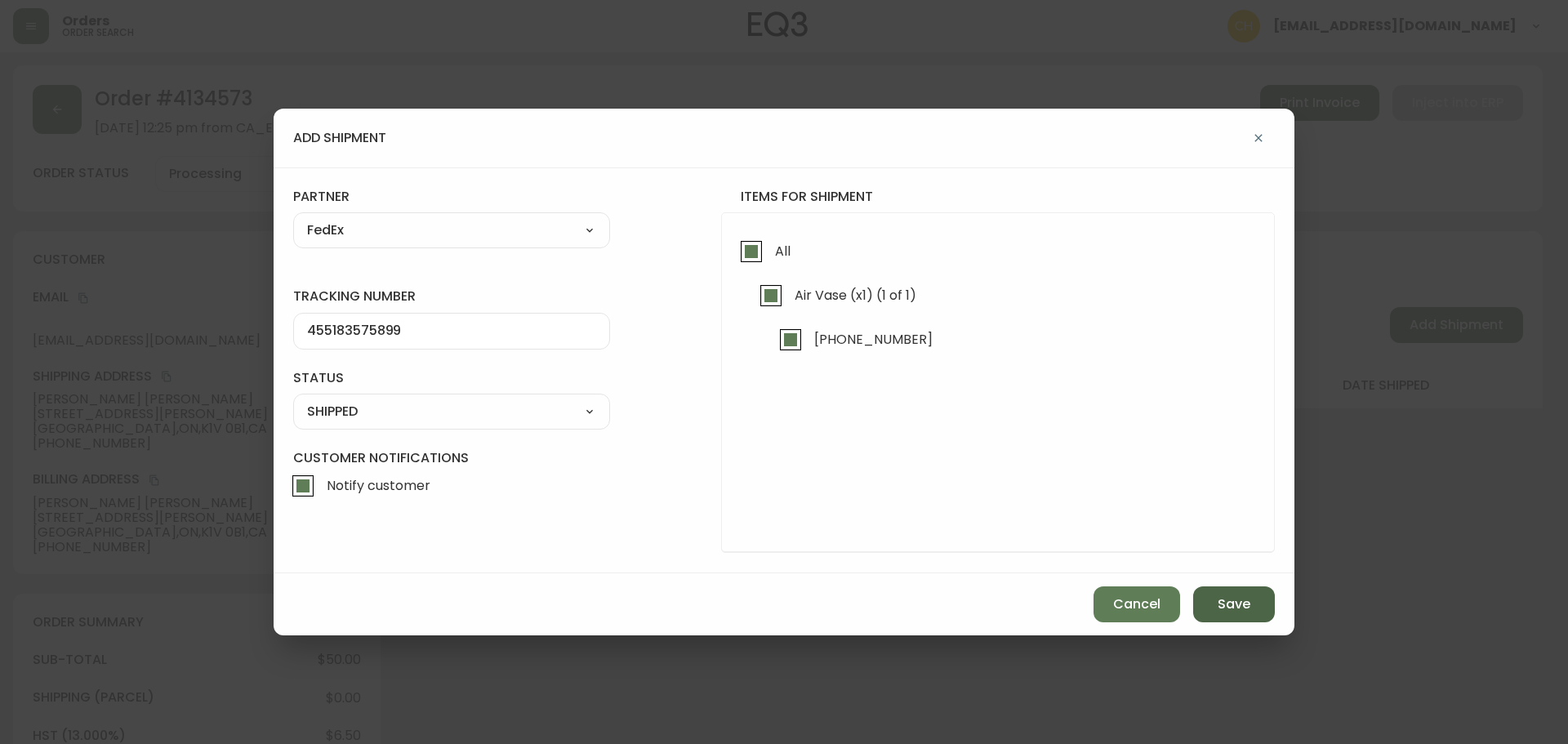
click at [1215, 606] on button "Save" at bounding box center [1234, 605] width 81 height 36
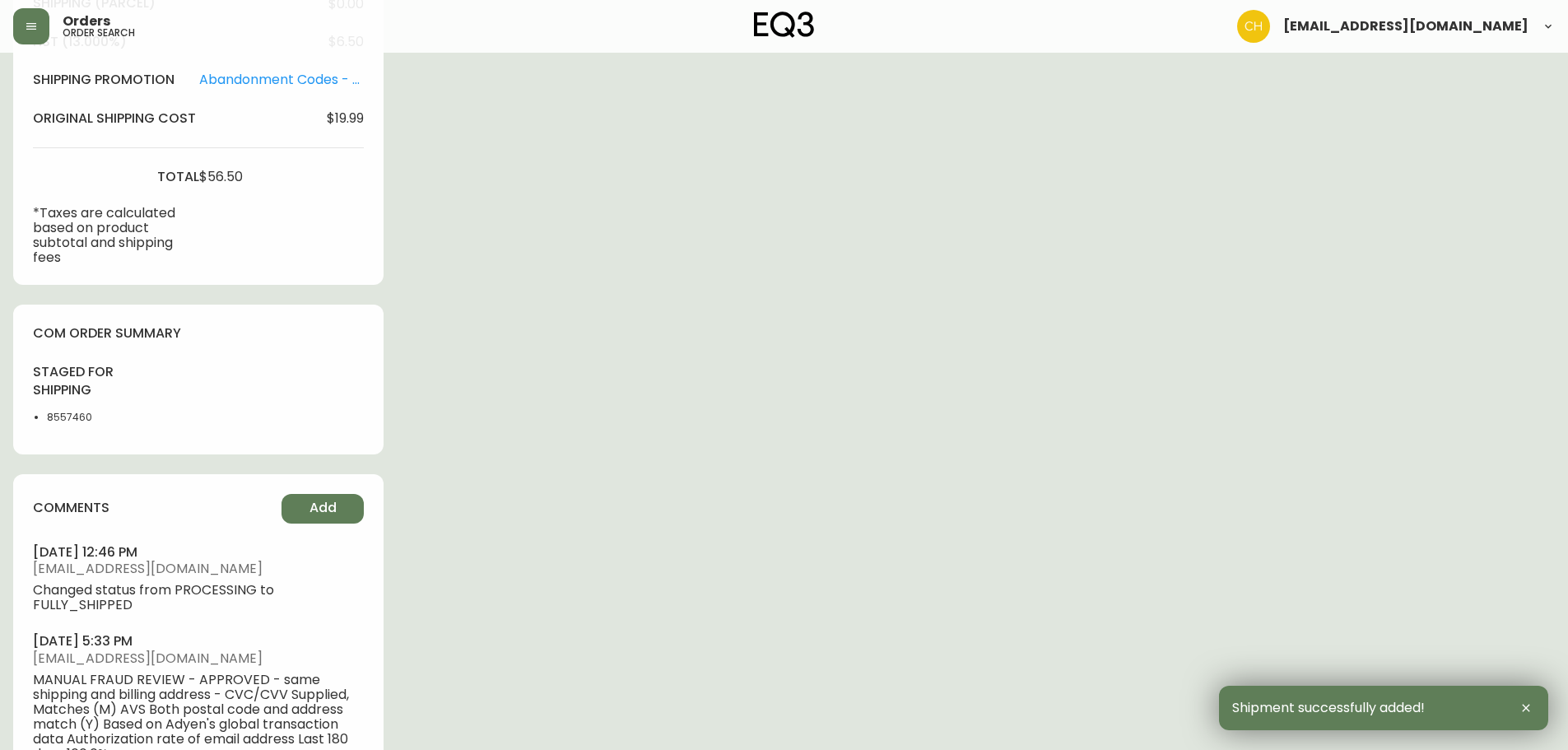
scroll to position [823, 0]
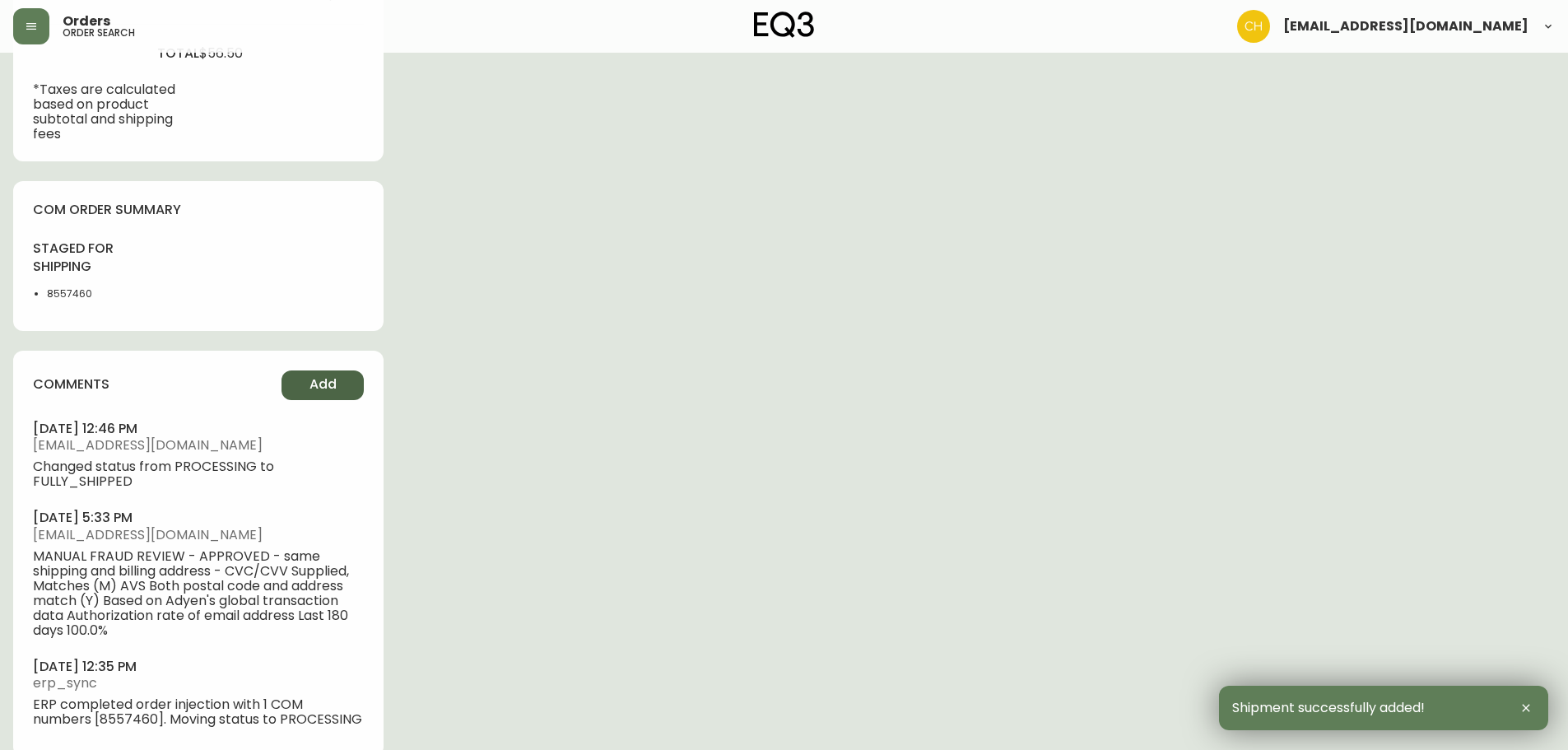
click at [303, 391] on button "Add" at bounding box center [322, 385] width 82 height 30
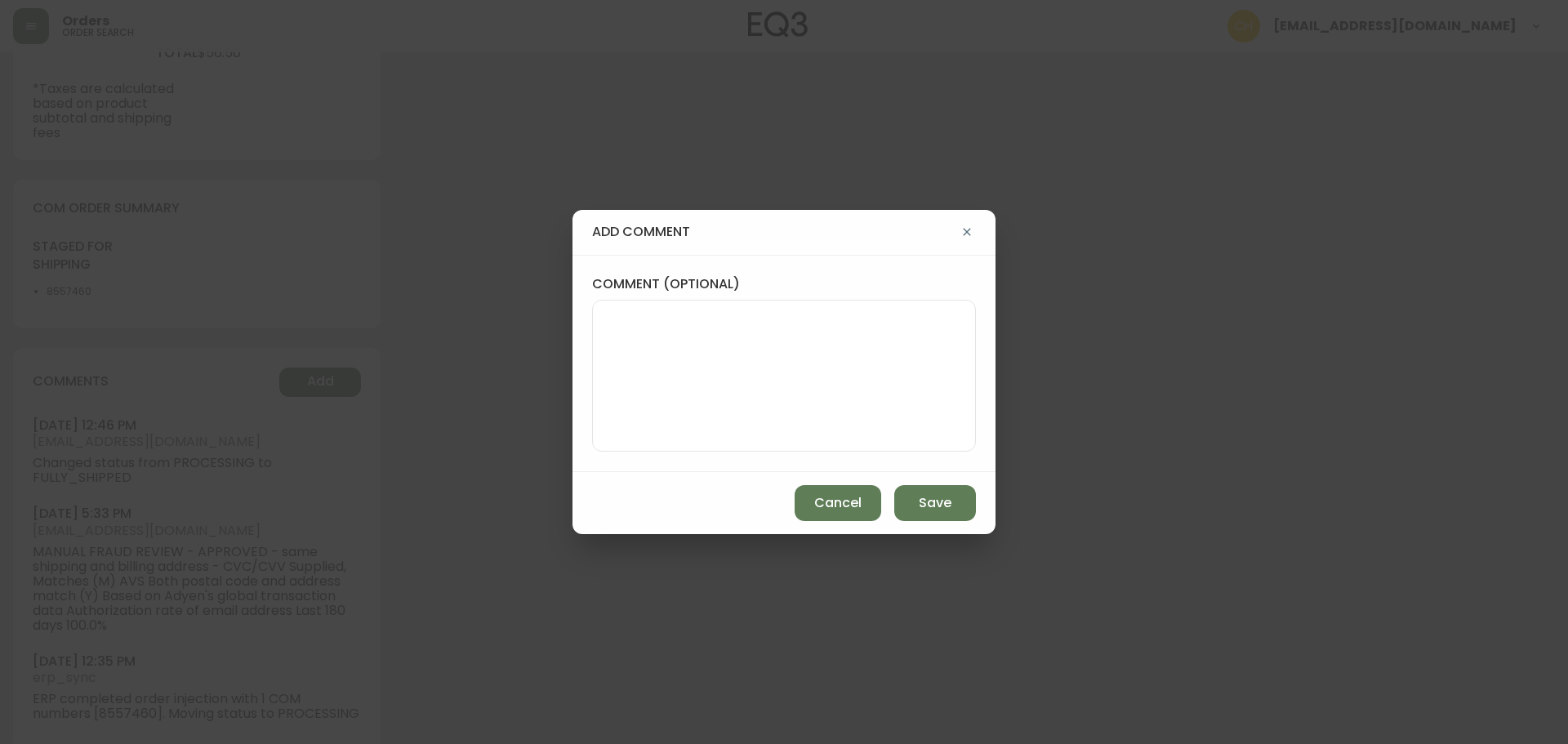
click at [639, 349] on textarea "comment (optional)" at bounding box center [784, 375] width 356 height 131
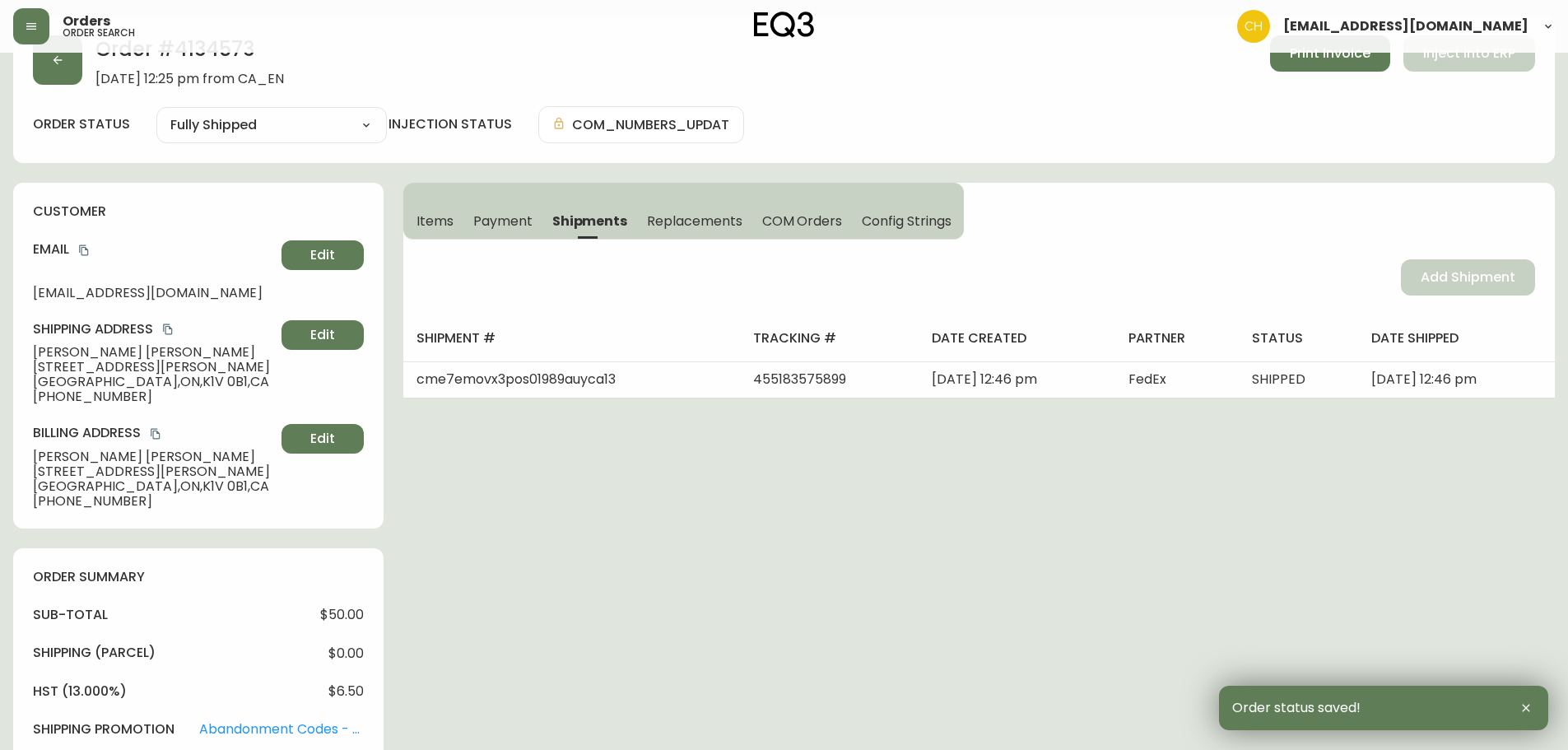
scroll to position [0, 0]
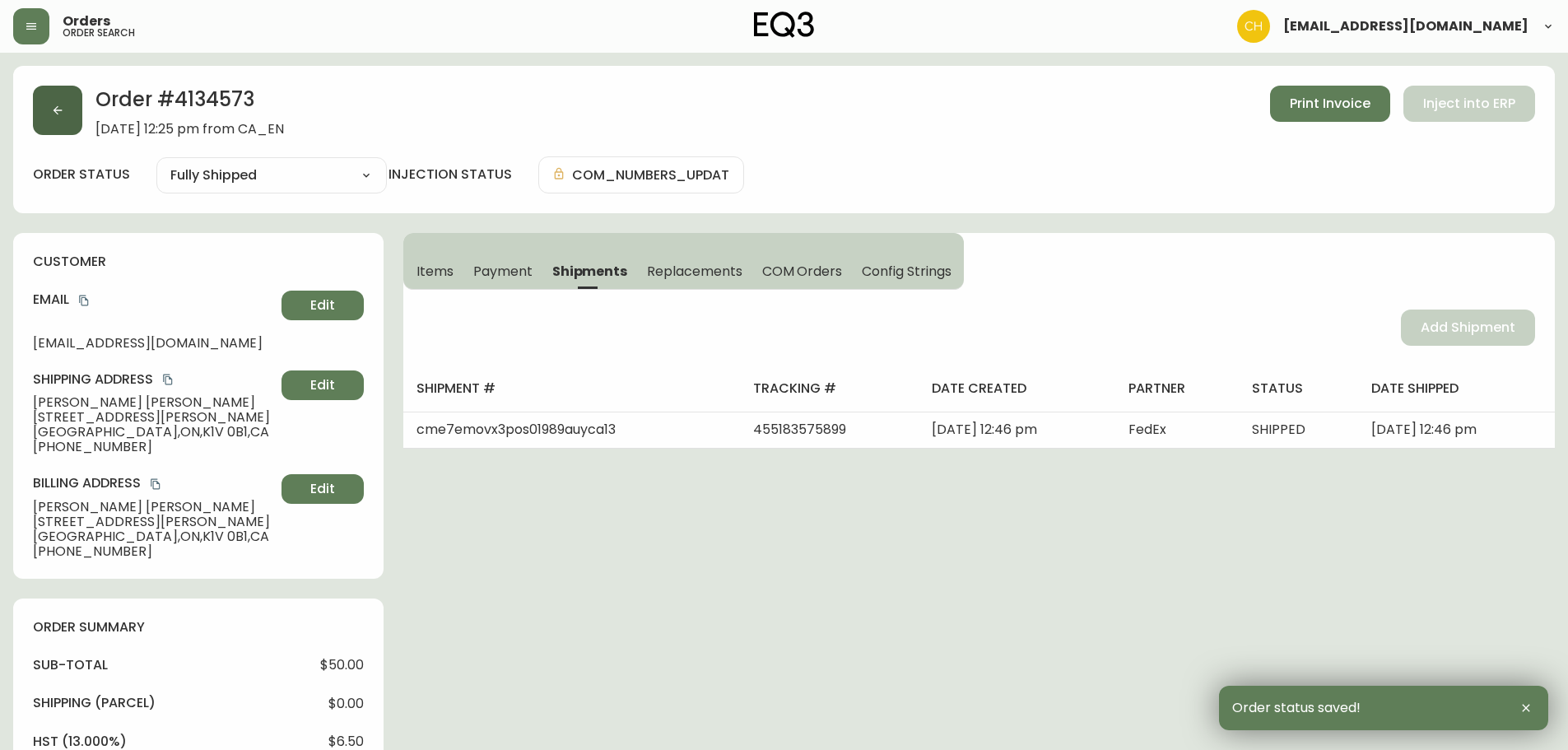
click at [50, 102] on button "button" at bounding box center [58, 110] width 50 height 50
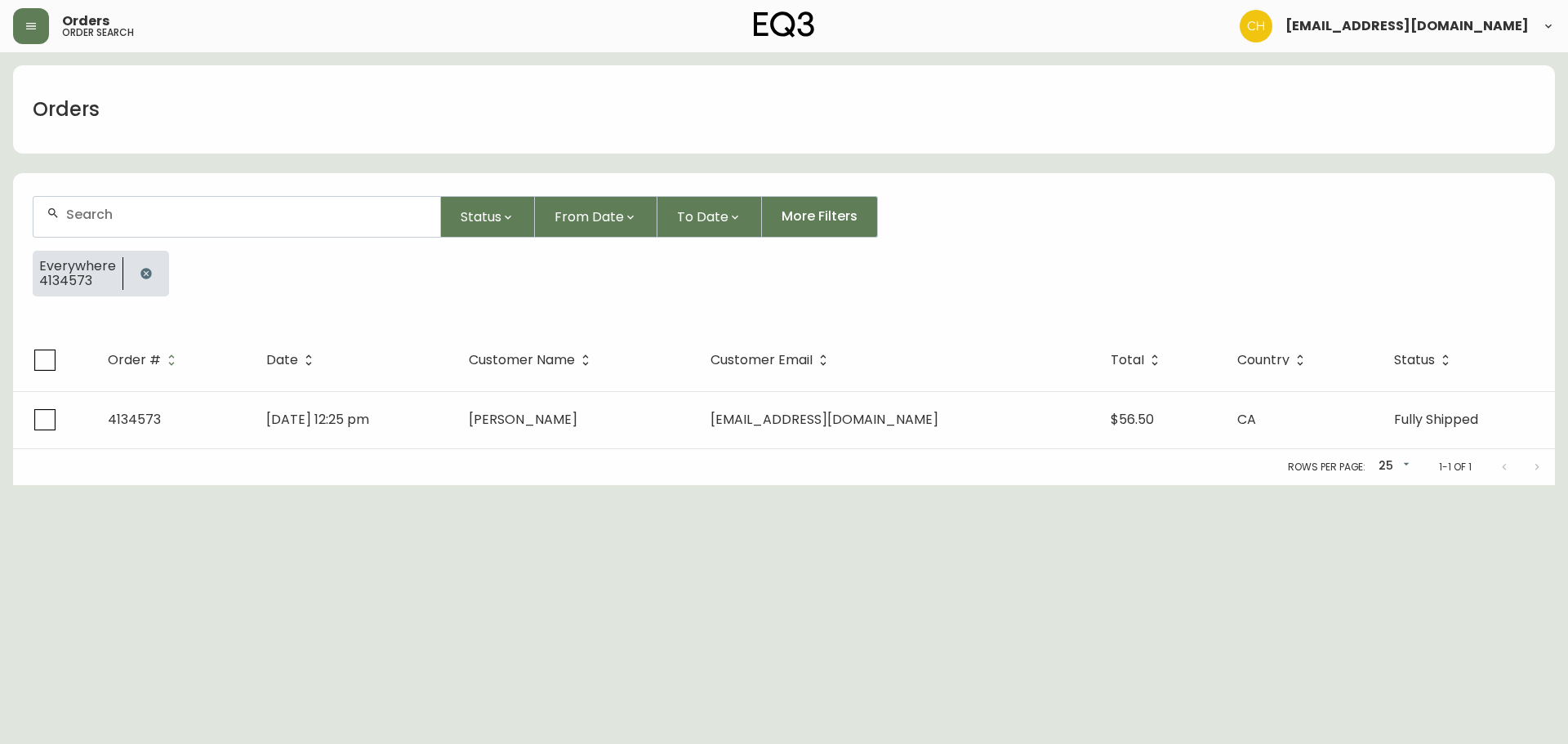
click at [115, 225] on div at bounding box center [237, 217] width 406 height 40
drag, startPoint x: 167, startPoint y: 221, endPoint x: 179, endPoint y: 220, distance: 12.0
click at [179, 220] on input "text" at bounding box center [246, 215] width 361 height 16
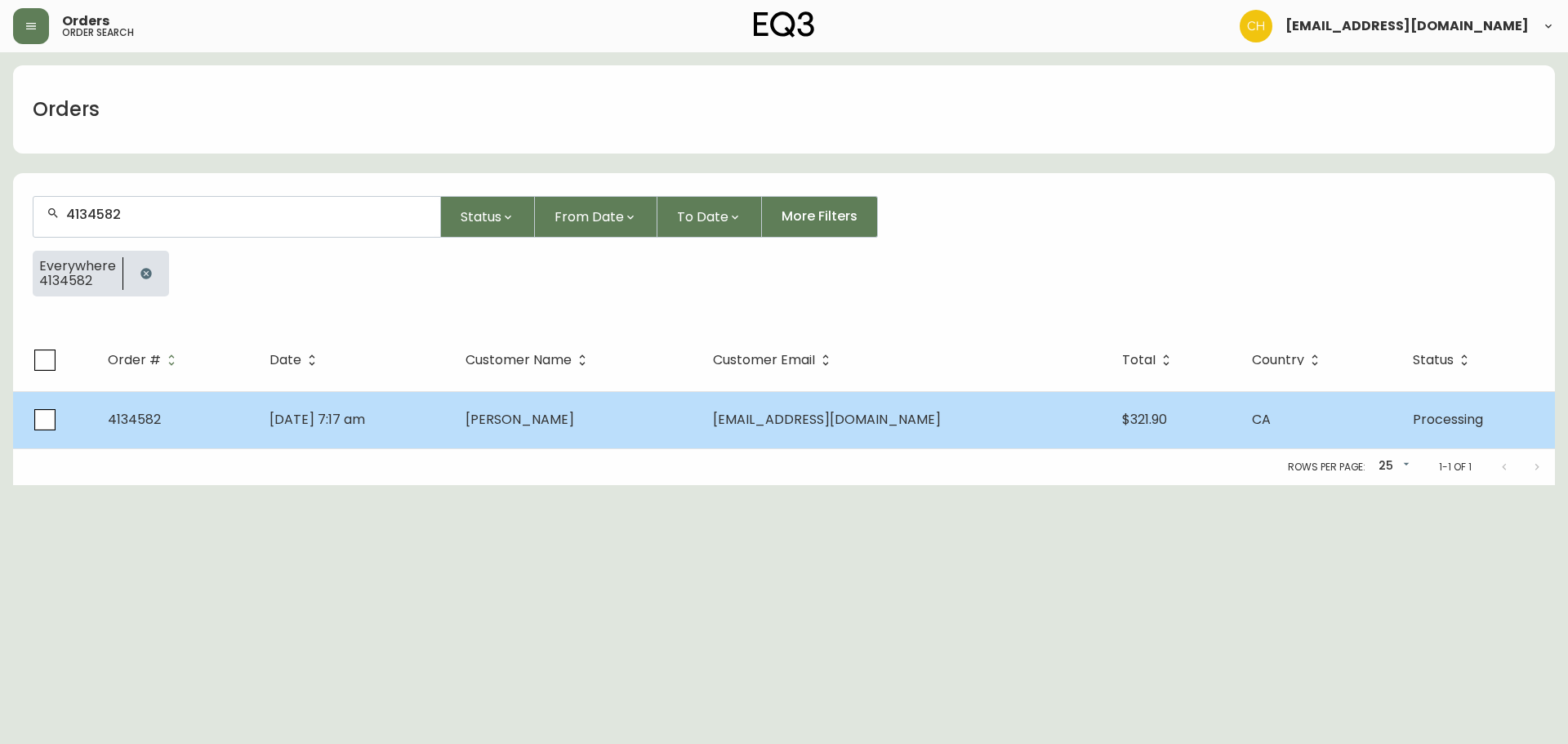
click at [452, 407] on td "[DATE] 7:17 am" at bounding box center [355, 420] width 196 height 57
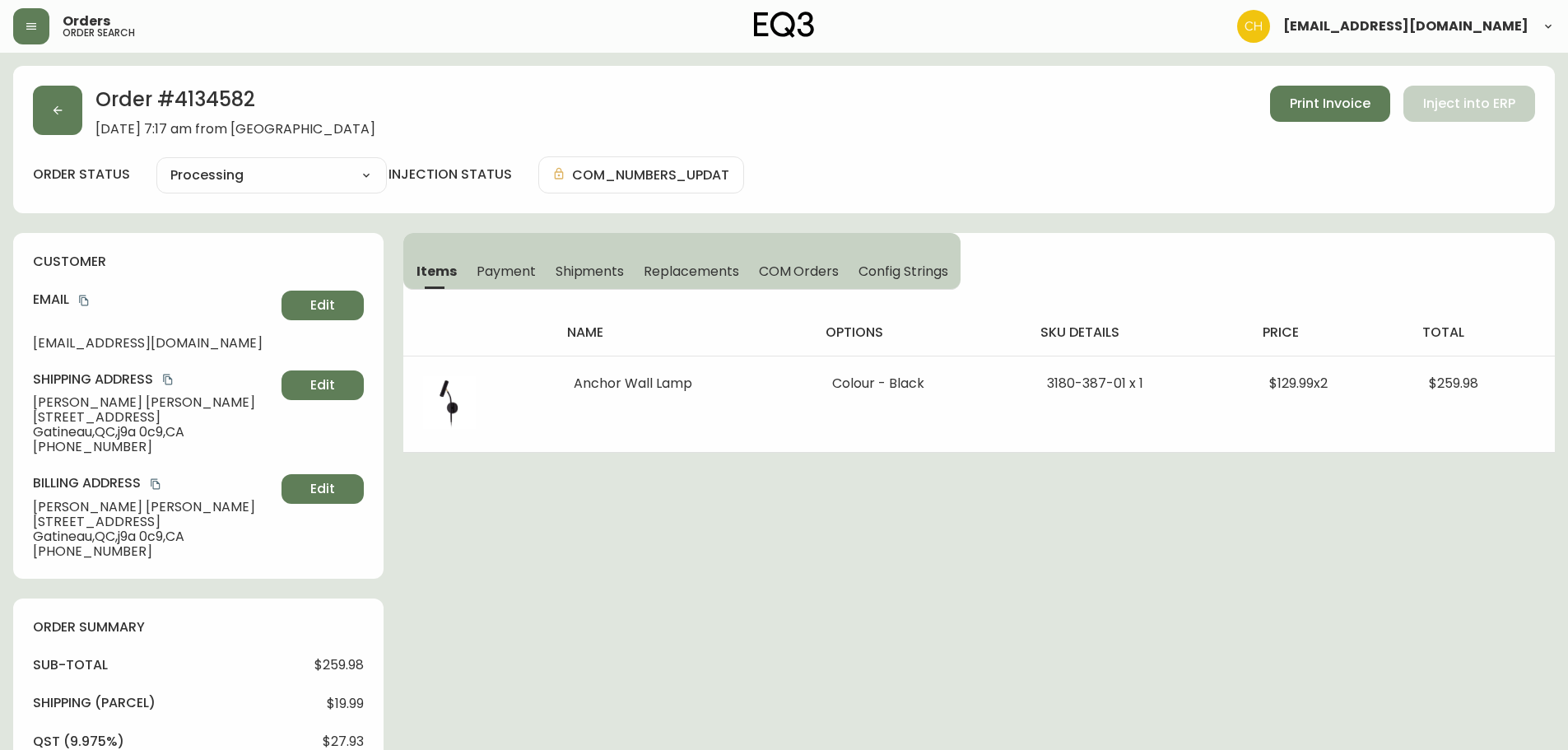
click at [600, 269] on span "Shipments" at bounding box center [589, 271] width 69 height 17
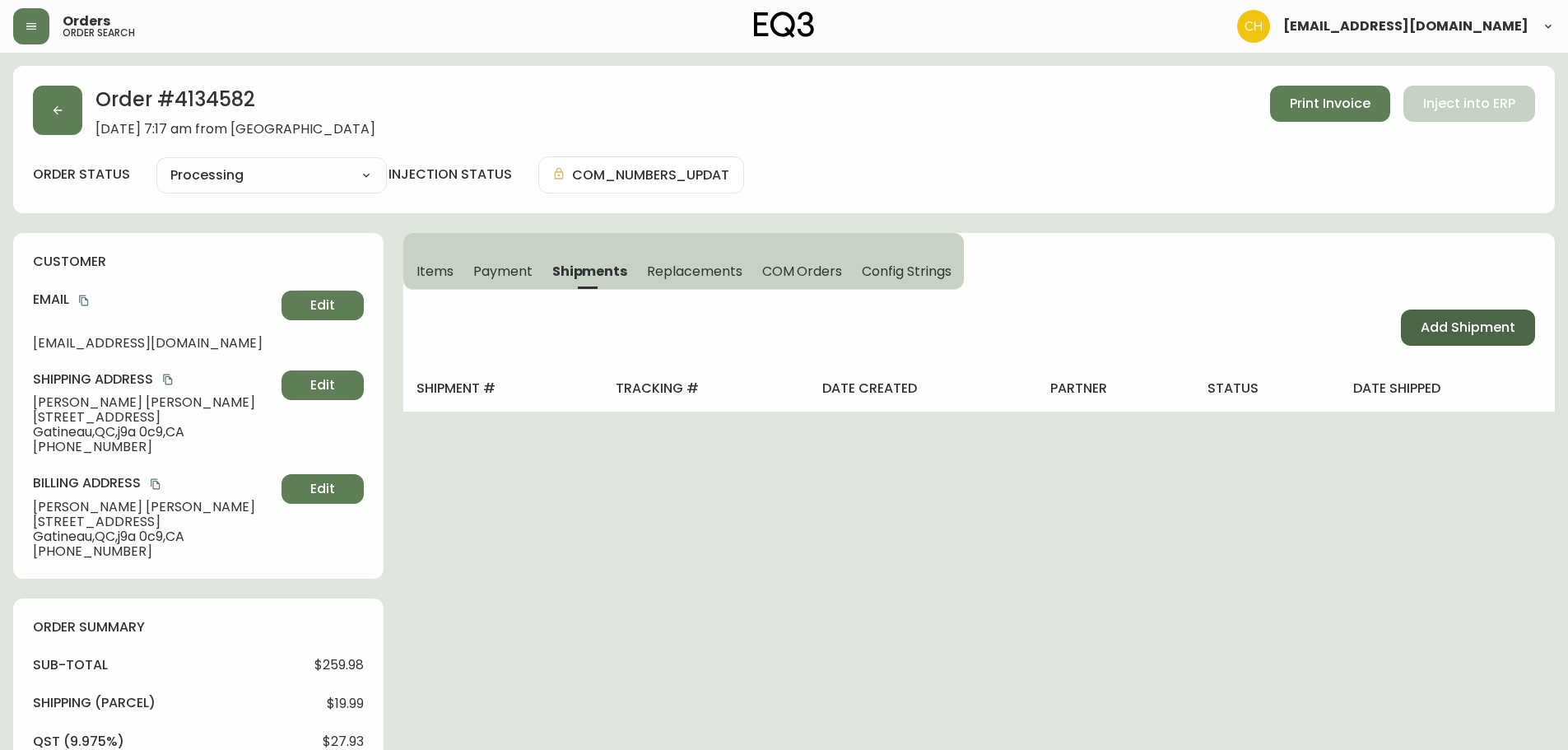
click at [1444, 324] on span "Add Shipment" at bounding box center [1468, 327] width 95 height 18
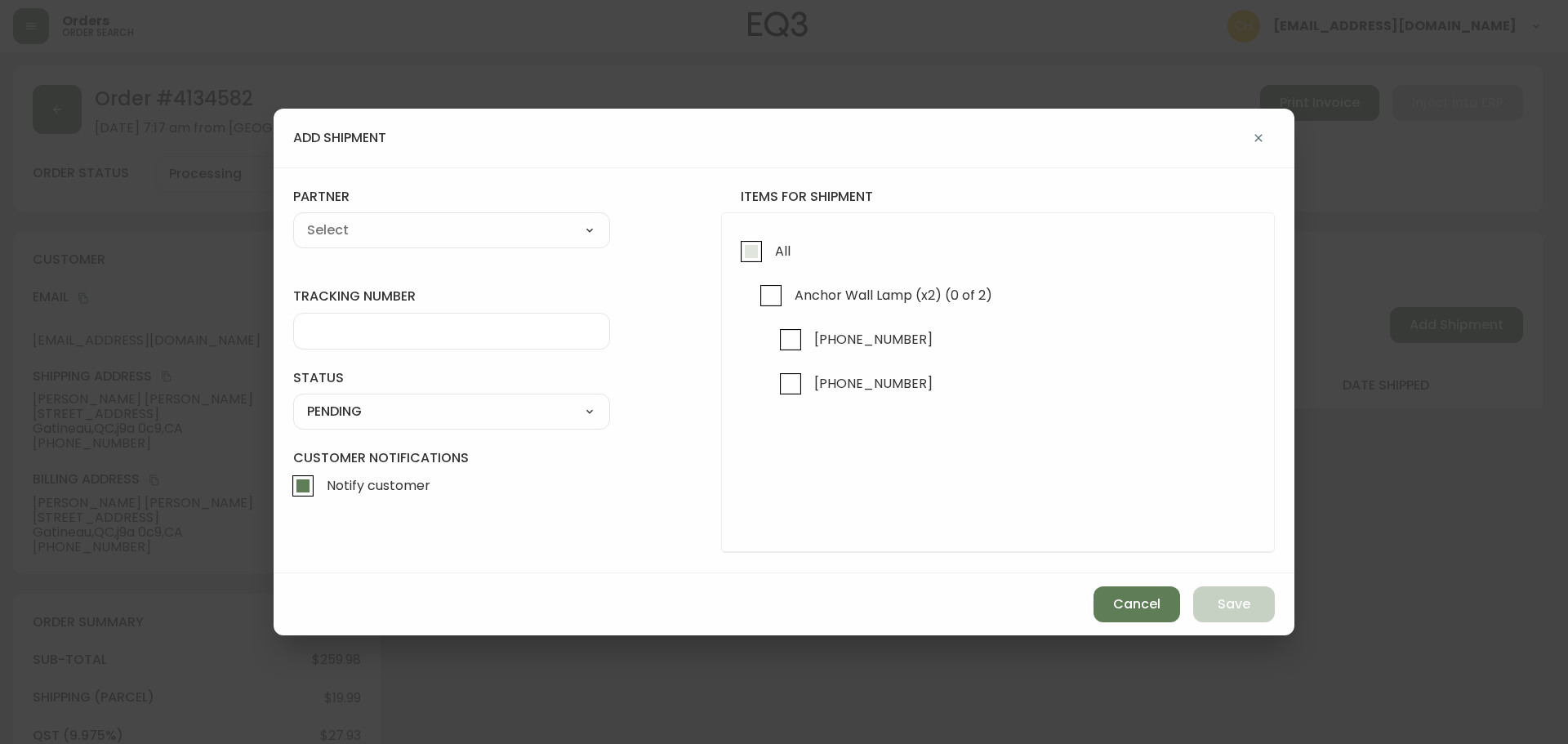
drag, startPoint x: 756, startPoint y: 253, endPoint x: 744, endPoint y: 253, distance: 12.0
click at [755, 253] on input "All" at bounding box center [751, 251] width 37 height 37
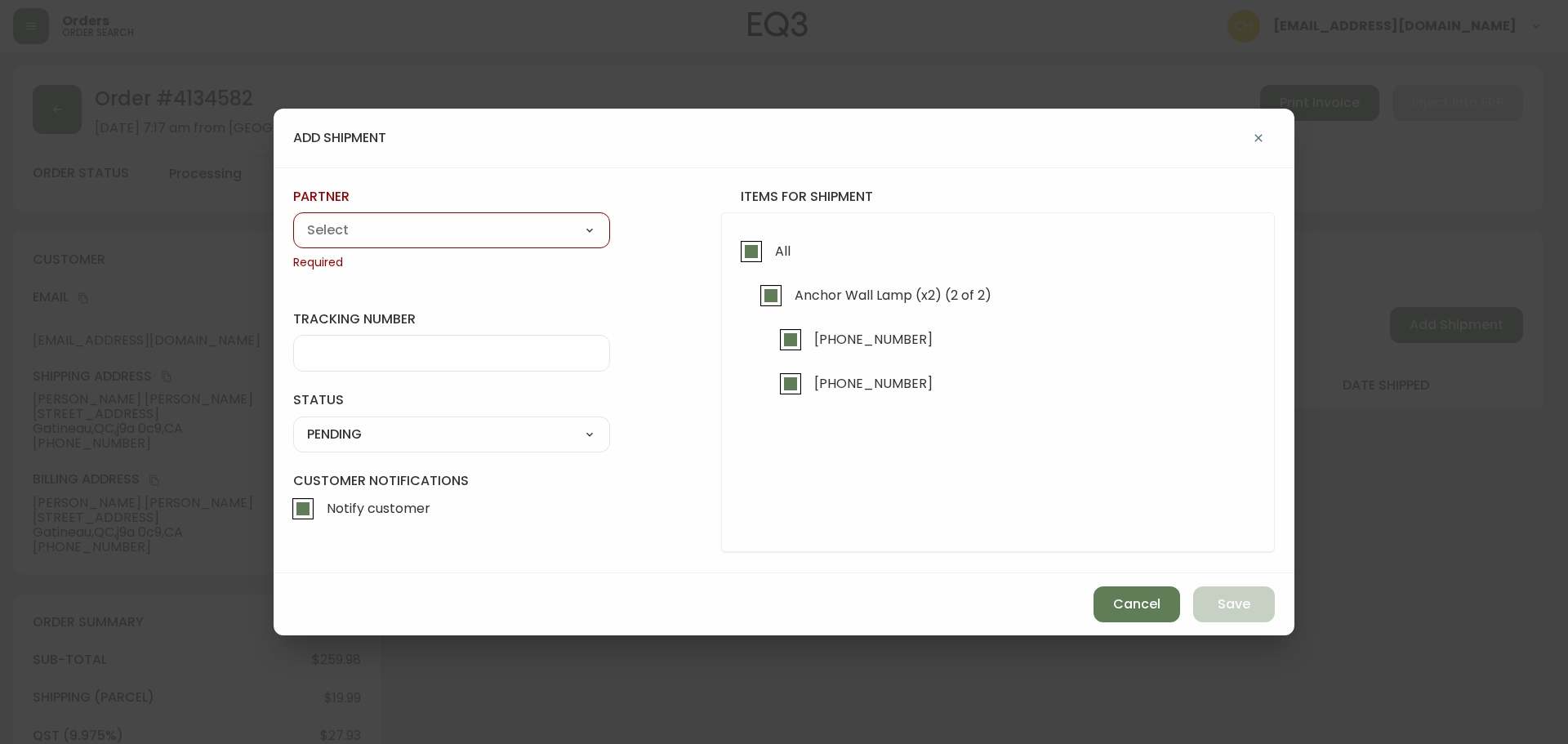
click at [502, 235] on select "A Move to Remember LLC ABF Freight Alero [PERSON_NAME] Canada Post CDS Ceva Log…" at bounding box center [451, 230] width 317 height 24
click at [451, 228] on select "A Move to Remember LLC ABF Freight Alero [PERSON_NAME] Canada Post CDS Ceva Log…" at bounding box center [451, 230] width 317 height 24
click at [293, 218] on select "A Move to Remember LLC ABF Freight Alero [PERSON_NAME] Canada Post CDS Ceva Log…" at bounding box center [451, 230] width 317 height 24
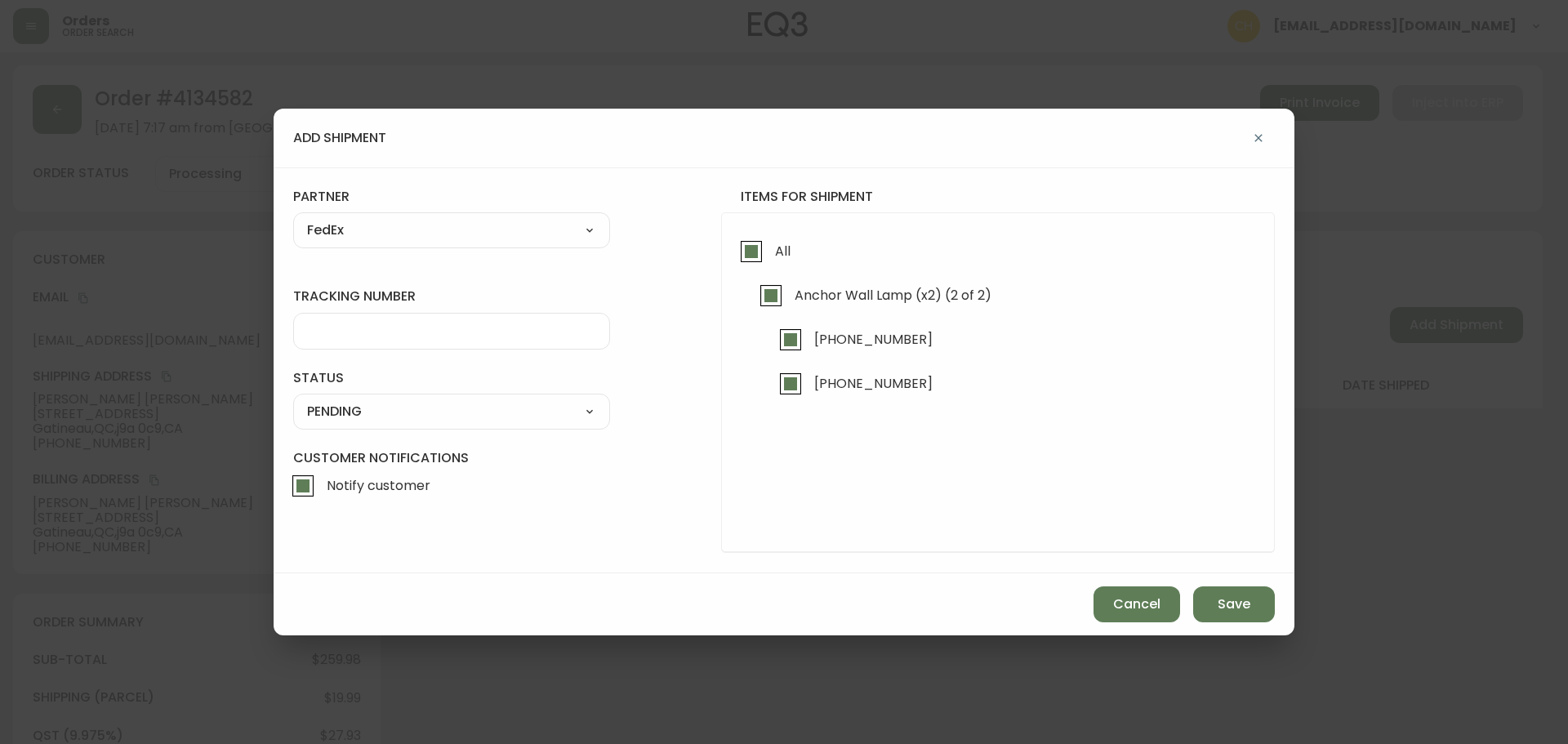
click at [354, 340] on div at bounding box center [451, 331] width 317 height 36
click at [342, 422] on select "SHIPPED PENDING CANCELLED" at bounding box center [451, 412] width 317 height 24
click at [293, 400] on select "SHIPPED PENDING CANCELLED" at bounding box center [451, 412] width 317 height 24
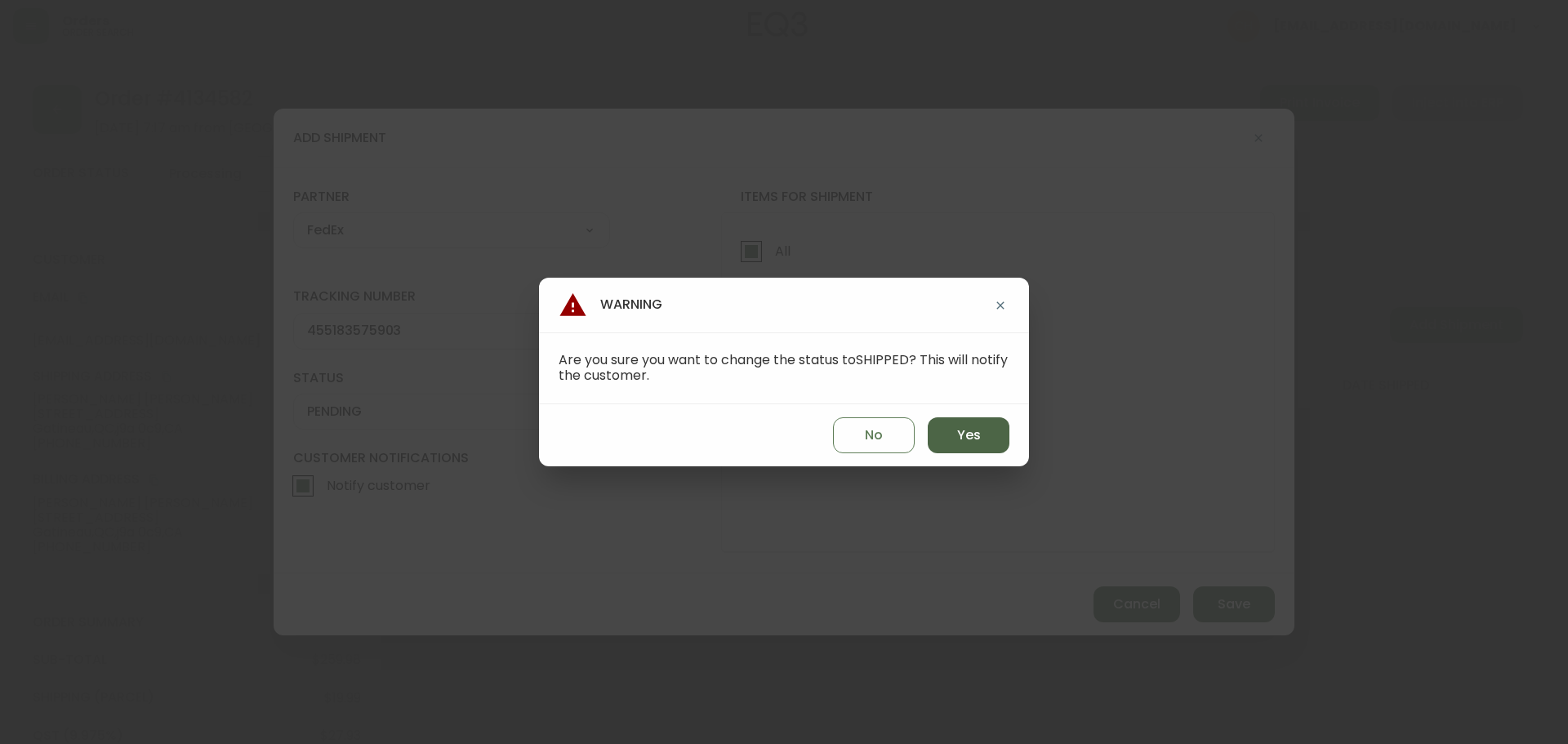
click at [968, 433] on span "Yes" at bounding box center [969, 435] width 23 height 18
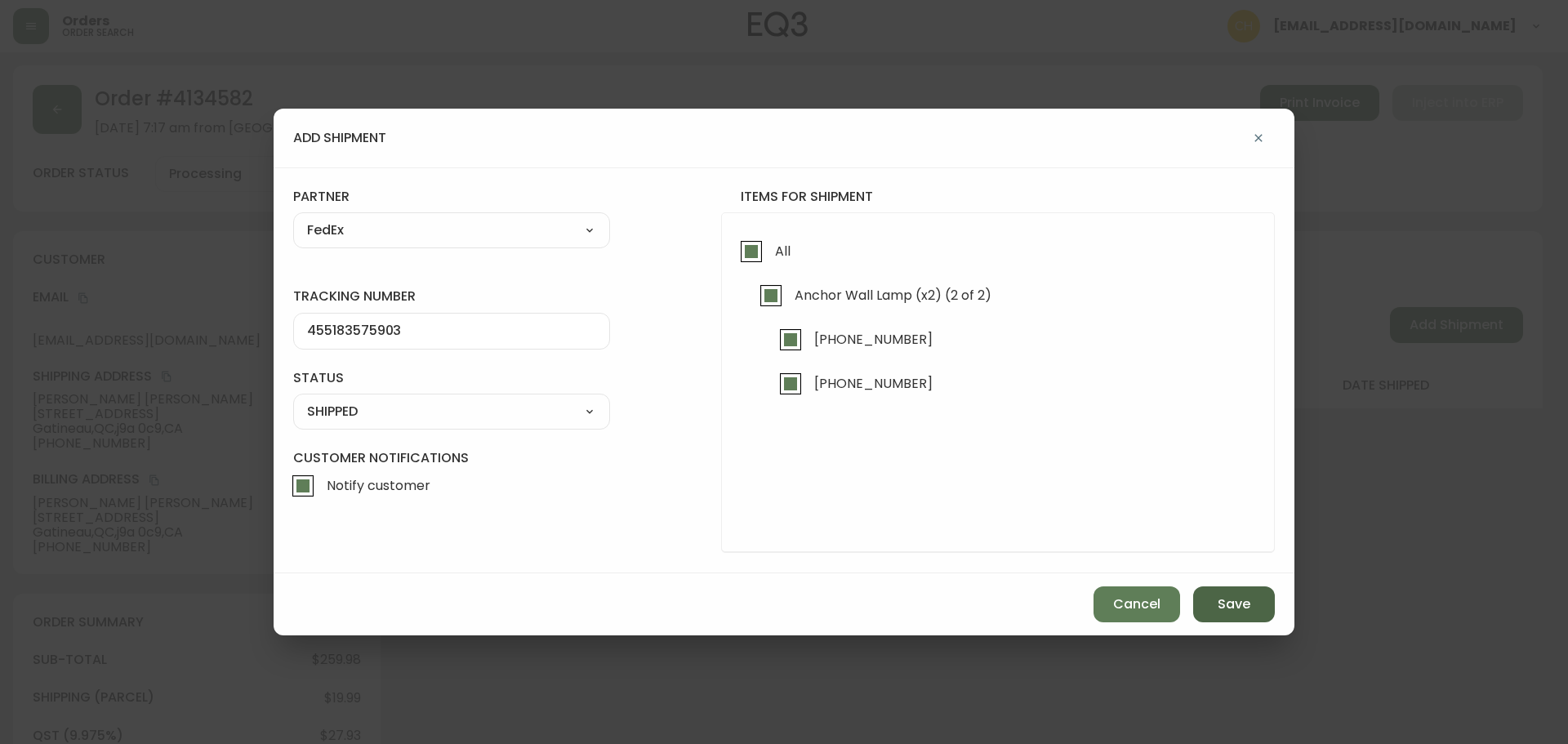
click at [1220, 598] on span "Save" at bounding box center [1234, 604] width 33 height 18
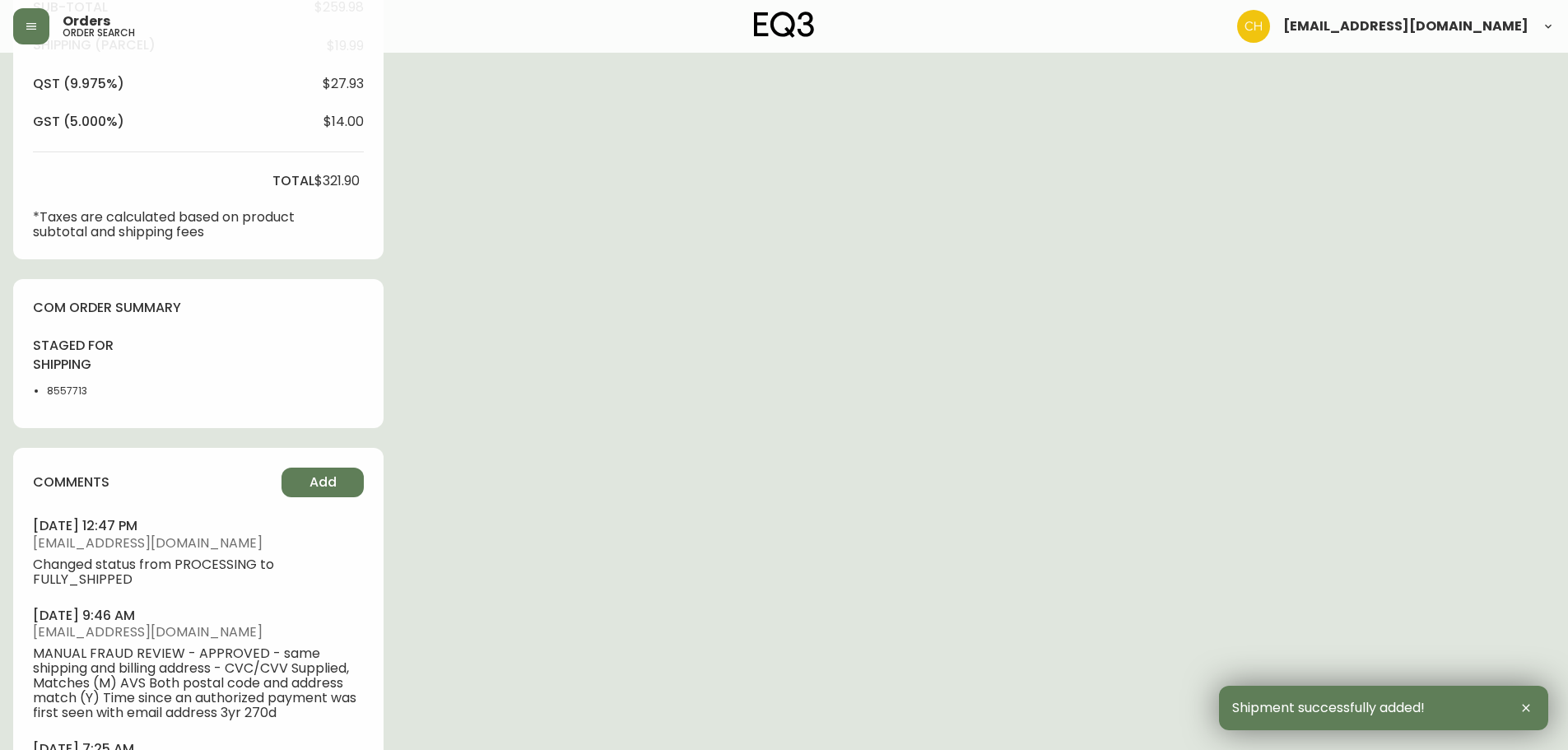
scroll to position [658, 0]
click at [324, 478] on span "Add" at bounding box center [322, 481] width 27 height 18
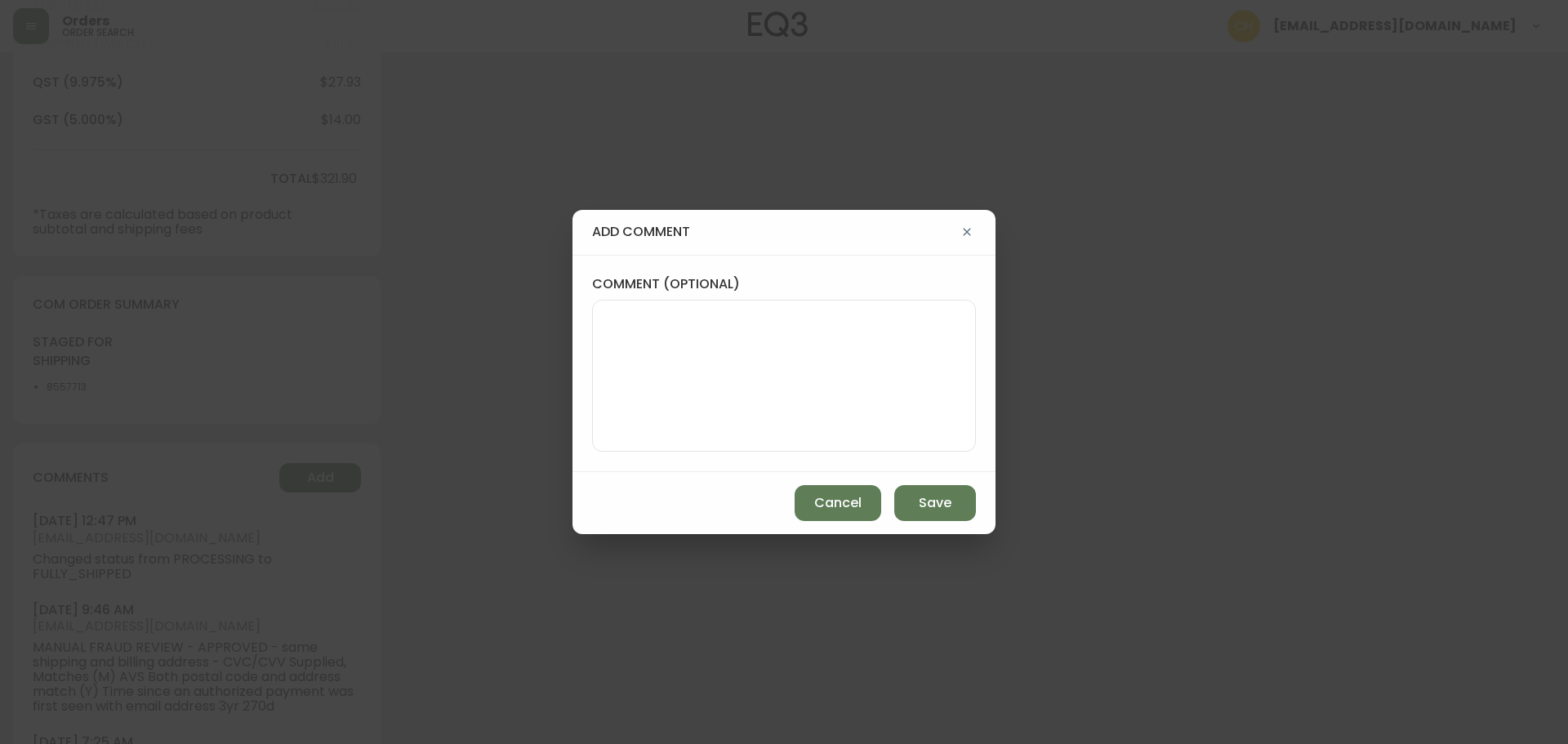
click at [662, 394] on textarea "comment (optional)" at bounding box center [784, 375] width 356 height 131
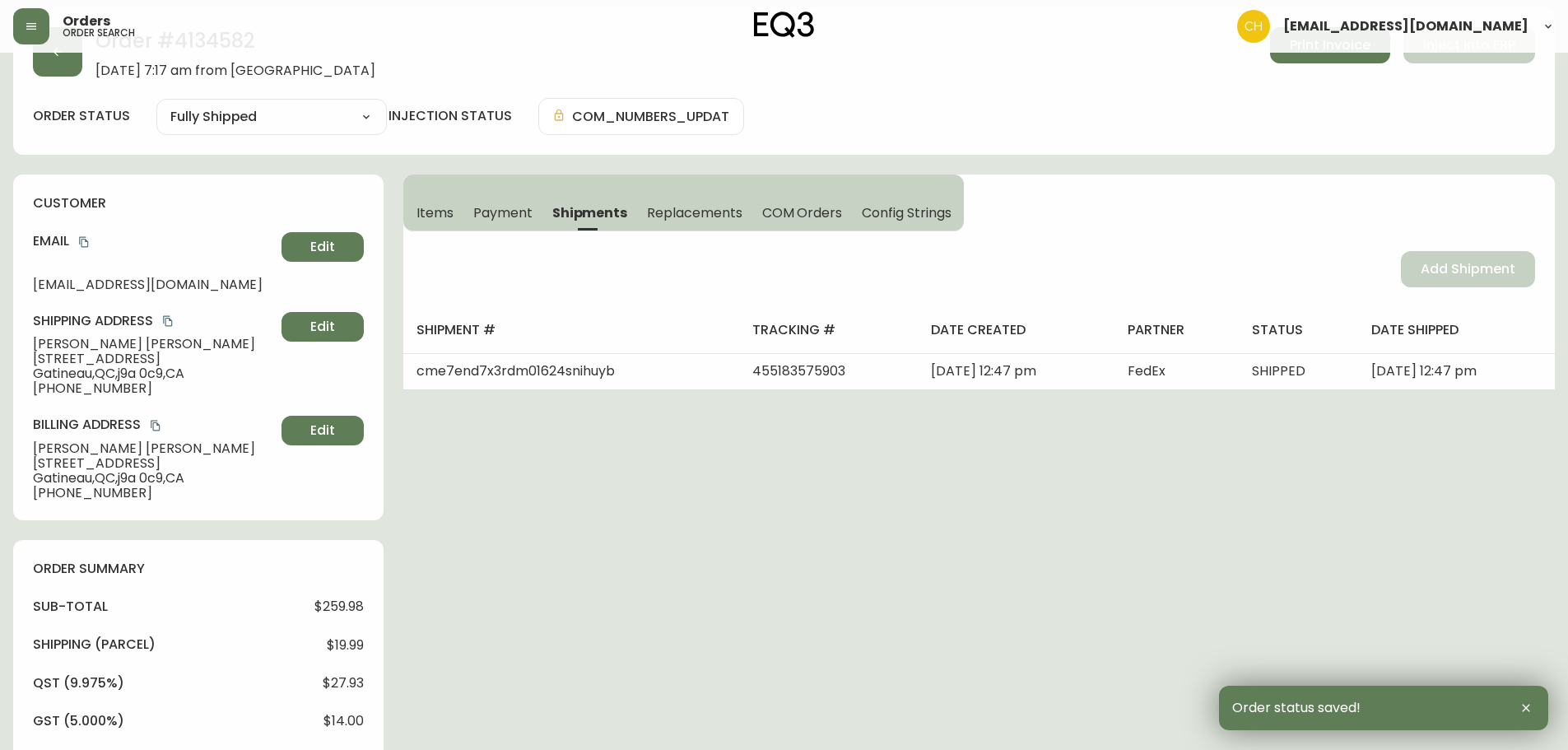
scroll to position [0, 0]
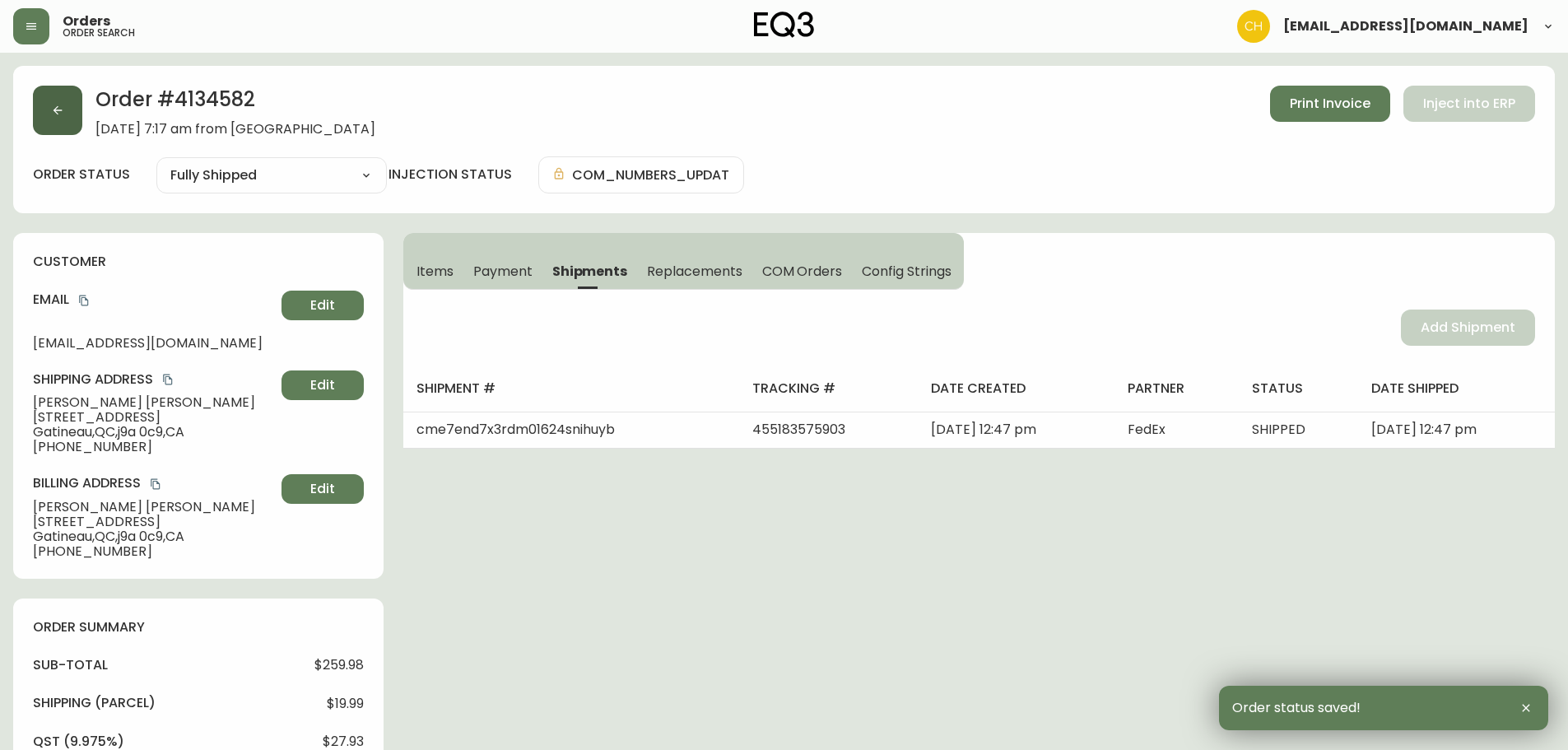
click at [58, 108] on icon "button" at bounding box center [58, 110] width 13 height 13
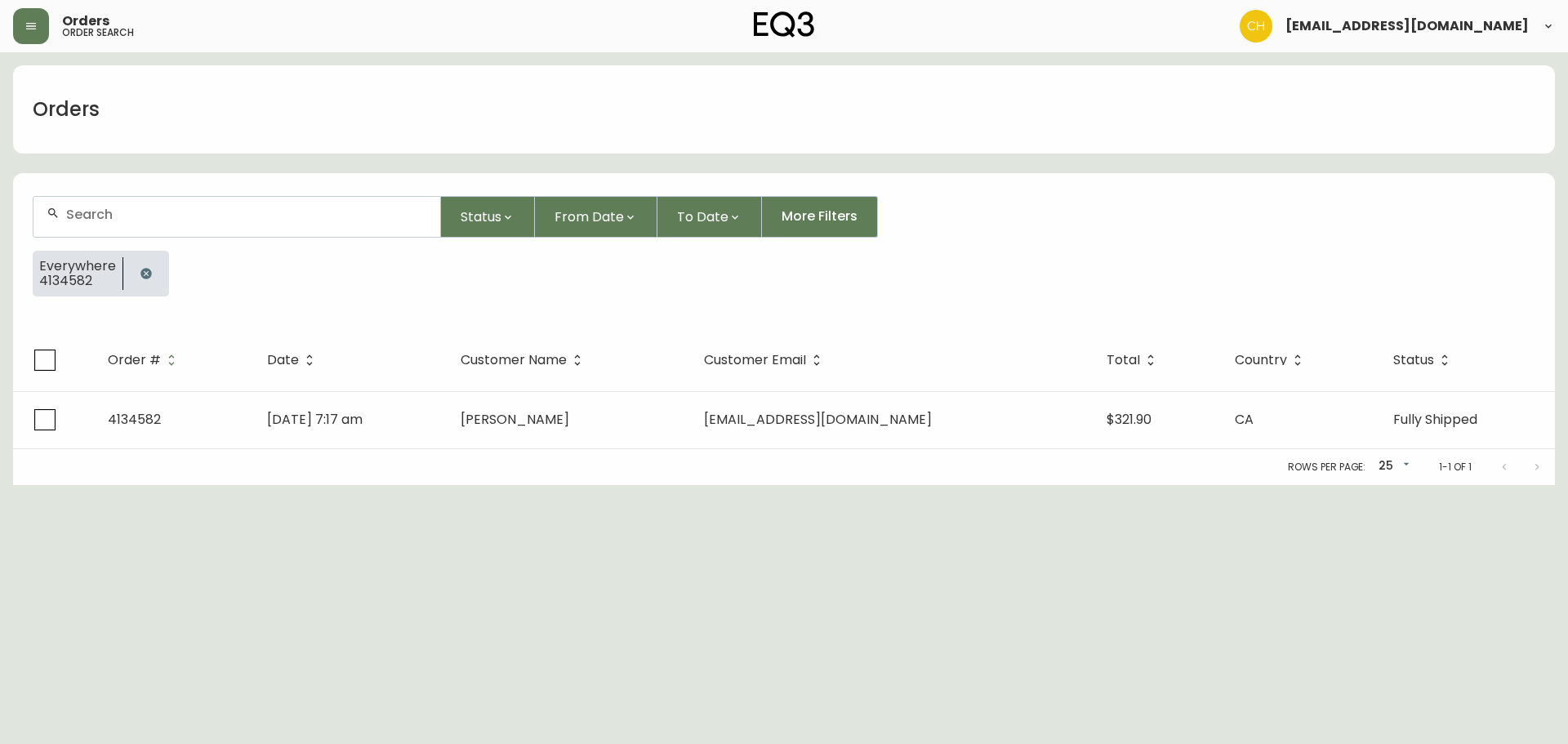
click at [87, 214] on input "text" at bounding box center [246, 215] width 361 height 16
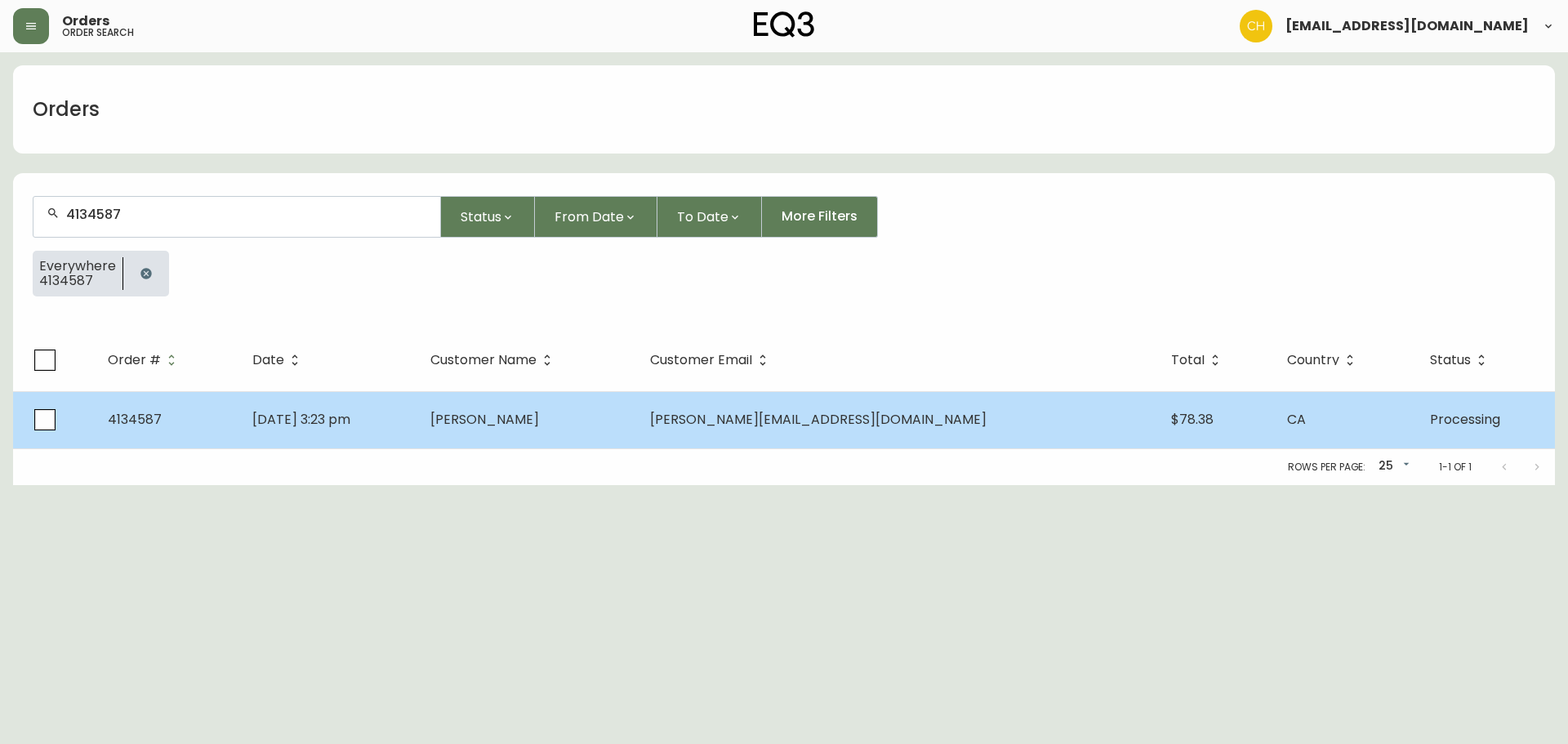
click at [624, 429] on td "[PERSON_NAME]" at bounding box center [528, 420] width 221 height 57
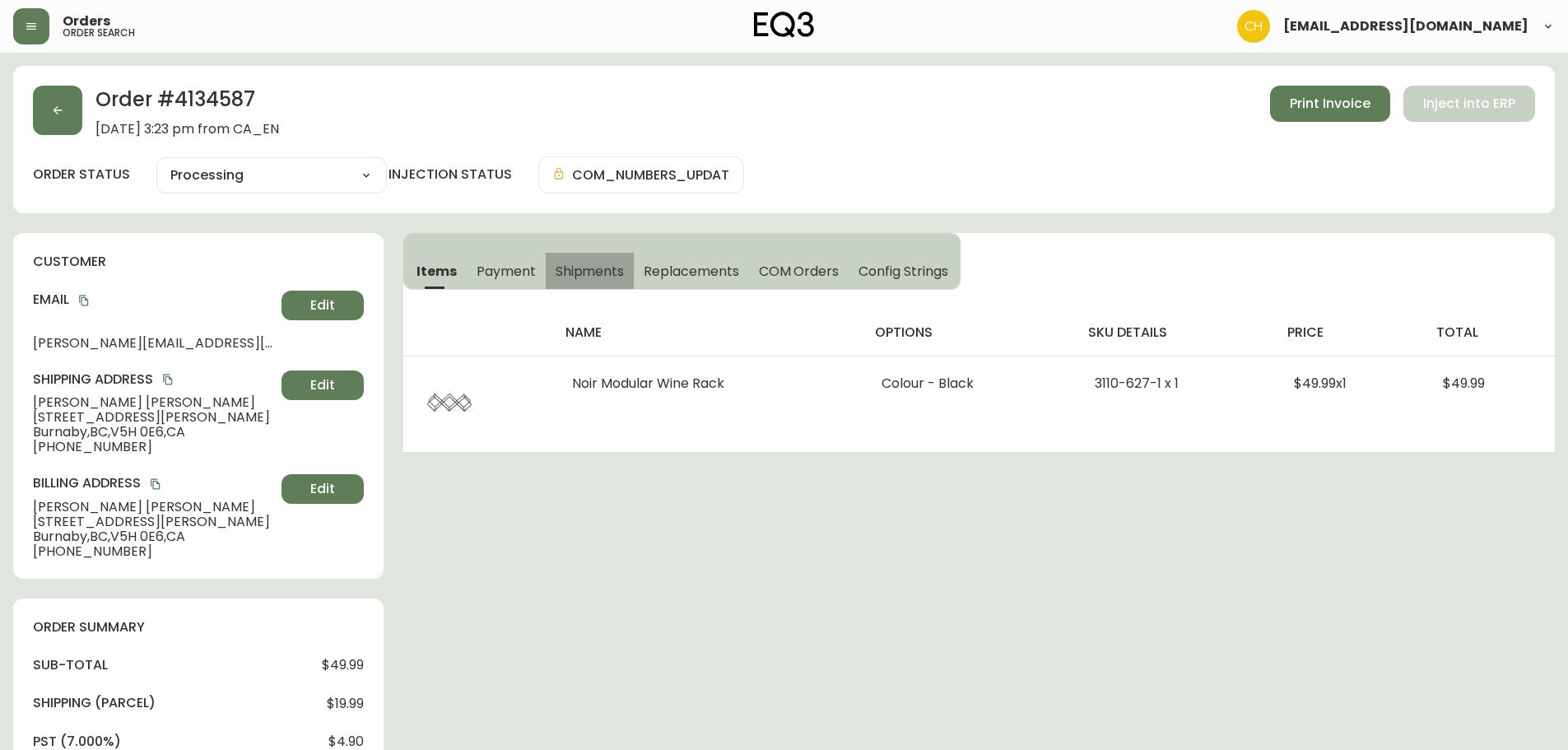
click at [594, 270] on span "Shipments" at bounding box center [589, 271] width 69 height 17
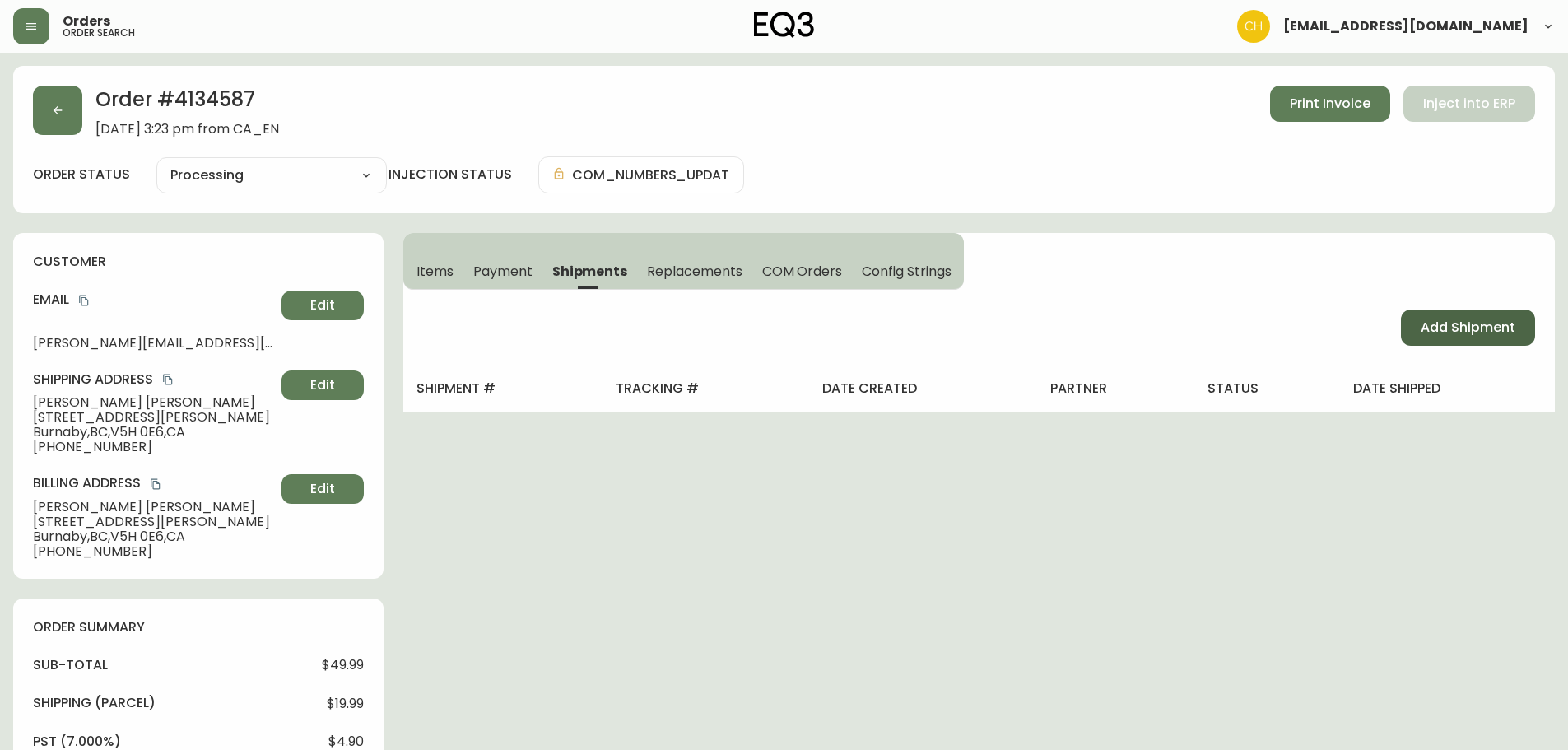
click at [1439, 333] on span "Add Shipment" at bounding box center [1468, 327] width 95 height 18
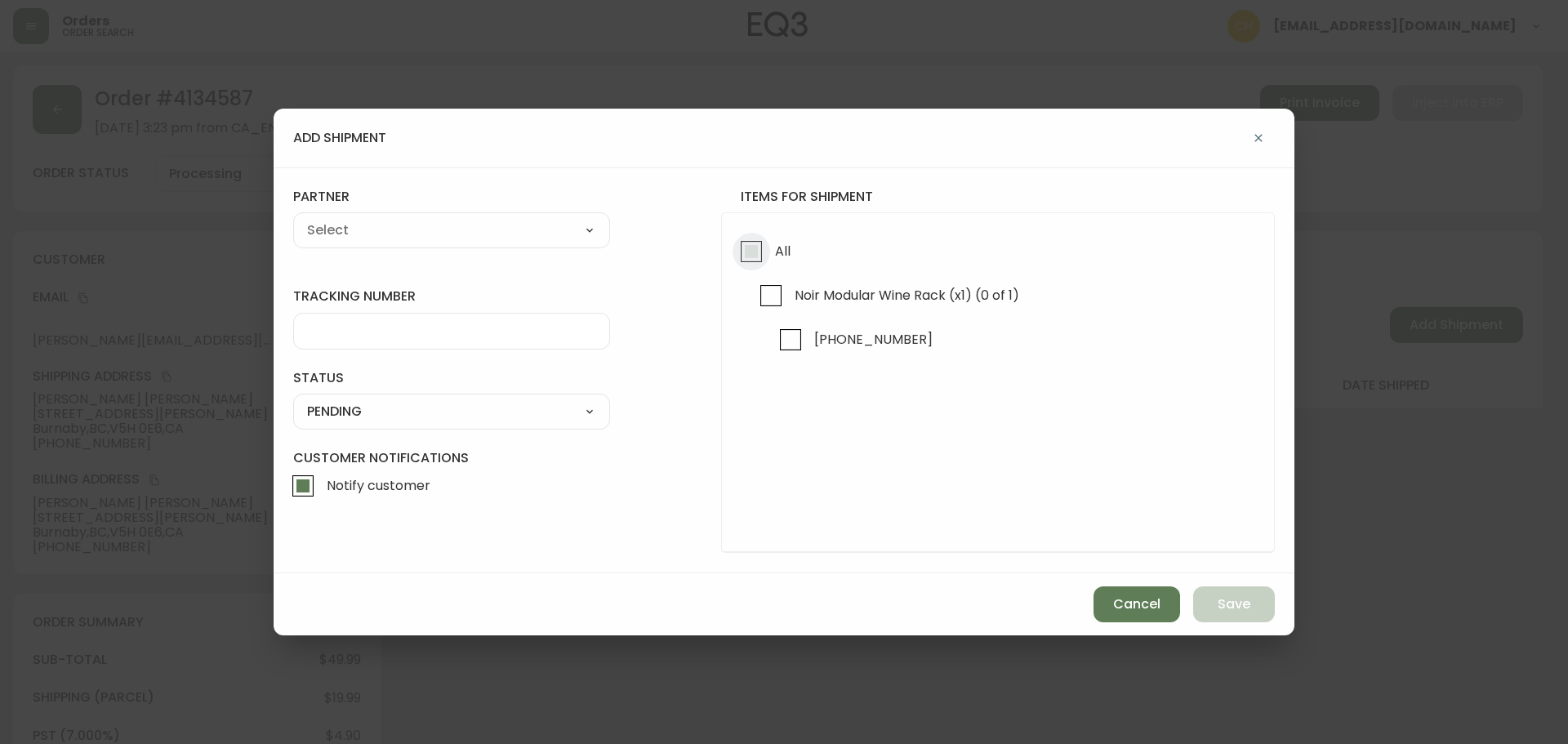
click at [748, 259] on input "All" at bounding box center [751, 251] width 37 height 37
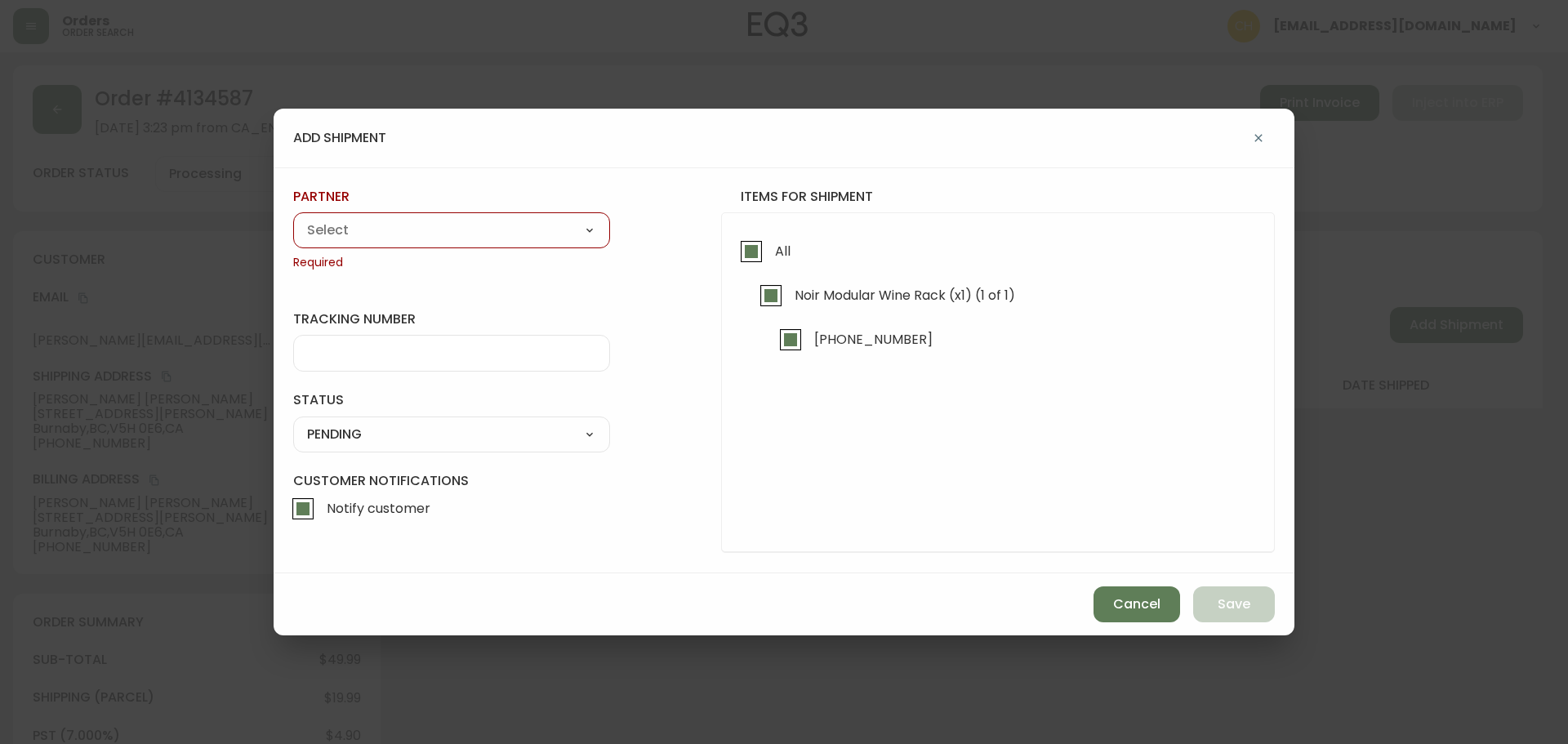
drag, startPoint x: 432, startPoint y: 222, endPoint x: 421, endPoint y: 227, distance: 12.1
click at [432, 222] on select "A Move to Remember LLC ABF Freight Alero [PERSON_NAME] Canada Post CDS Ceva Log…" at bounding box center [451, 230] width 317 height 24
click at [293, 218] on select "A Move to Remember LLC ABF Freight Alero [PERSON_NAME] Canada Post CDS Ceva Log…" at bounding box center [451, 230] width 317 height 24
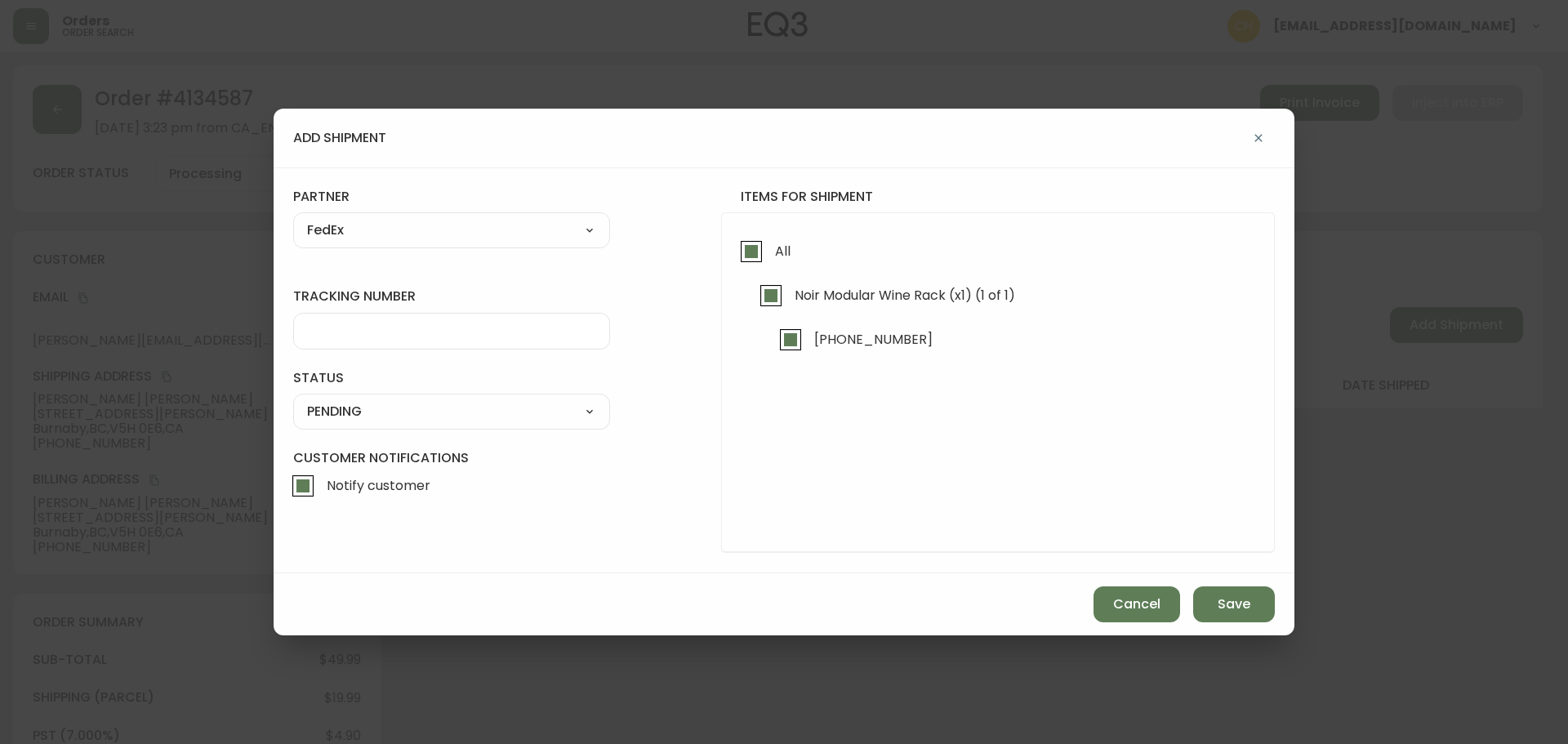
click at [335, 337] on input "tracking number" at bounding box center [451, 331] width 289 height 16
click at [334, 407] on select "SHIPPED PENDING CANCELLED" at bounding box center [451, 412] width 317 height 24
click at [293, 400] on select "SHIPPED PENDING CANCELLED" at bounding box center [451, 412] width 317 height 24
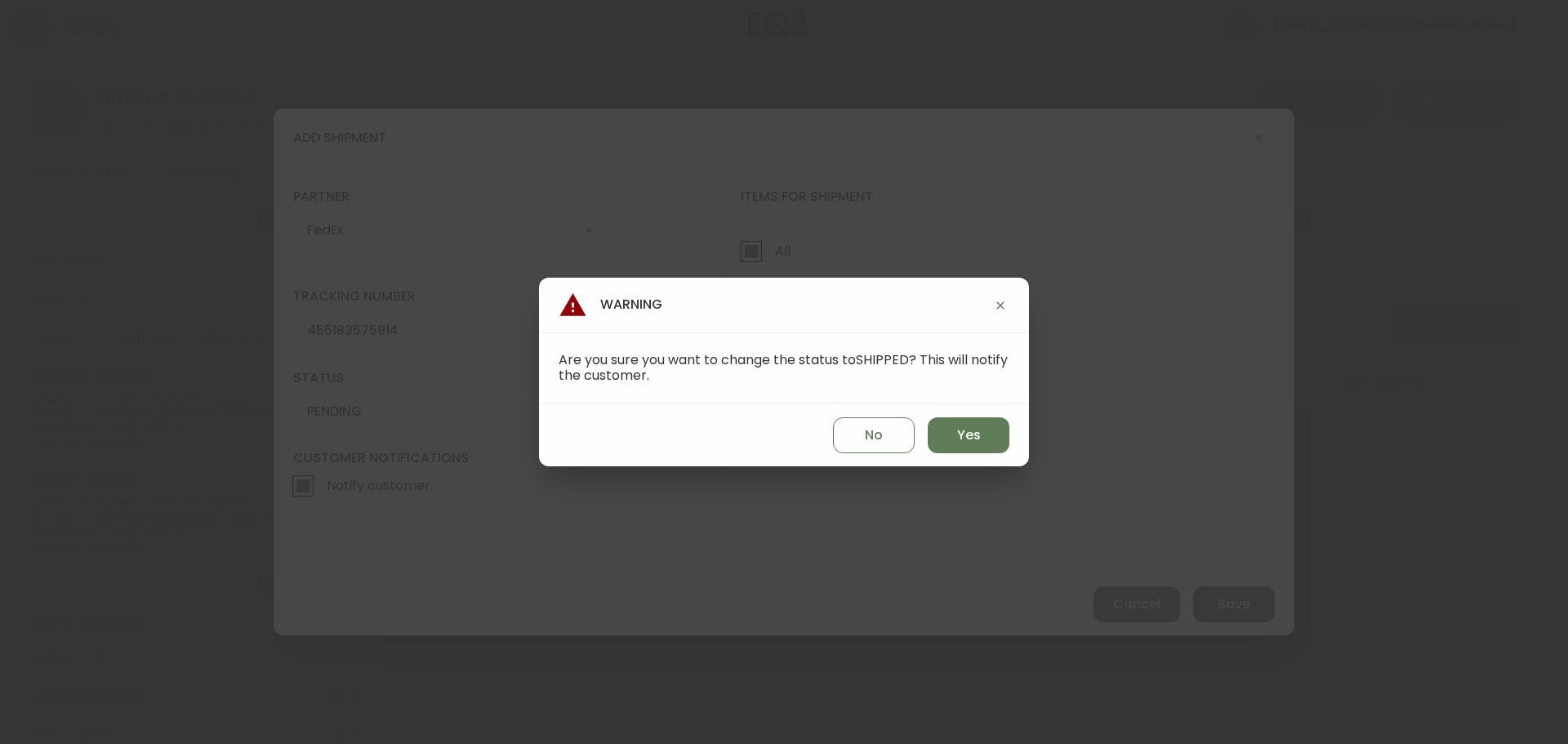
drag, startPoint x: 974, startPoint y: 451, endPoint x: 1020, endPoint y: 466, distance: 48.4
click at [976, 452] on button "Yes" at bounding box center [969, 436] width 81 height 36
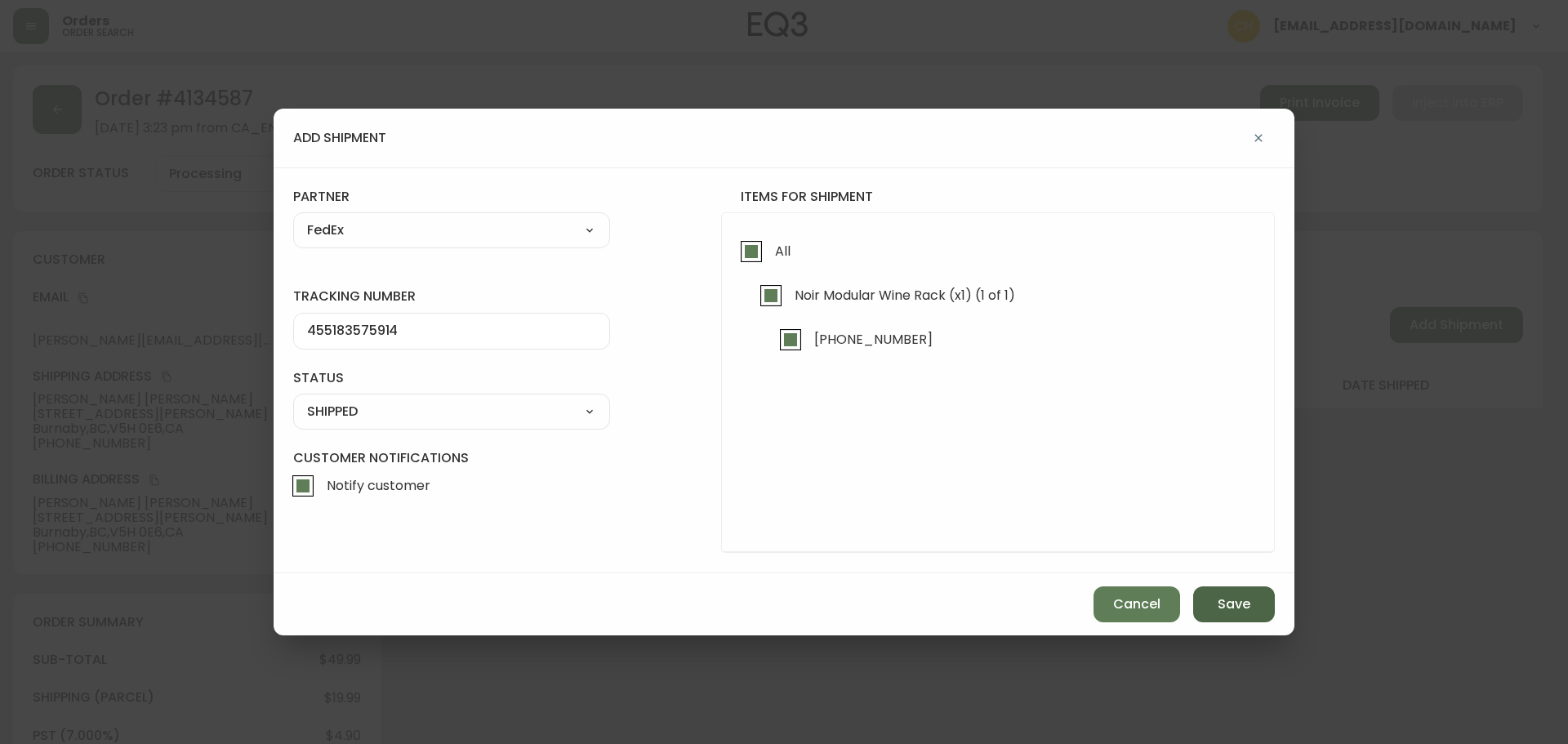
click at [1211, 598] on button "Save" at bounding box center [1234, 605] width 81 height 36
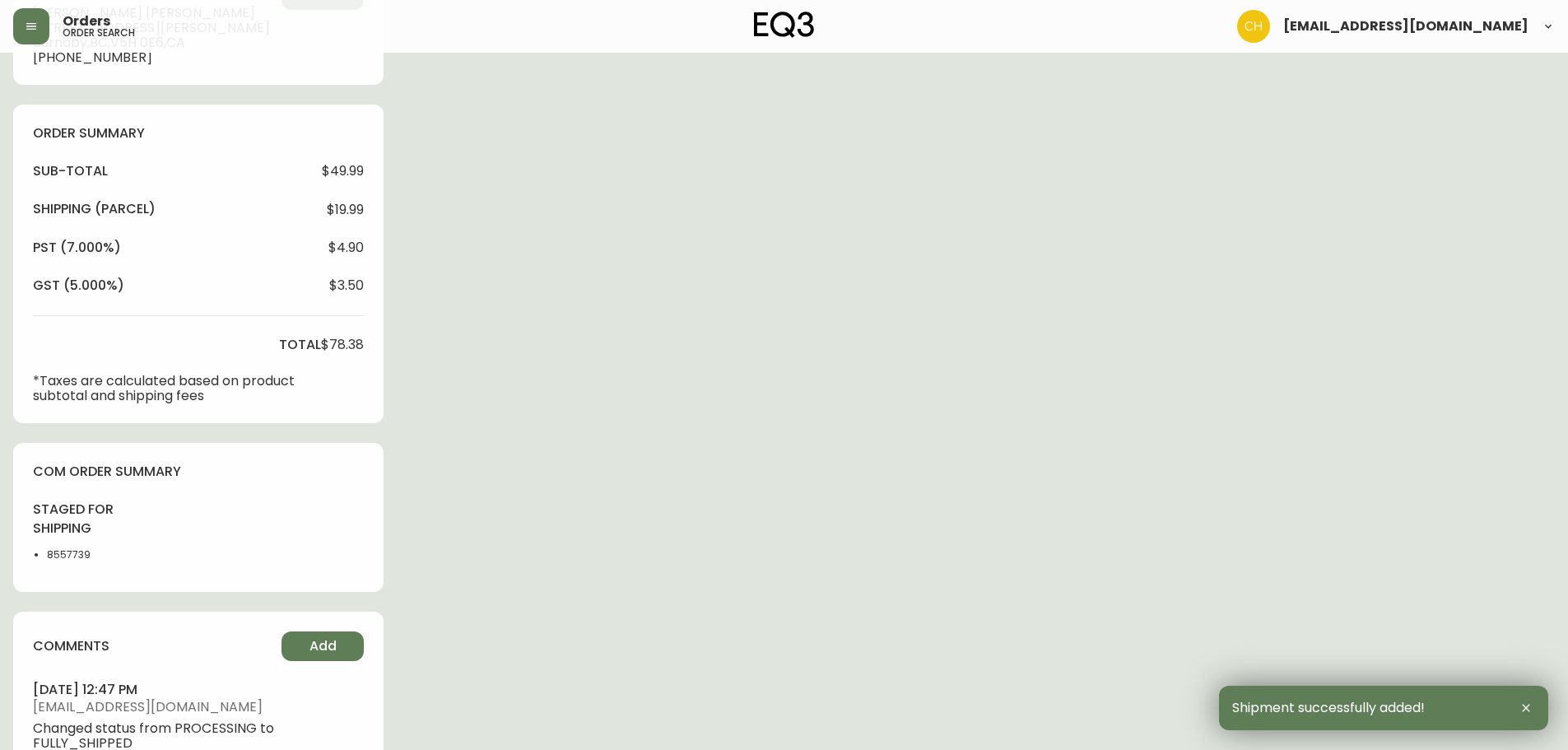
scroll to position [797, 0]
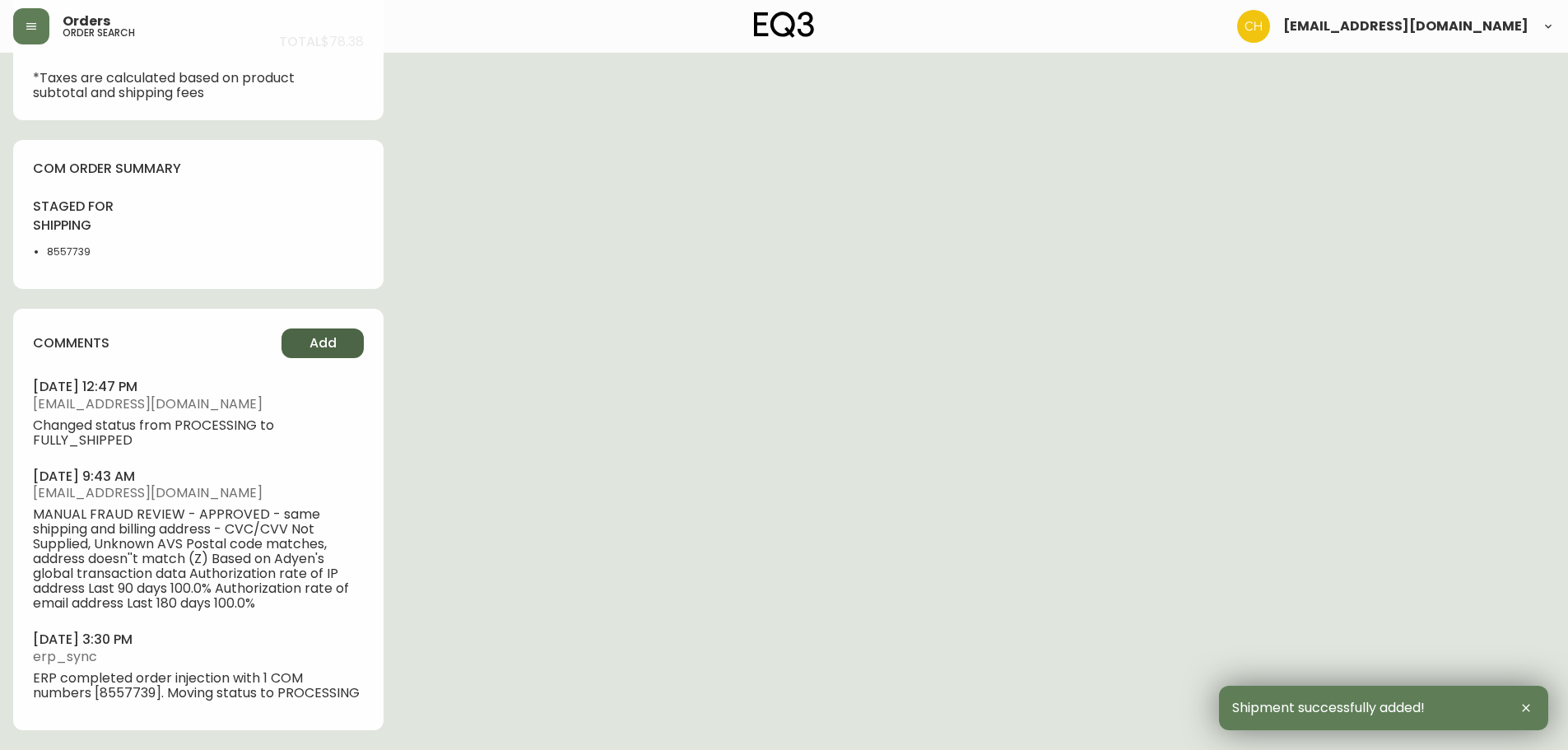
click at [331, 348] on span "Add" at bounding box center [322, 343] width 27 height 18
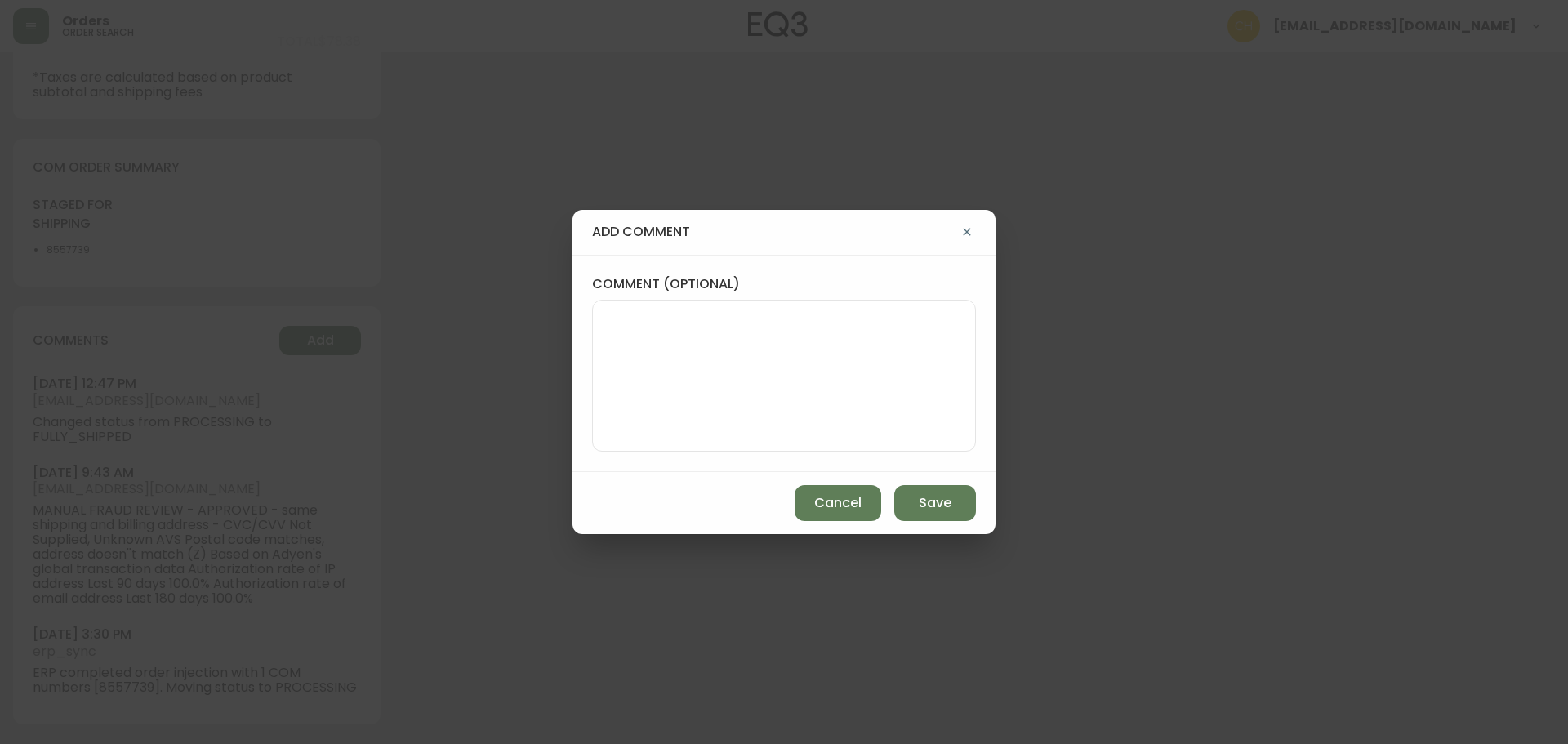
click at [718, 345] on textarea "comment (optional)" at bounding box center [784, 375] width 356 height 131
click at [931, 516] on button "Save" at bounding box center [935, 503] width 81 height 36
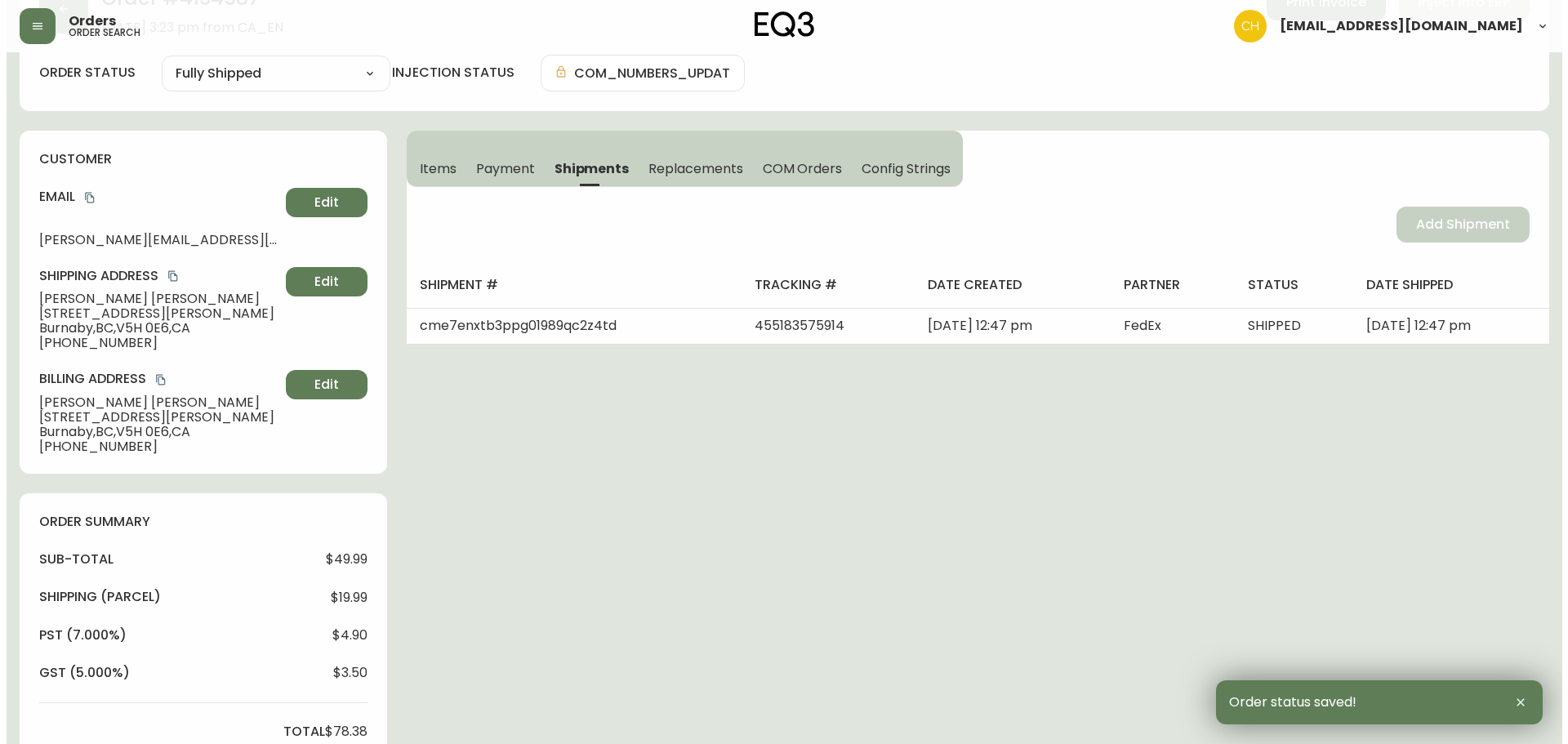
scroll to position [0, 0]
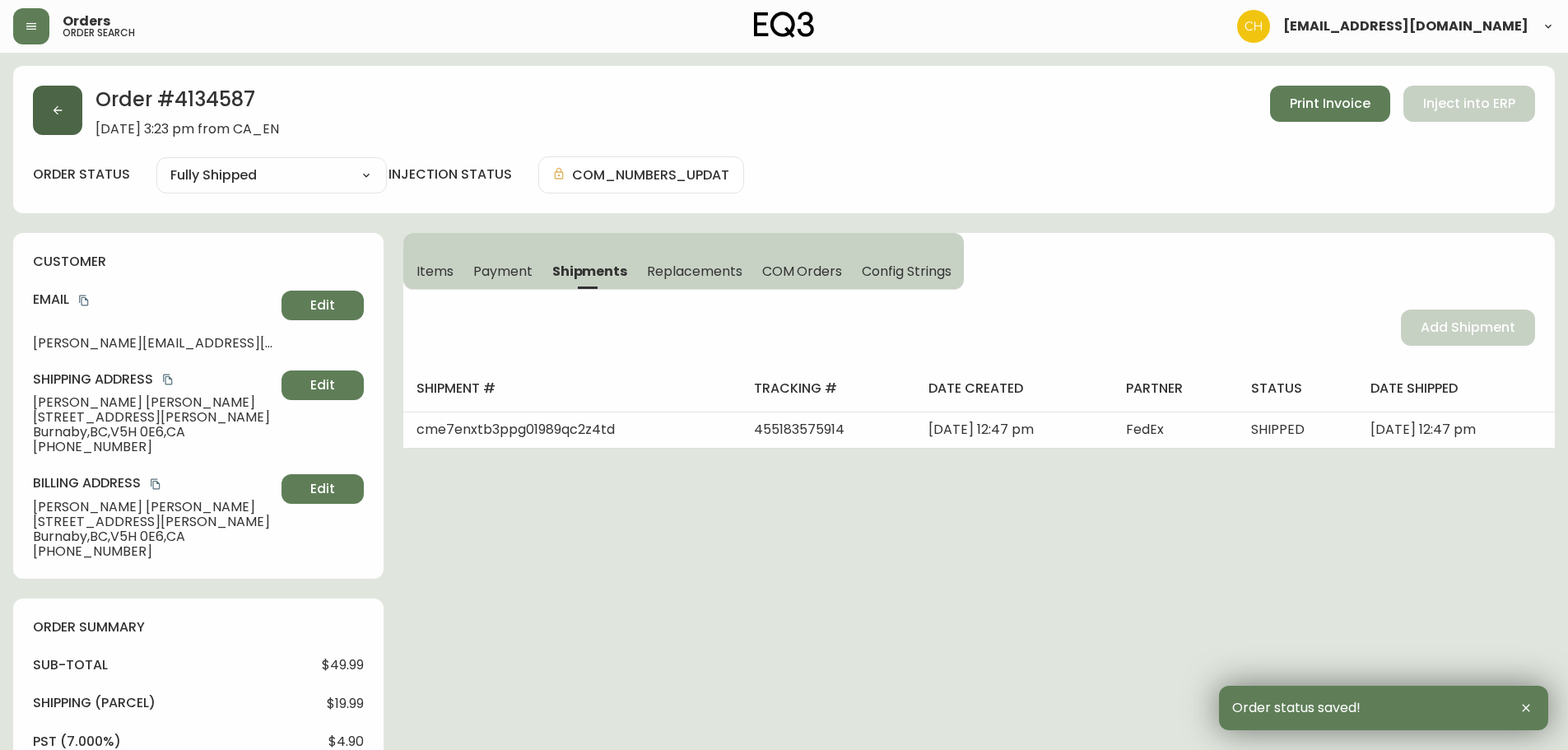
click at [71, 112] on button "button" at bounding box center [58, 110] width 50 height 50
